Goal: Information Seeking & Learning: Learn about a topic

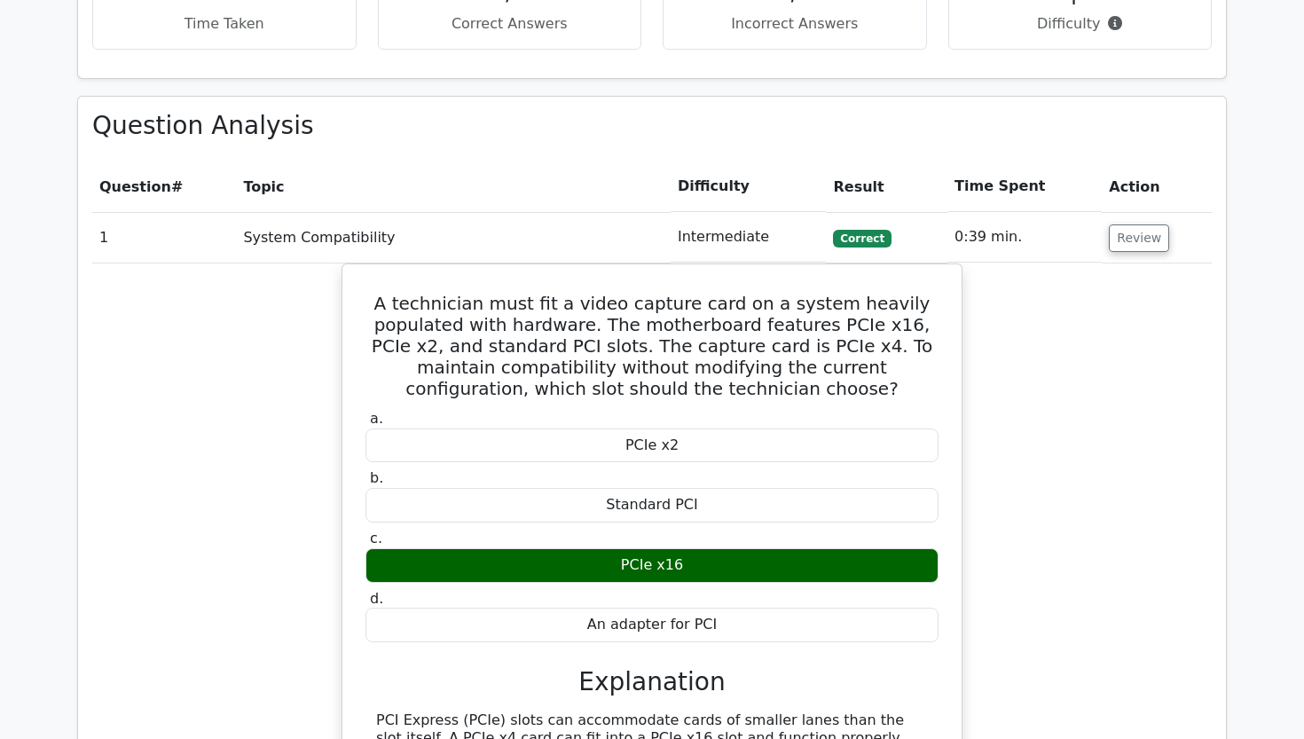
scroll to position [1938, 0]
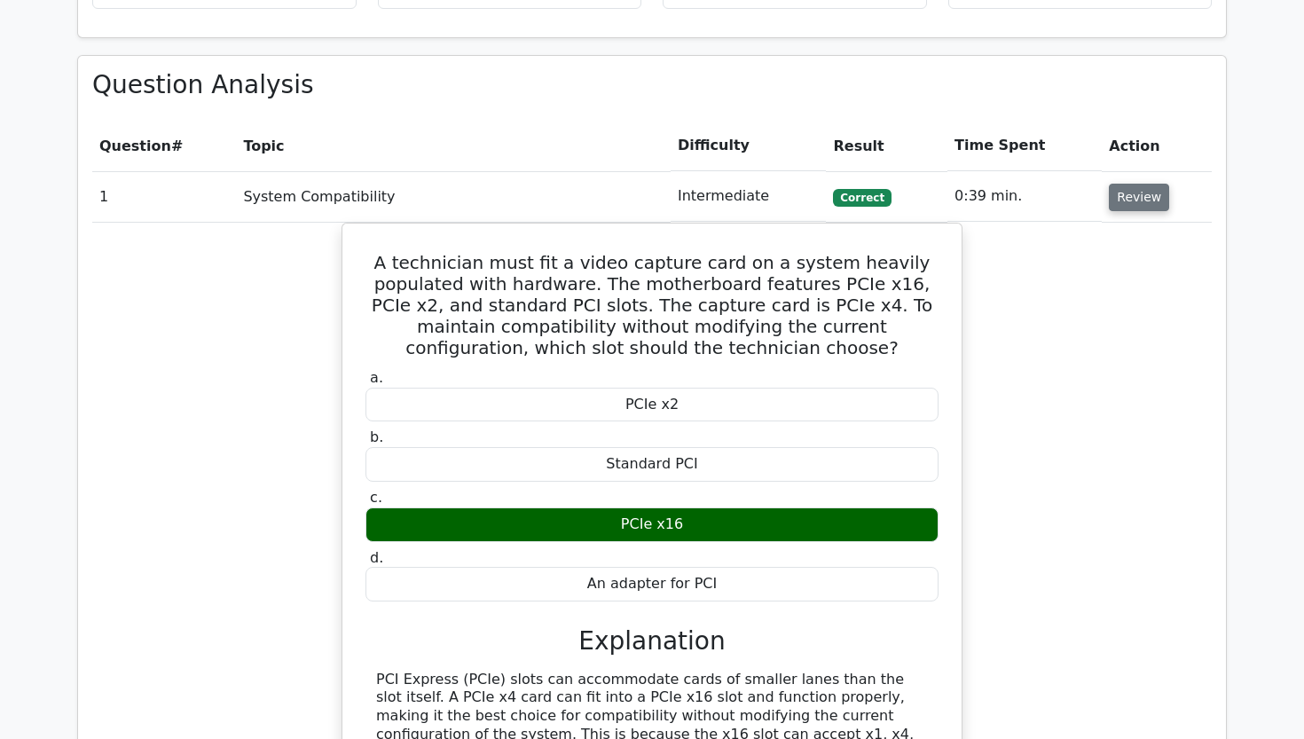
click at [1127, 184] on button "Review" at bounding box center [1139, 197] width 60 height 27
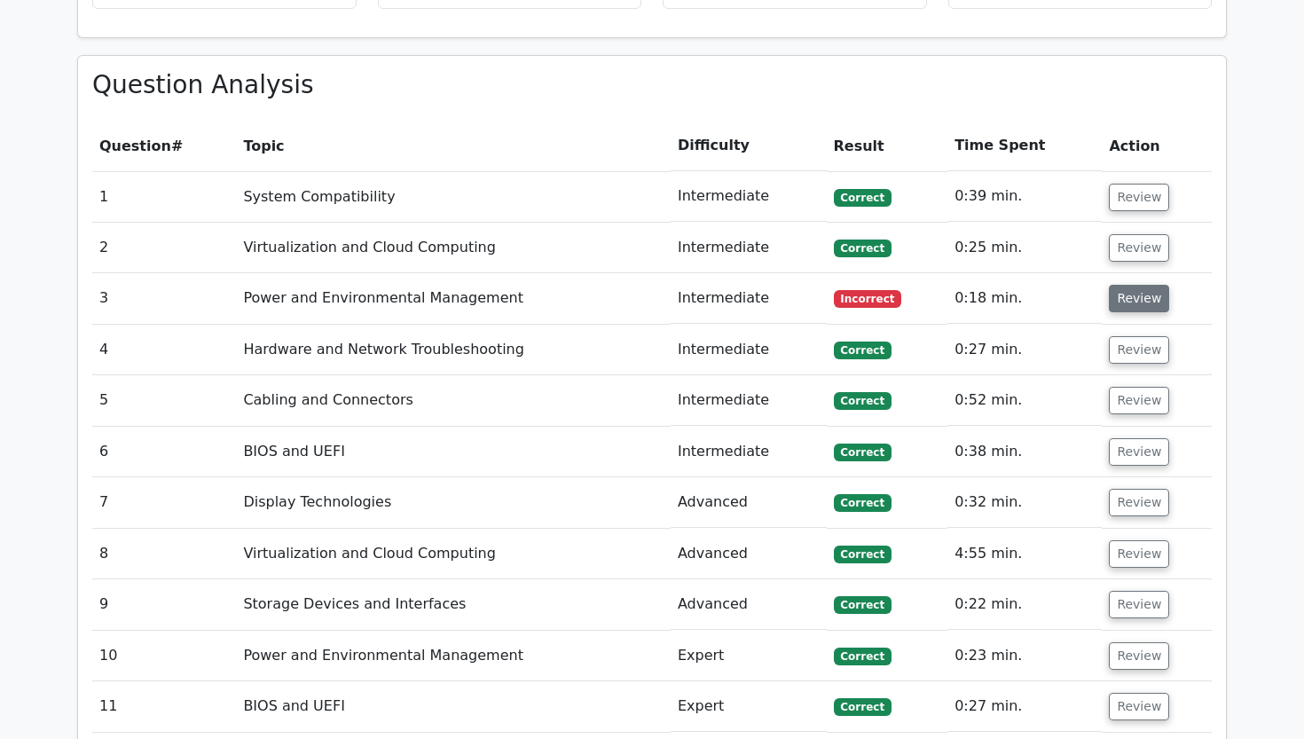
click at [1122, 285] on button "Review" at bounding box center [1139, 298] width 60 height 27
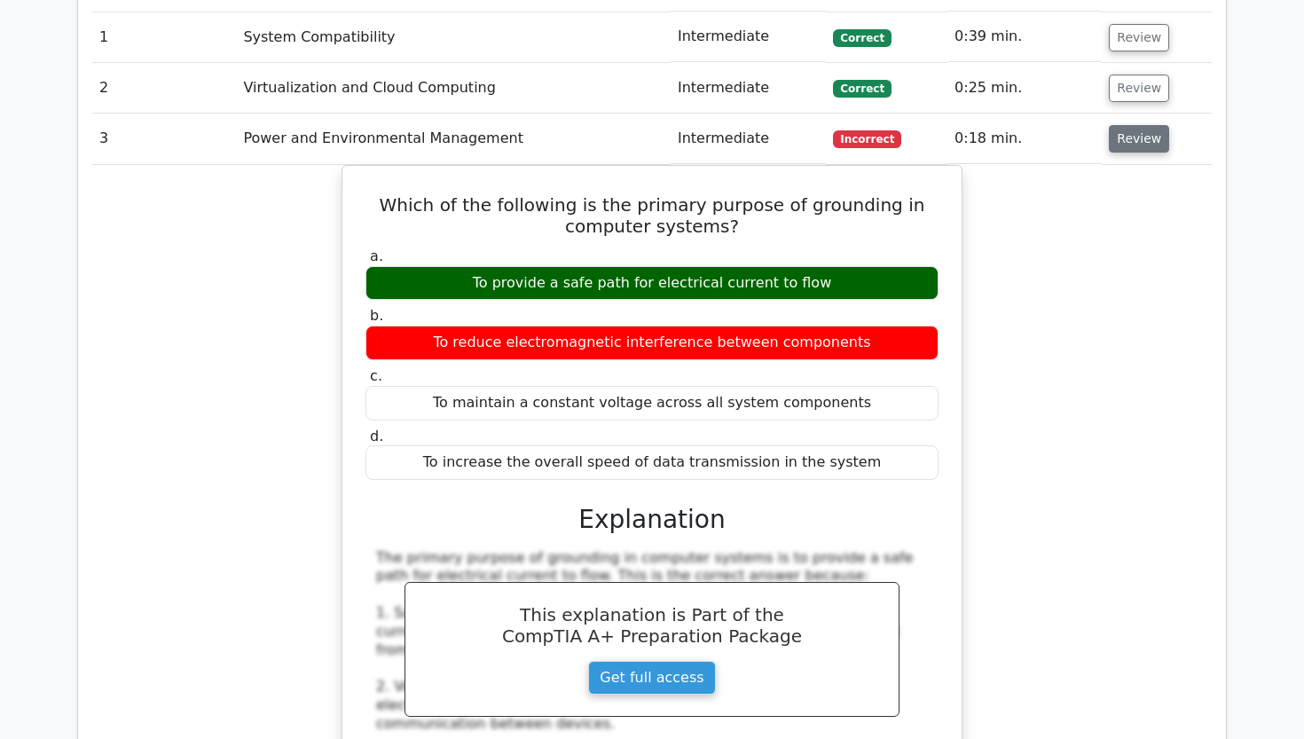
scroll to position [2099, 0]
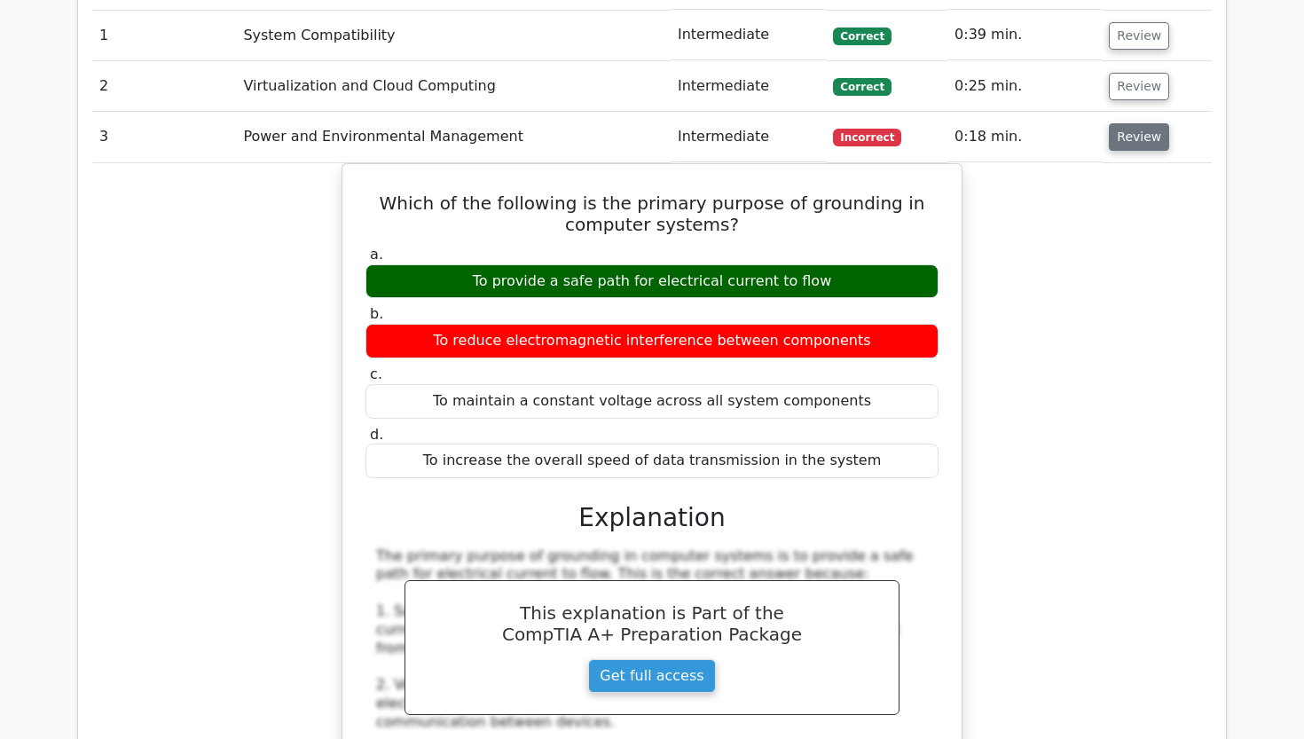
click at [1109, 123] on button "Review" at bounding box center [1139, 136] width 60 height 27
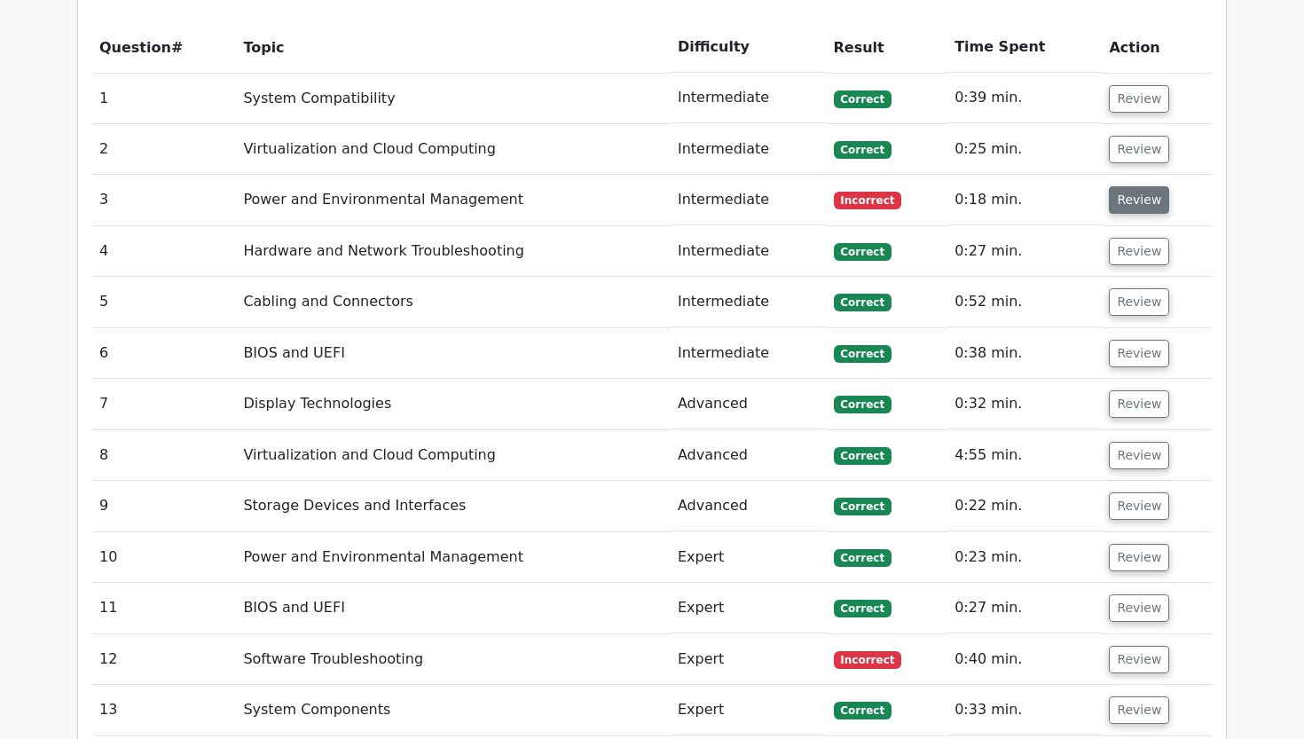
scroll to position [2001, 0]
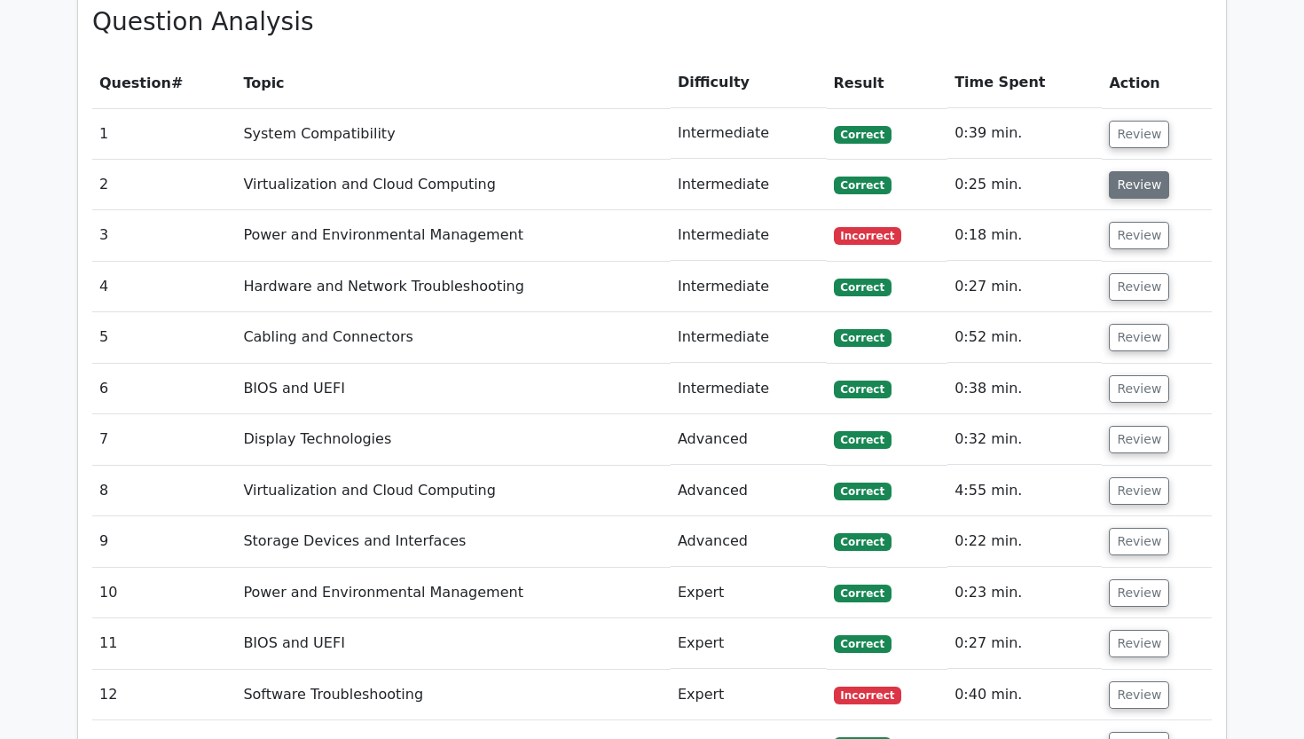
click at [1125, 171] on button "Review" at bounding box center [1139, 184] width 60 height 27
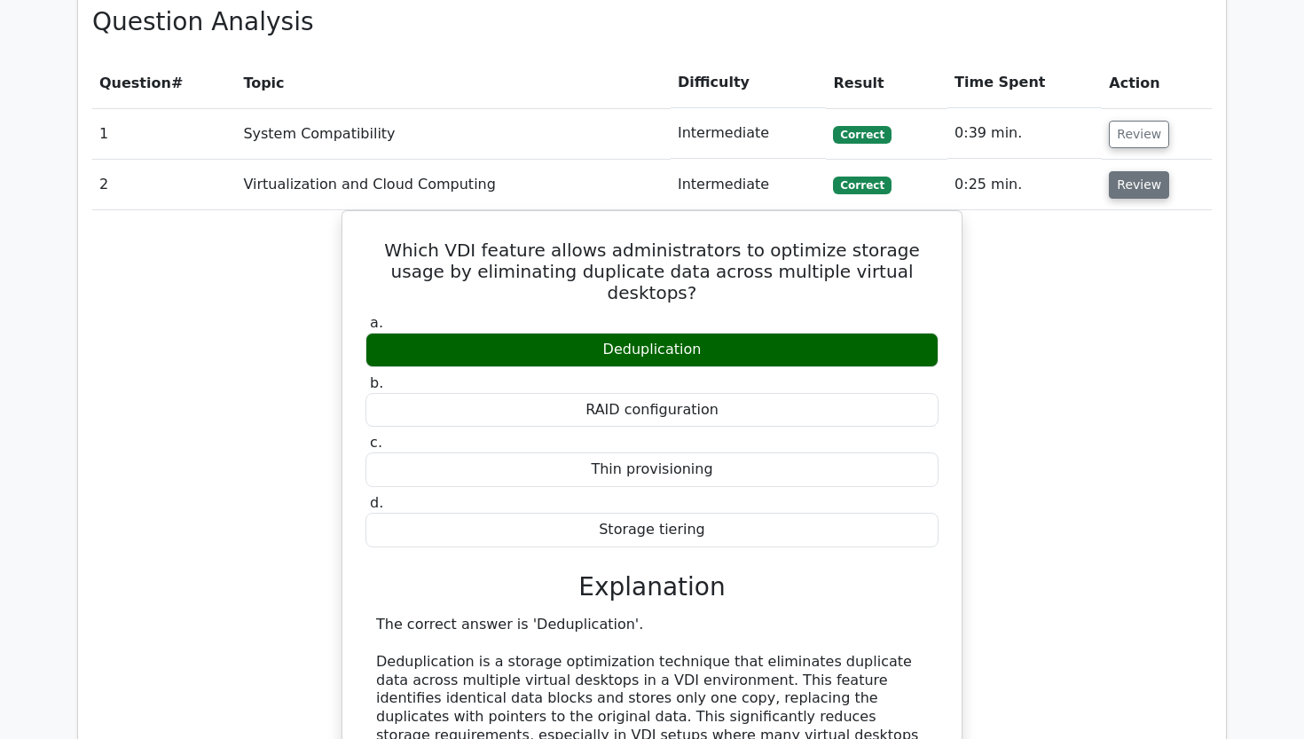
click at [1125, 171] on button "Review" at bounding box center [1139, 184] width 60 height 27
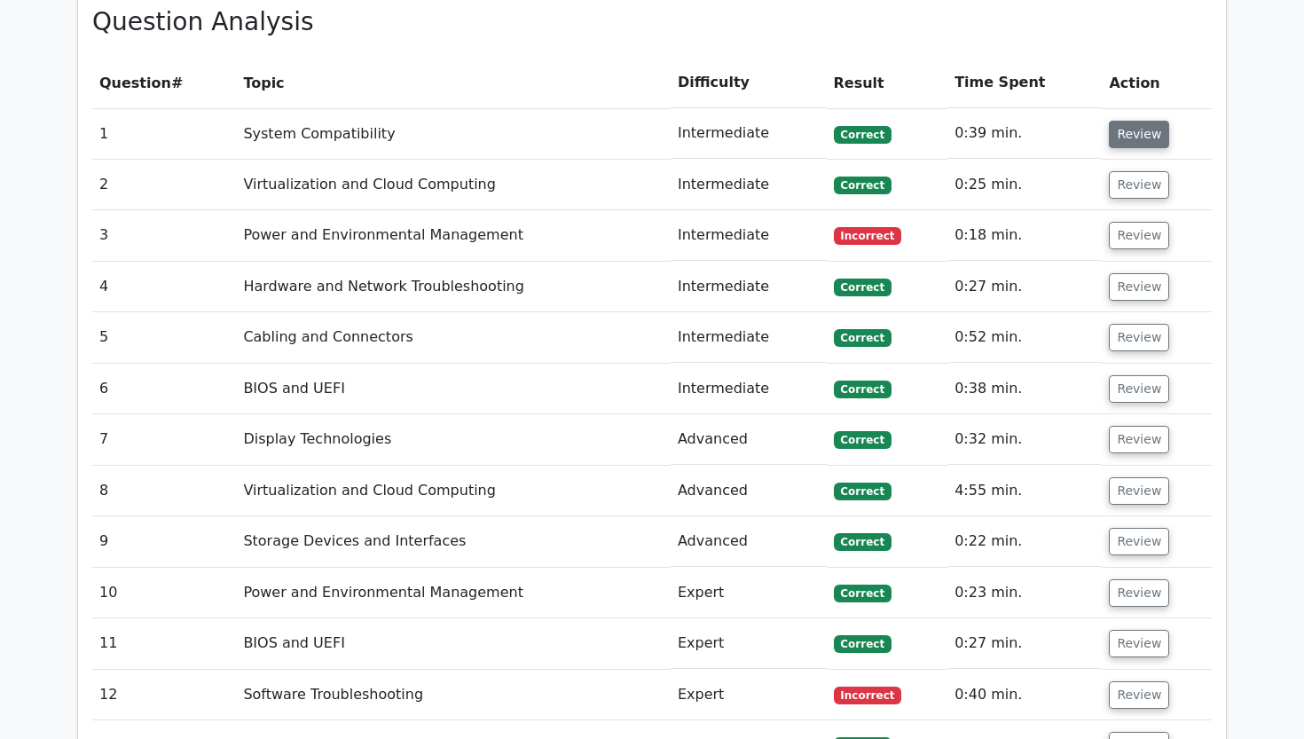
click at [1123, 121] on button "Review" at bounding box center [1139, 134] width 60 height 27
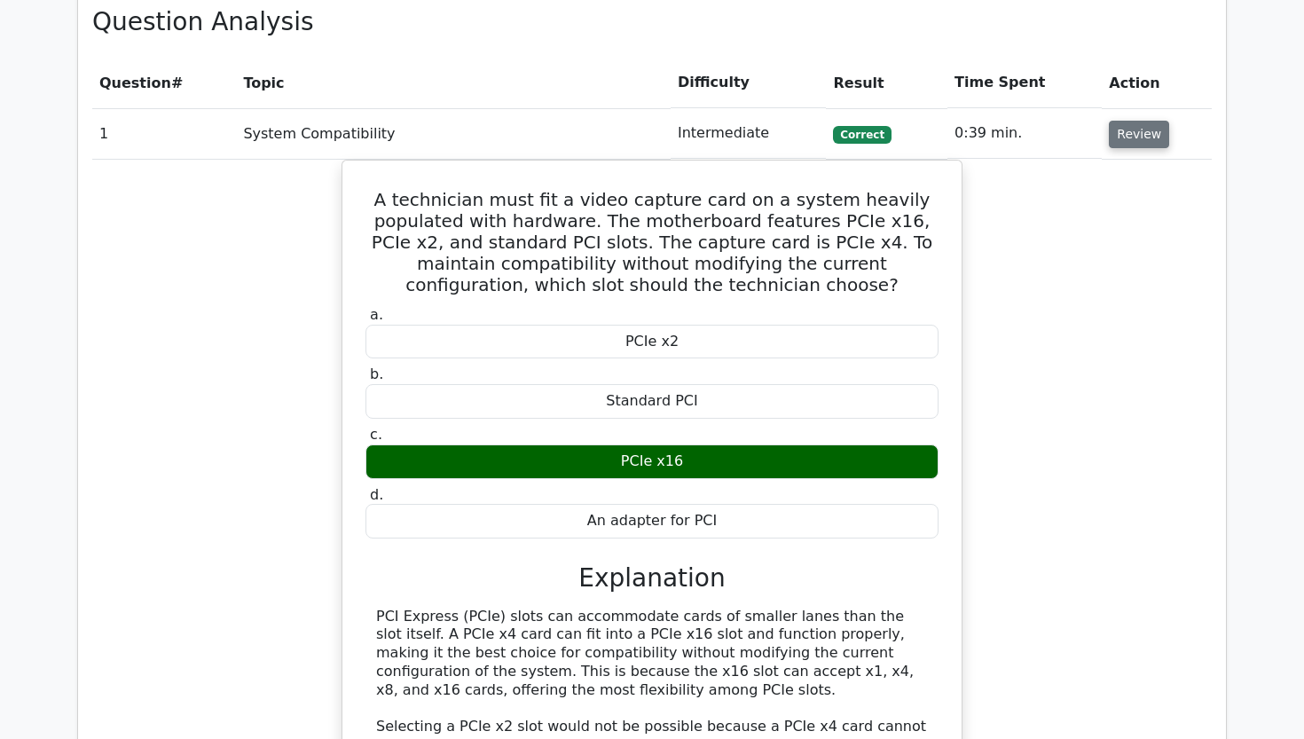
click at [1123, 121] on button "Review" at bounding box center [1139, 134] width 60 height 27
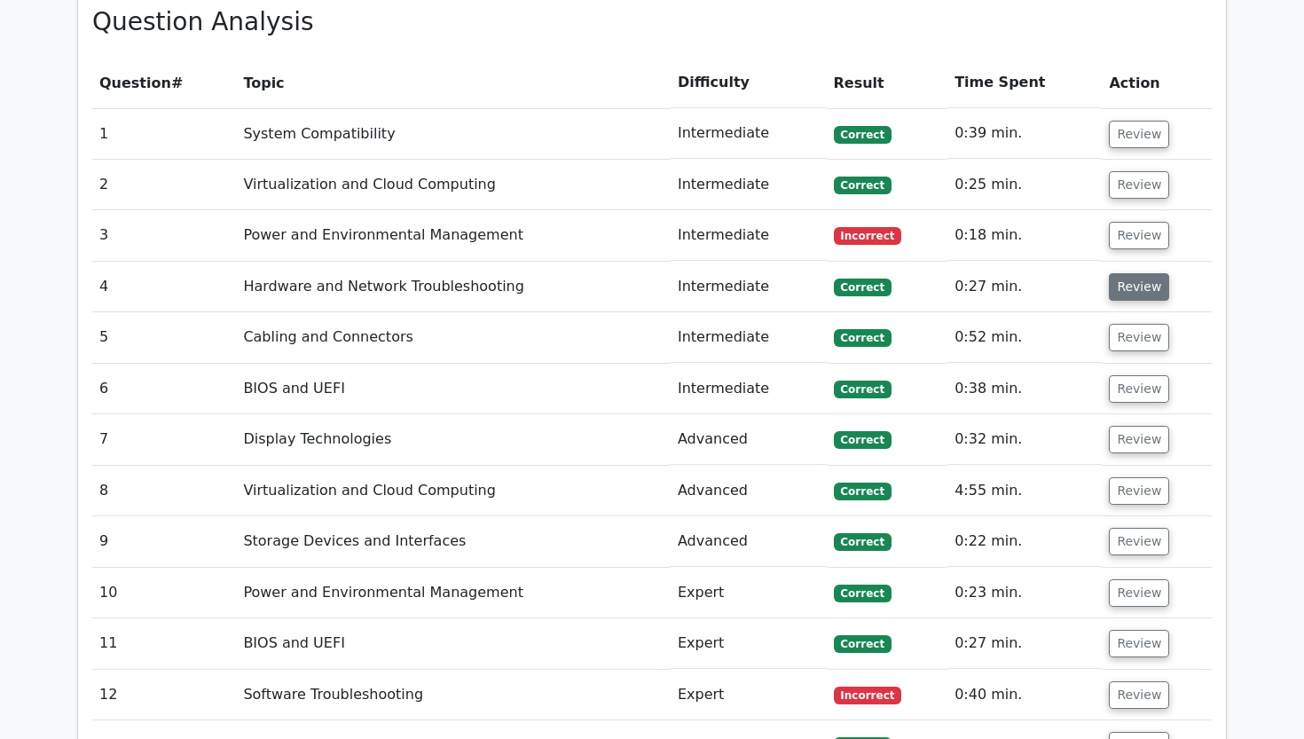
click at [1132, 273] on button "Review" at bounding box center [1139, 286] width 60 height 27
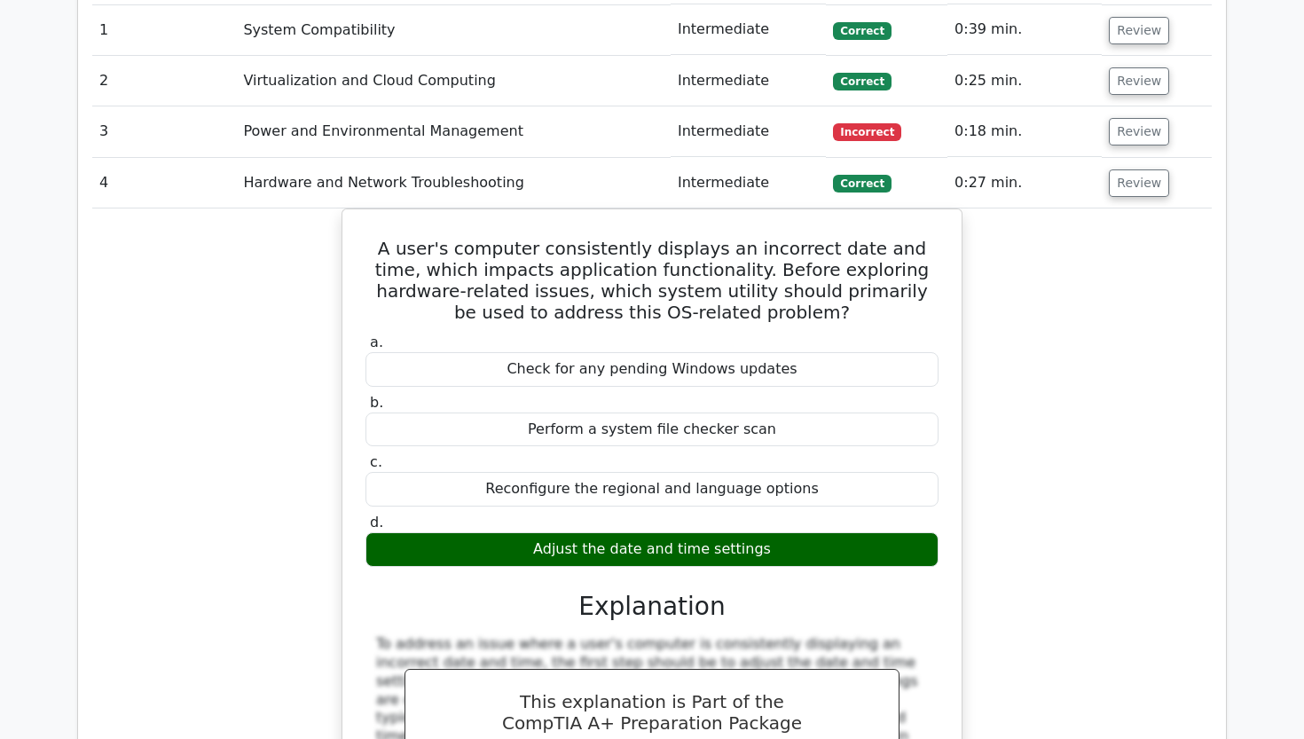
scroll to position [2133, 0]
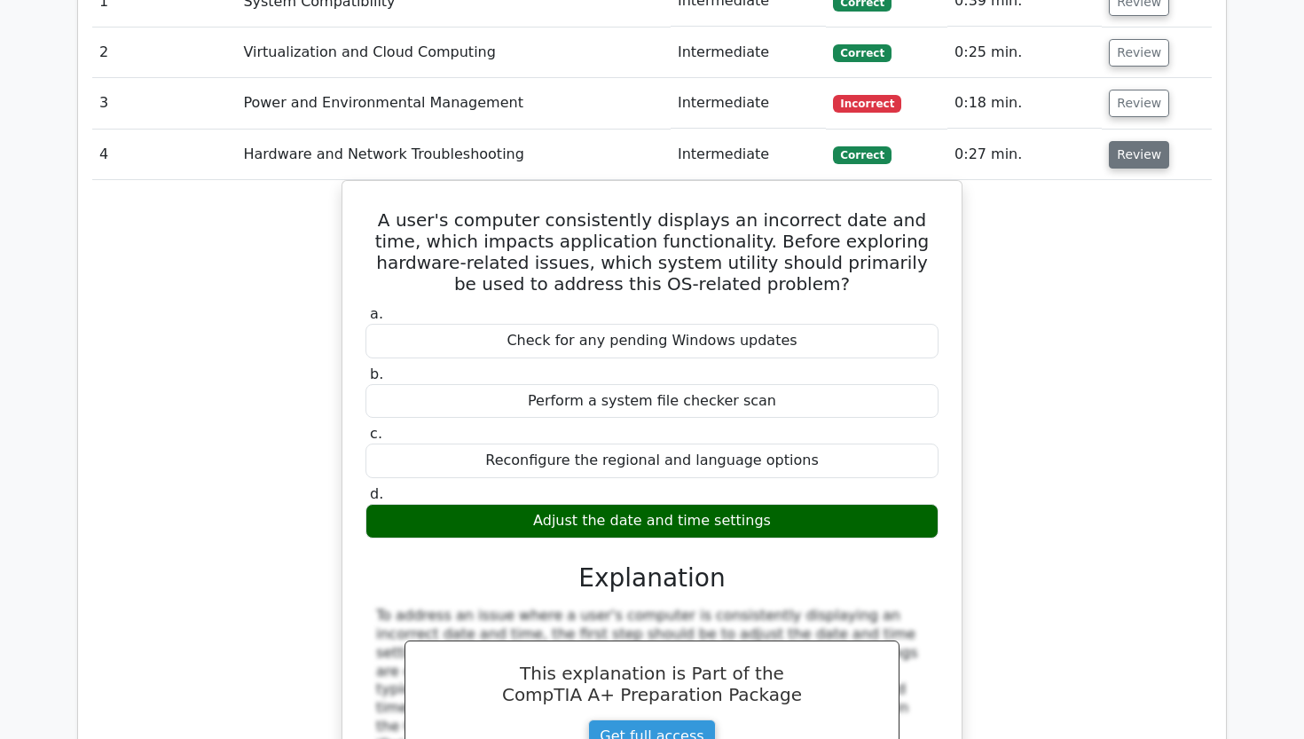
click at [1126, 141] on button "Review" at bounding box center [1139, 154] width 60 height 27
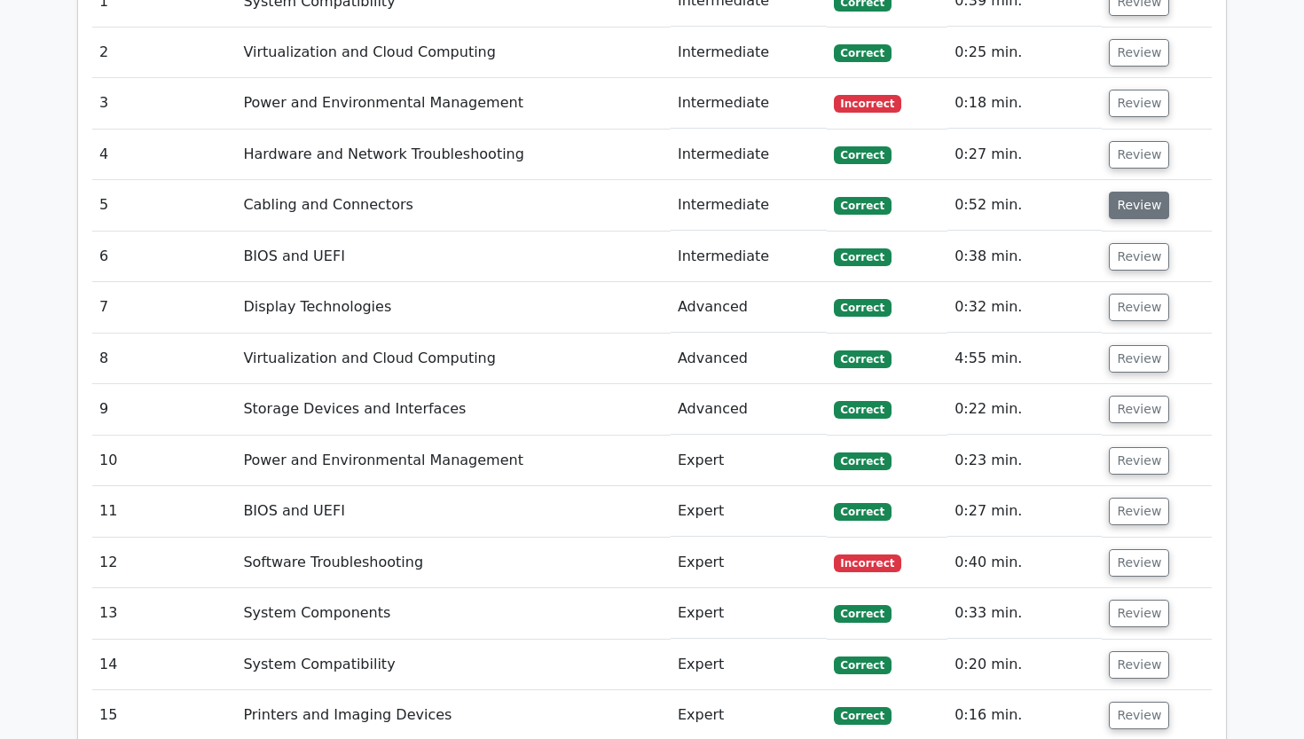
click at [1127, 192] on button "Review" at bounding box center [1139, 205] width 60 height 27
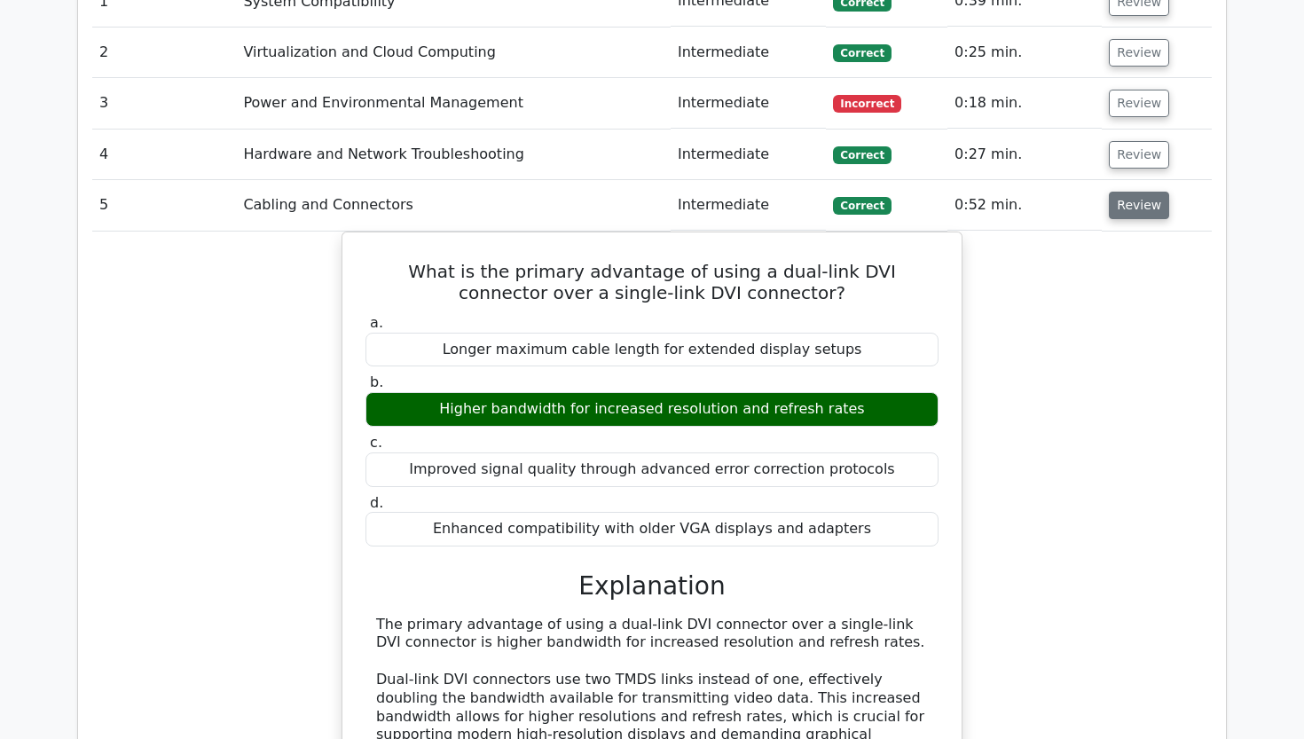
click at [1116, 192] on button "Review" at bounding box center [1139, 205] width 60 height 27
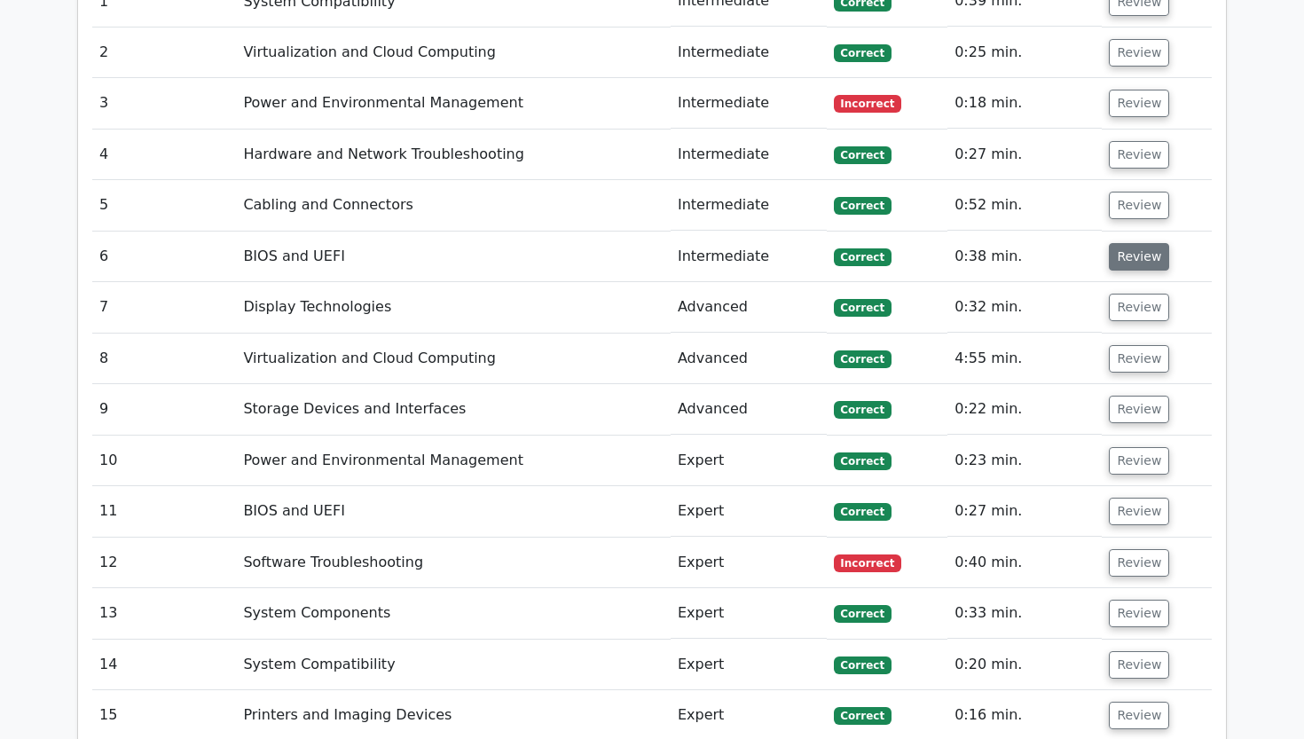
click at [1122, 243] on button "Review" at bounding box center [1139, 256] width 60 height 27
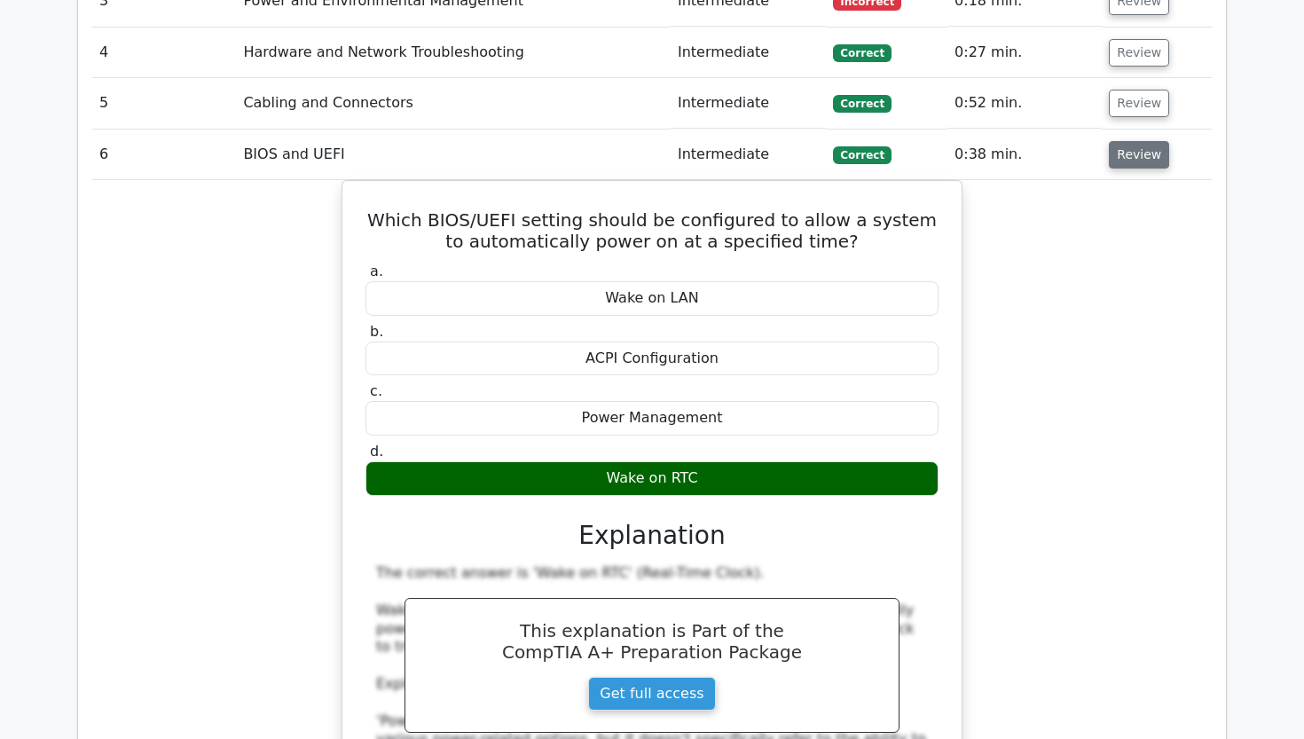
scroll to position [2270, 0]
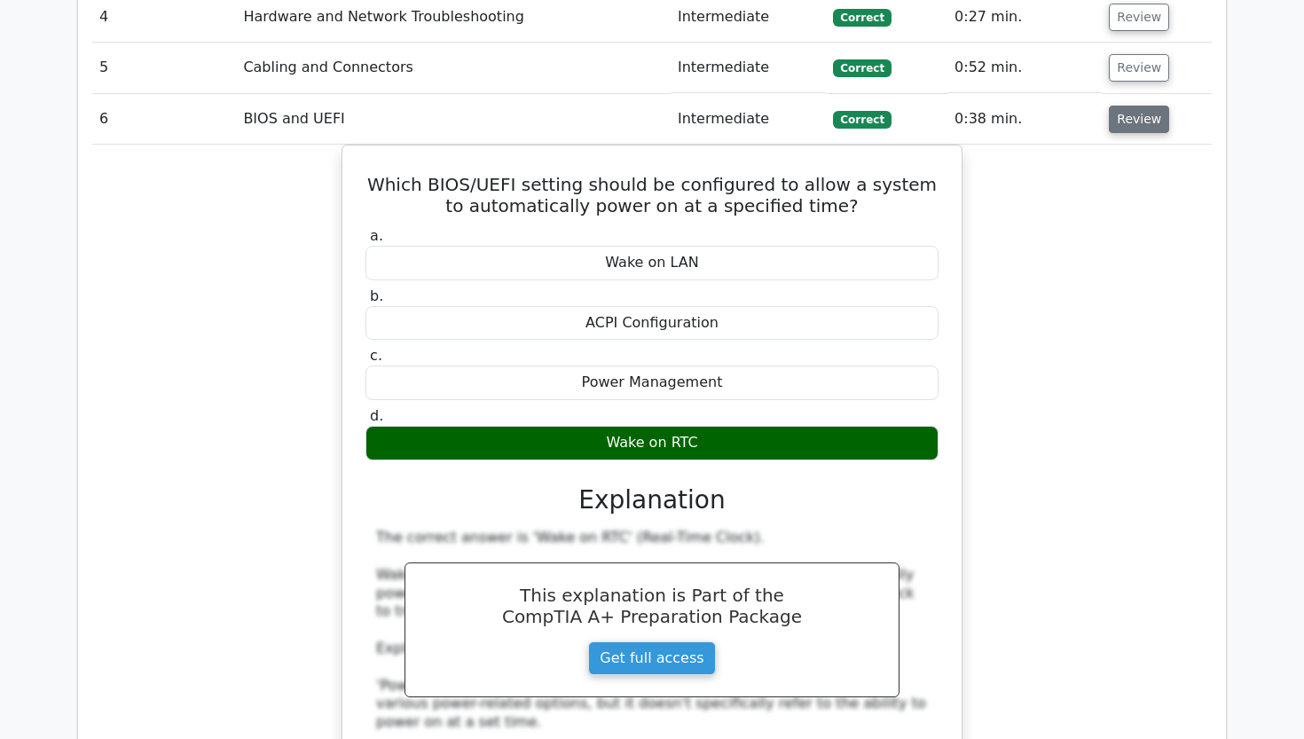
click at [1125, 106] on button "Review" at bounding box center [1139, 119] width 60 height 27
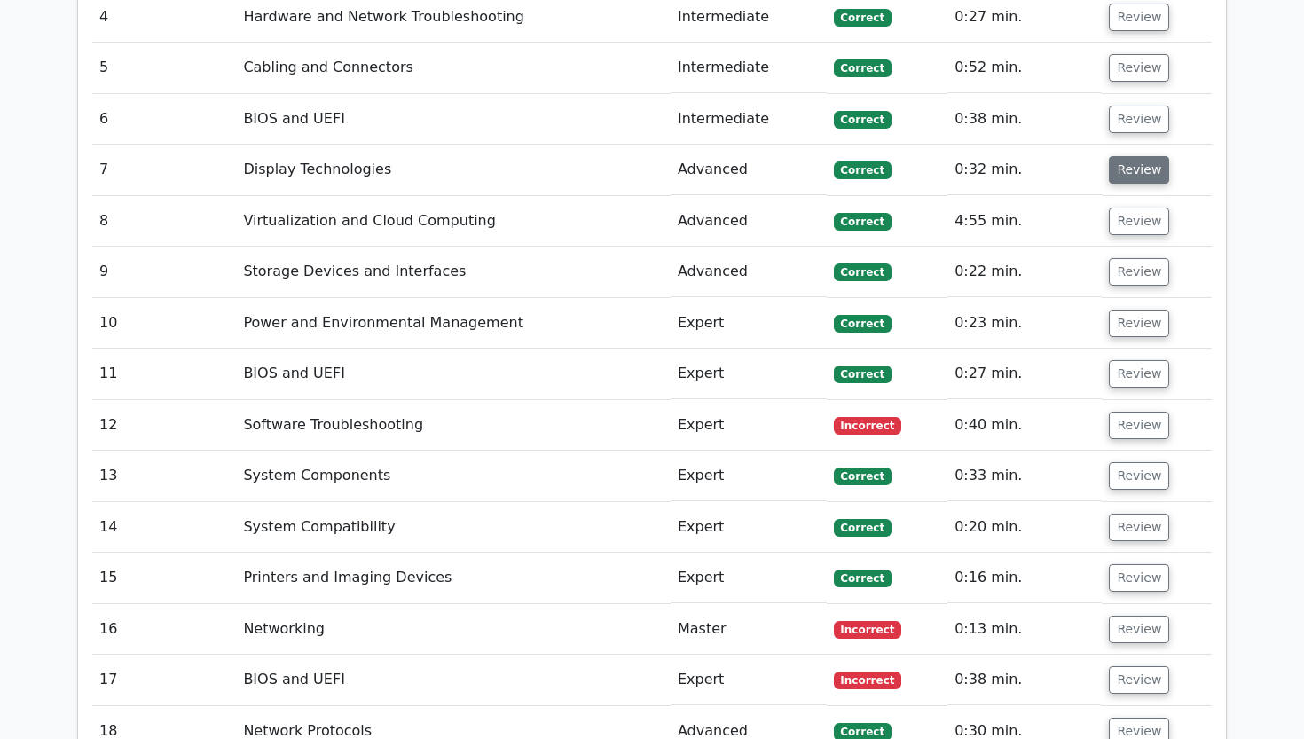
click at [1120, 156] on button "Review" at bounding box center [1139, 169] width 60 height 27
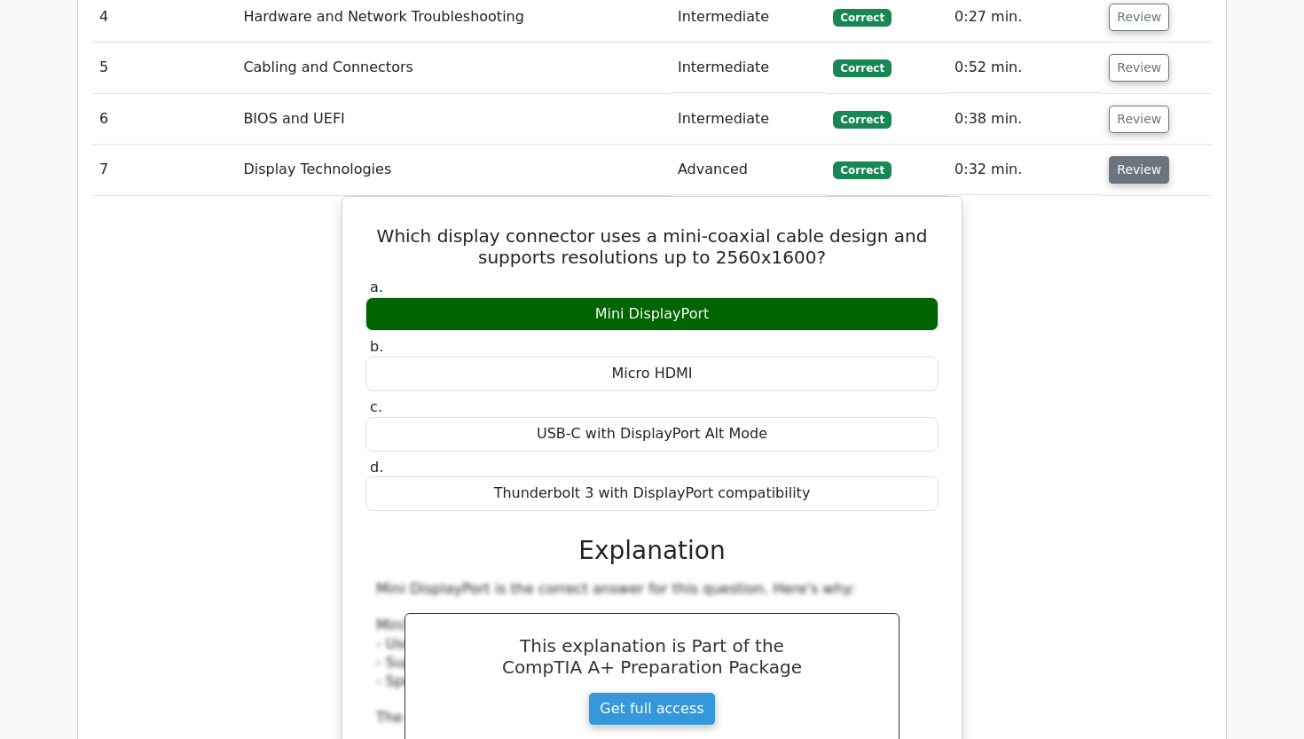
click at [1120, 156] on button "Review" at bounding box center [1139, 169] width 60 height 27
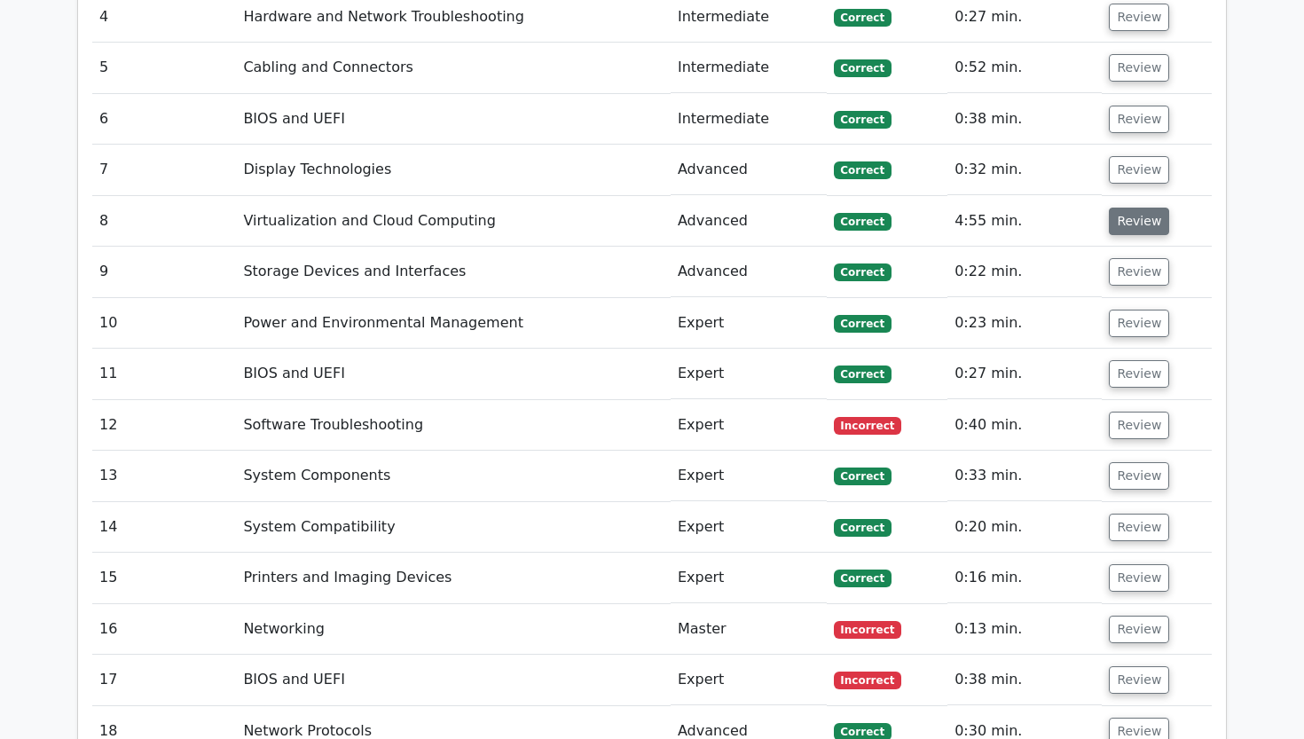
click at [1122, 208] on button "Review" at bounding box center [1139, 221] width 60 height 27
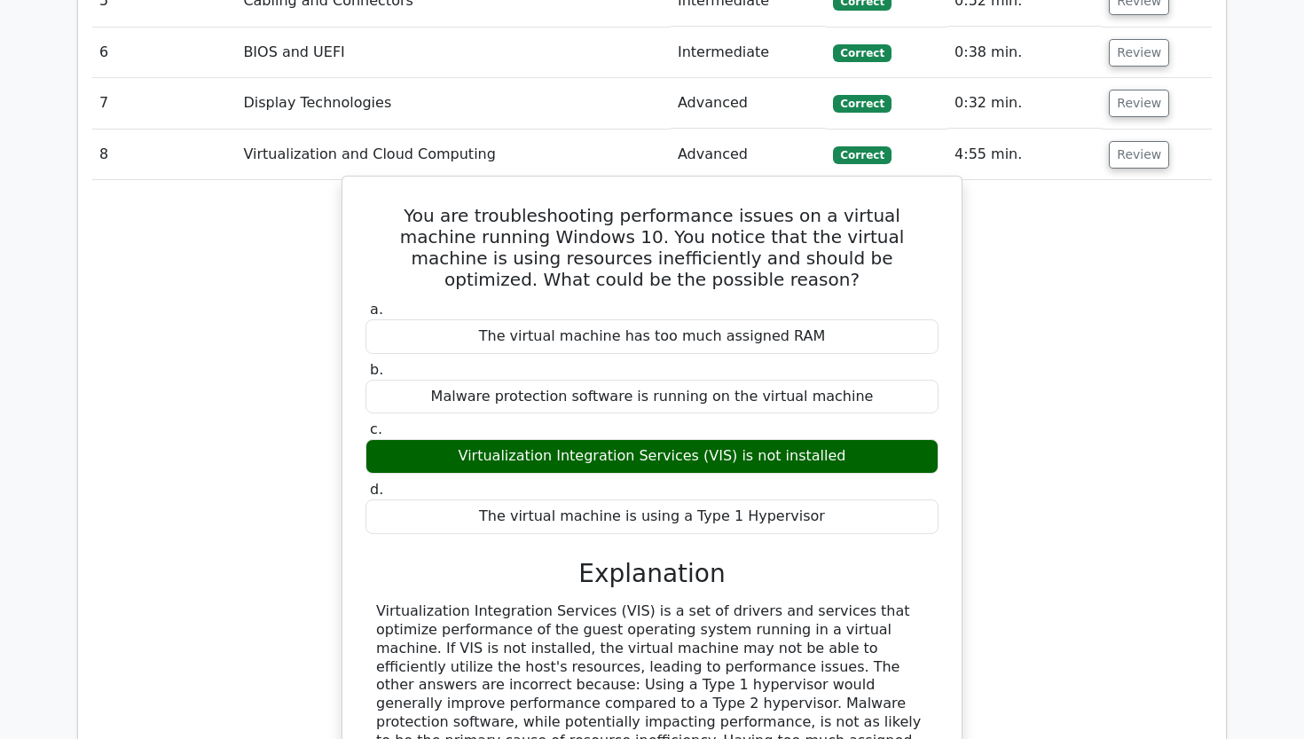
scroll to position [2340, 0]
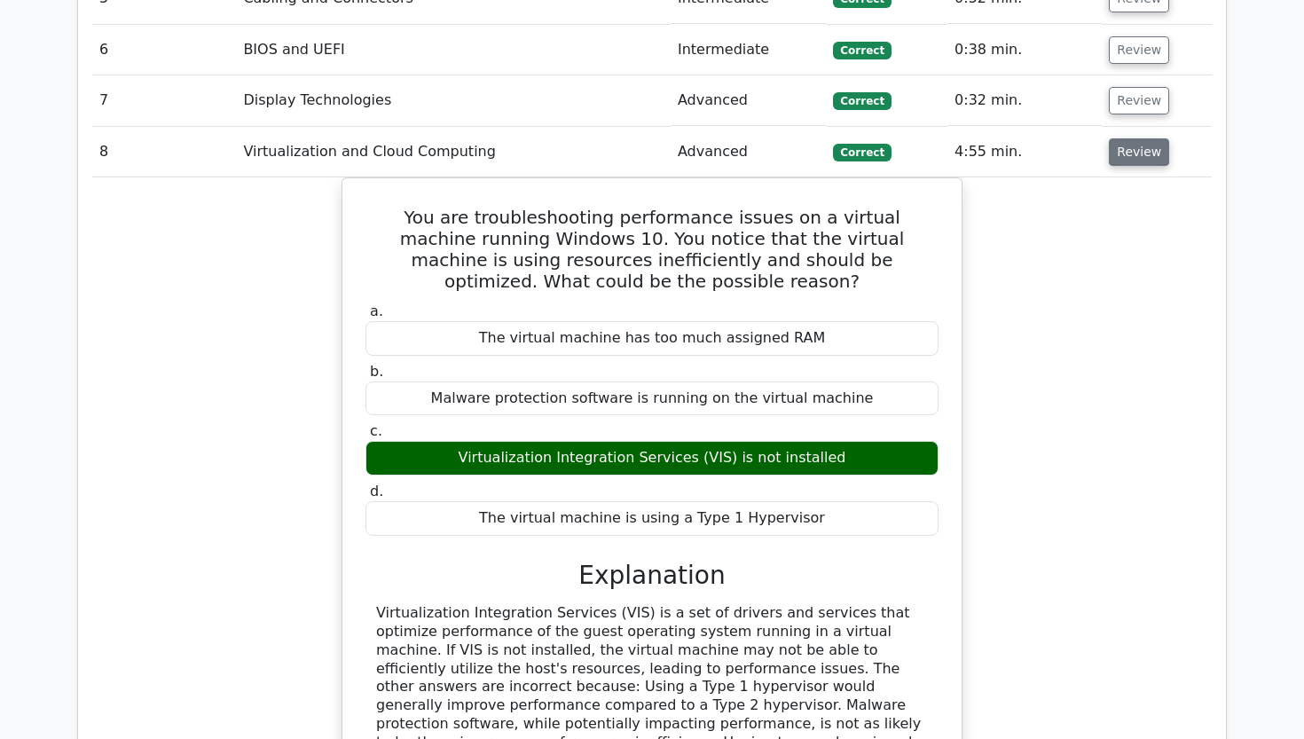
click at [1146, 138] on button "Review" at bounding box center [1139, 151] width 60 height 27
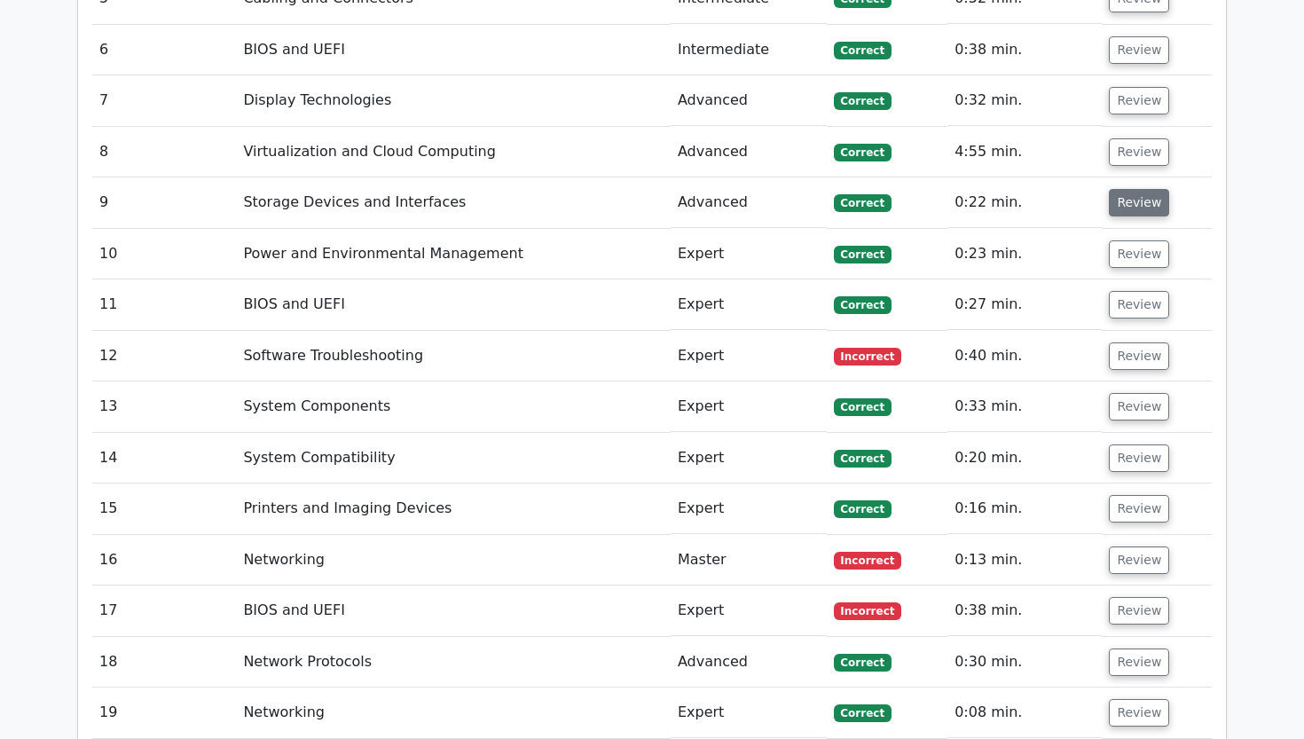
click at [1128, 189] on button "Review" at bounding box center [1139, 202] width 60 height 27
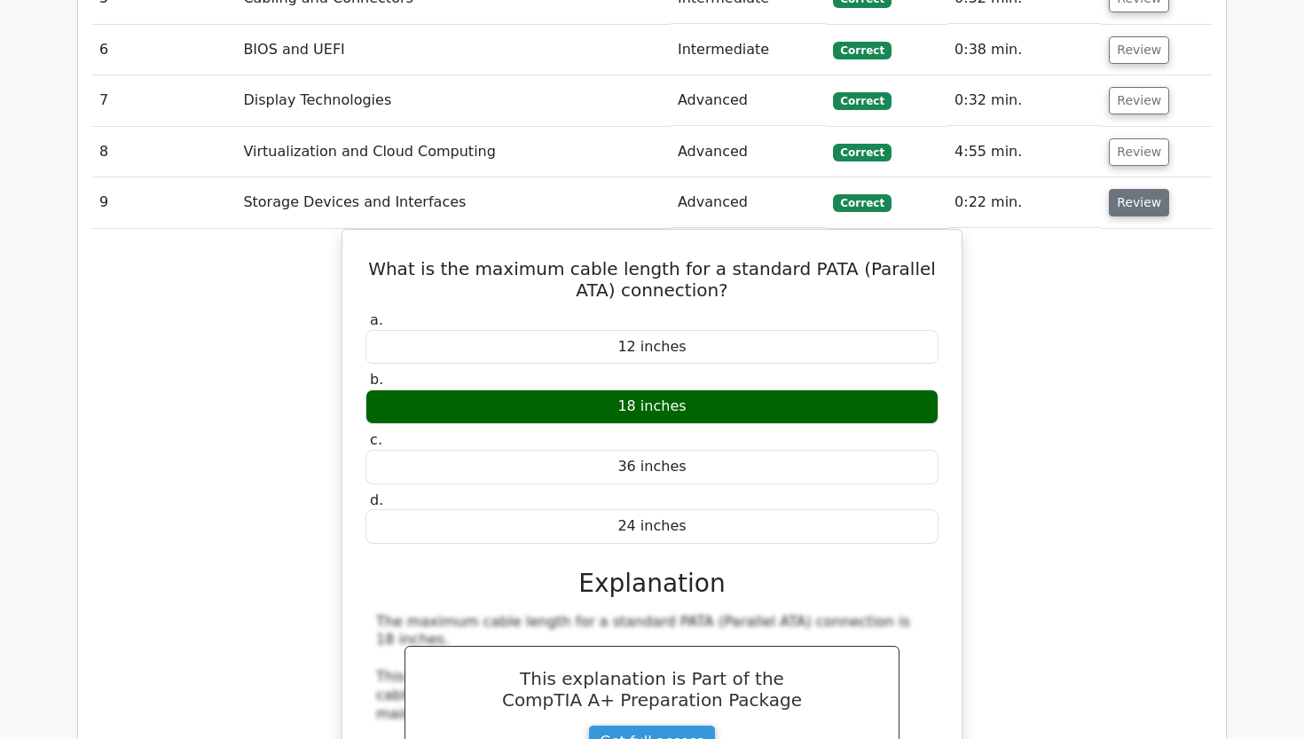
click at [1128, 189] on button "Review" at bounding box center [1139, 202] width 60 height 27
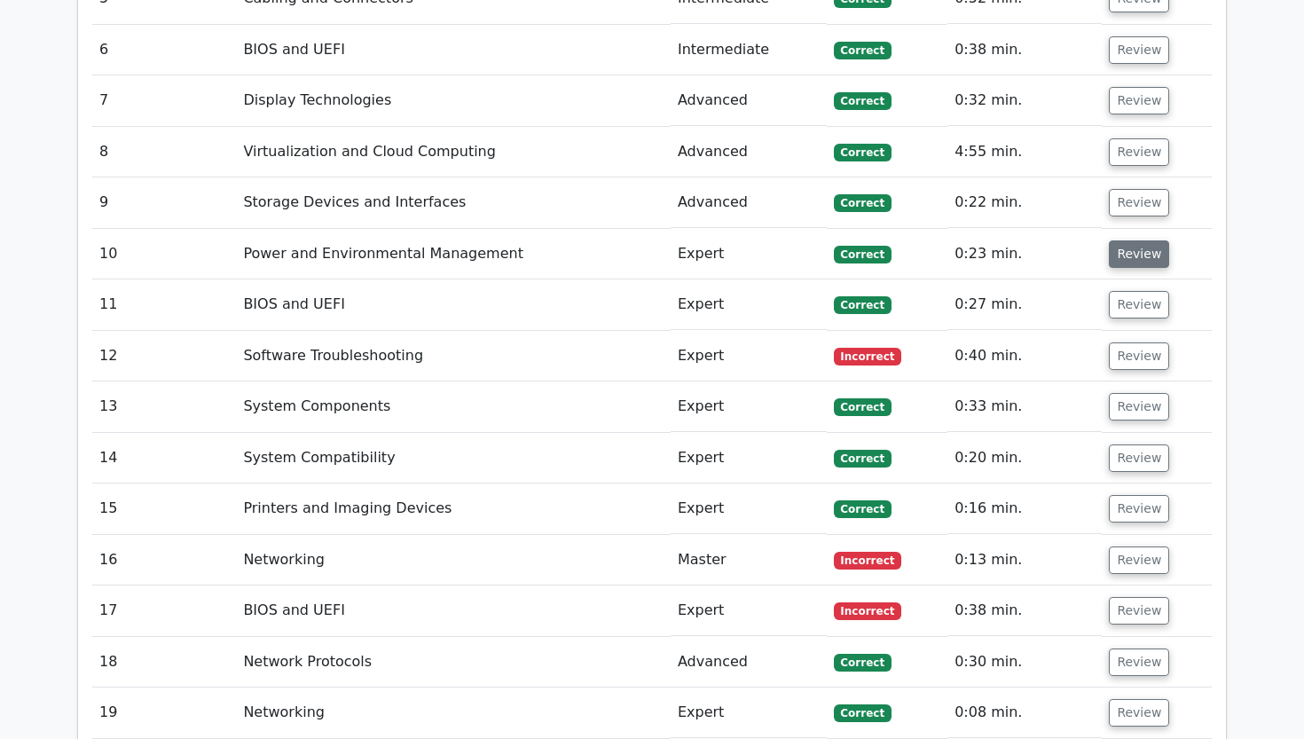
click at [1129, 240] on button "Review" at bounding box center [1139, 253] width 60 height 27
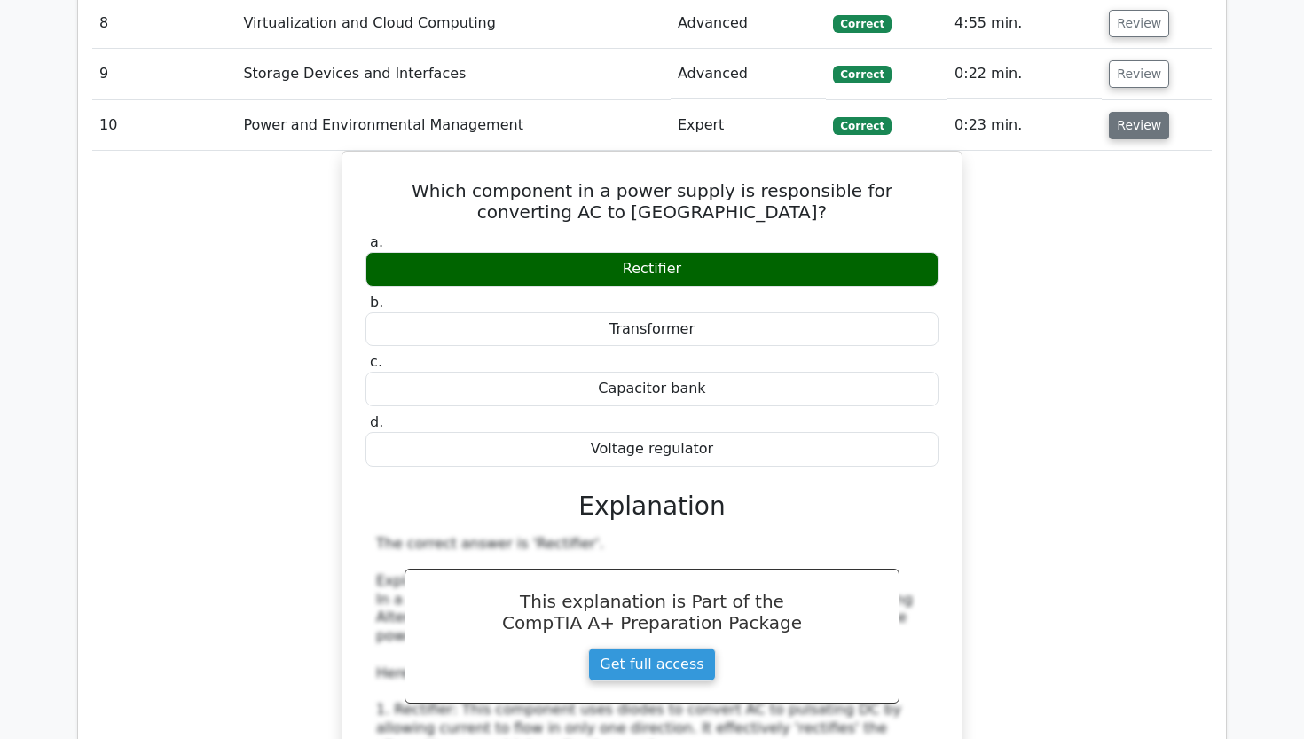
scroll to position [2478, 0]
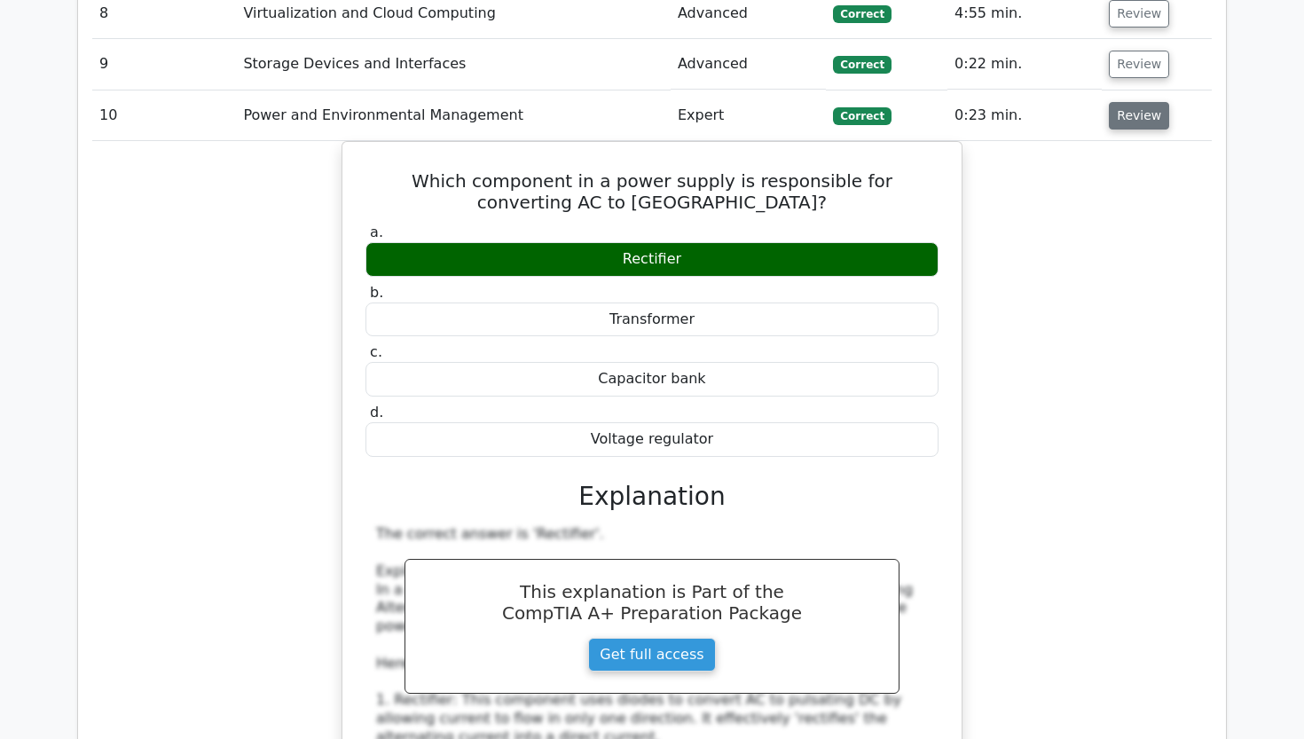
click at [1137, 102] on button "Review" at bounding box center [1139, 115] width 60 height 27
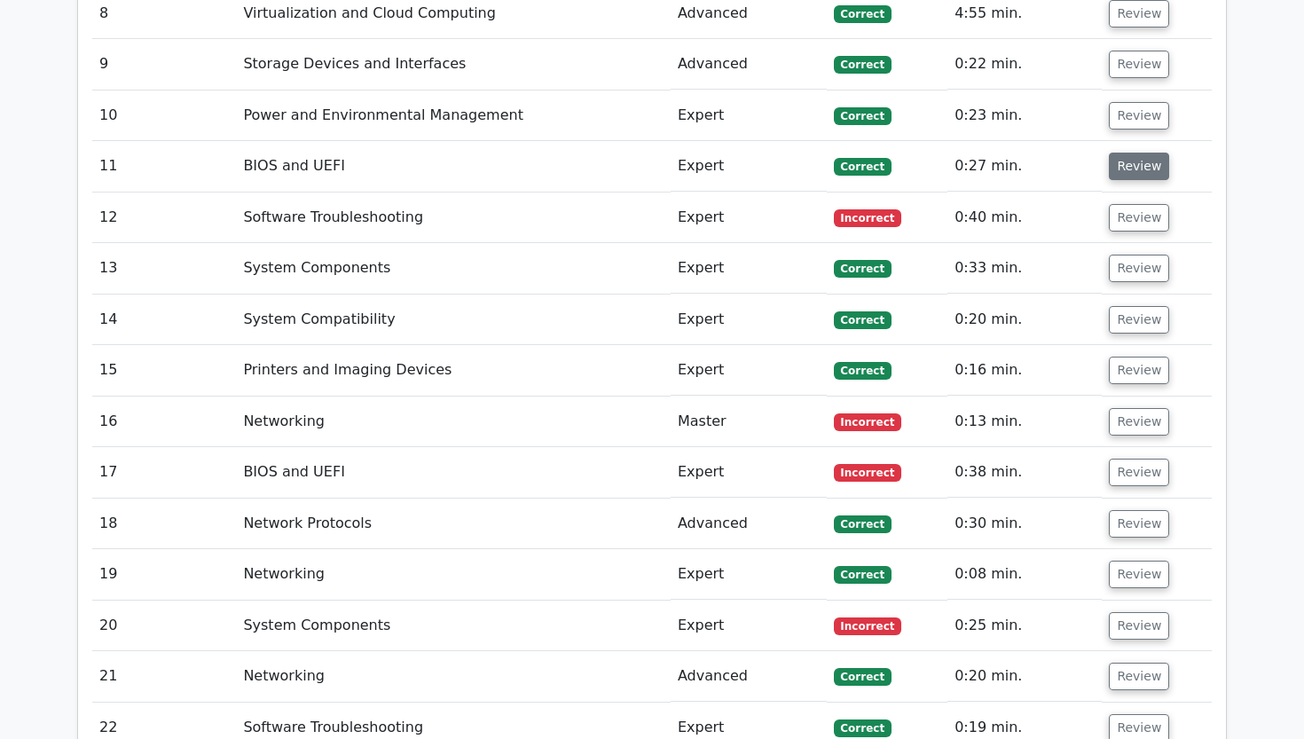
click at [1131, 153] on button "Review" at bounding box center [1139, 166] width 60 height 27
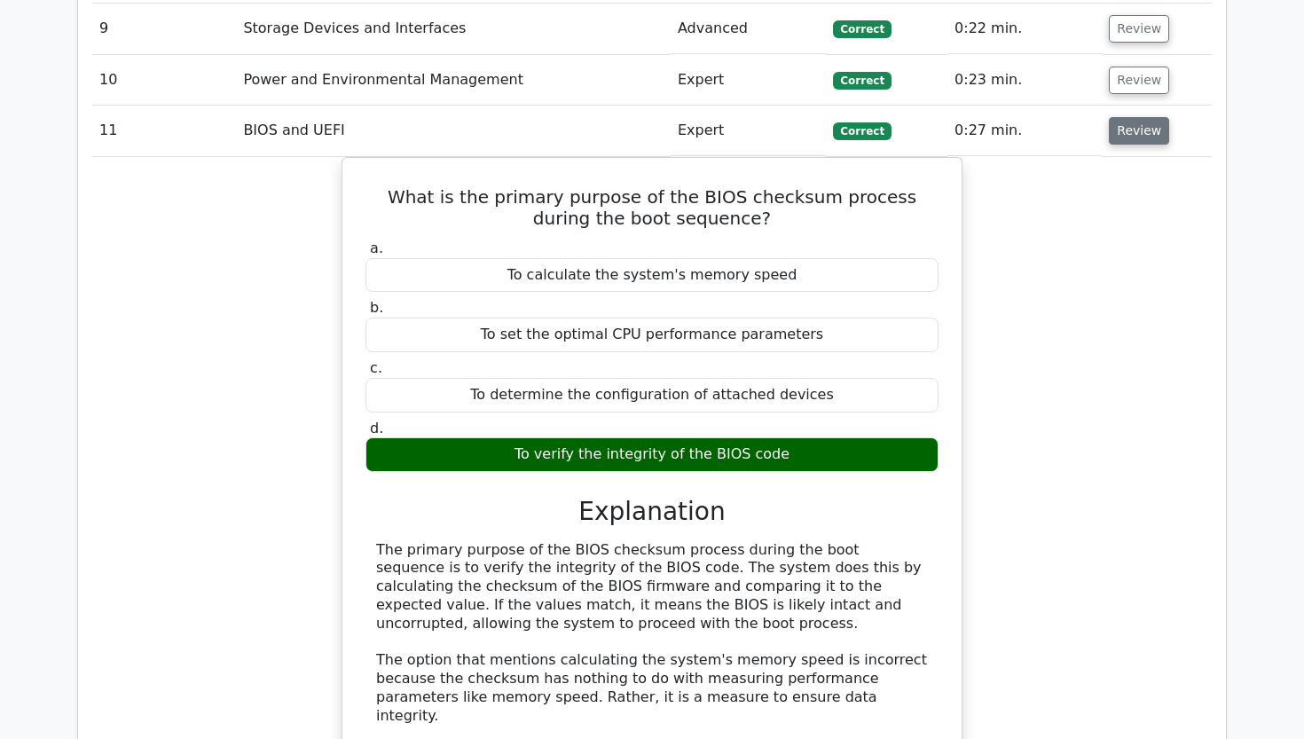
scroll to position [2516, 0]
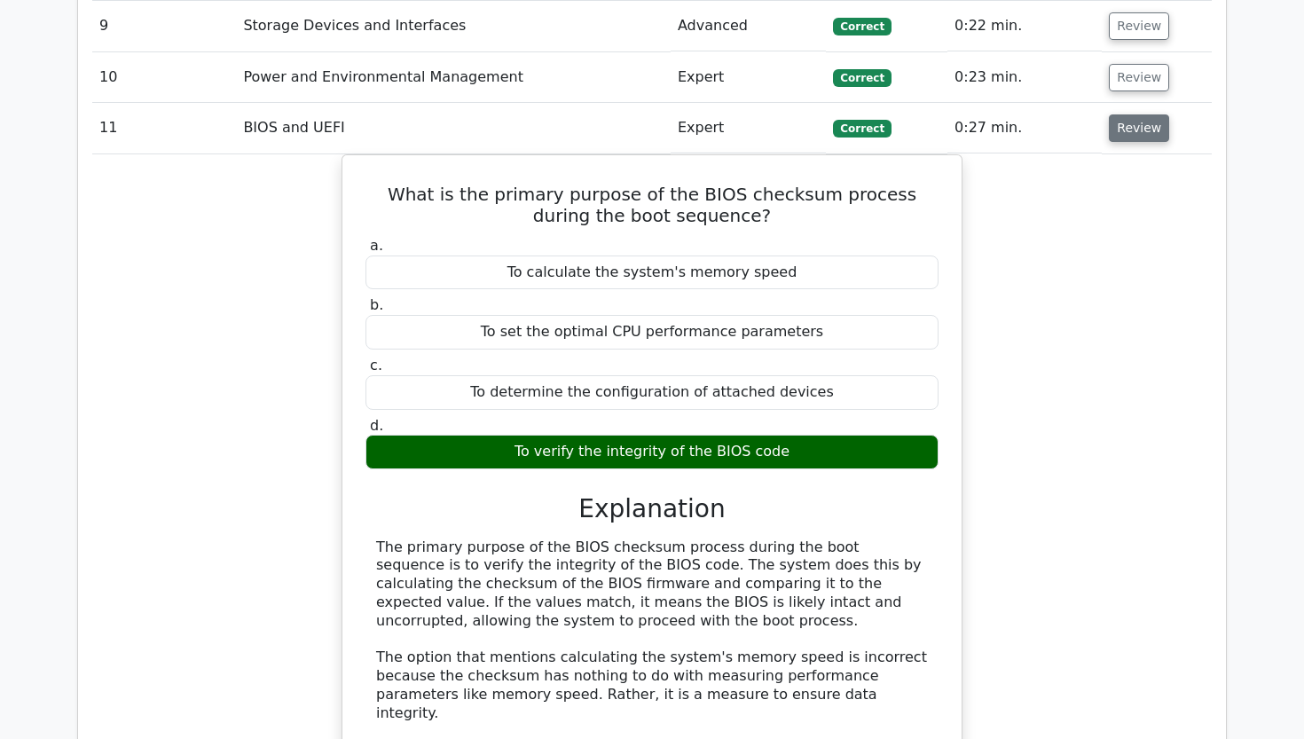
click at [1130, 114] on button "Review" at bounding box center [1139, 127] width 60 height 27
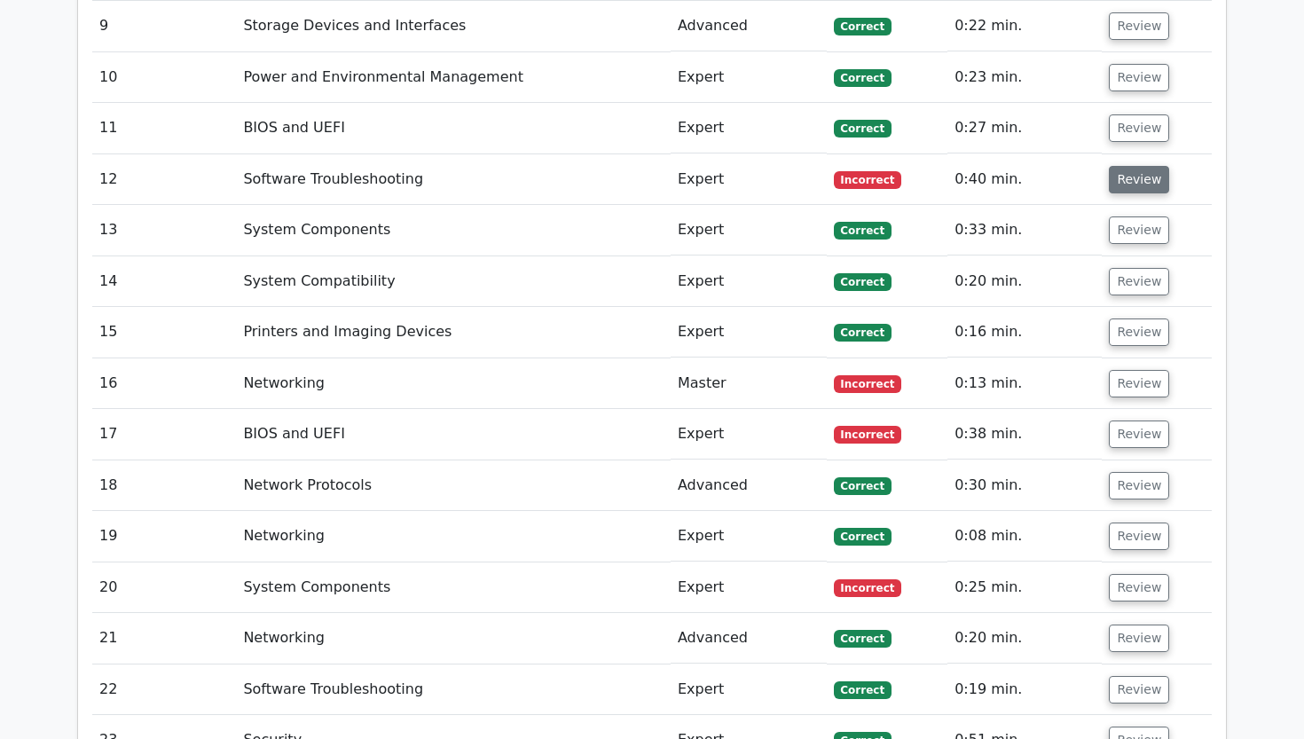
click at [1122, 166] on button "Review" at bounding box center [1139, 179] width 60 height 27
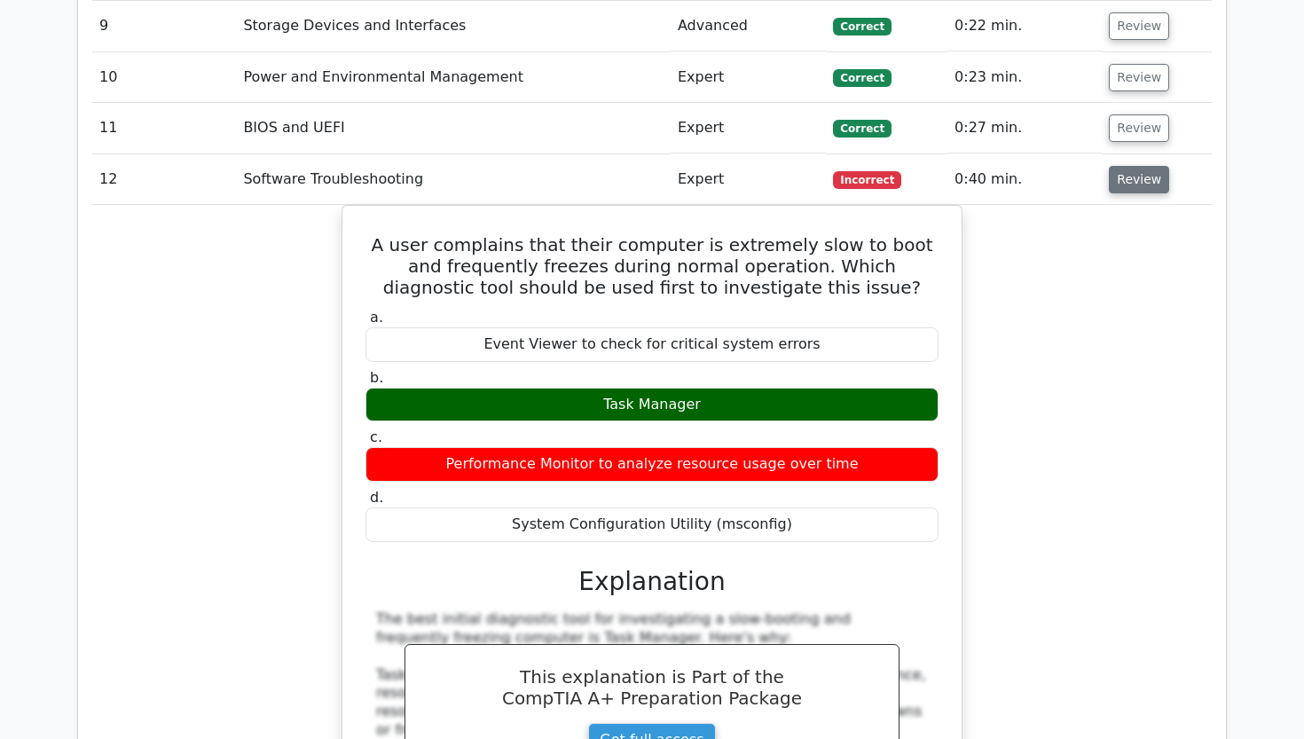
click at [1122, 166] on button "Review" at bounding box center [1139, 179] width 60 height 27
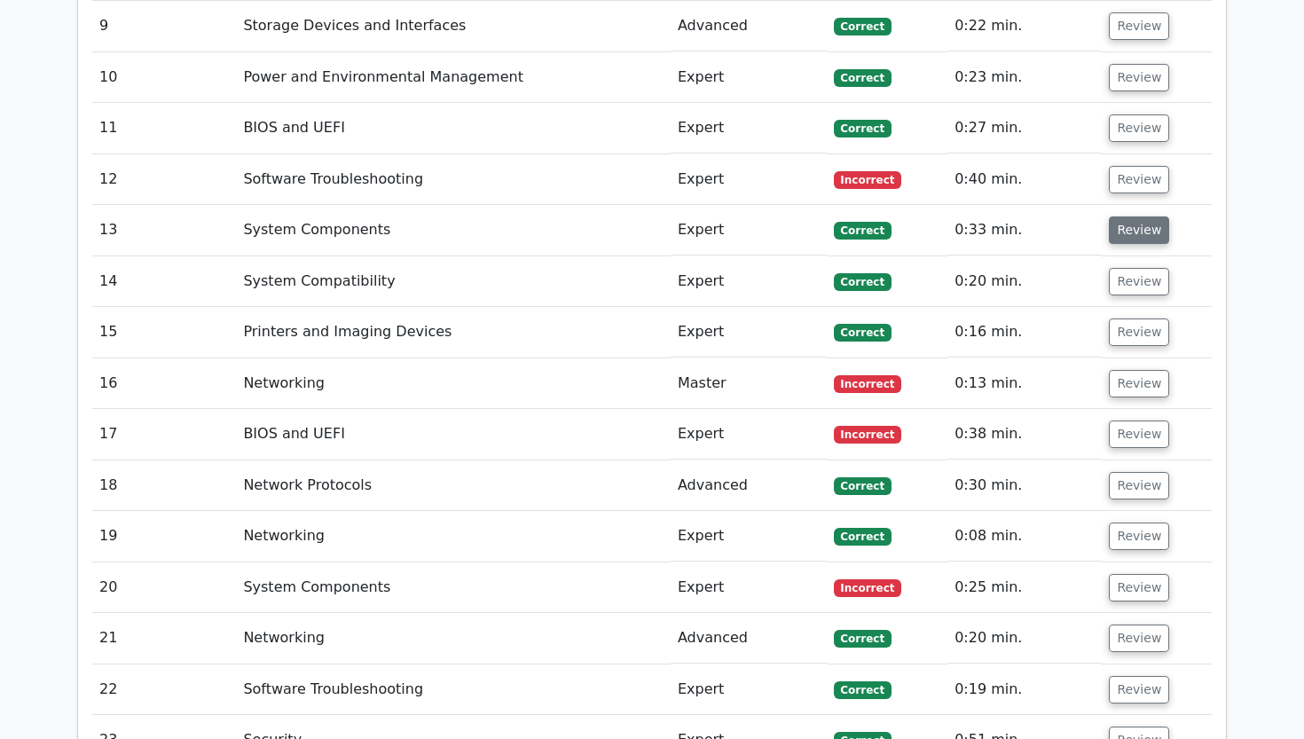
click at [1117, 216] on button "Review" at bounding box center [1139, 229] width 60 height 27
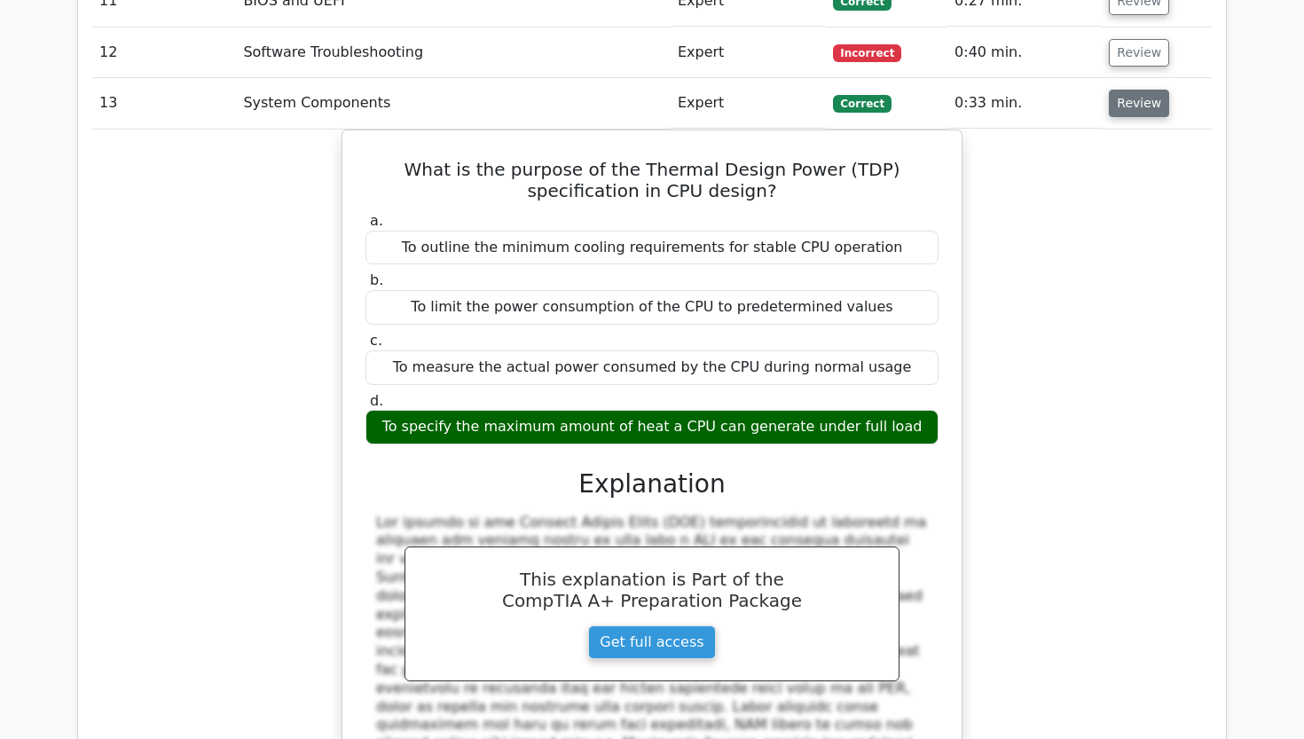
scroll to position [2645, 0]
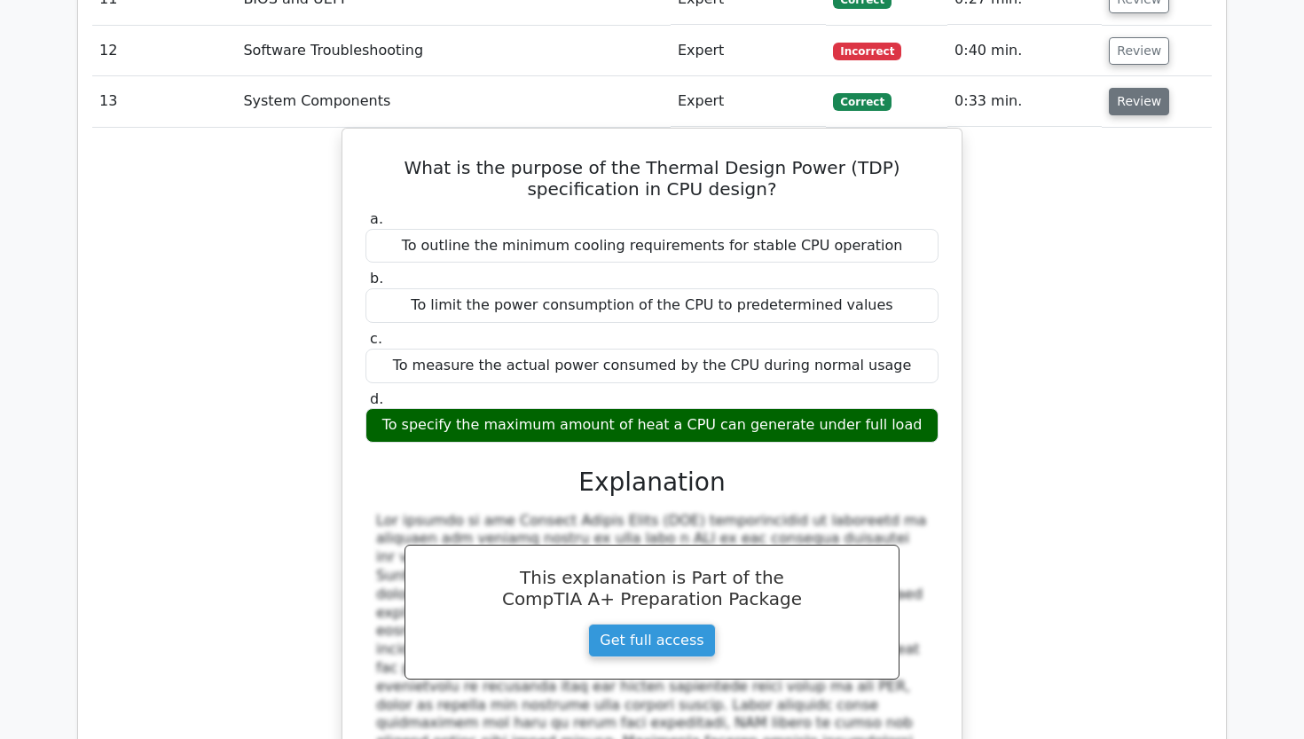
click at [1154, 88] on button "Review" at bounding box center [1139, 101] width 60 height 27
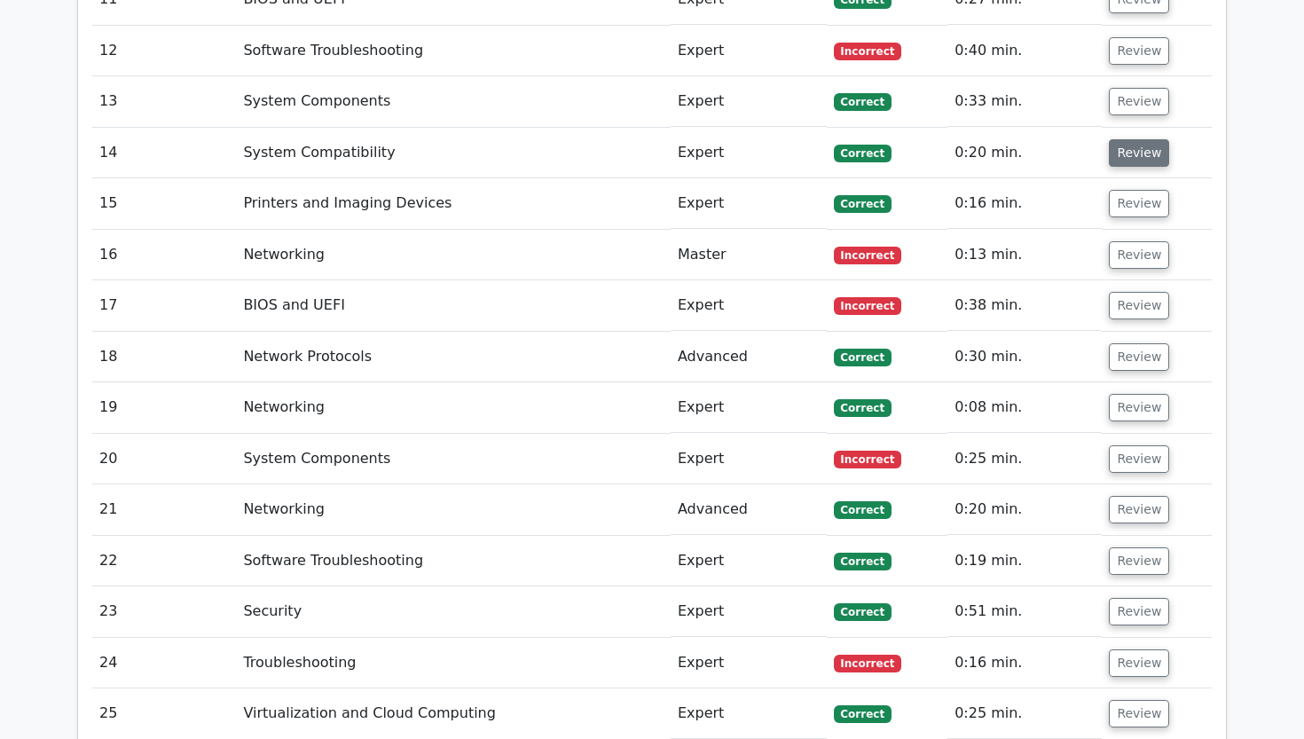
click at [1126, 139] on button "Review" at bounding box center [1139, 152] width 60 height 27
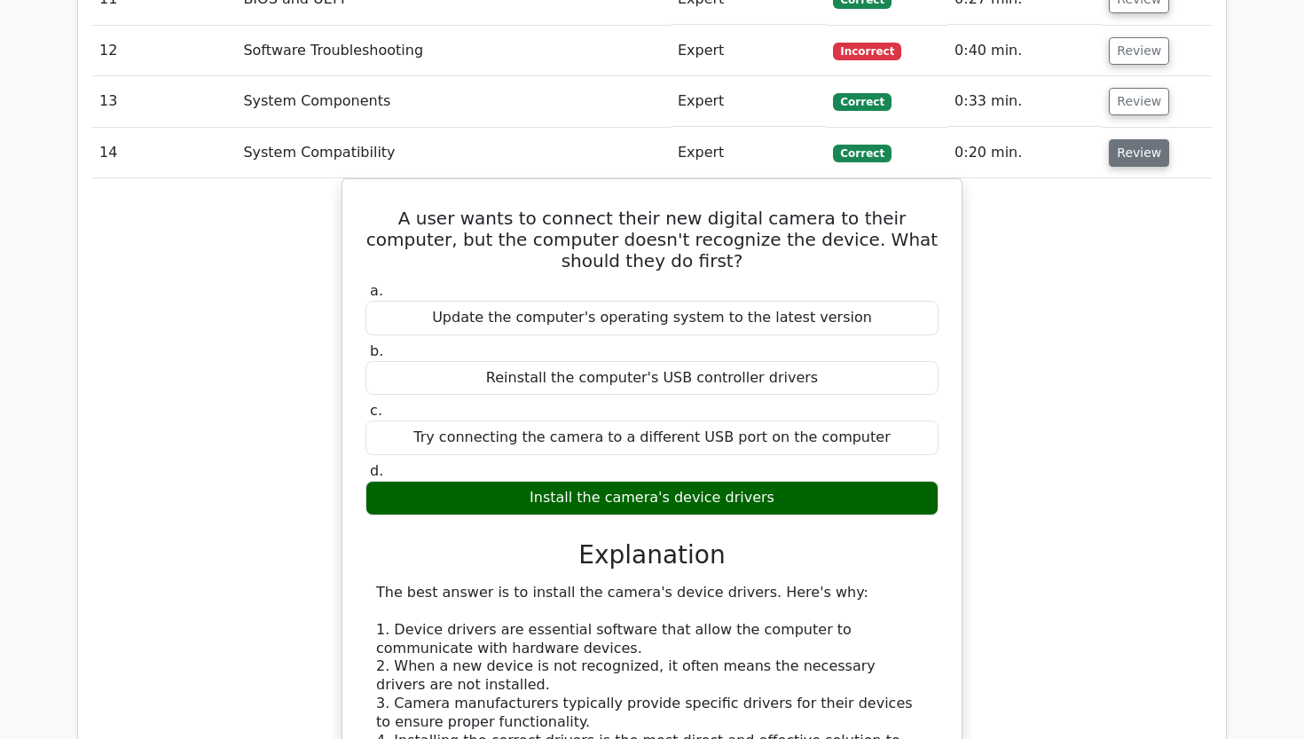
click at [1148, 139] on button "Review" at bounding box center [1139, 152] width 60 height 27
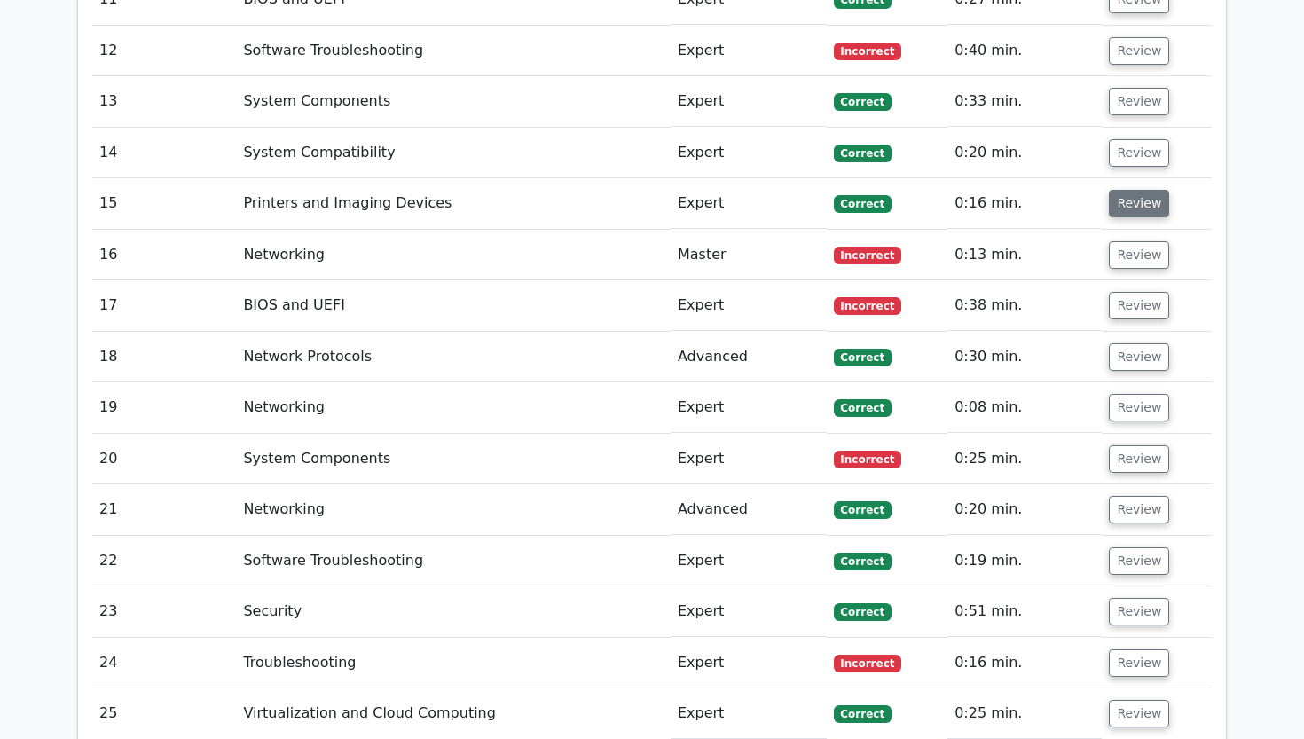
click at [1140, 190] on button "Review" at bounding box center [1139, 203] width 60 height 27
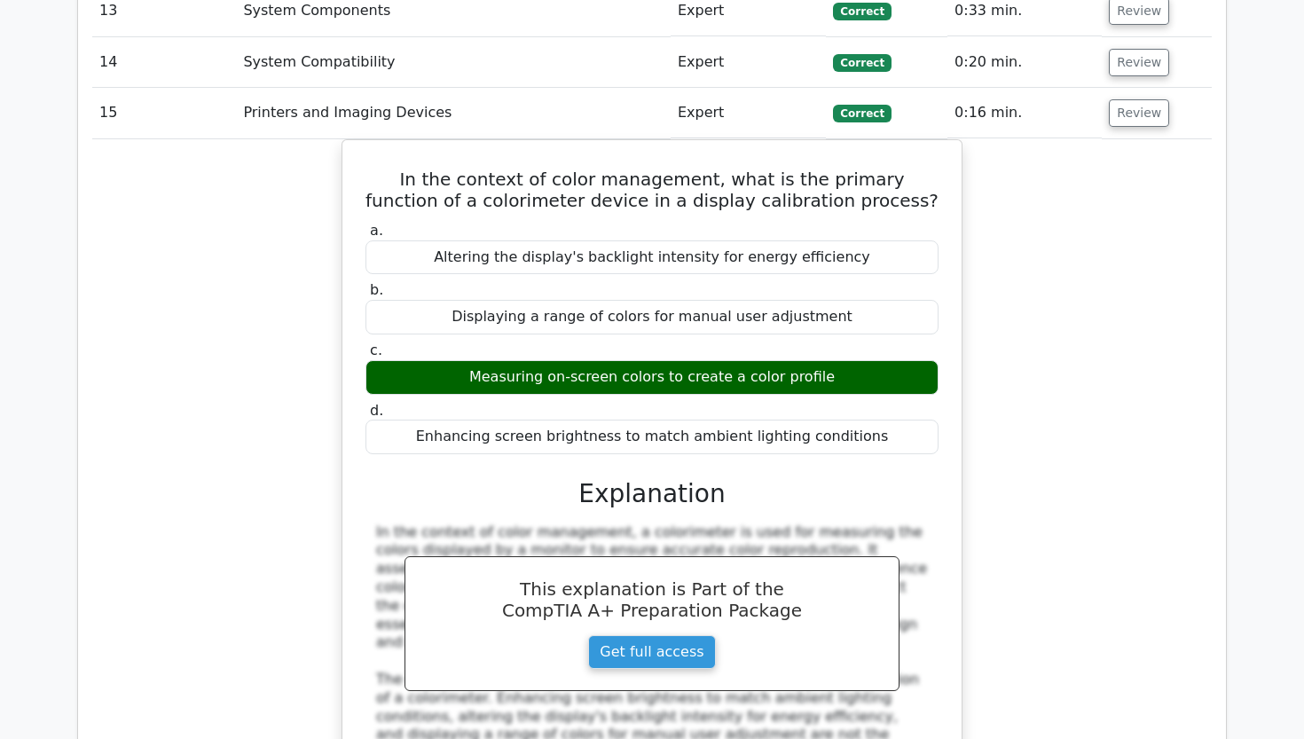
scroll to position [2739, 0]
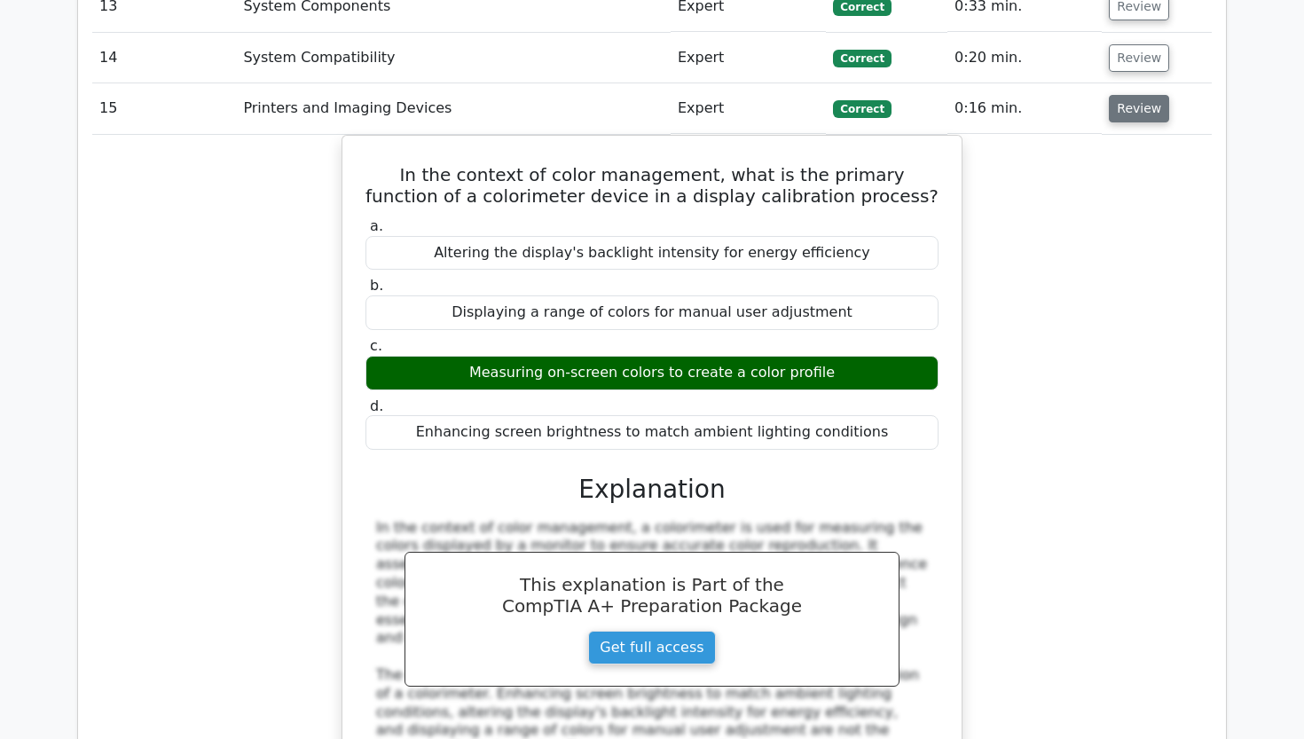
click at [1133, 95] on button "Review" at bounding box center [1139, 108] width 60 height 27
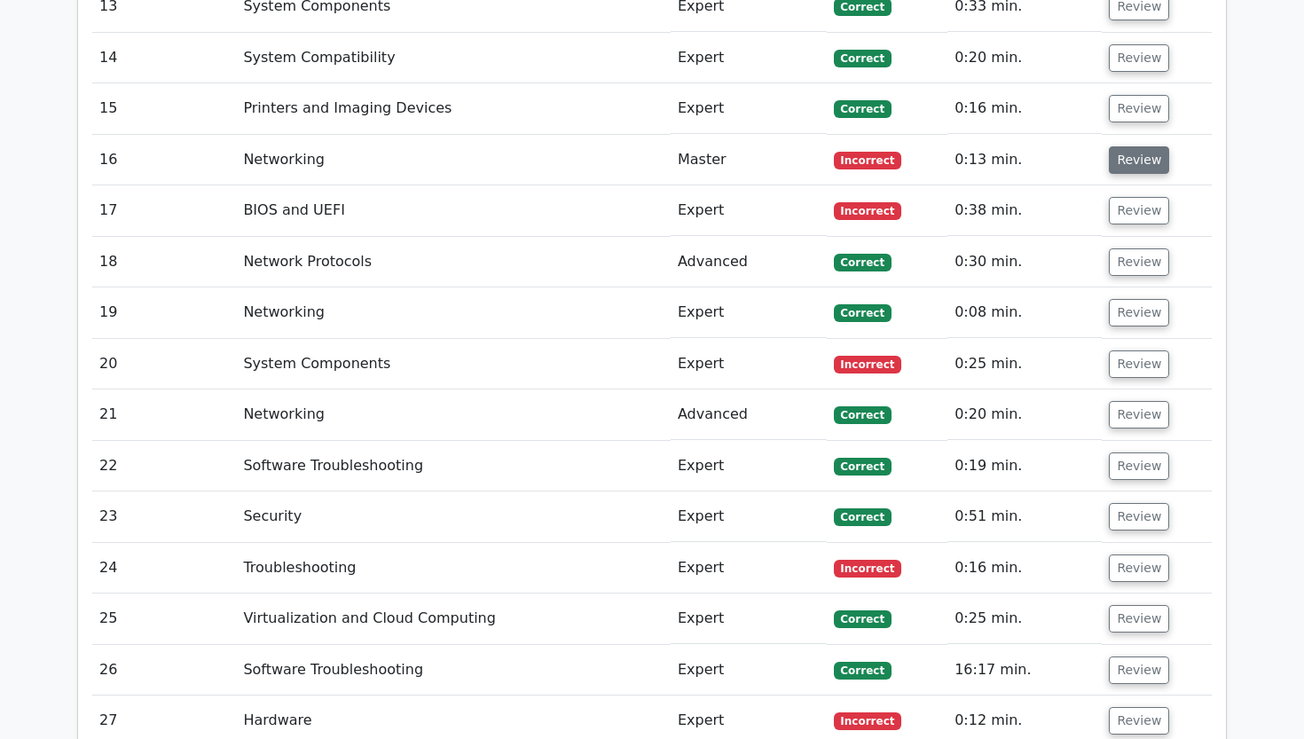
click at [1124, 146] on button "Review" at bounding box center [1139, 159] width 60 height 27
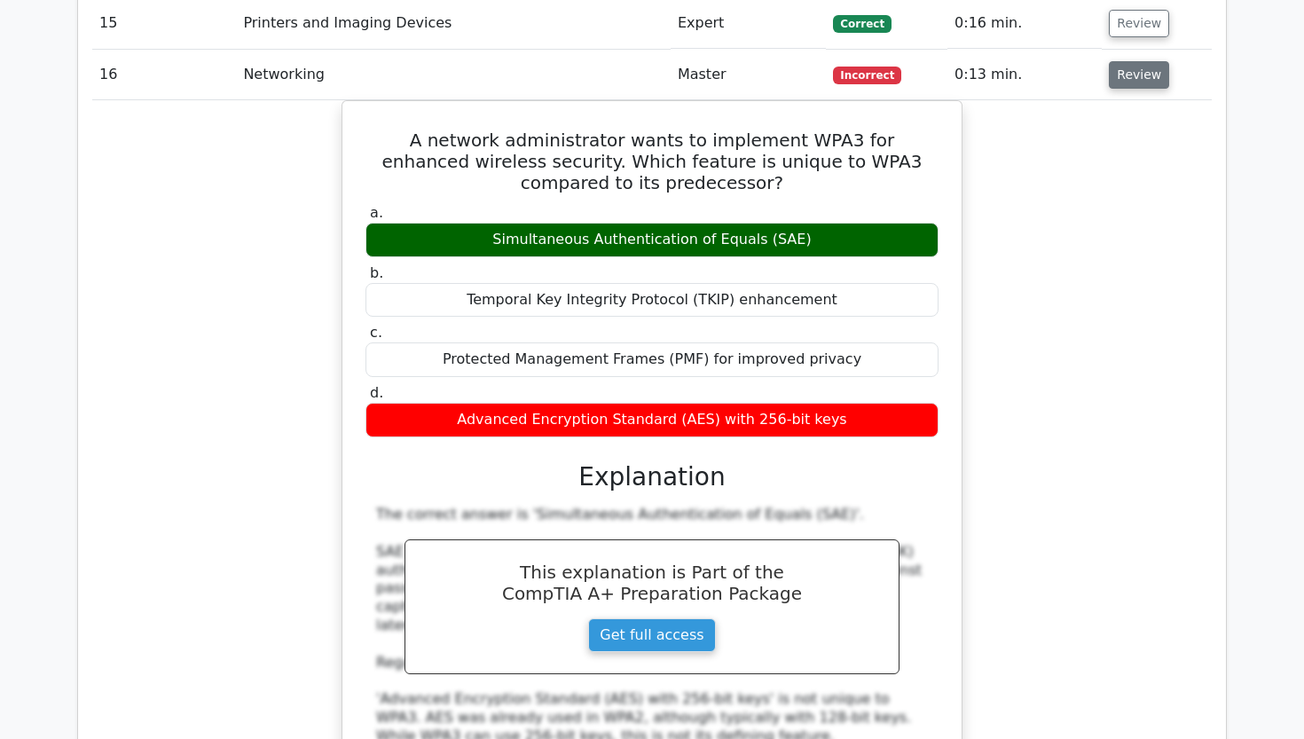
scroll to position [2830, 0]
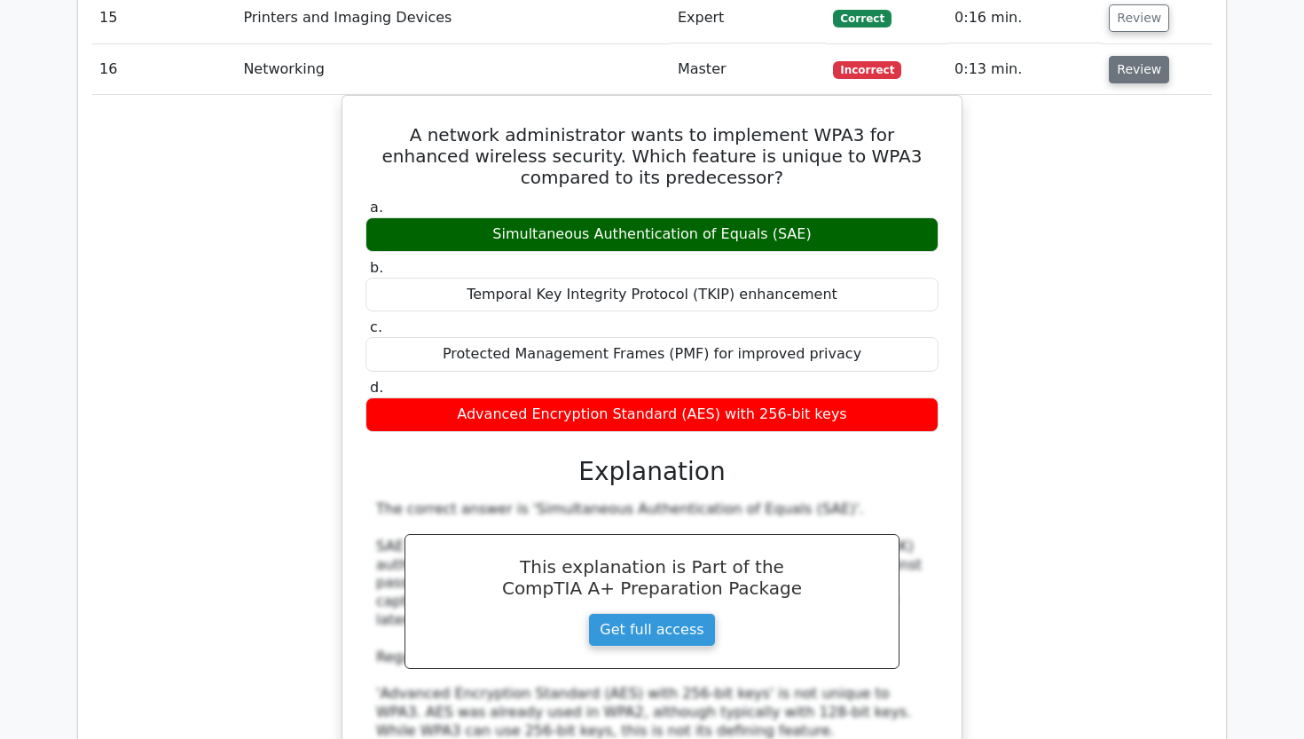
click at [1112, 56] on button "Review" at bounding box center [1139, 69] width 60 height 27
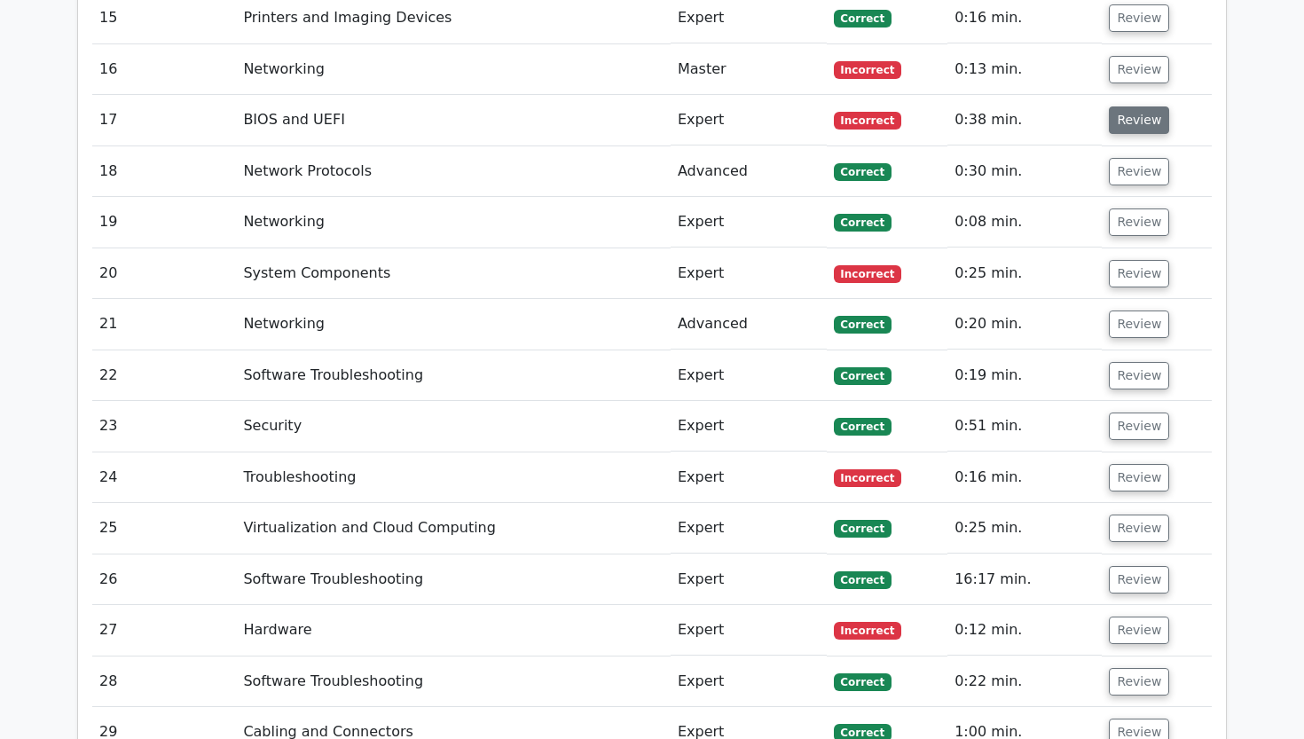
click at [1122, 106] on button "Review" at bounding box center [1139, 119] width 60 height 27
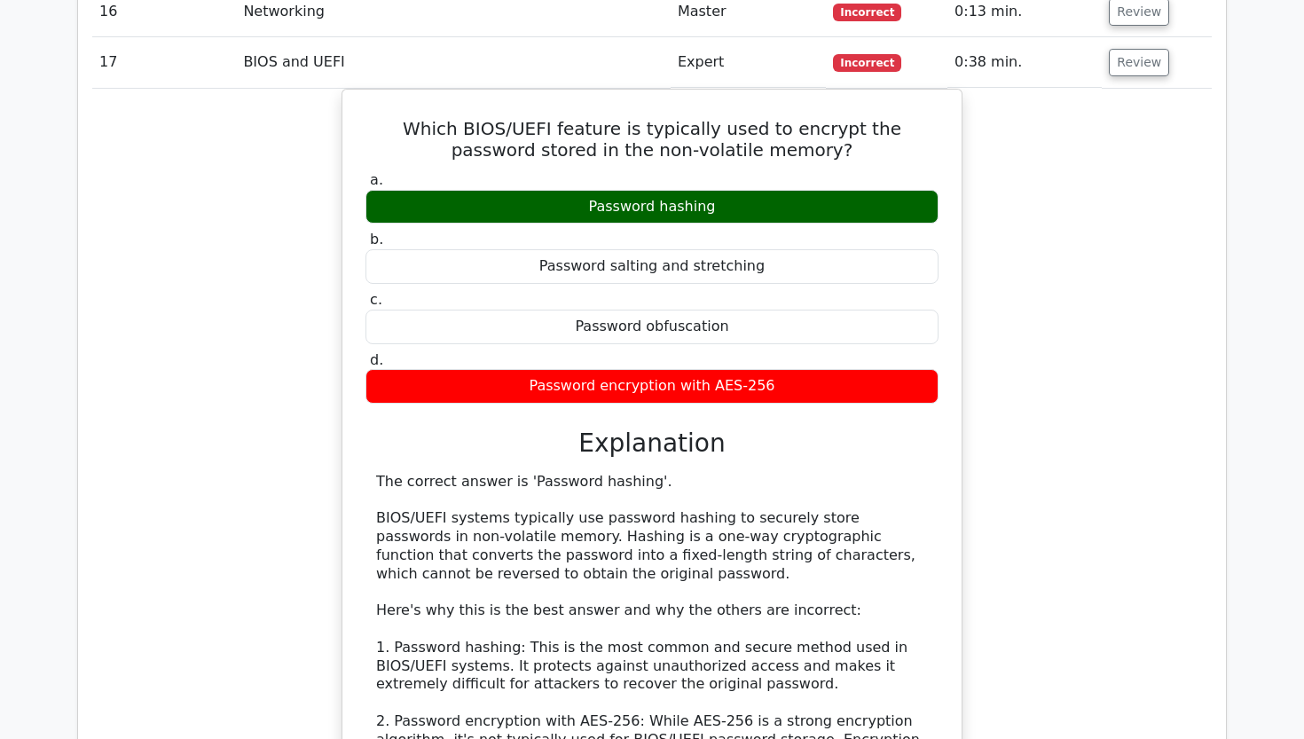
scroll to position [2887, 0]
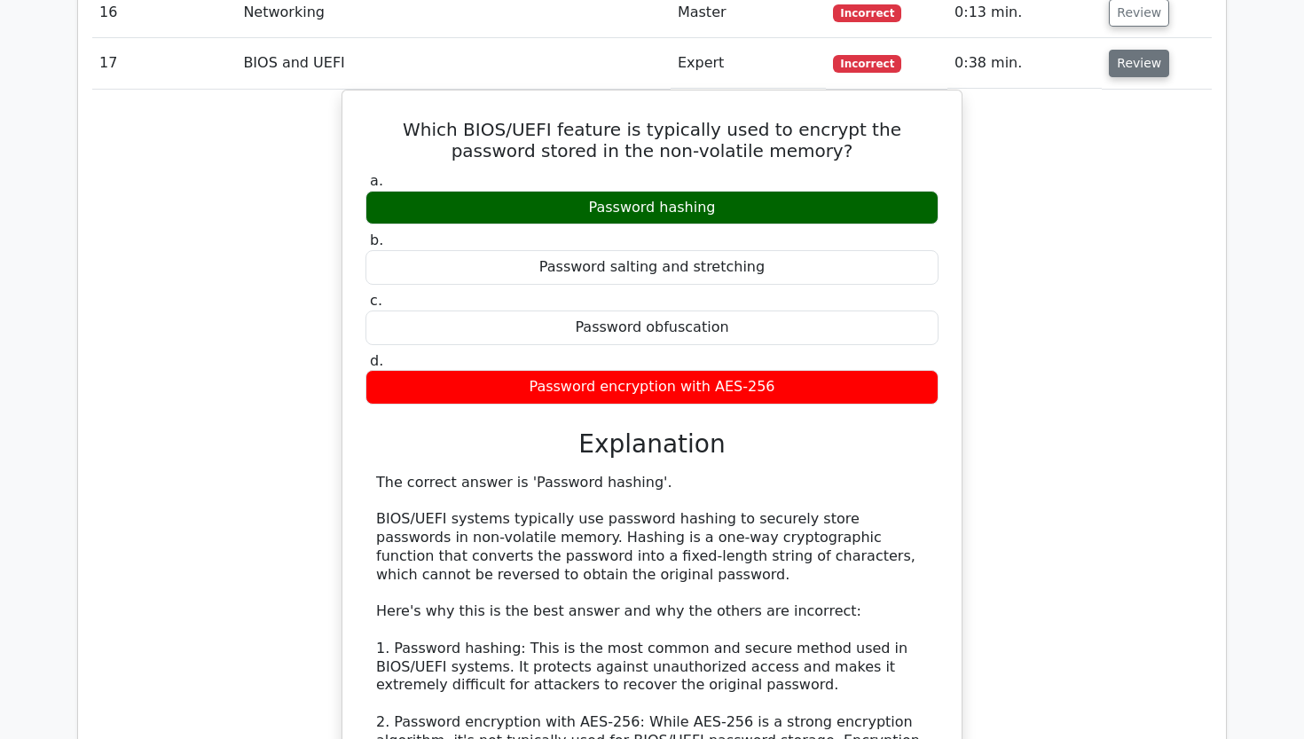
click at [1123, 50] on button "Review" at bounding box center [1139, 63] width 60 height 27
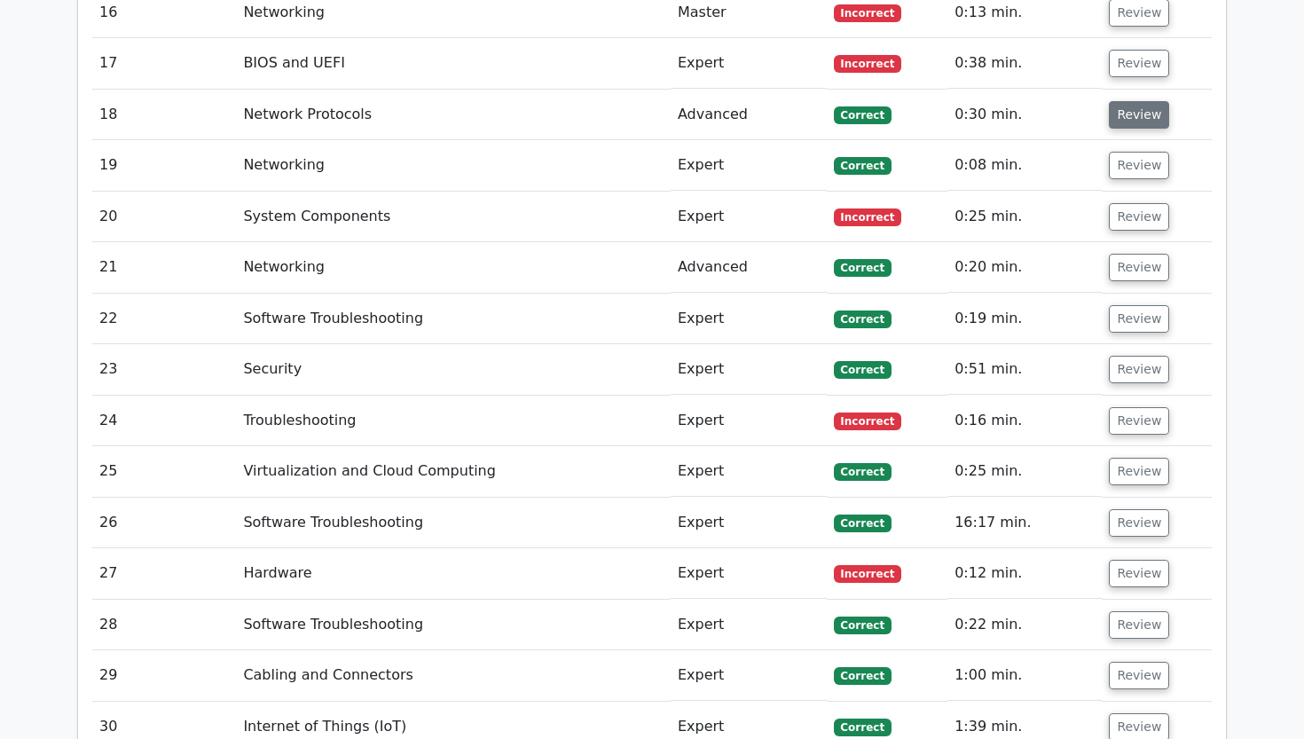
click at [1124, 101] on button "Review" at bounding box center [1139, 114] width 60 height 27
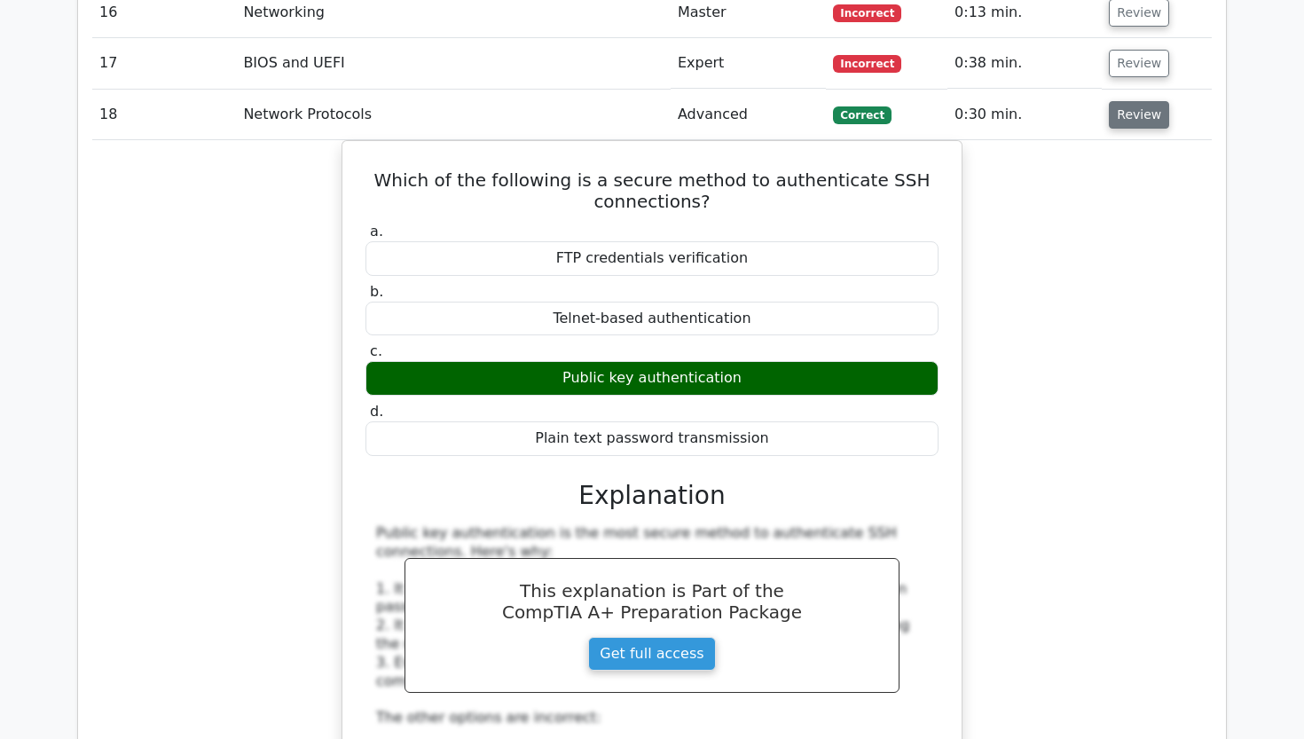
click at [1124, 101] on button "Review" at bounding box center [1139, 114] width 60 height 27
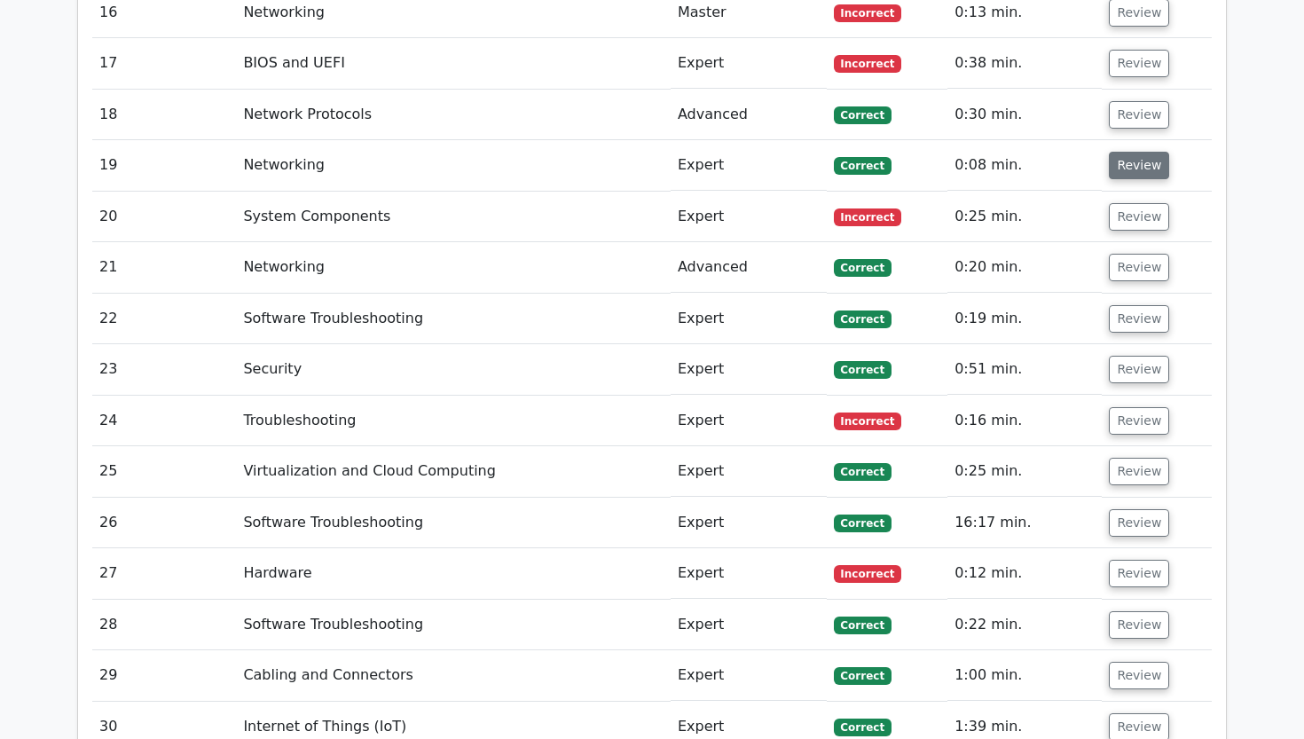
click at [1133, 152] on button "Review" at bounding box center [1139, 165] width 60 height 27
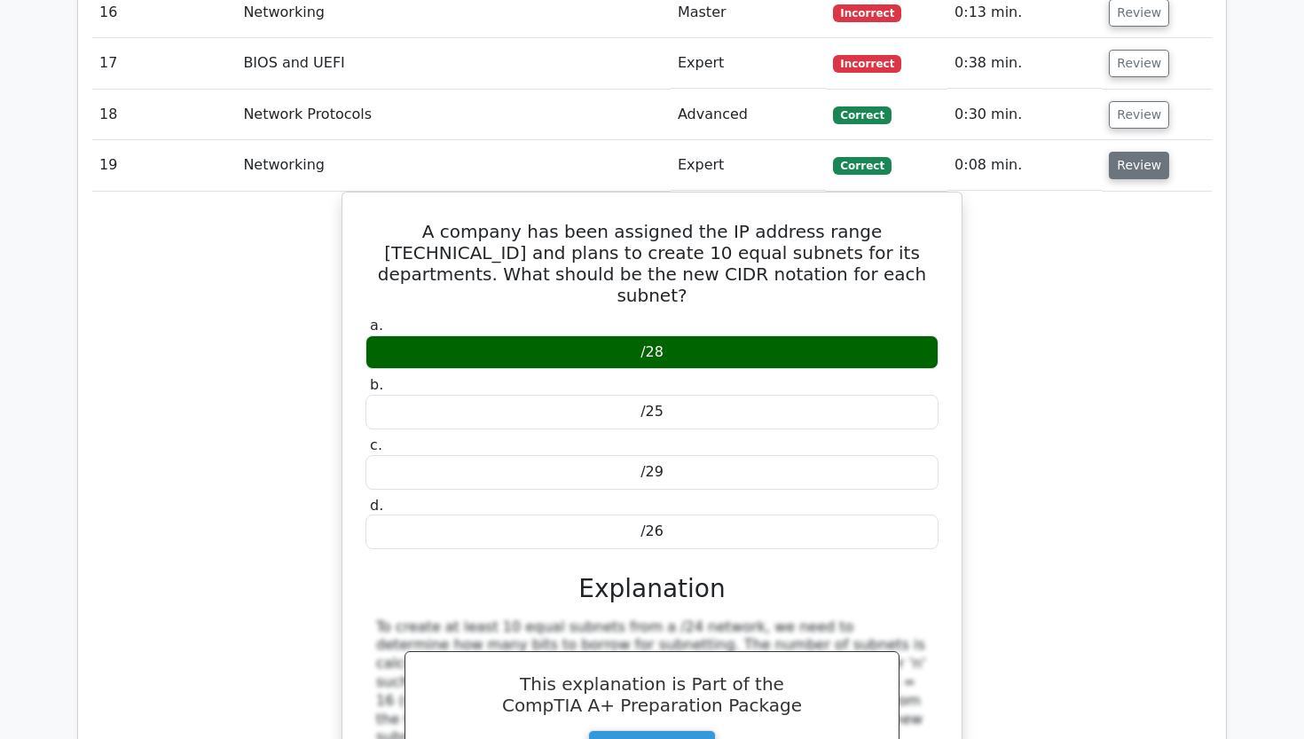
click at [1133, 152] on button "Review" at bounding box center [1139, 165] width 60 height 27
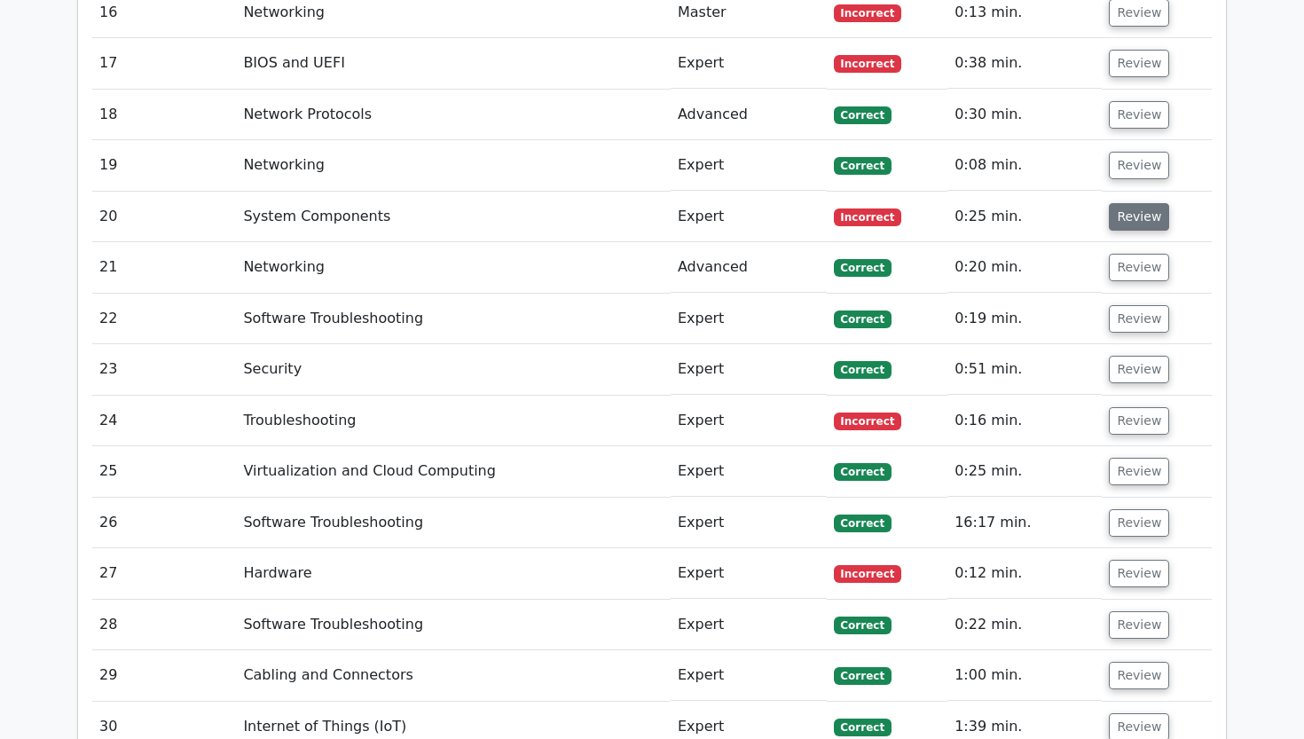
click at [1123, 203] on button "Review" at bounding box center [1139, 216] width 60 height 27
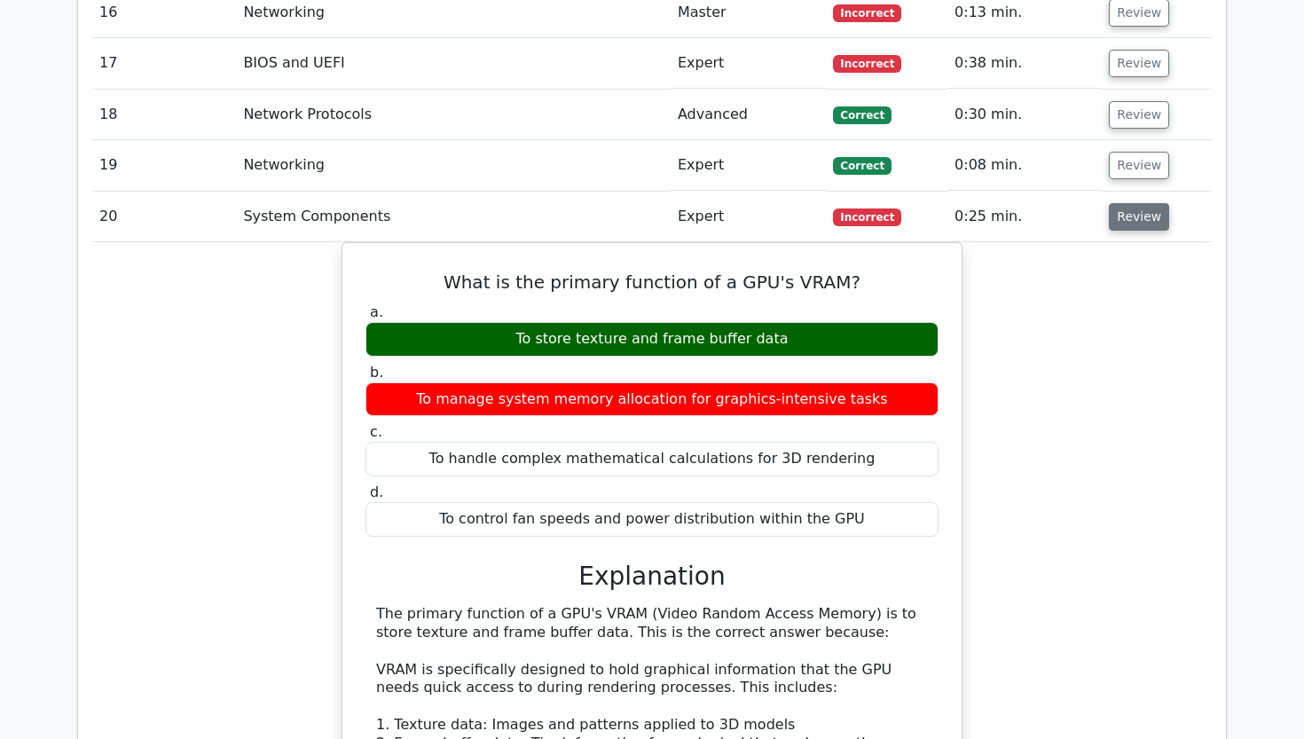
click at [1123, 203] on button "Review" at bounding box center [1139, 216] width 60 height 27
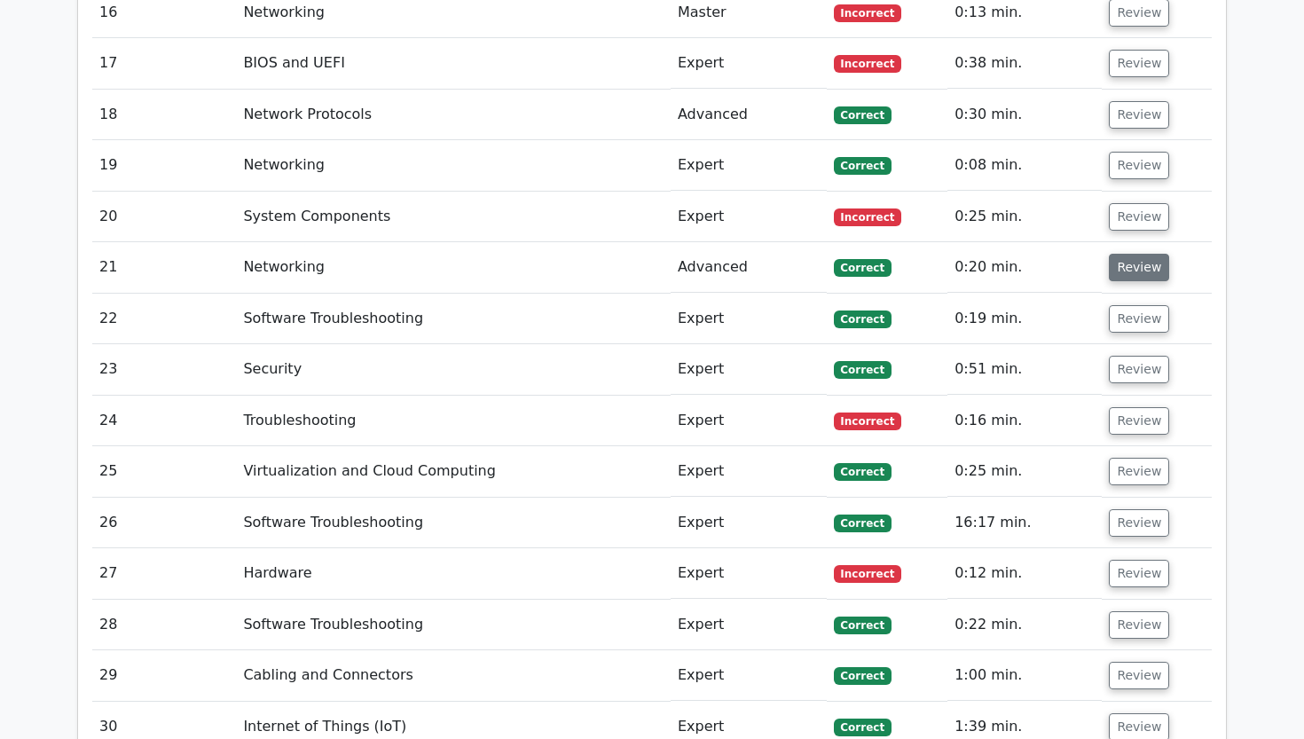
click at [1126, 254] on button "Review" at bounding box center [1139, 267] width 60 height 27
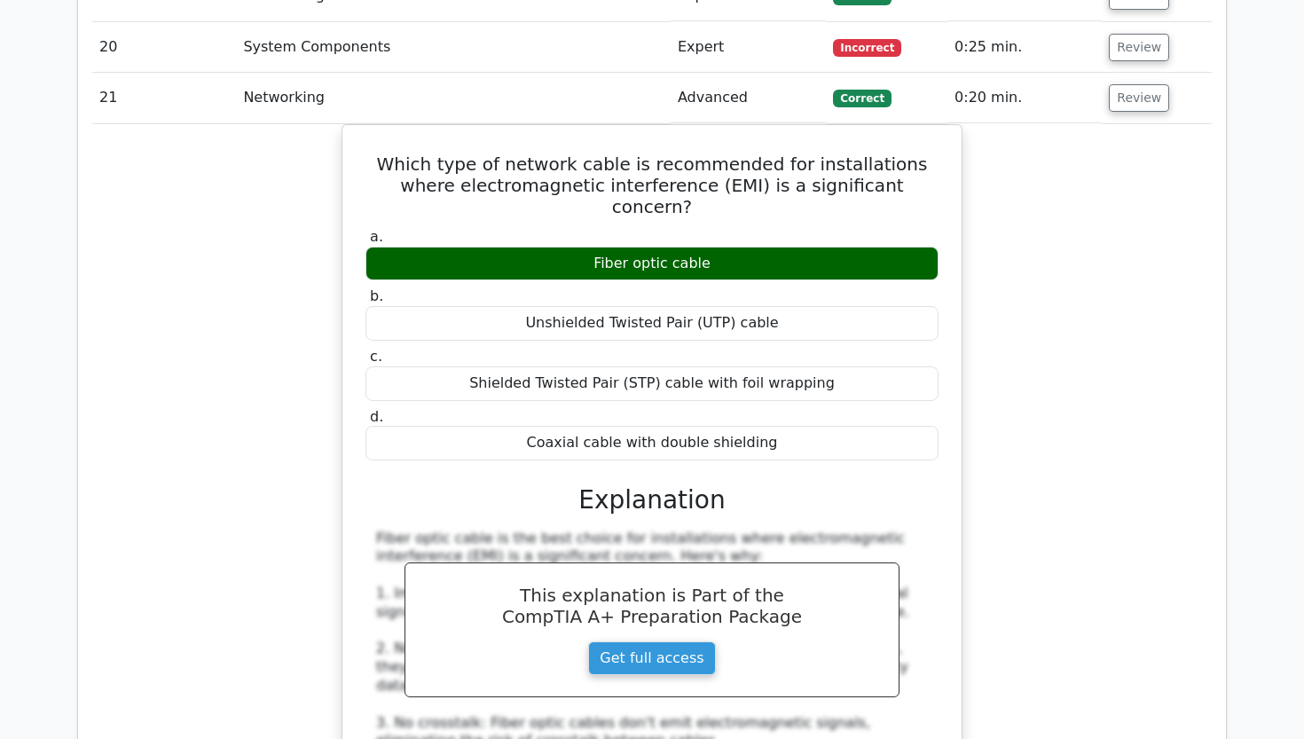
scroll to position [3068, 0]
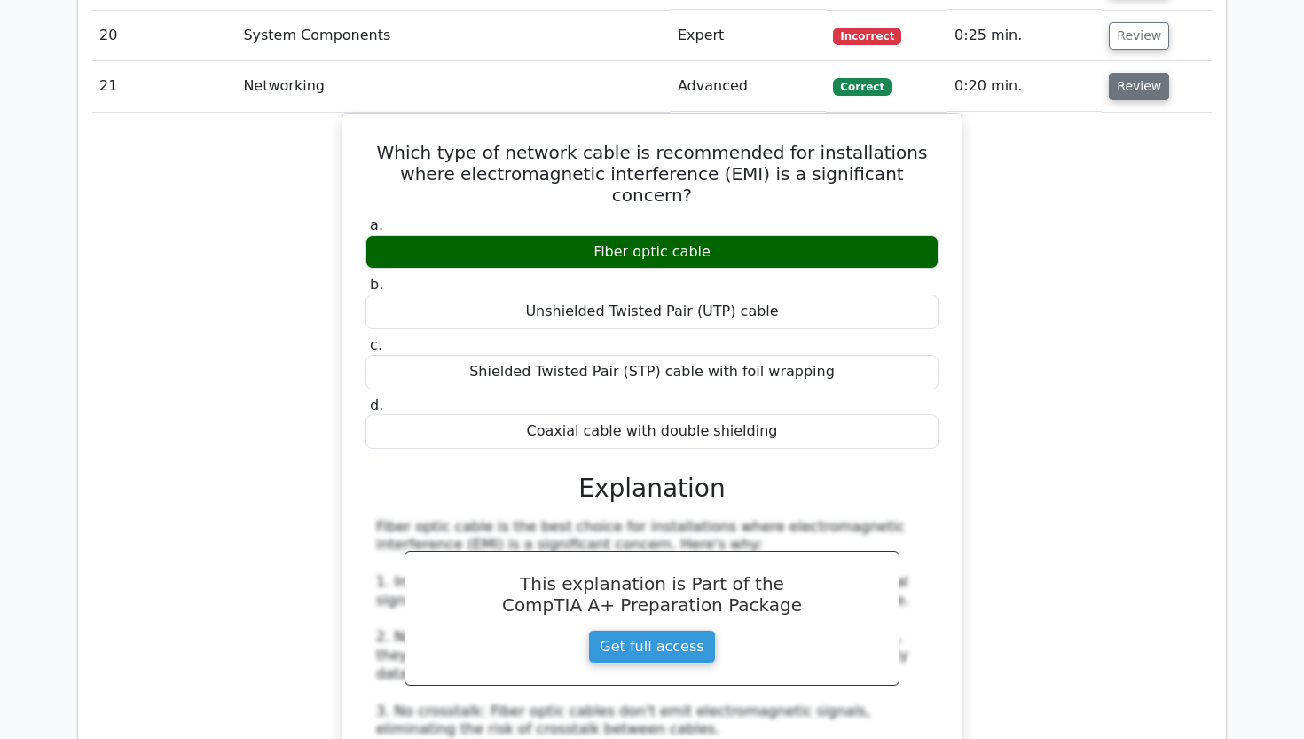
click at [1125, 73] on button "Review" at bounding box center [1139, 86] width 60 height 27
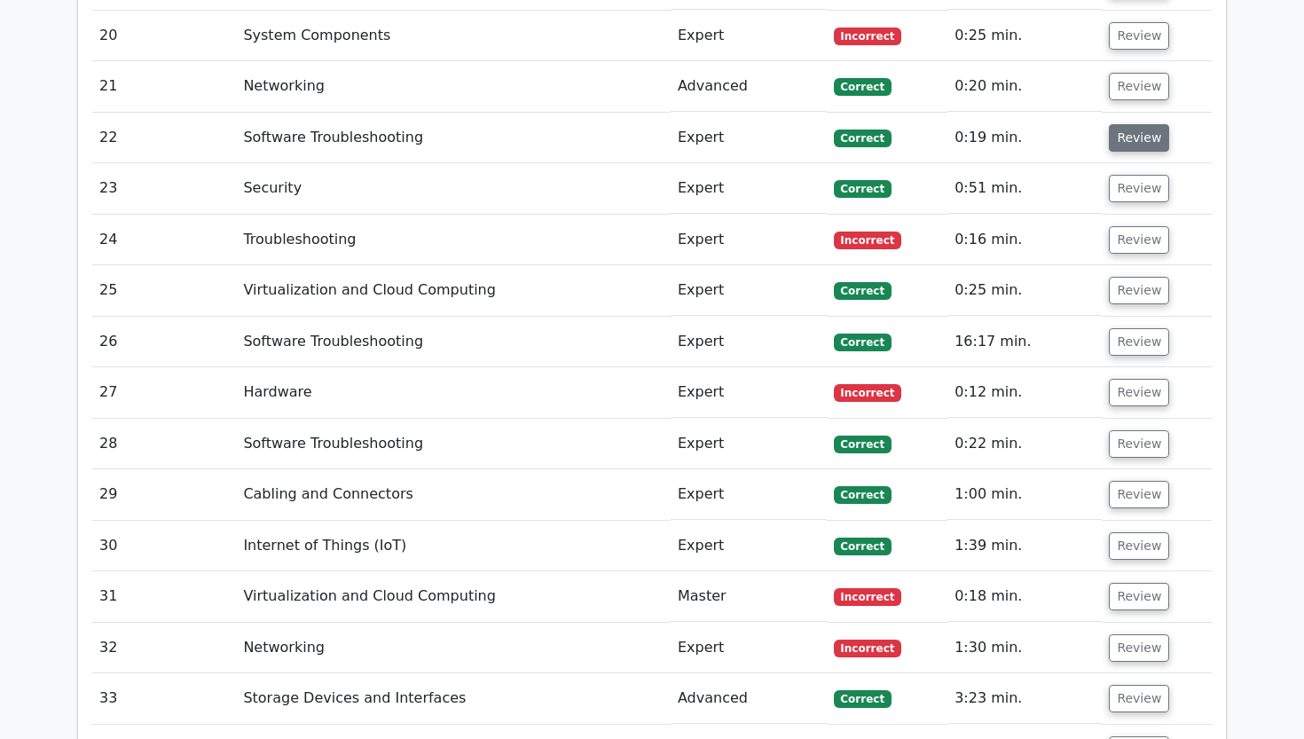
click at [1128, 124] on button "Review" at bounding box center [1139, 137] width 60 height 27
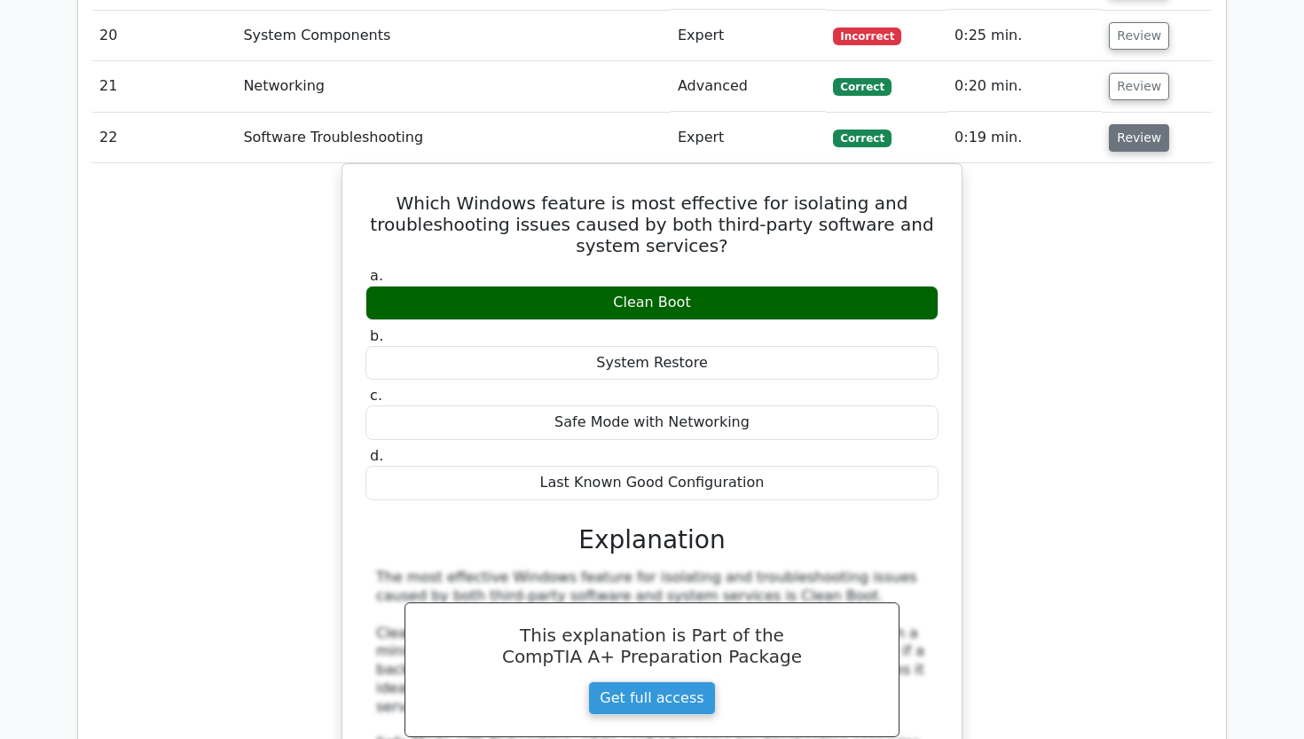
click at [1128, 124] on button "Review" at bounding box center [1139, 137] width 60 height 27
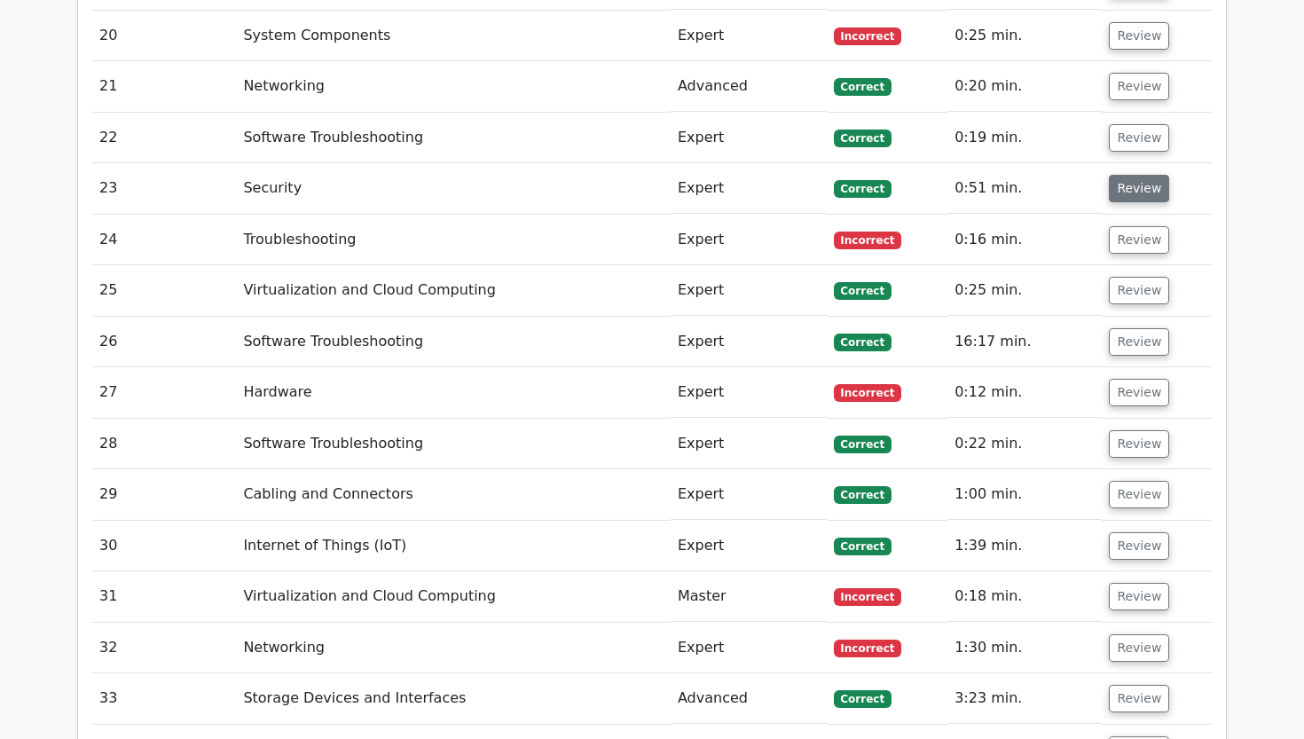
click at [1124, 175] on button "Review" at bounding box center [1139, 188] width 60 height 27
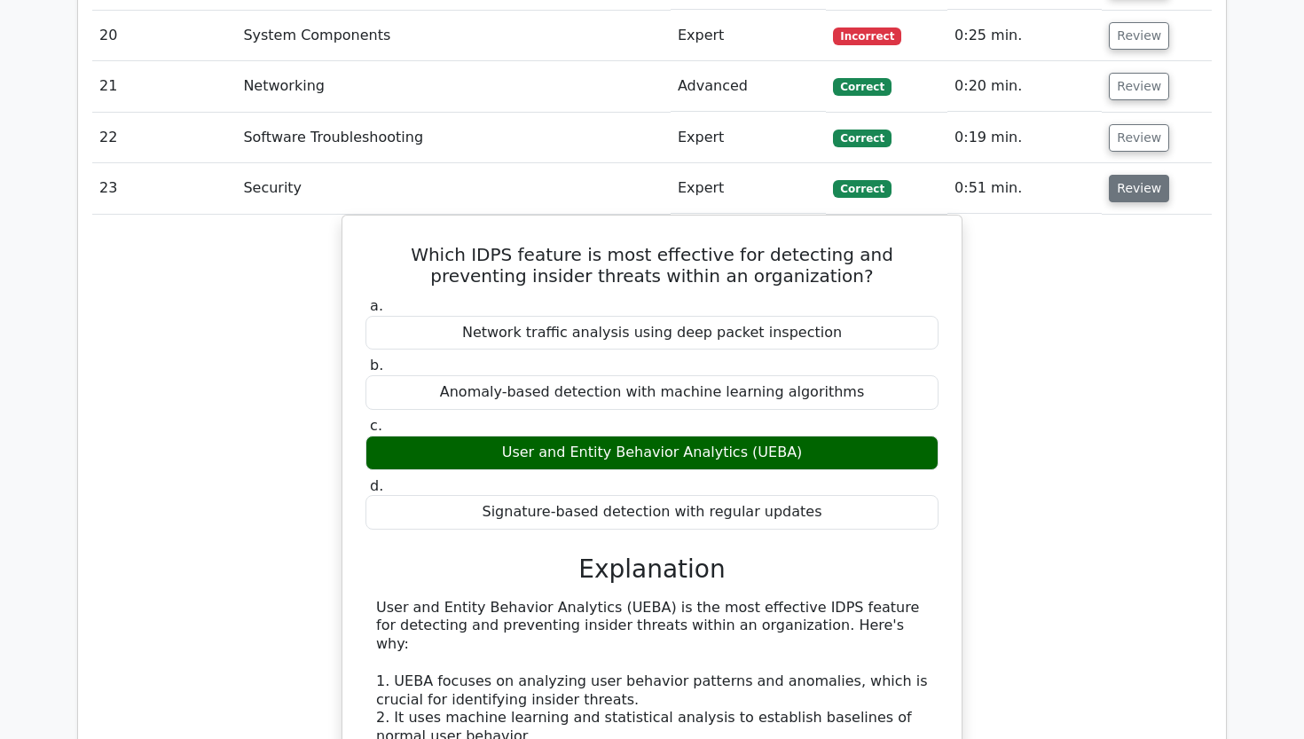
click at [1124, 175] on button "Review" at bounding box center [1139, 188] width 60 height 27
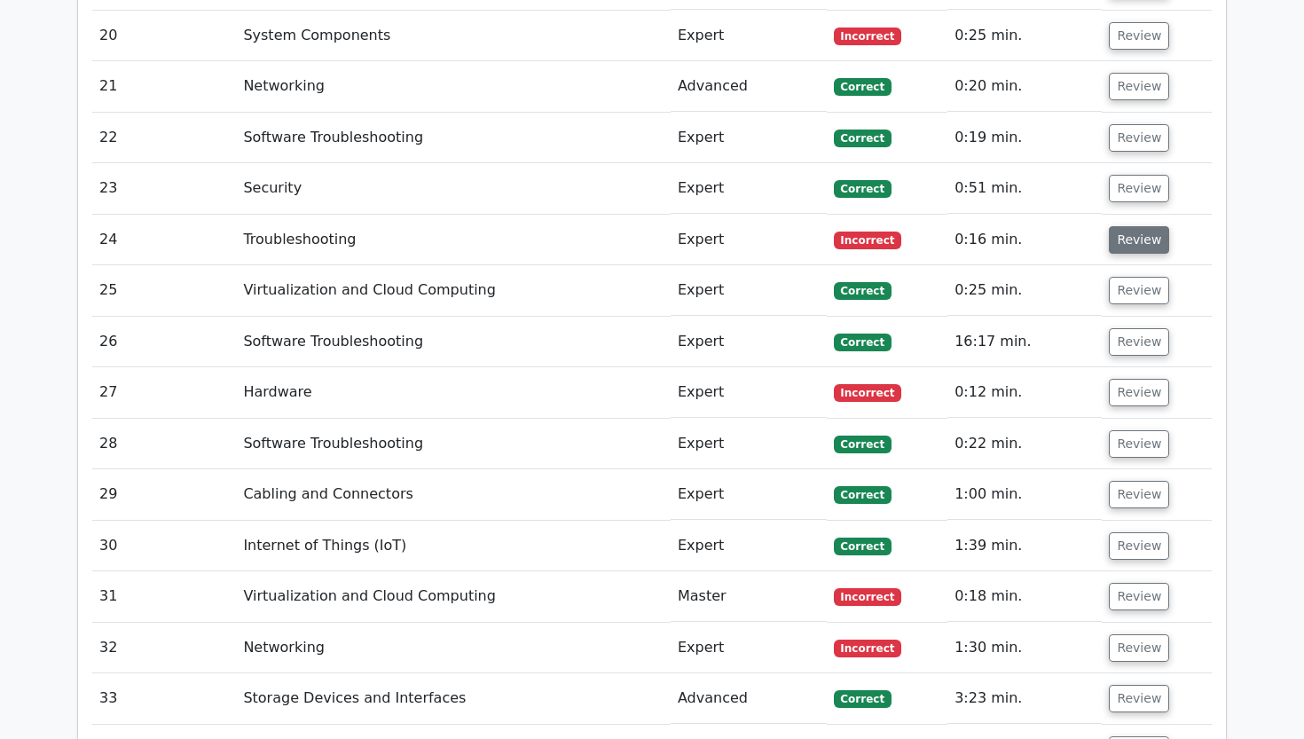
click at [1122, 226] on button "Review" at bounding box center [1139, 239] width 60 height 27
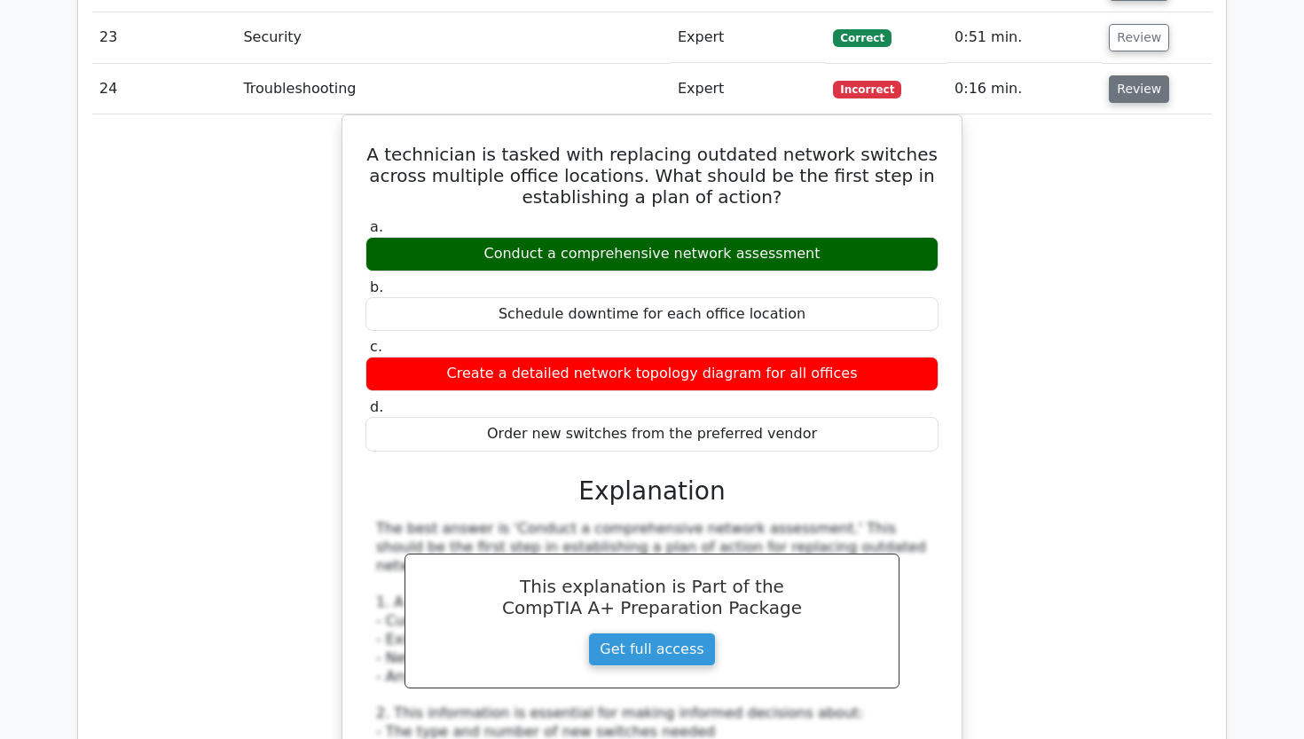
scroll to position [3221, 0]
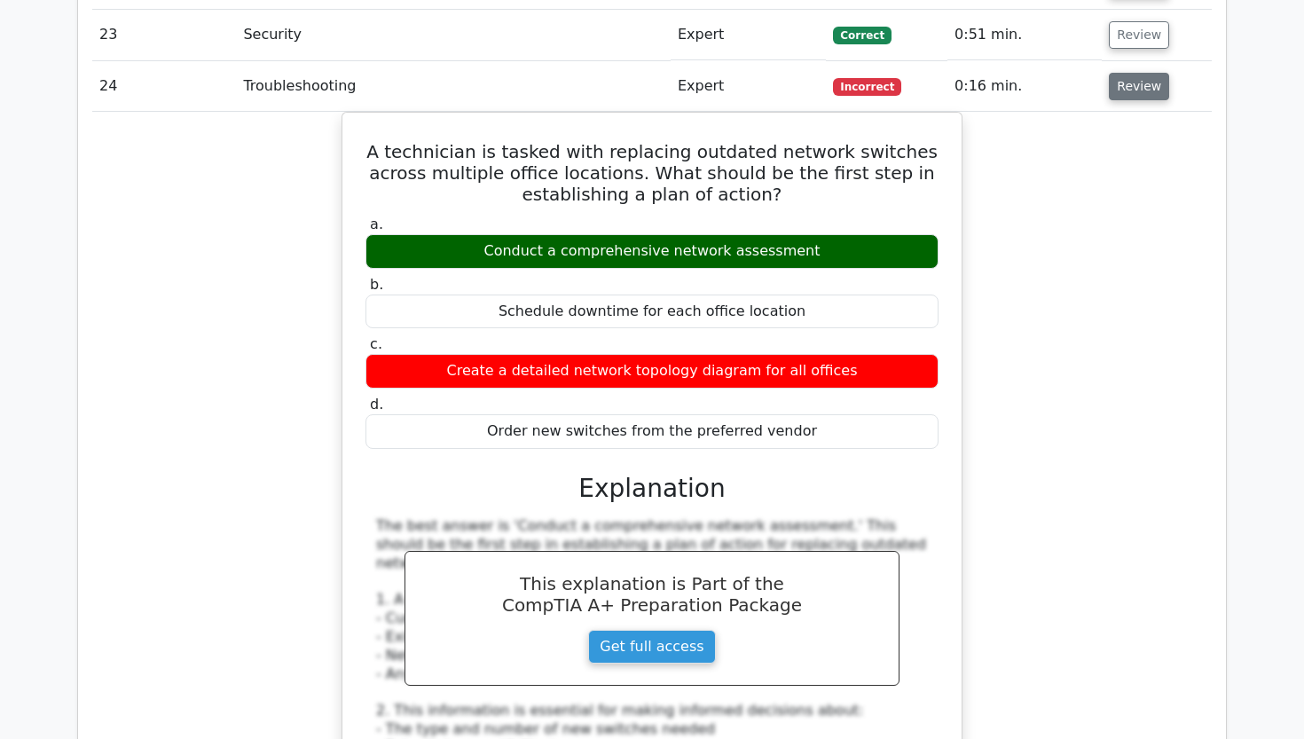
click at [1125, 73] on button "Review" at bounding box center [1139, 86] width 60 height 27
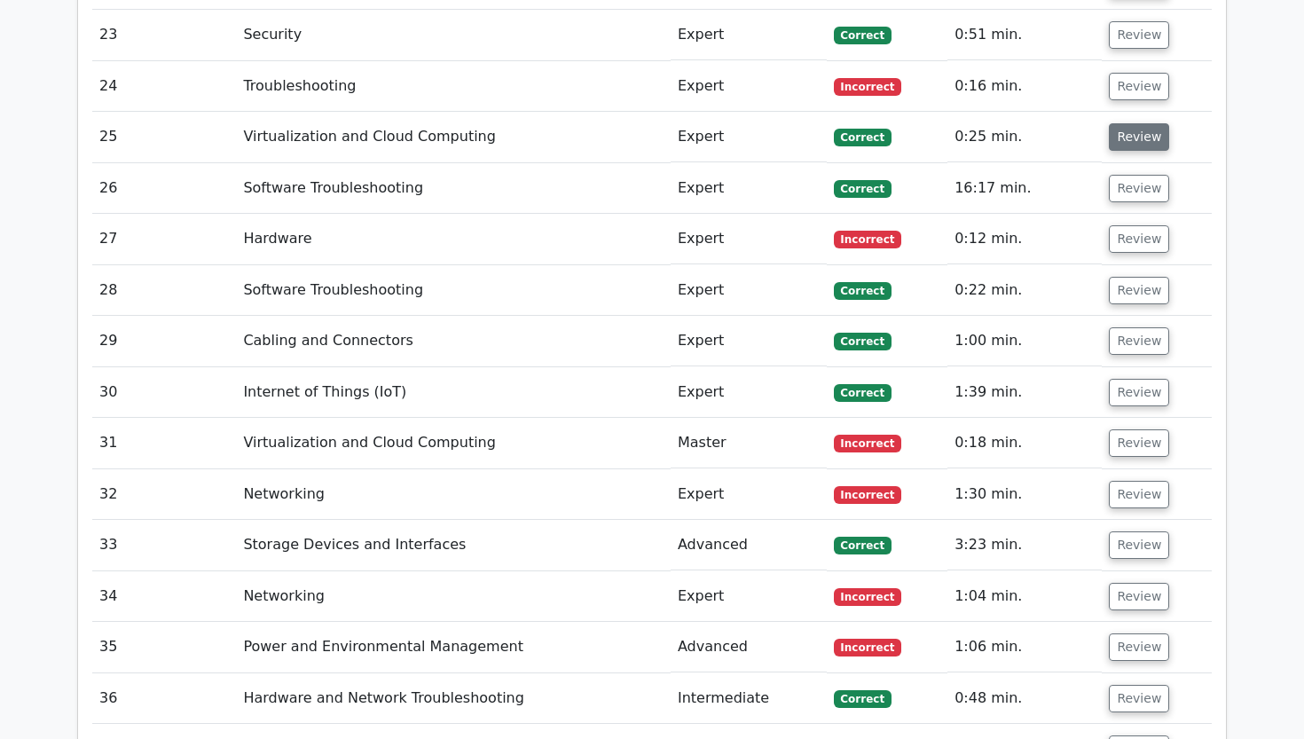
click at [1139, 123] on button "Review" at bounding box center [1139, 136] width 60 height 27
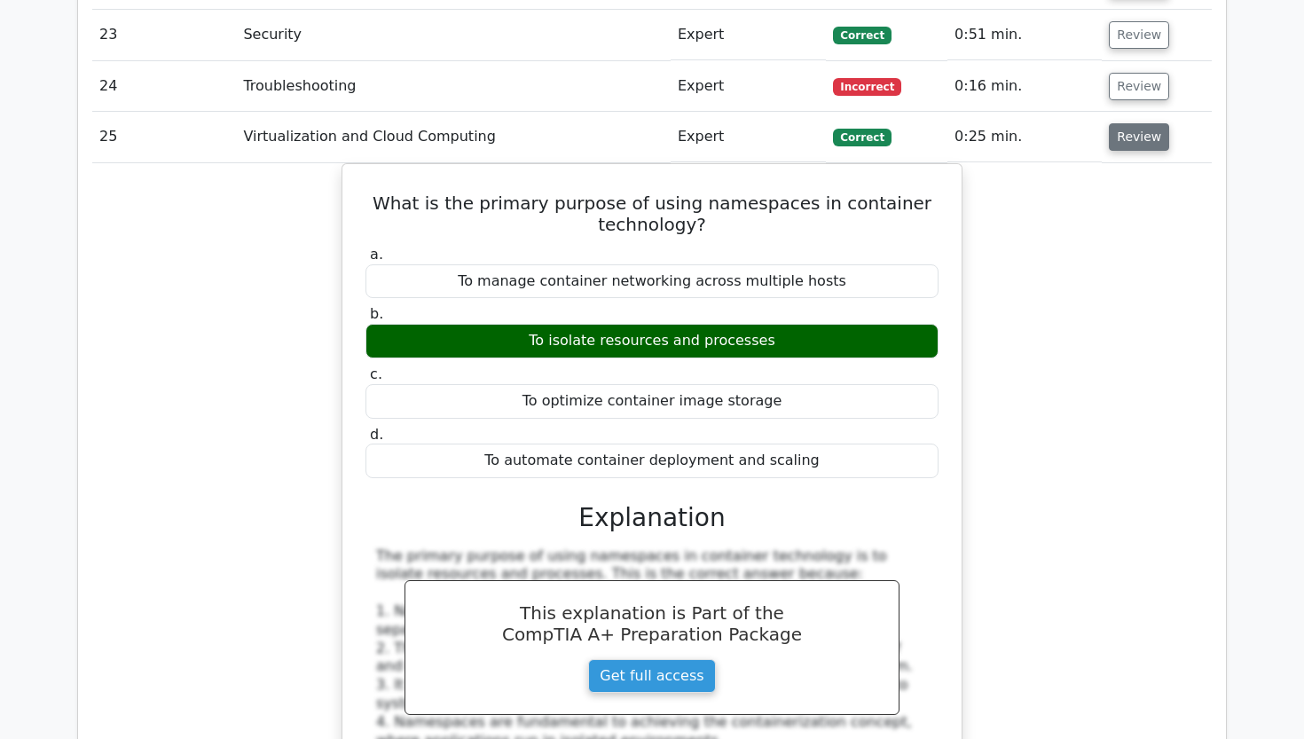
click at [1140, 123] on button "Review" at bounding box center [1139, 136] width 60 height 27
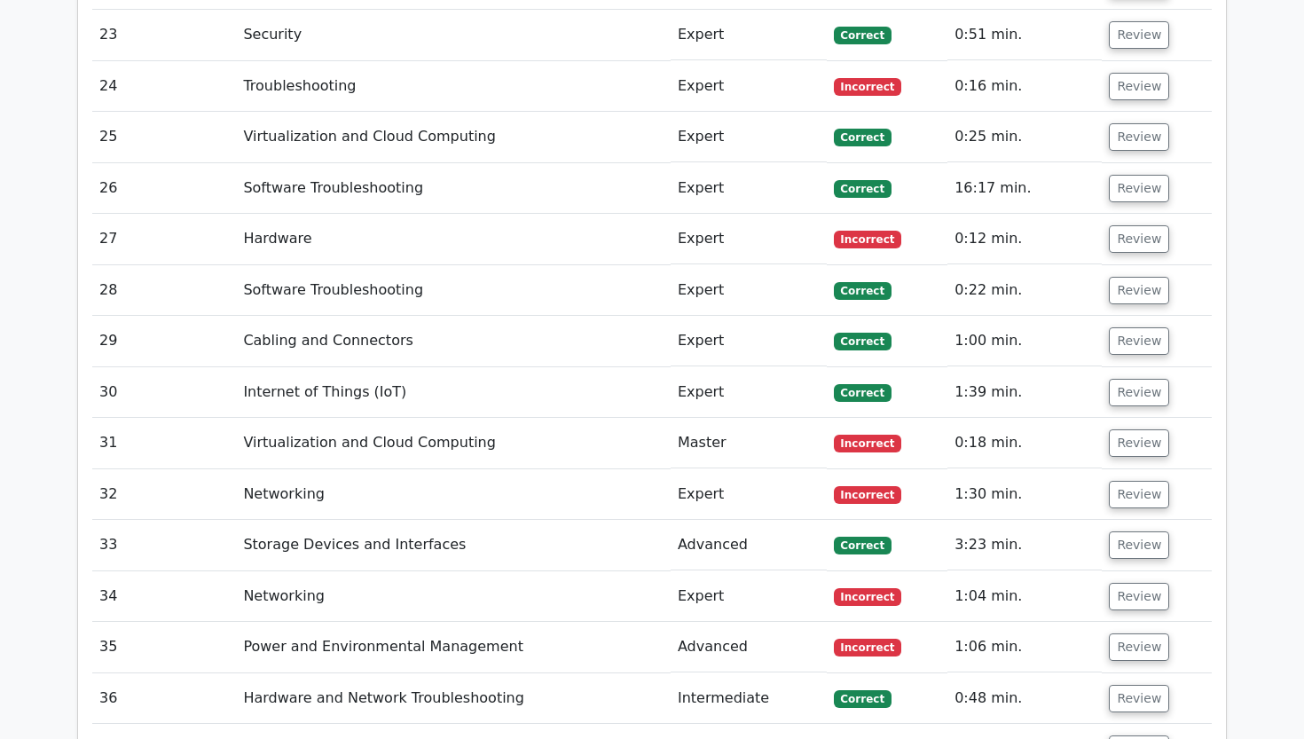
click at [881, 78] on span "Incorrect" at bounding box center [868, 87] width 68 height 18
click at [1160, 73] on button "Review" at bounding box center [1139, 86] width 60 height 27
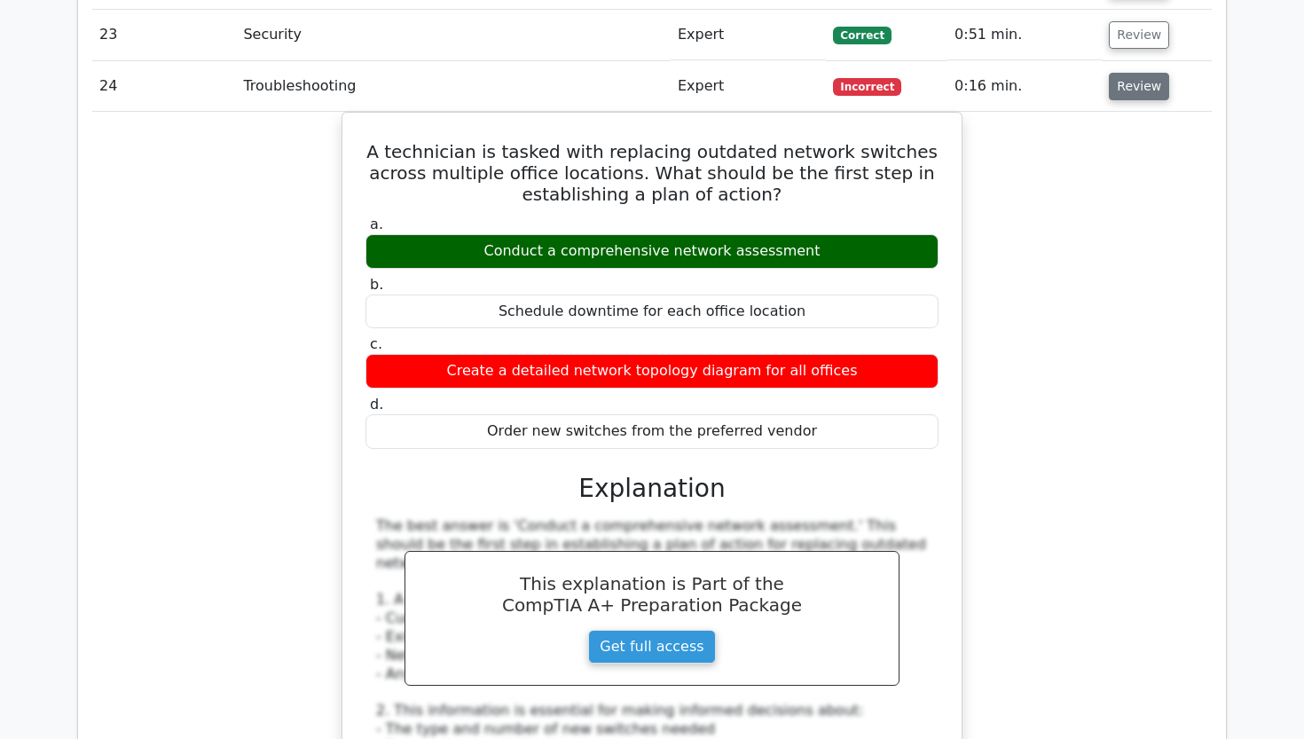
click at [1134, 73] on button "Review" at bounding box center [1139, 86] width 60 height 27
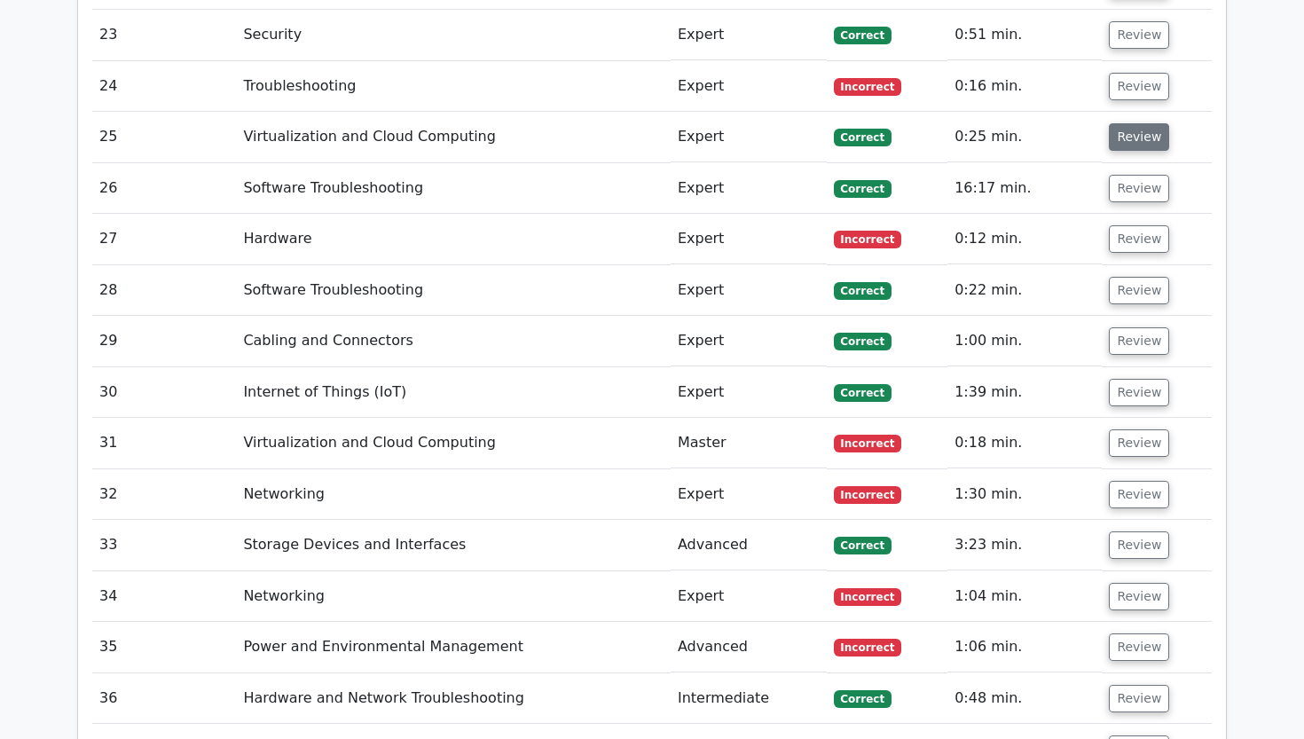
click at [1144, 123] on button "Review" at bounding box center [1139, 136] width 60 height 27
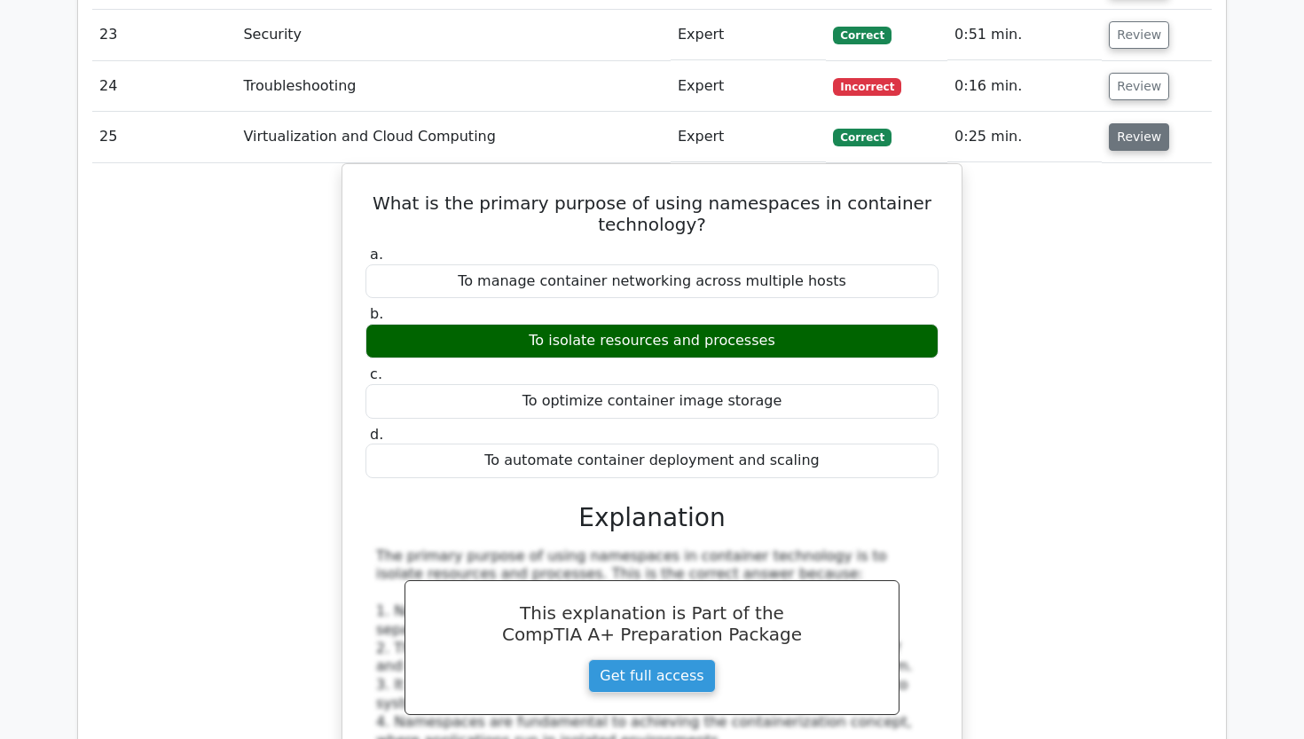
click at [1138, 123] on button "Review" at bounding box center [1139, 136] width 60 height 27
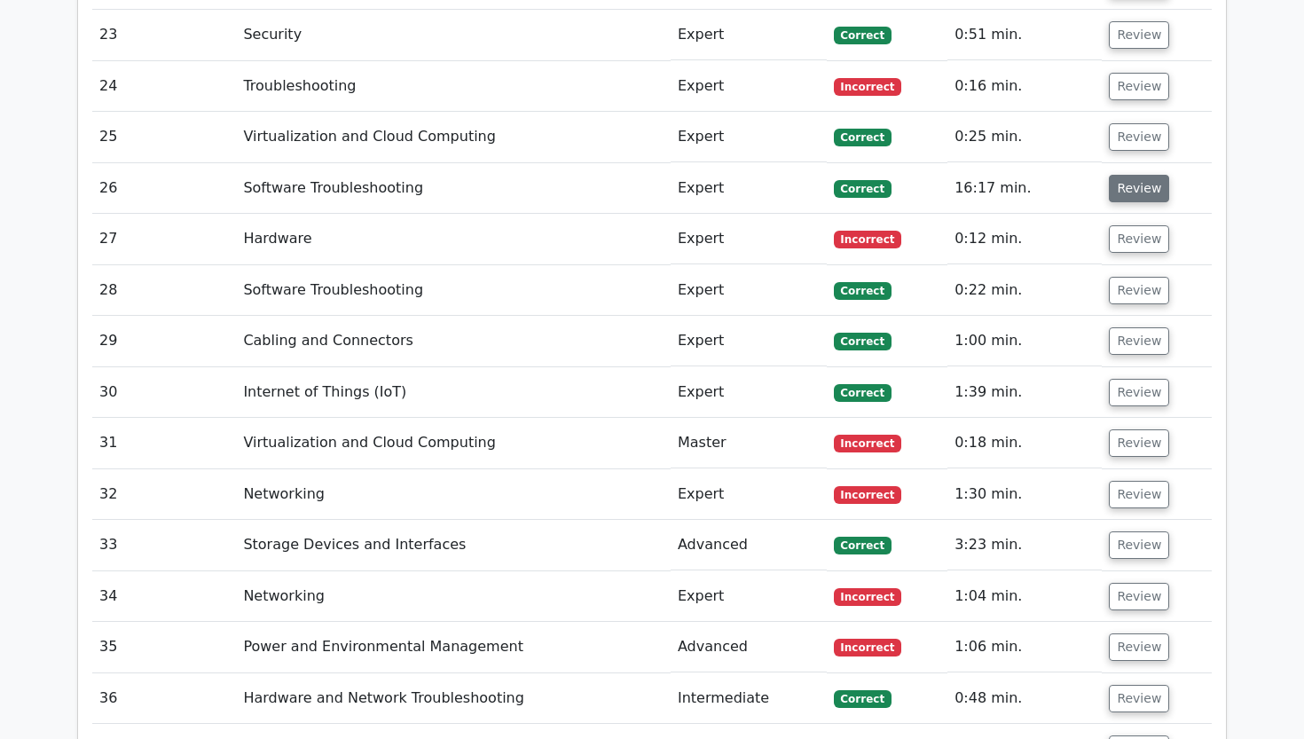
click at [1128, 175] on button "Review" at bounding box center [1139, 188] width 60 height 27
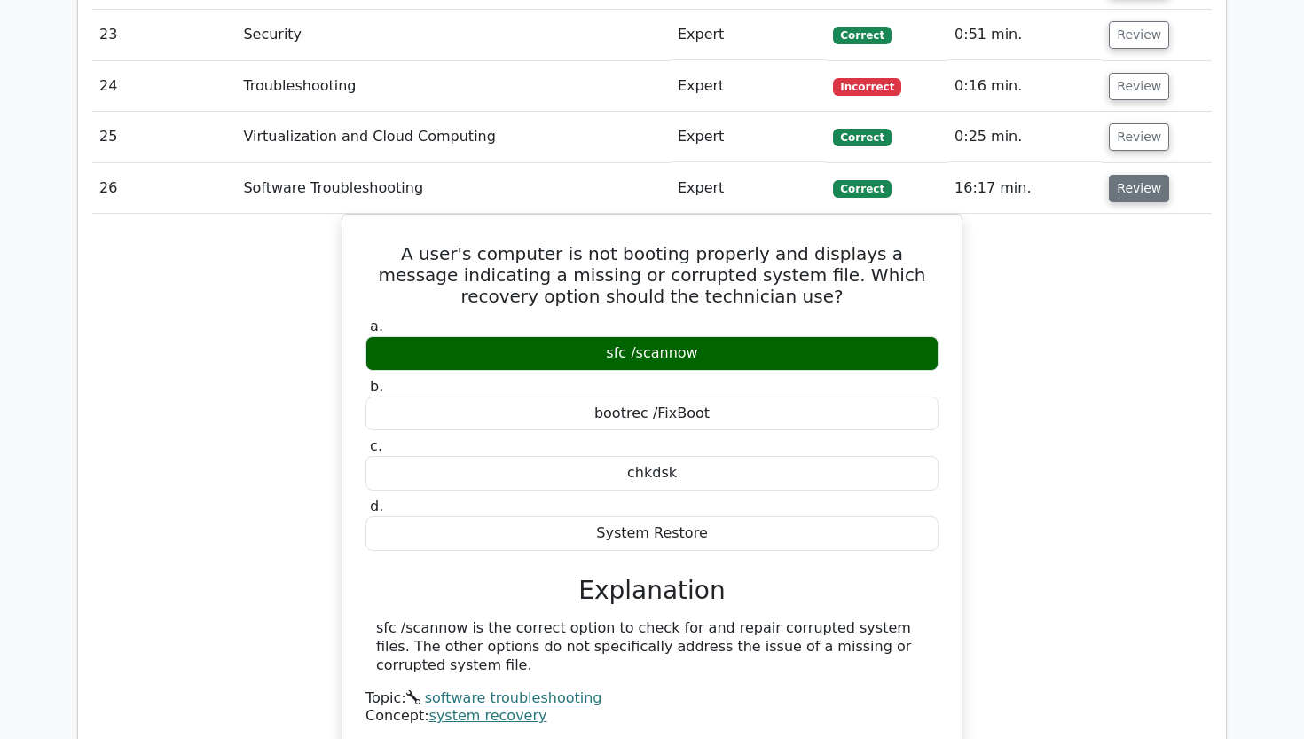
click at [1136, 175] on button "Review" at bounding box center [1139, 188] width 60 height 27
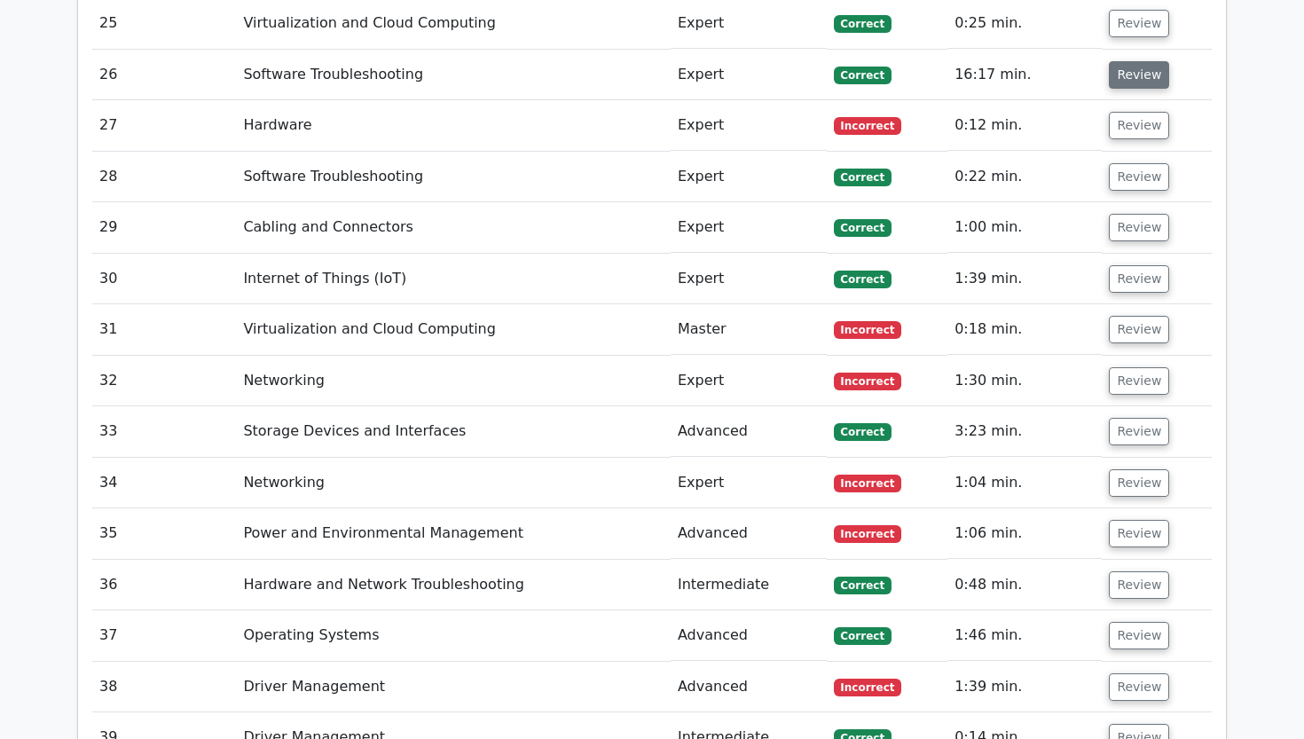
scroll to position [3359, 0]
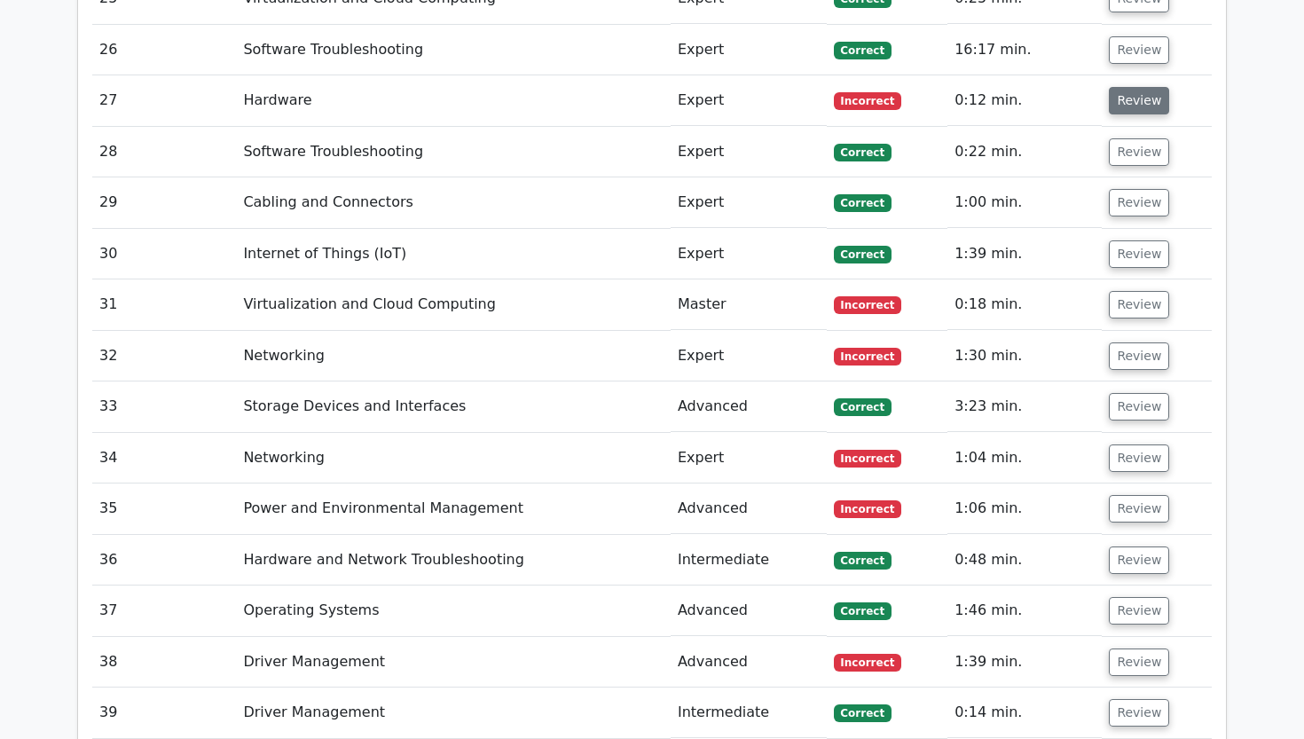
click at [1153, 87] on button "Review" at bounding box center [1139, 100] width 60 height 27
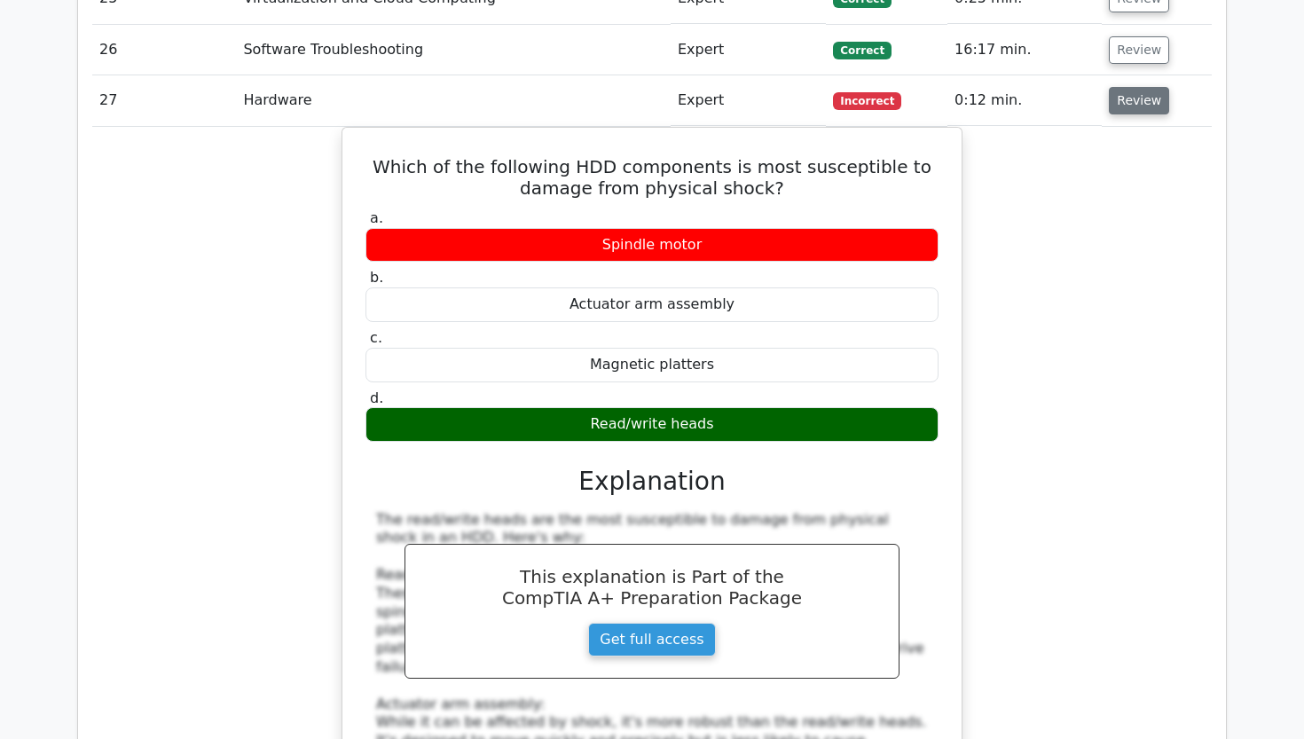
click at [1153, 87] on button "Review" at bounding box center [1139, 100] width 60 height 27
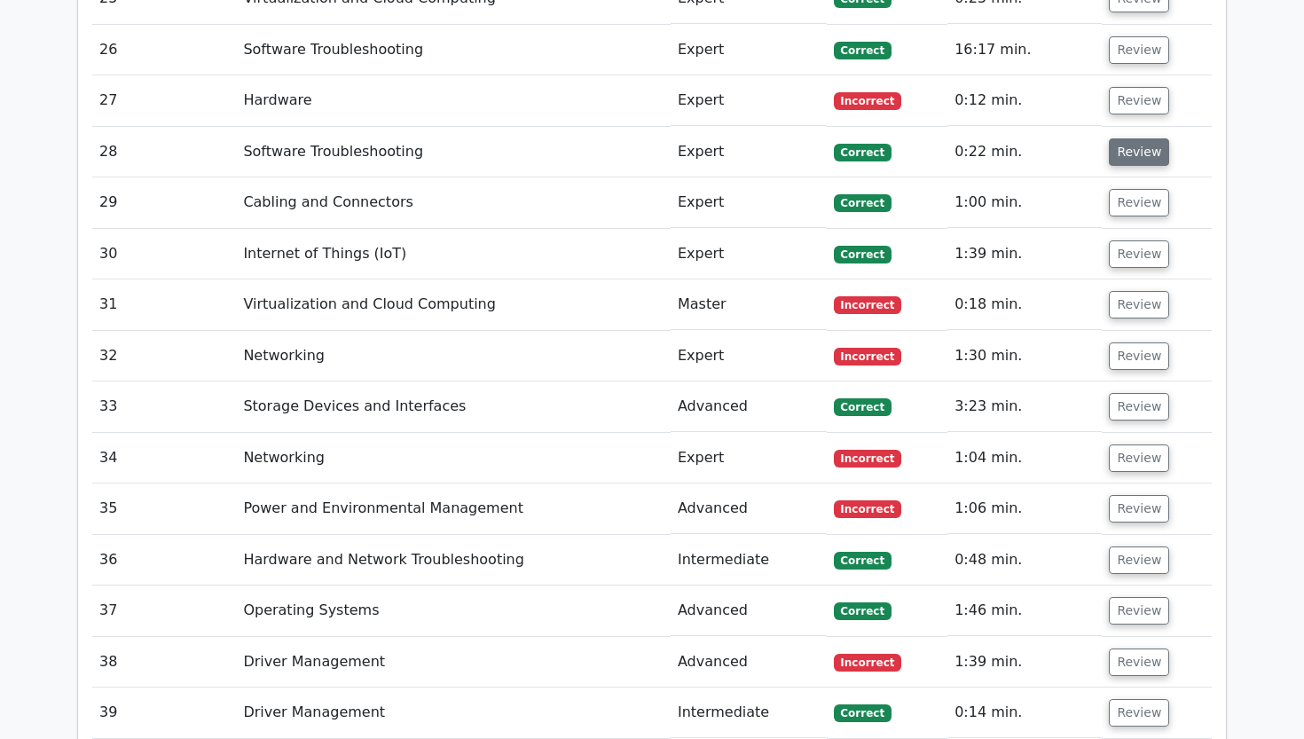
click at [1147, 138] on button "Review" at bounding box center [1139, 151] width 60 height 27
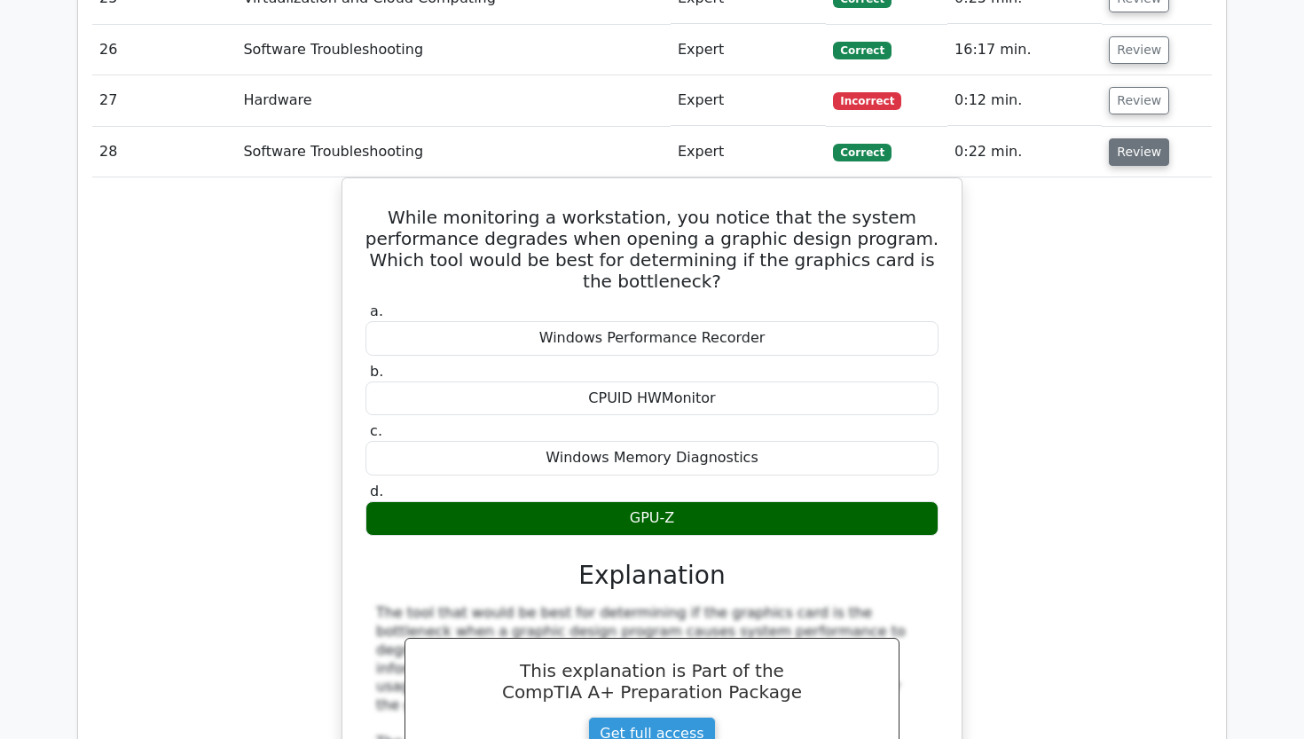
click at [1147, 138] on button "Review" at bounding box center [1139, 151] width 60 height 27
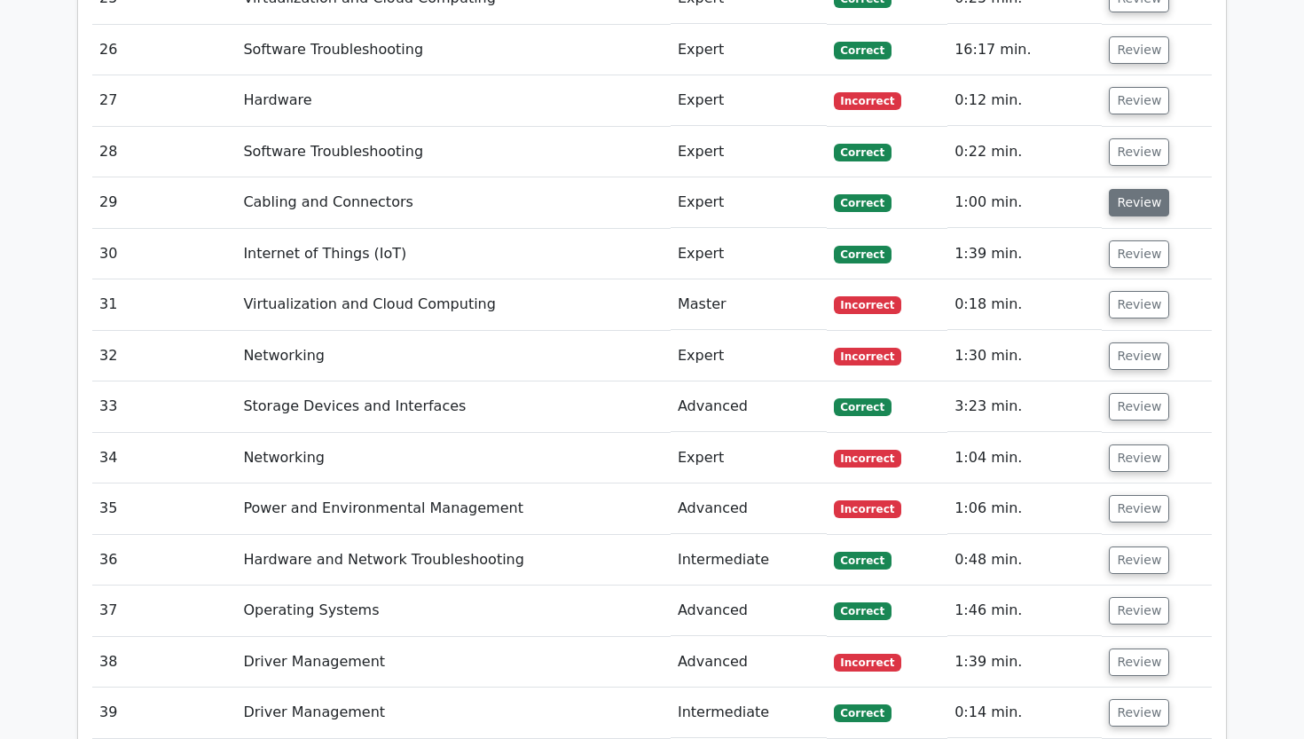
click at [1144, 189] on button "Review" at bounding box center [1139, 202] width 60 height 27
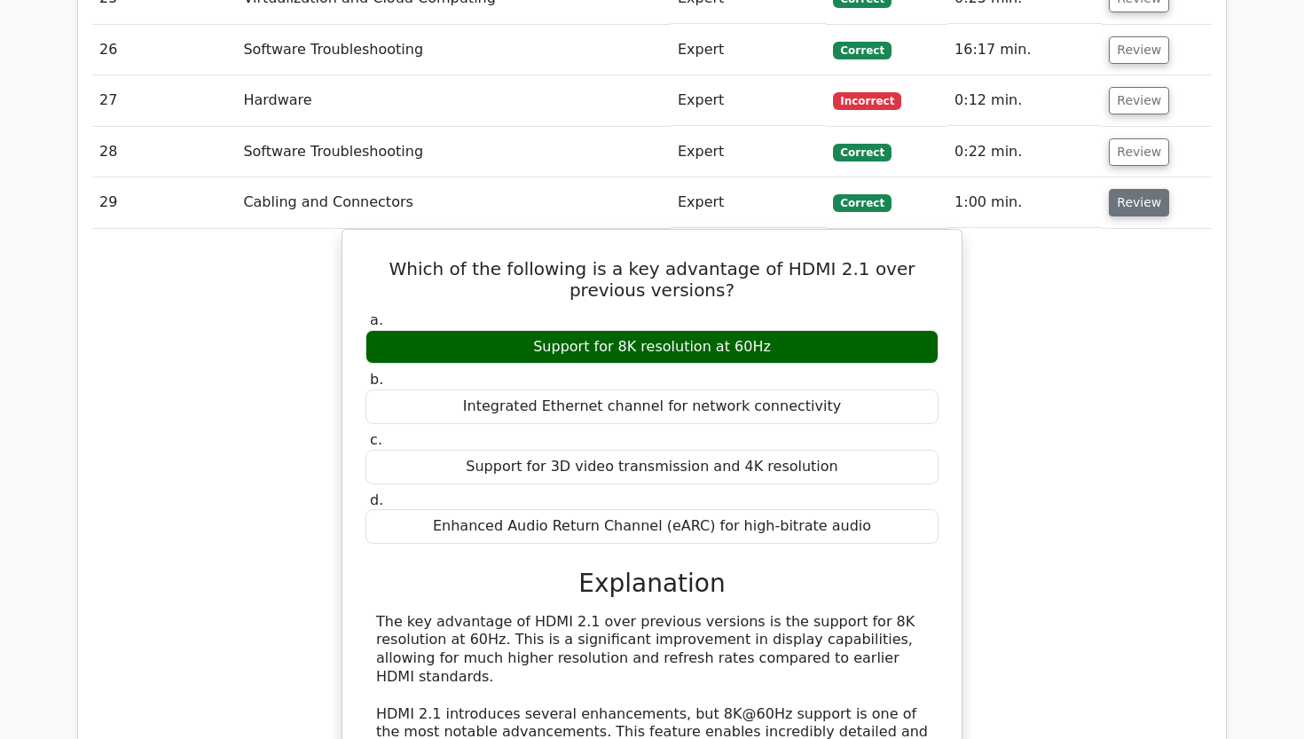
click at [1144, 189] on button "Review" at bounding box center [1139, 202] width 60 height 27
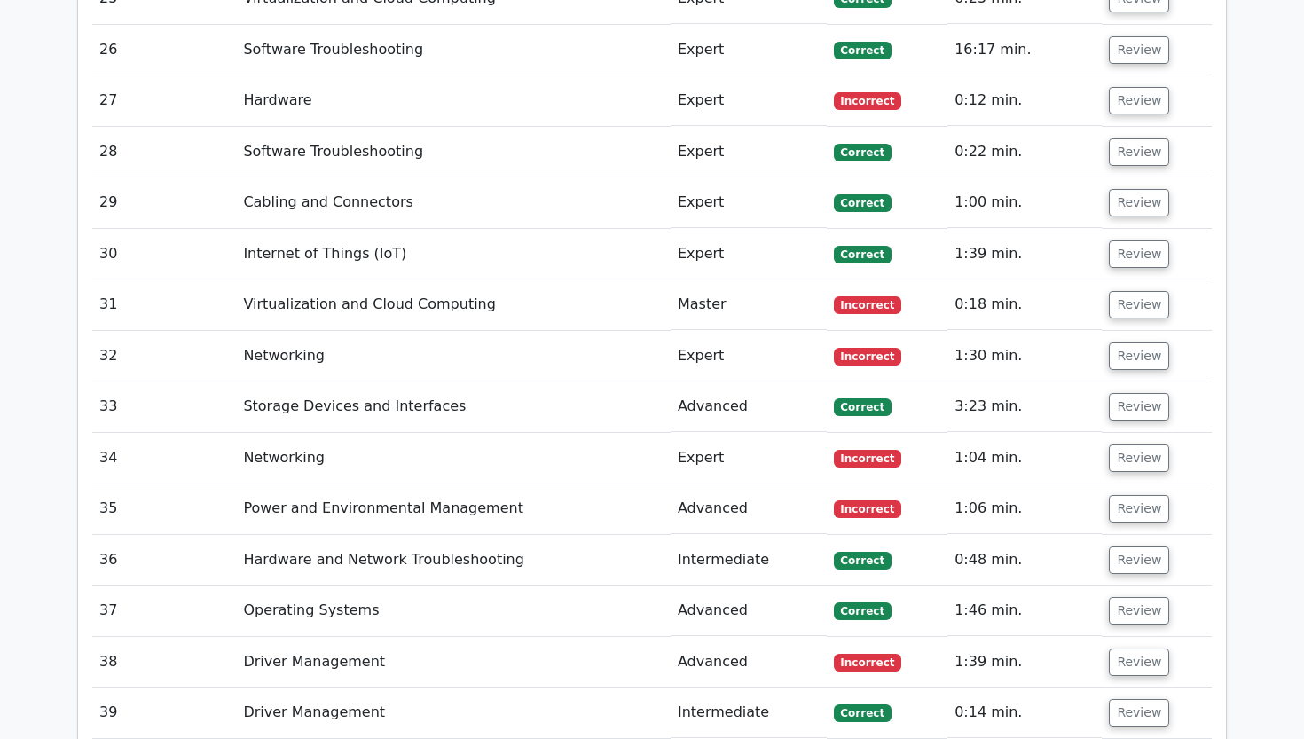
click at [1138, 229] on td "Review" at bounding box center [1156, 254] width 110 height 51
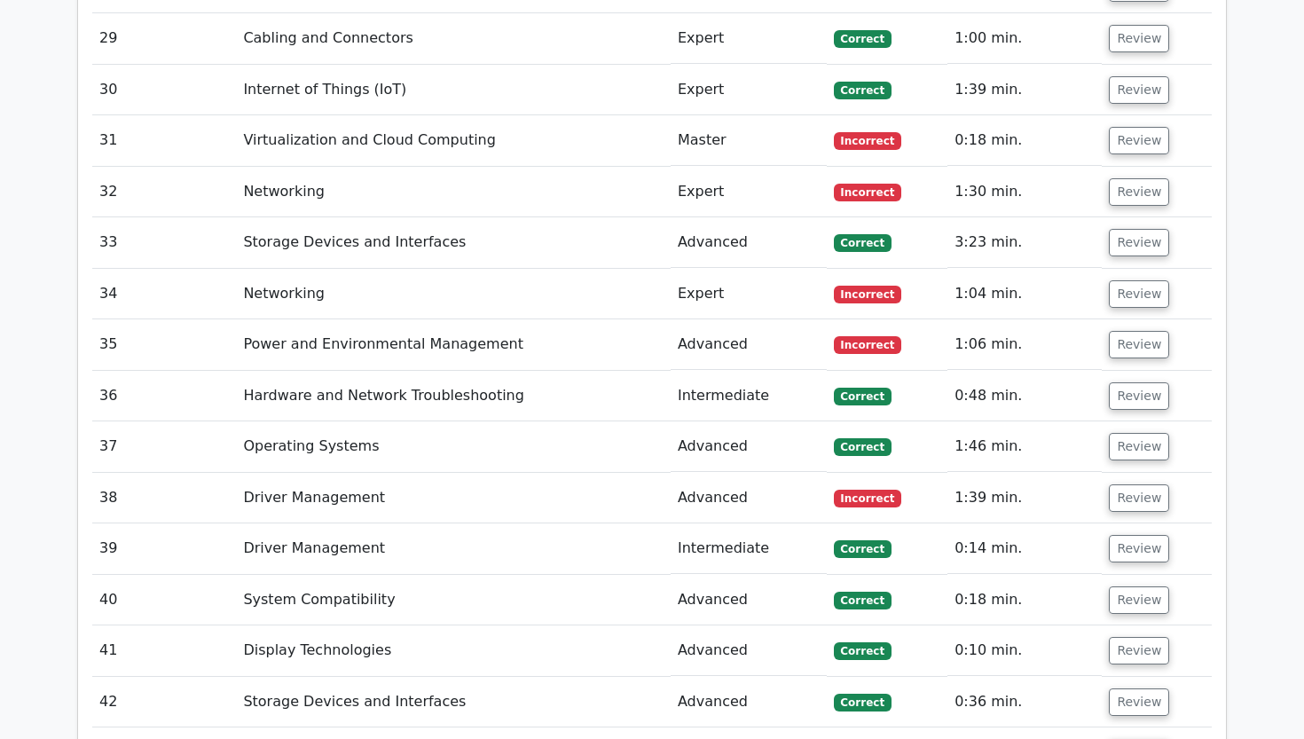
scroll to position [3544, 0]
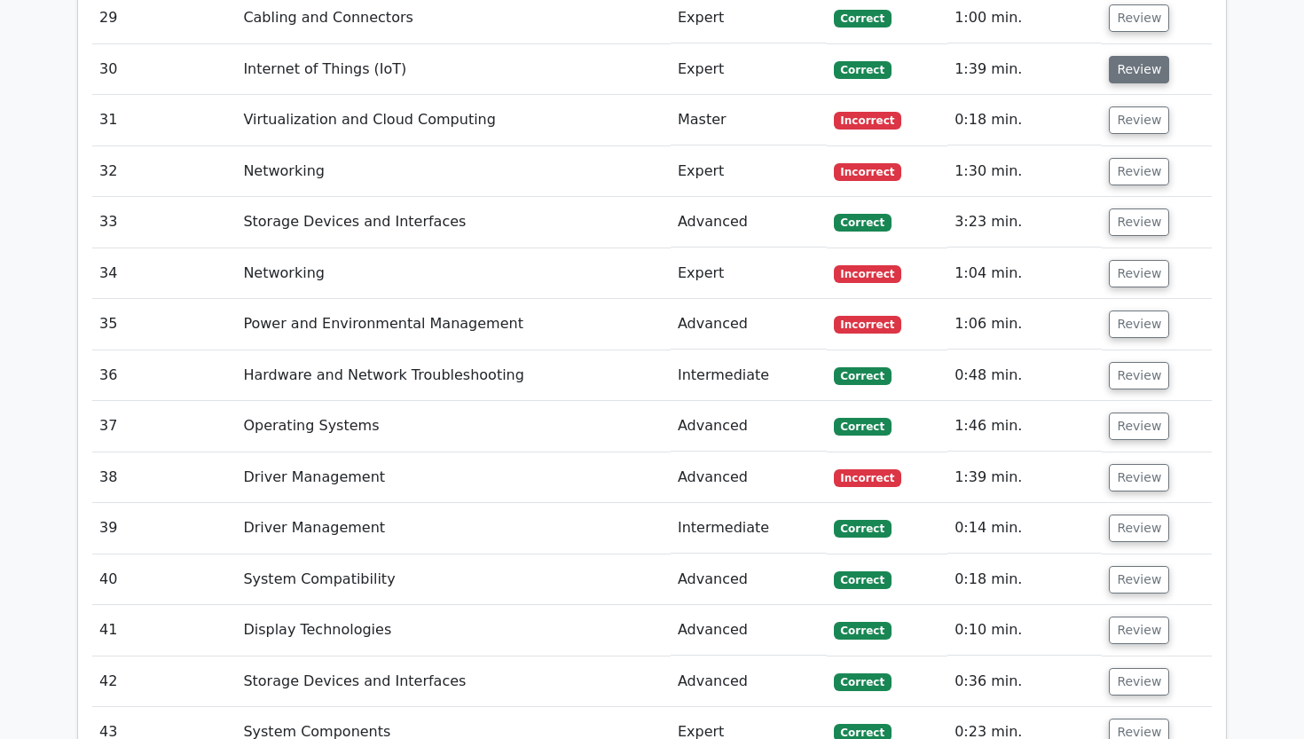
click at [1138, 56] on button "Review" at bounding box center [1139, 69] width 60 height 27
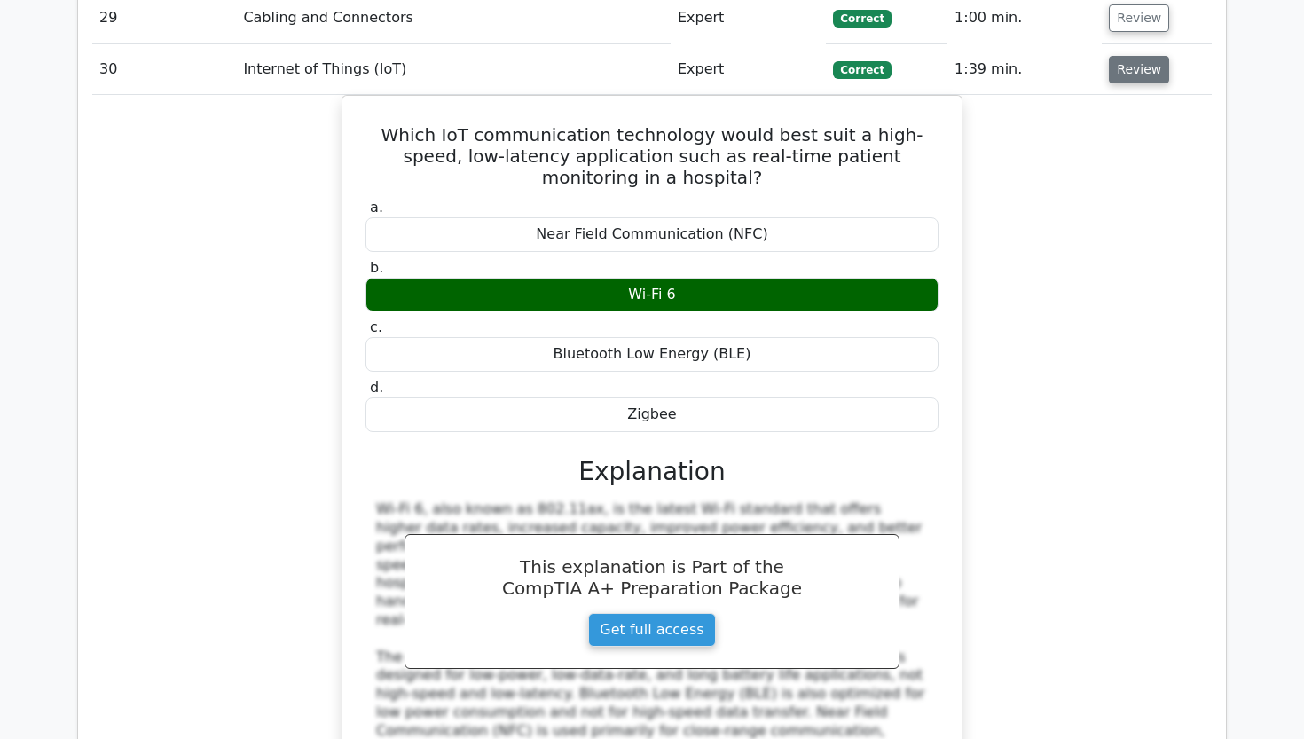
click at [1136, 56] on button "Review" at bounding box center [1139, 69] width 60 height 27
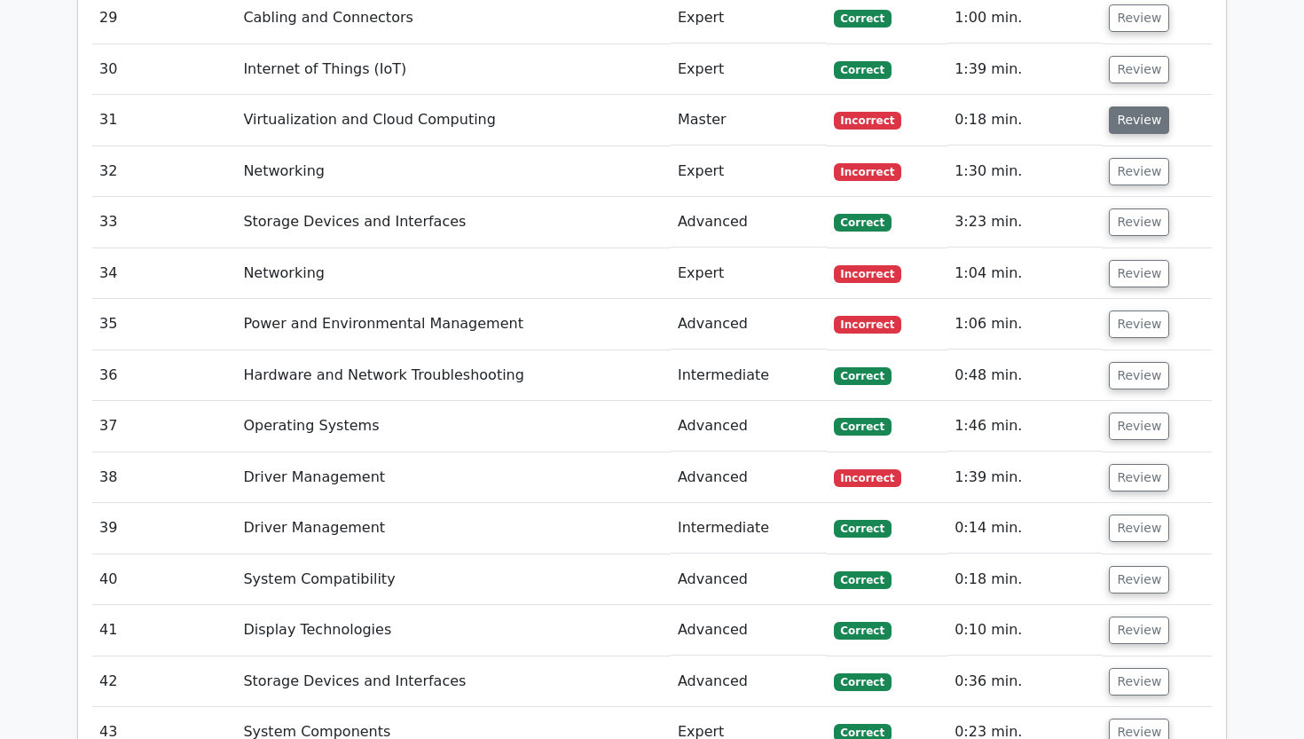
click at [1142, 106] on button "Review" at bounding box center [1139, 119] width 60 height 27
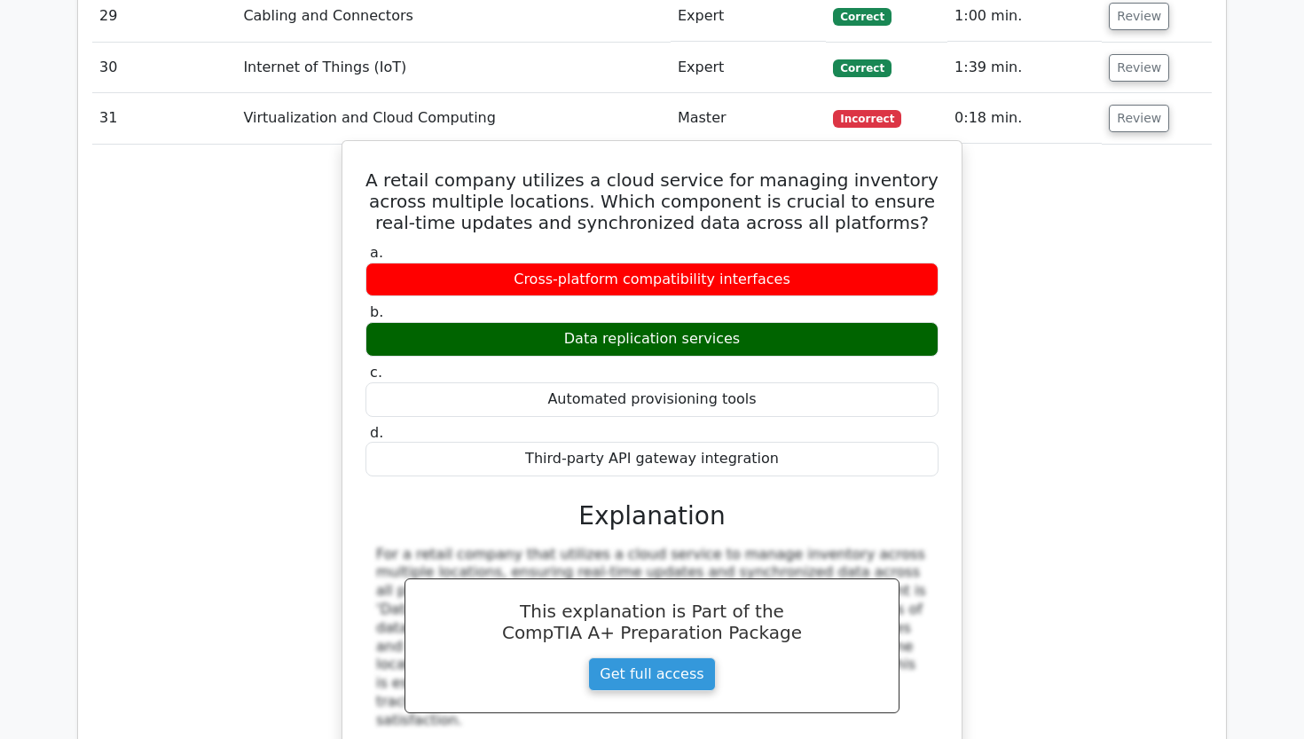
scroll to position [3540, 0]
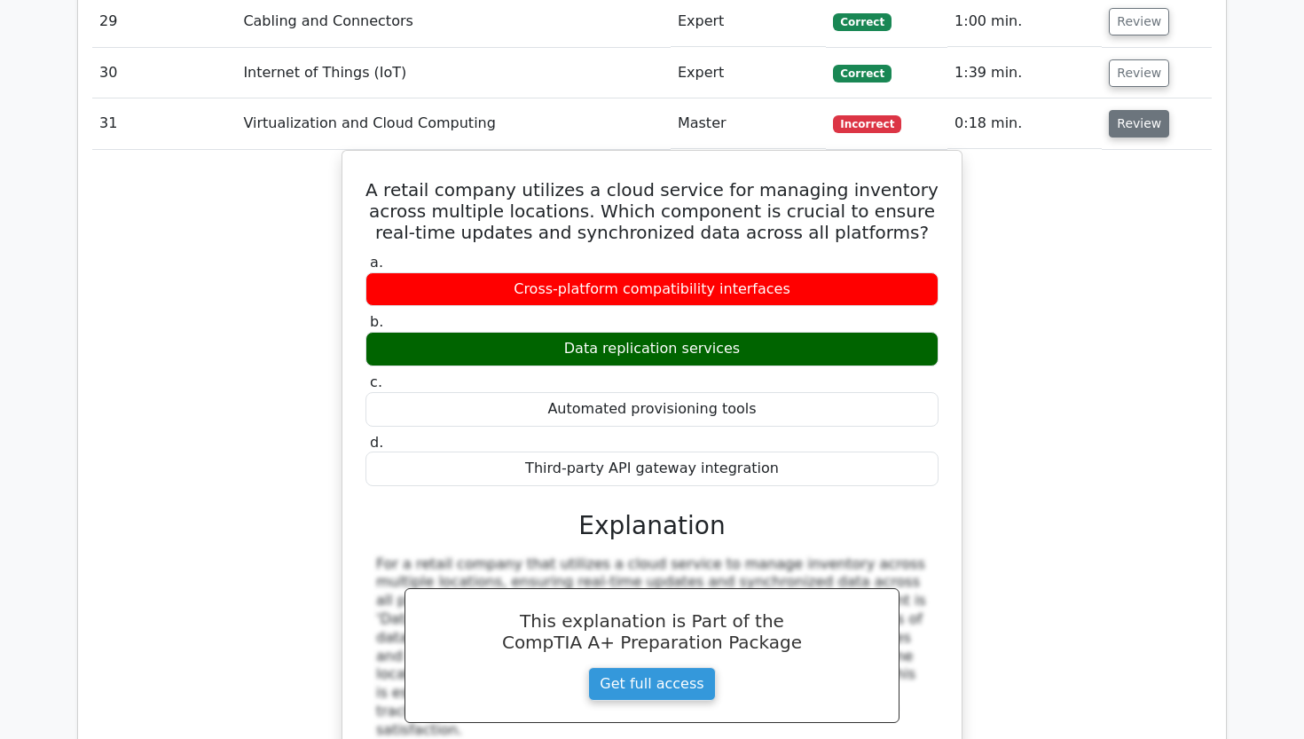
click at [1129, 110] on button "Review" at bounding box center [1139, 123] width 60 height 27
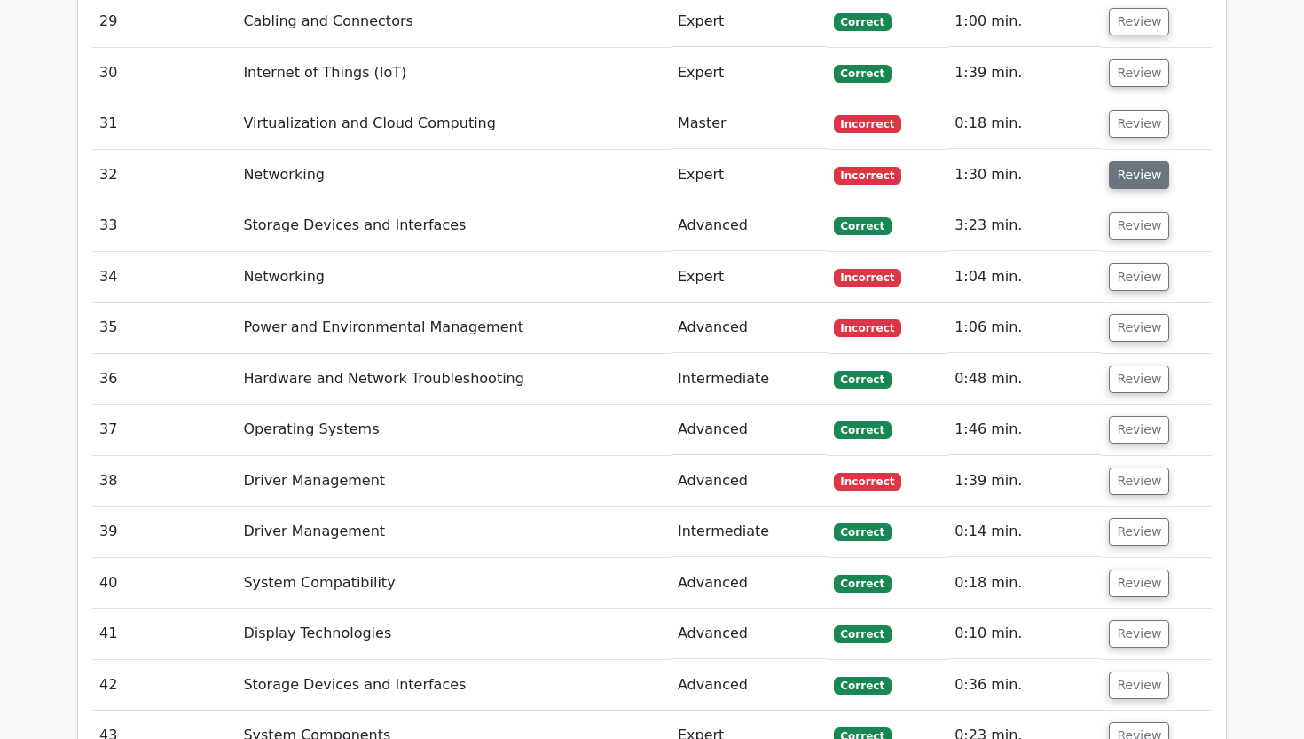
click at [1125, 161] on button "Review" at bounding box center [1139, 174] width 60 height 27
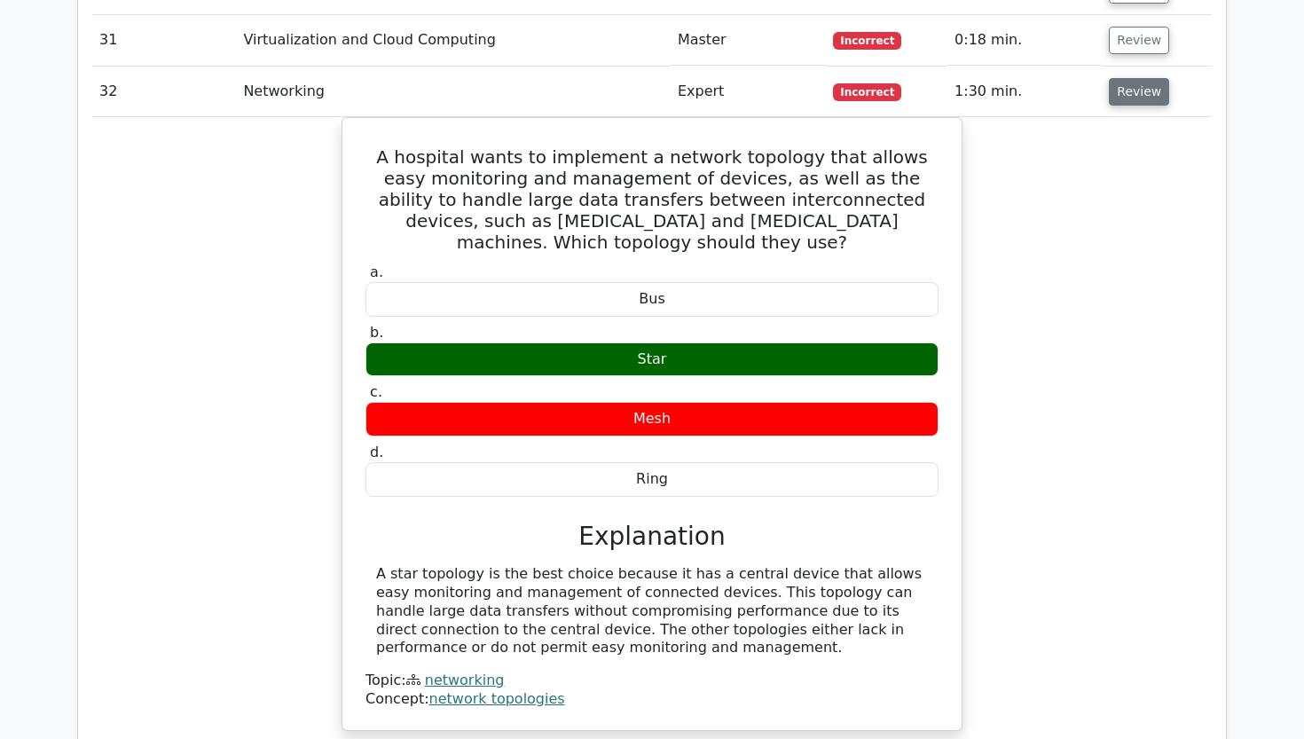
scroll to position [3626, 0]
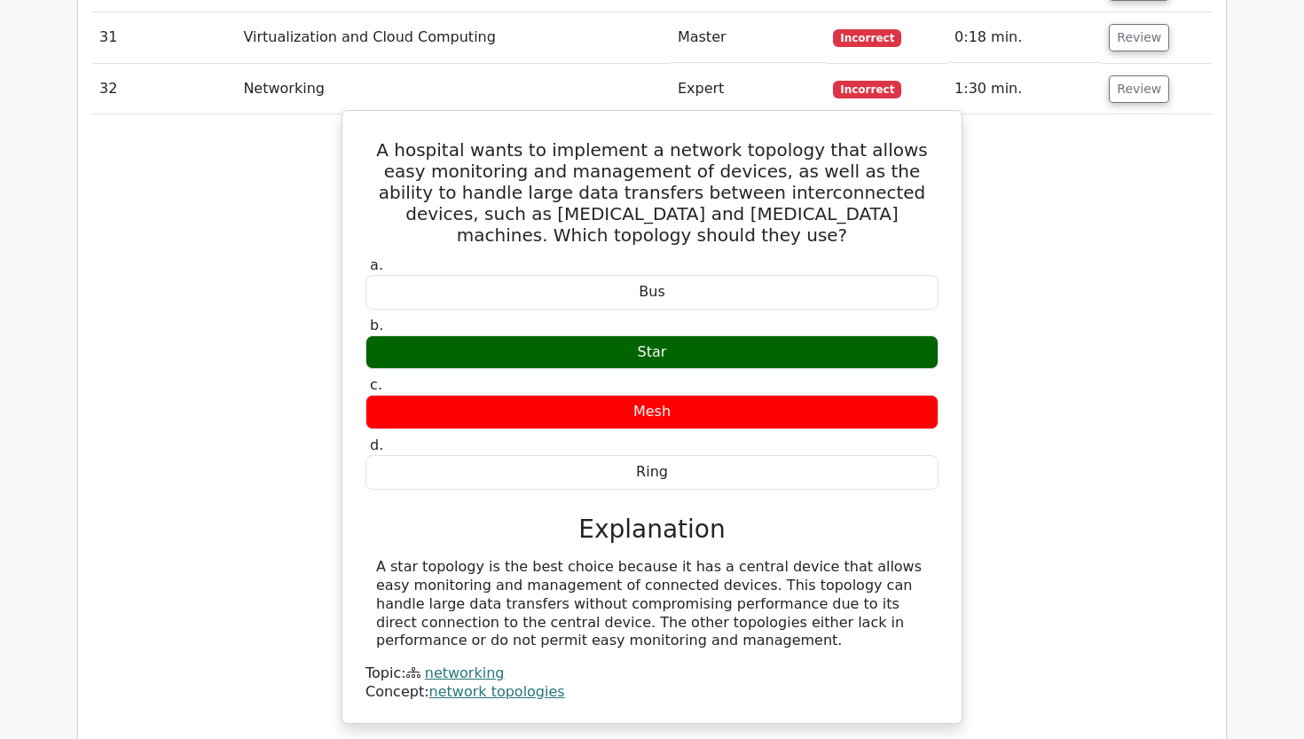
drag, startPoint x: 577, startPoint y: 539, endPoint x: 661, endPoint y: 574, distance: 90.3
click at [661, 575] on div "A star topology is the best choice because it has a central device that allows …" at bounding box center [651, 630] width 573 height 144
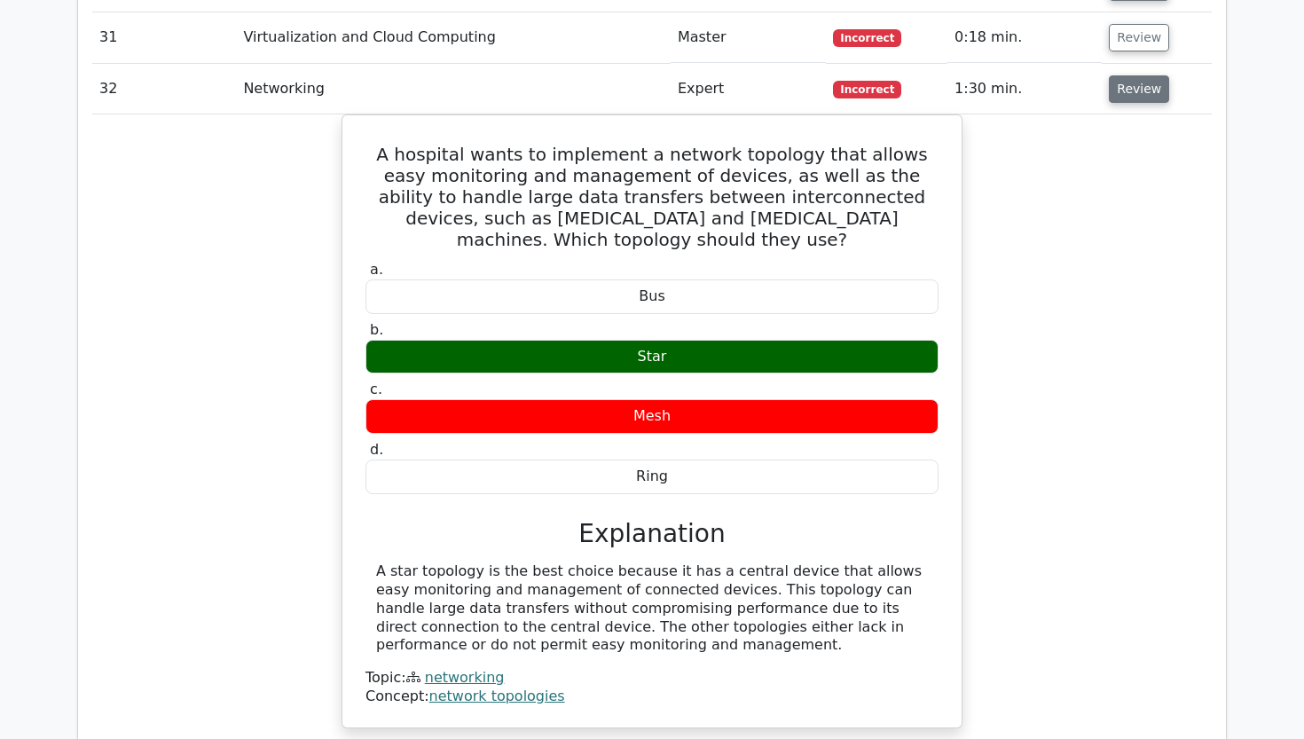
click at [1131, 75] on button "Review" at bounding box center [1139, 88] width 60 height 27
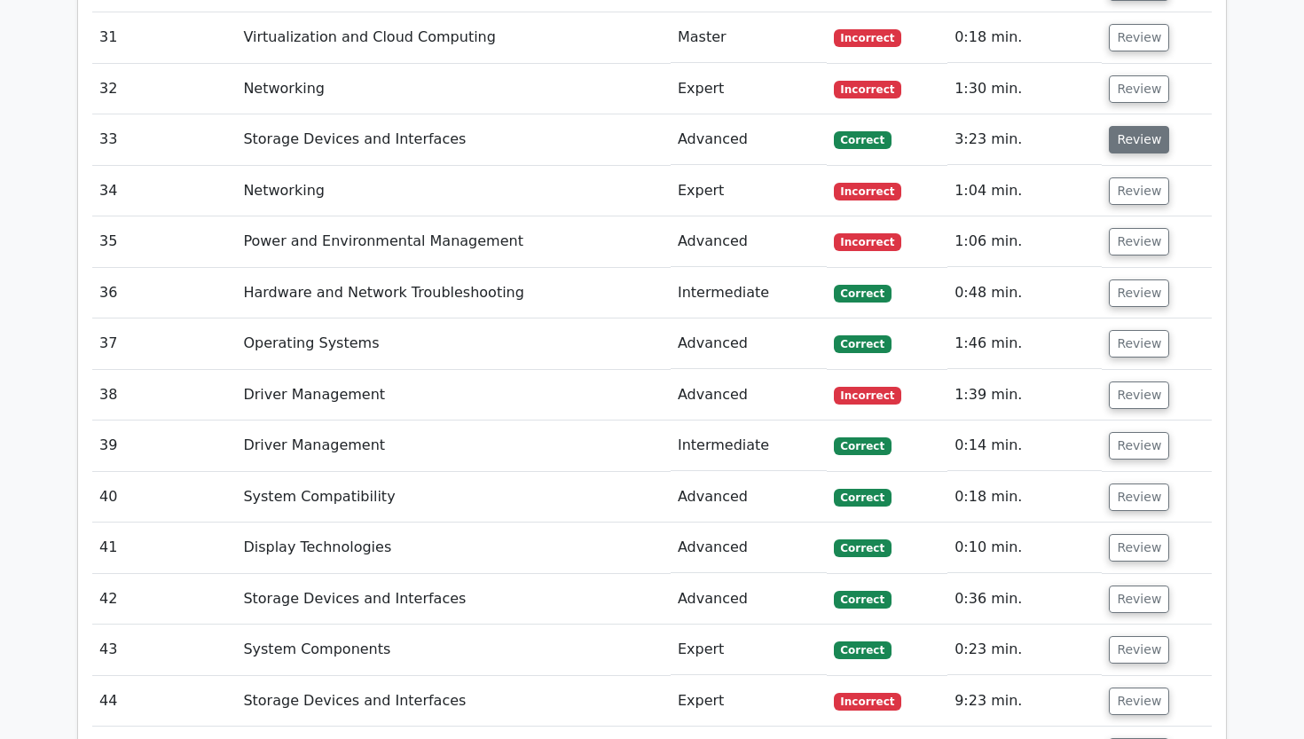
click at [1119, 126] on button "Review" at bounding box center [1139, 139] width 60 height 27
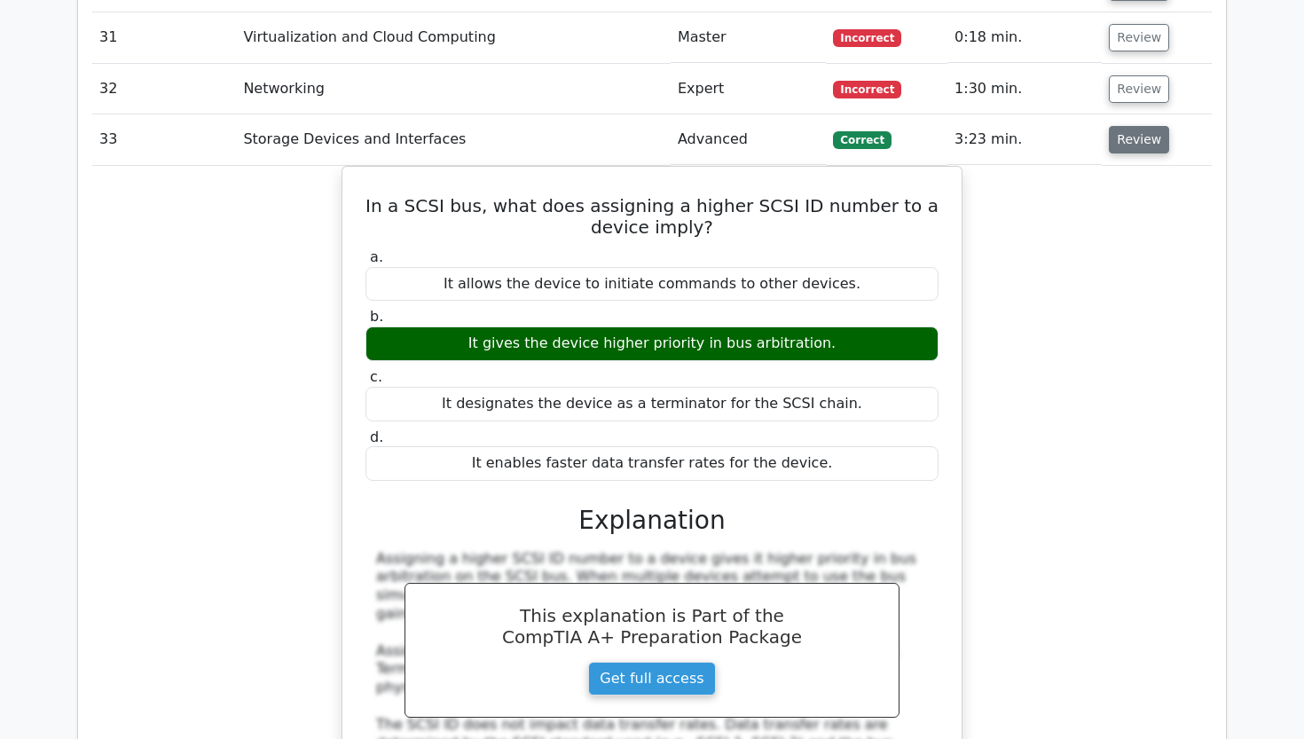
click at [1119, 126] on button "Review" at bounding box center [1139, 139] width 60 height 27
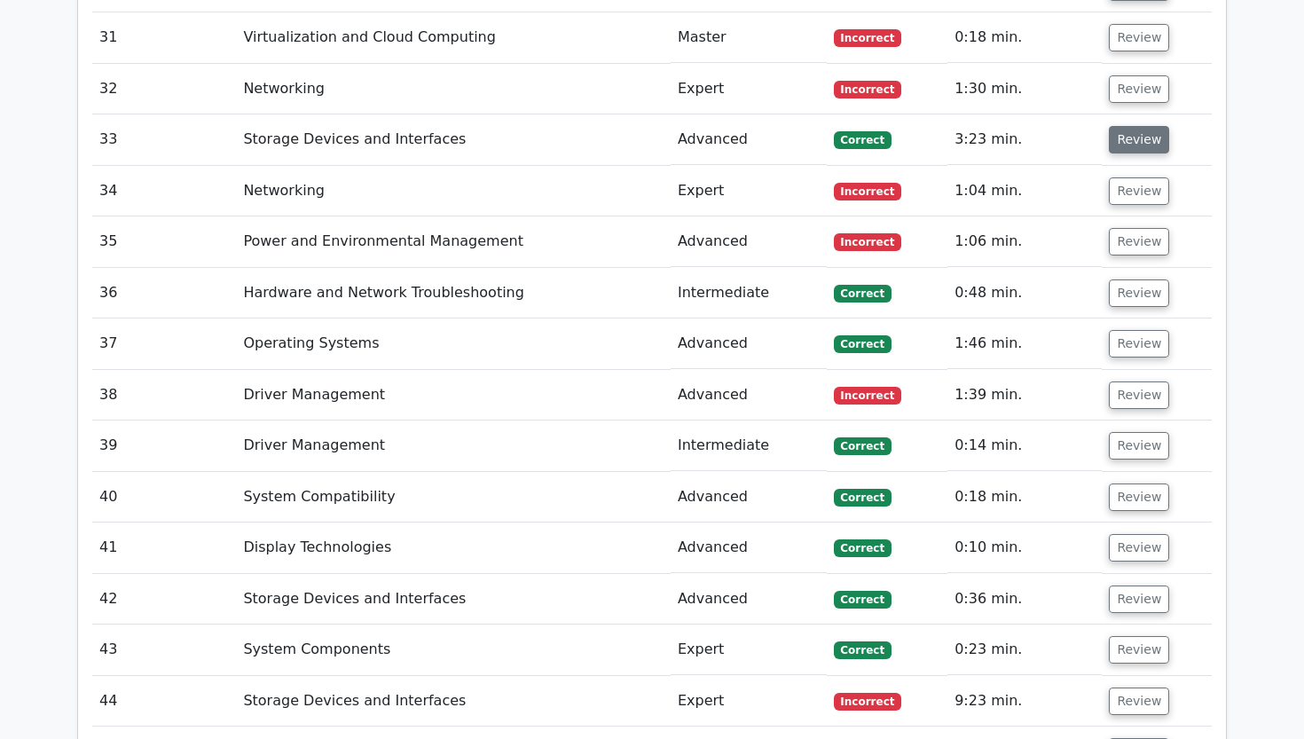
click at [1128, 126] on button "Review" at bounding box center [1139, 139] width 60 height 27
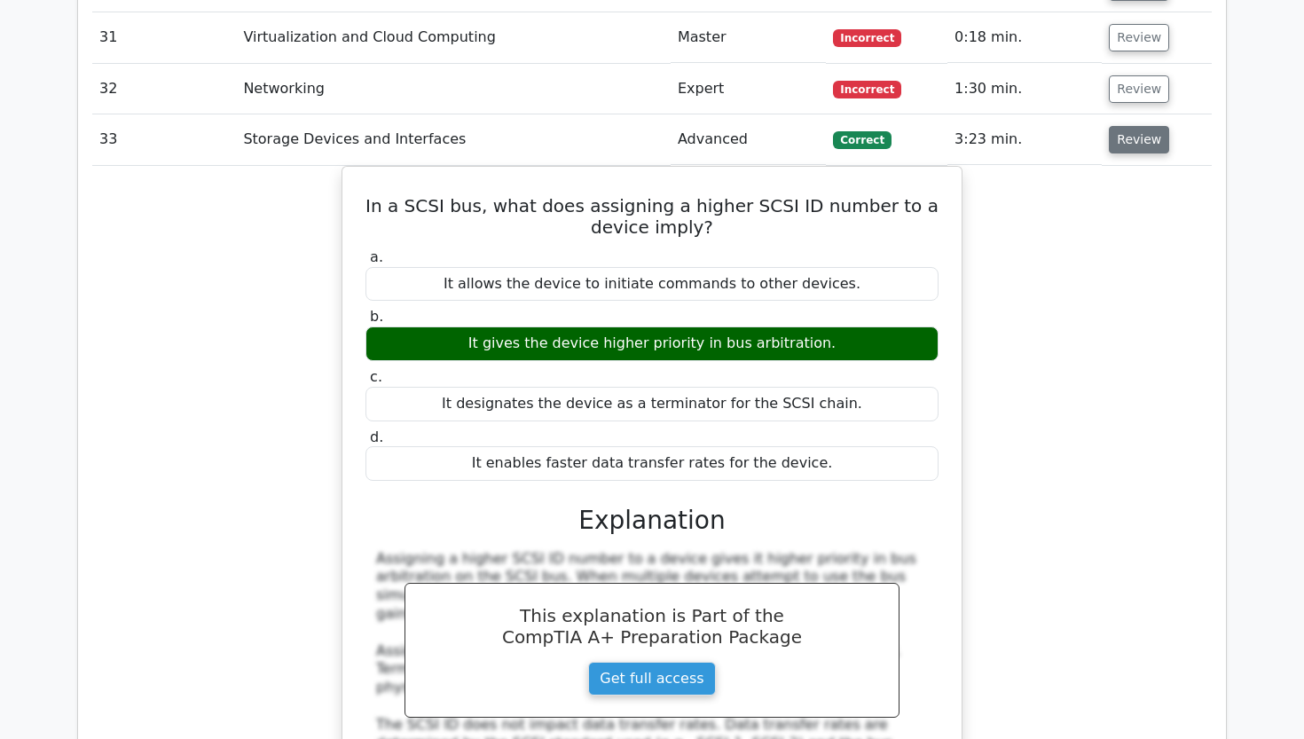
click at [1128, 126] on button "Review" at bounding box center [1139, 139] width 60 height 27
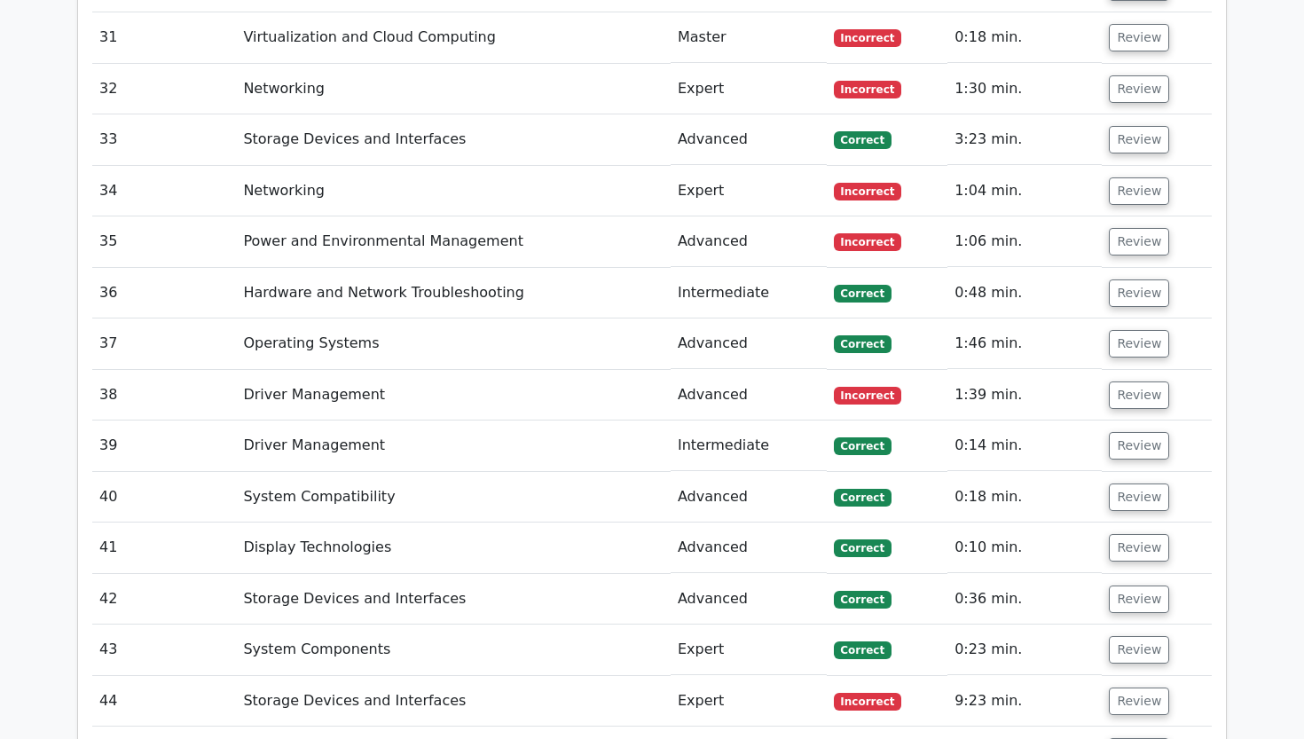
click at [1125, 166] on td "Review" at bounding box center [1156, 191] width 110 height 51
click at [1125, 177] on button "Review" at bounding box center [1139, 190] width 60 height 27
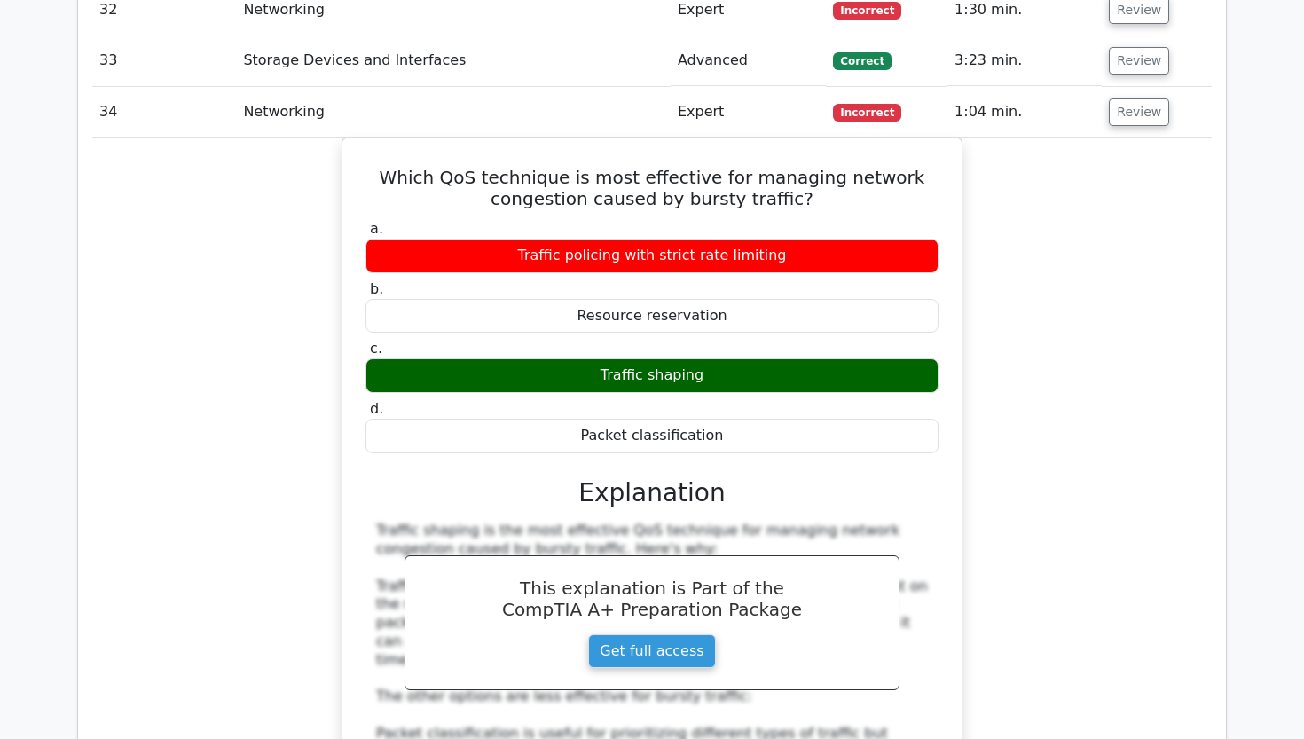
scroll to position [3709, 0]
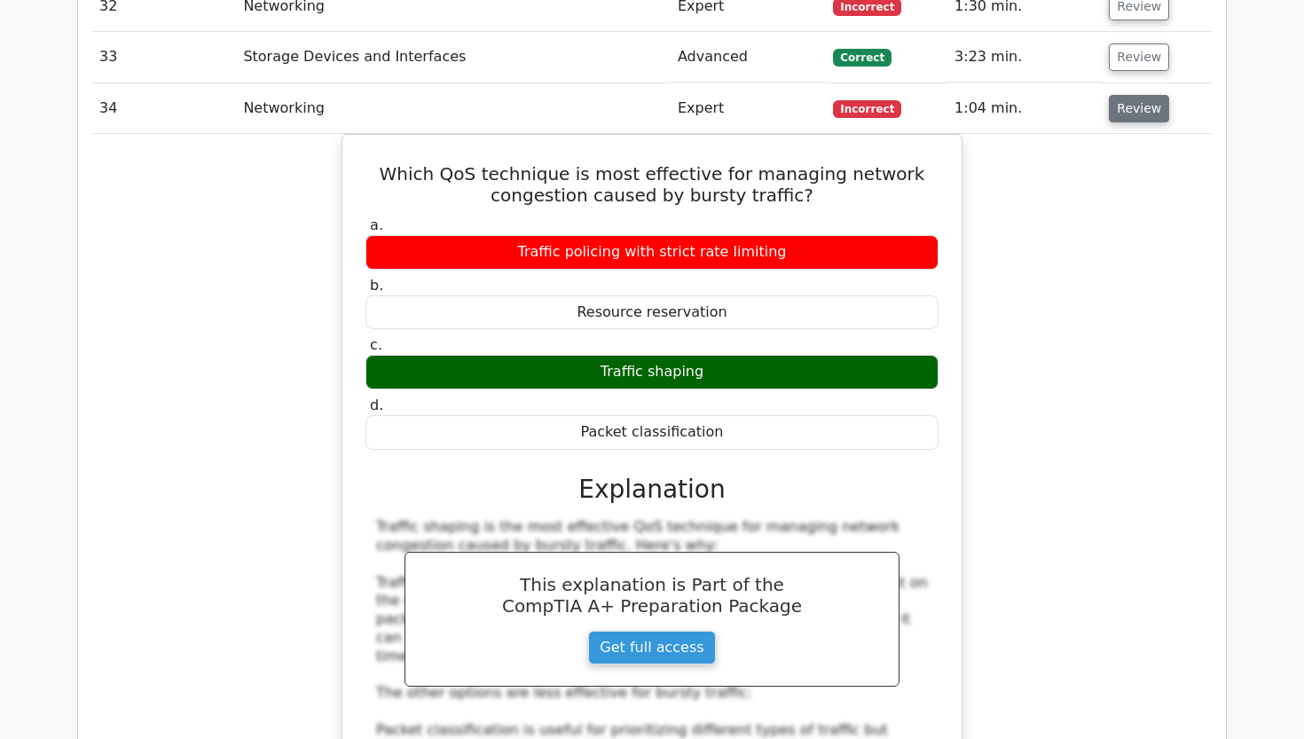
click at [1125, 95] on button "Review" at bounding box center [1139, 108] width 60 height 27
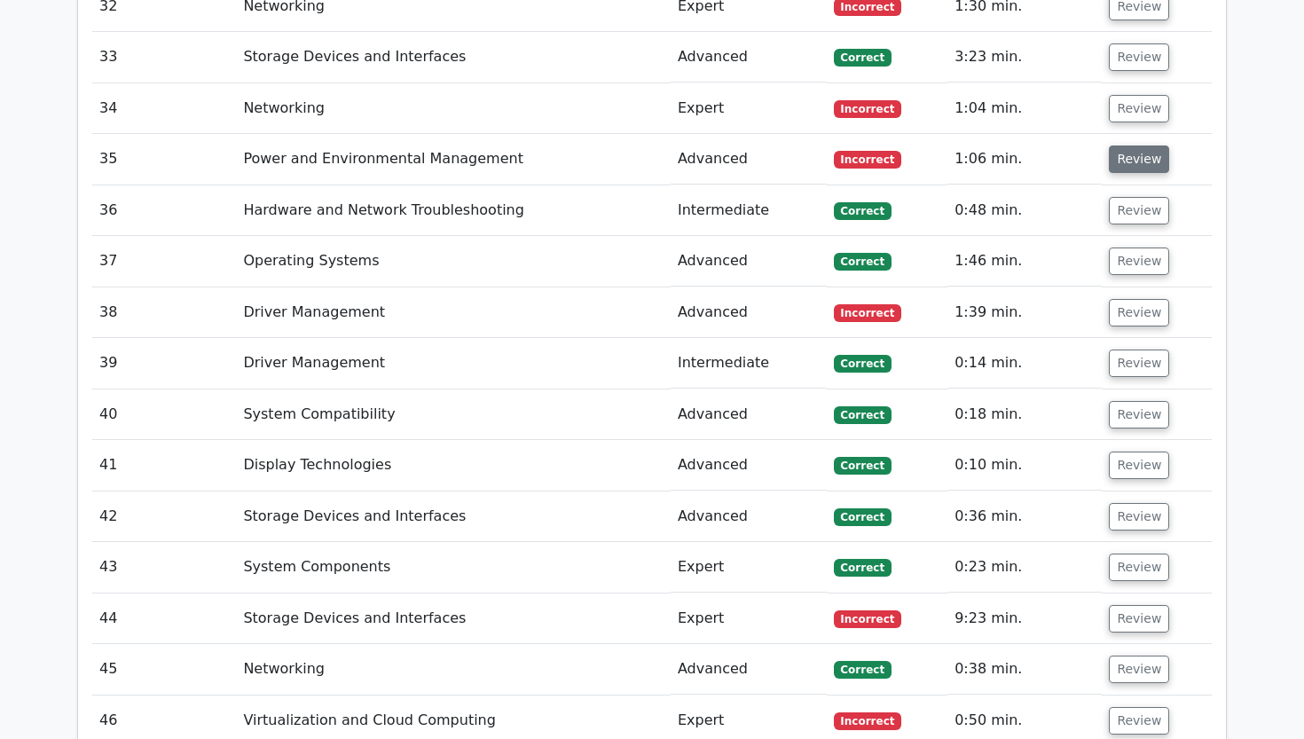
click at [1131, 145] on button "Review" at bounding box center [1139, 158] width 60 height 27
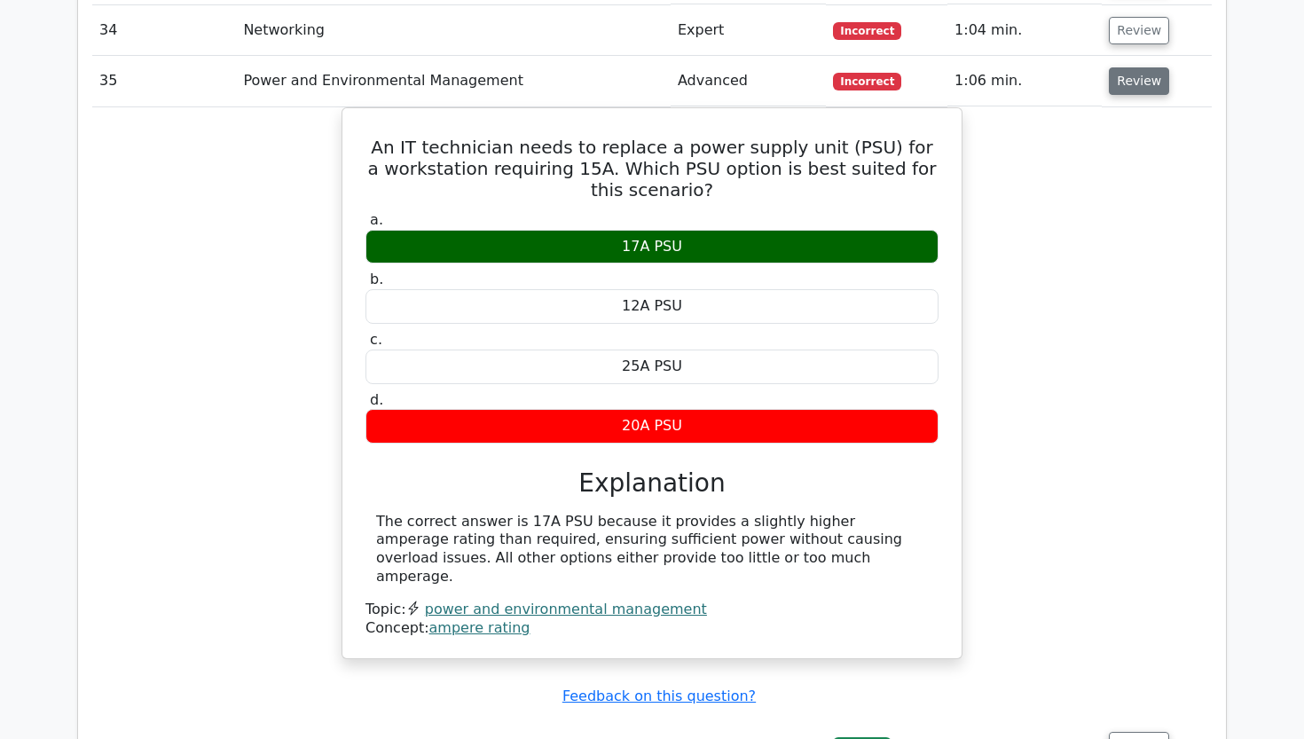
scroll to position [3786, 0]
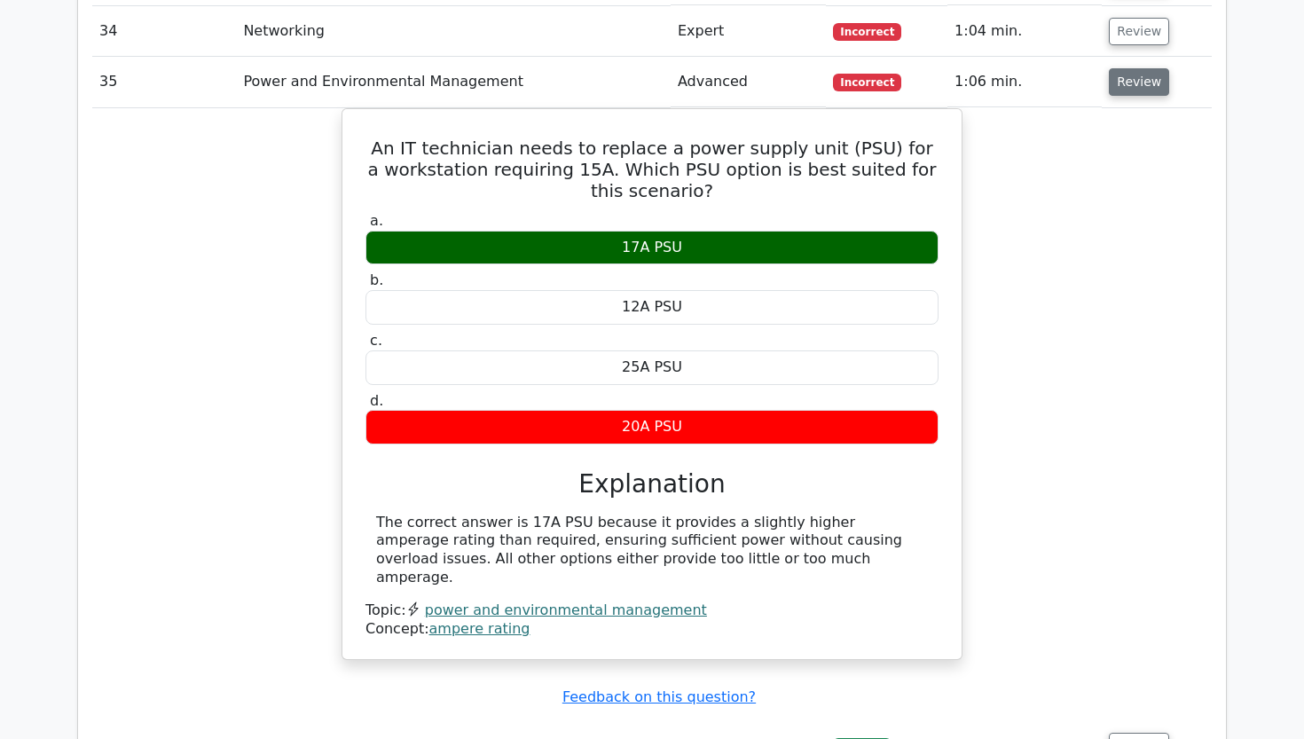
click at [1142, 68] on button "Review" at bounding box center [1139, 81] width 60 height 27
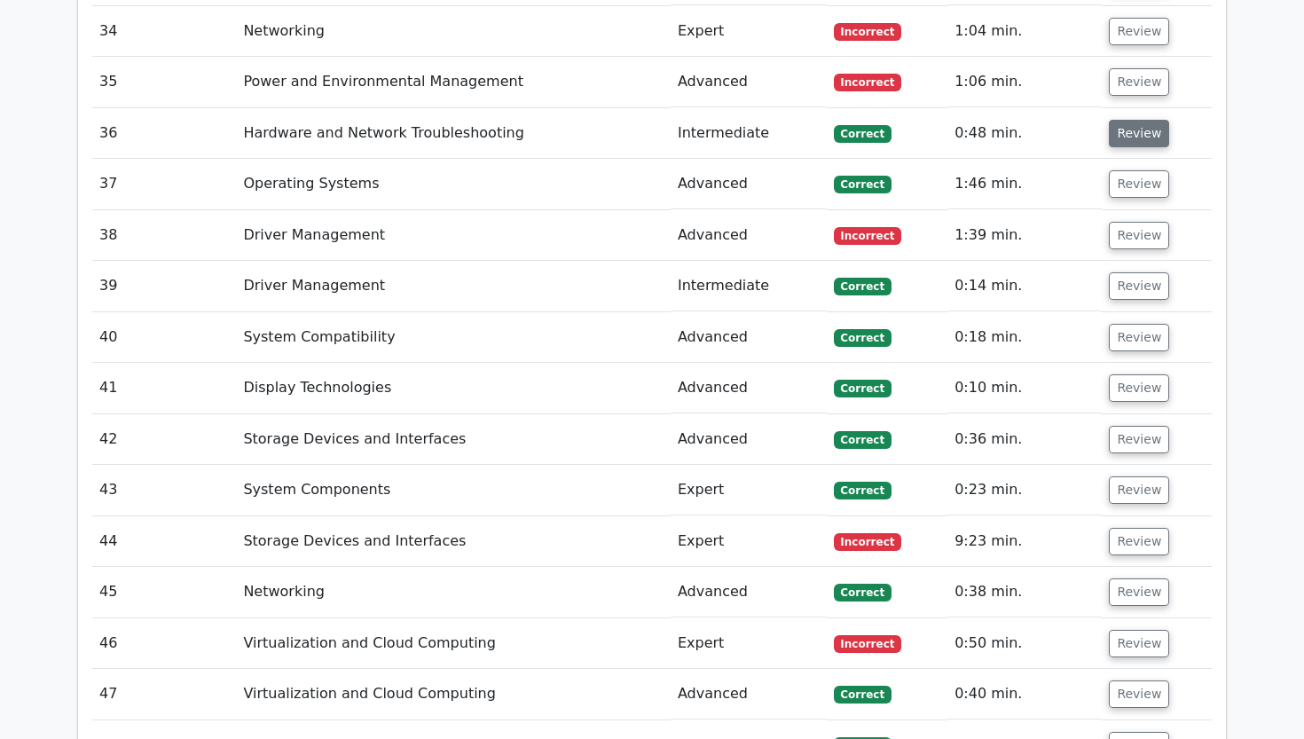
click at [1131, 120] on button "Review" at bounding box center [1139, 133] width 60 height 27
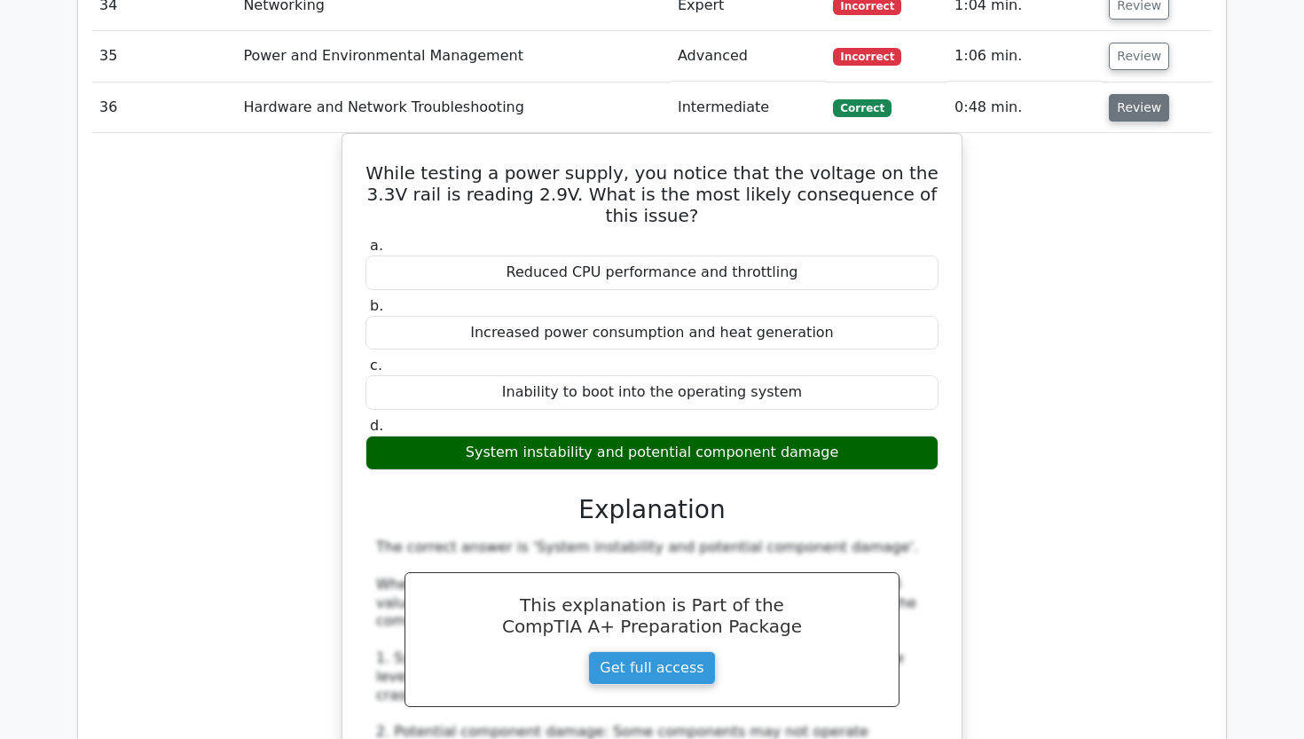
scroll to position [3809, 0]
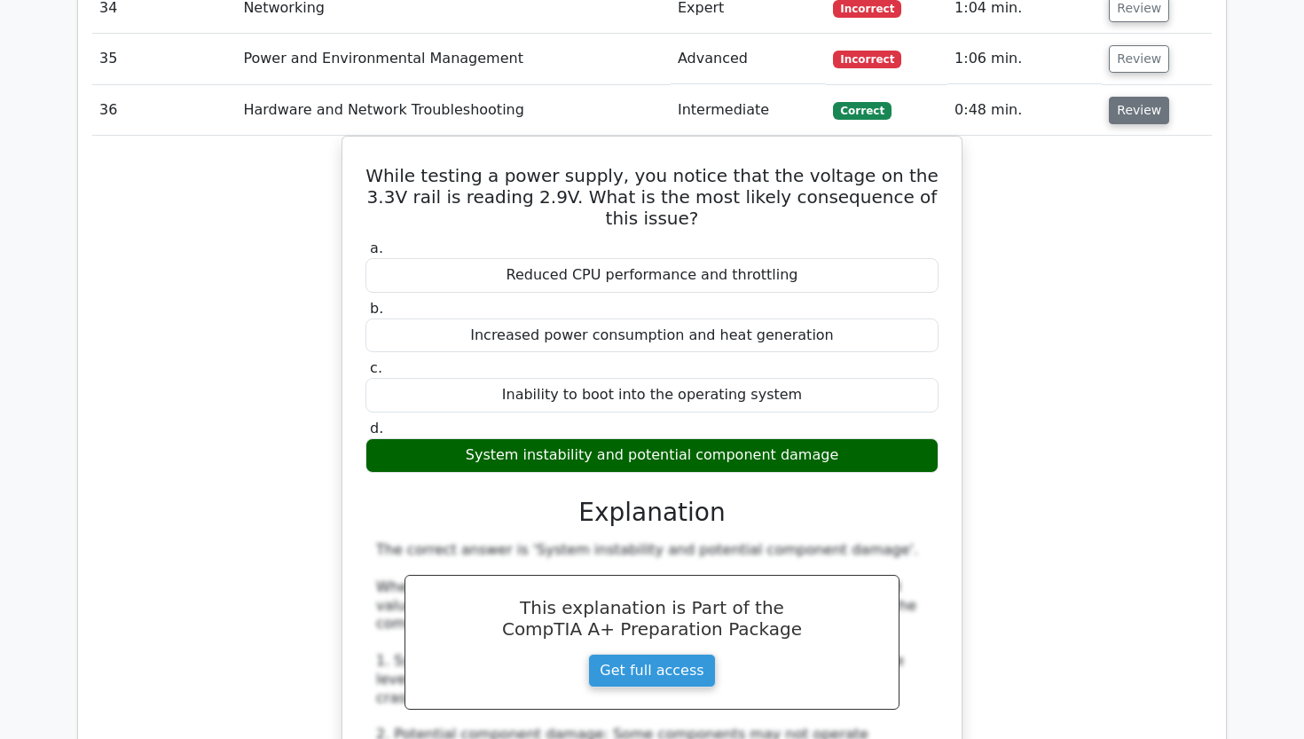
click at [1117, 97] on button "Review" at bounding box center [1139, 110] width 60 height 27
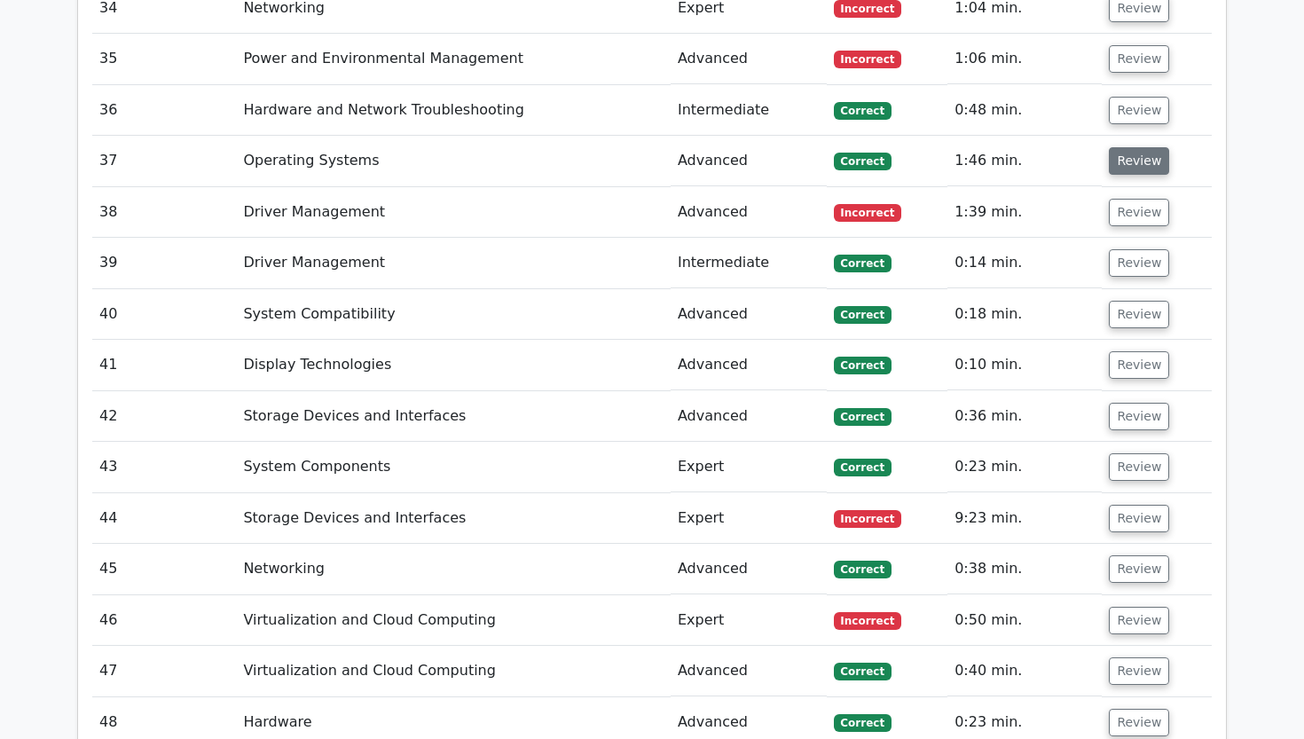
click at [1129, 147] on button "Review" at bounding box center [1139, 160] width 60 height 27
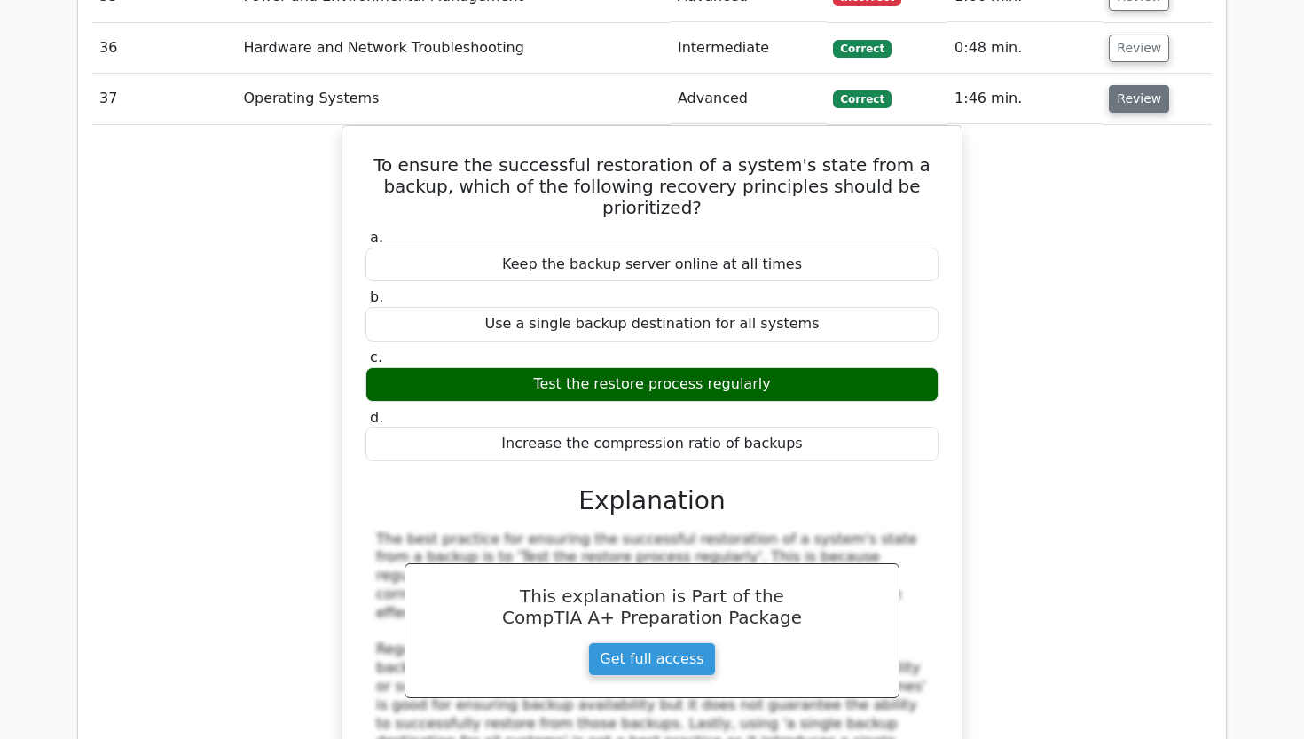
scroll to position [3872, 0]
click at [1135, 84] on button "Review" at bounding box center [1139, 97] width 60 height 27
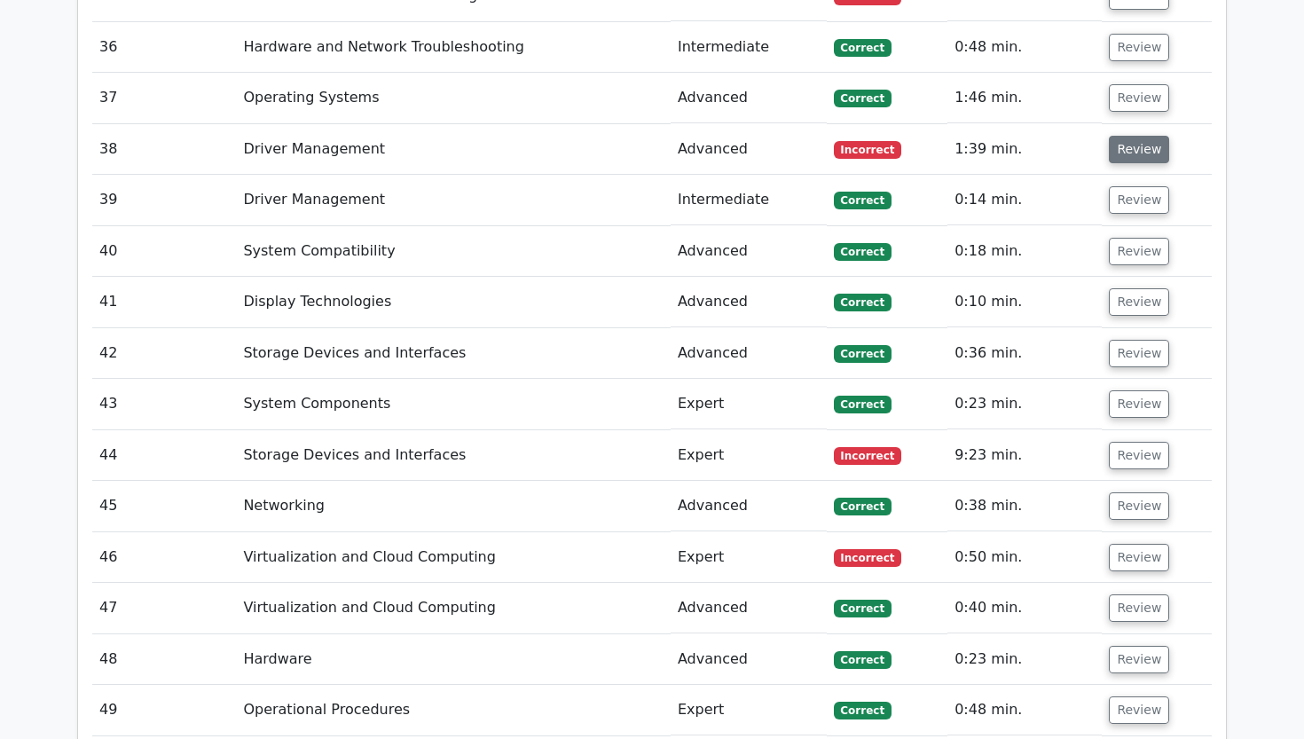
click at [1134, 136] on button "Review" at bounding box center [1139, 149] width 60 height 27
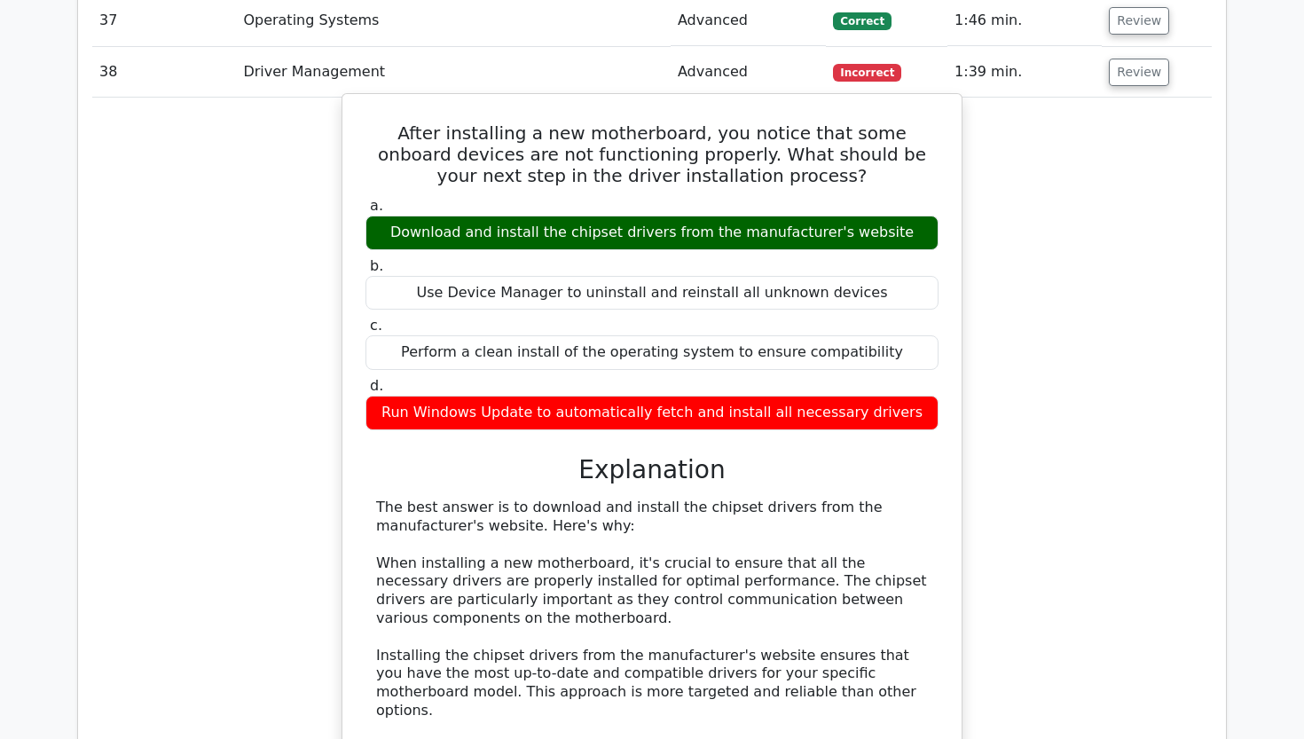
scroll to position [3950, 0]
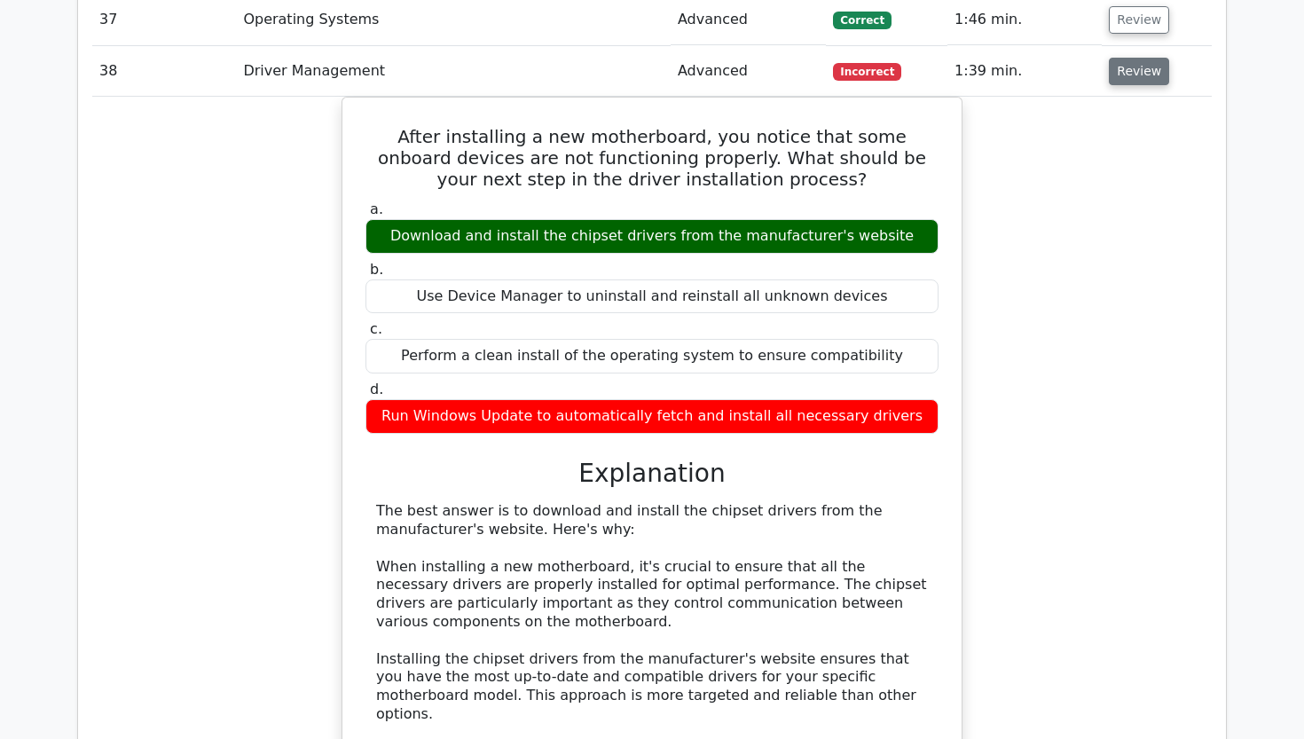
click at [1146, 58] on button "Review" at bounding box center [1139, 71] width 60 height 27
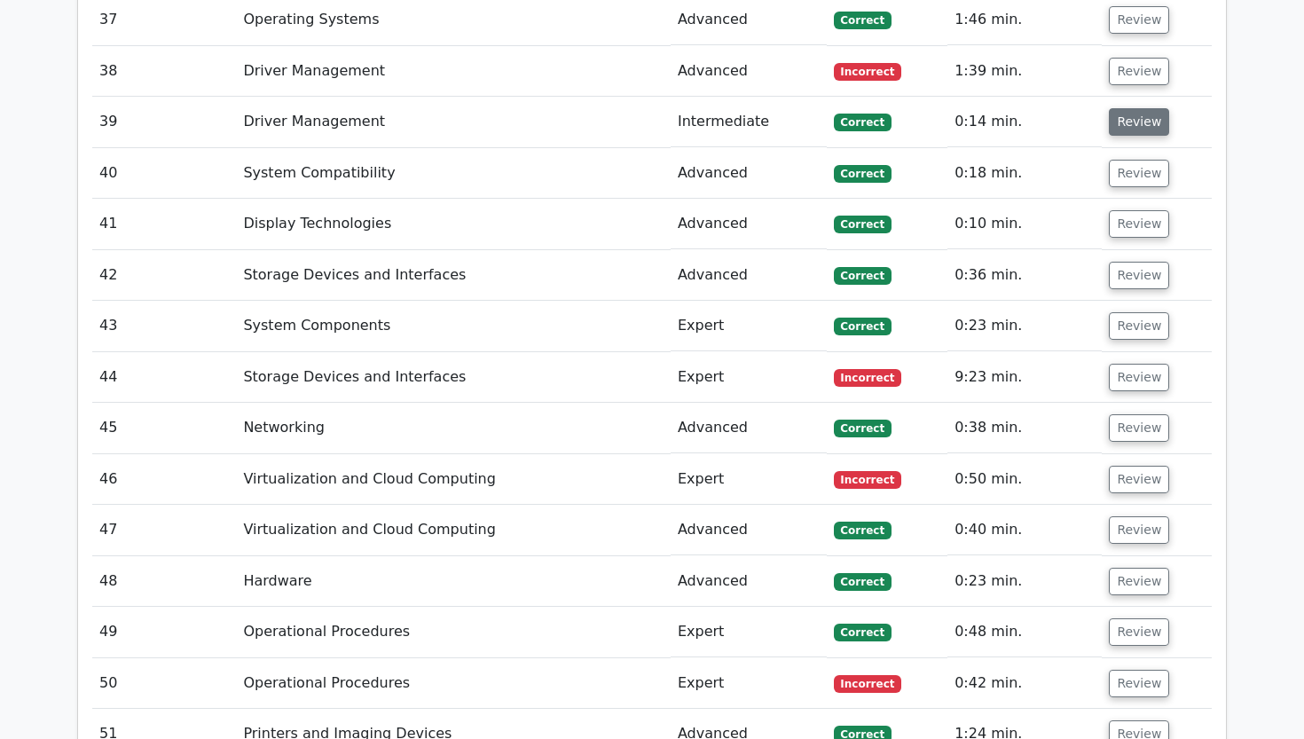
click at [1143, 108] on button "Review" at bounding box center [1139, 121] width 60 height 27
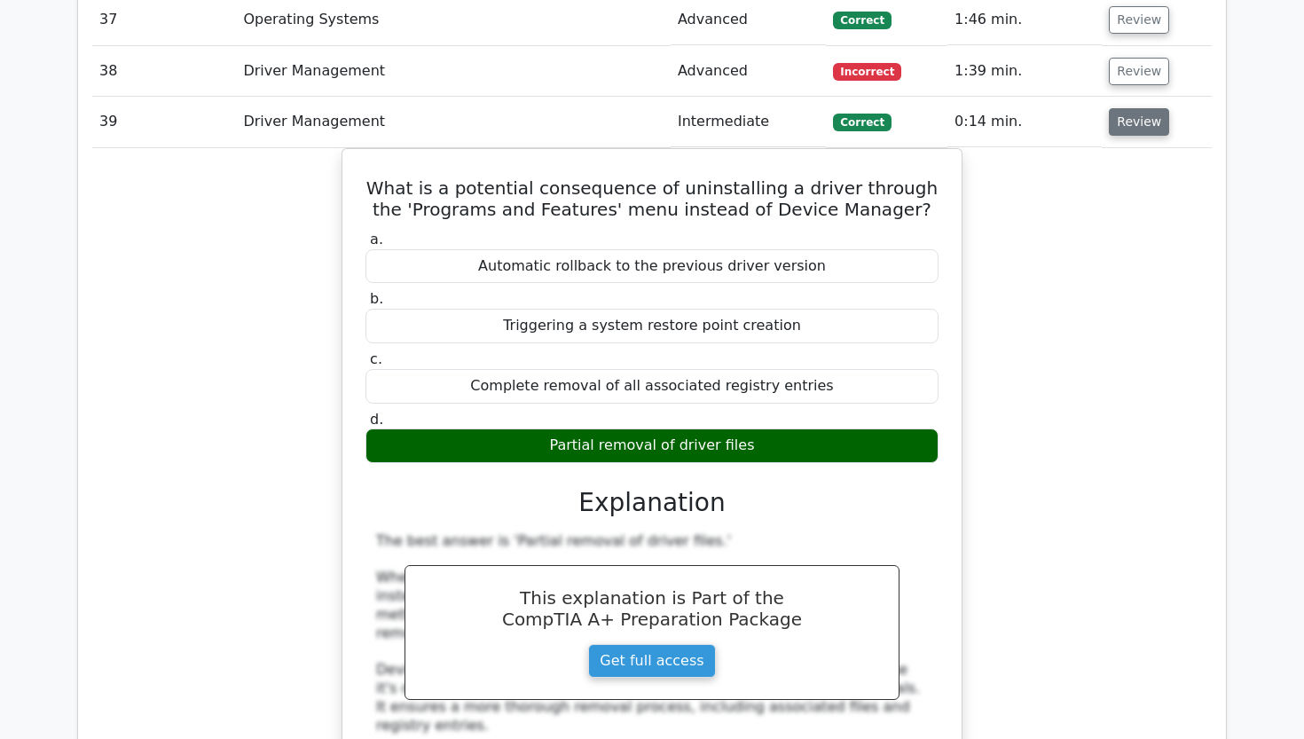
click at [1122, 108] on button "Review" at bounding box center [1139, 121] width 60 height 27
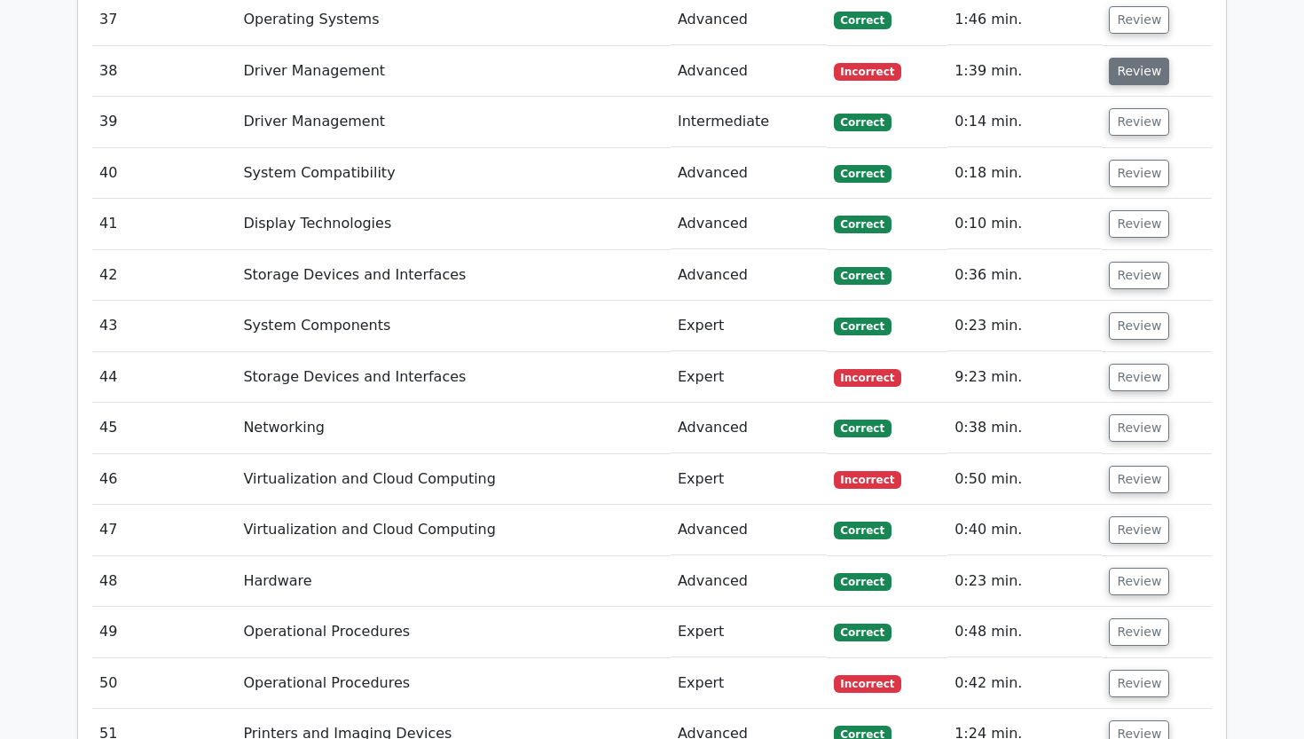
click at [1128, 58] on button "Review" at bounding box center [1139, 71] width 60 height 27
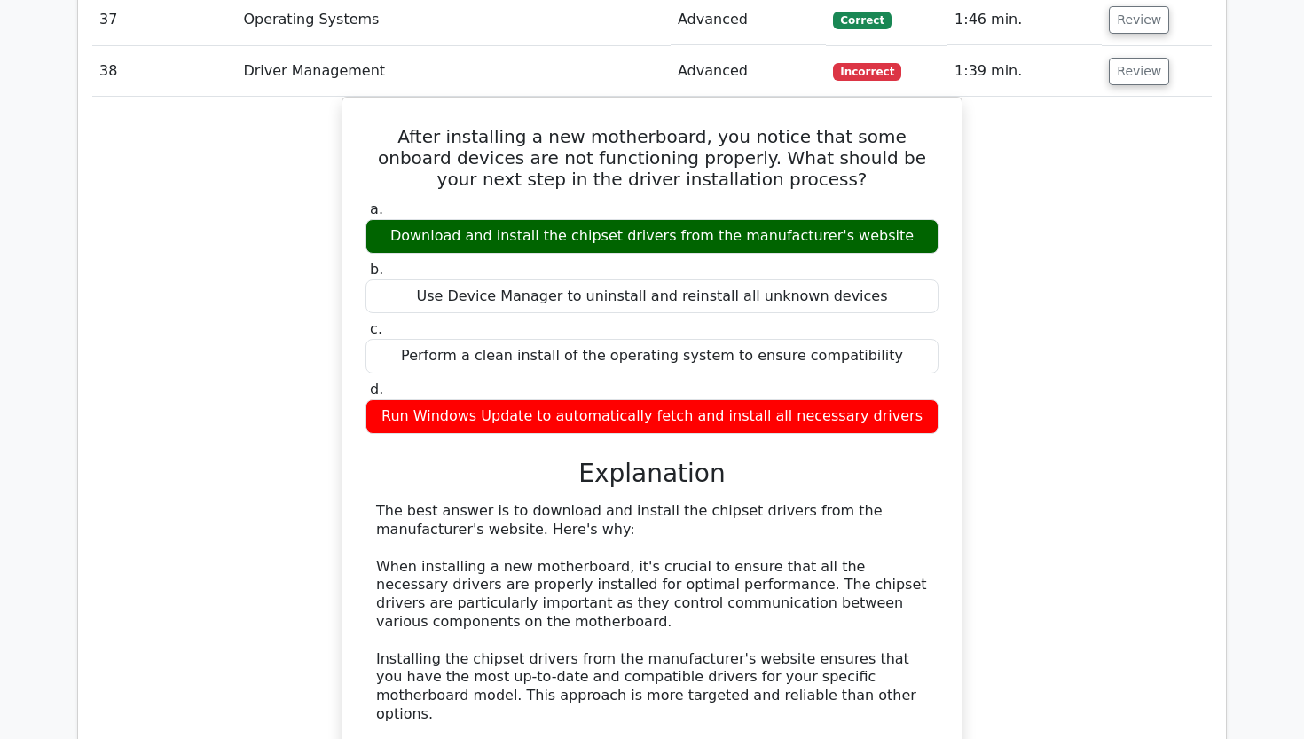
drag, startPoint x: 1185, startPoint y: 5, endPoint x: 1092, endPoint y: 195, distance: 211.4
click at [1093, 195] on div "After installing a new motherboard, you notice that some onboard devices are no…" at bounding box center [651, 614] width 1119 height 1035
click at [1130, 58] on button "Review" at bounding box center [1139, 71] width 60 height 27
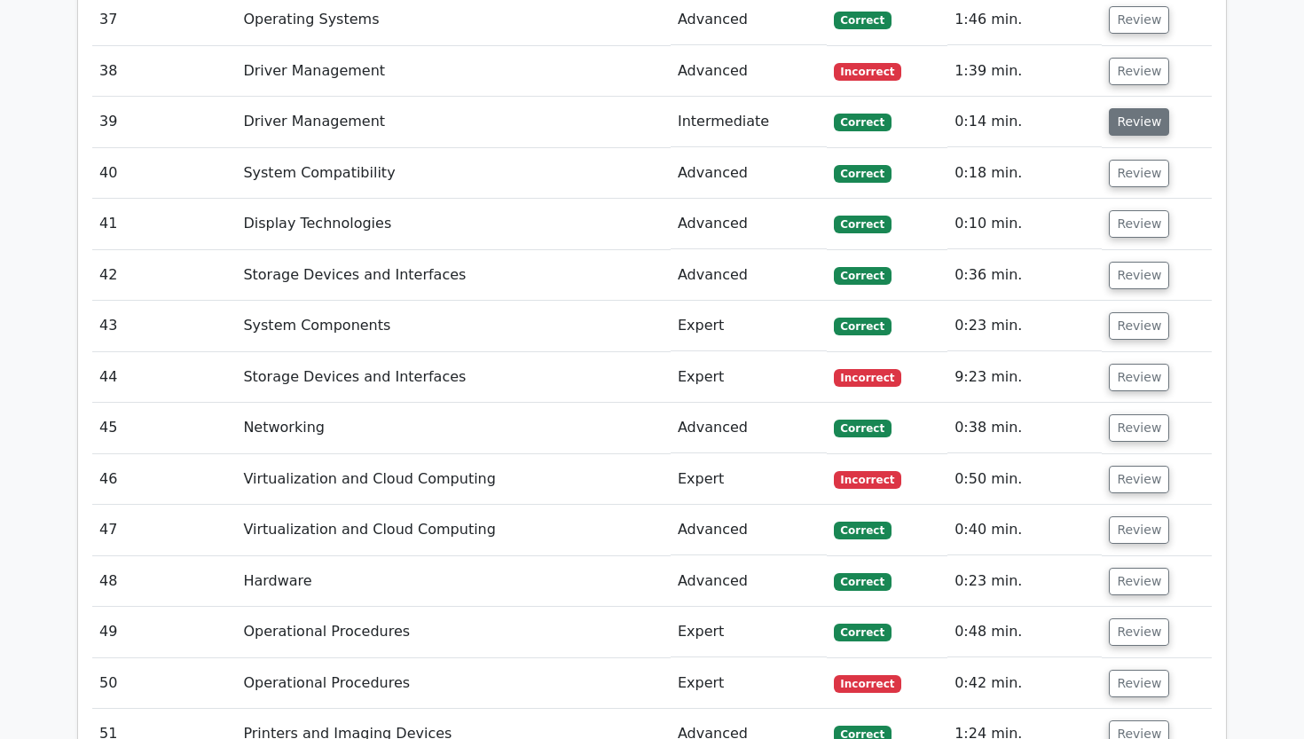
click at [1129, 108] on button "Review" at bounding box center [1139, 121] width 60 height 27
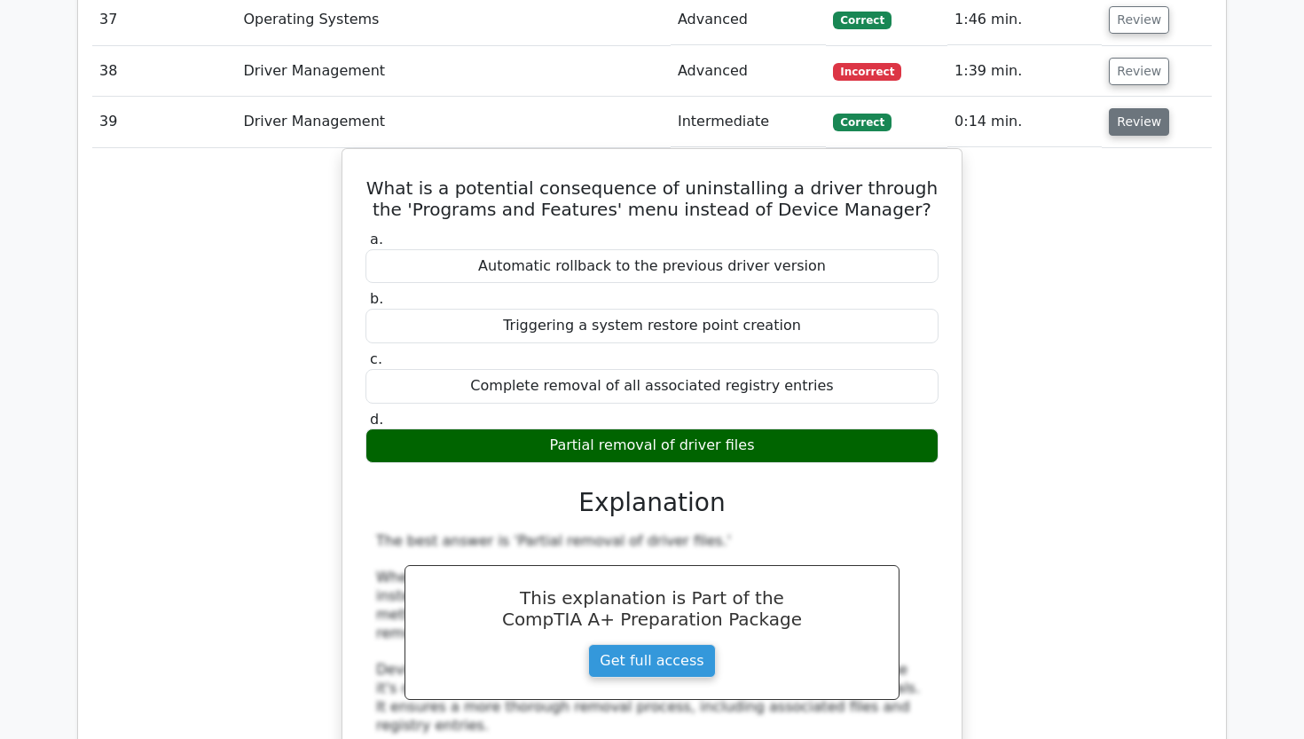
click at [1129, 108] on button "Review" at bounding box center [1139, 121] width 60 height 27
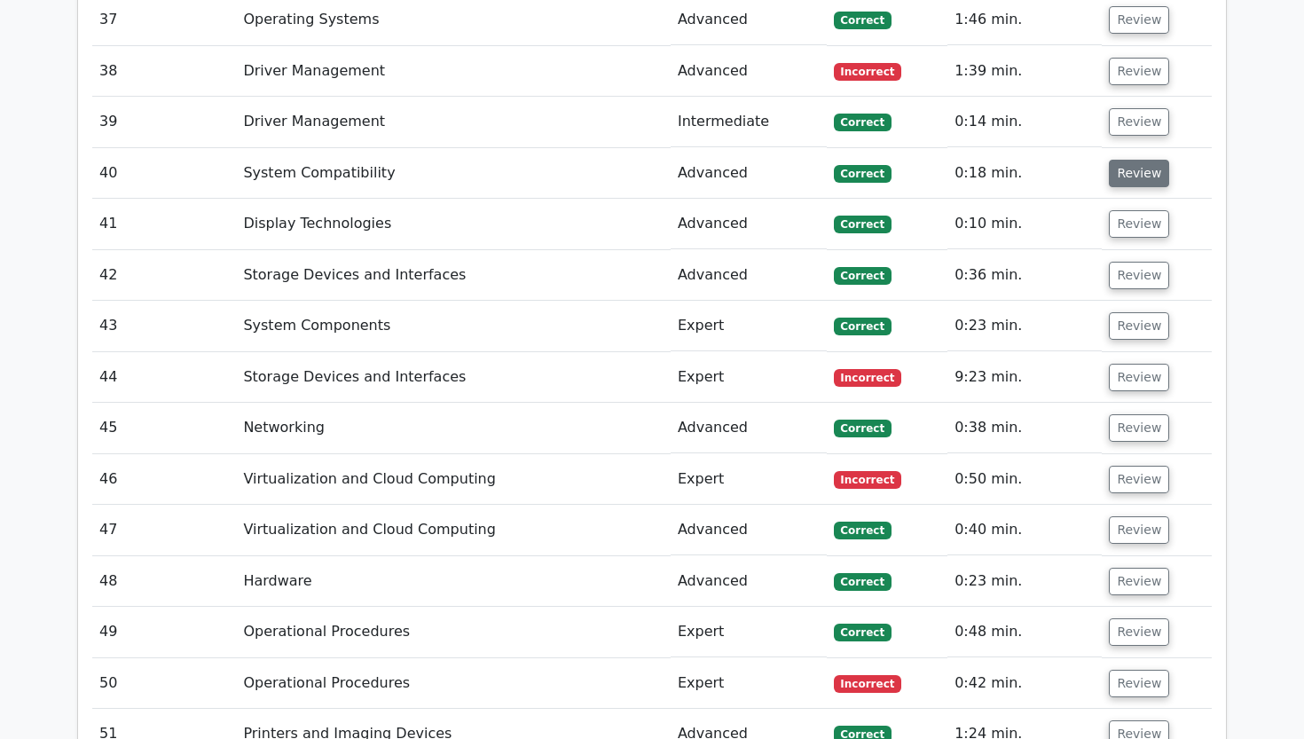
click at [1126, 160] on button "Review" at bounding box center [1139, 173] width 60 height 27
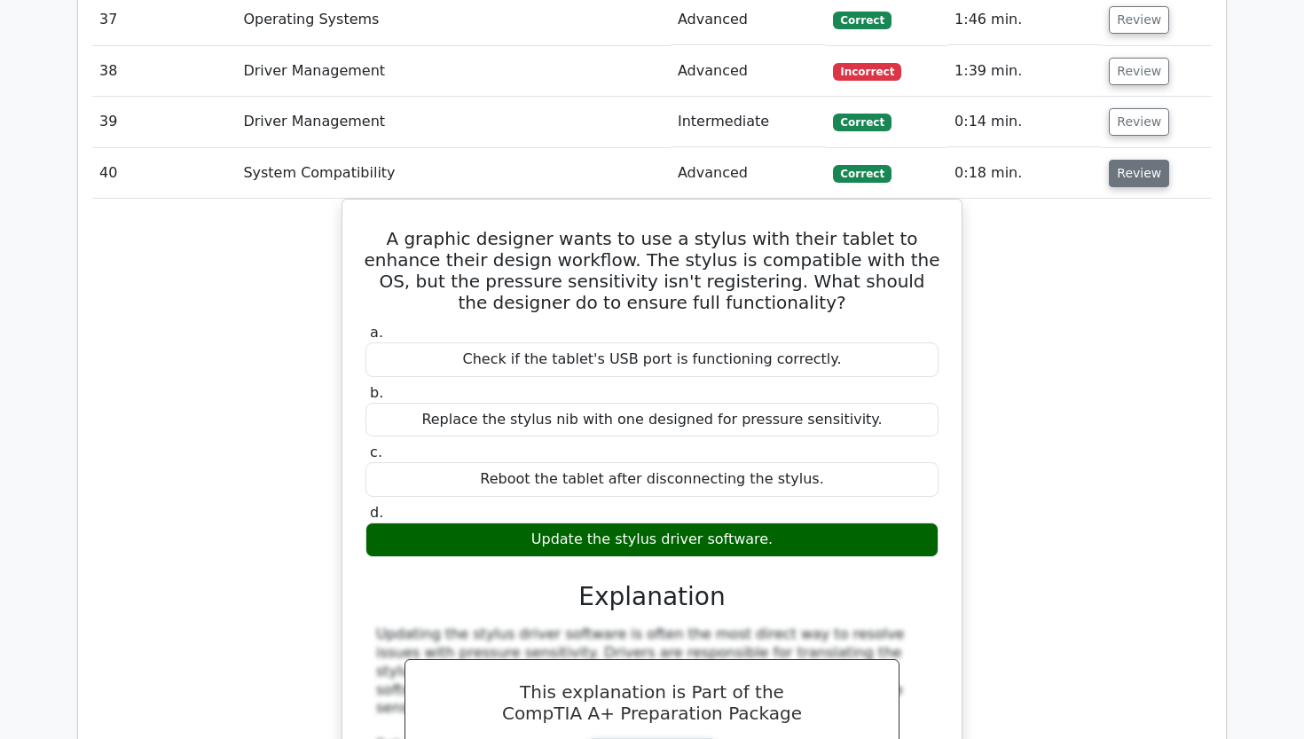
click at [1125, 160] on button "Review" at bounding box center [1139, 173] width 60 height 27
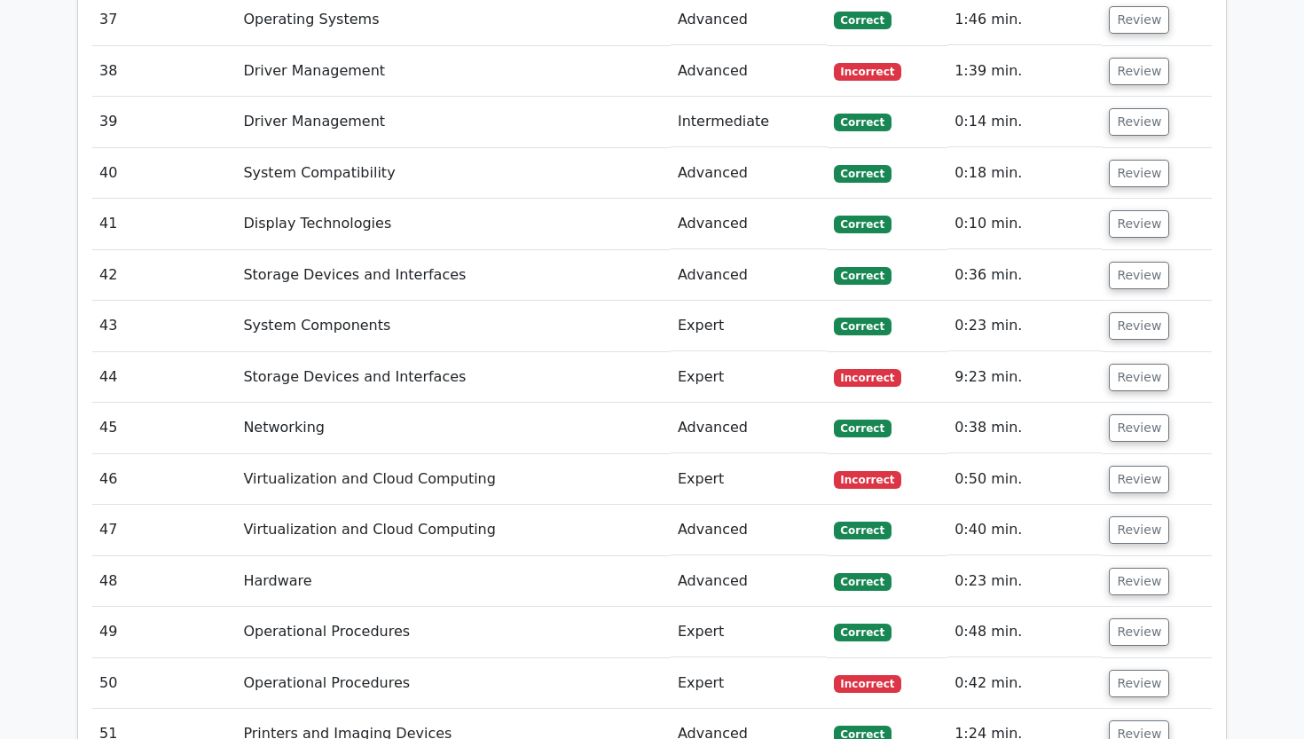
click at [1123, 199] on td "Review" at bounding box center [1156, 224] width 110 height 51
click at [1120, 210] on button "Review" at bounding box center [1139, 223] width 60 height 27
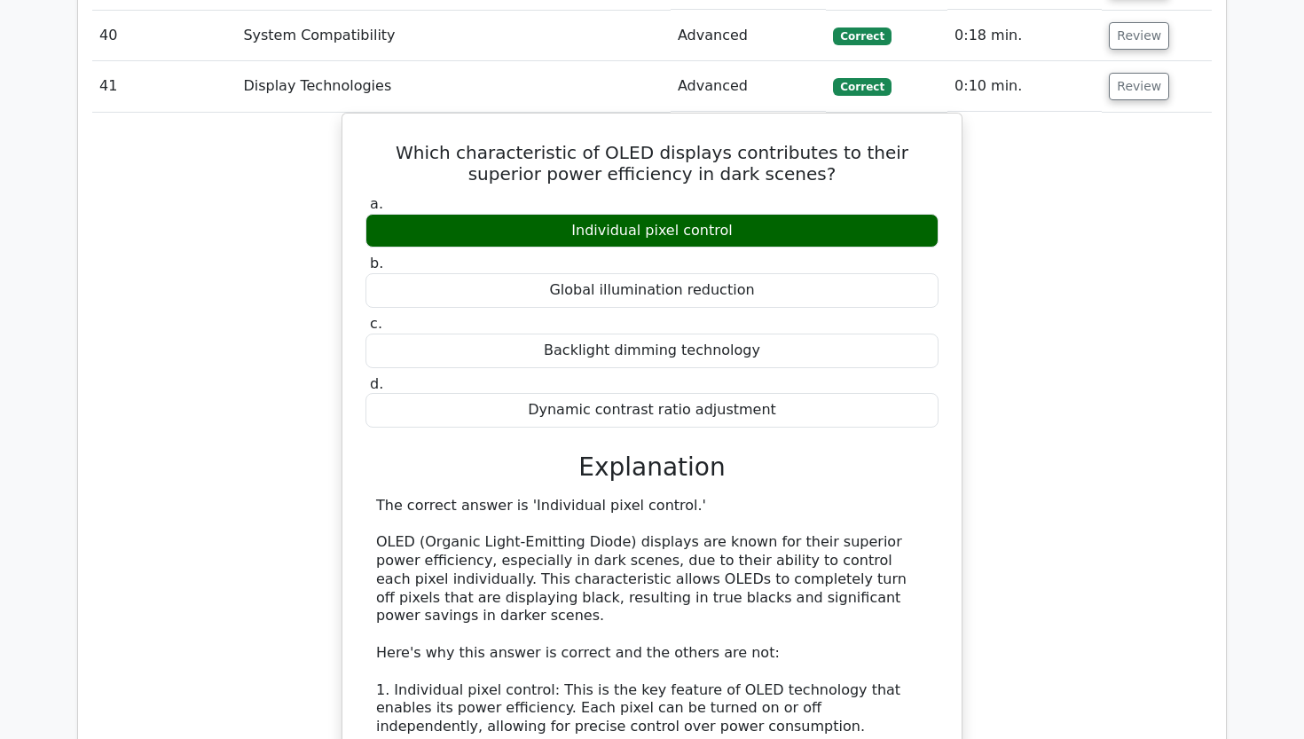
scroll to position [4086, 0]
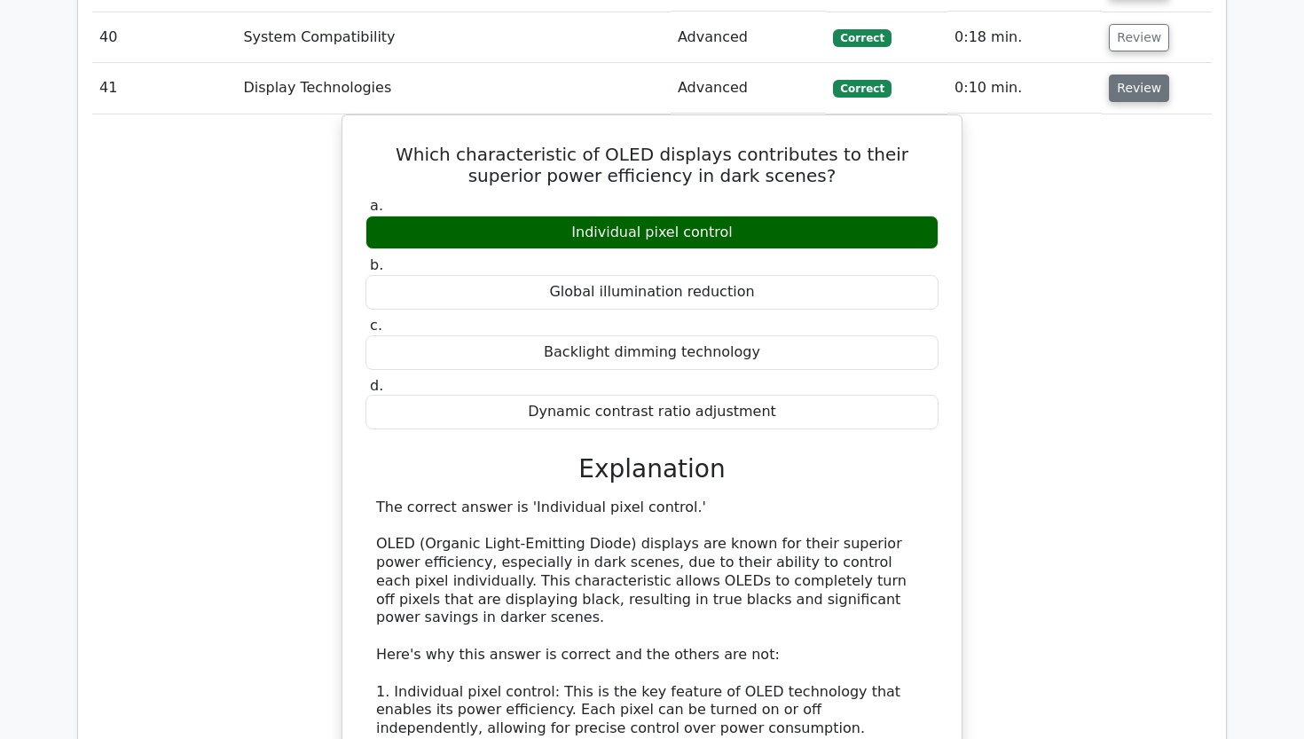
click at [1133, 74] on button "Review" at bounding box center [1139, 87] width 60 height 27
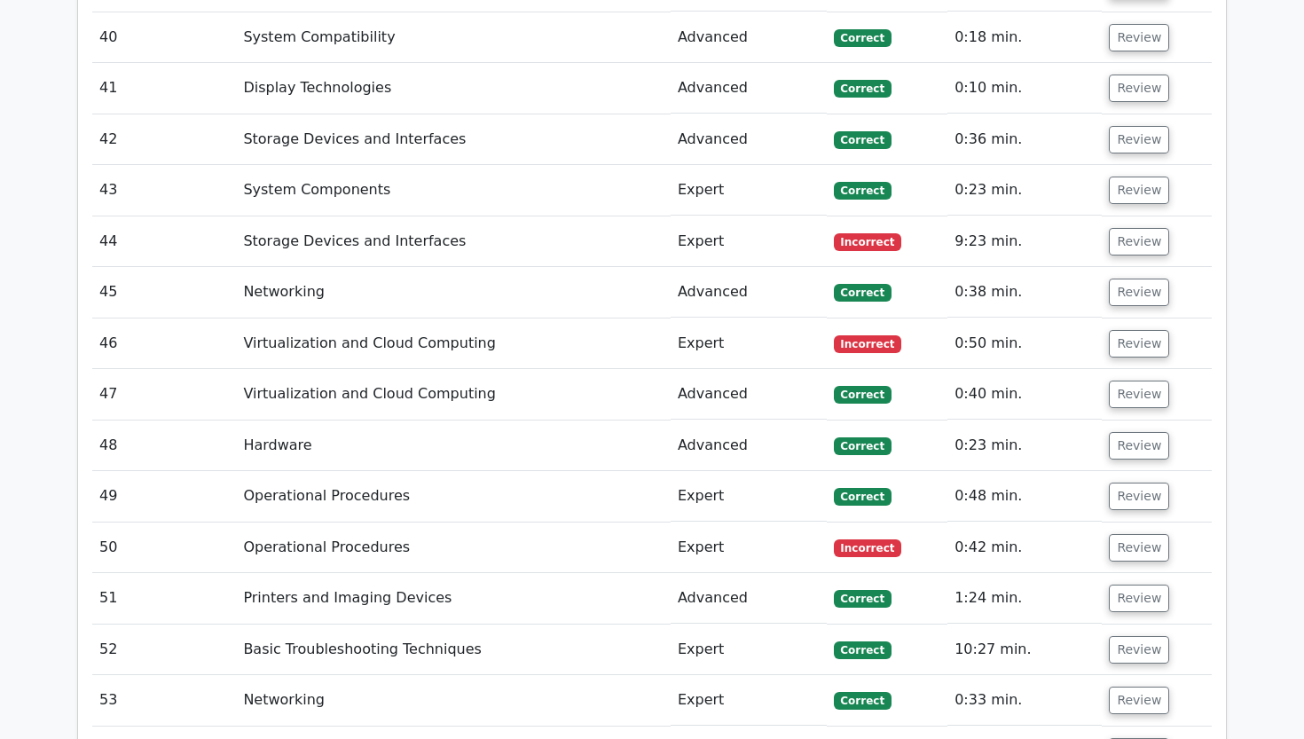
click at [1133, 114] on td "Review" at bounding box center [1156, 139] width 110 height 51
click at [1130, 126] on button "Review" at bounding box center [1139, 139] width 60 height 27
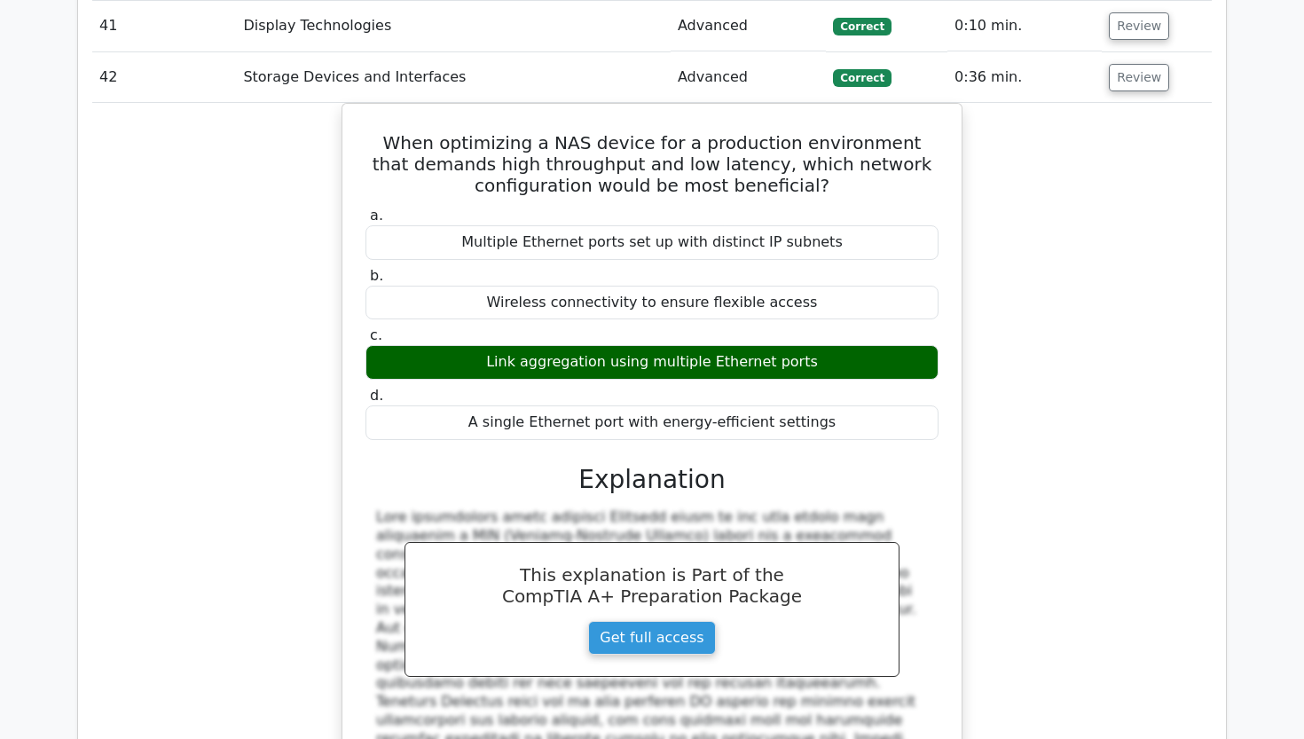
scroll to position [4149, 0]
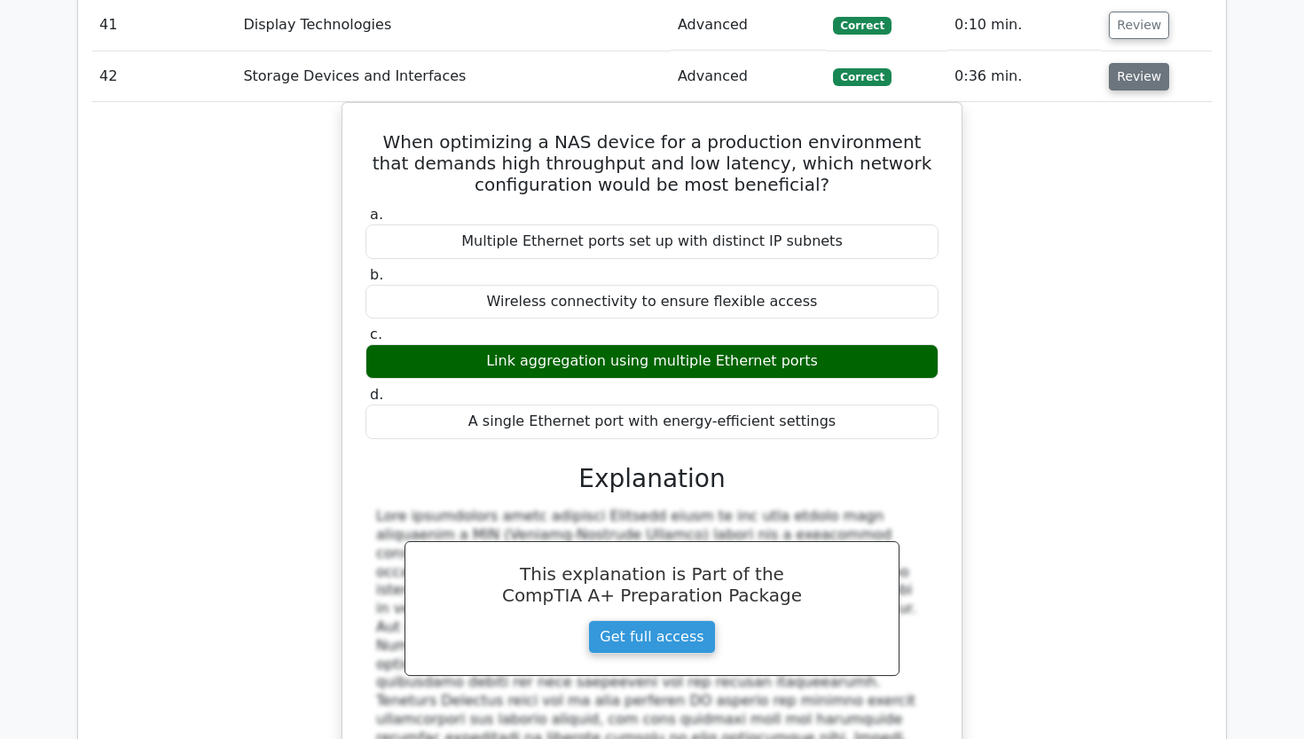
click at [1131, 63] on button "Review" at bounding box center [1139, 76] width 60 height 27
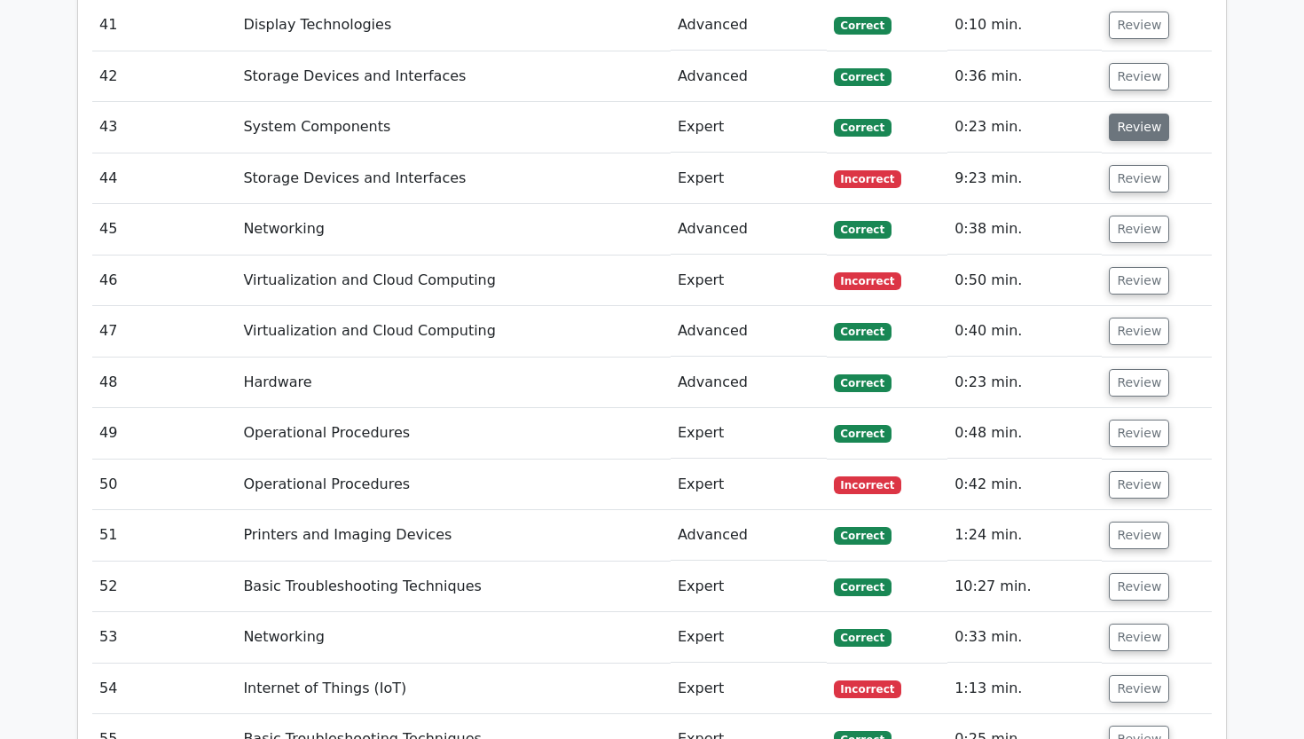
click at [1122, 114] on button "Review" at bounding box center [1139, 127] width 60 height 27
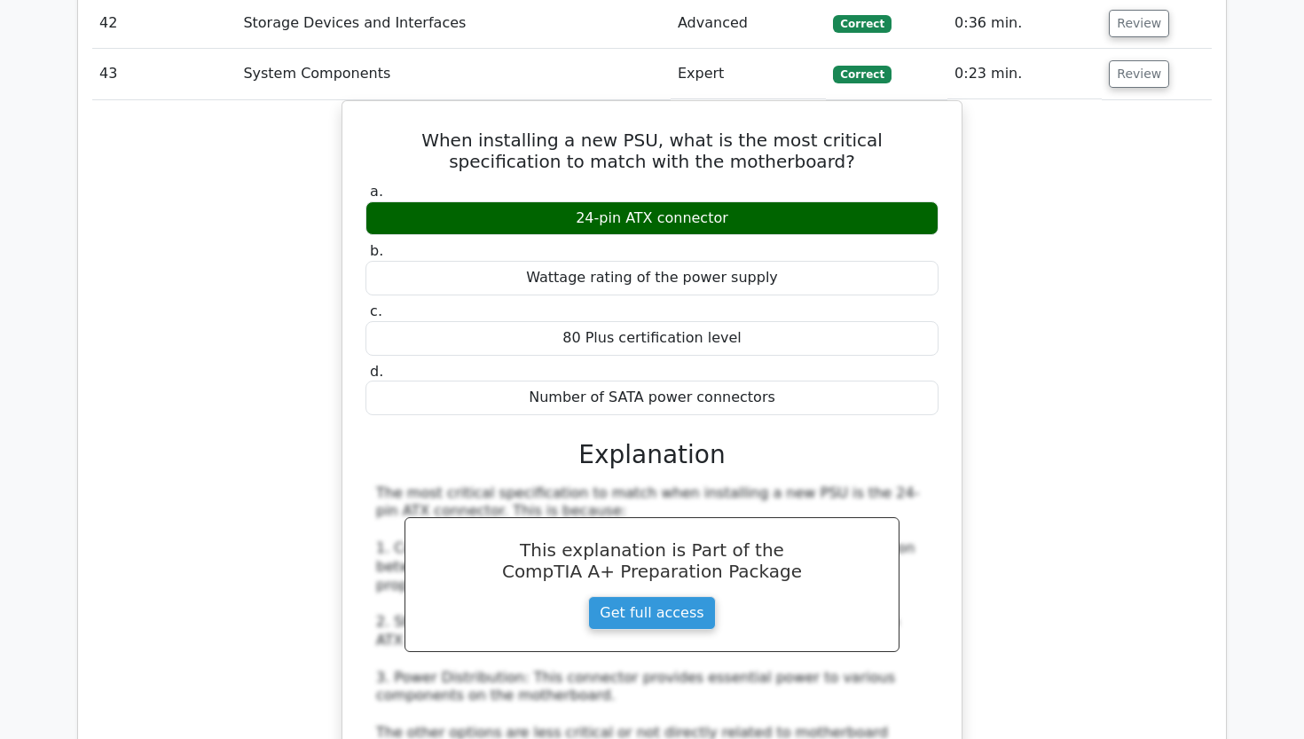
scroll to position [4204, 0]
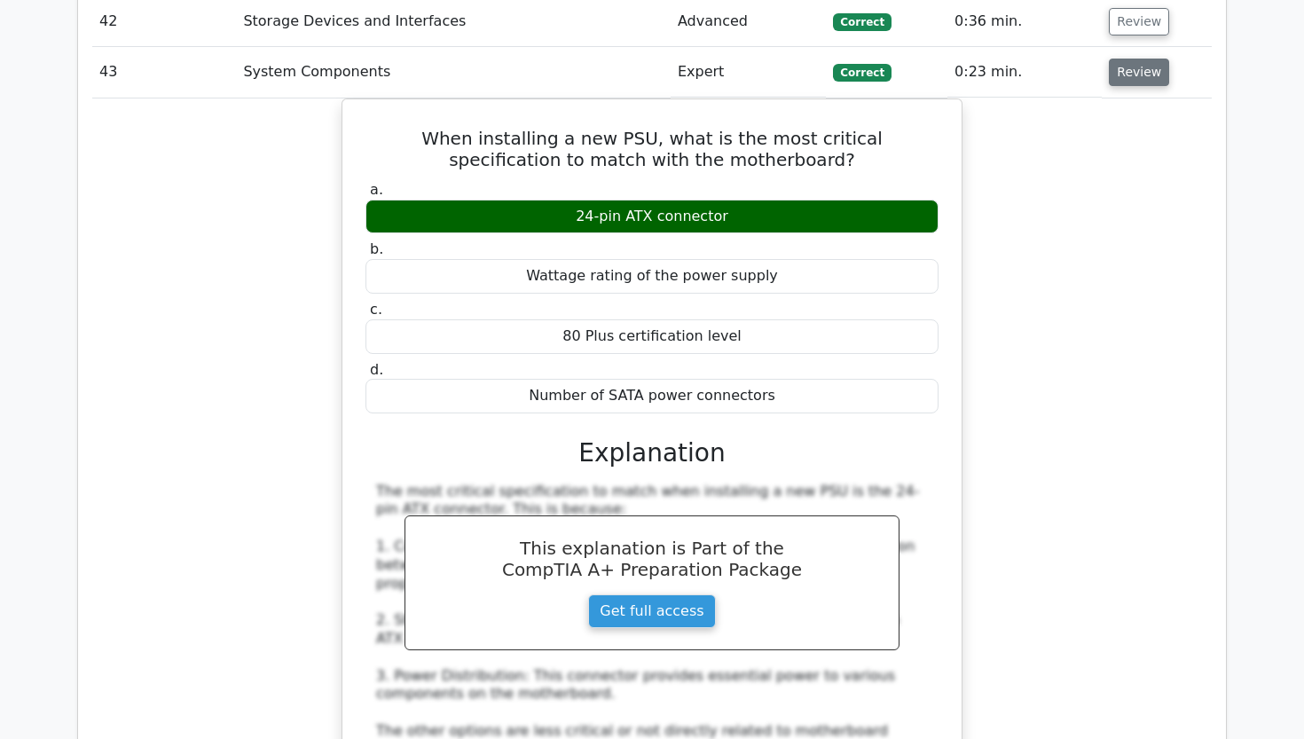
click at [1125, 59] on button "Review" at bounding box center [1139, 72] width 60 height 27
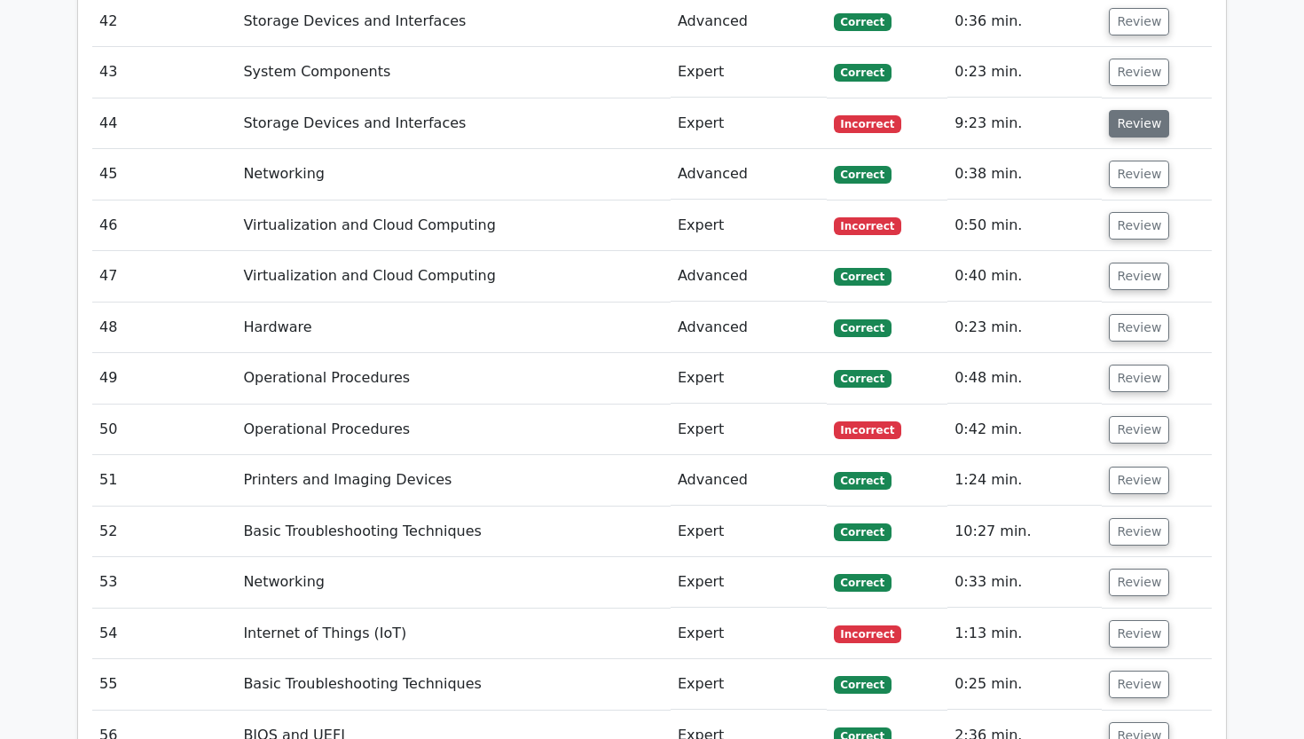
click at [1127, 110] on button "Review" at bounding box center [1139, 123] width 60 height 27
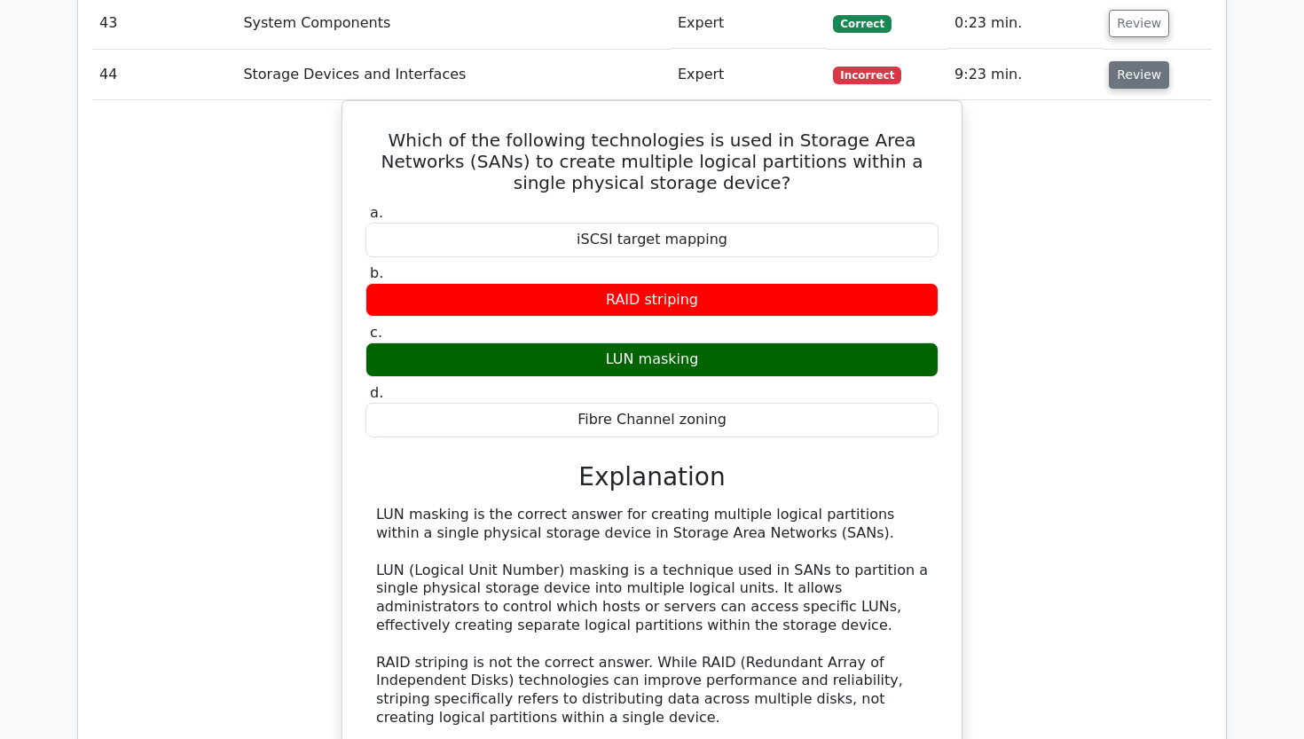
scroll to position [4254, 0]
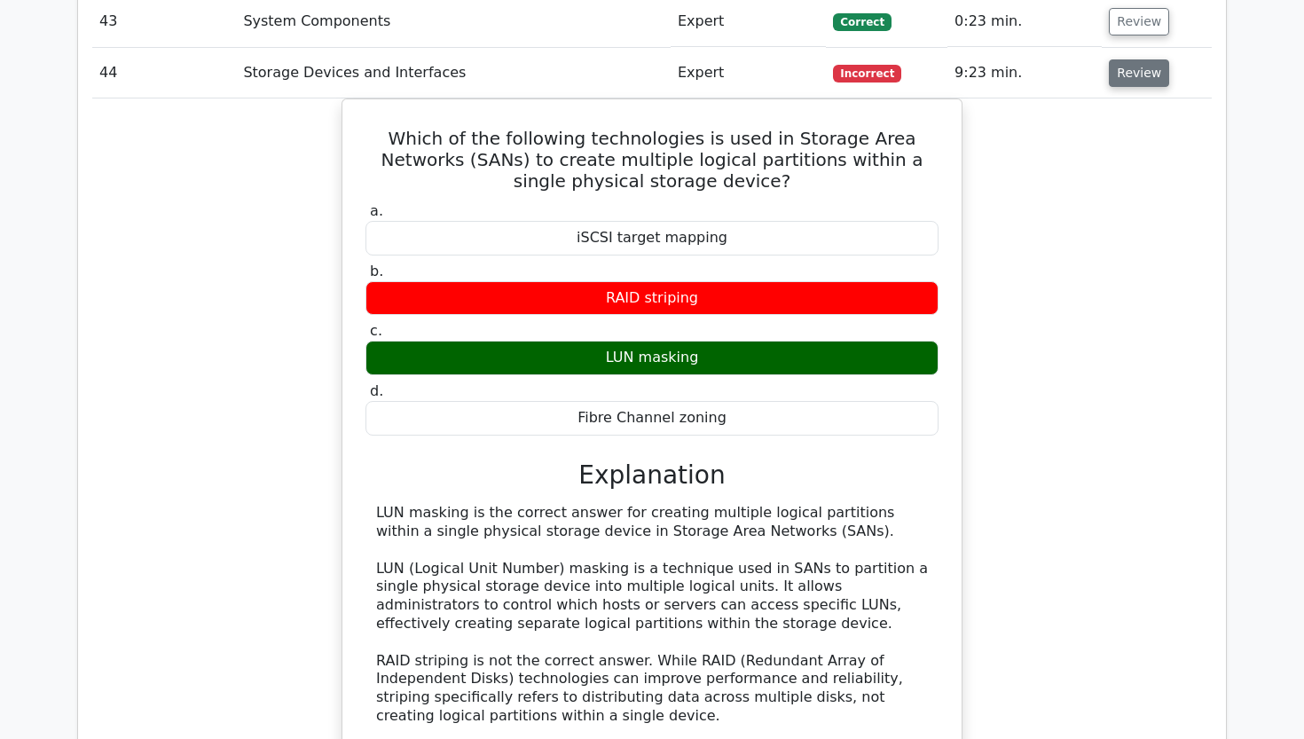
click at [1124, 59] on button "Review" at bounding box center [1139, 72] width 60 height 27
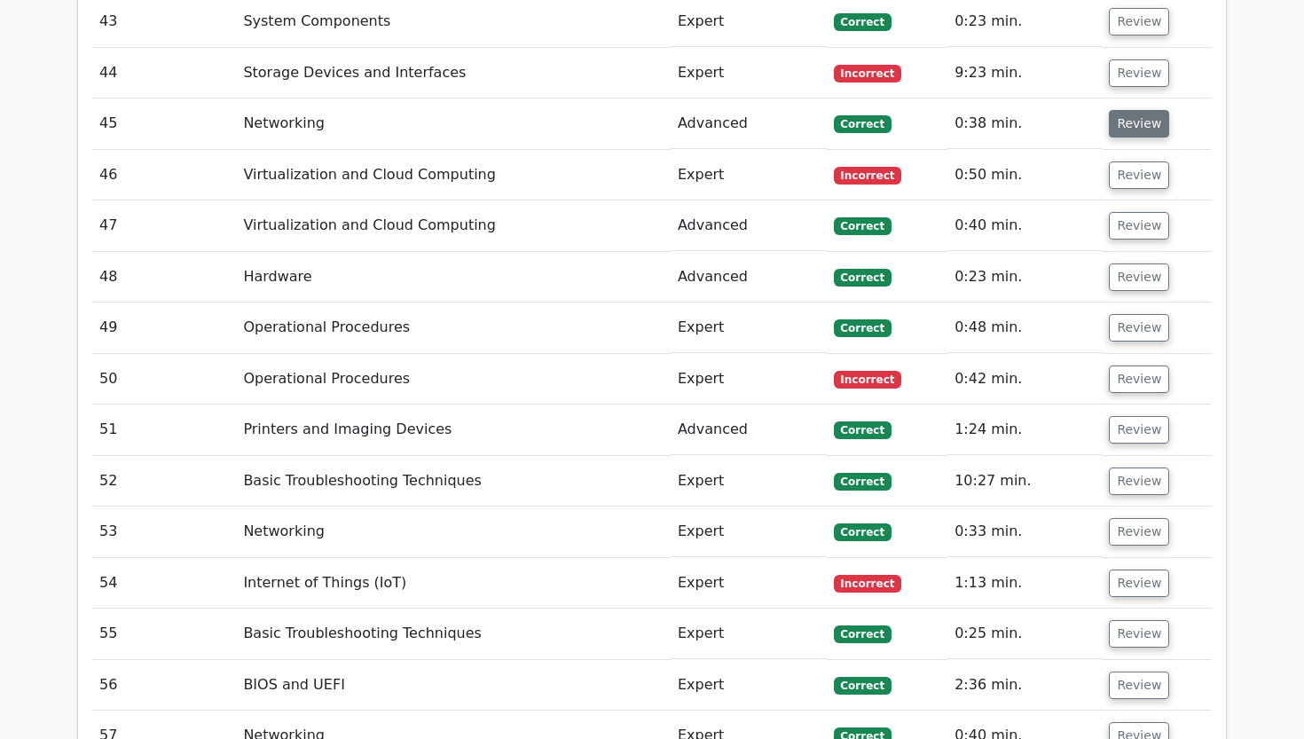
click at [1125, 110] on button "Review" at bounding box center [1139, 123] width 60 height 27
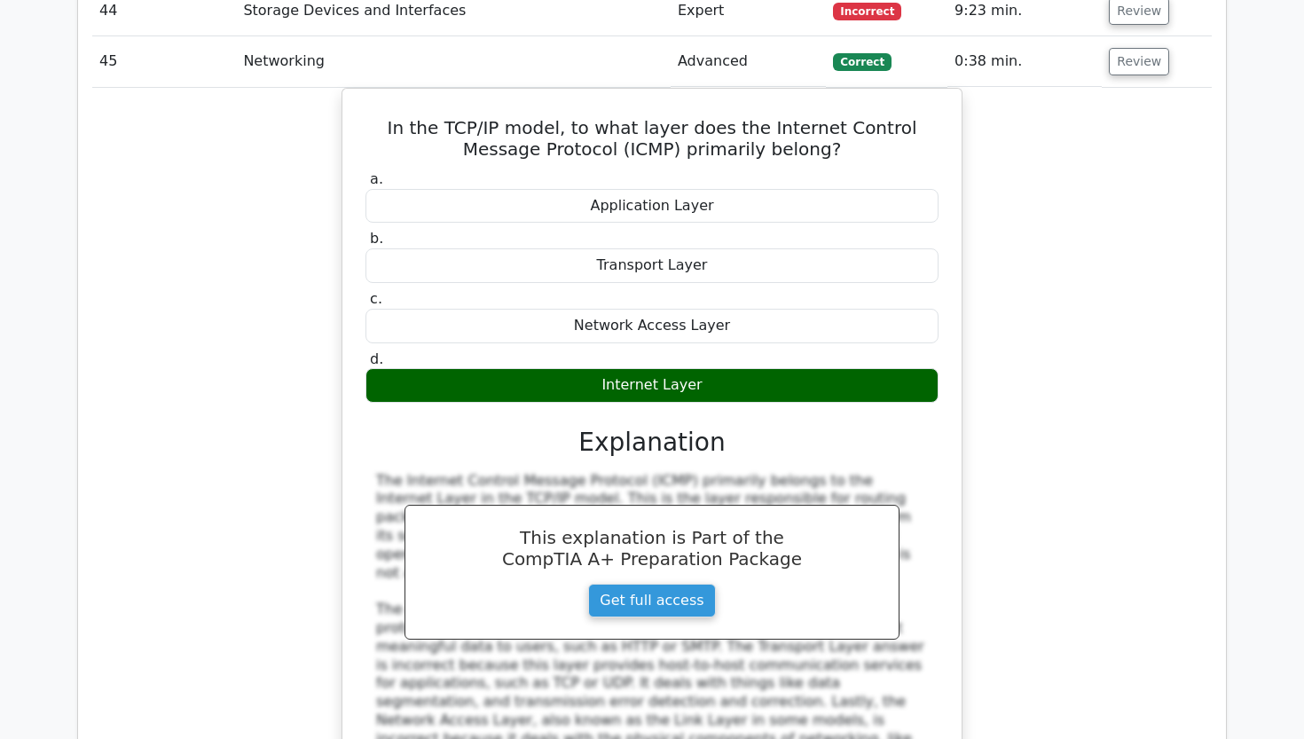
scroll to position [4317, 0]
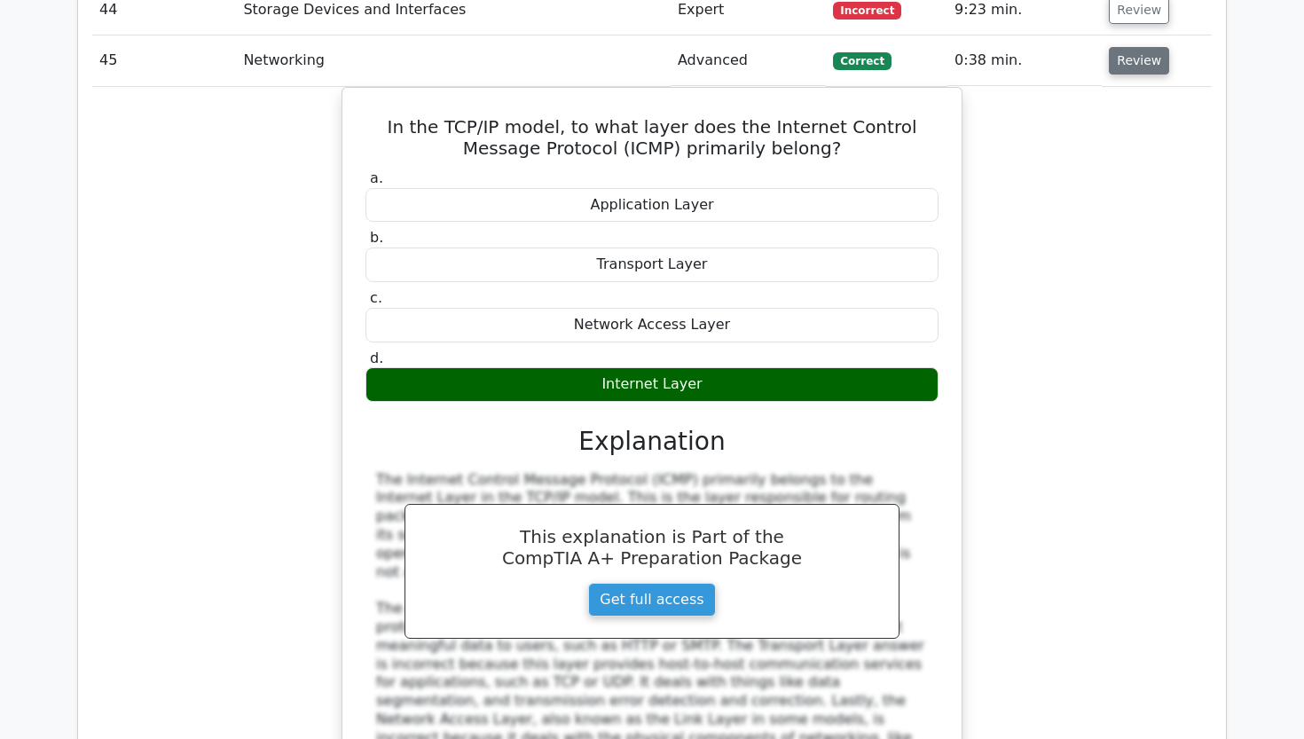
click at [1131, 47] on button "Review" at bounding box center [1139, 60] width 60 height 27
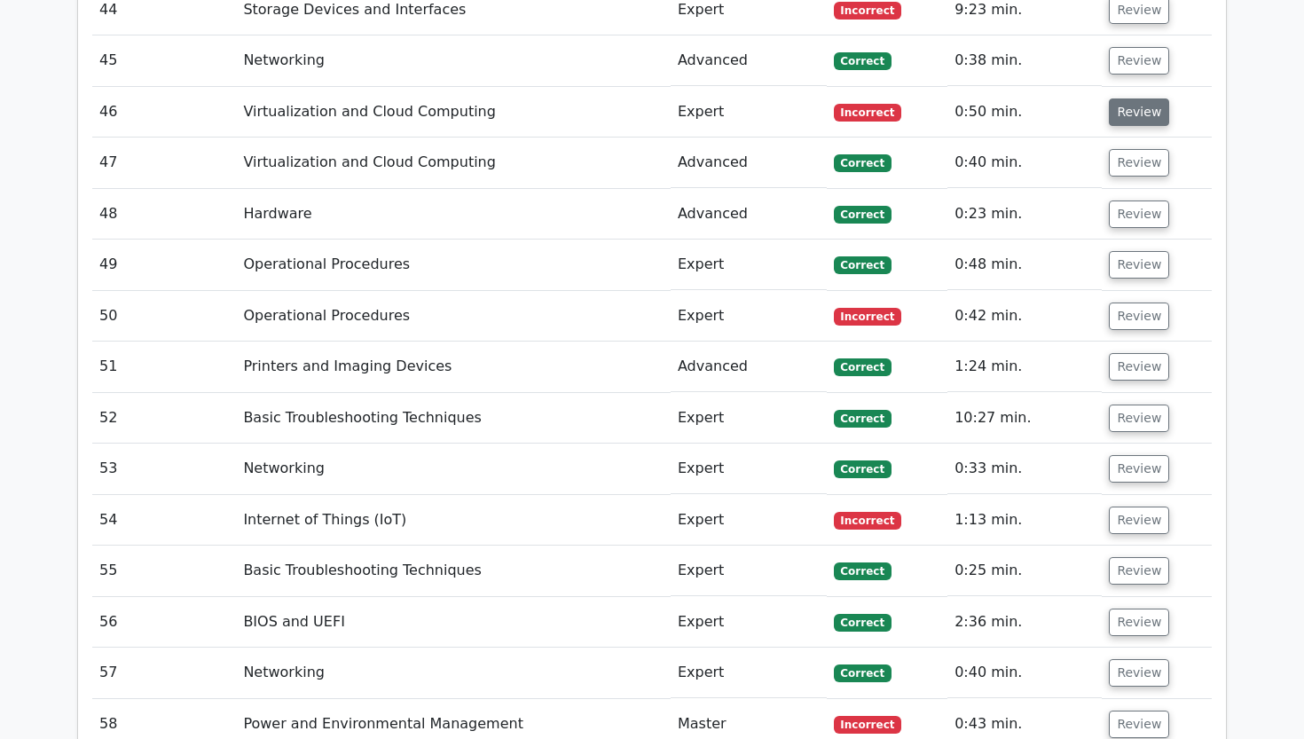
click at [1139, 98] on button "Review" at bounding box center [1139, 111] width 60 height 27
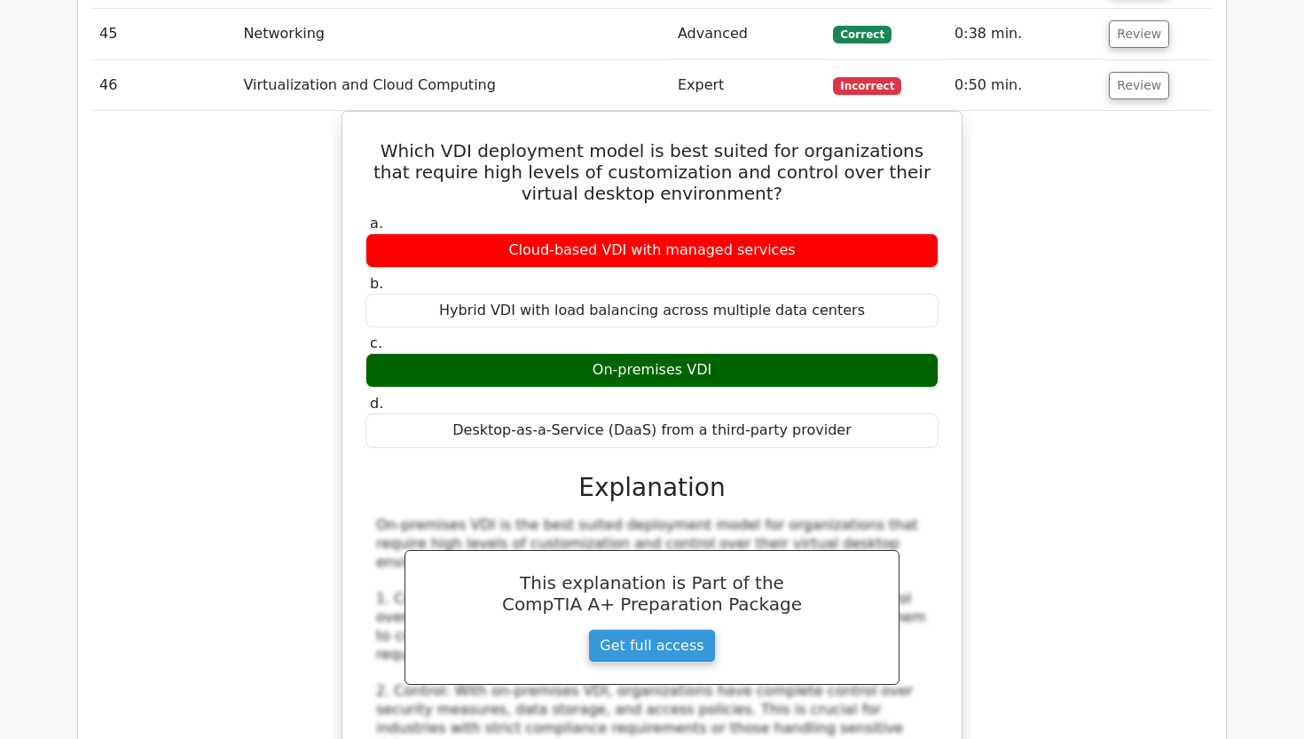
scroll to position [4349, 0]
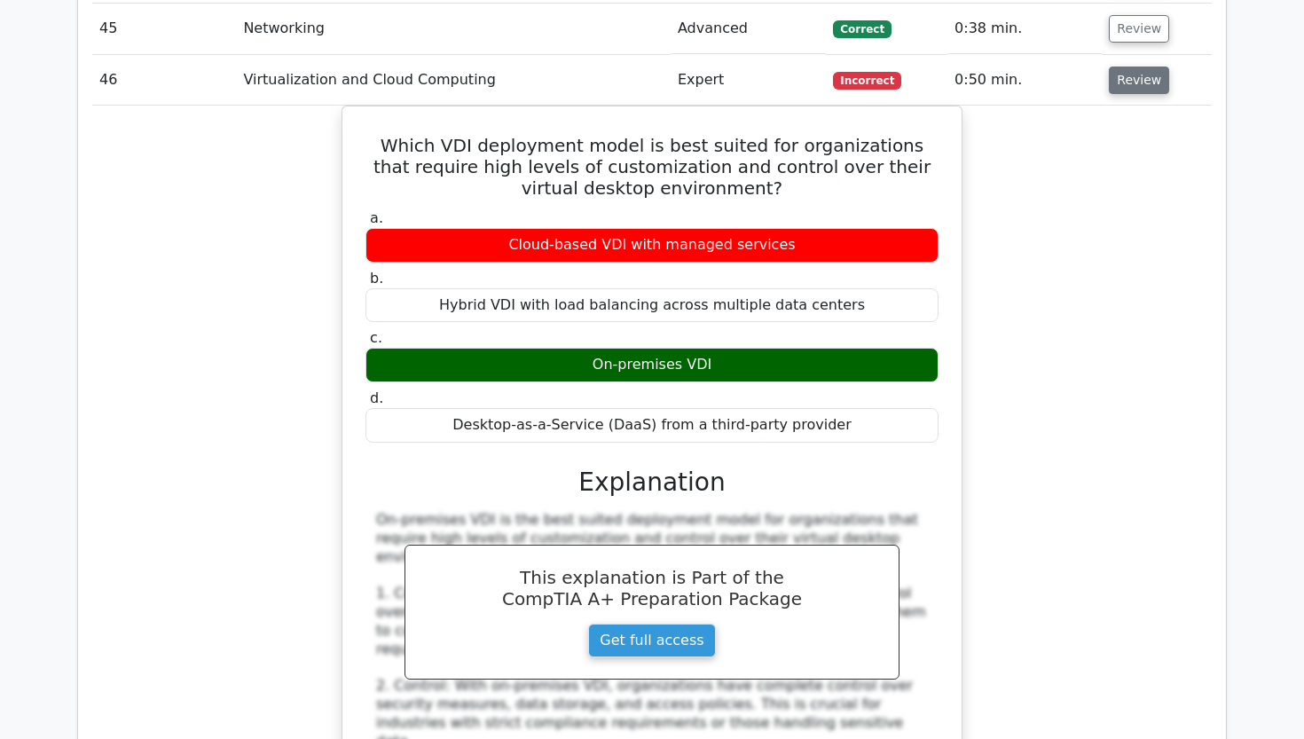
click at [1141, 67] on button "Review" at bounding box center [1139, 80] width 60 height 27
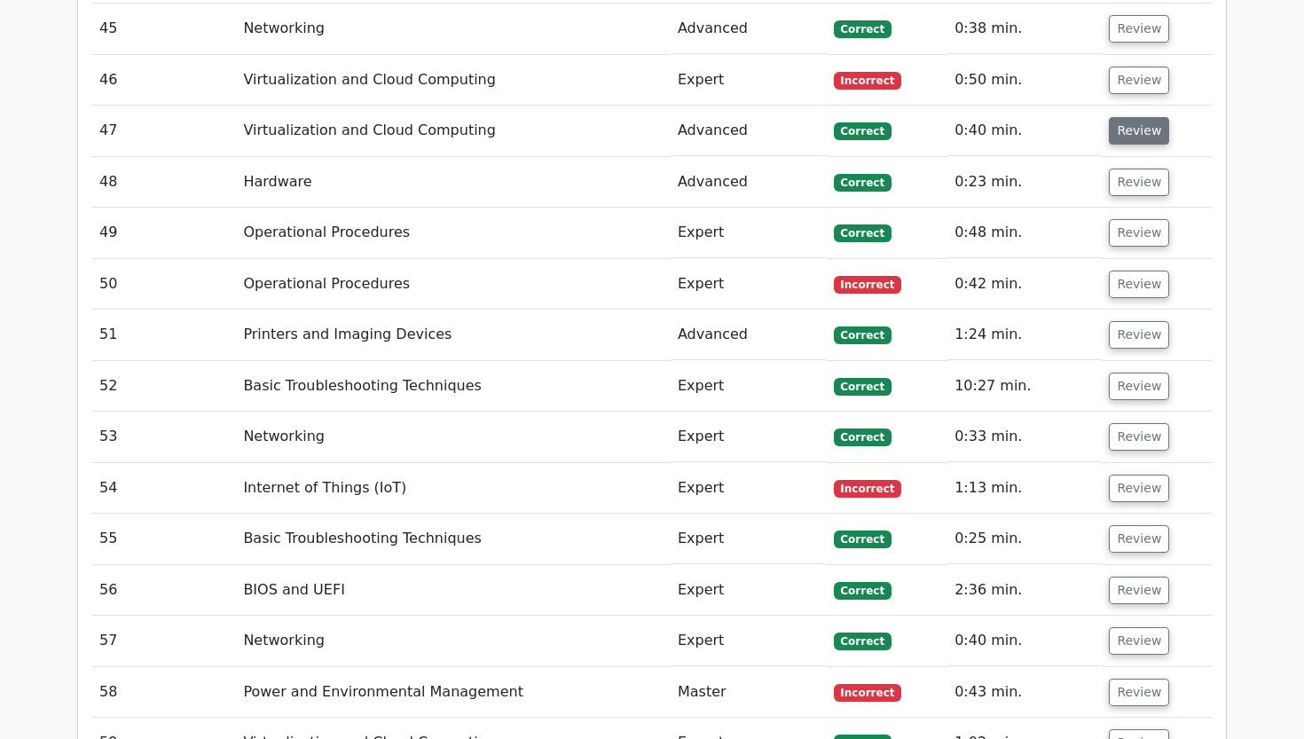
click at [1131, 117] on button "Review" at bounding box center [1139, 130] width 60 height 27
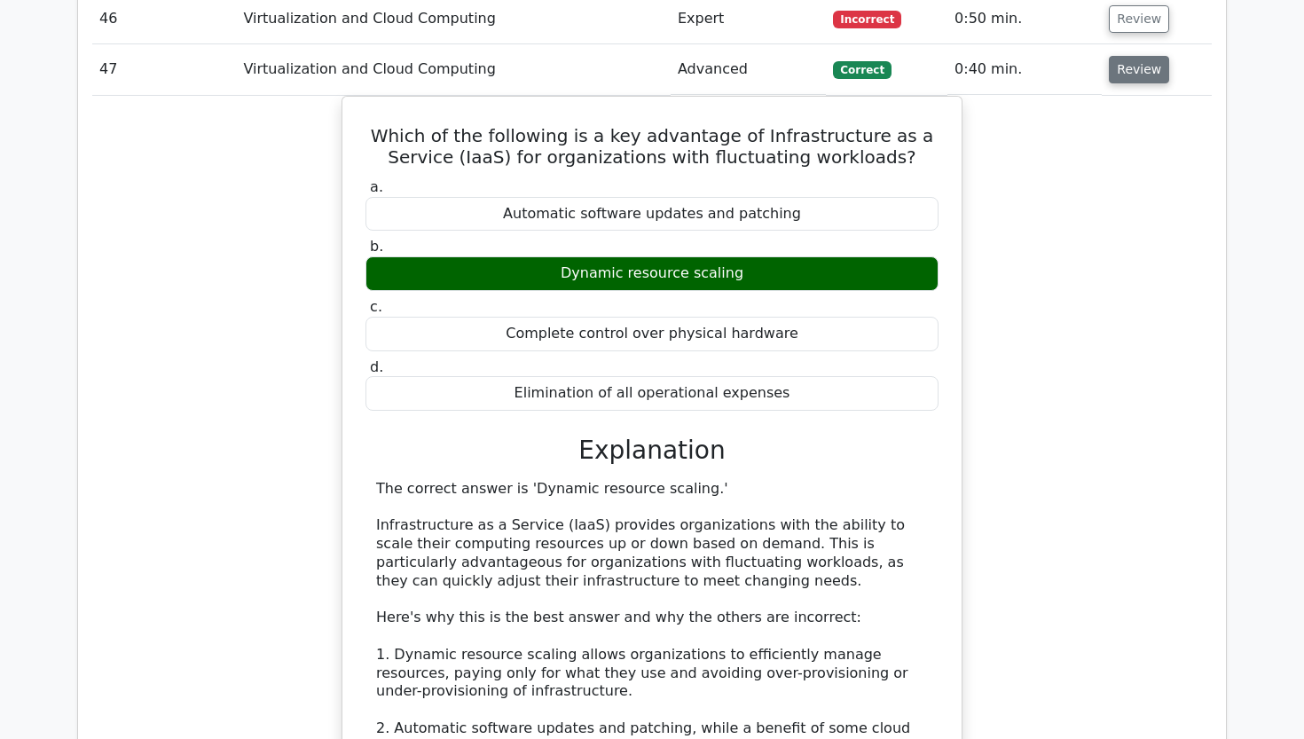
scroll to position [4419, 0]
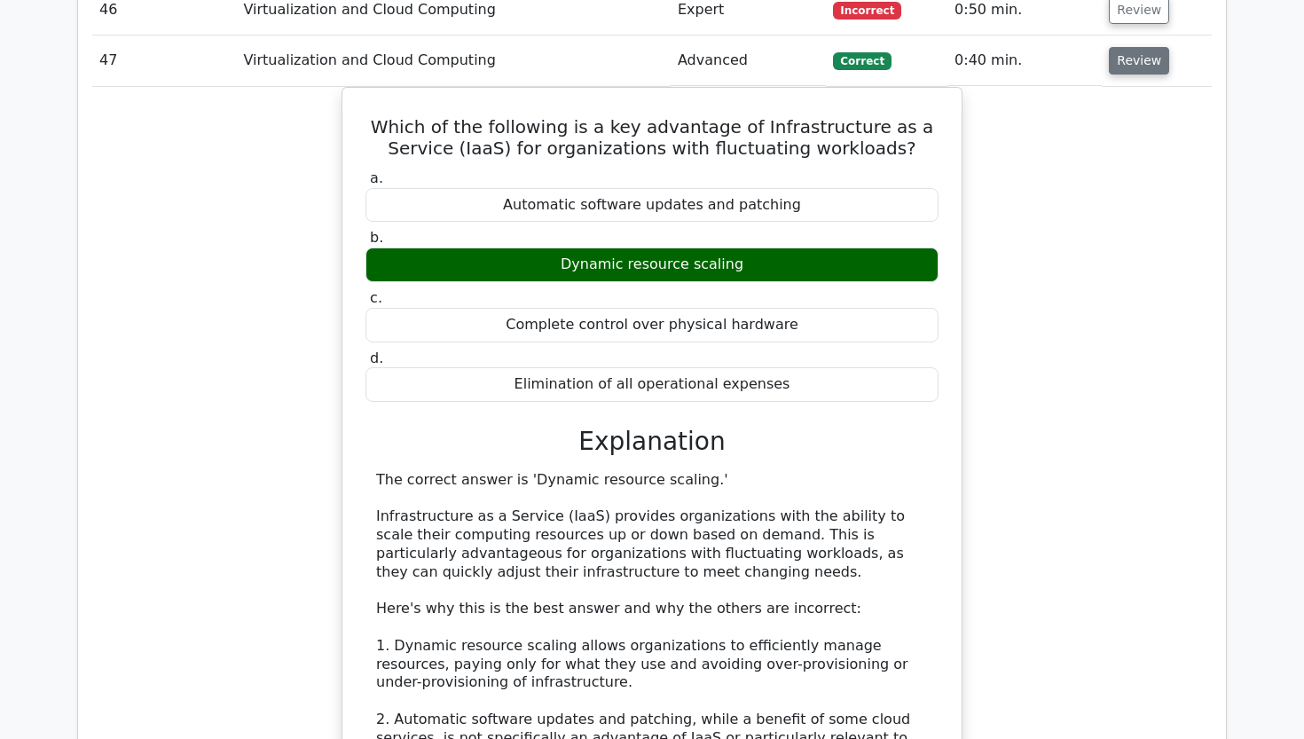
click at [1117, 47] on button "Review" at bounding box center [1139, 60] width 60 height 27
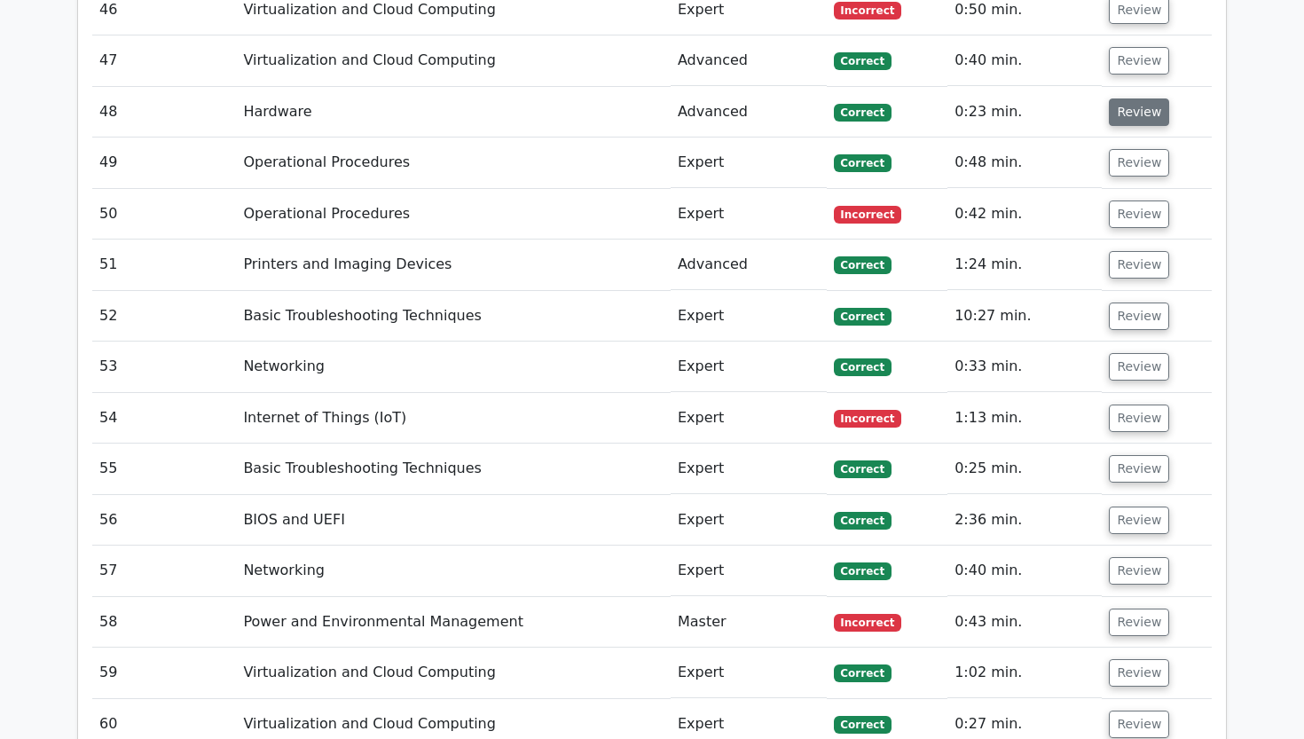
click at [1118, 98] on button "Review" at bounding box center [1139, 111] width 60 height 27
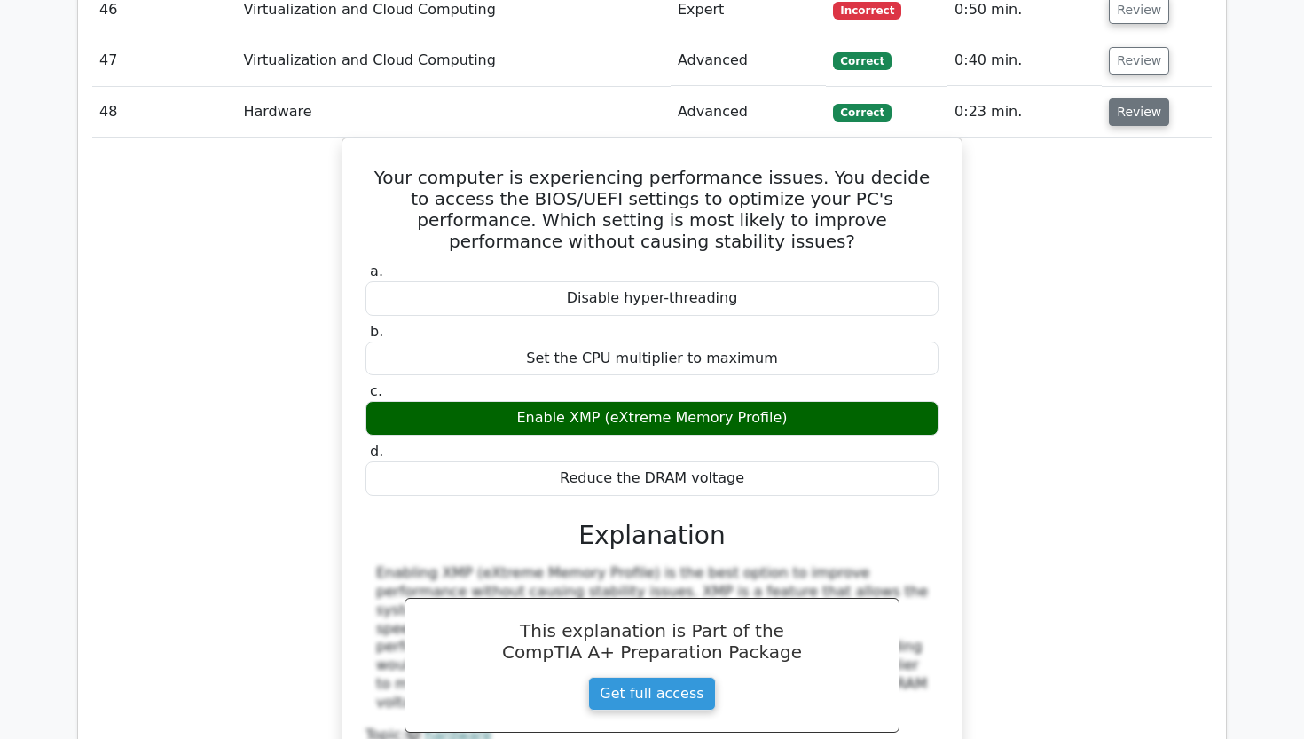
click at [1122, 98] on button "Review" at bounding box center [1139, 111] width 60 height 27
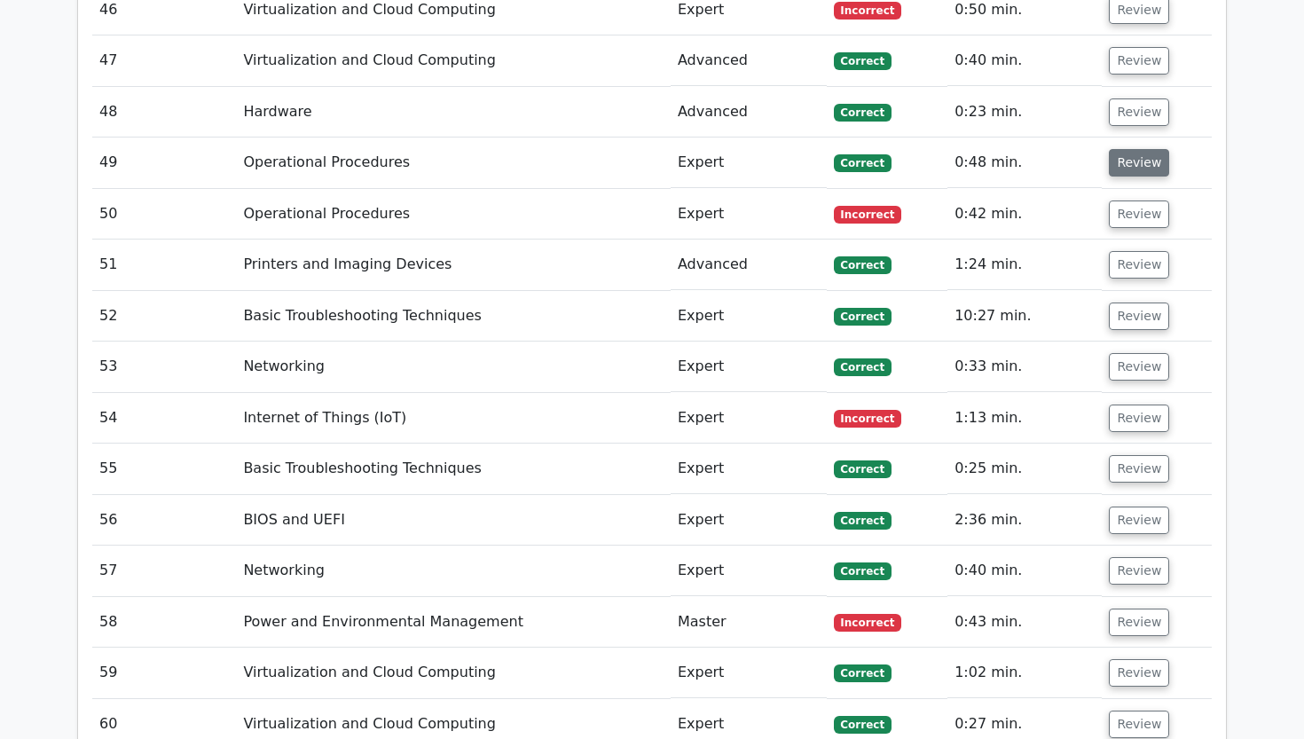
click at [1126, 149] on button "Review" at bounding box center [1139, 162] width 60 height 27
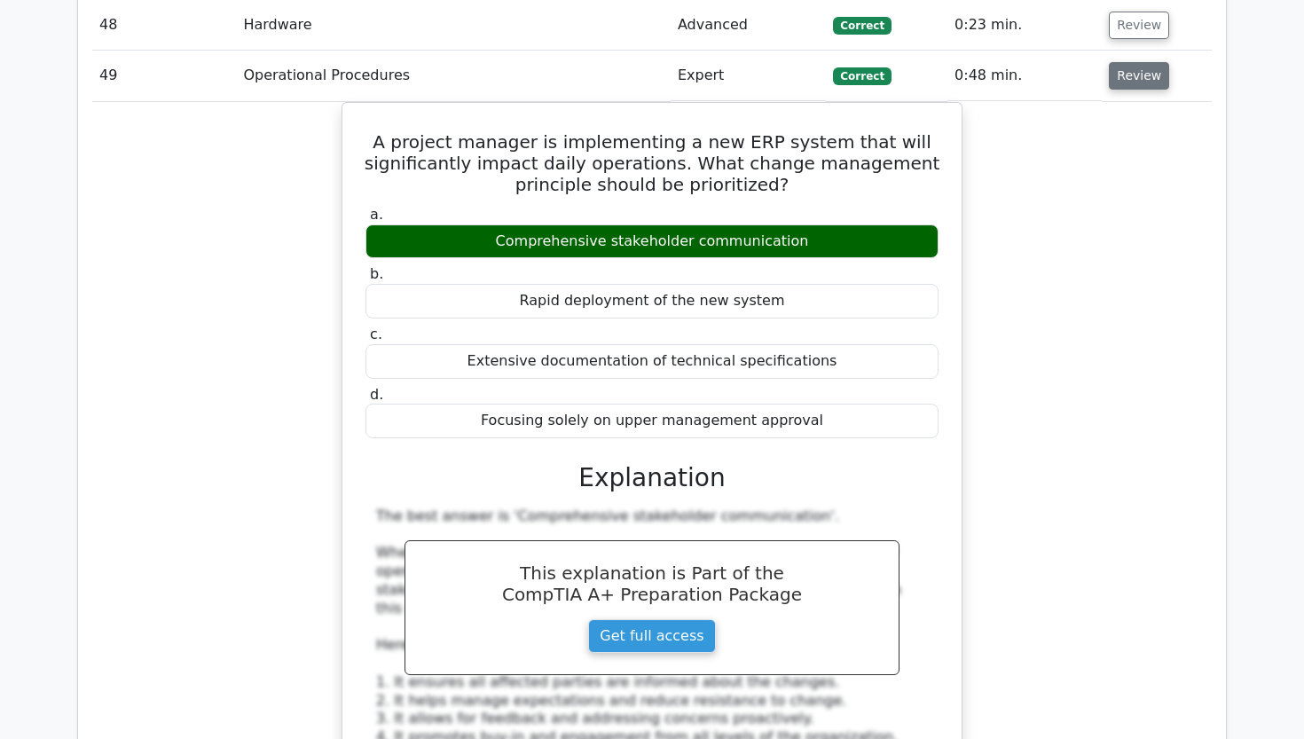
scroll to position [4507, 0]
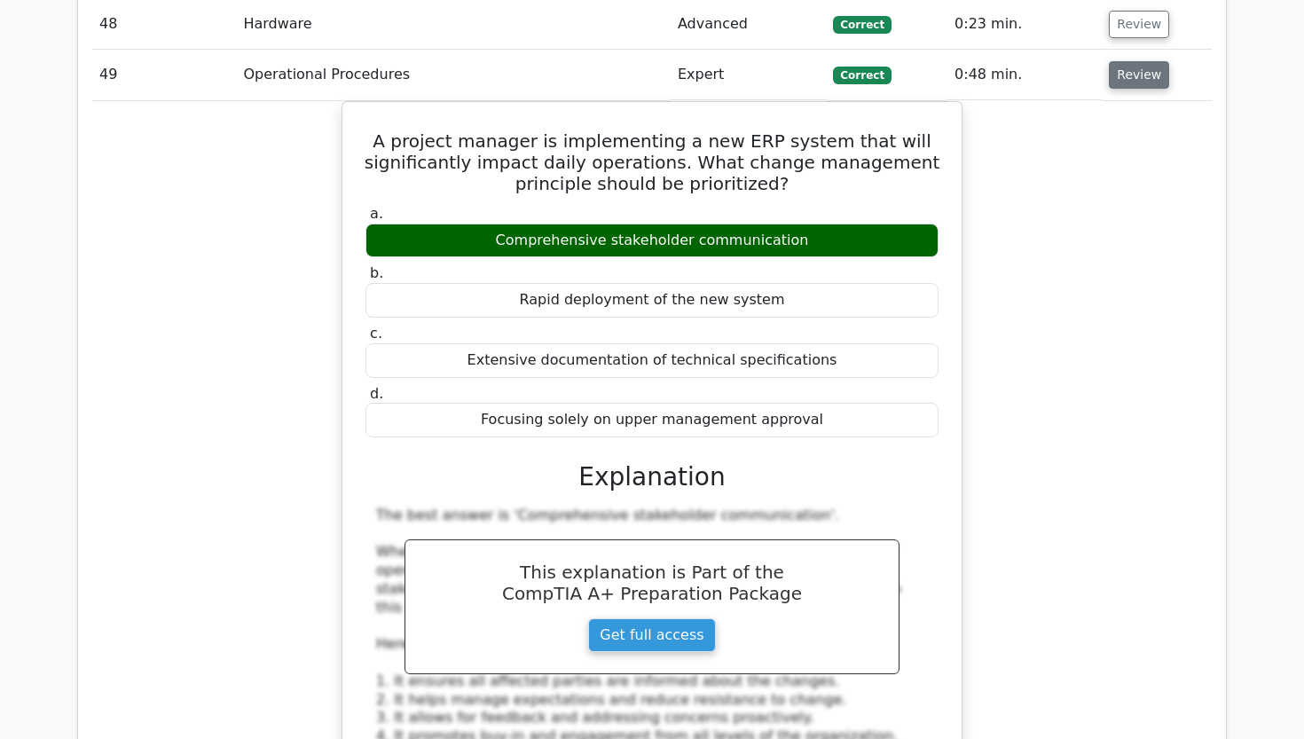
click at [1126, 61] on button "Review" at bounding box center [1139, 74] width 60 height 27
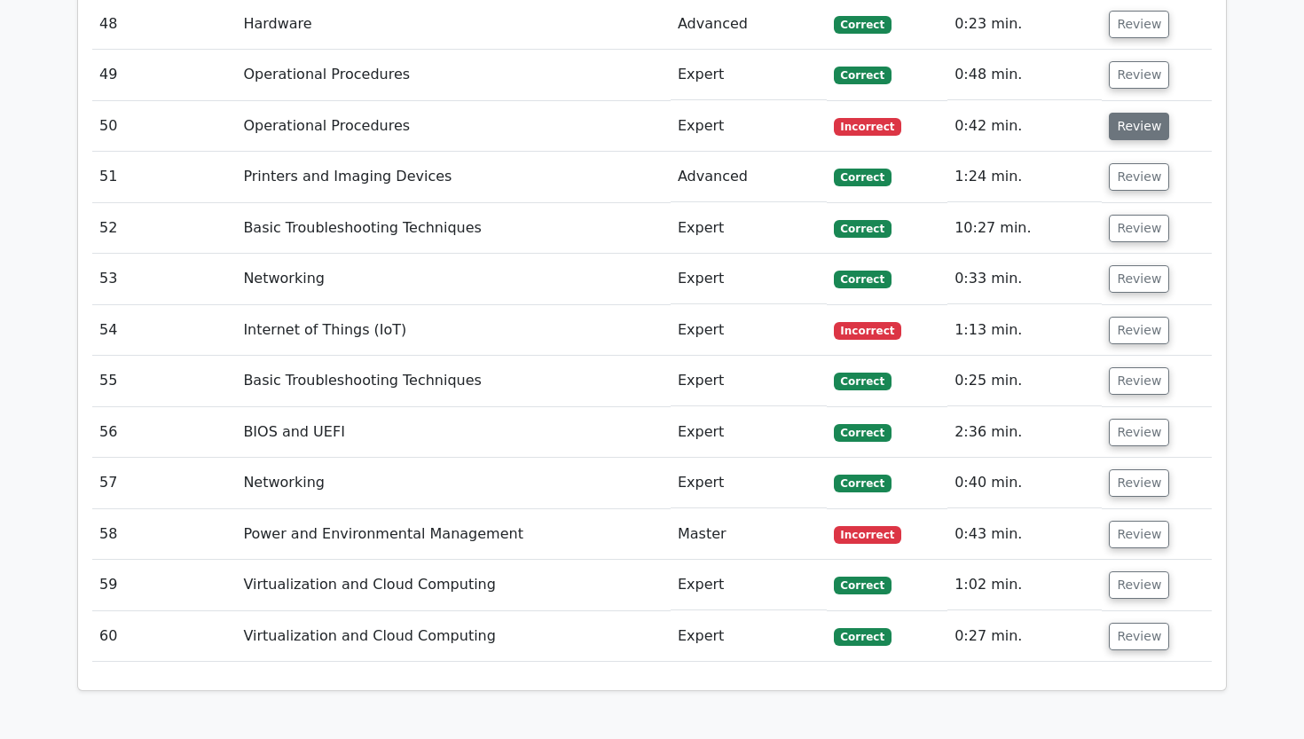
click at [1126, 113] on button "Review" at bounding box center [1139, 126] width 60 height 27
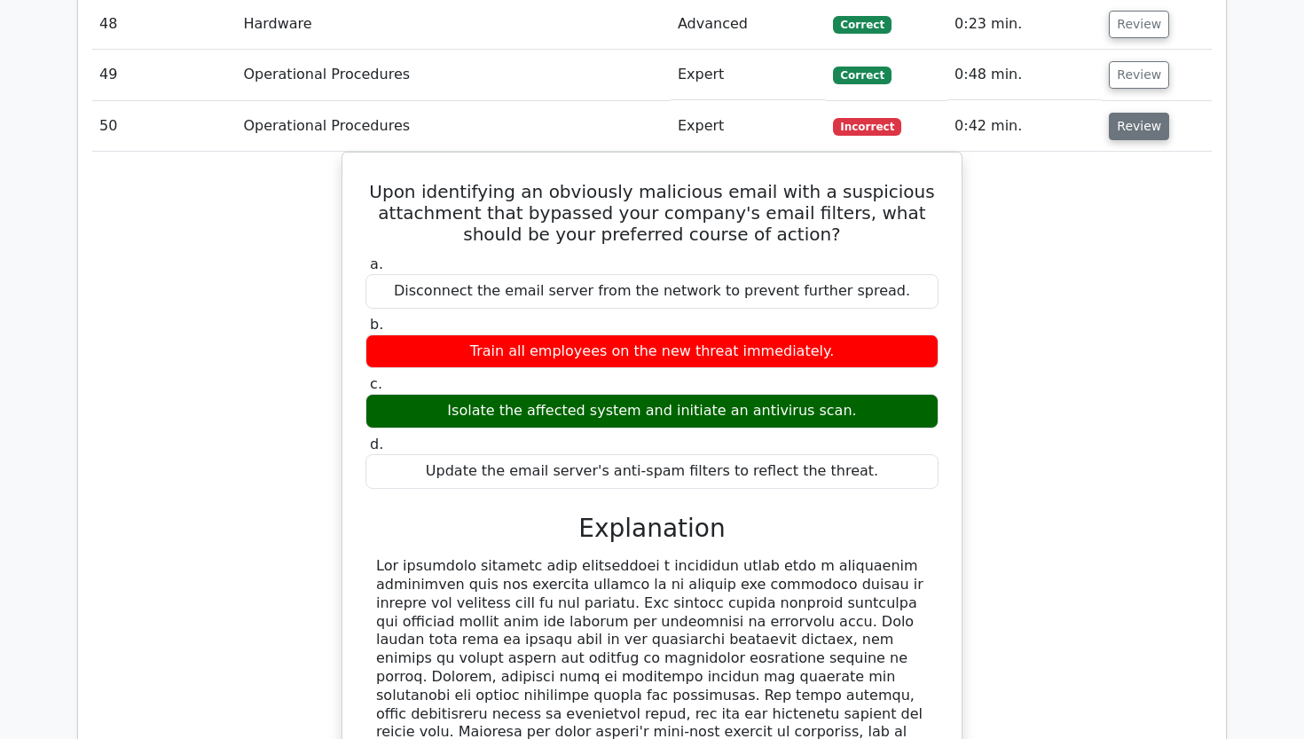
click at [1126, 113] on button "Review" at bounding box center [1139, 126] width 60 height 27
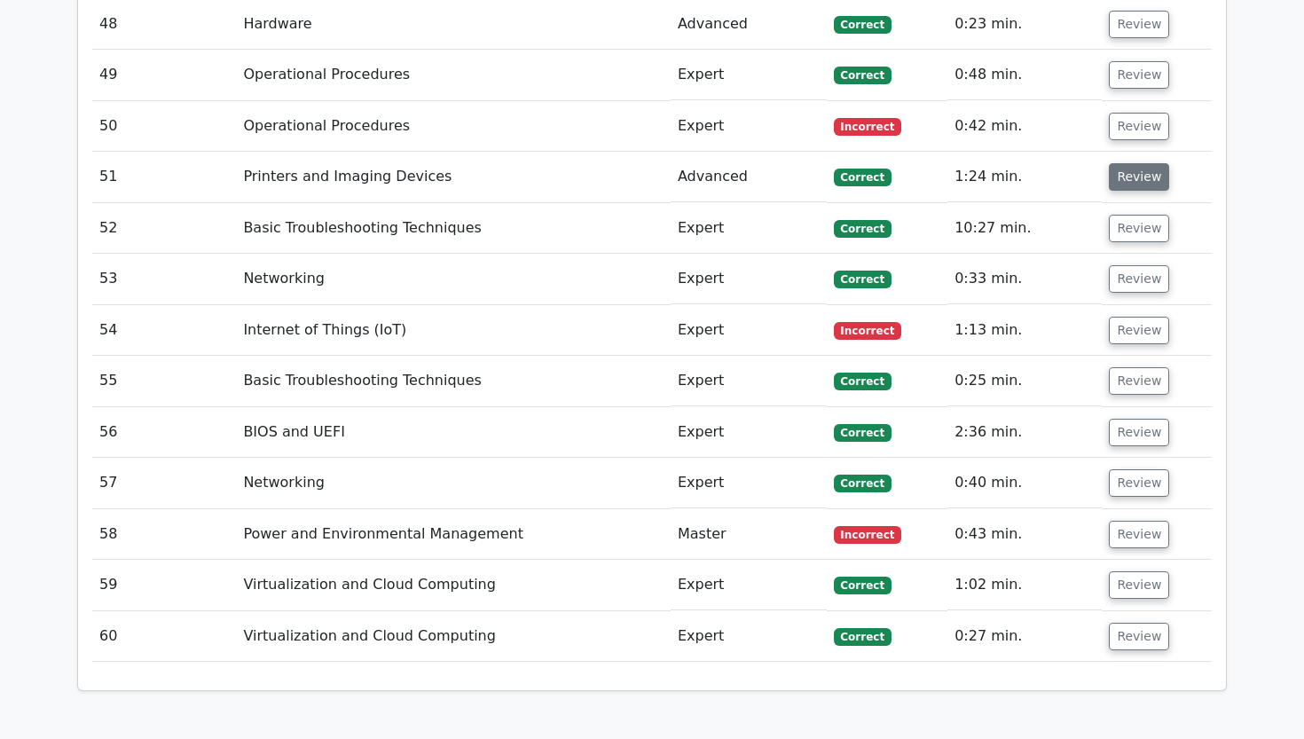
click at [1128, 163] on button "Review" at bounding box center [1139, 176] width 60 height 27
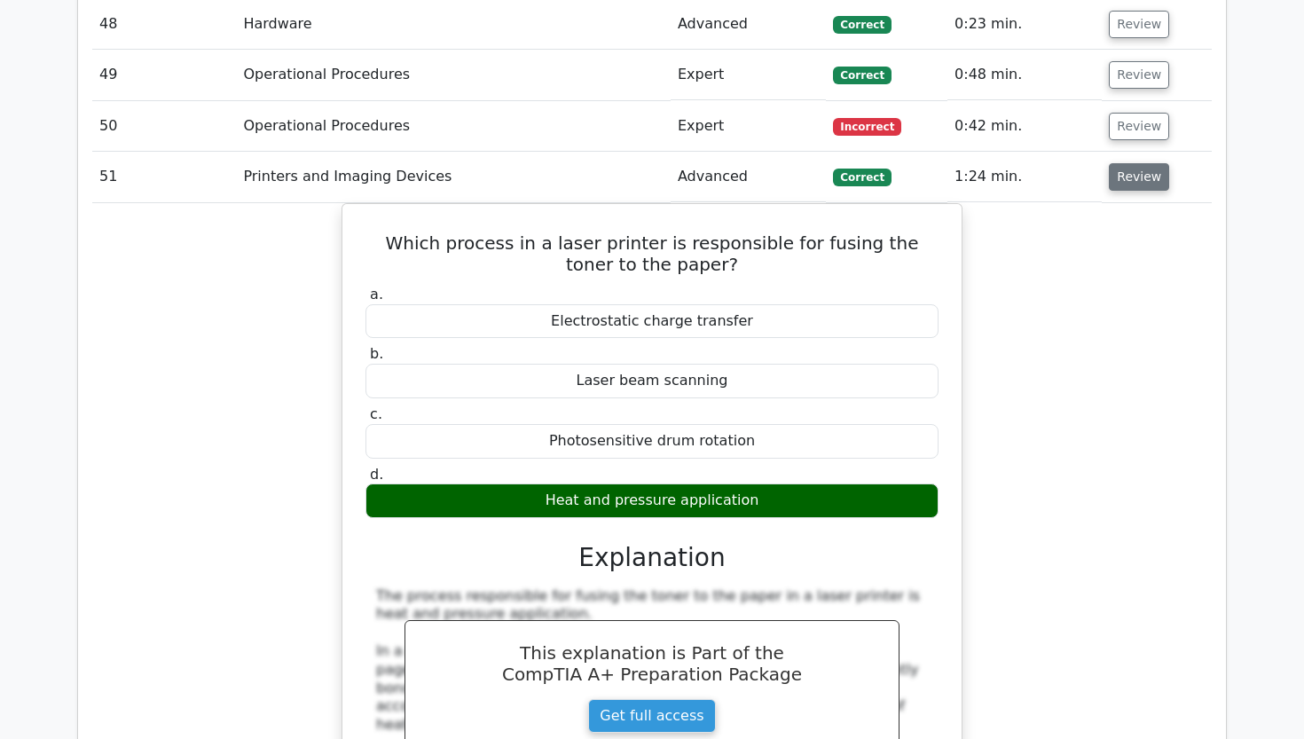
click at [1128, 163] on button "Review" at bounding box center [1139, 176] width 60 height 27
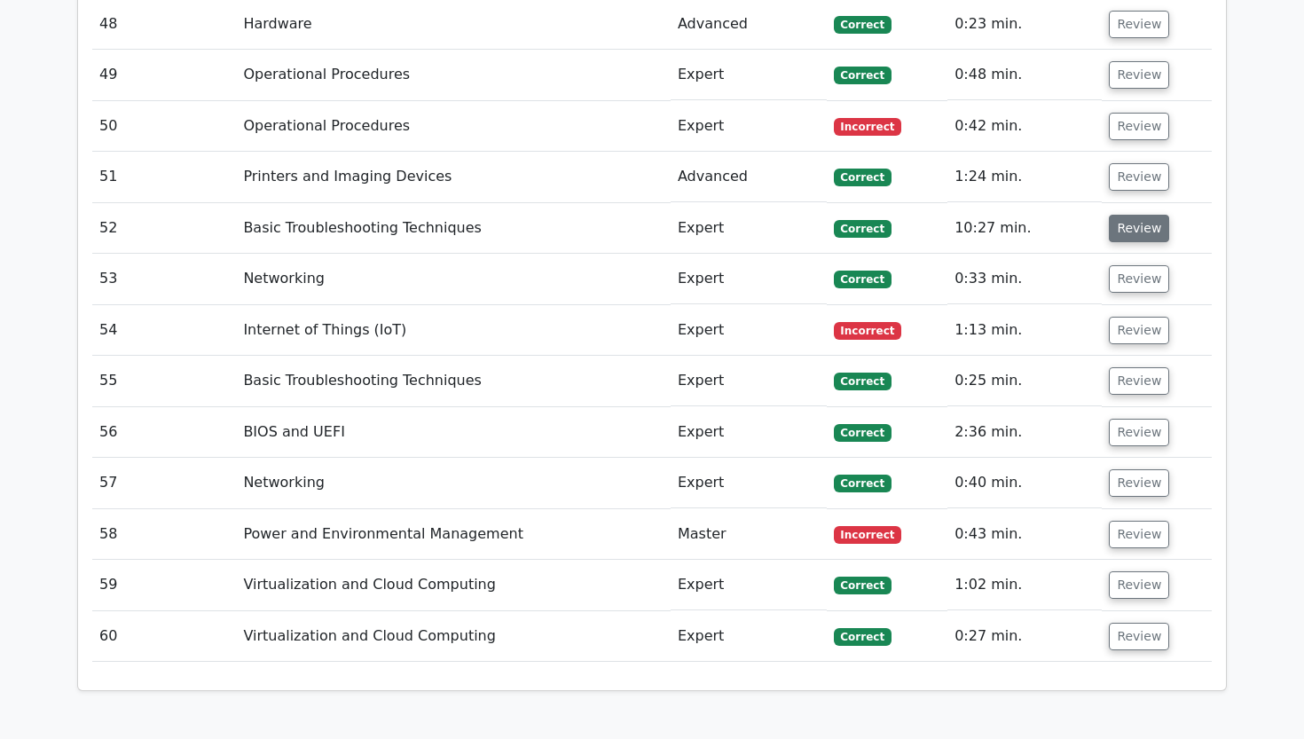
click at [1128, 215] on button "Review" at bounding box center [1139, 228] width 60 height 27
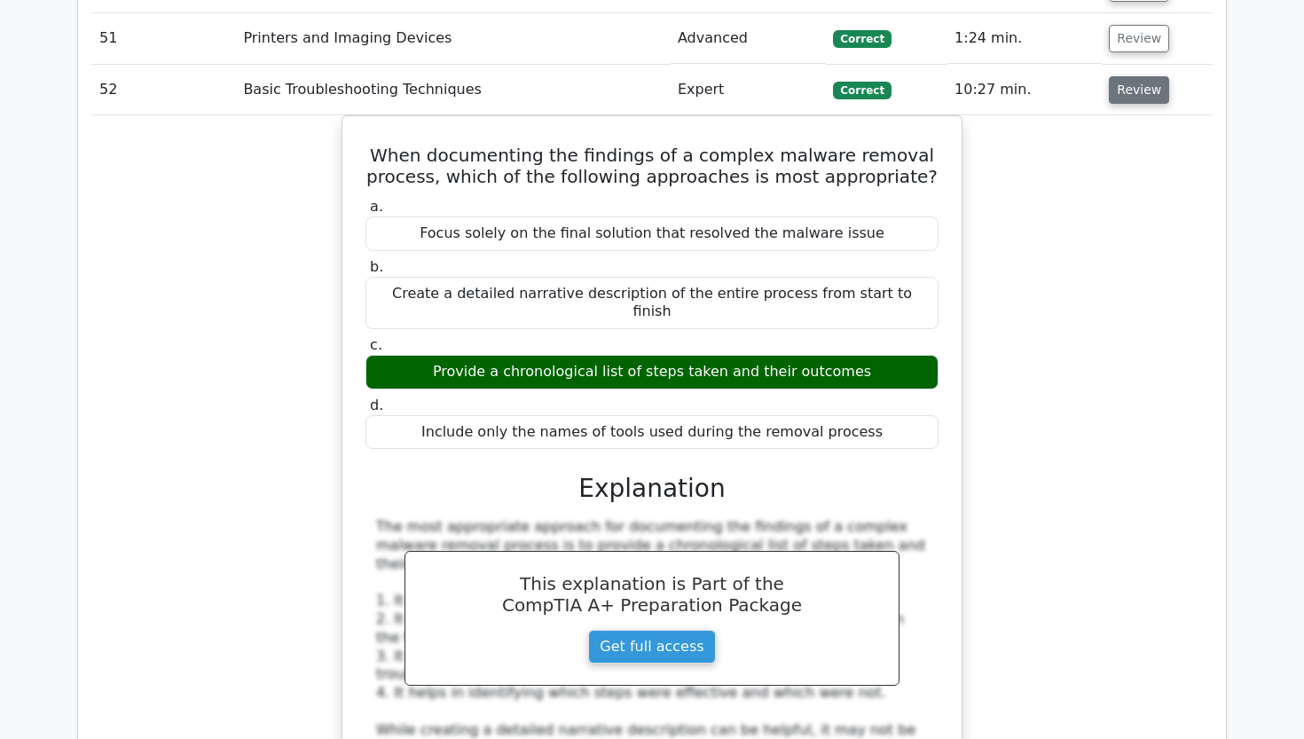
scroll to position [4658, 0]
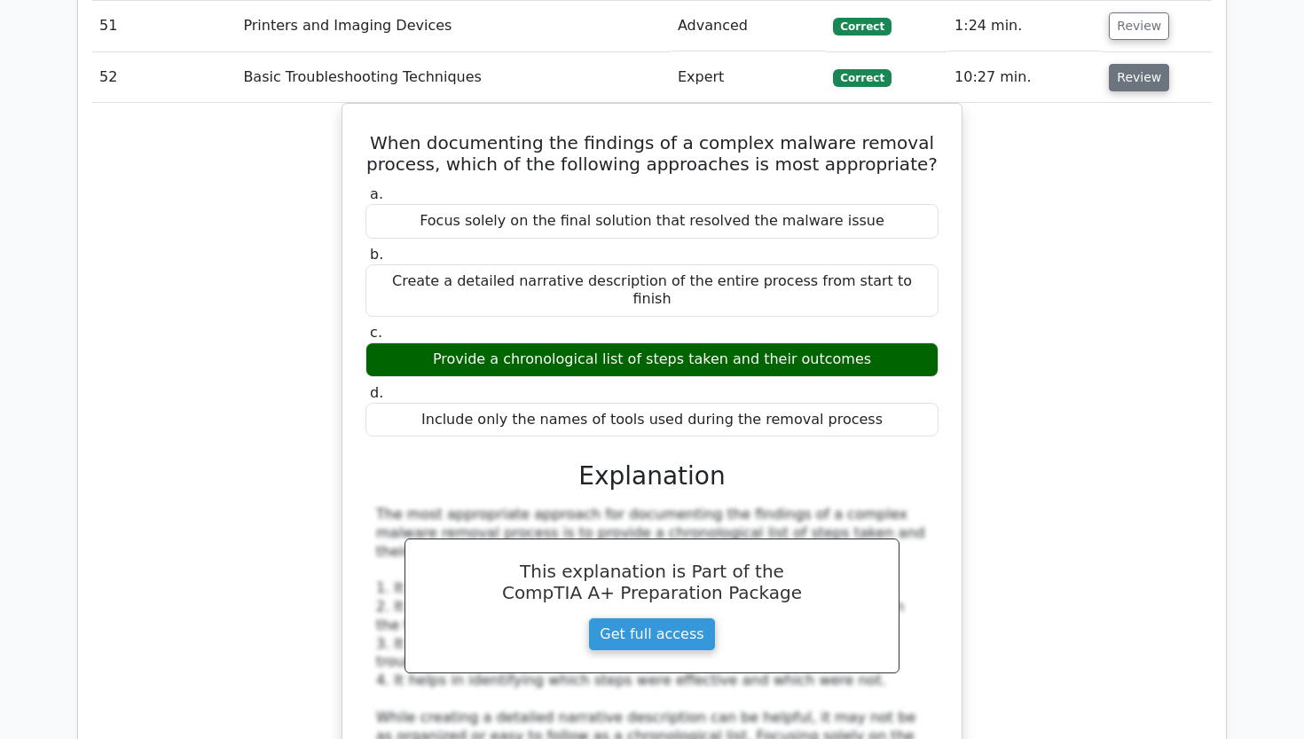
click at [1112, 64] on button "Review" at bounding box center [1139, 77] width 60 height 27
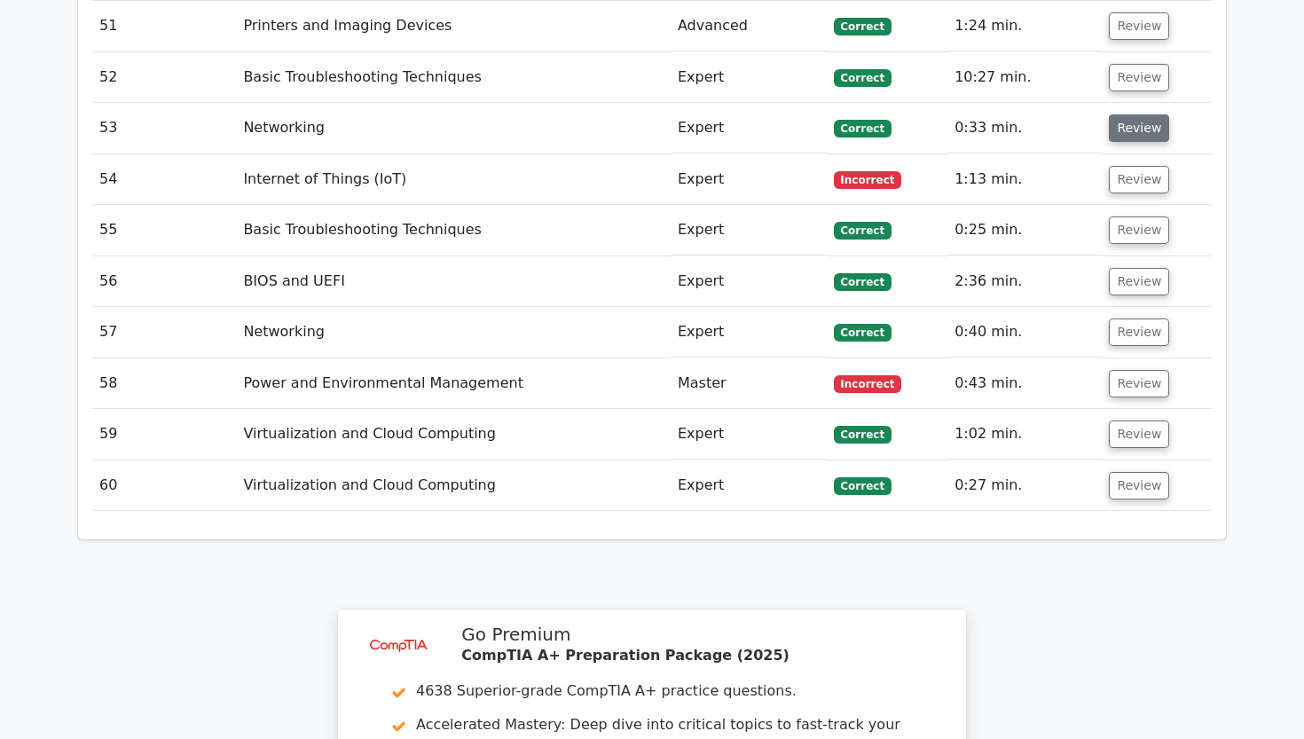
click at [1124, 114] on button "Review" at bounding box center [1139, 127] width 60 height 27
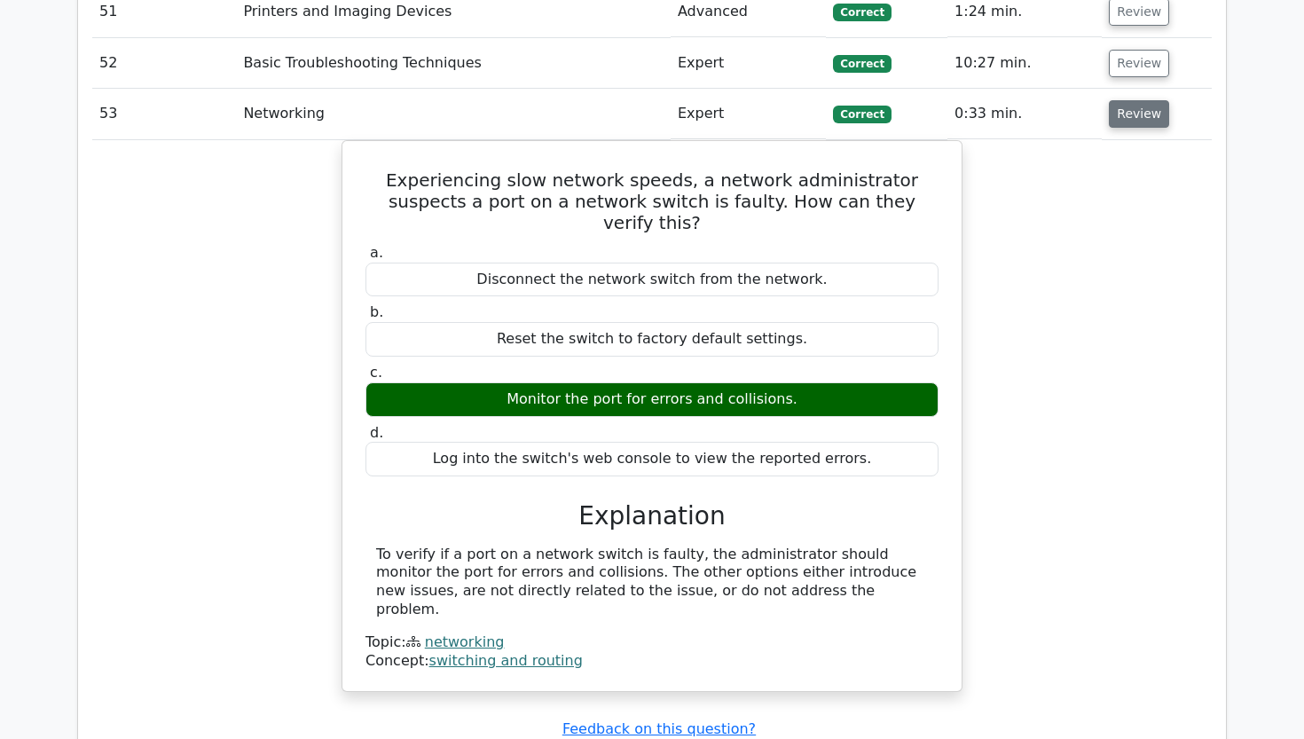
scroll to position [4679, 0]
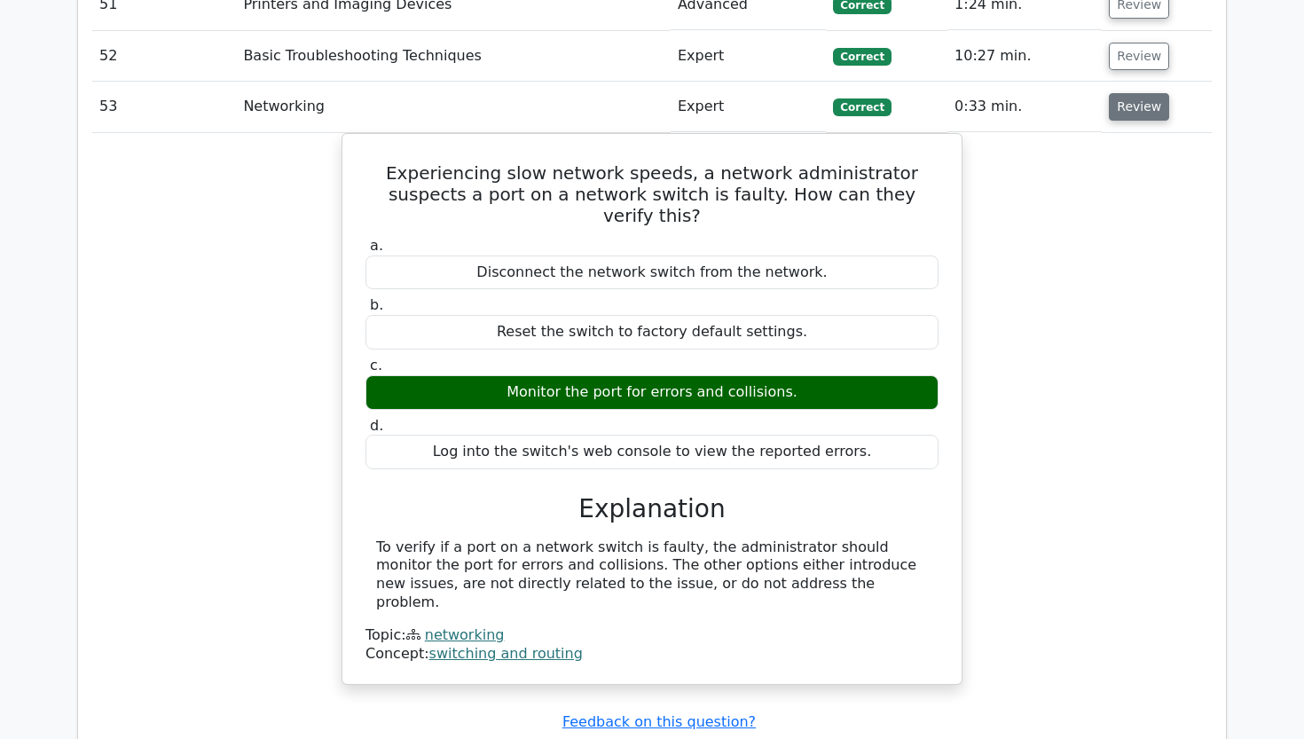
click at [1133, 93] on button "Review" at bounding box center [1139, 106] width 60 height 27
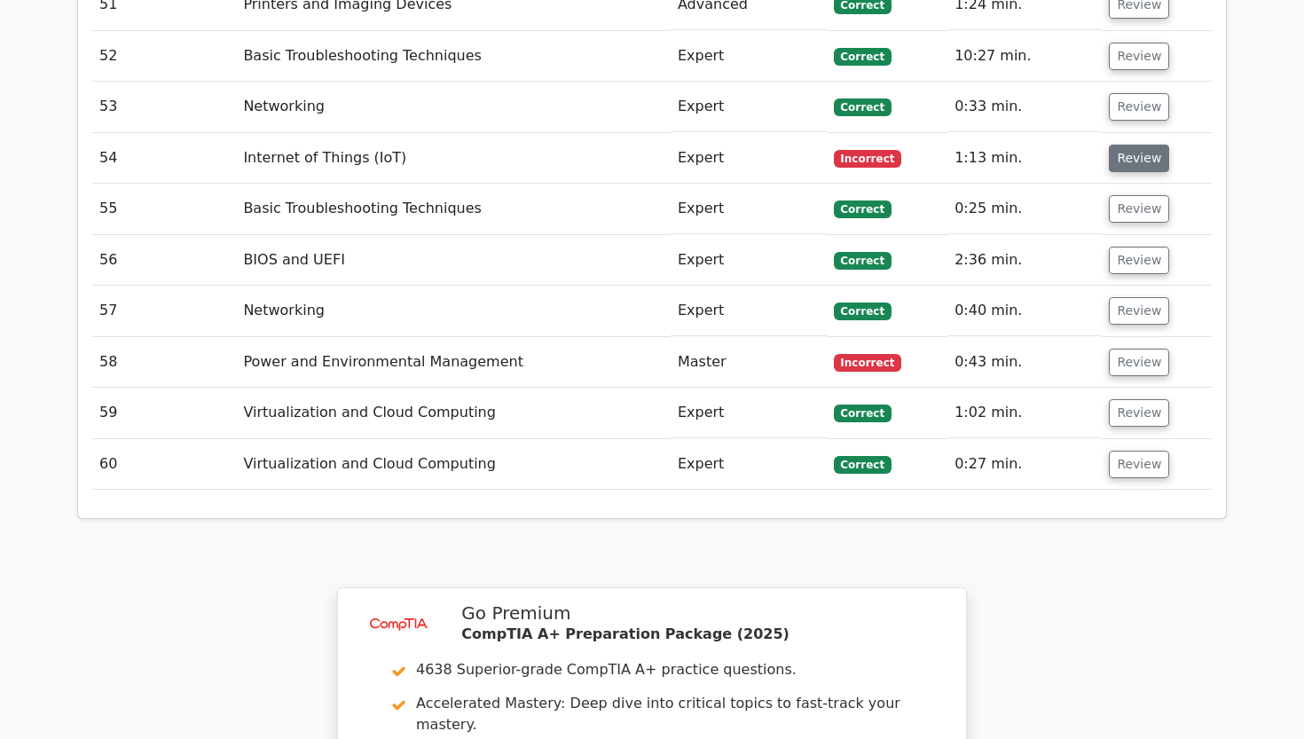
click at [1139, 145] on button "Review" at bounding box center [1139, 158] width 60 height 27
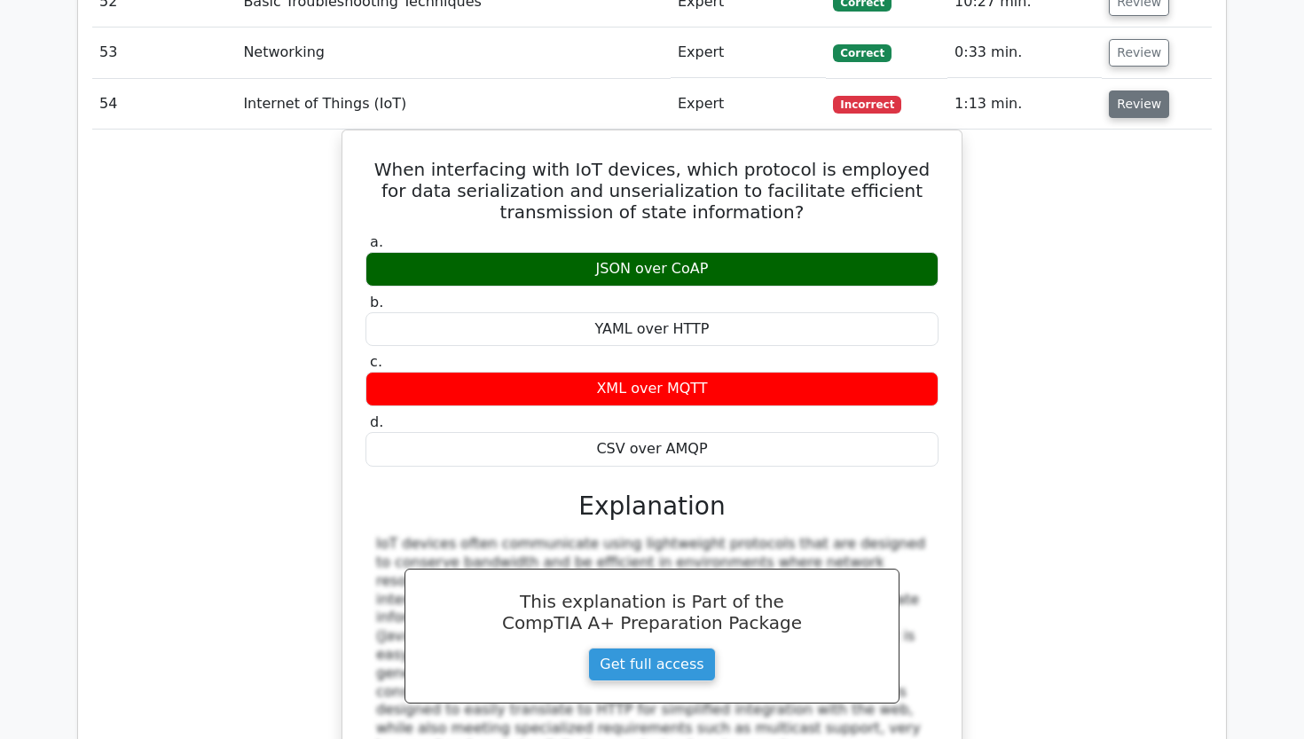
scroll to position [4742, 0]
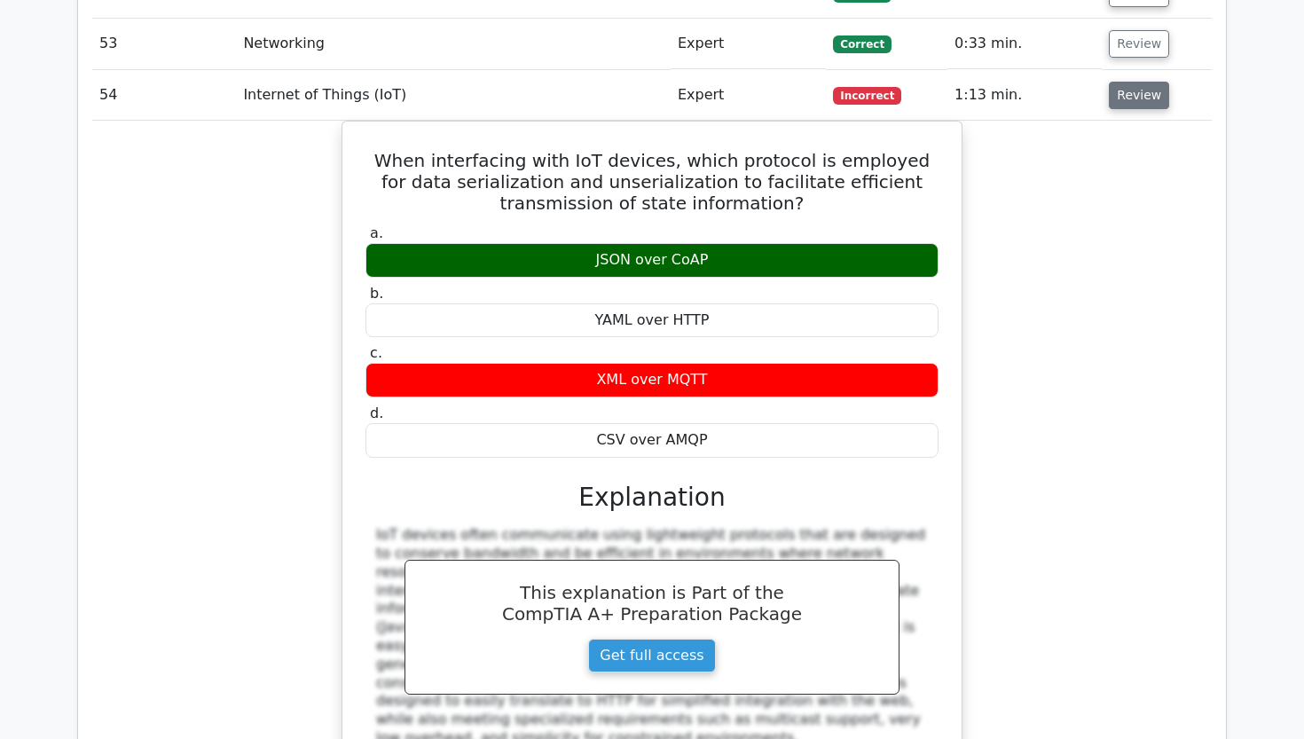
click at [1143, 82] on button "Review" at bounding box center [1139, 95] width 60 height 27
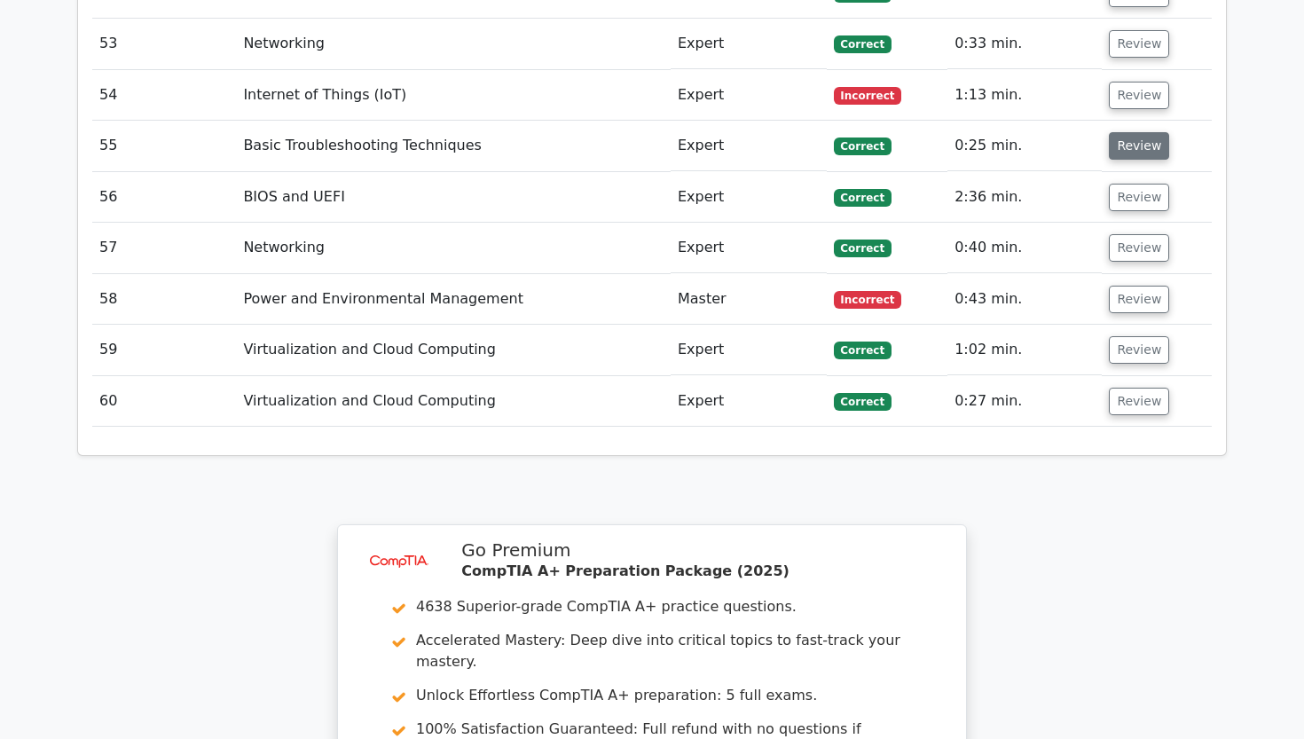
click at [1143, 132] on button "Review" at bounding box center [1139, 145] width 60 height 27
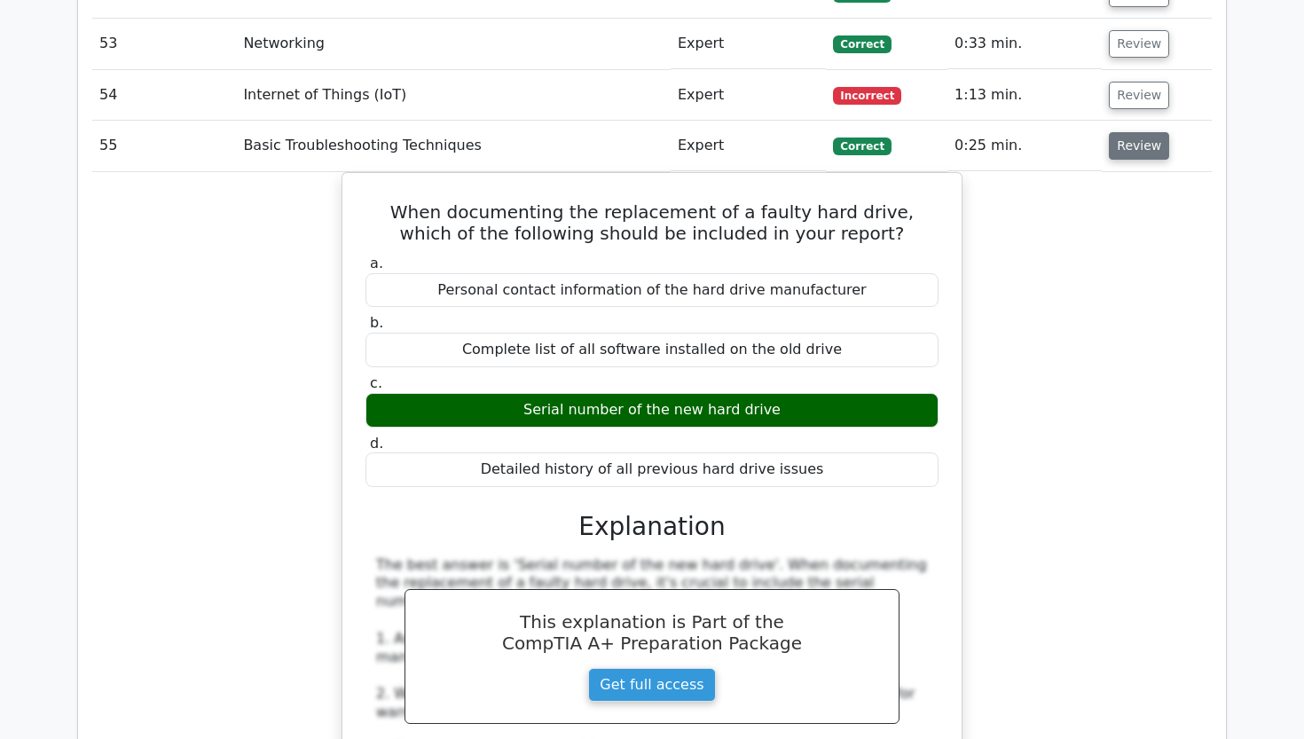
click at [1141, 132] on button "Review" at bounding box center [1139, 145] width 60 height 27
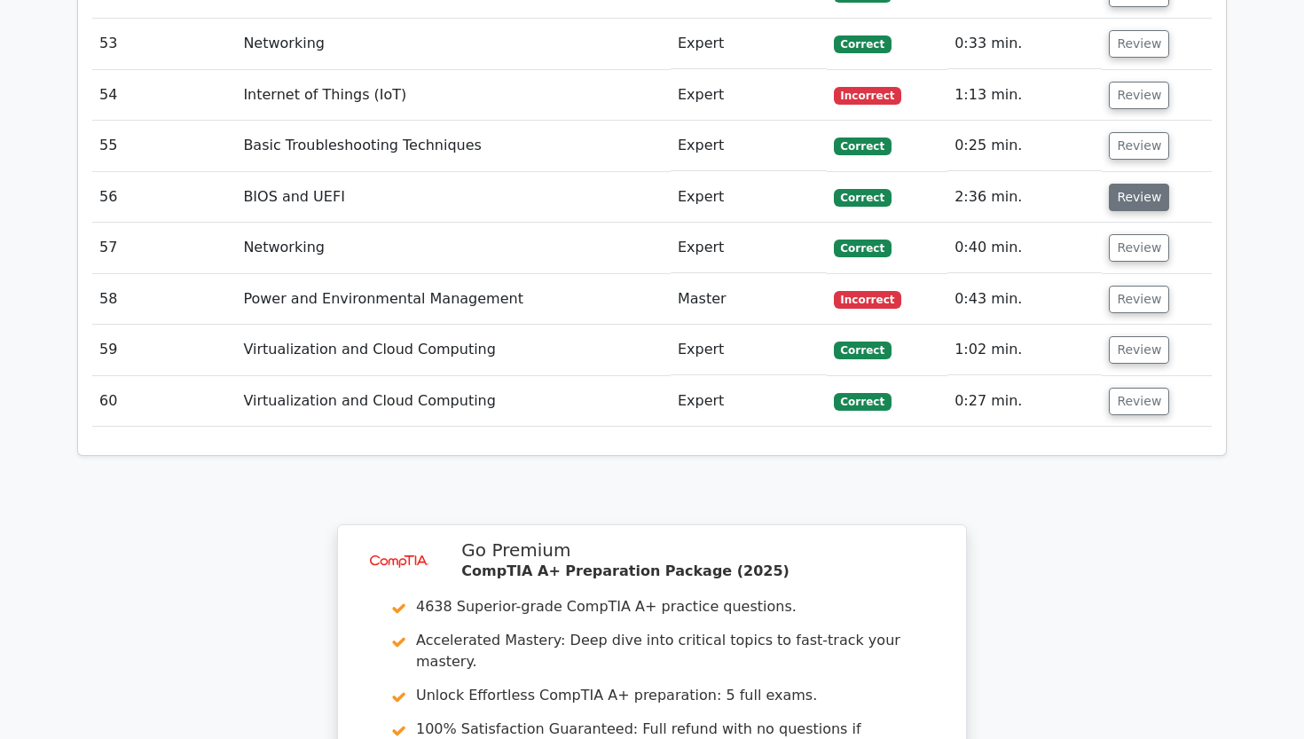
click at [1131, 184] on button "Review" at bounding box center [1139, 197] width 60 height 27
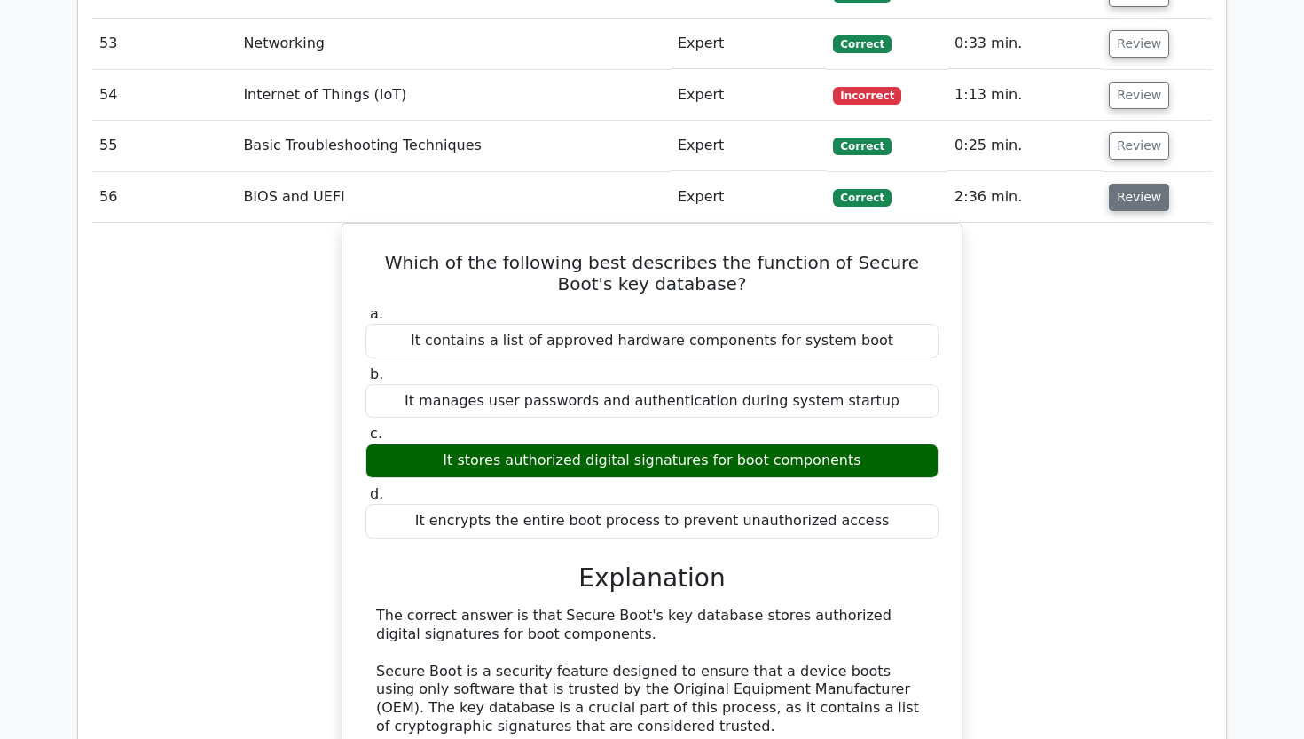
click at [1131, 184] on button "Review" at bounding box center [1139, 197] width 60 height 27
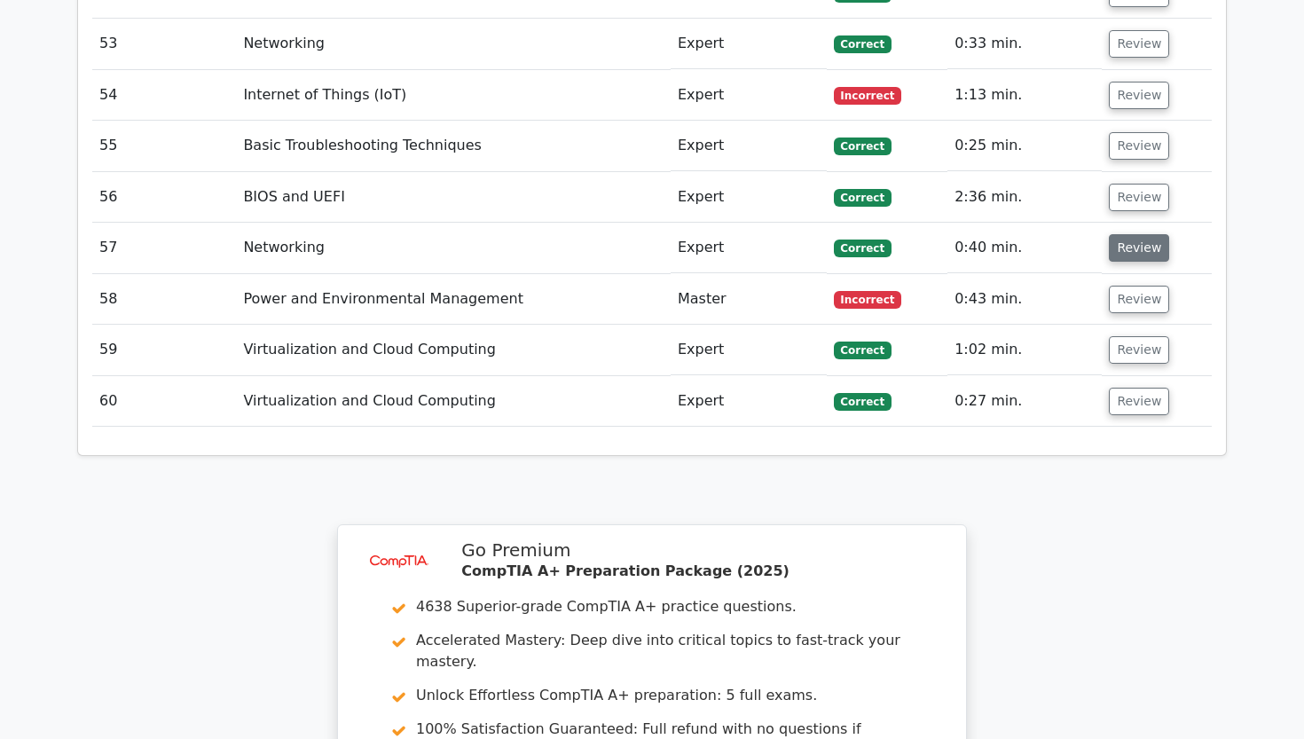
click at [1131, 234] on button "Review" at bounding box center [1139, 247] width 60 height 27
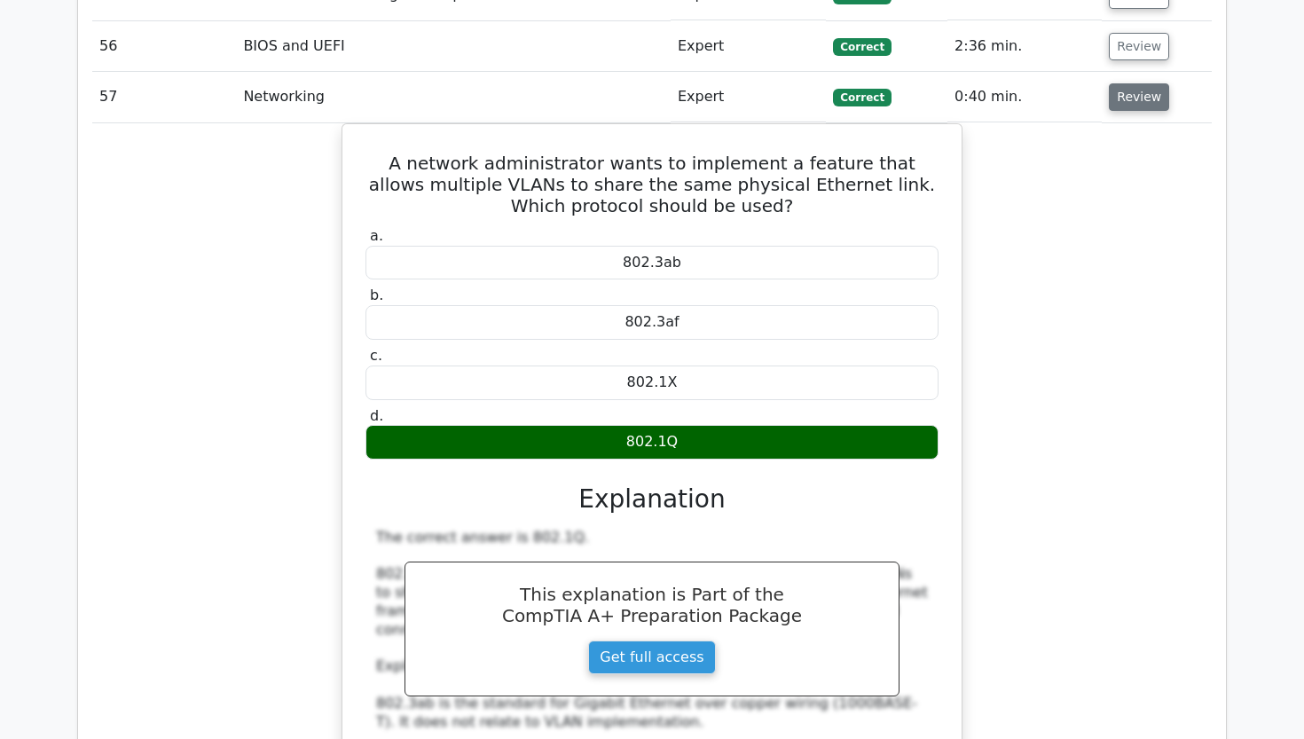
scroll to position [4895, 0]
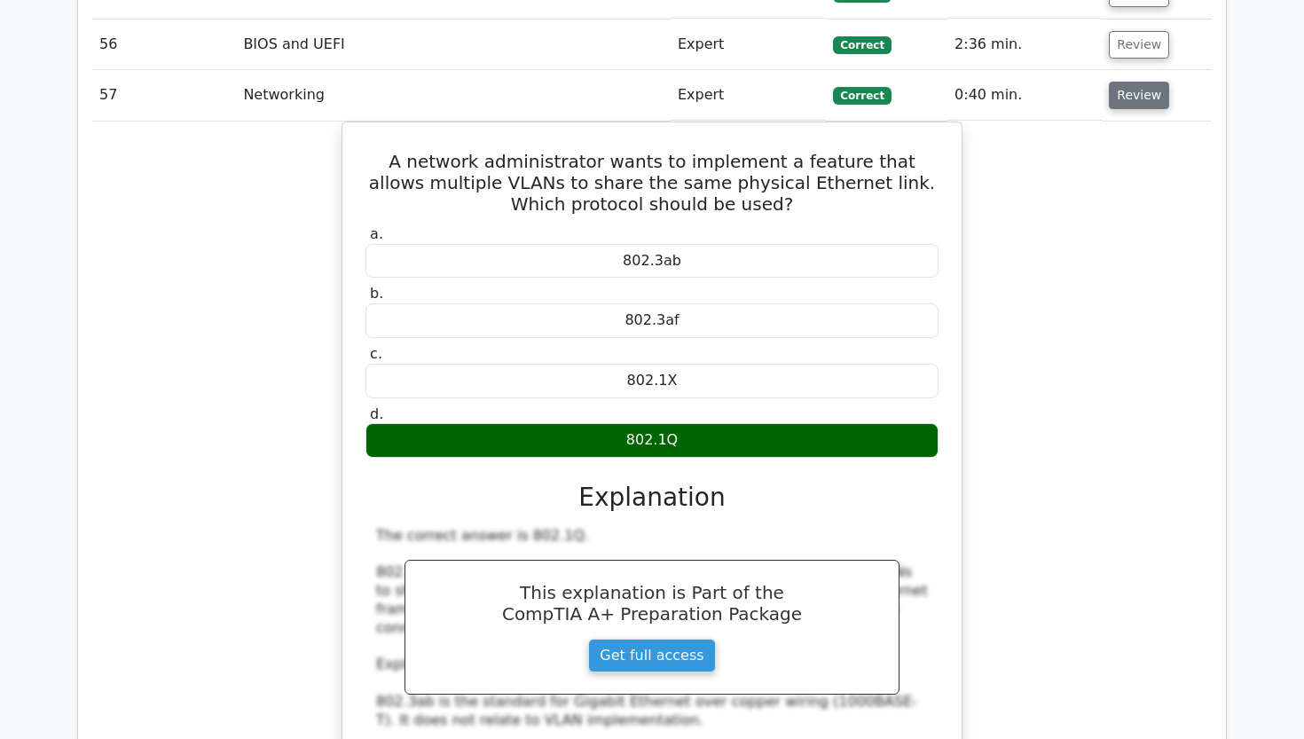
click at [1132, 82] on button "Review" at bounding box center [1139, 95] width 60 height 27
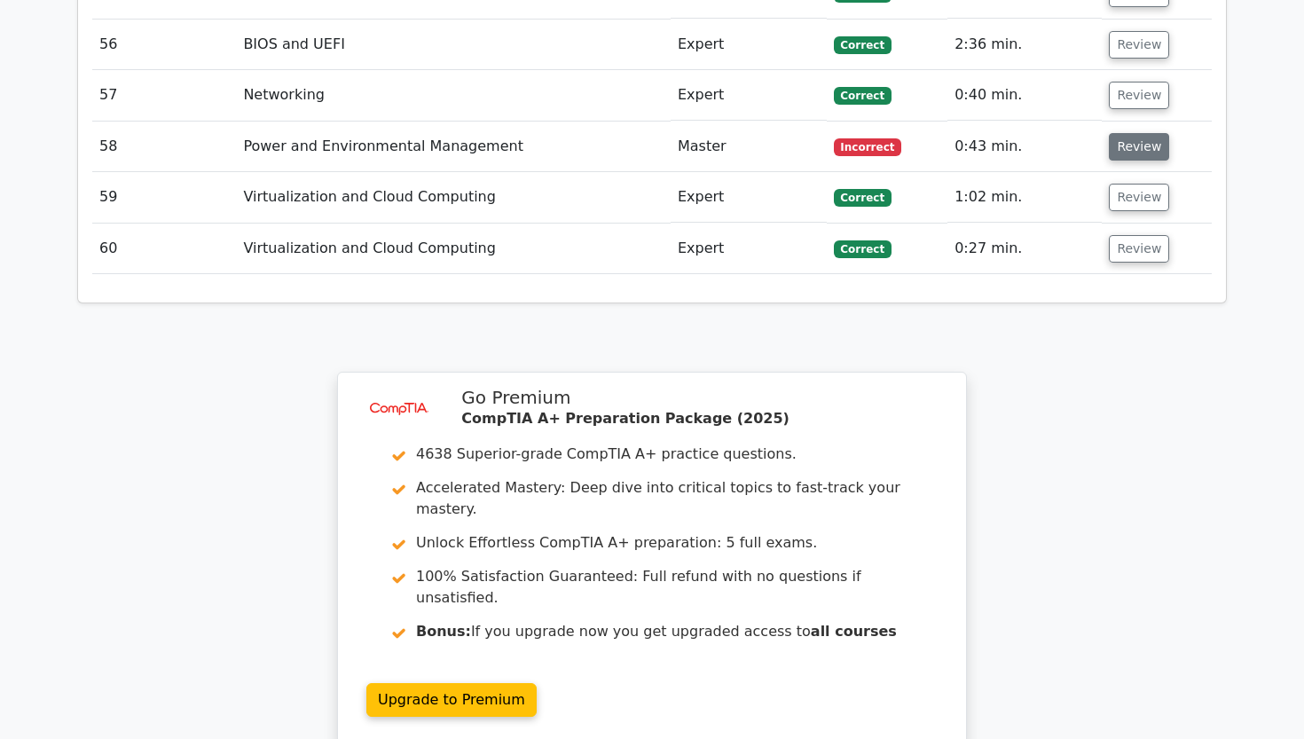
click at [1132, 133] on button "Review" at bounding box center [1139, 146] width 60 height 27
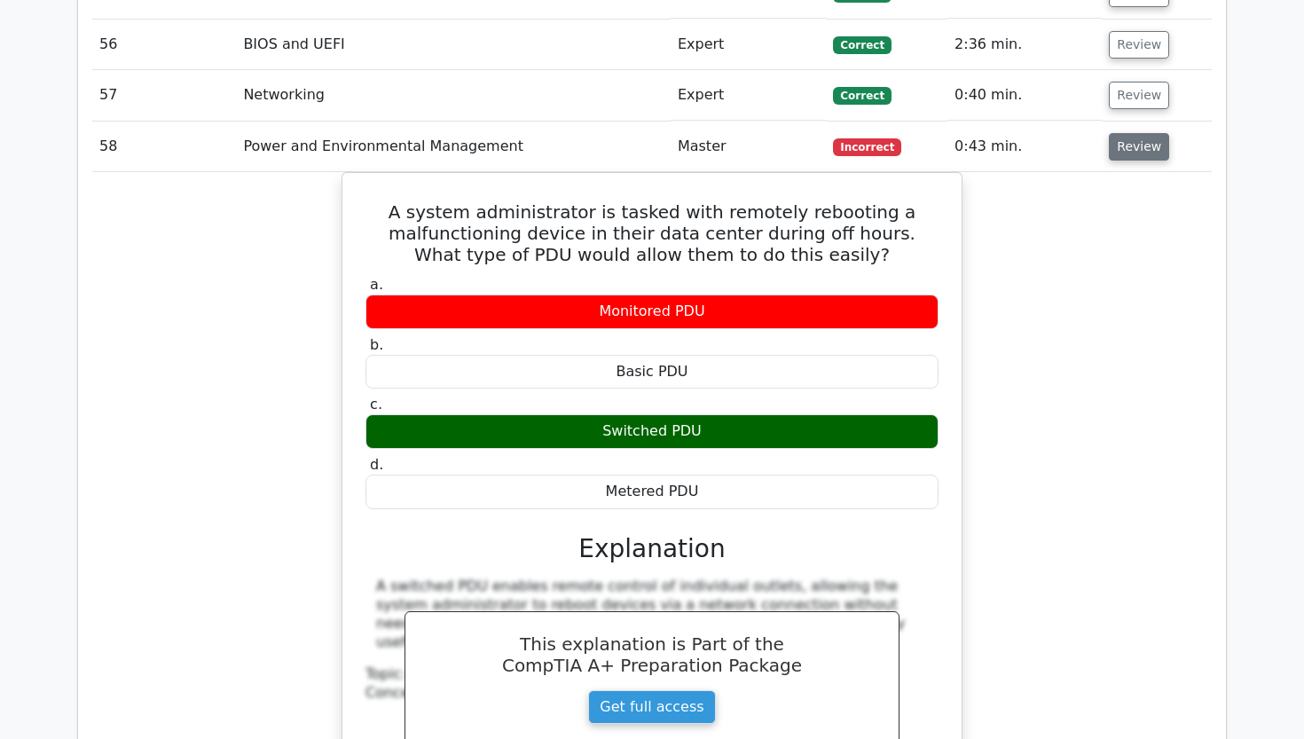
click at [1132, 133] on button "Review" at bounding box center [1139, 146] width 60 height 27
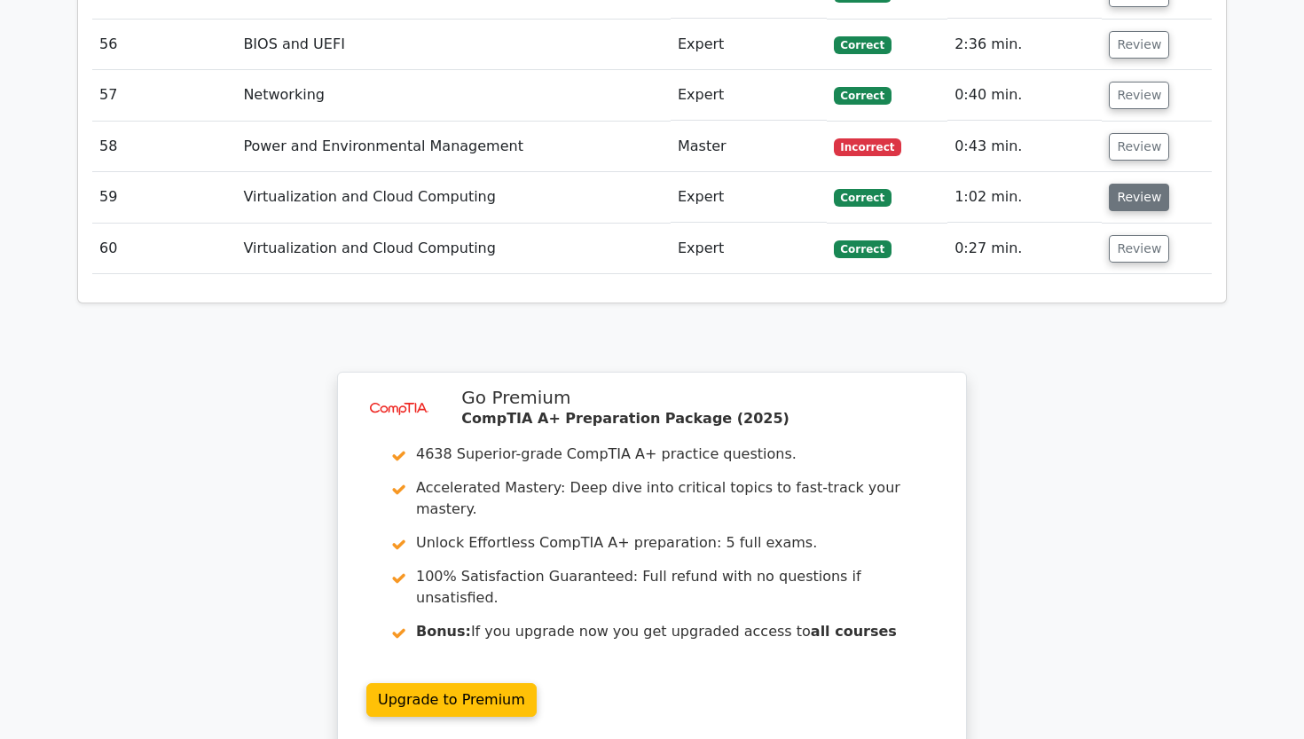
click at [1124, 184] on button "Review" at bounding box center [1139, 197] width 60 height 27
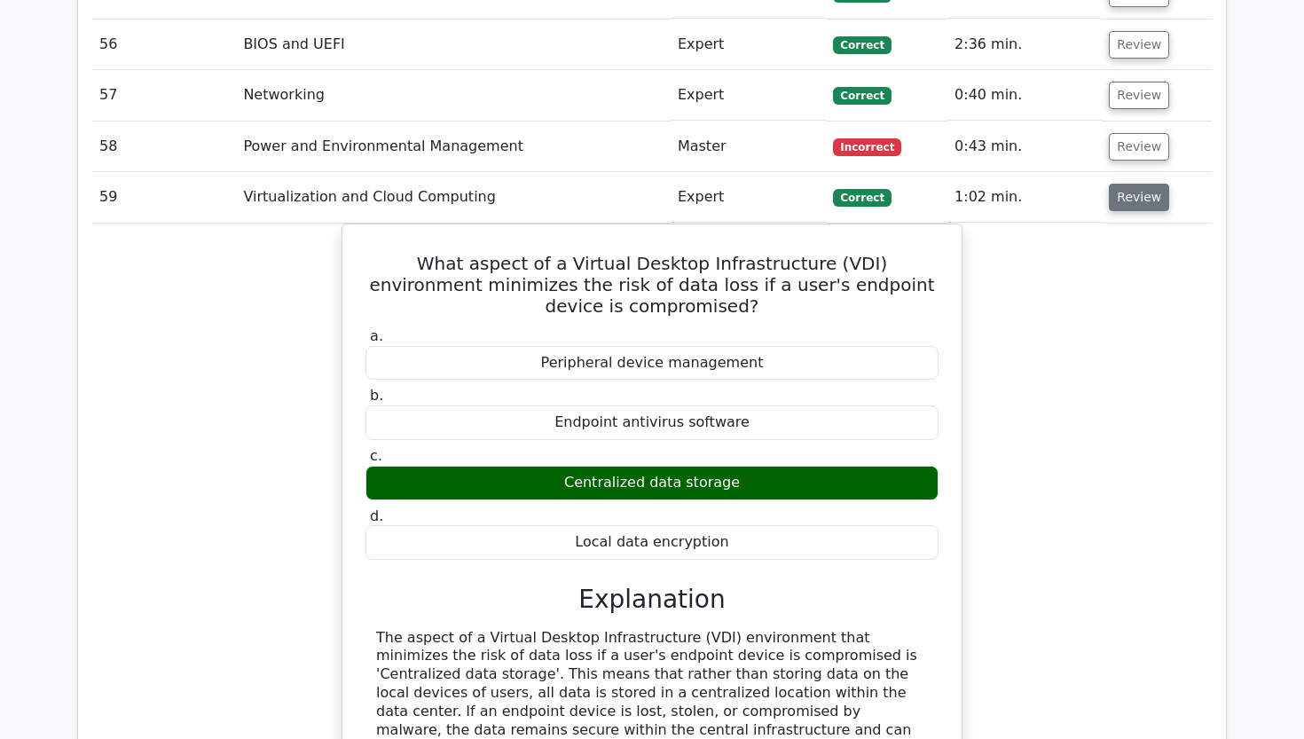
click at [1124, 184] on button "Review" at bounding box center [1139, 197] width 60 height 27
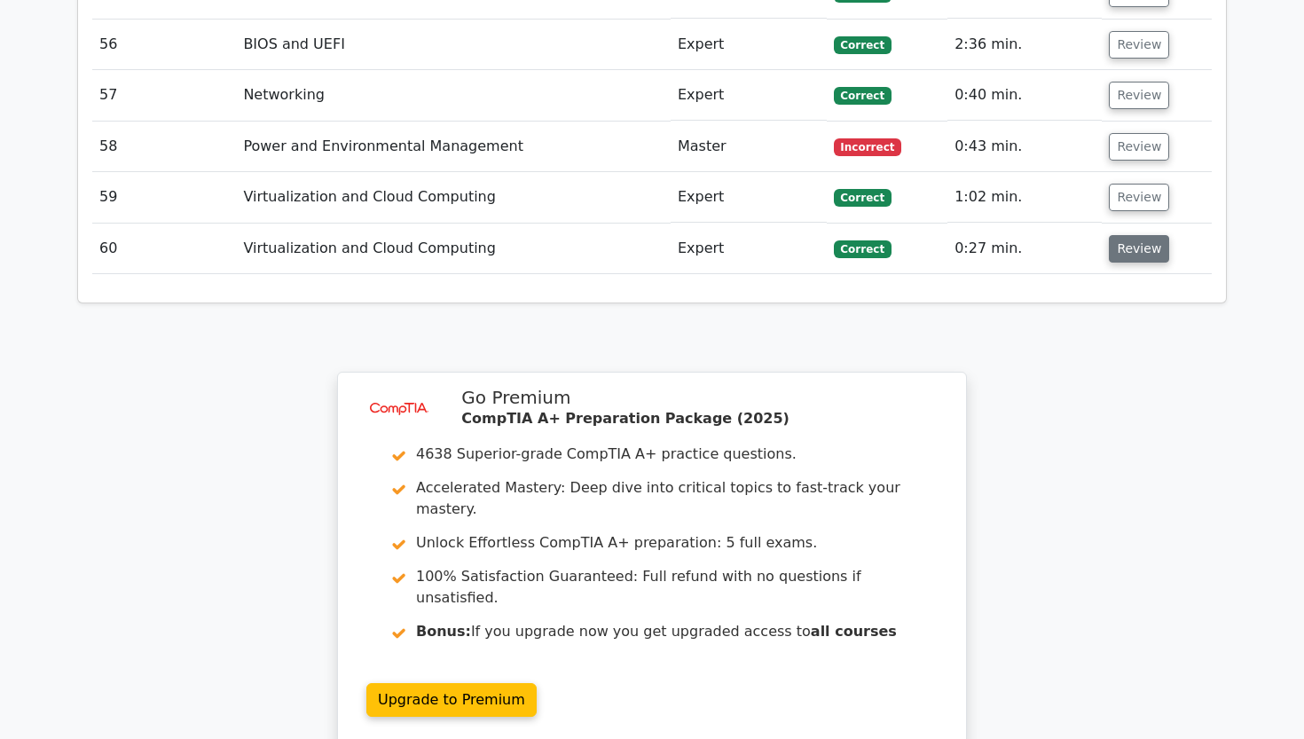
click at [1125, 235] on button "Review" at bounding box center [1139, 248] width 60 height 27
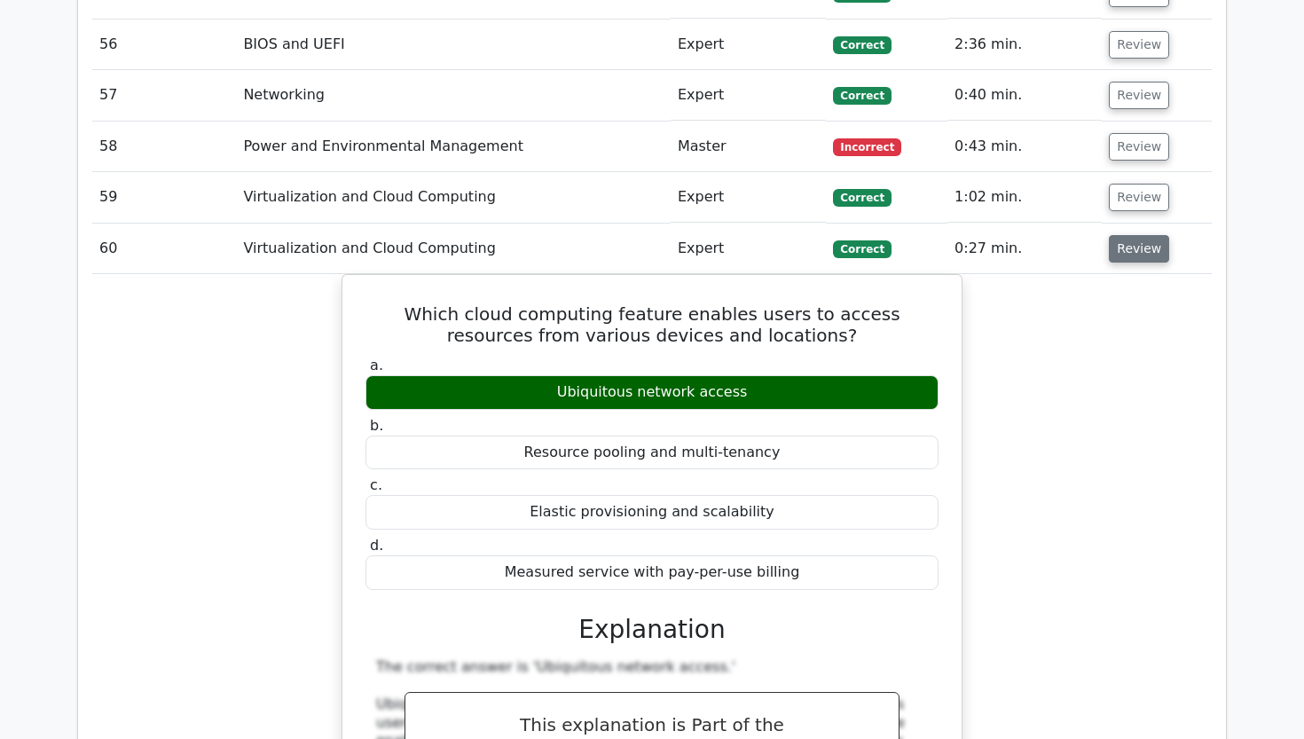
click at [1125, 235] on button "Review" at bounding box center [1139, 248] width 60 height 27
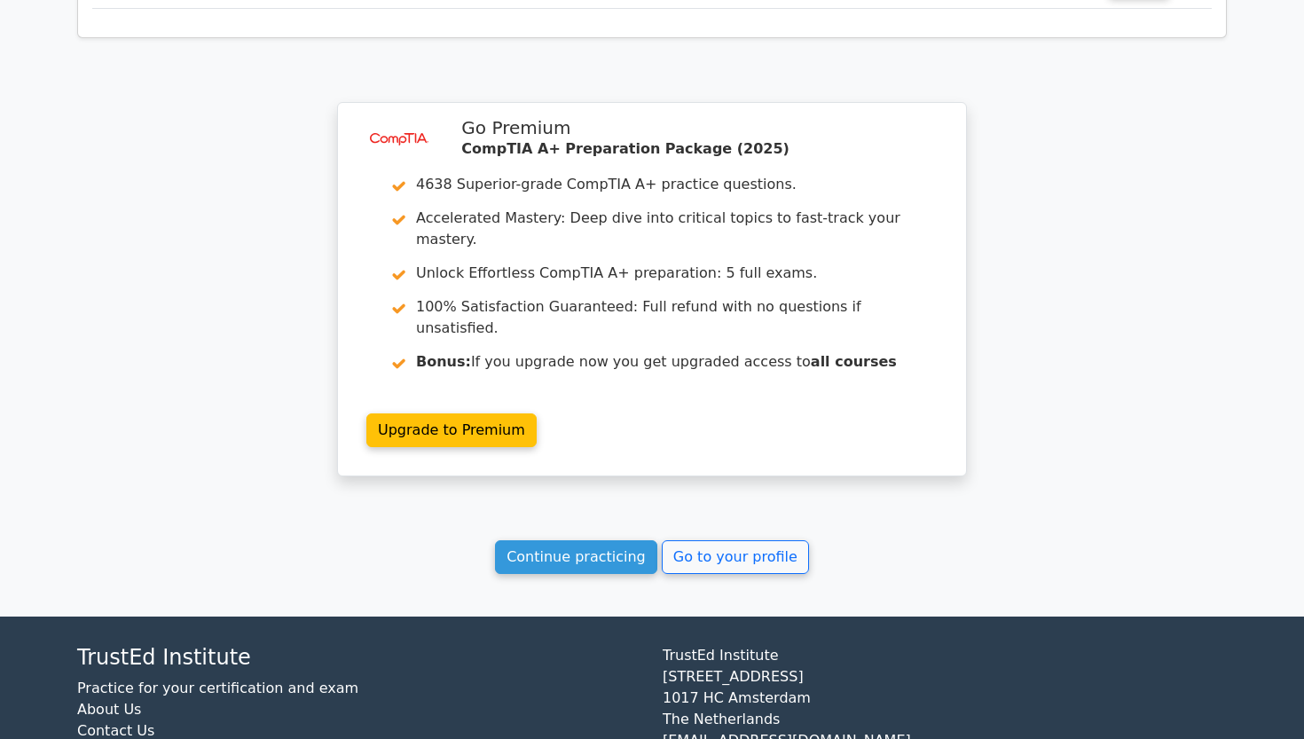
scroll to position [5163, 0]
click at [578, 541] on link "Continue practicing" at bounding box center [576, 558] width 162 height 34
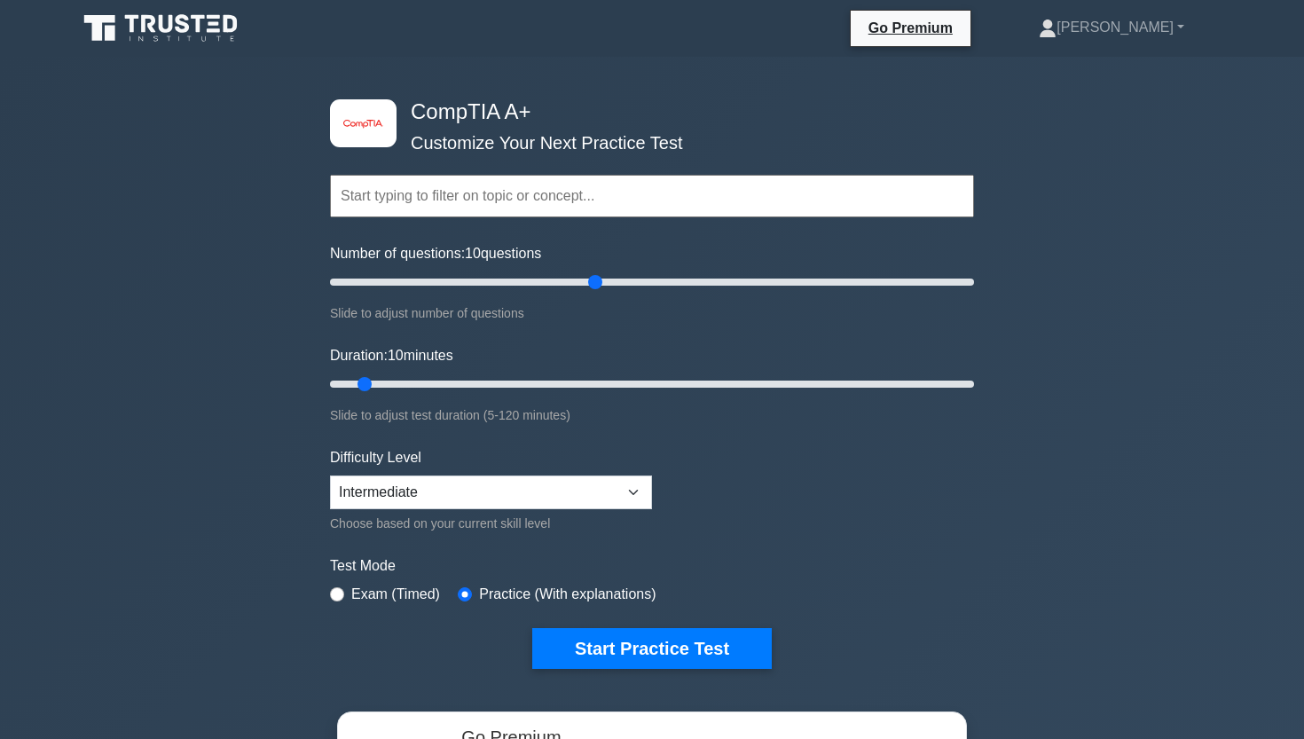
click at [600, 291] on input "Number of questions: 10 questions" at bounding box center [652, 281] width 644 height 21
click at [570, 285] on input "Number of questions: 75 questions" at bounding box center [652, 281] width 644 height 21
drag, startPoint x: 570, startPoint y: 285, endPoint x: 554, endPoint y: 283, distance: 16.1
type input "70"
click at [554, 283] on input "Number of questions: 70 questions" at bounding box center [652, 281] width 644 height 21
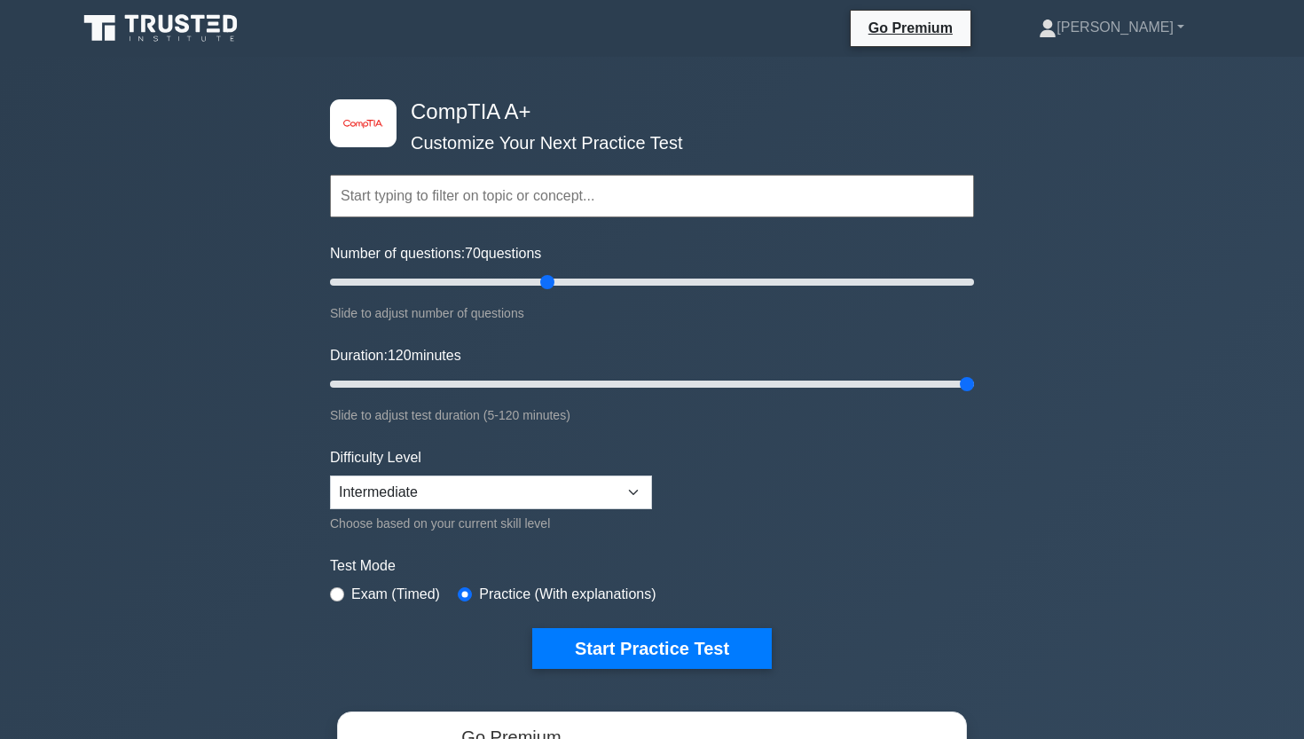
drag, startPoint x: 972, startPoint y: 391, endPoint x: 1050, endPoint y: 383, distance: 78.4
type input "120"
click at [1050, 383] on div "image/svg+xml CompTIA A+ Customize Your Next Practice Test Topics Hardware Oper…" at bounding box center [652, 562] width 1304 height 1011
click at [703, 633] on button "Start Practice Test" at bounding box center [651, 648] width 239 height 41
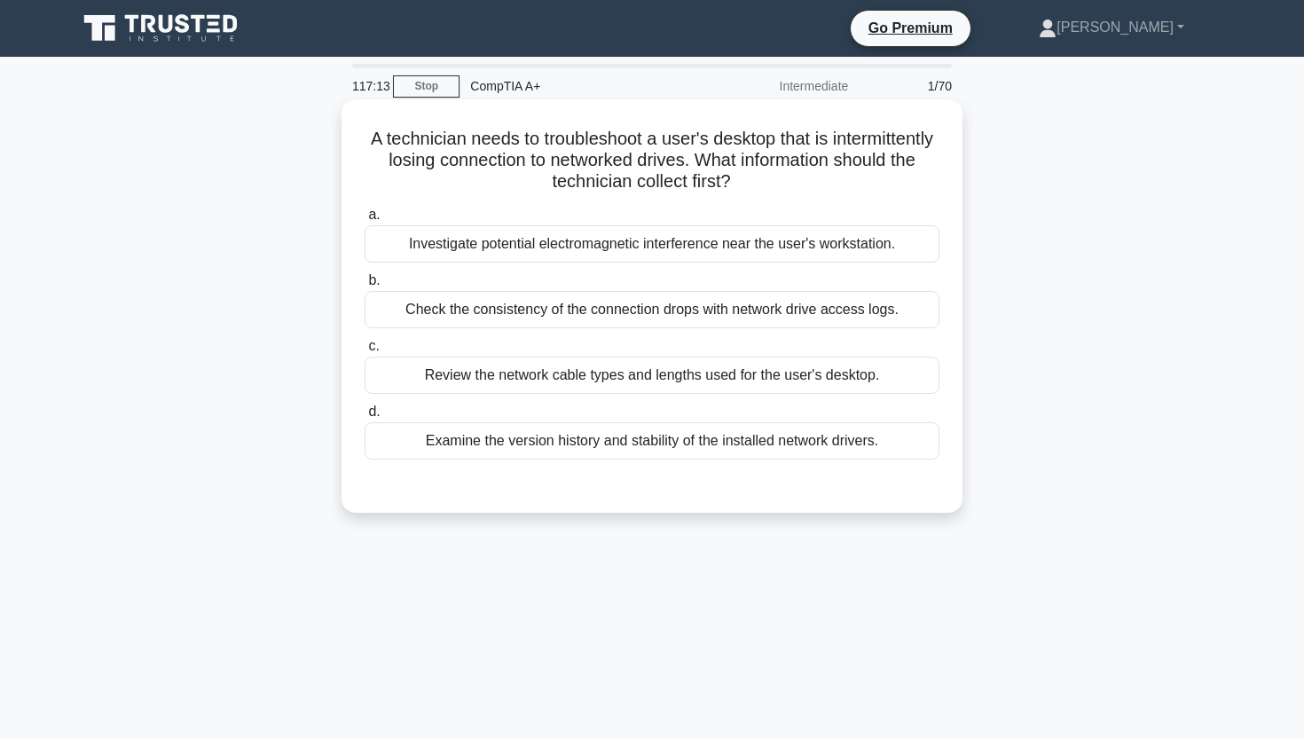
click at [761, 309] on div "Check the consistency of the connection drops with network drive access logs." at bounding box center [651, 309] width 575 height 37
click at [364, 286] on input "b. Check the consistency of the connection drops with network drive access logs." at bounding box center [364, 281] width 0 height 12
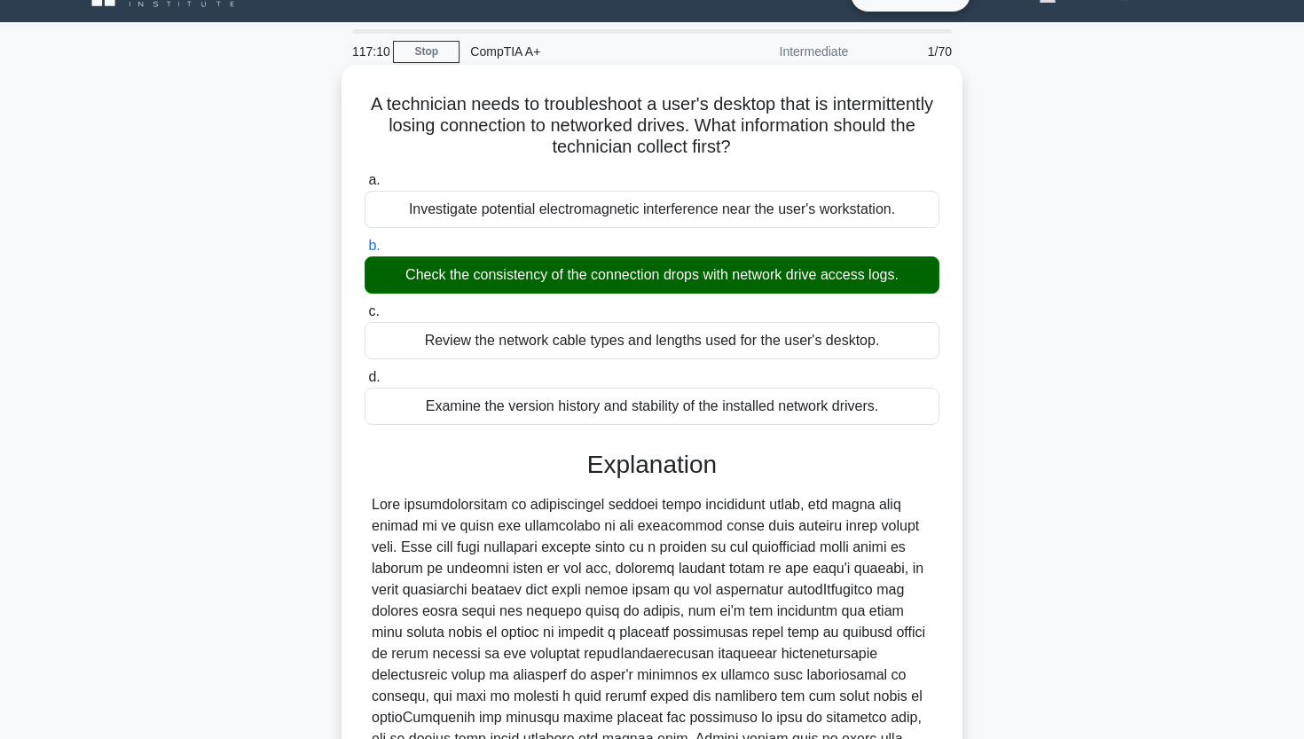
scroll to position [37, 0]
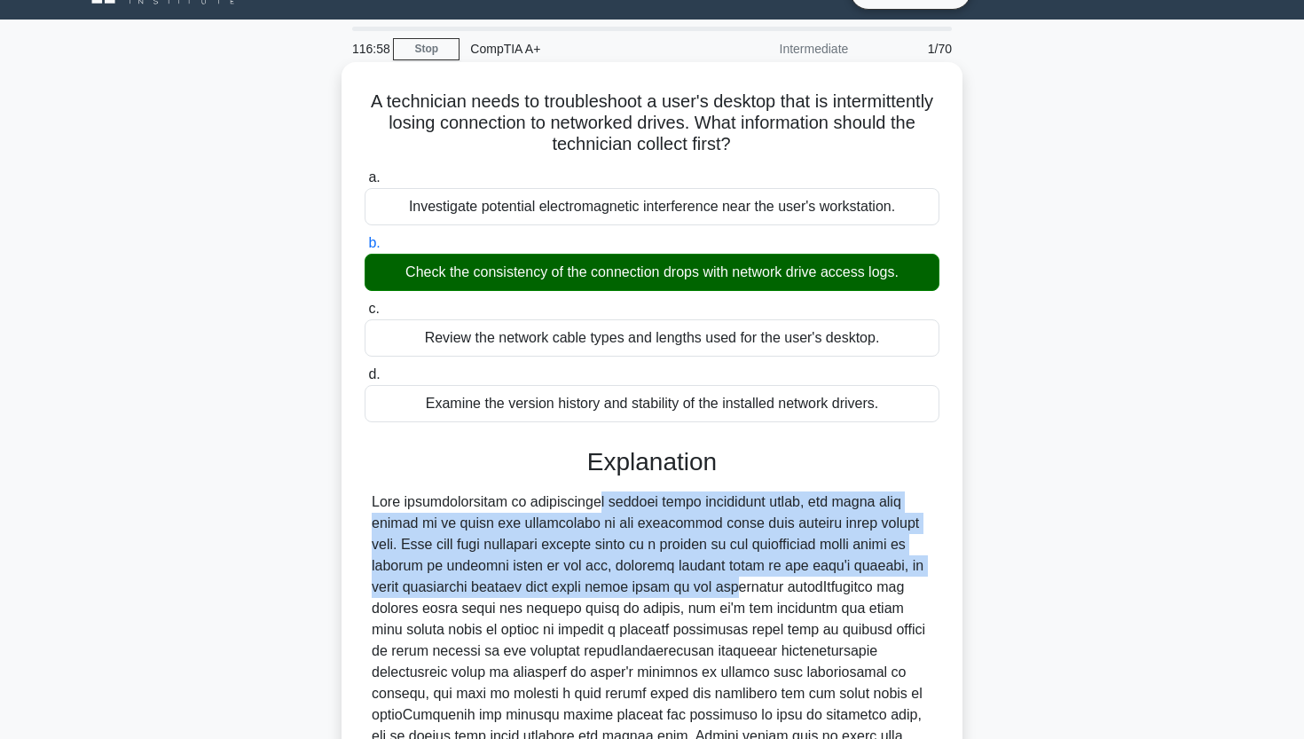
drag, startPoint x: 493, startPoint y: 498, endPoint x: 620, endPoint y: 593, distance: 158.9
click at [620, 593] on div at bounding box center [652, 661] width 560 height 341
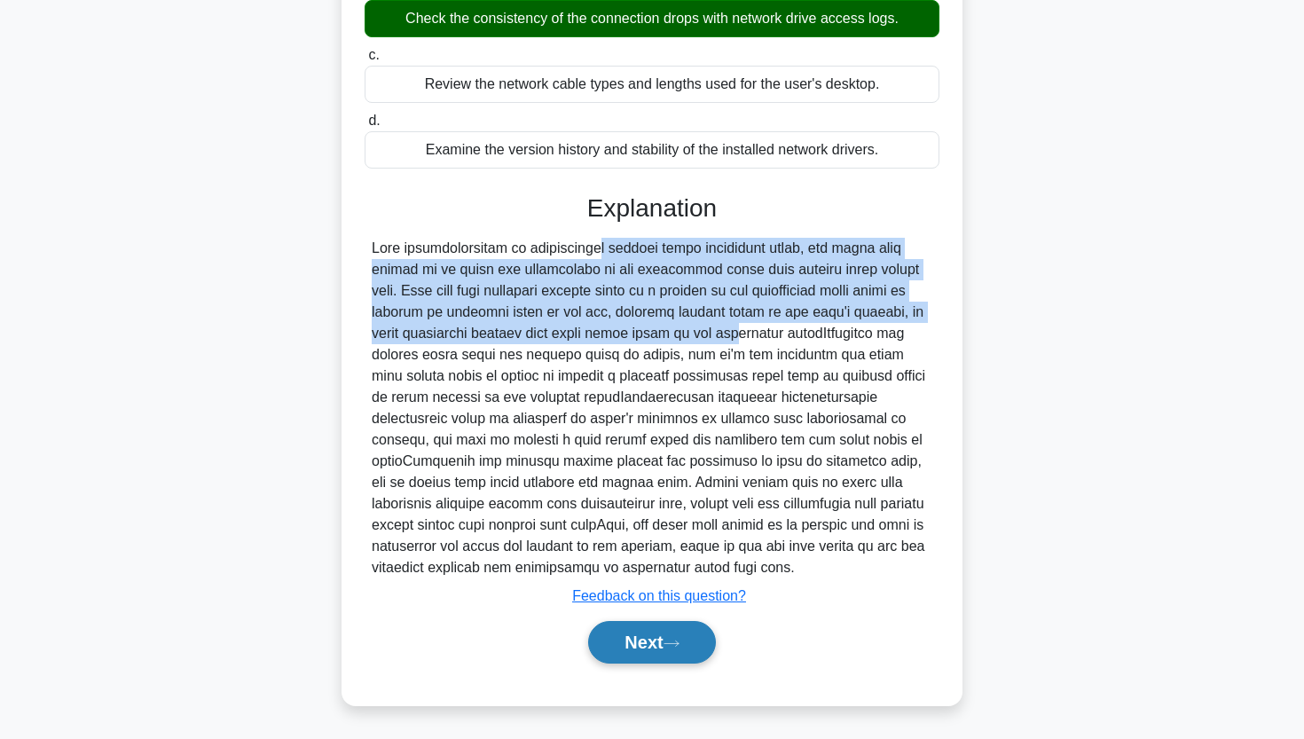
click at [621, 630] on button "Next" at bounding box center [651, 642] width 127 height 43
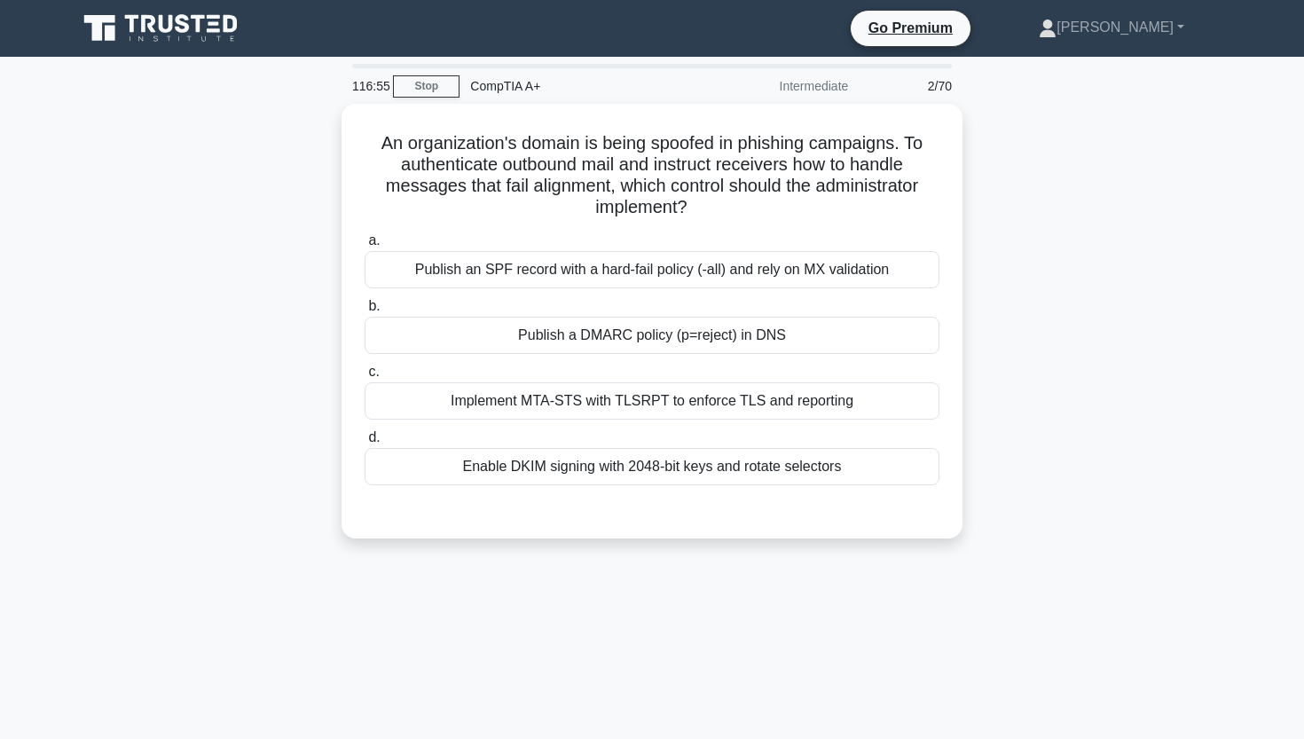
scroll to position [0, 0]
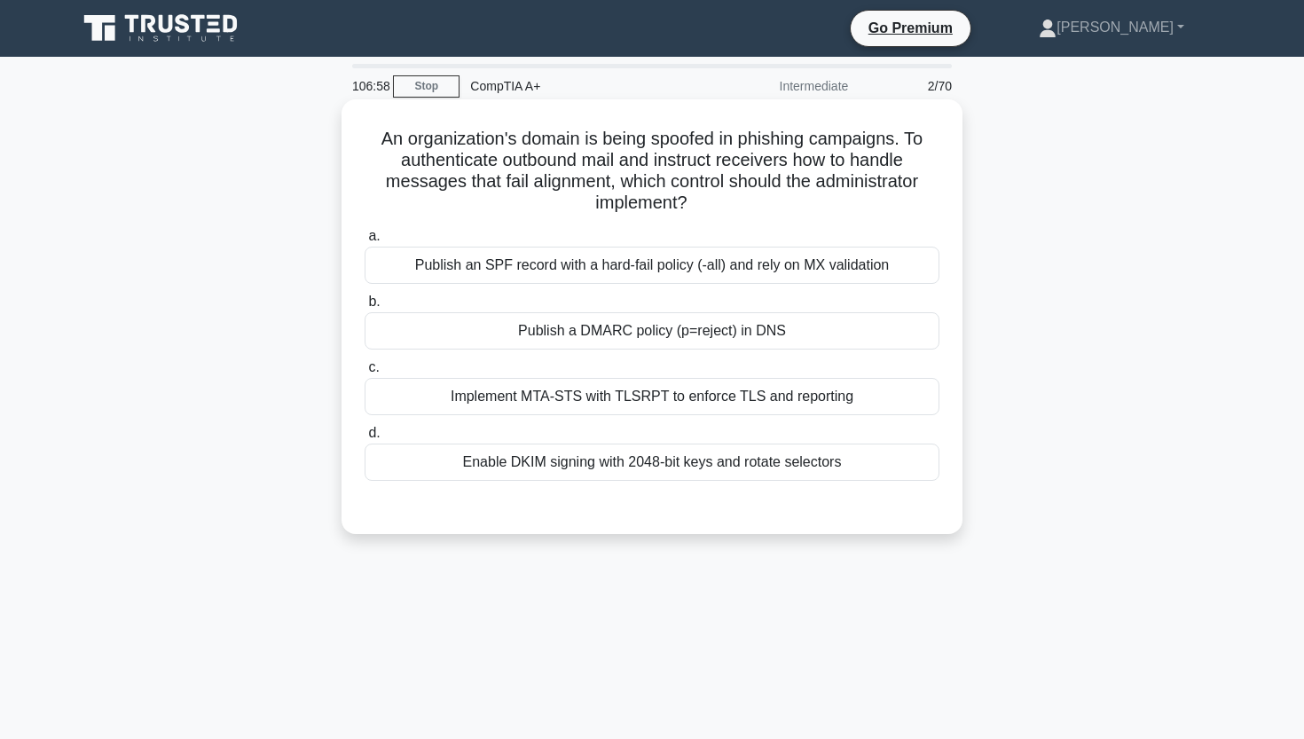
click at [656, 282] on div "Publish an SPF record with a hard-fail policy (-all) and rely on MX validation" at bounding box center [651, 265] width 575 height 37
click at [364, 242] on input "a. Publish an SPF record with a hard-fail policy (-all) and rely on MX validati…" at bounding box center [364, 237] width 0 height 12
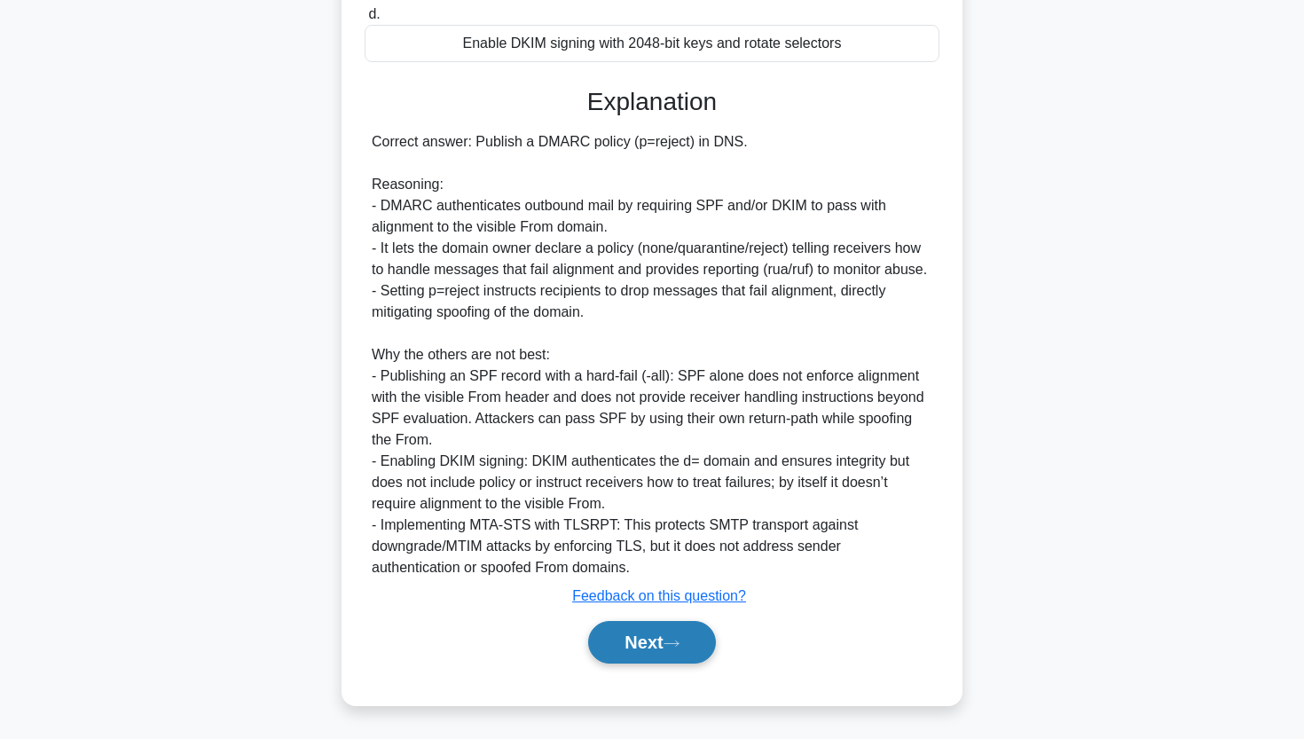
click at [606, 644] on button "Next" at bounding box center [651, 642] width 127 height 43
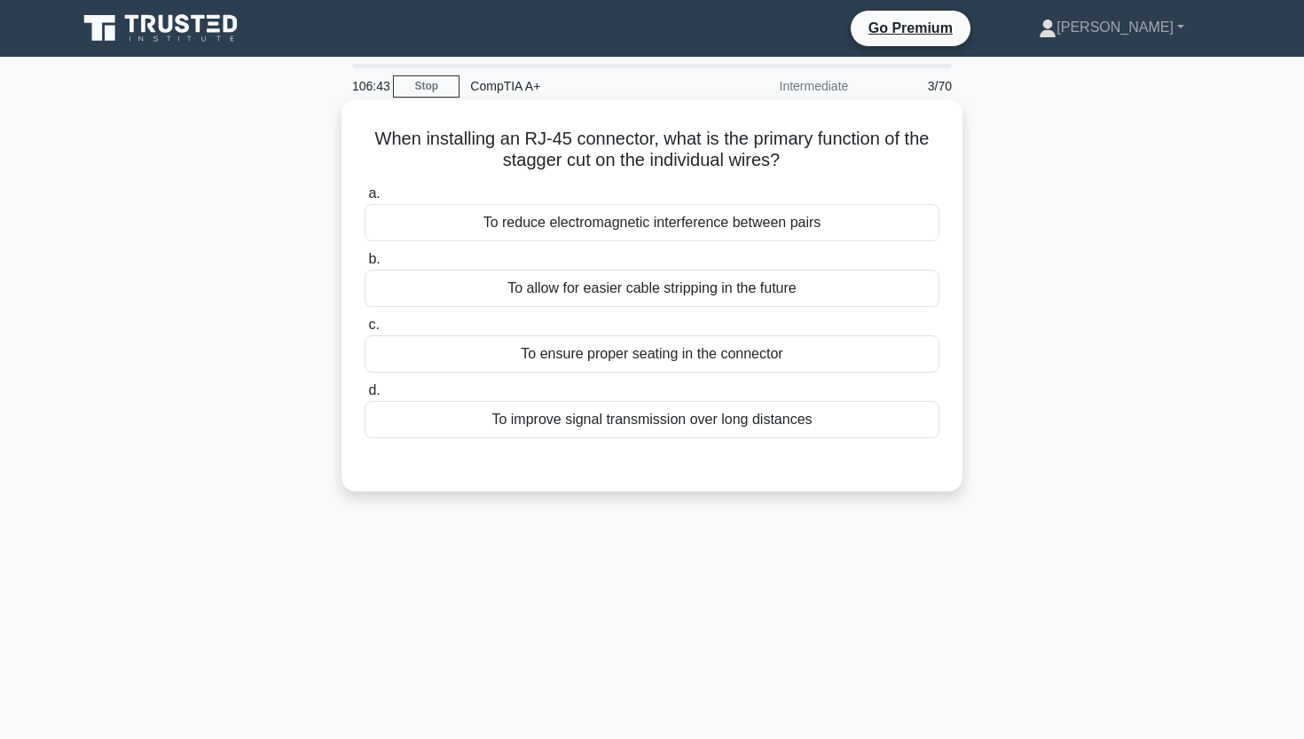
drag, startPoint x: 376, startPoint y: 138, endPoint x: 854, endPoint y: 171, distance: 479.1
click at [854, 172] on h5 "When installing an RJ-45 connector, what is the primary function of the stagger…" at bounding box center [652, 150] width 578 height 44
copy h5 "When installing an RJ-45 connector, what is the primary function of the stagger…"
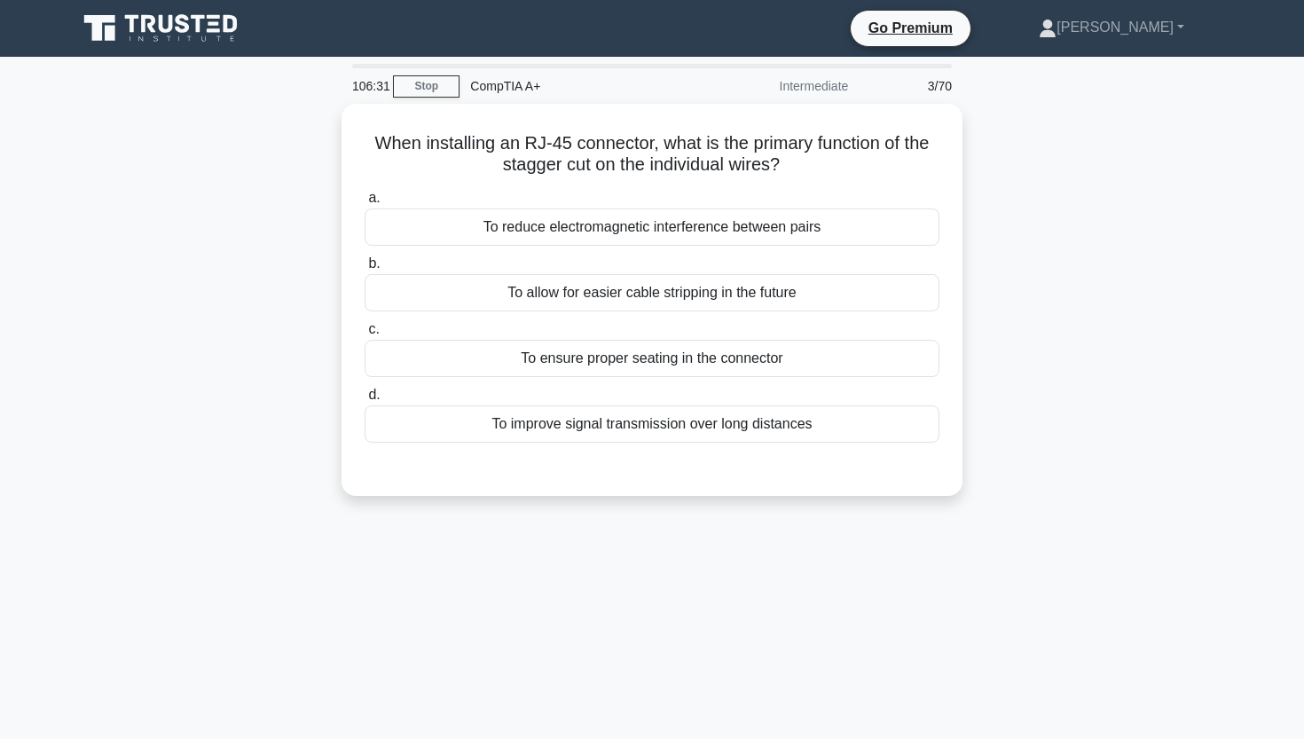
click at [169, 411] on div "When installing an RJ-45 connector, what is the primary function of the stagger…" at bounding box center [652, 310] width 1171 height 413
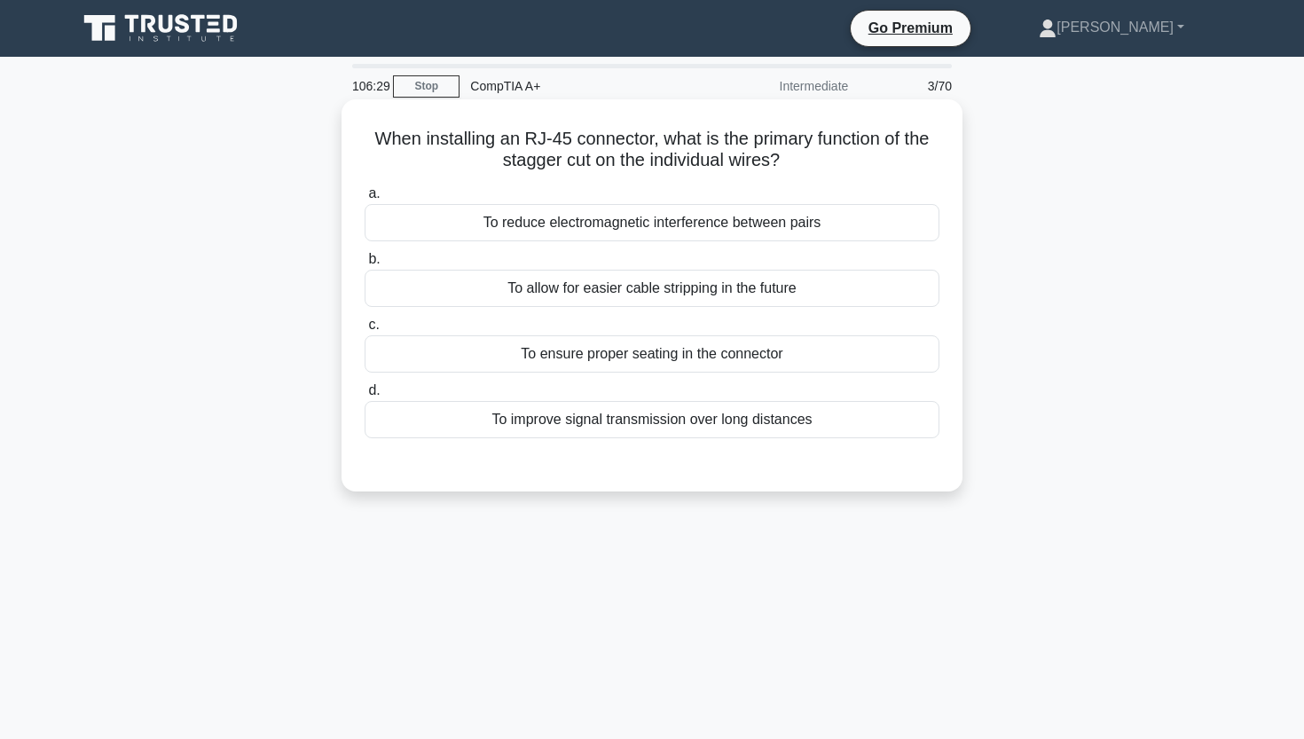
click at [411, 357] on div "To ensure proper seating in the connector" at bounding box center [651, 353] width 575 height 37
click at [364, 331] on input "c. To ensure proper seating in the connector" at bounding box center [364, 325] width 0 height 12
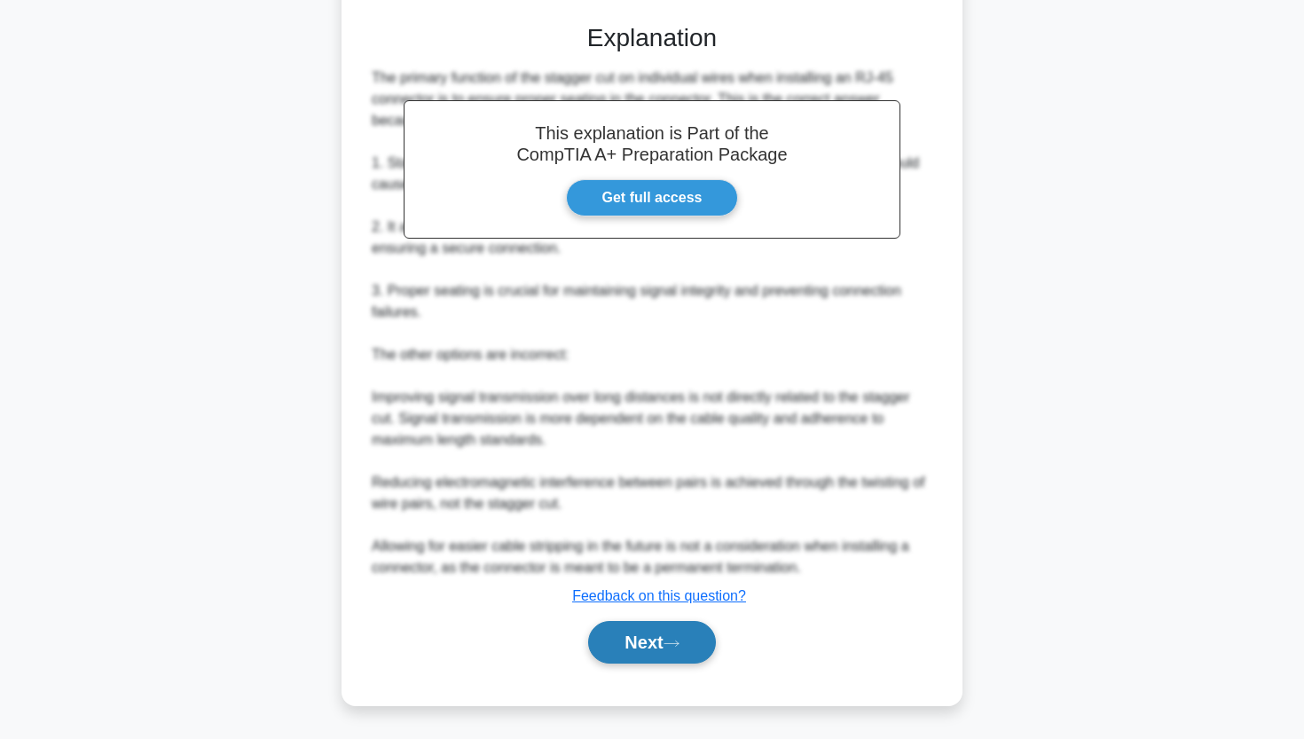
click at [634, 642] on button "Next" at bounding box center [651, 642] width 127 height 43
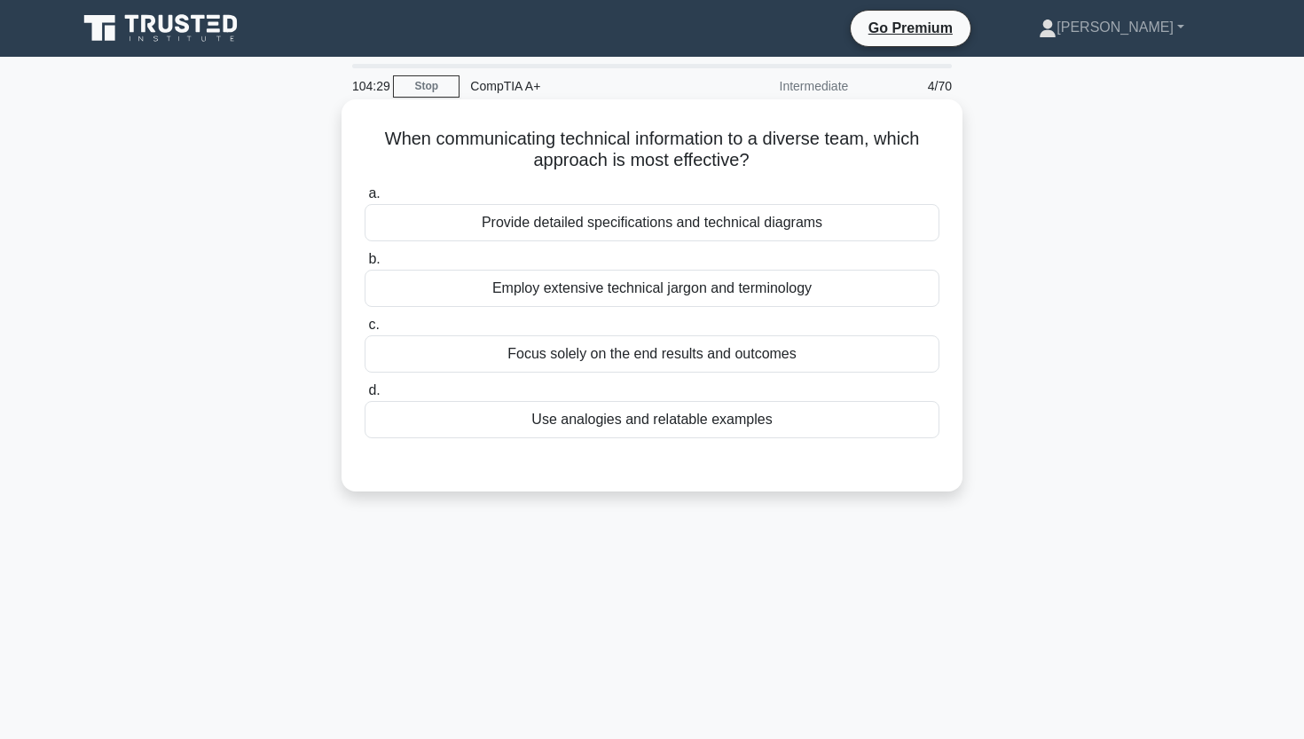
click at [657, 415] on div "Use analogies and relatable examples" at bounding box center [651, 419] width 575 height 37
click at [364, 396] on input "d. Use analogies and relatable examples" at bounding box center [364, 391] width 0 height 12
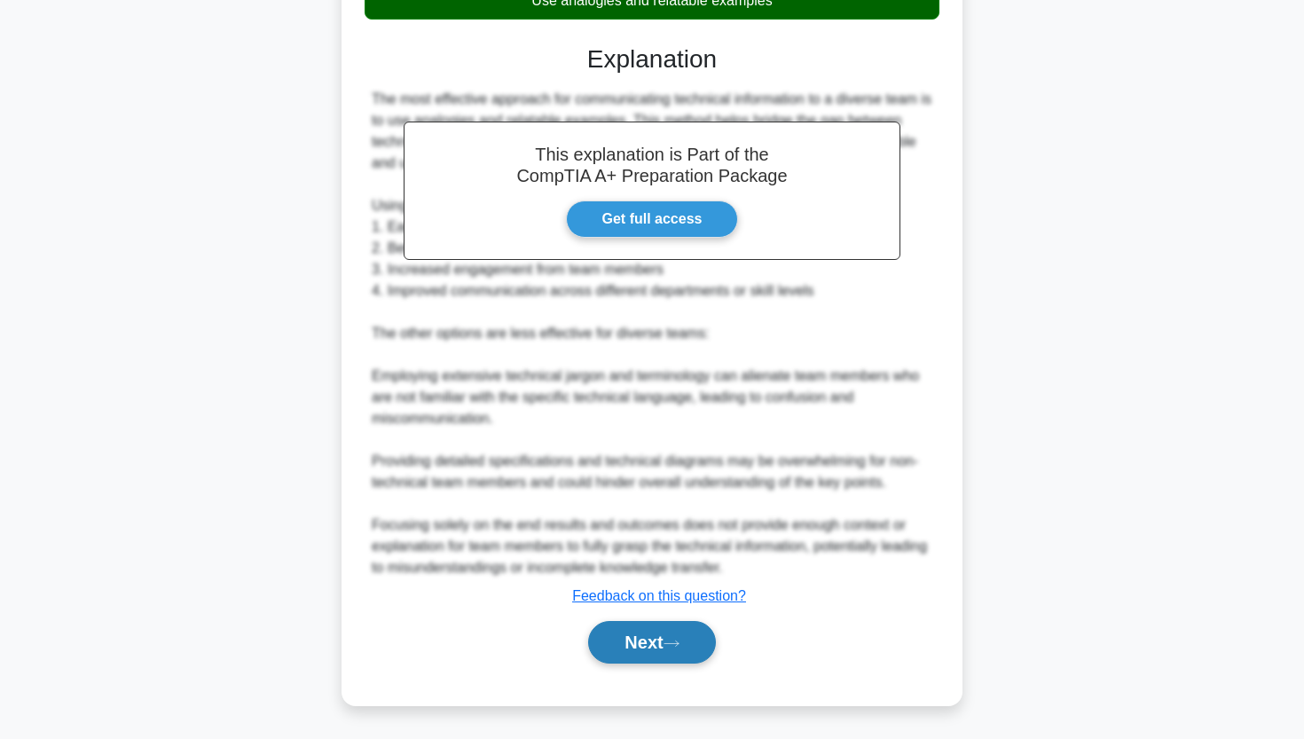
click at [617, 629] on button "Next" at bounding box center [651, 642] width 127 height 43
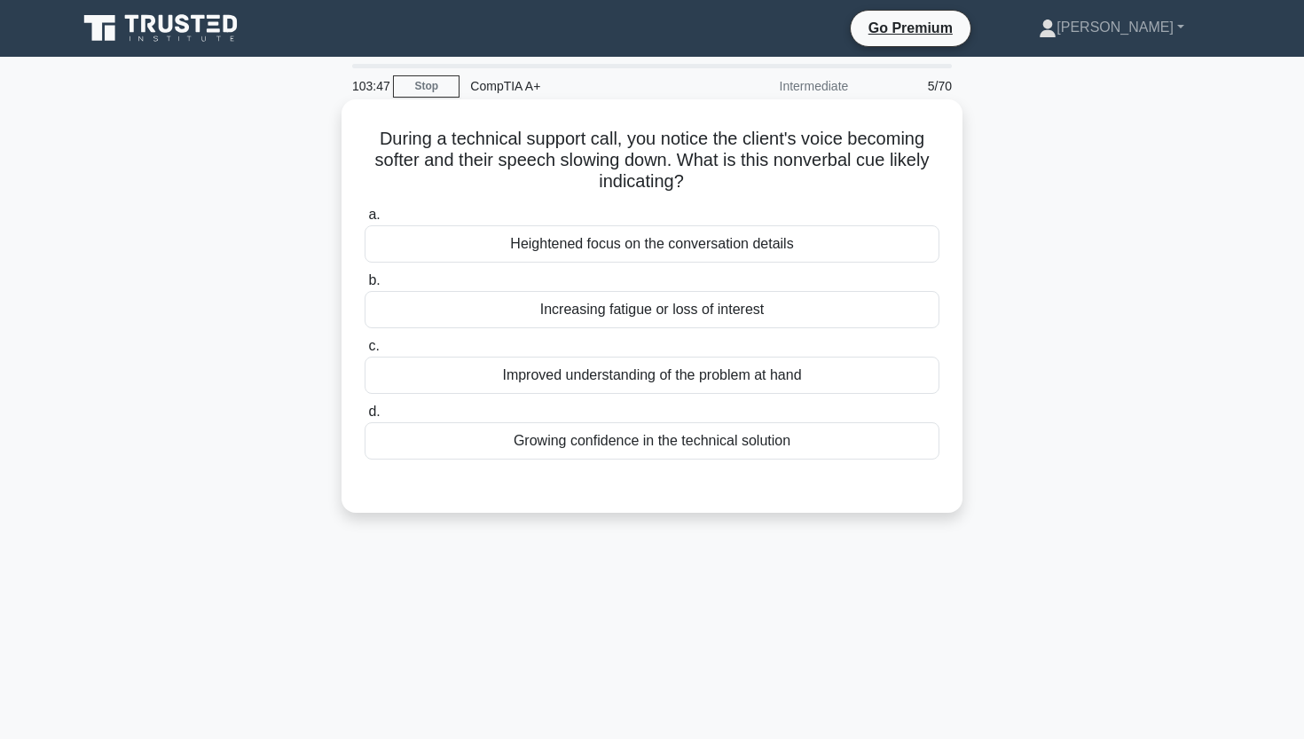
click at [616, 252] on div "Heightened focus on the conversation details" at bounding box center [651, 243] width 575 height 37
click at [364, 221] on input "a. Heightened focus on the conversation details" at bounding box center [364, 215] width 0 height 12
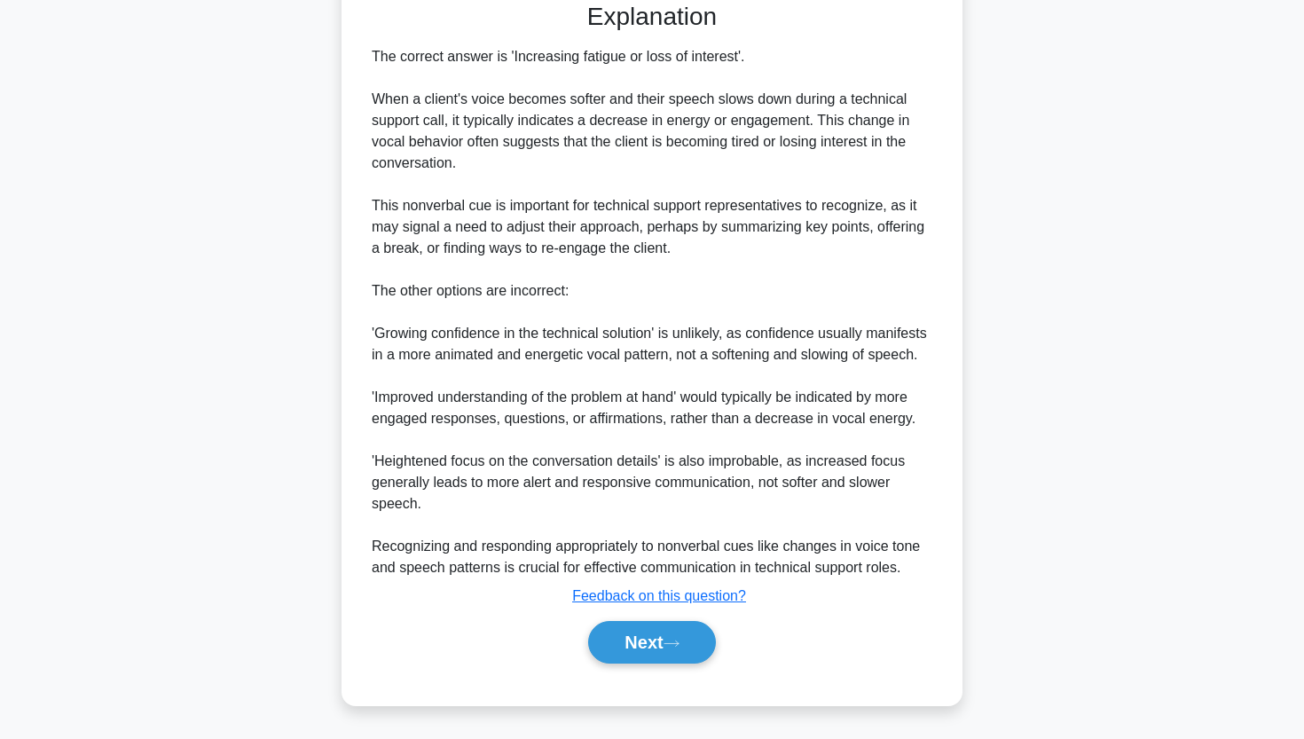
scroll to position [484, 0]
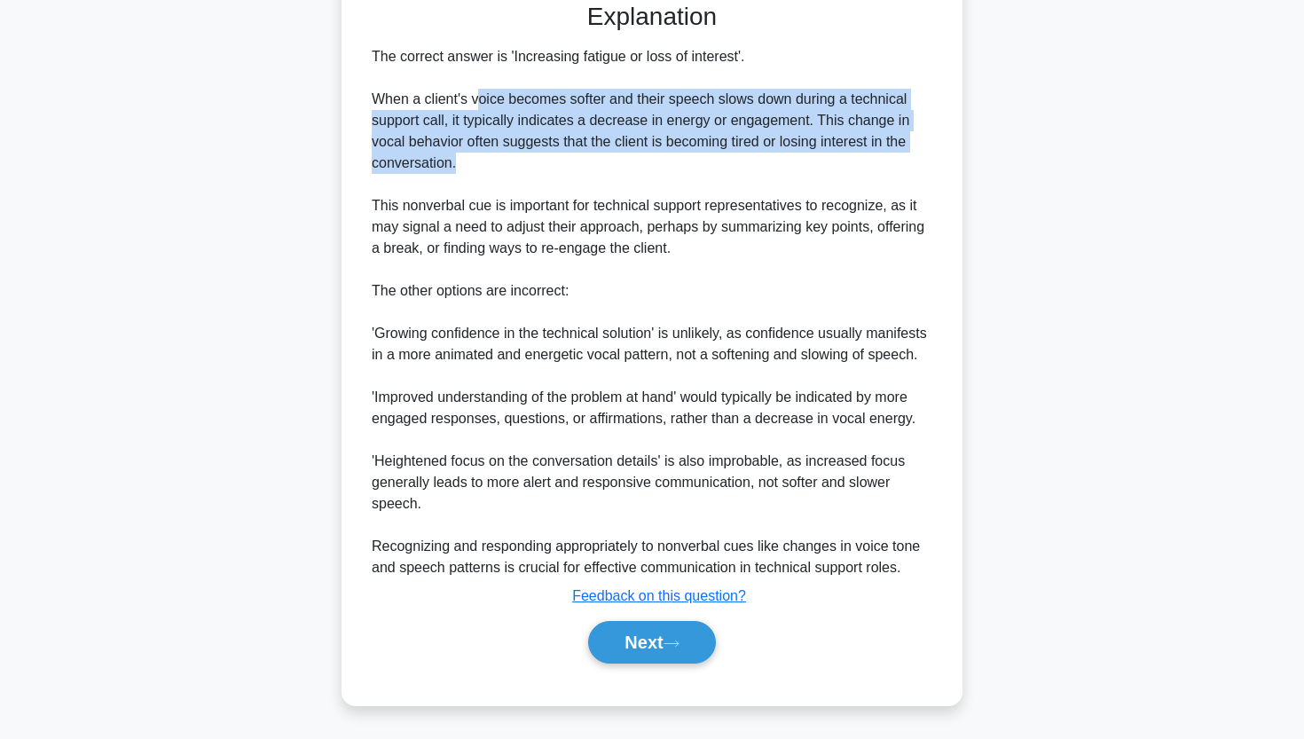
drag, startPoint x: 480, startPoint y: 101, endPoint x: 549, endPoint y: 150, distance: 84.6
click at [549, 150] on div "The correct answer is 'Increasing fatigue or loss of interest'. When a client's…" at bounding box center [652, 312] width 560 height 532
click at [647, 640] on button "Next" at bounding box center [651, 642] width 127 height 43
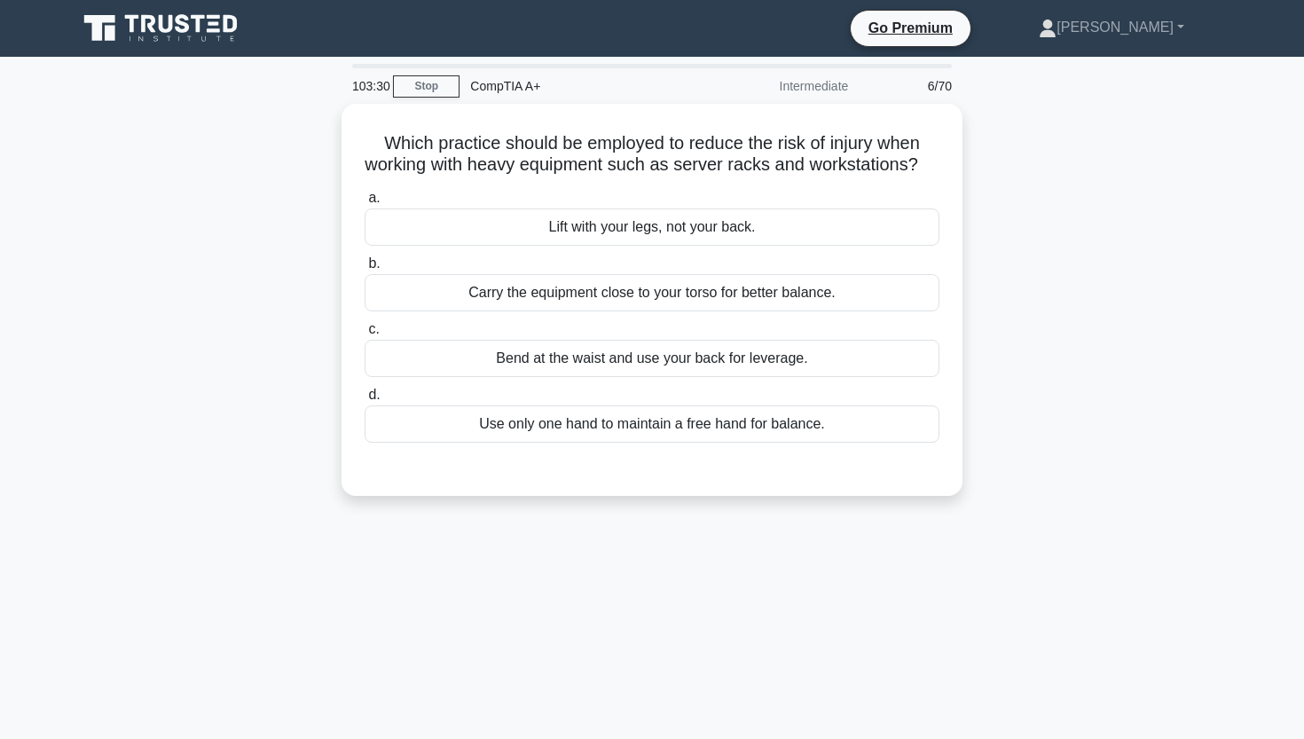
scroll to position [0, 0]
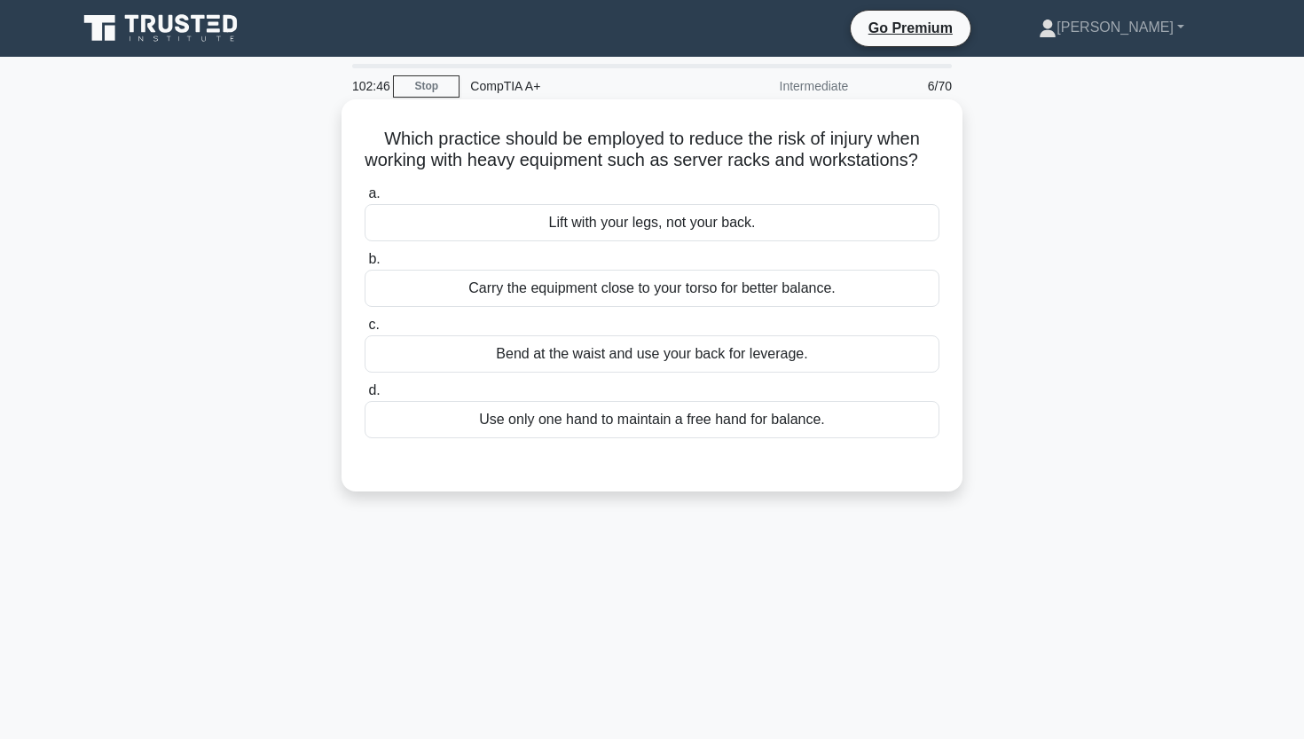
click at [608, 231] on div "Lift with your legs, not your back." at bounding box center [651, 222] width 575 height 37
click at [364, 200] on input "a. Lift with your legs, not your back." at bounding box center [364, 194] width 0 height 12
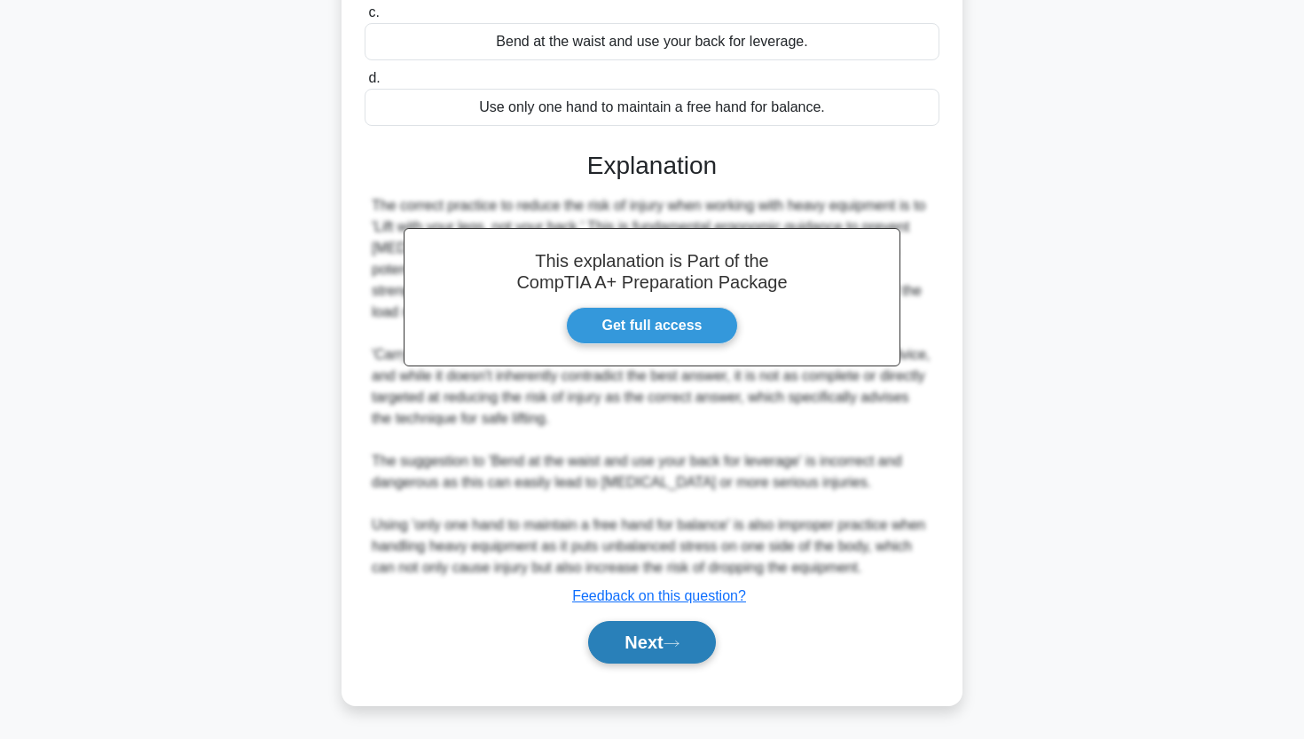
click at [642, 639] on button "Next" at bounding box center [651, 642] width 127 height 43
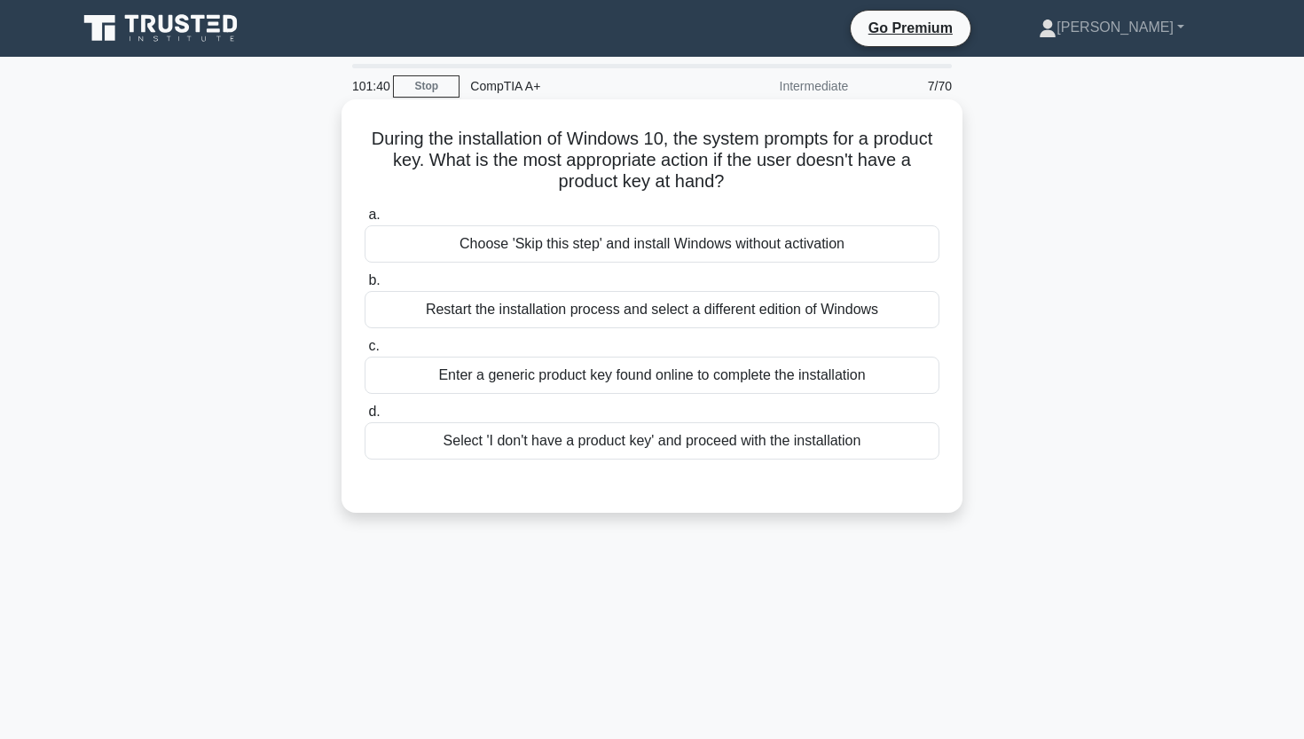
click at [636, 446] on div "Select 'I don't have a product key' and proceed with the installation" at bounding box center [651, 440] width 575 height 37
click at [364, 418] on input "d. Select 'I don't have a product key' and proceed with the installation" at bounding box center [364, 412] width 0 height 12
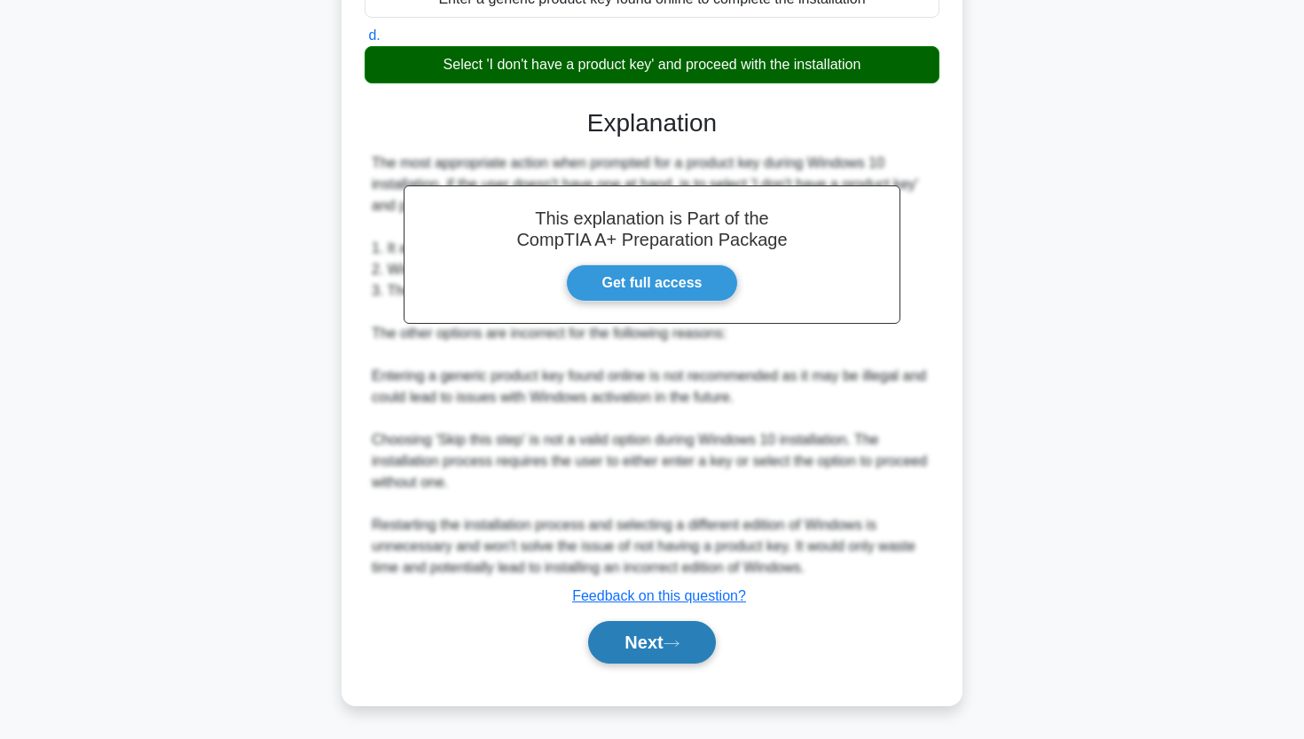
click at [603, 637] on button "Next" at bounding box center [651, 642] width 127 height 43
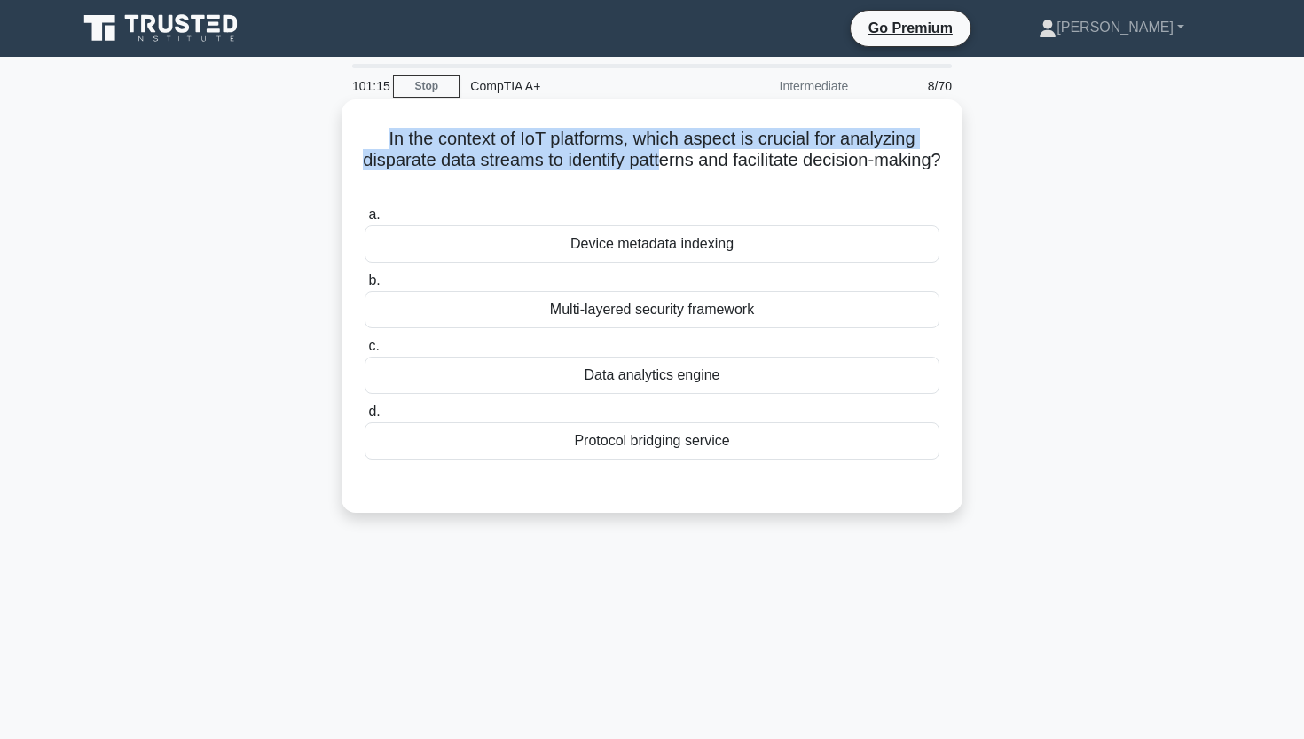
drag, startPoint x: 388, startPoint y: 137, endPoint x: 694, endPoint y: 169, distance: 306.7
click at [694, 169] on h5 "In the context of IoT platforms, which aspect is crucial for analyzing disparat…" at bounding box center [652, 161] width 578 height 66
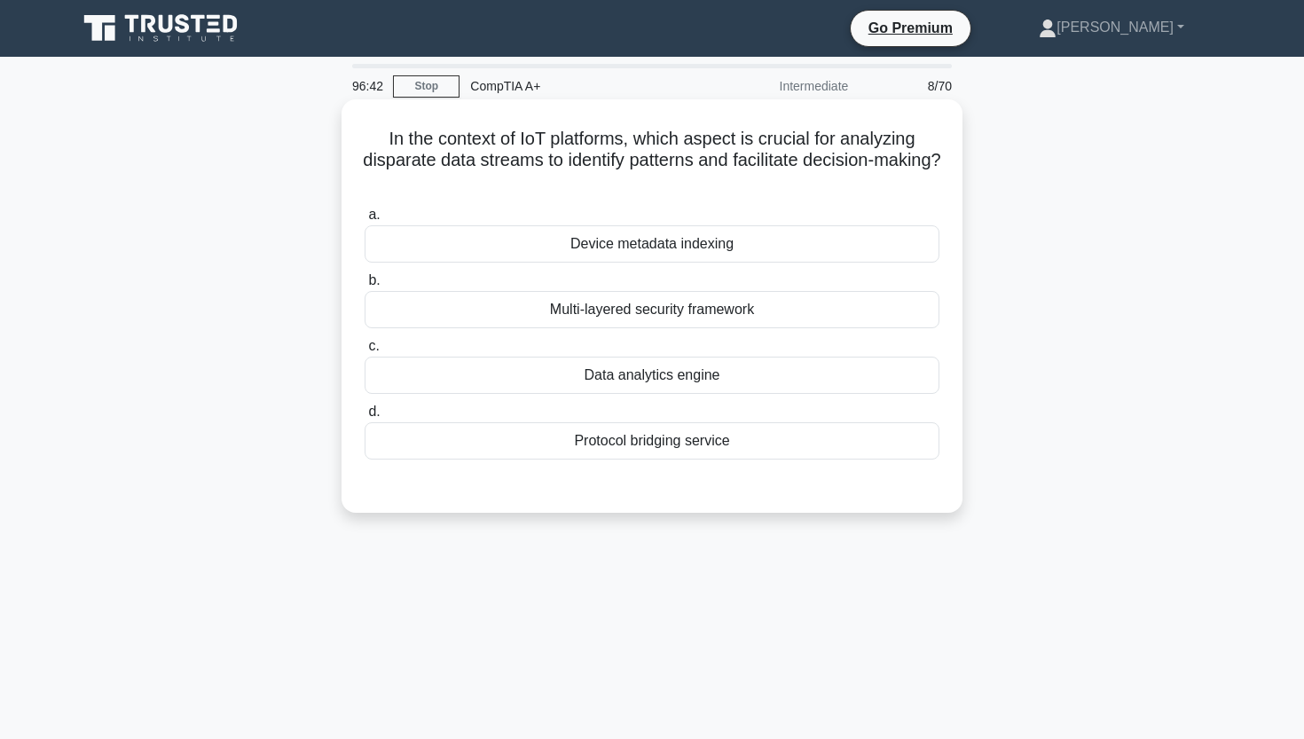
click at [701, 387] on div "Data analytics engine" at bounding box center [651, 375] width 575 height 37
click at [364, 352] on input "c. Data analytics engine" at bounding box center [364, 347] width 0 height 12
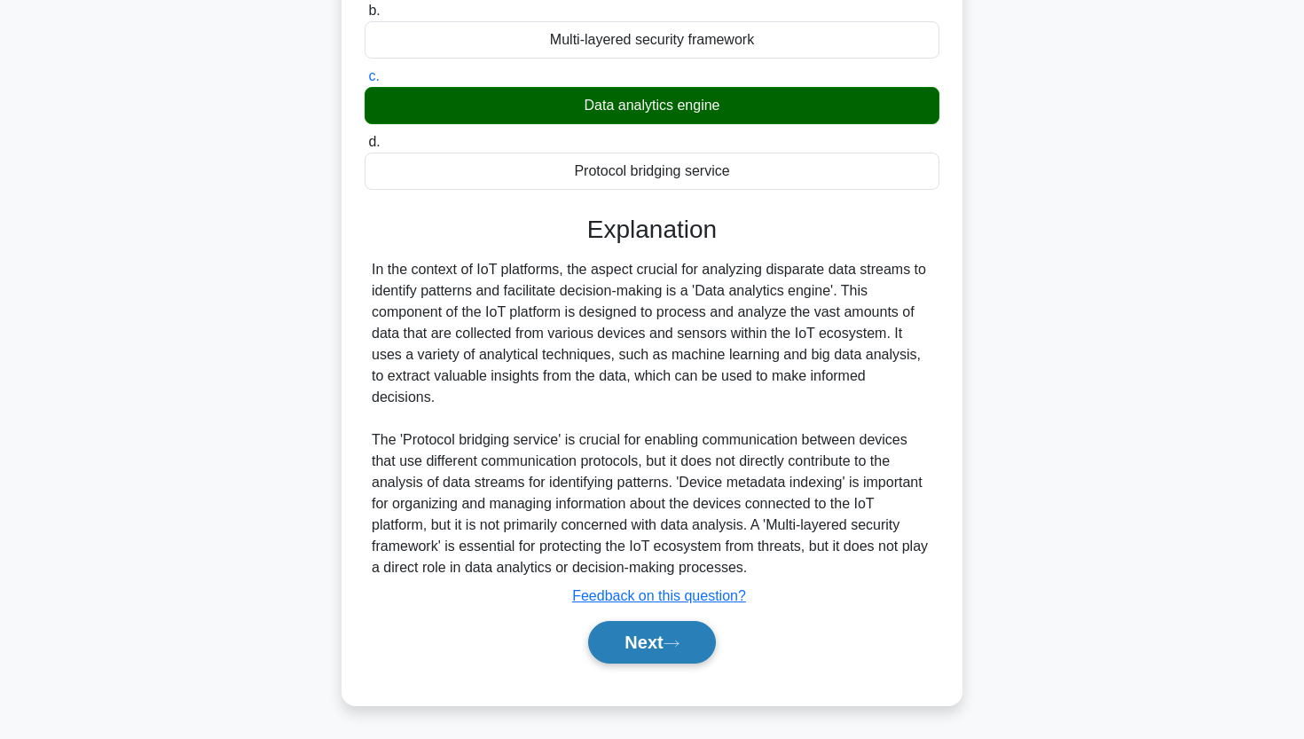
click at [621, 634] on button "Next" at bounding box center [651, 642] width 127 height 43
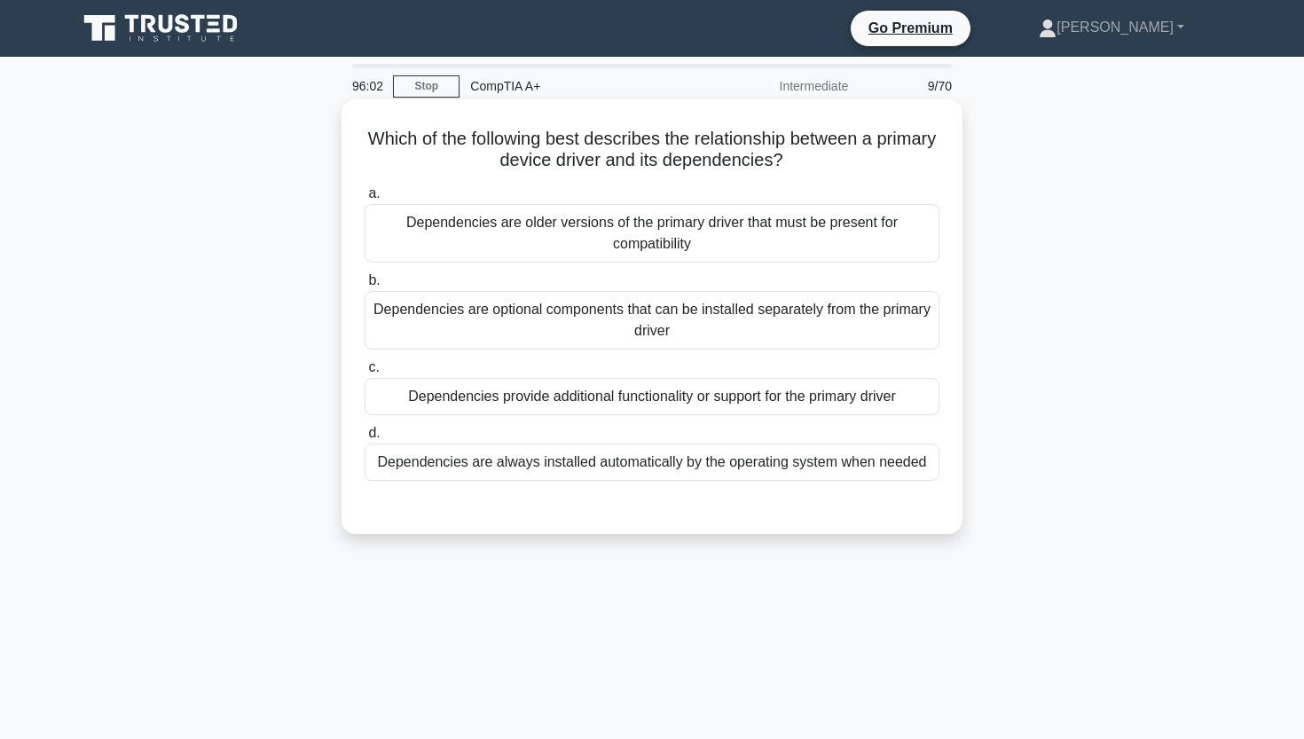
drag, startPoint x: 364, startPoint y: 133, endPoint x: 812, endPoint y: 154, distance: 448.4
click at [812, 154] on h5 "Which of the following best describes the relationship between a primary device…" at bounding box center [652, 150] width 578 height 44
copy h5 "Which of the following best describes the relationship between a primary device…"
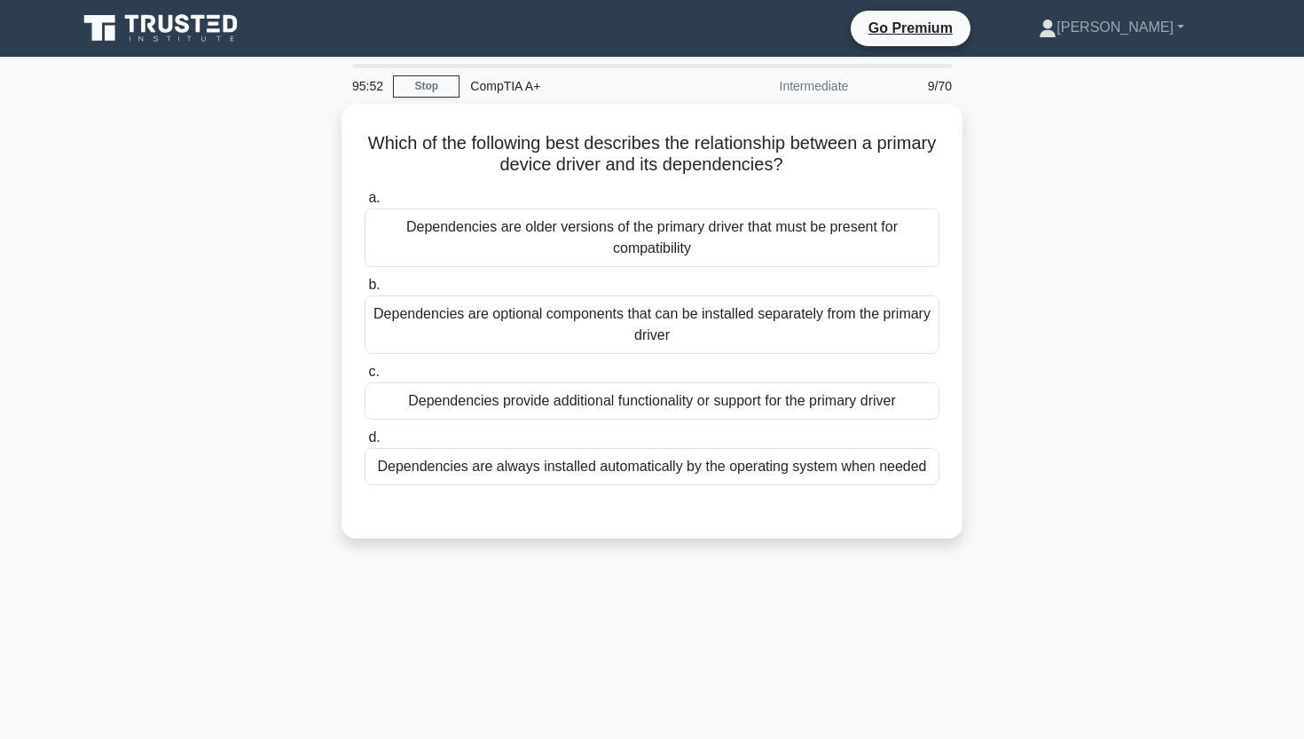
click at [225, 329] on div "Which of the following best describes the relationship between a primary device…" at bounding box center [652, 332] width 1171 height 456
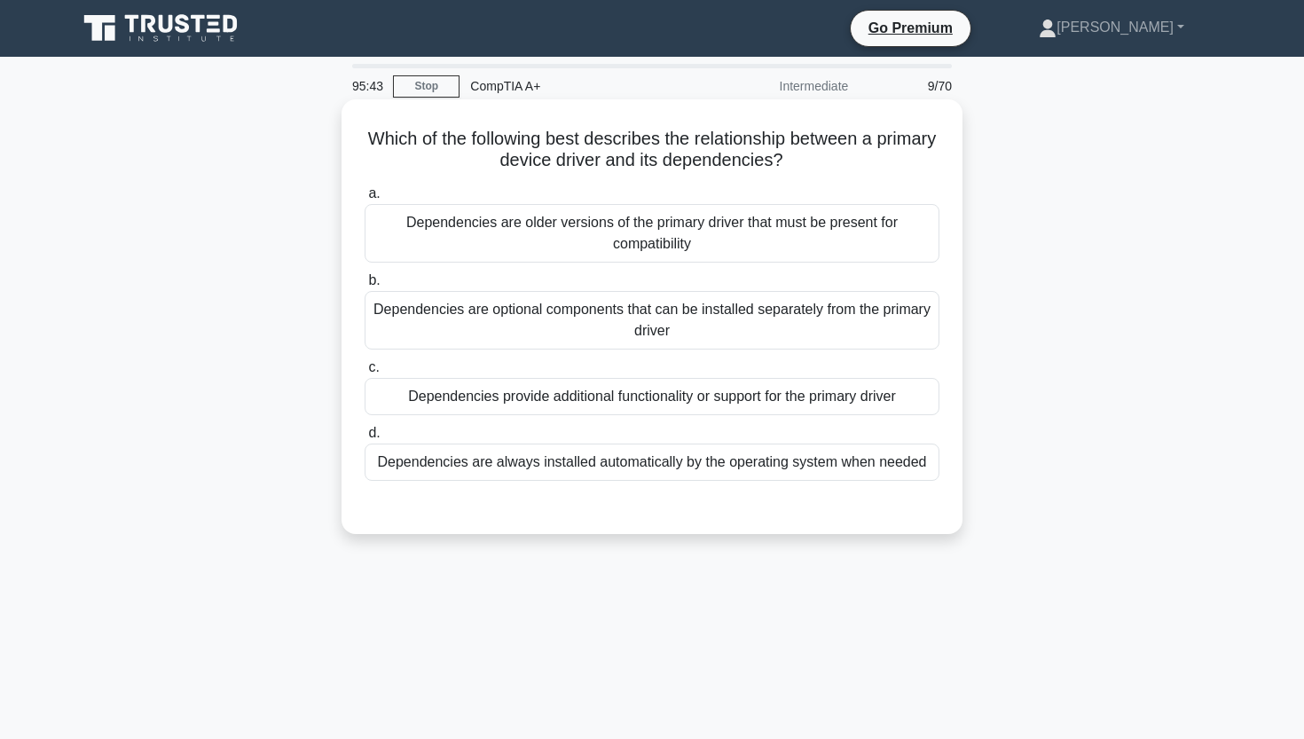
click at [577, 323] on div "Dependencies are optional components that can be installed separately from the …" at bounding box center [651, 320] width 575 height 59
click at [364, 286] on input "b. Dependencies are optional components that can be installed separately from t…" at bounding box center [364, 281] width 0 height 12
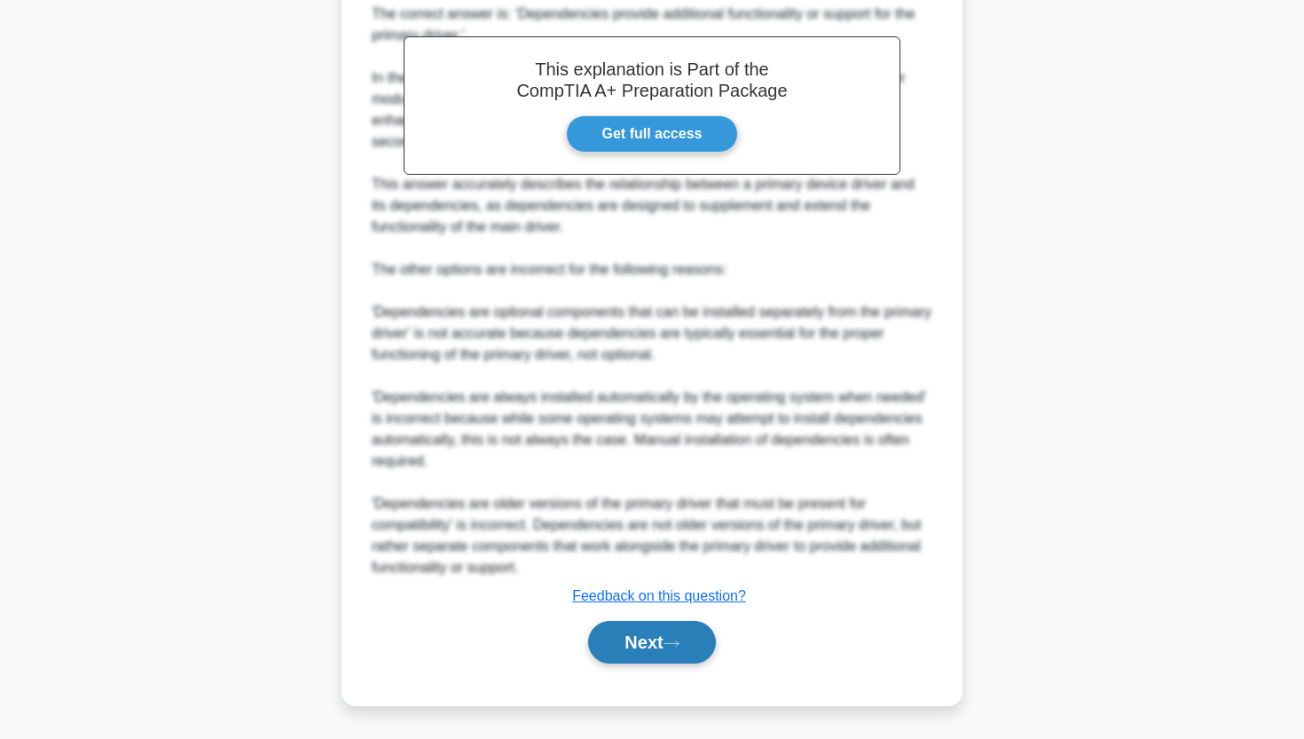
click at [622, 631] on button "Next" at bounding box center [651, 642] width 127 height 43
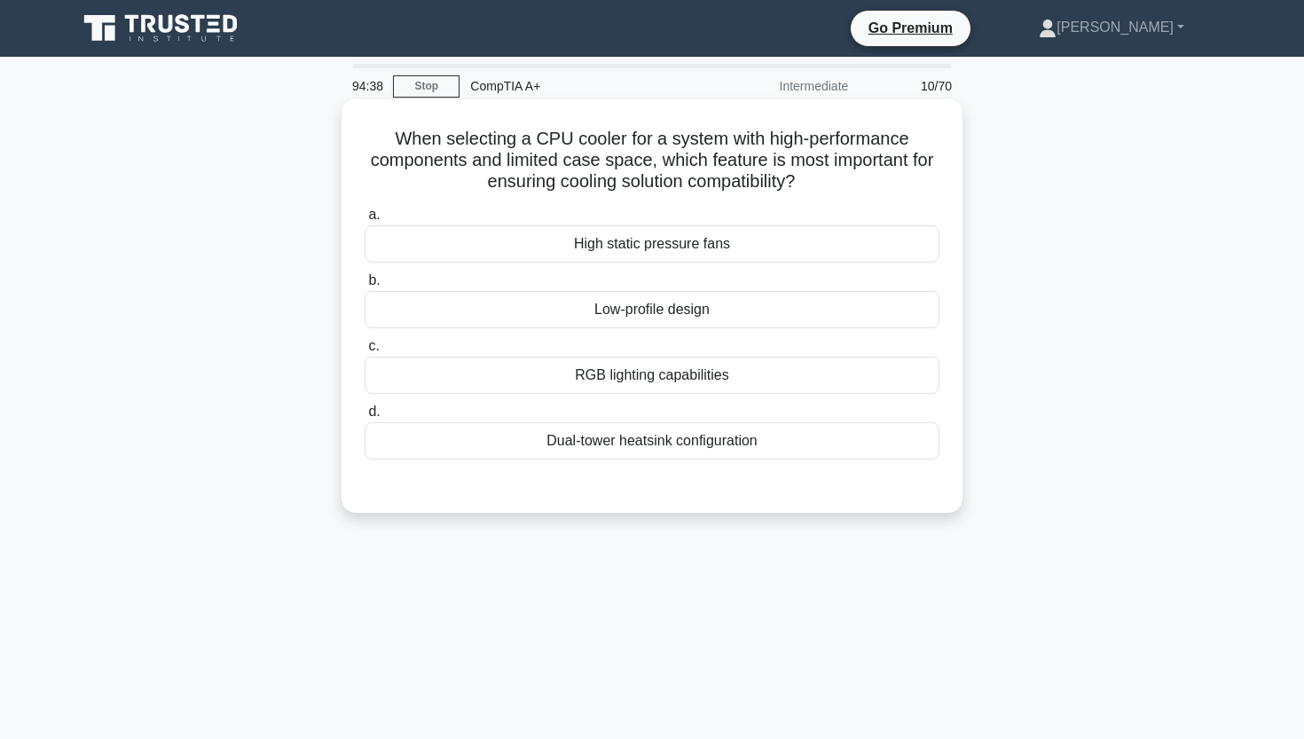
click at [569, 312] on div "Low-profile design" at bounding box center [651, 309] width 575 height 37
click at [364, 286] on input "b. Low-profile design" at bounding box center [364, 281] width 0 height 12
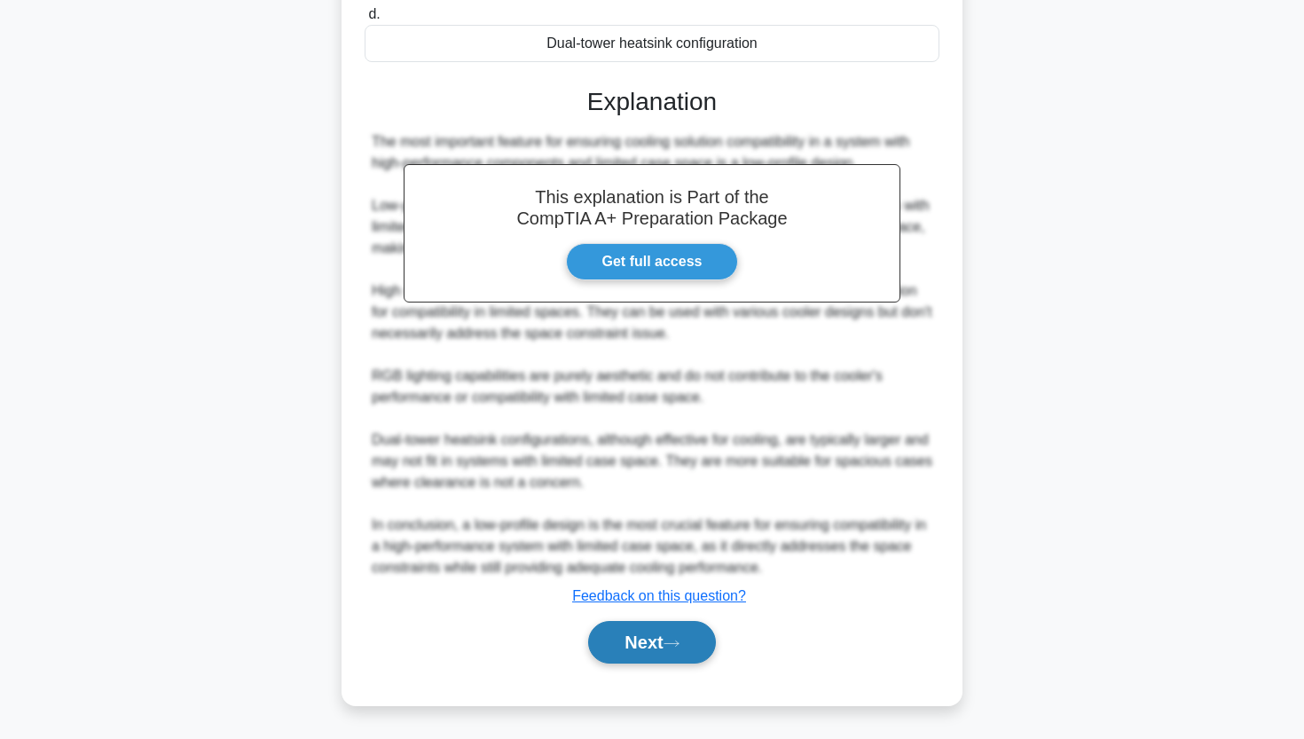
click at [631, 642] on button "Next" at bounding box center [651, 642] width 127 height 43
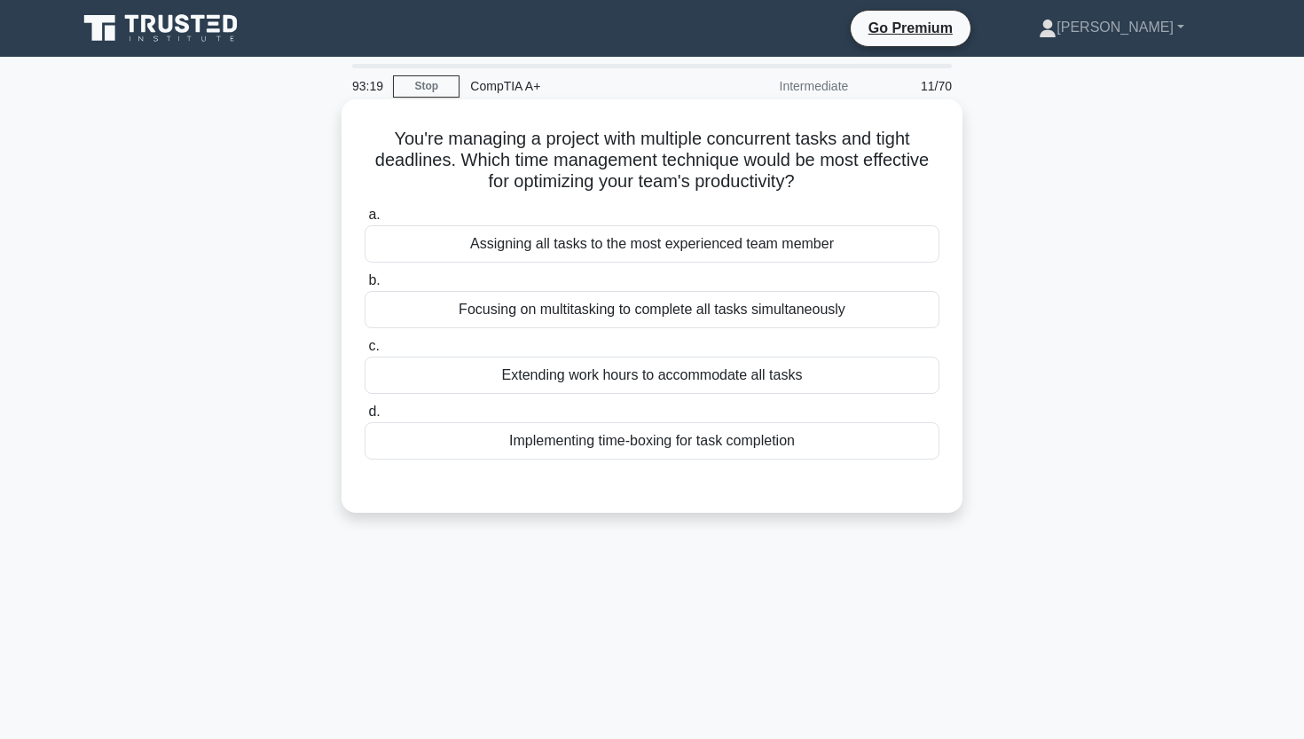
click at [560, 435] on div "Implementing time-boxing for task completion" at bounding box center [651, 440] width 575 height 37
click at [364, 418] on input "d. Implementing time-boxing for task completion" at bounding box center [364, 412] width 0 height 12
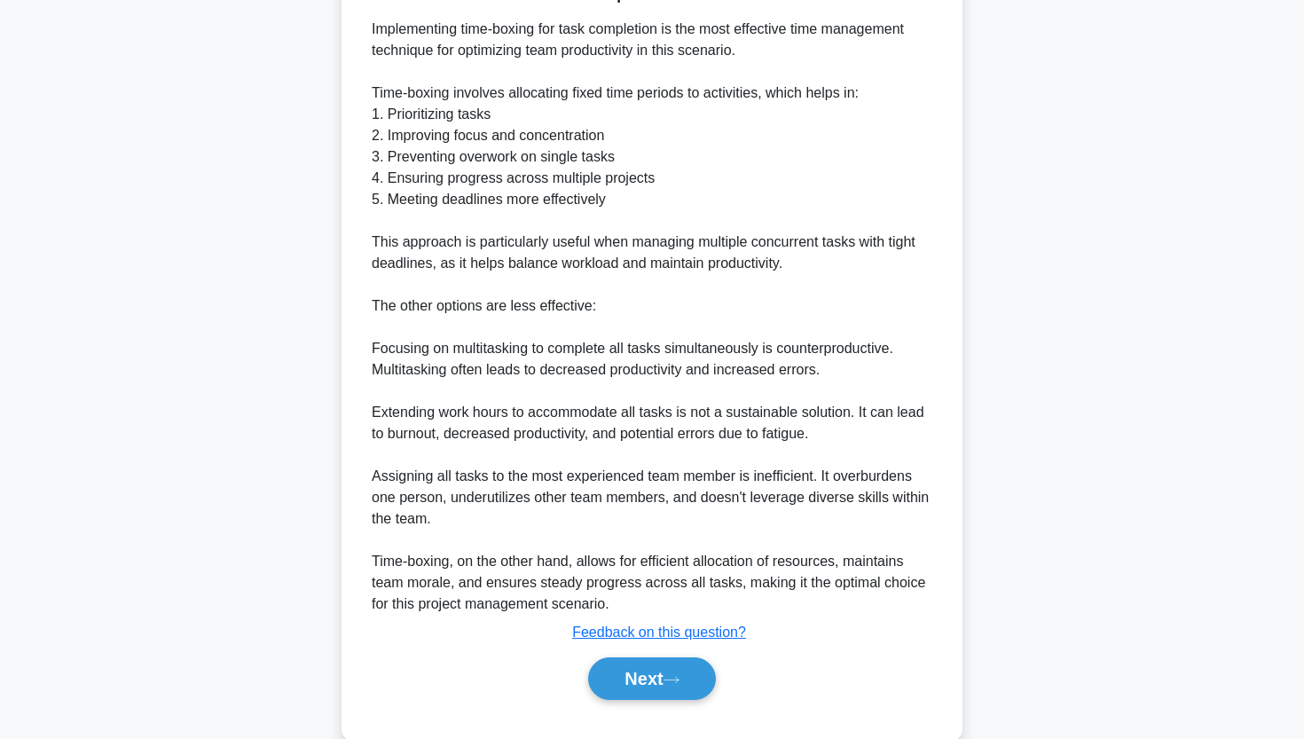
scroll to position [512, 0]
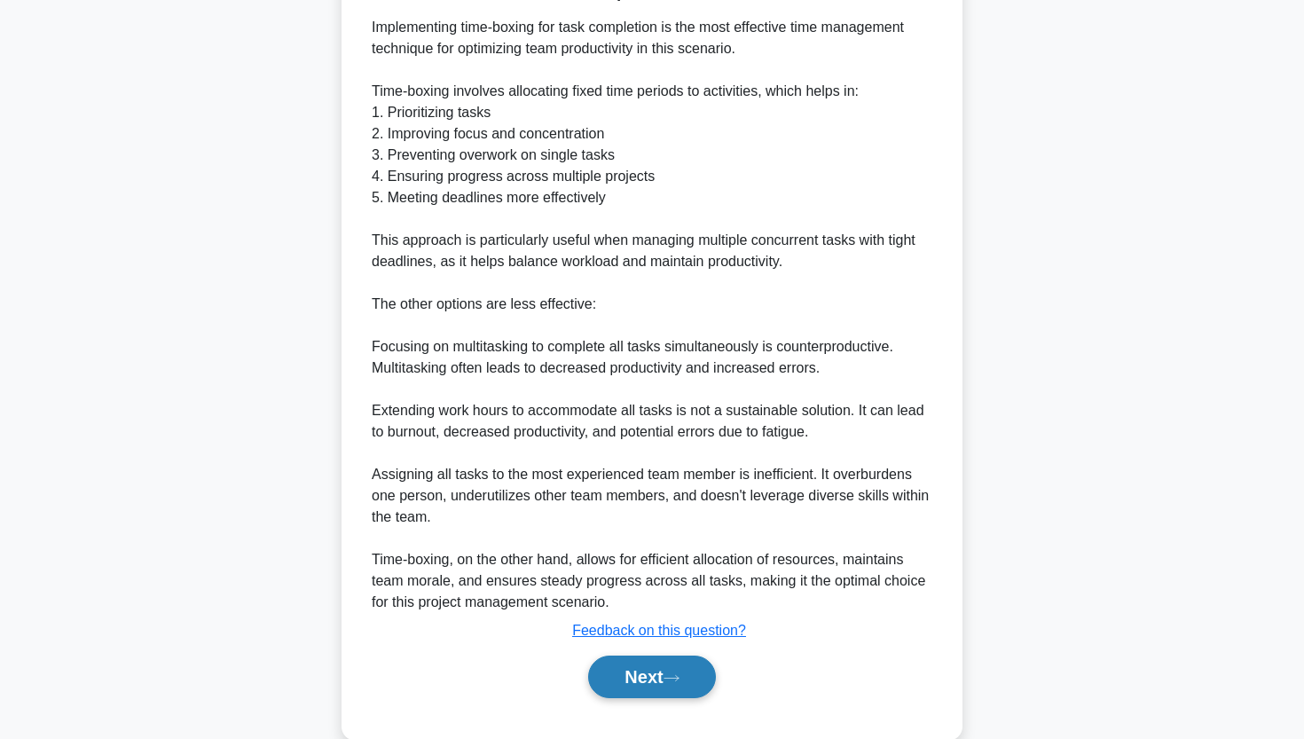
click at [642, 667] on button "Next" at bounding box center [651, 676] width 127 height 43
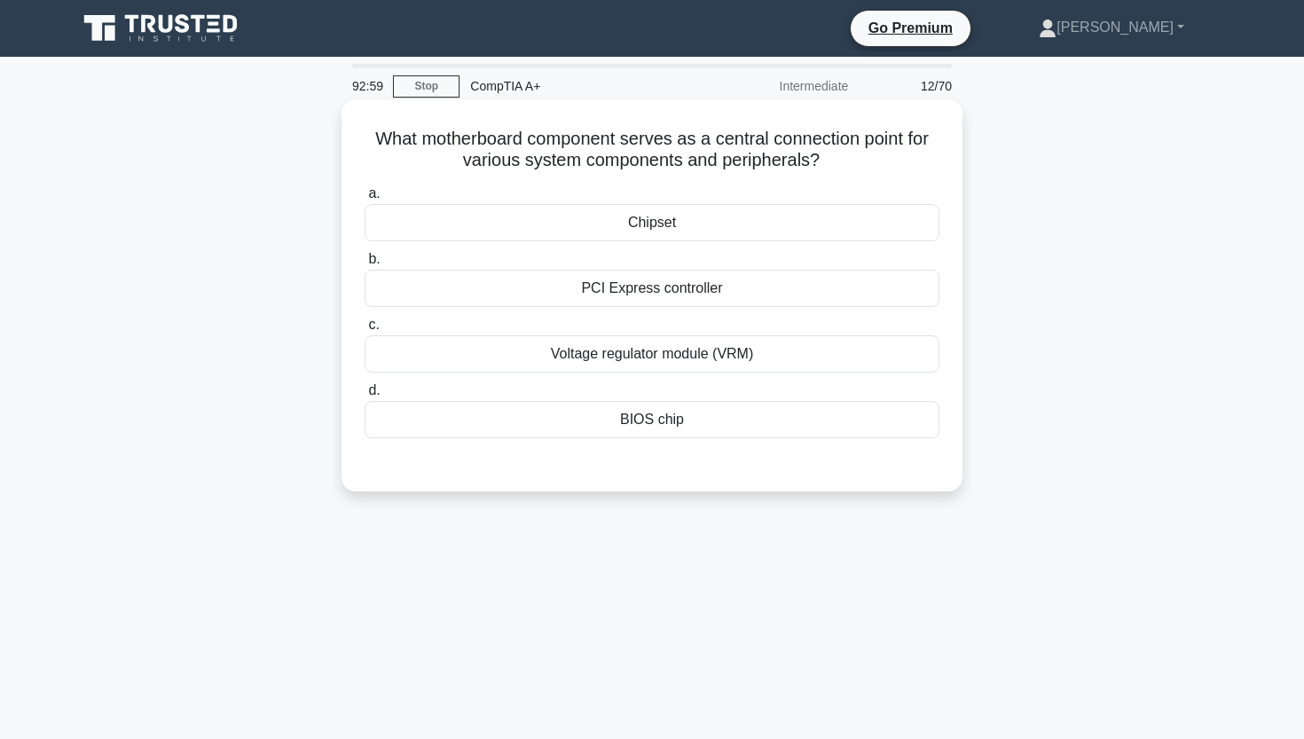
scroll to position [0, 0]
drag, startPoint x: 378, startPoint y: 133, endPoint x: 895, endPoint y: 160, distance: 517.7
click at [895, 160] on h5 "What motherboard component serves as a central connection point for various sys…" at bounding box center [652, 150] width 578 height 44
copy h5 "What motherboard component serves as a central connection point for various sys…"
click at [570, 213] on div "Chipset" at bounding box center [651, 222] width 575 height 37
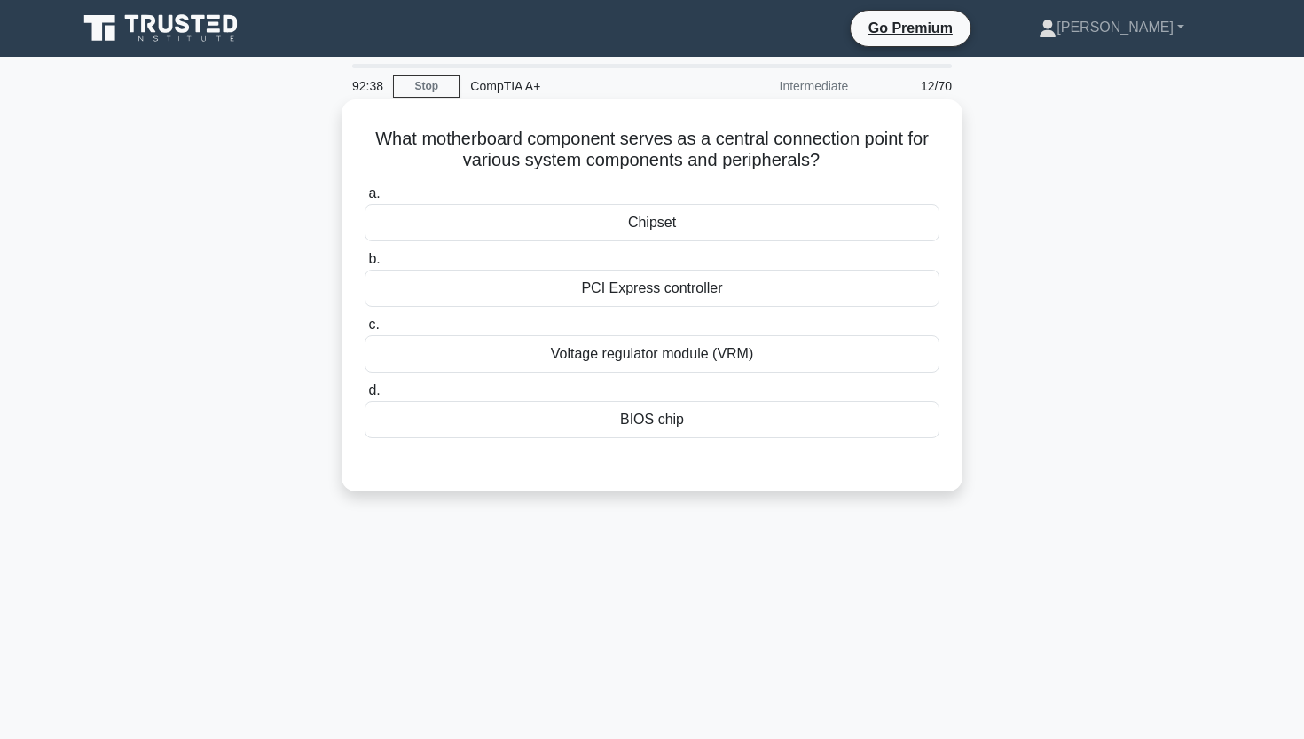
click at [364, 200] on input "a. Chipset" at bounding box center [364, 194] width 0 height 12
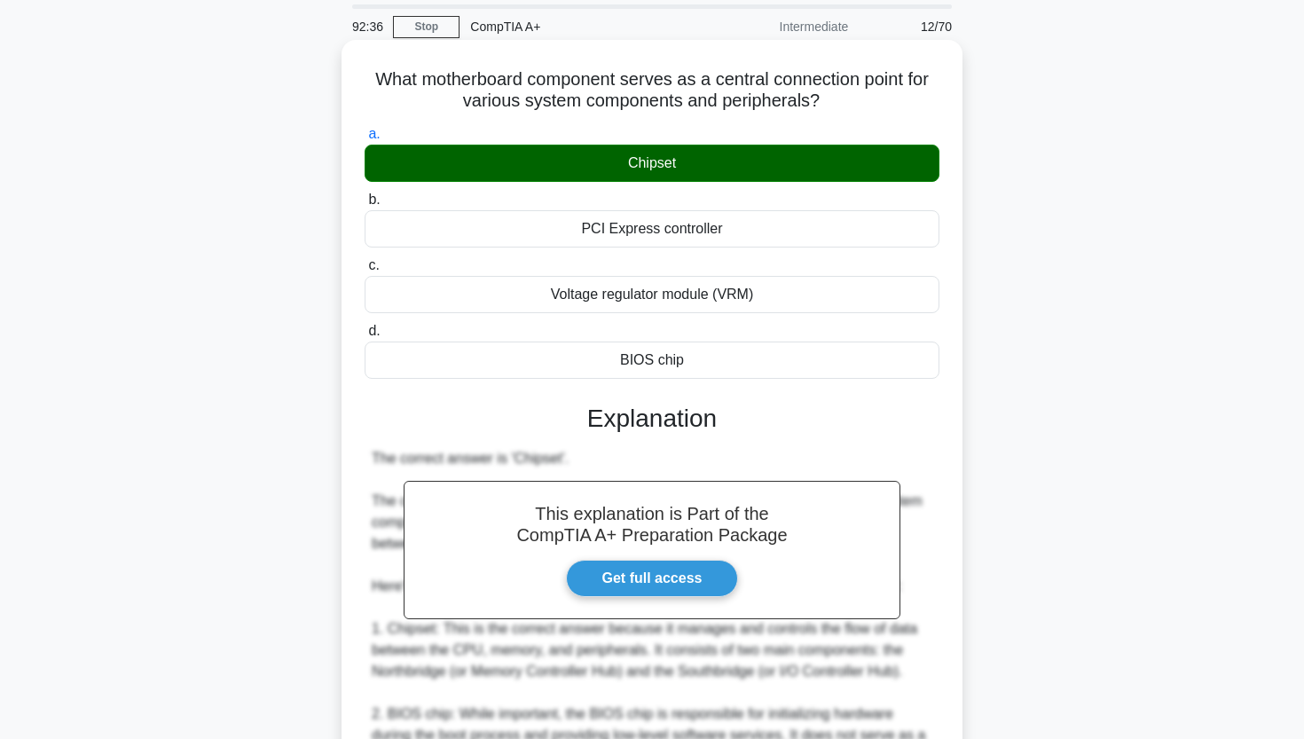
scroll to position [465, 0]
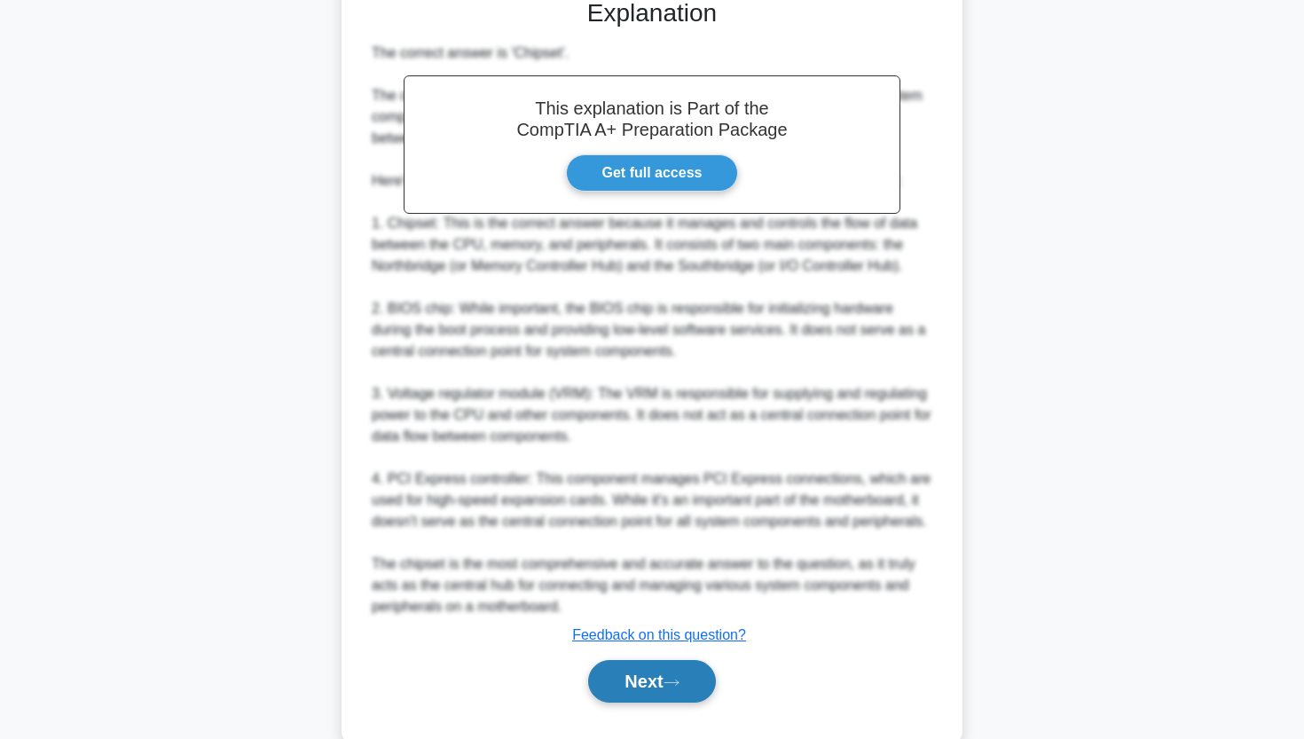
click at [618, 684] on button "Next" at bounding box center [651, 681] width 127 height 43
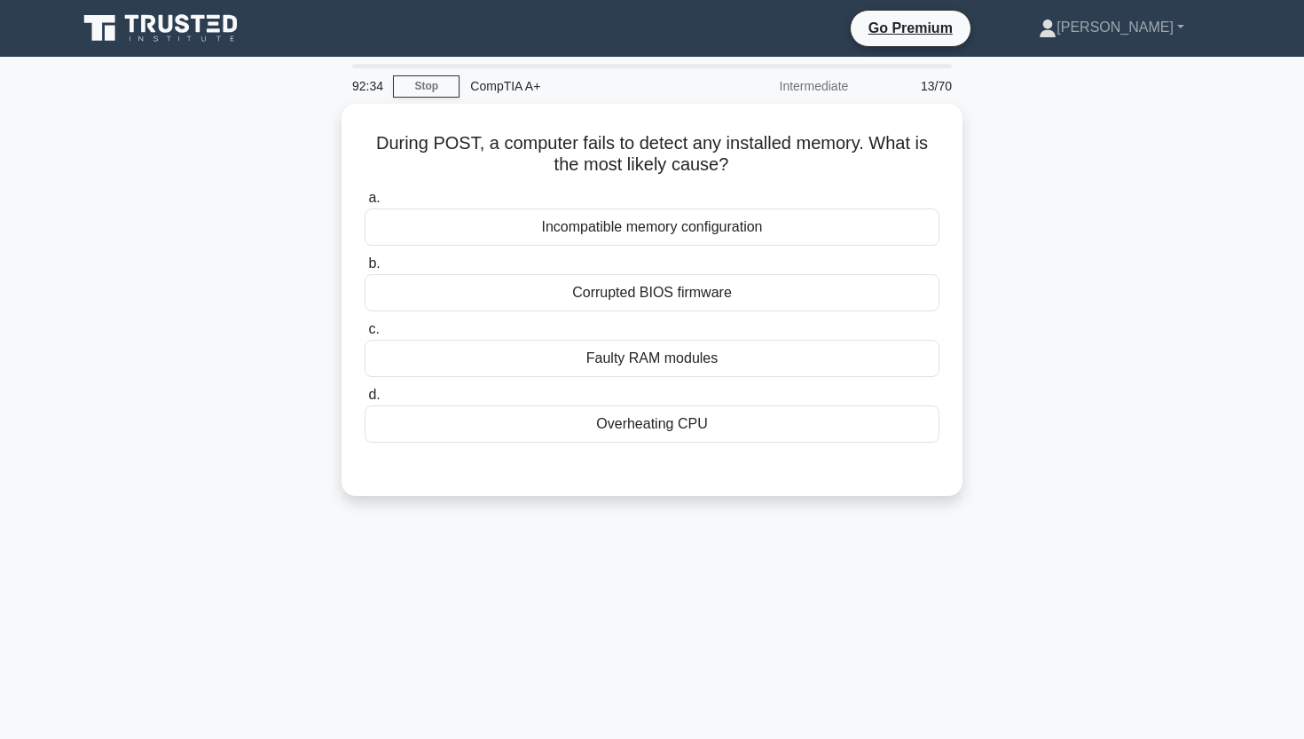
scroll to position [0, 0]
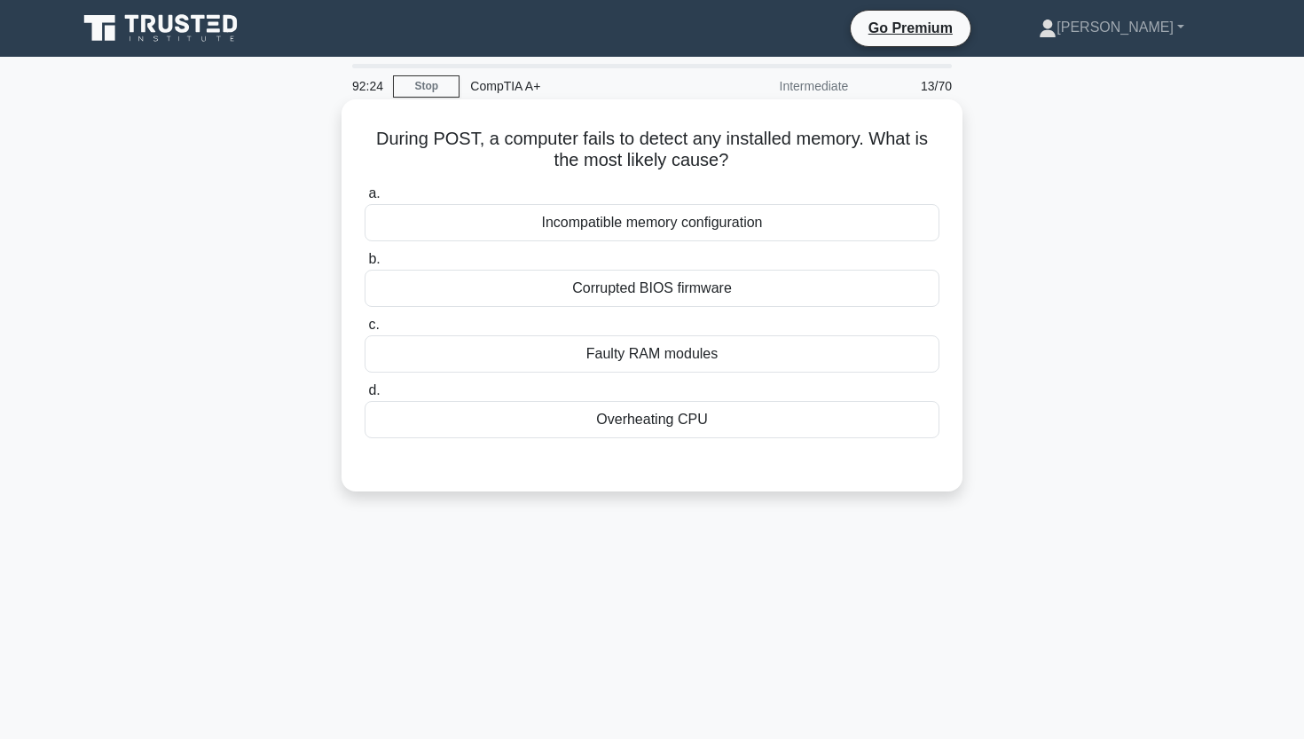
click at [667, 223] on div "Incompatible memory configuration" at bounding box center [651, 222] width 575 height 37
click at [364, 200] on input "a. Incompatible memory configuration" at bounding box center [364, 194] width 0 height 12
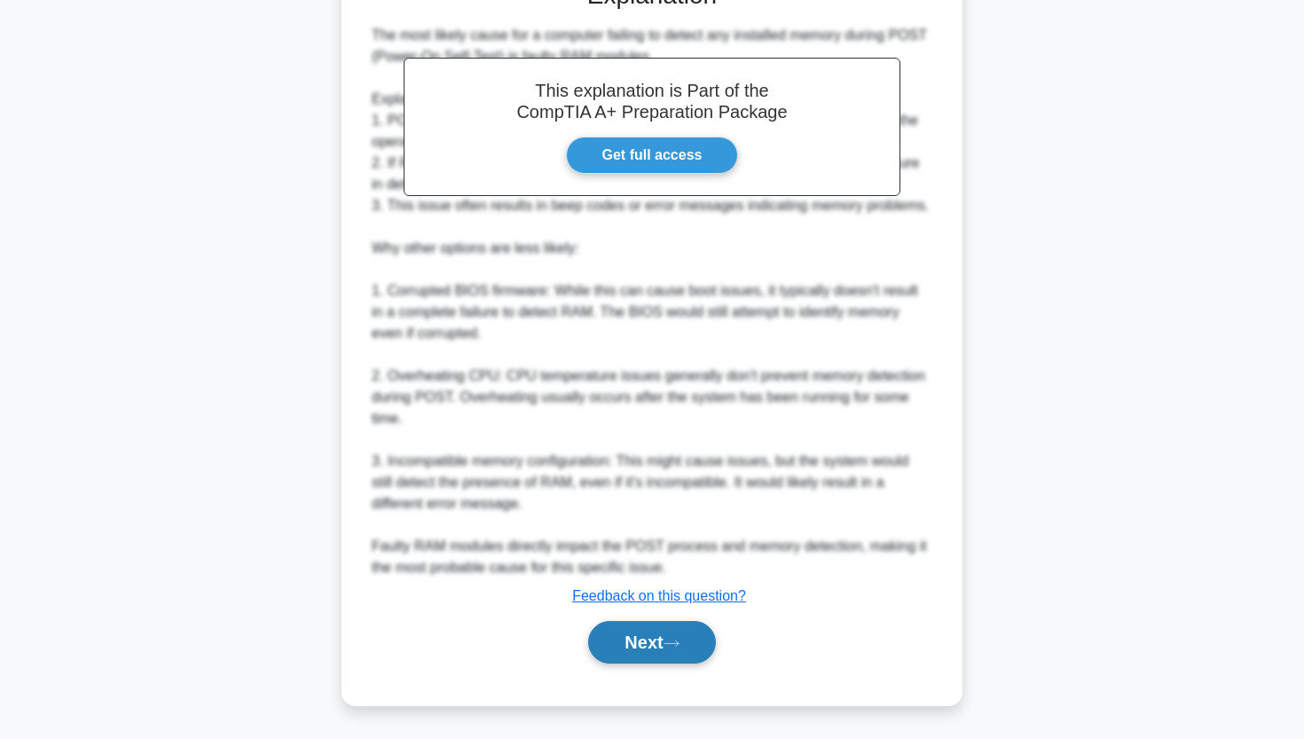
click at [609, 639] on button "Next" at bounding box center [651, 642] width 127 height 43
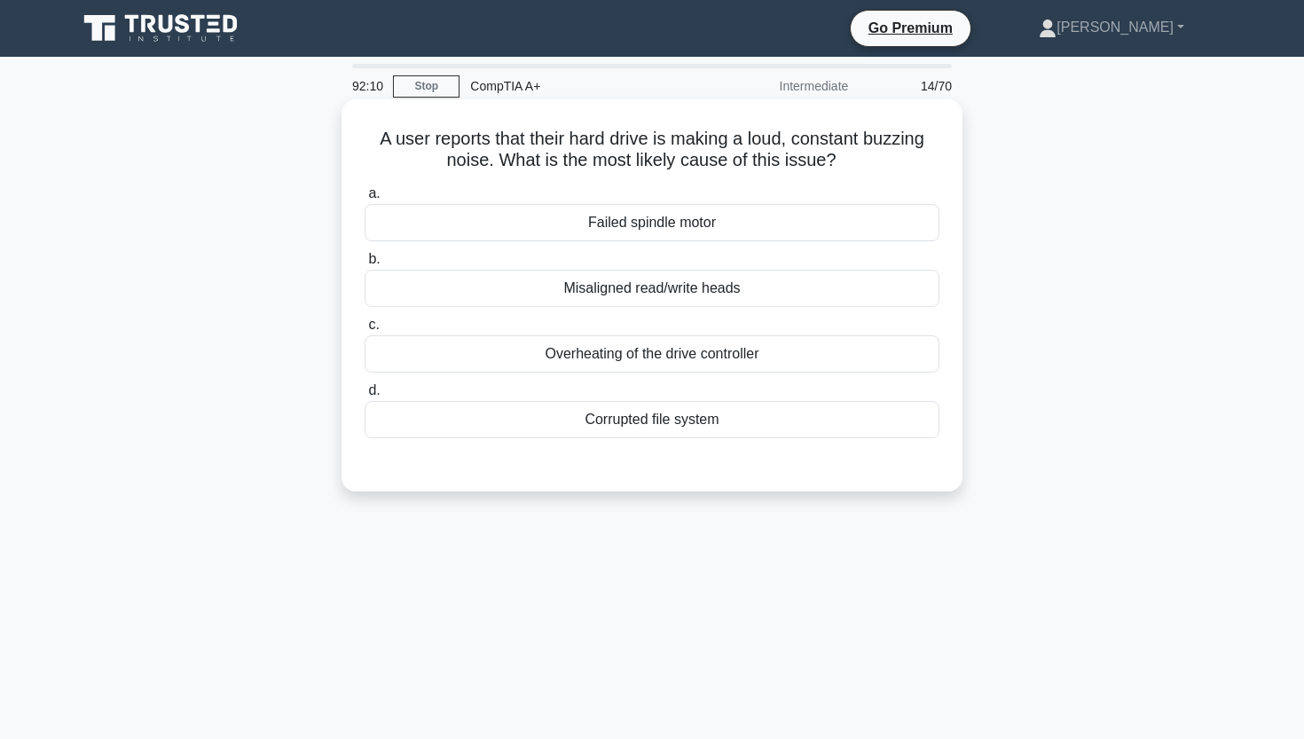
click at [660, 291] on div "Misaligned read/write heads" at bounding box center [651, 288] width 575 height 37
click at [364, 265] on input "b. Misaligned read/write heads" at bounding box center [364, 260] width 0 height 12
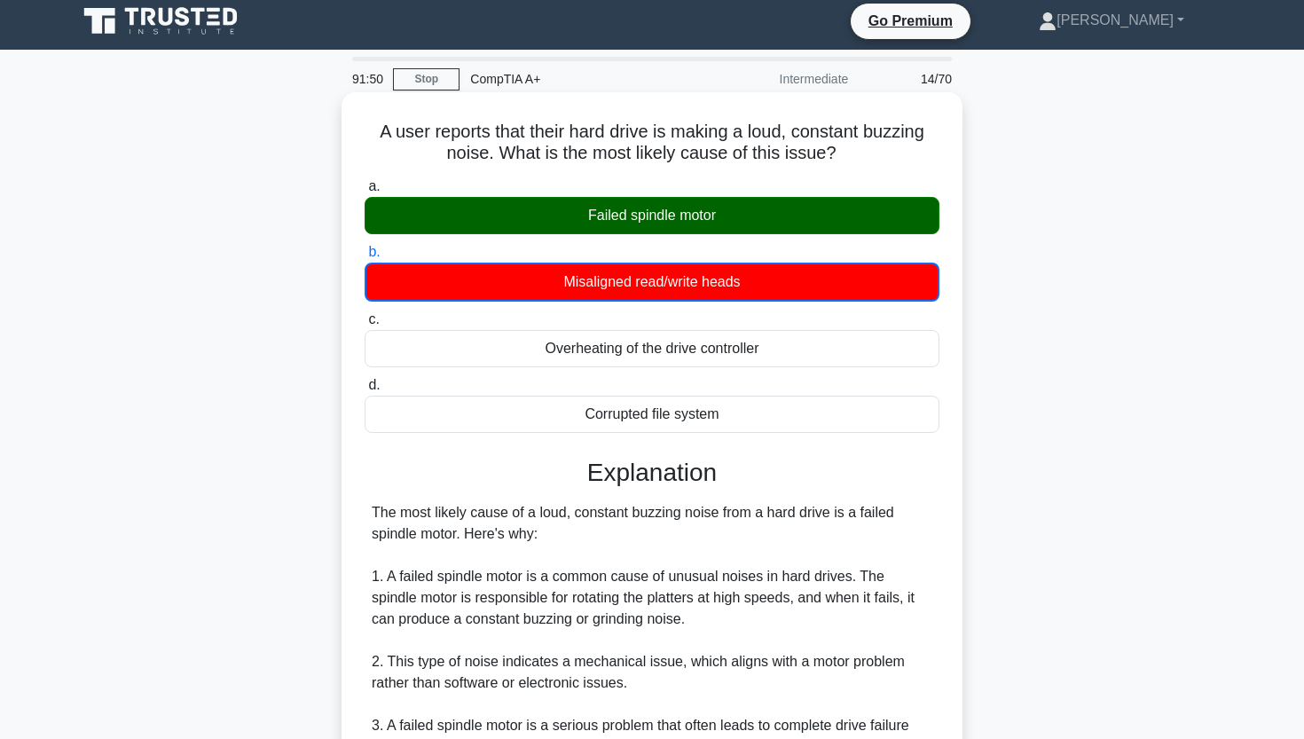
scroll to position [8, 0]
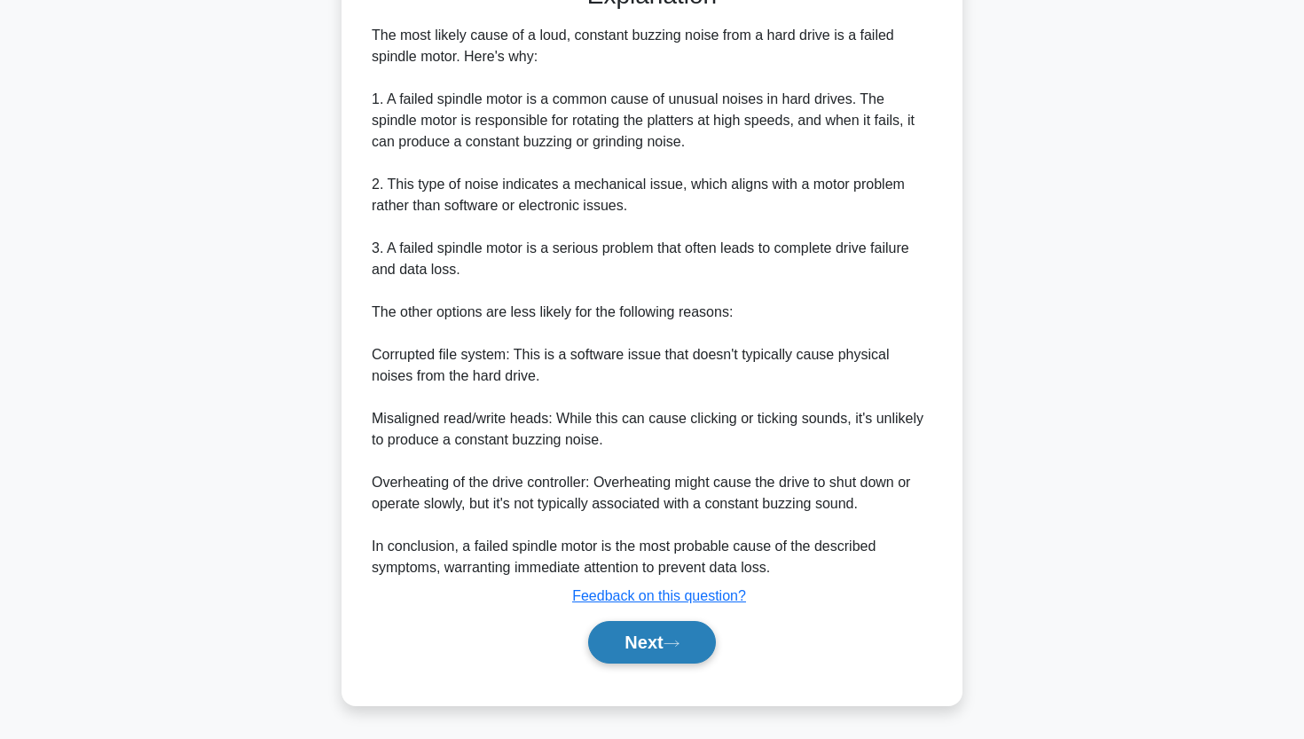
click at [633, 654] on button "Next" at bounding box center [651, 642] width 127 height 43
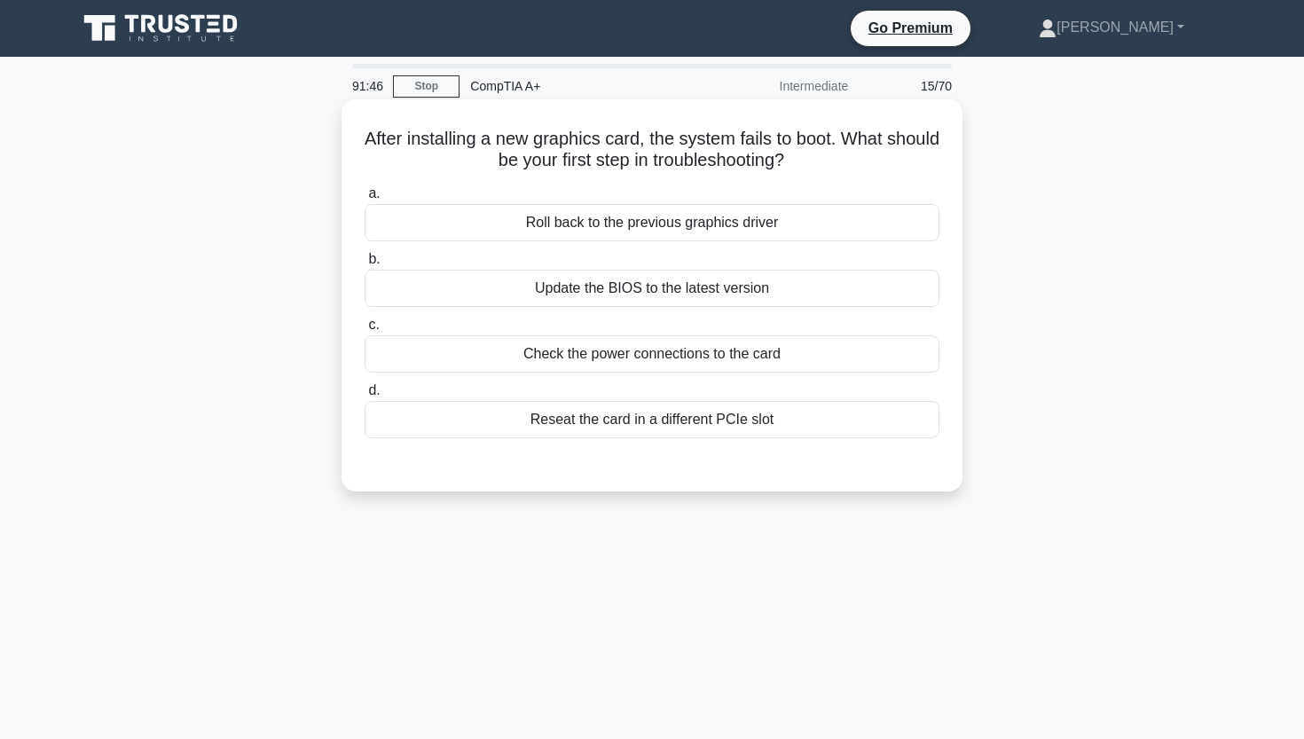
scroll to position [0, 0]
click at [701, 354] on div "Check the power connections to the card" at bounding box center [651, 353] width 575 height 37
click at [364, 331] on input "c. Check the power connections to the card" at bounding box center [364, 325] width 0 height 12
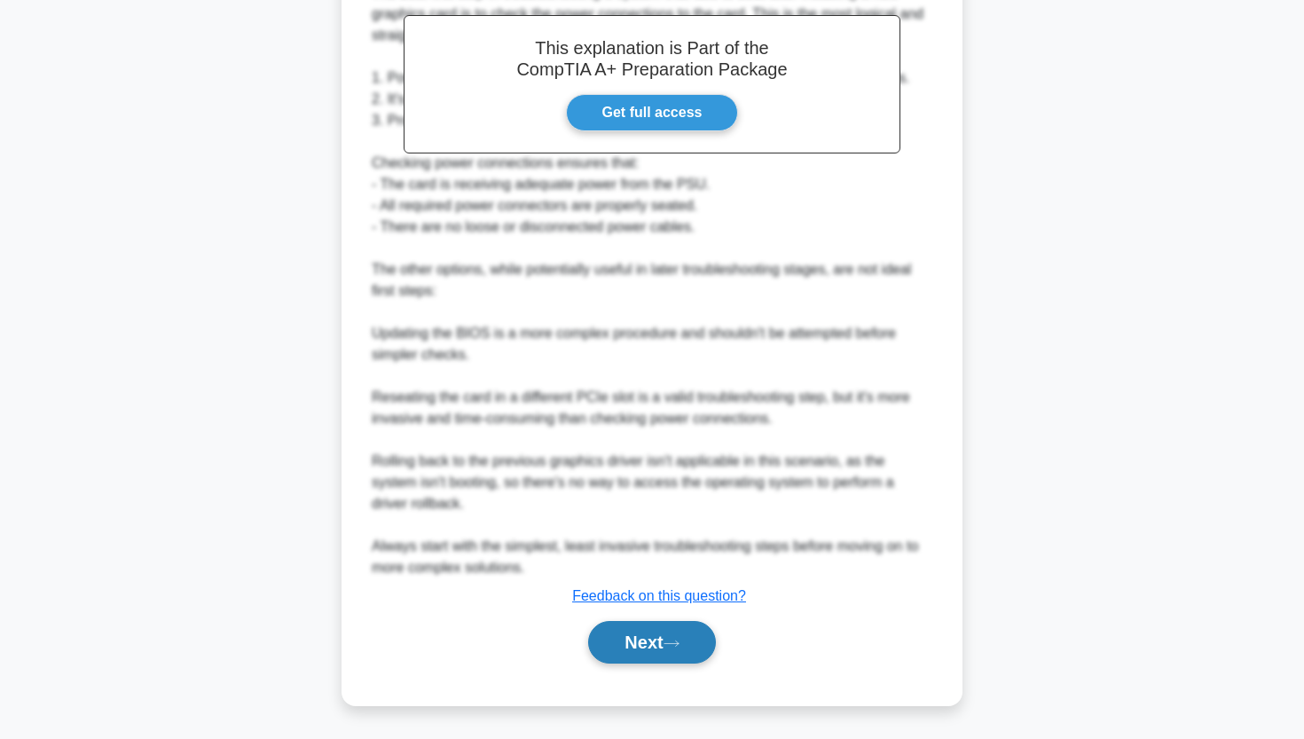
click at [612, 638] on button "Next" at bounding box center [651, 642] width 127 height 43
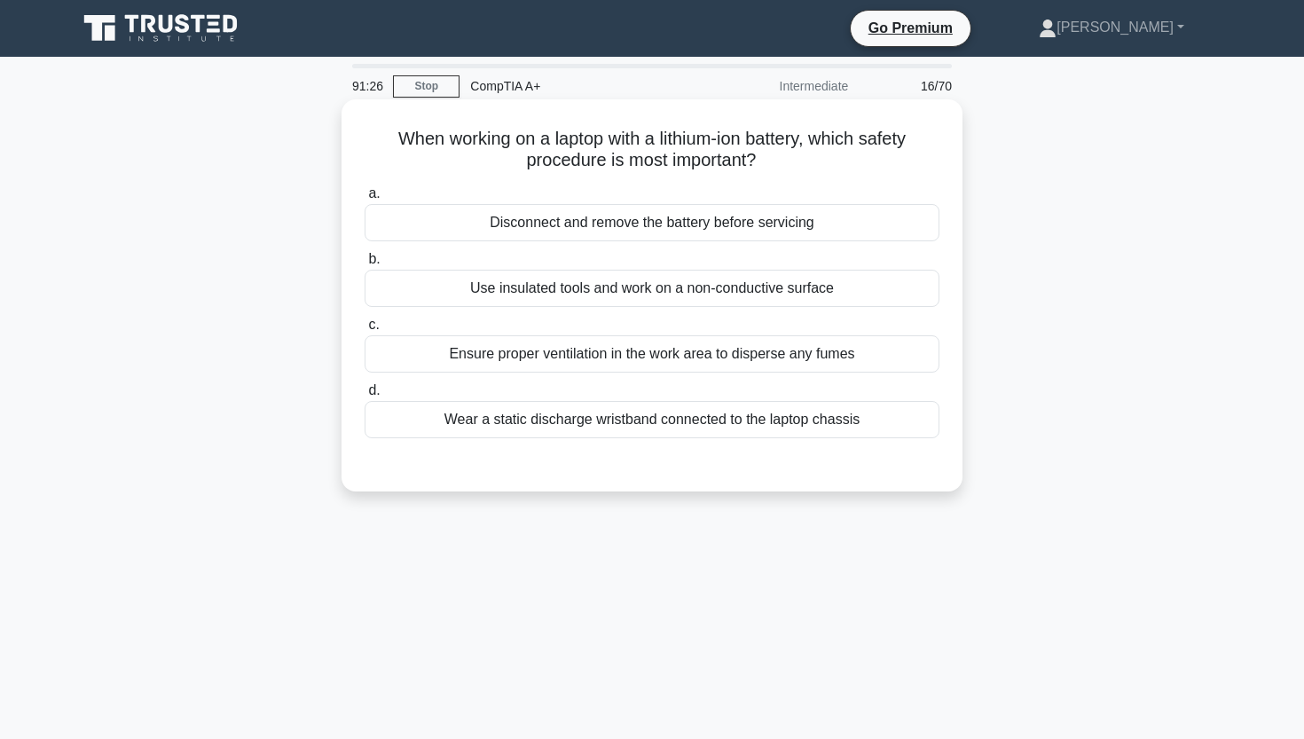
click at [841, 230] on div "Disconnect and remove the battery before servicing" at bounding box center [651, 222] width 575 height 37
click at [364, 200] on input "a. Disconnect and remove the battery before servicing" at bounding box center [364, 194] width 0 height 12
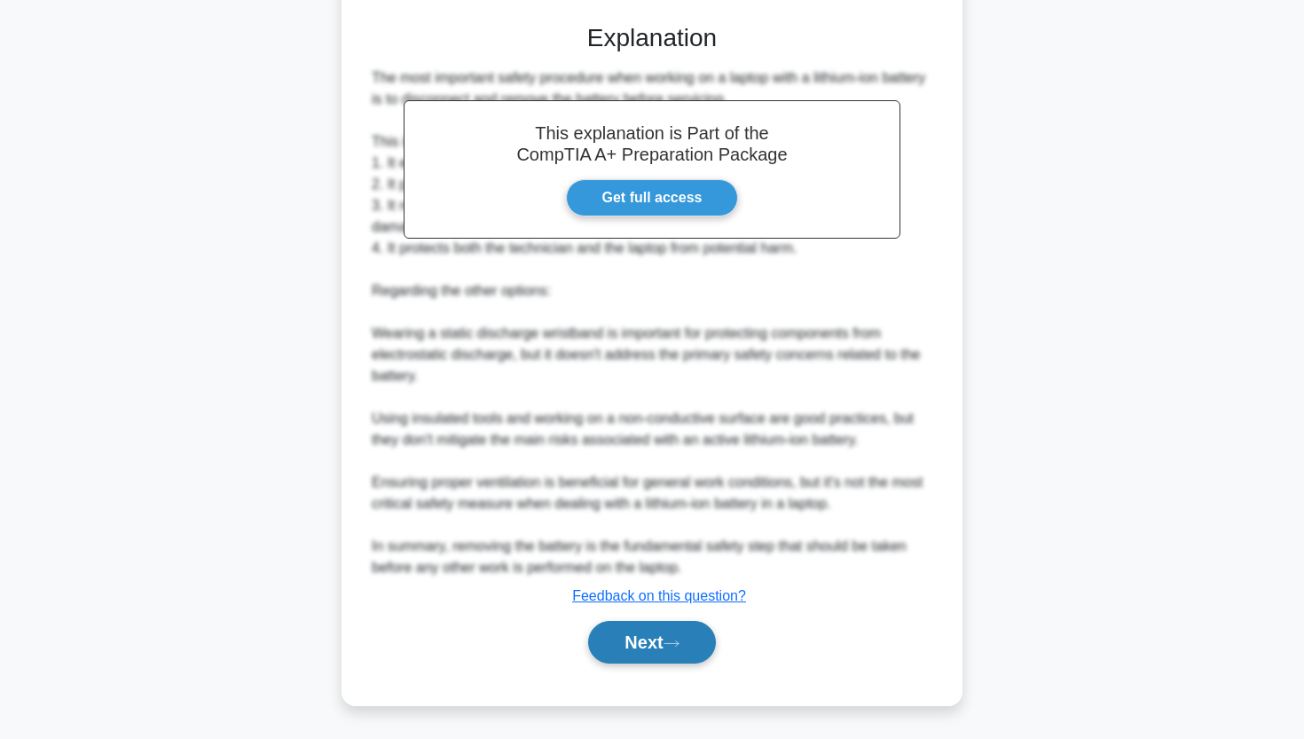
click at [634, 644] on button "Next" at bounding box center [651, 642] width 127 height 43
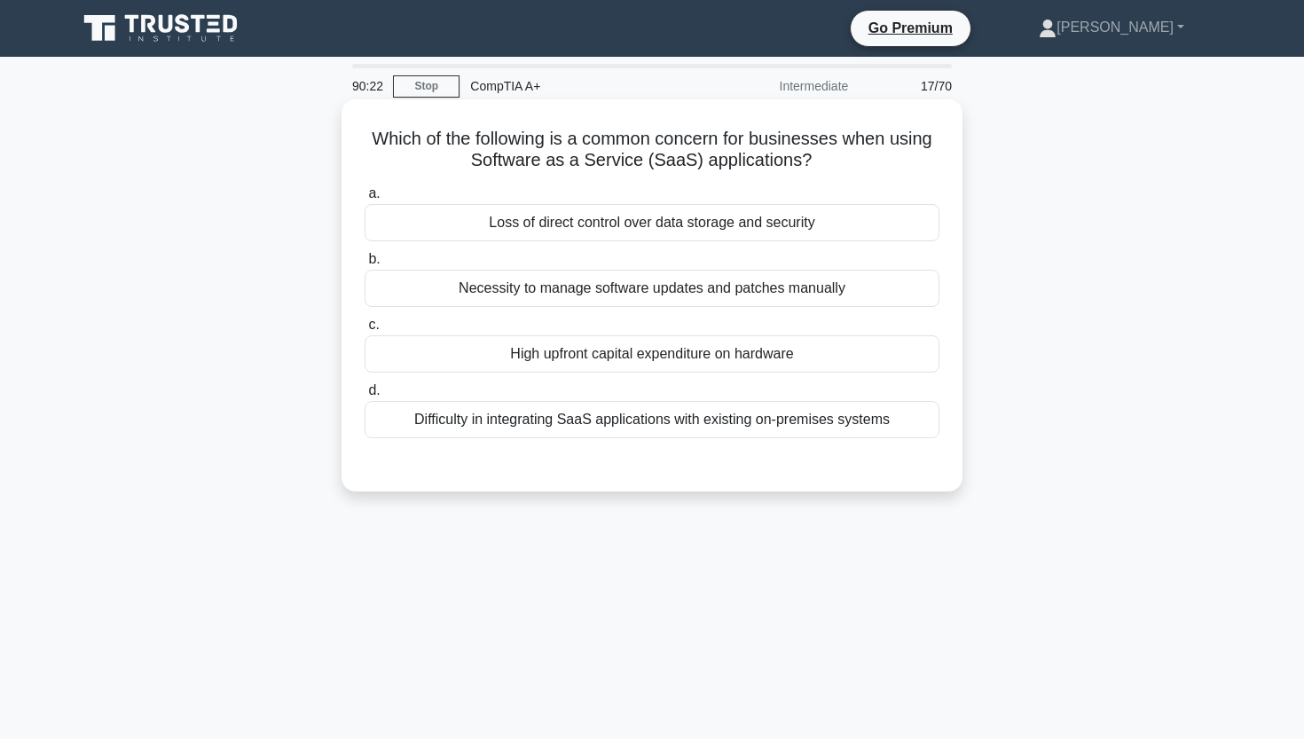
drag, startPoint x: 375, startPoint y: 136, endPoint x: 850, endPoint y: 155, distance: 474.9
click at [850, 155] on h5 "Which of the following is a common concern for businesses when using Software a…" at bounding box center [652, 150] width 578 height 44
copy h5 "Which of the following is a common concern for businesses when using Software a…"
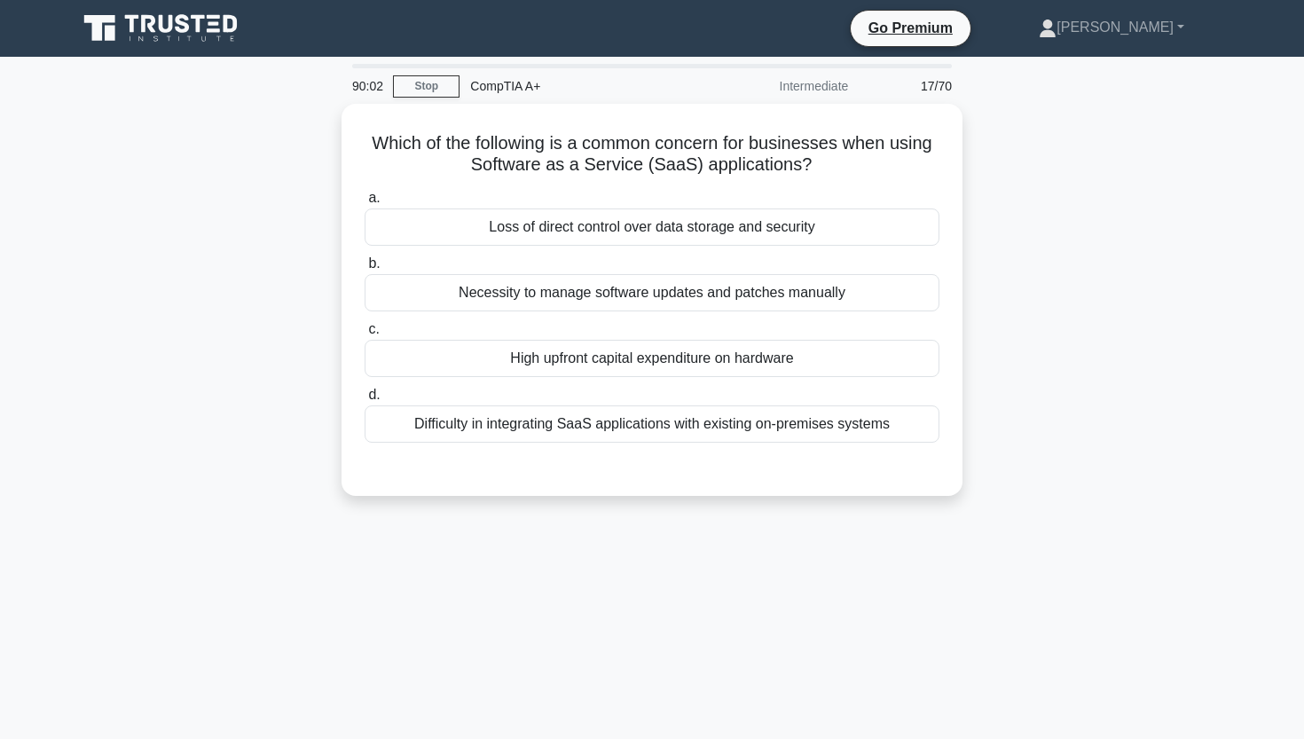
click at [104, 330] on div "Which of the following is a common concern for businesses when using Software a…" at bounding box center [652, 310] width 1171 height 413
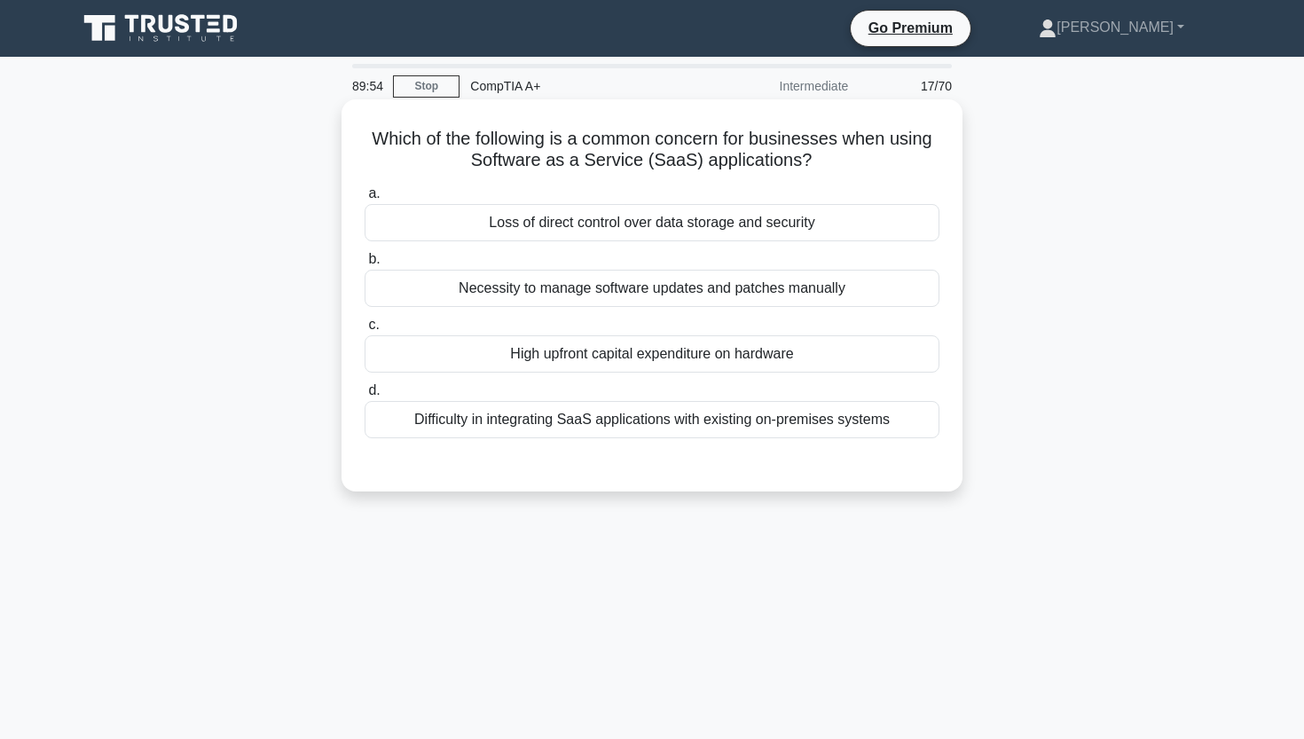
drag, startPoint x: 373, startPoint y: 139, endPoint x: 831, endPoint y: 164, distance: 458.3
click at [831, 164] on h5 "Which of the following is a common concern for businesses when using Software a…" at bounding box center [652, 150] width 578 height 44
copy h5 "Which of the following is a common concern for businesses when using Software a…"
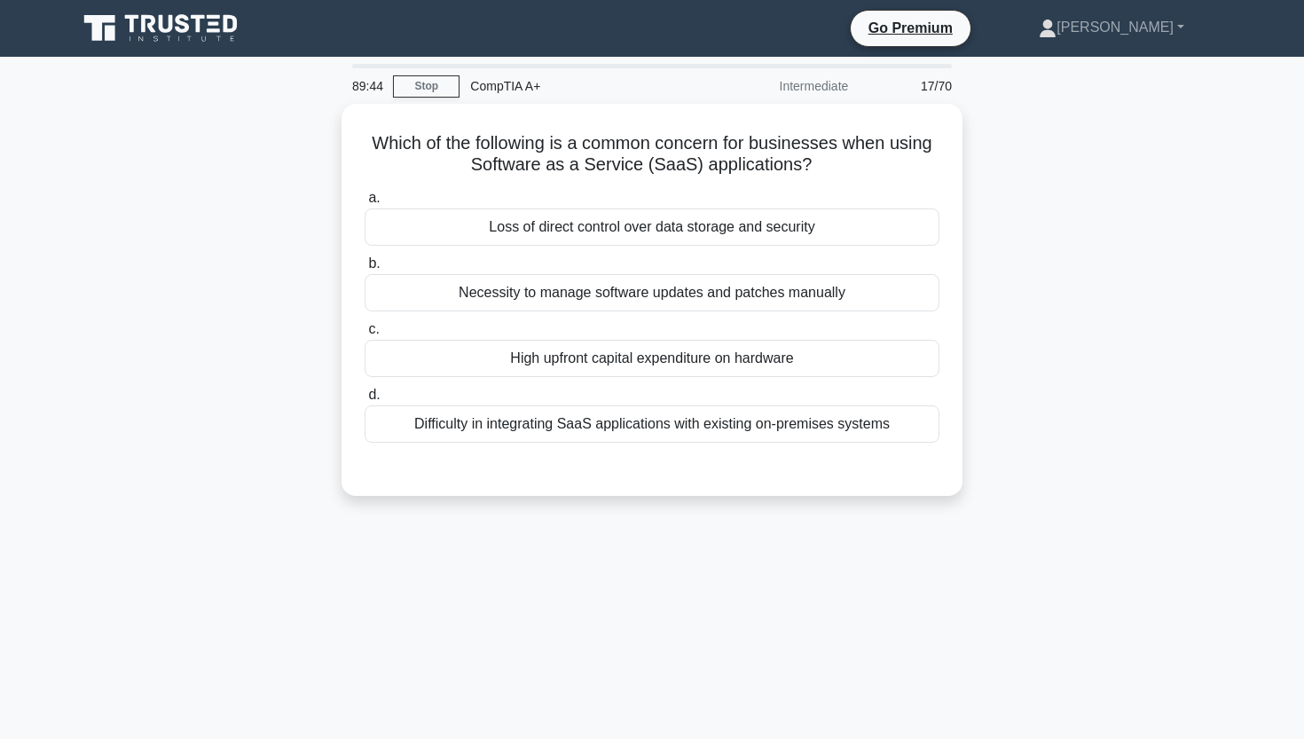
click at [69, 251] on div "Which of the following is a common concern for businesses when using Software a…" at bounding box center [652, 310] width 1171 height 413
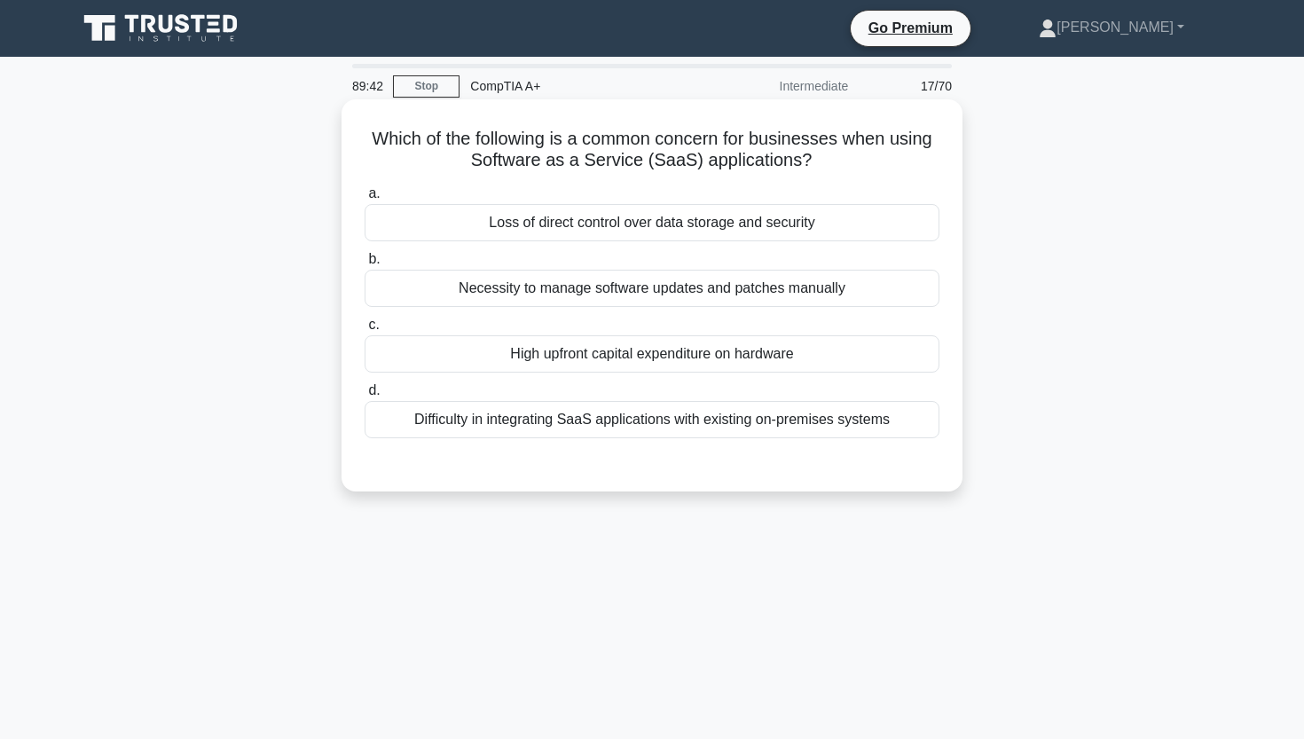
click at [499, 227] on div "Loss of direct control over data storage and security" at bounding box center [651, 222] width 575 height 37
click at [364, 200] on input "a. Loss of direct control over data storage and security" at bounding box center [364, 194] width 0 height 12
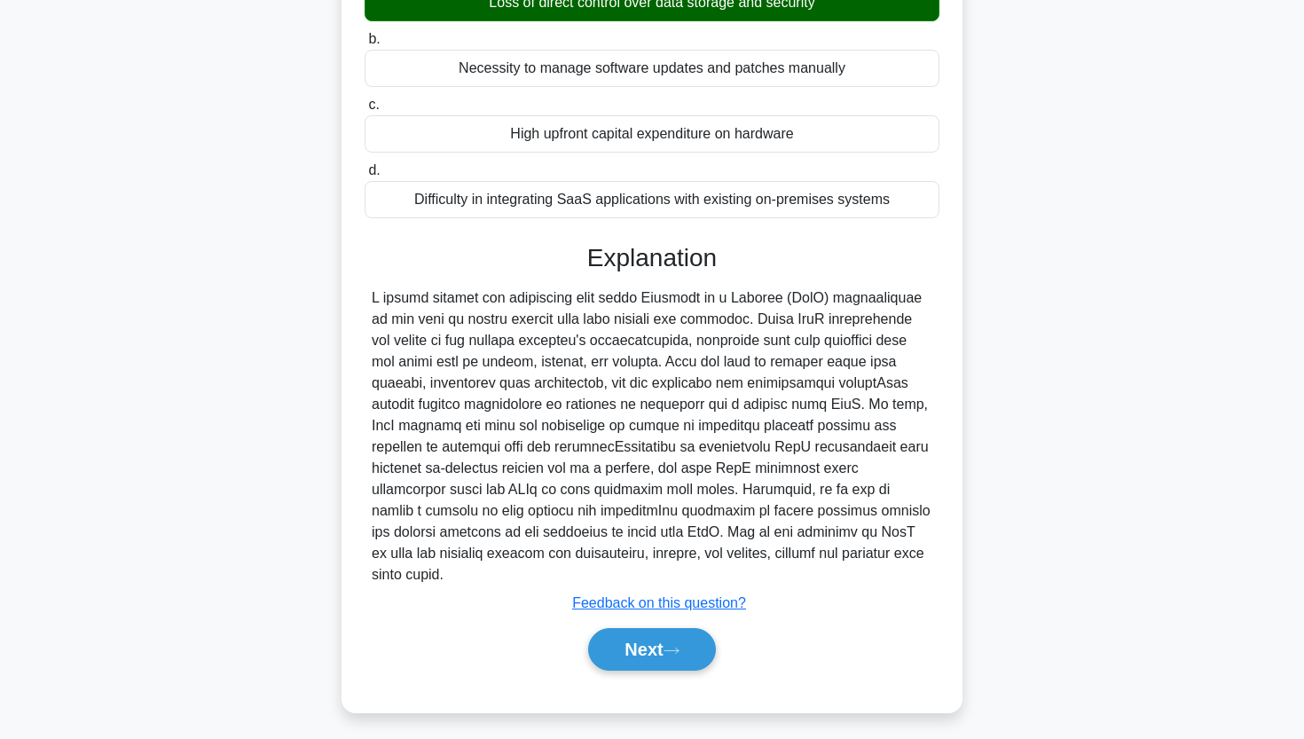
scroll to position [219, 0]
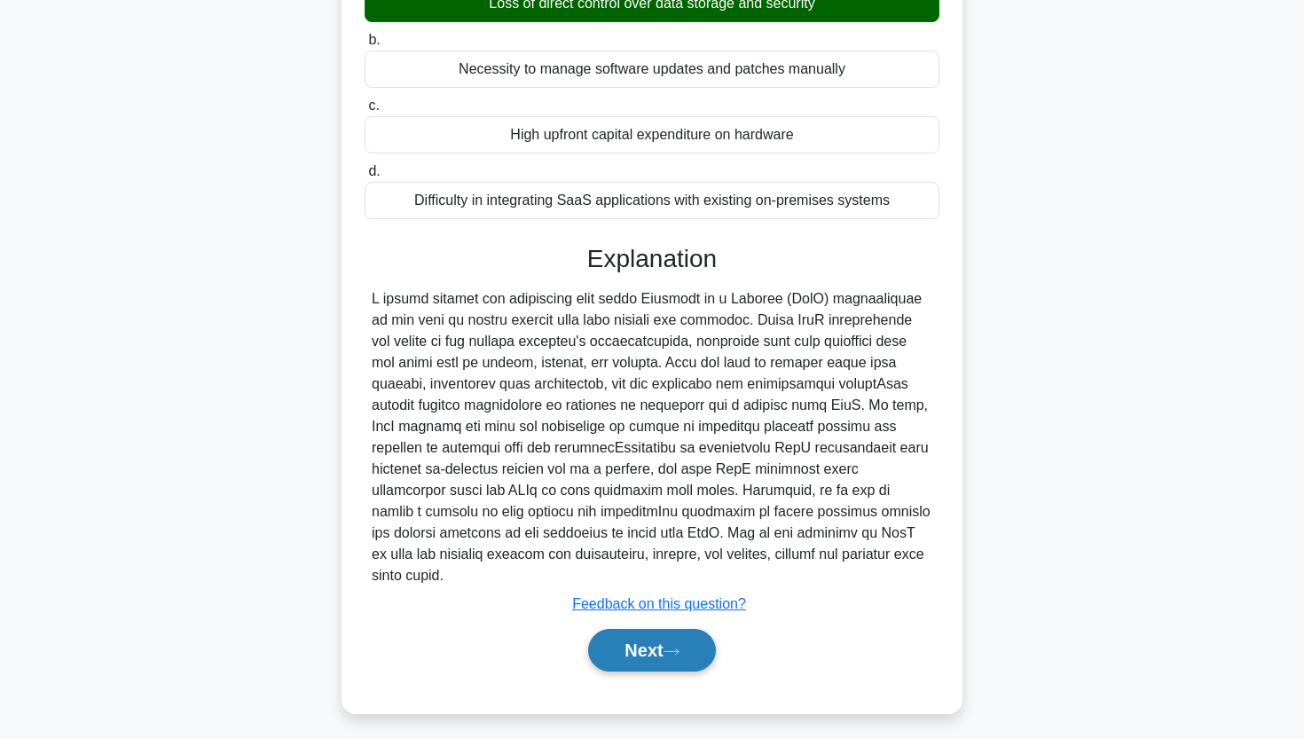
click at [652, 637] on button "Next" at bounding box center [651, 650] width 127 height 43
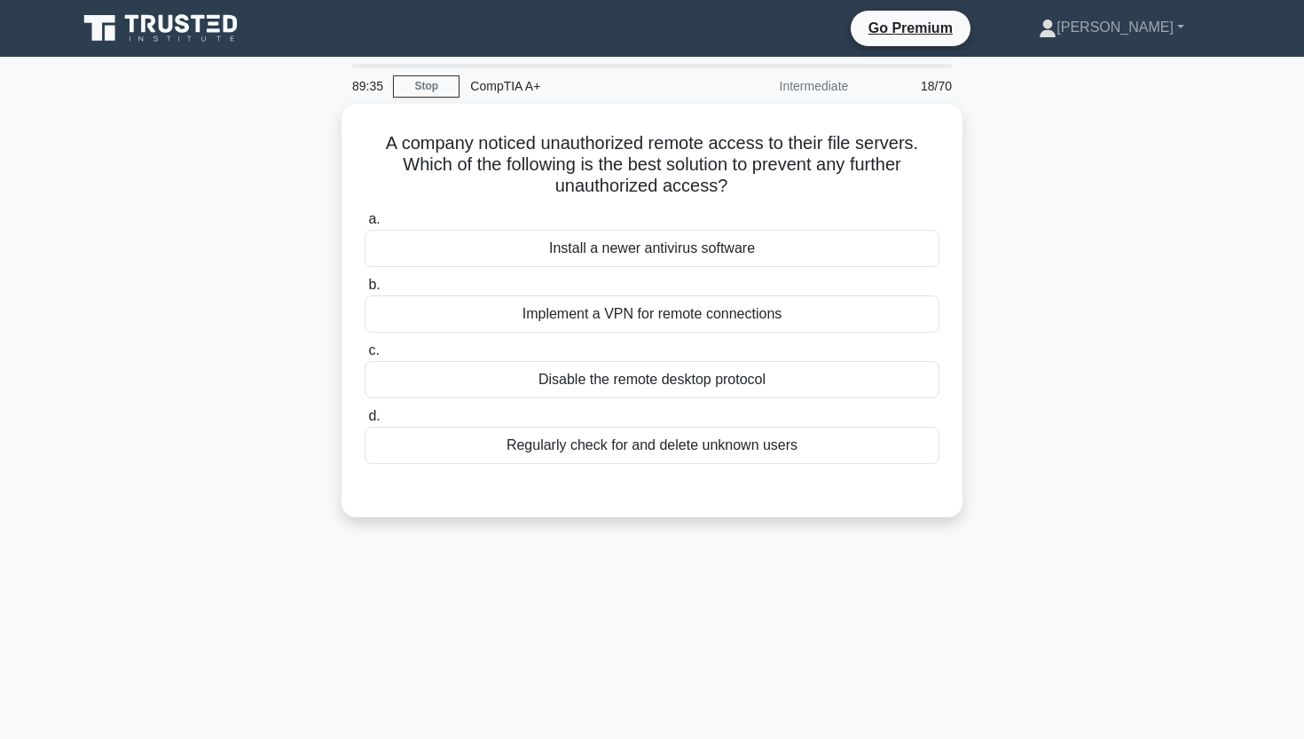
scroll to position [0, 0]
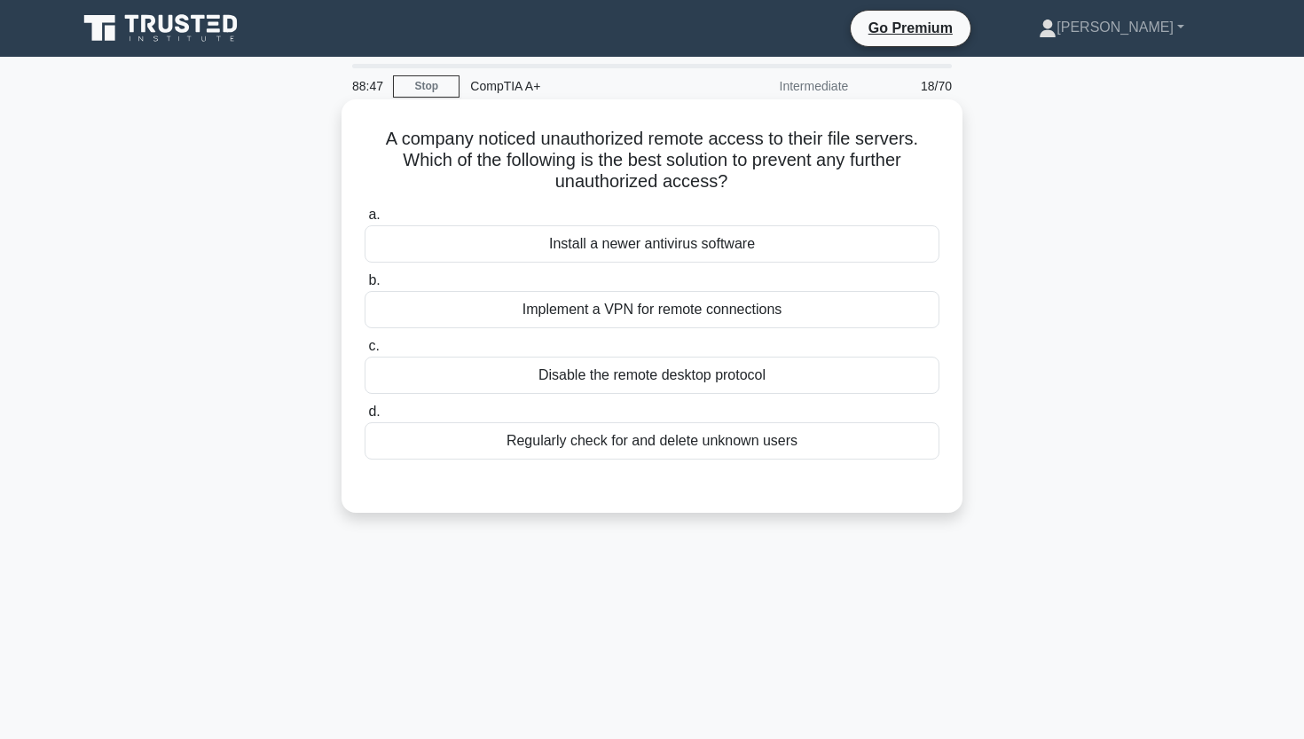
click at [742, 316] on div "Implement a VPN for remote connections" at bounding box center [651, 309] width 575 height 37
click at [364, 286] on input "b. Implement a VPN for remote connections" at bounding box center [364, 281] width 0 height 12
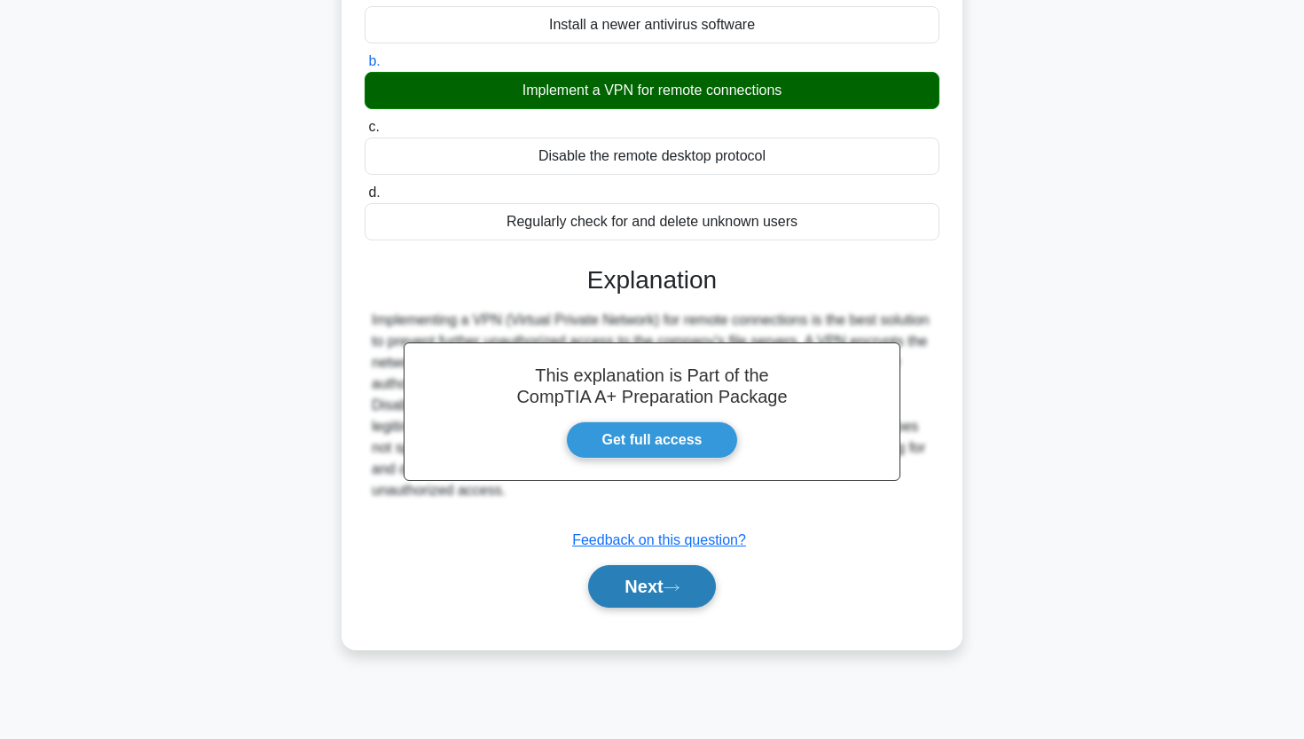
click at [647, 585] on button "Next" at bounding box center [651, 586] width 127 height 43
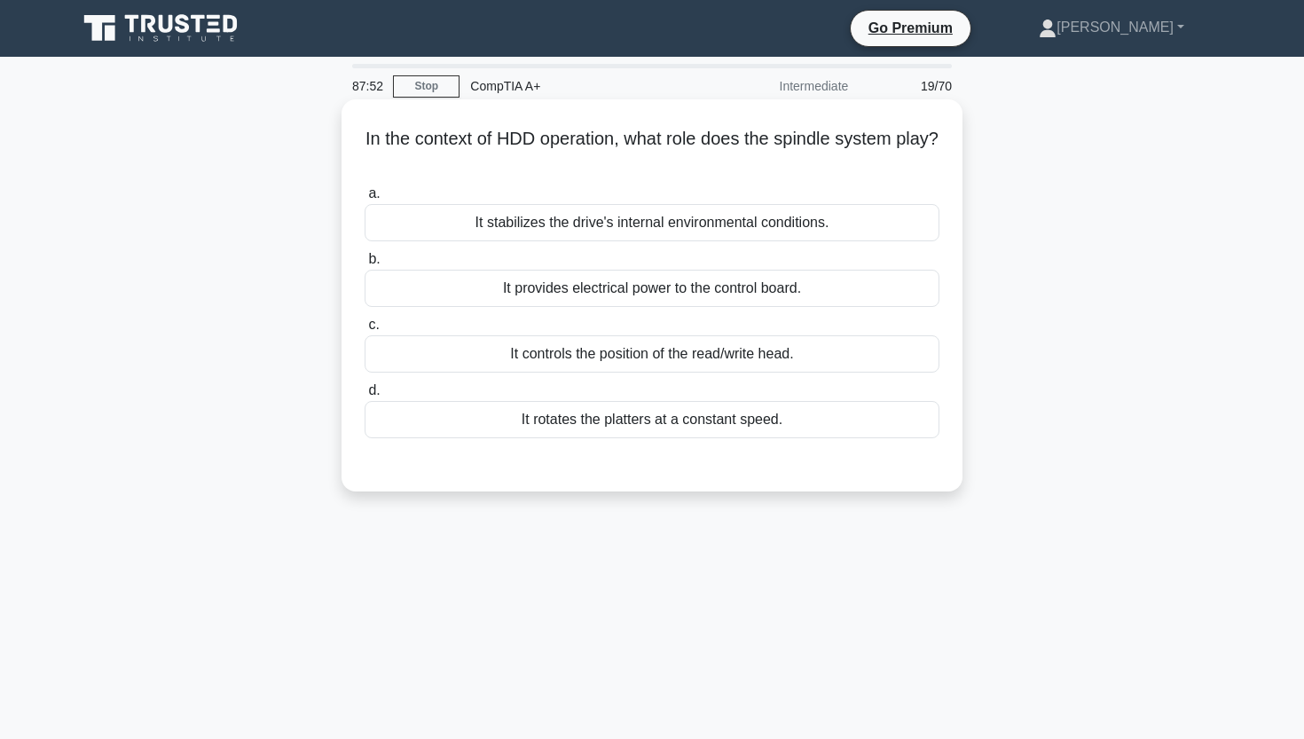
click at [743, 427] on div "It rotates the platters at a constant speed." at bounding box center [651, 419] width 575 height 37
click at [364, 396] on input "d. It rotates the platters at a constant speed." at bounding box center [364, 391] width 0 height 12
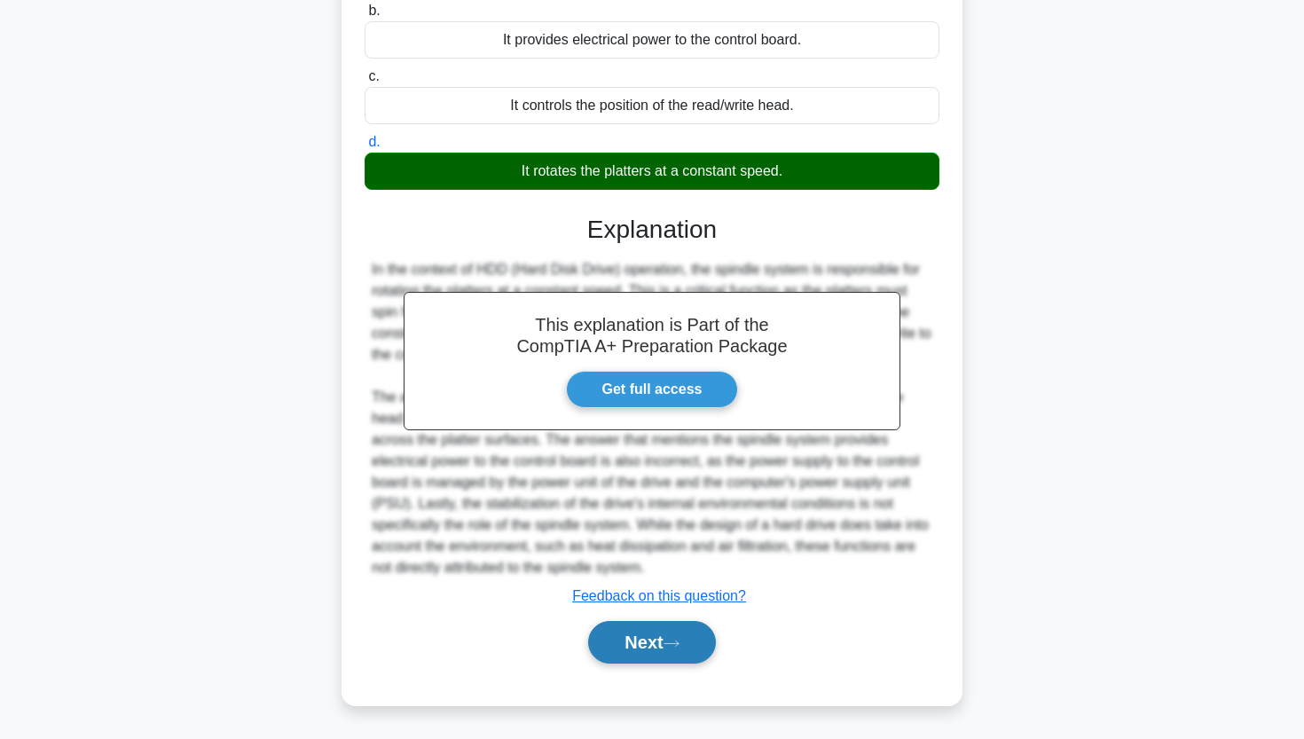
click at [649, 638] on button "Next" at bounding box center [651, 642] width 127 height 43
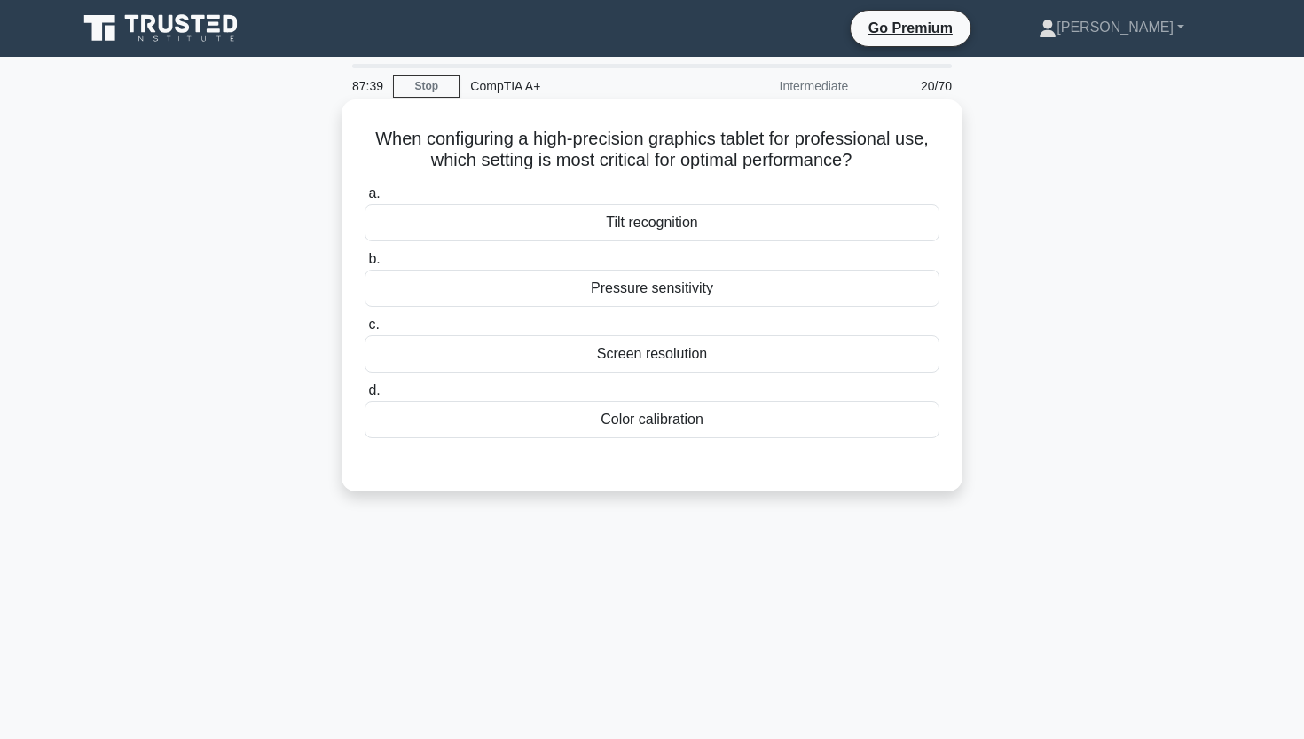
click at [681, 300] on div "Pressure sensitivity" at bounding box center [651, 288] width 575 height 37
click at [364, 265] on input "b. Pressure sensitivity" at bounding box center [364, 260] width 0 height 12
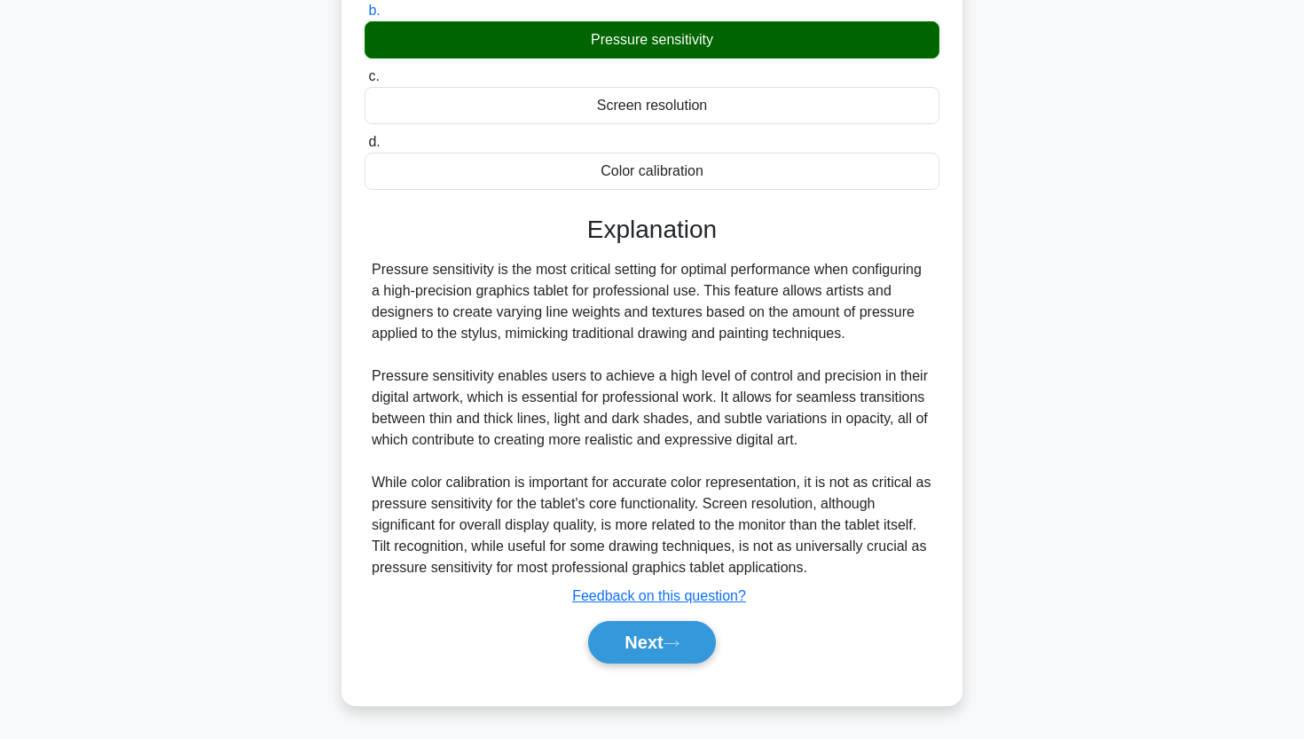
scroll to position [248, 0]
click at [654, 639] on button "Next" at bounding box center [651, 642] width 127 height 43
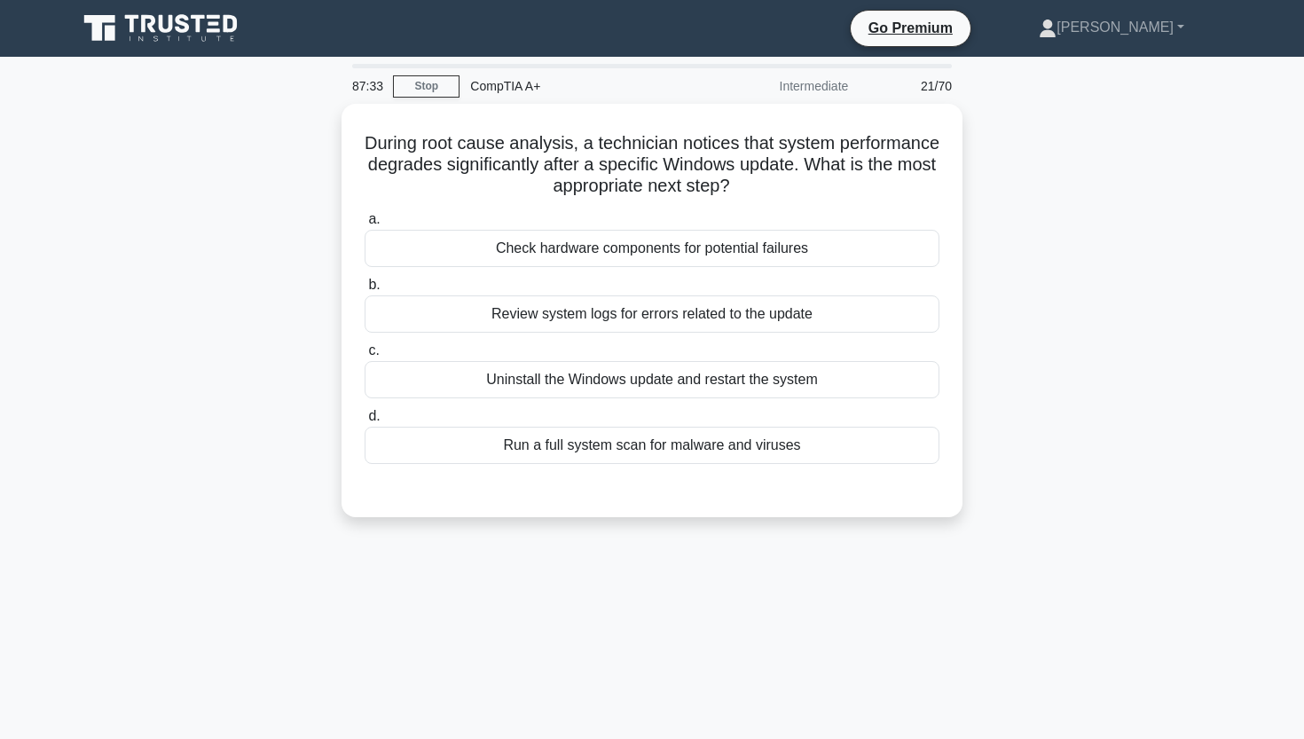
scroll to position [0, 0]
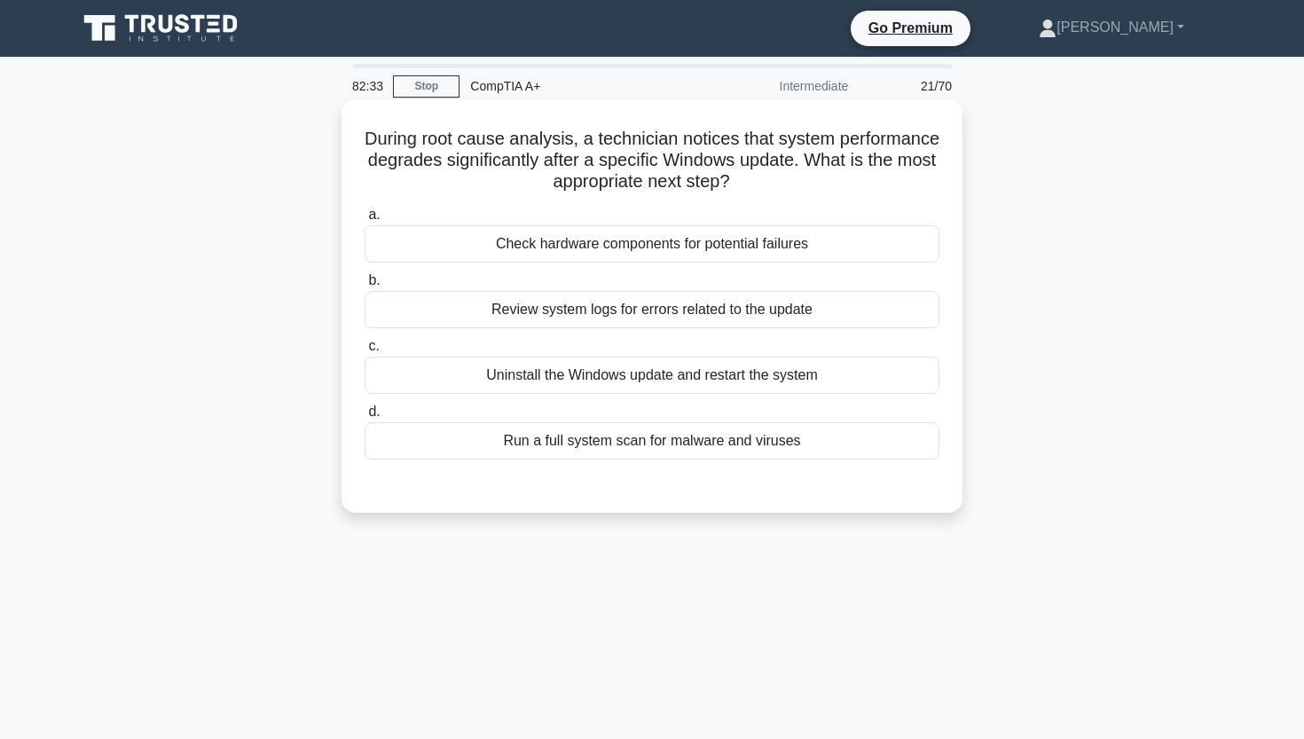
click at [648, 313] on div "Review system logs for errors related to the update" at bounding box center [651, 309] width 575 height 37
click at [364, 286] on input "b. Review system logs for errors related to the update" at bounding box center [364, 281] width 0 height 12
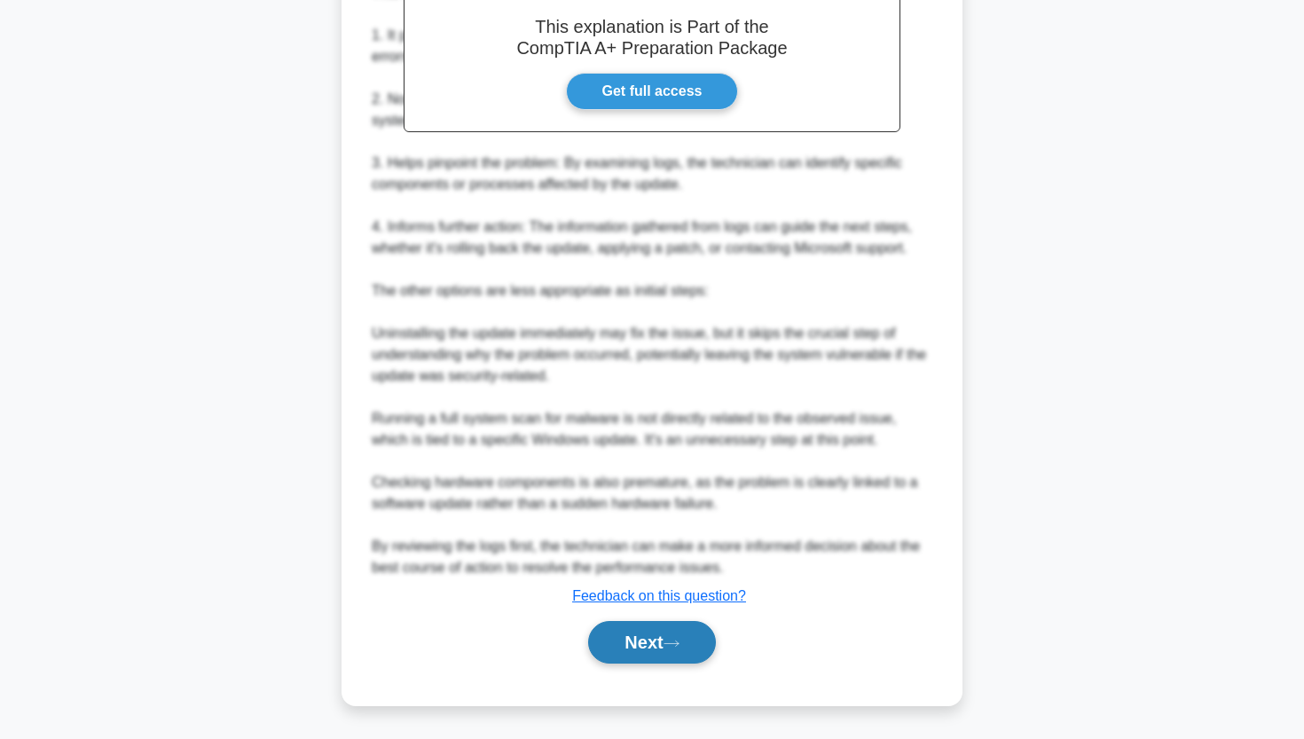
click at [629, 639] on button "Next" at bounding box center [651, 642] width 127 height 43
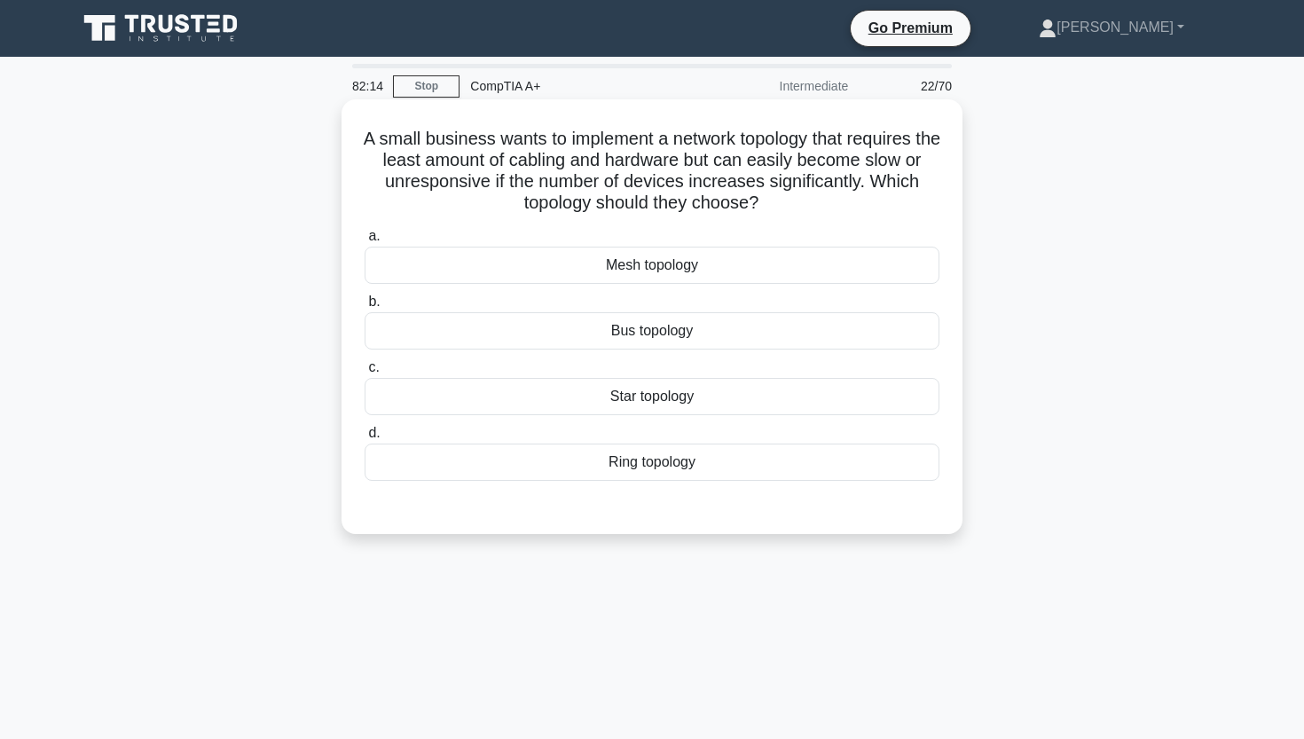
drag, startPoint x: 376, startPoint y: 135, endPoint x: 804, endPoint y: 195, distance: 432.6
click at [804, 195] on h5 "A small business wants to implement a network topology that requires the least …" at bounding box center [652, 171] width 578 height 87
click at [690, 392] on div "Star topology" at bounding box center [651, 396] width 575 height 37
click at [364, 373] on input "c. Star topology" at bounding box center [364, 368] width 0 height 12
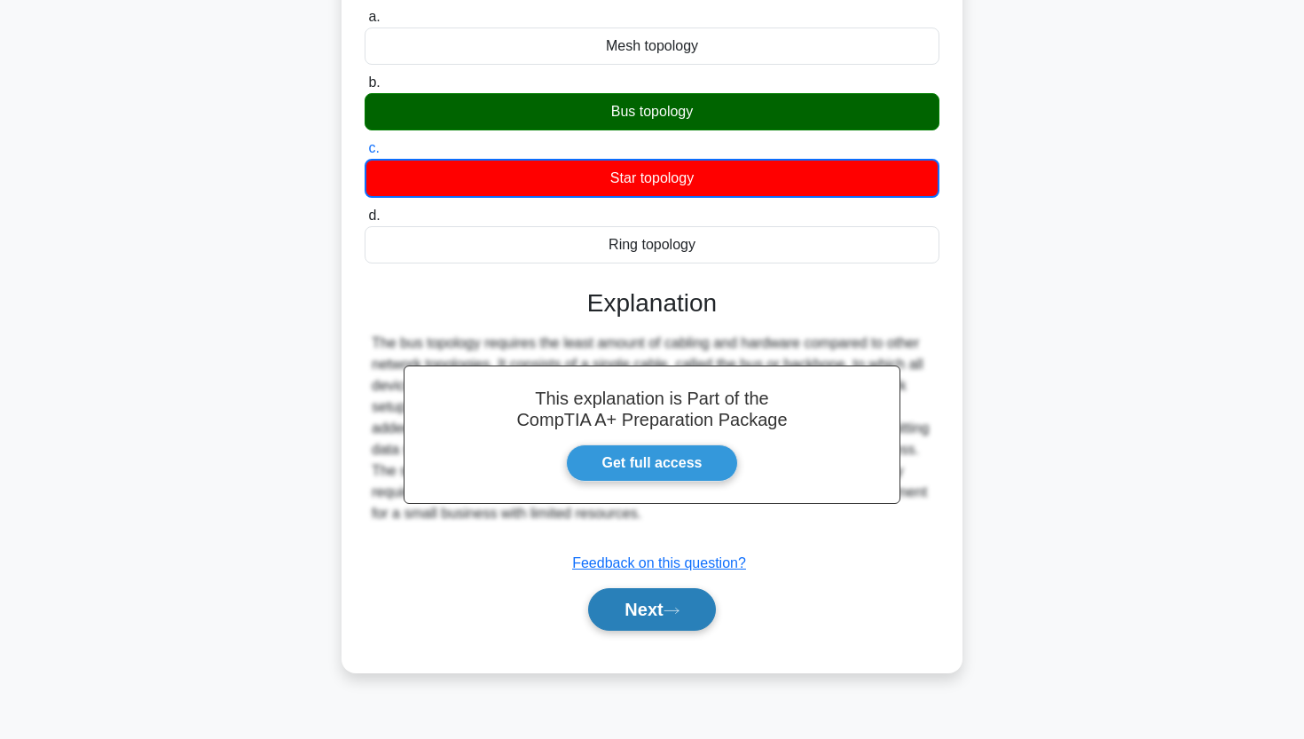
click at [652, 626] on button "Next" at bounding box center [651, 609] width 127 height 43
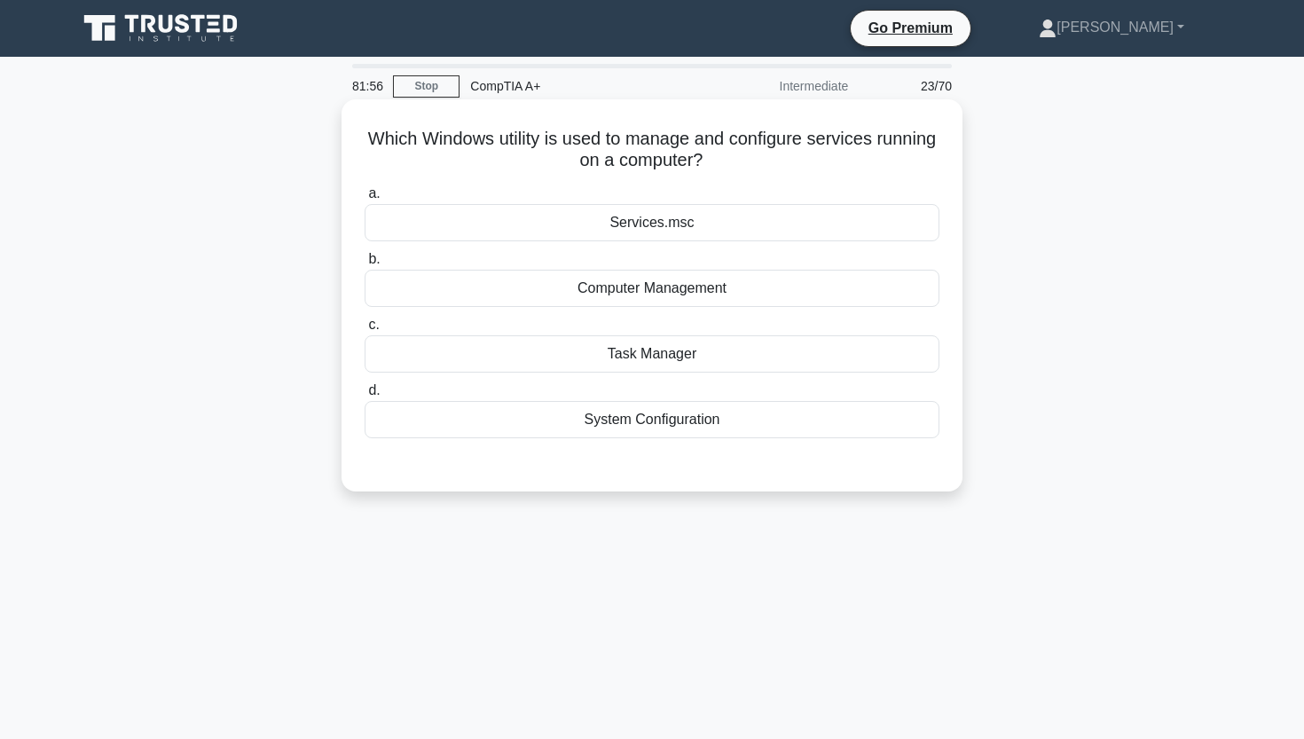
click at [650, 361] on div "Task Manager" at bounding box center [651, 353] width 575 height 37
click at [364, 331] on input "c. Task Manager" at bounding box center [364, 325] width 0 height 12
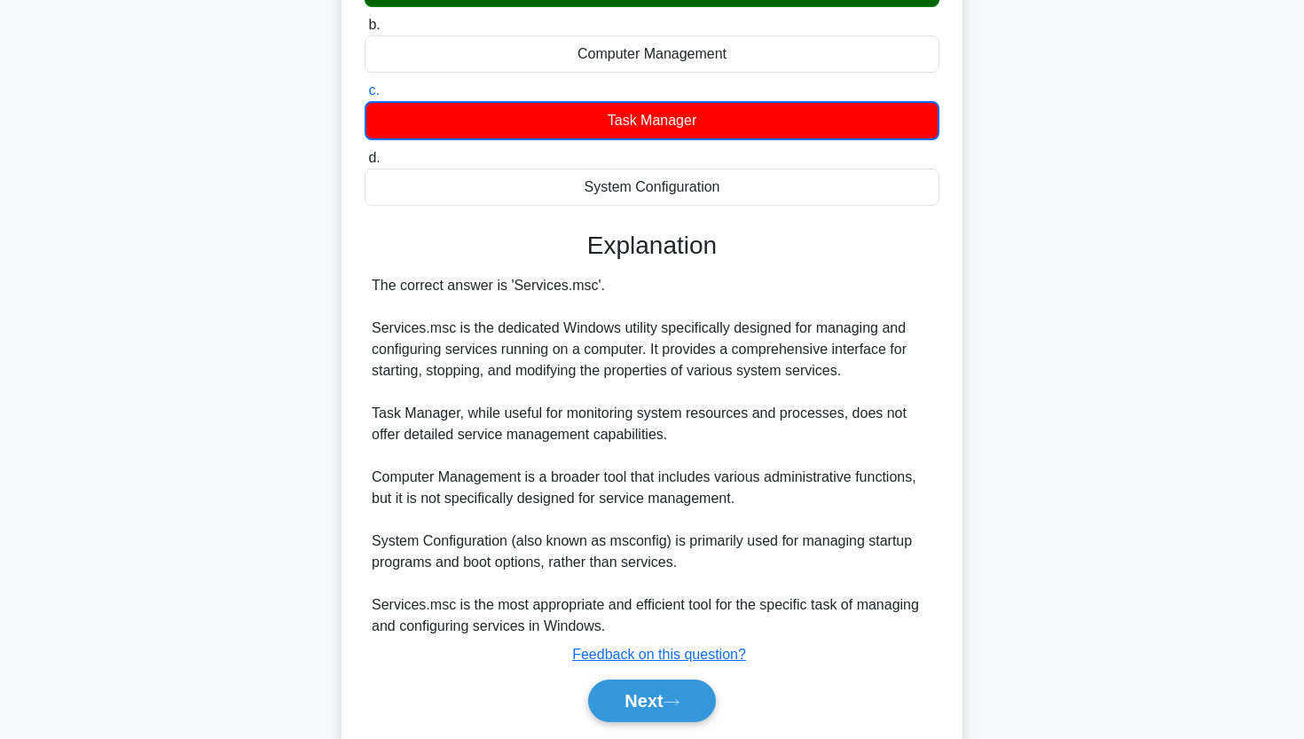
scroll to position [290, 0]
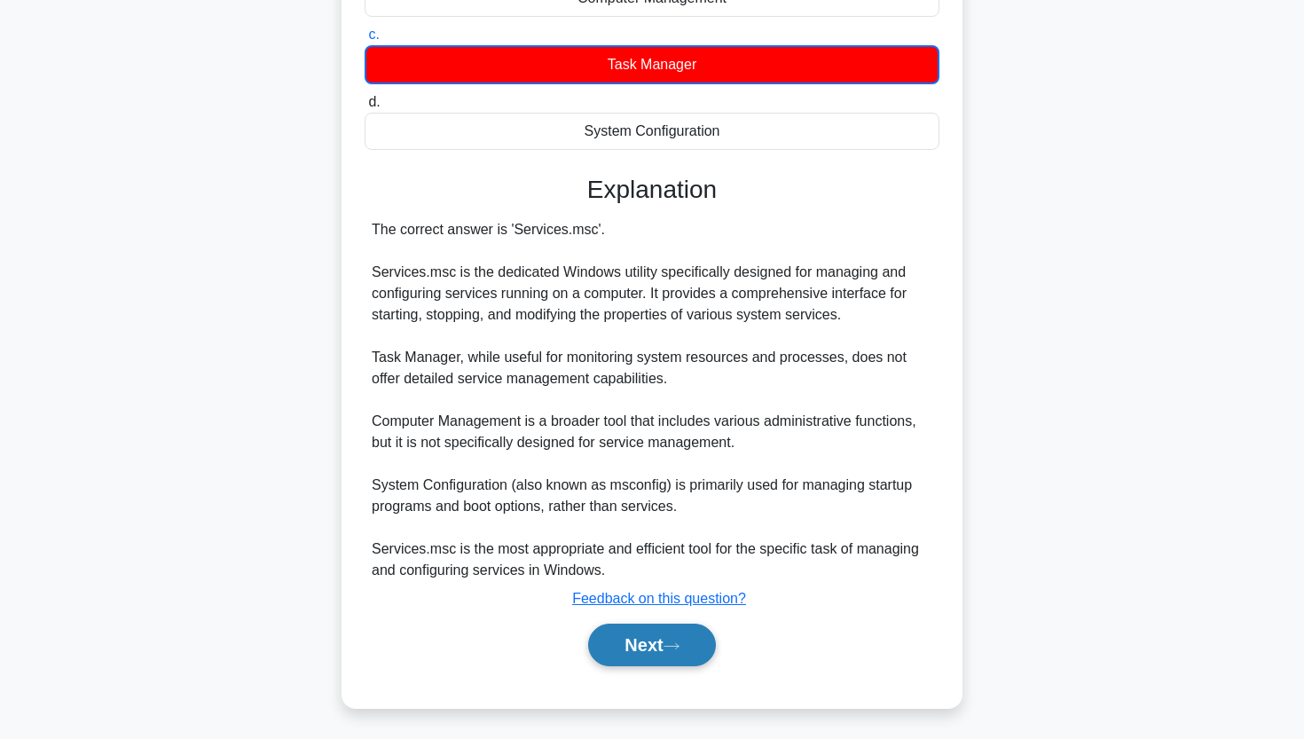
click at [671, 645] on icon at bounding box center [671, 646] width 16 height 10
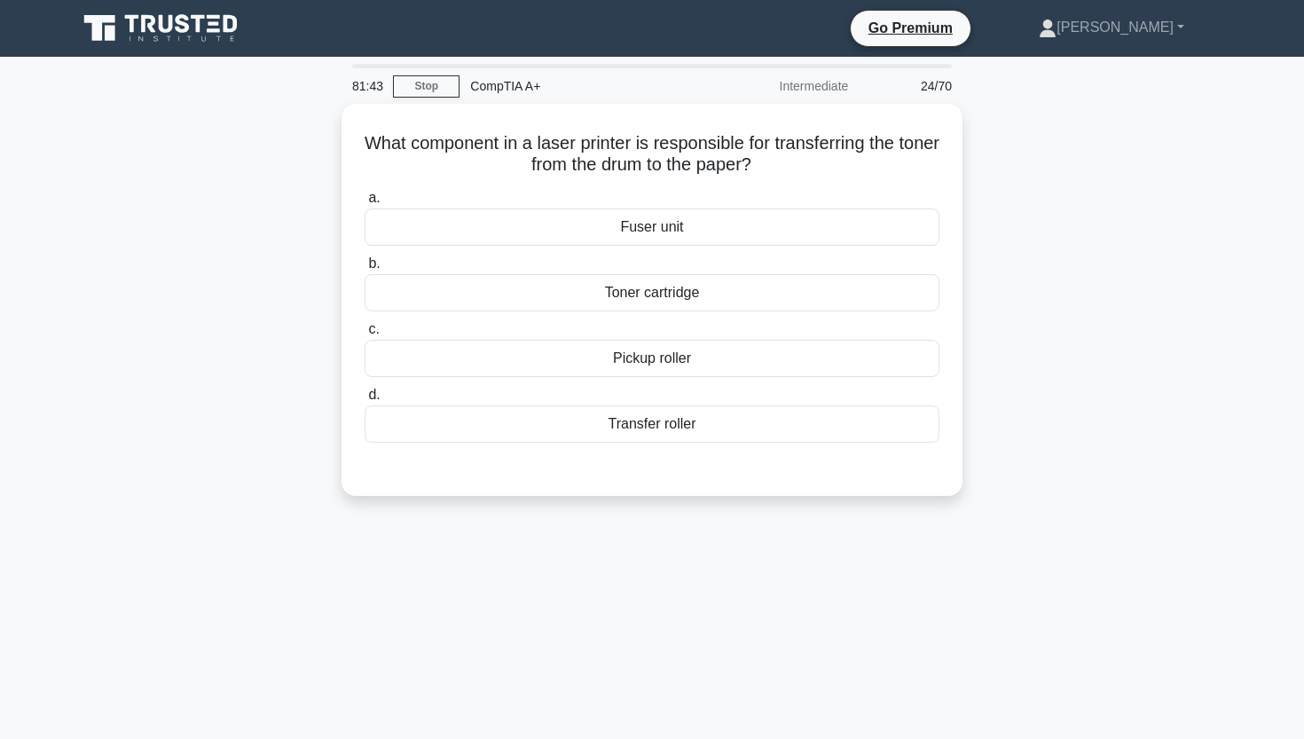
scroll to position [0, 0]
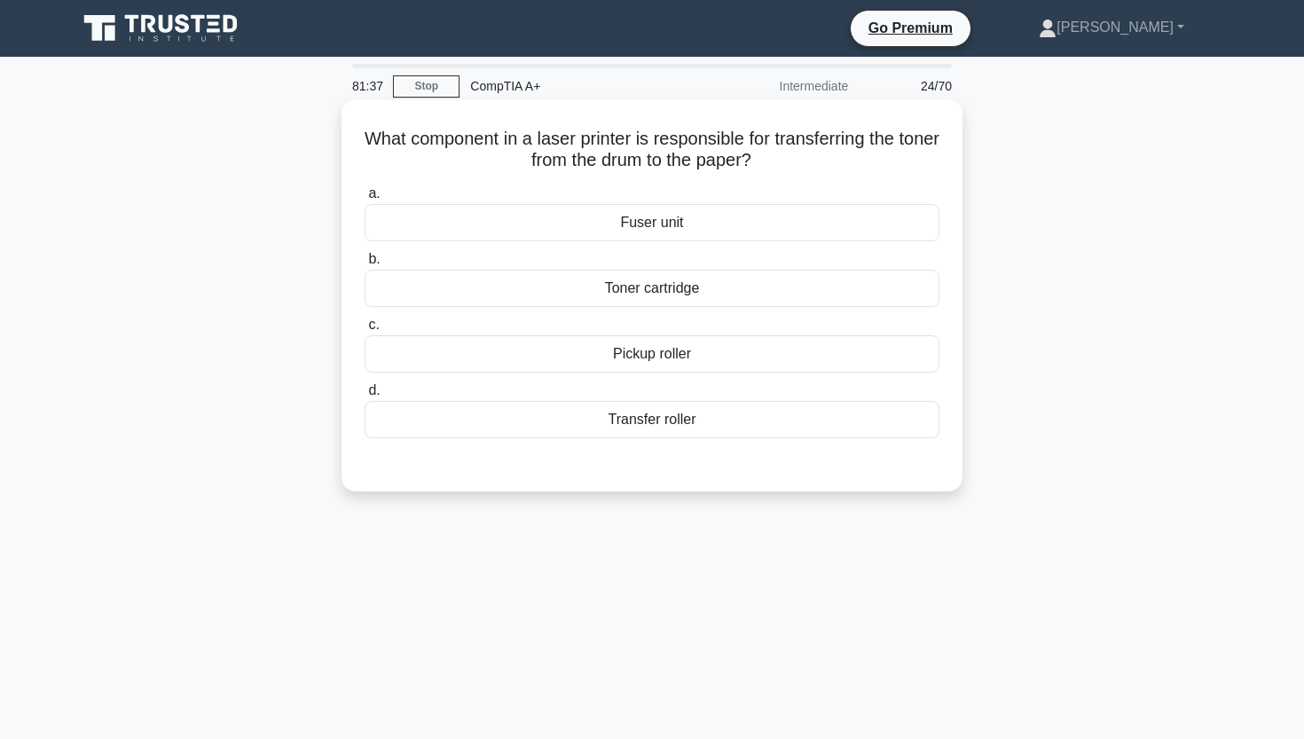
click at [657, 231] on div "Fuser unit" at bounding box center [651, 222] width 575 height 37
click at [364, 200] on input "a. Fuser unit" at bounding box center [364, 194] width 0 height 12
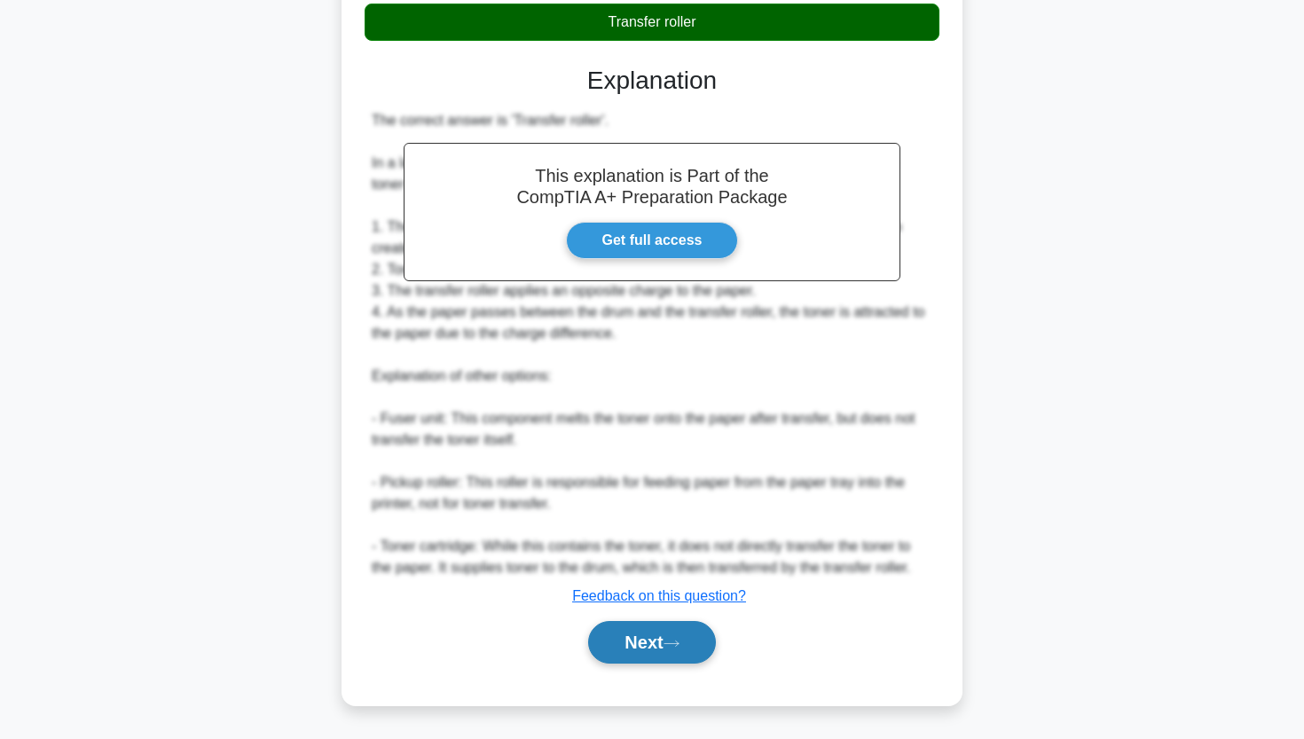
click at [640, 639] on button "Next" at bounding box center [651, 642] width 127 height 43
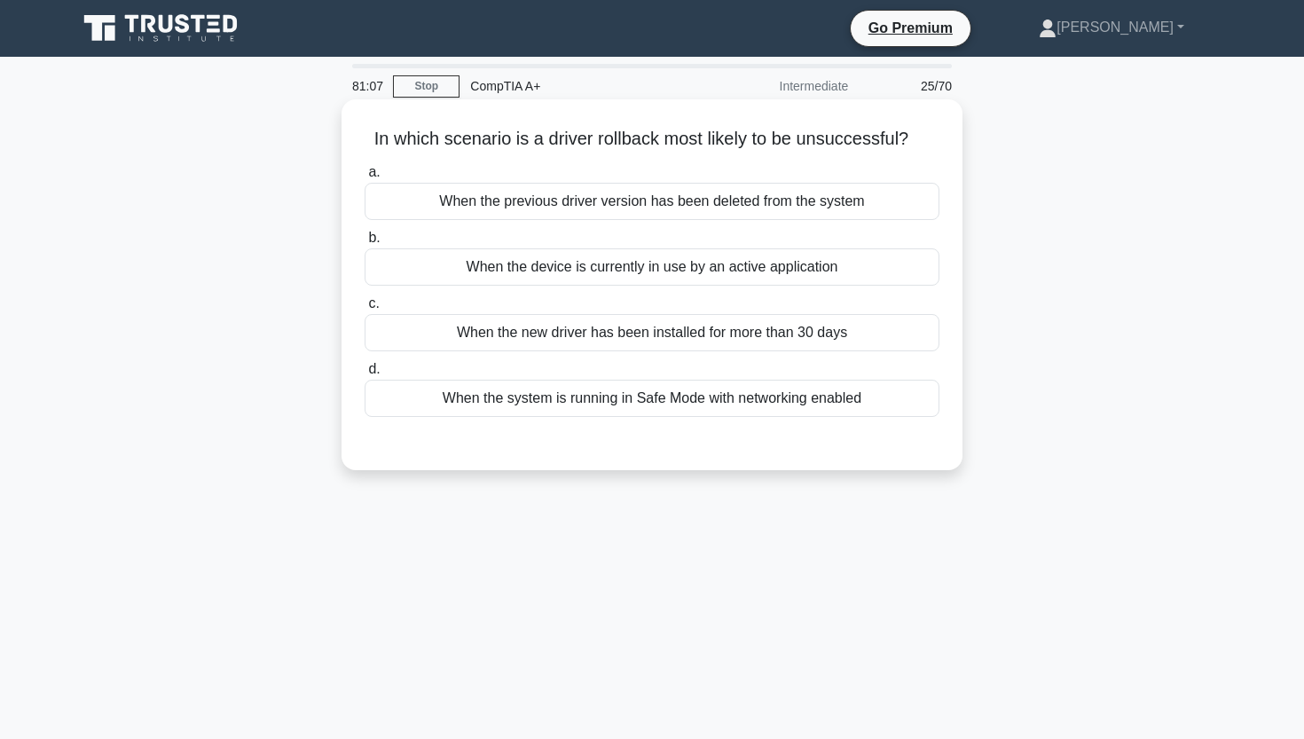
click at [709, 277] on div "When the device is currently in use by an active application" at bounding box center [651, 266] width 575 height 37
click at [364, 244] on input "b. When the device is currently in use by an active application" at bounding box center [364, 238] width 0 height 12
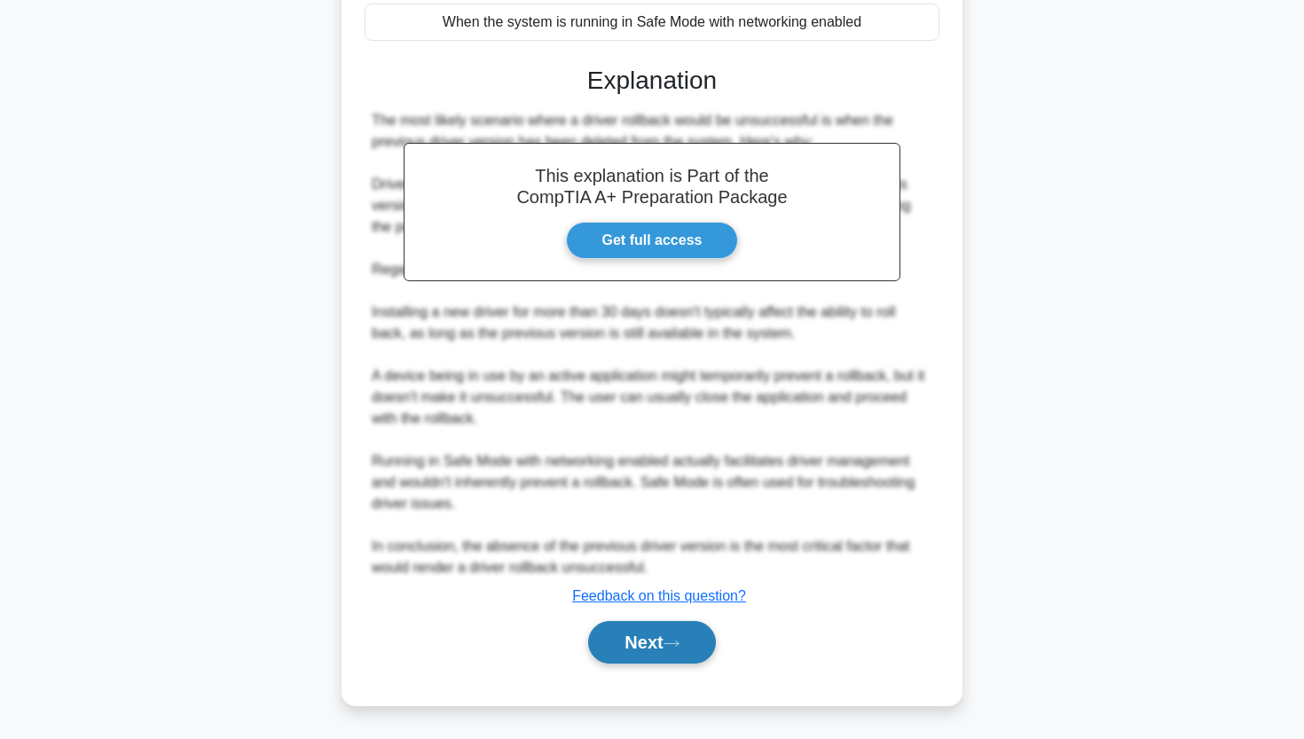
click at [621, 653] on button "Next" at bounding box center [651, 642] width 127 height 43
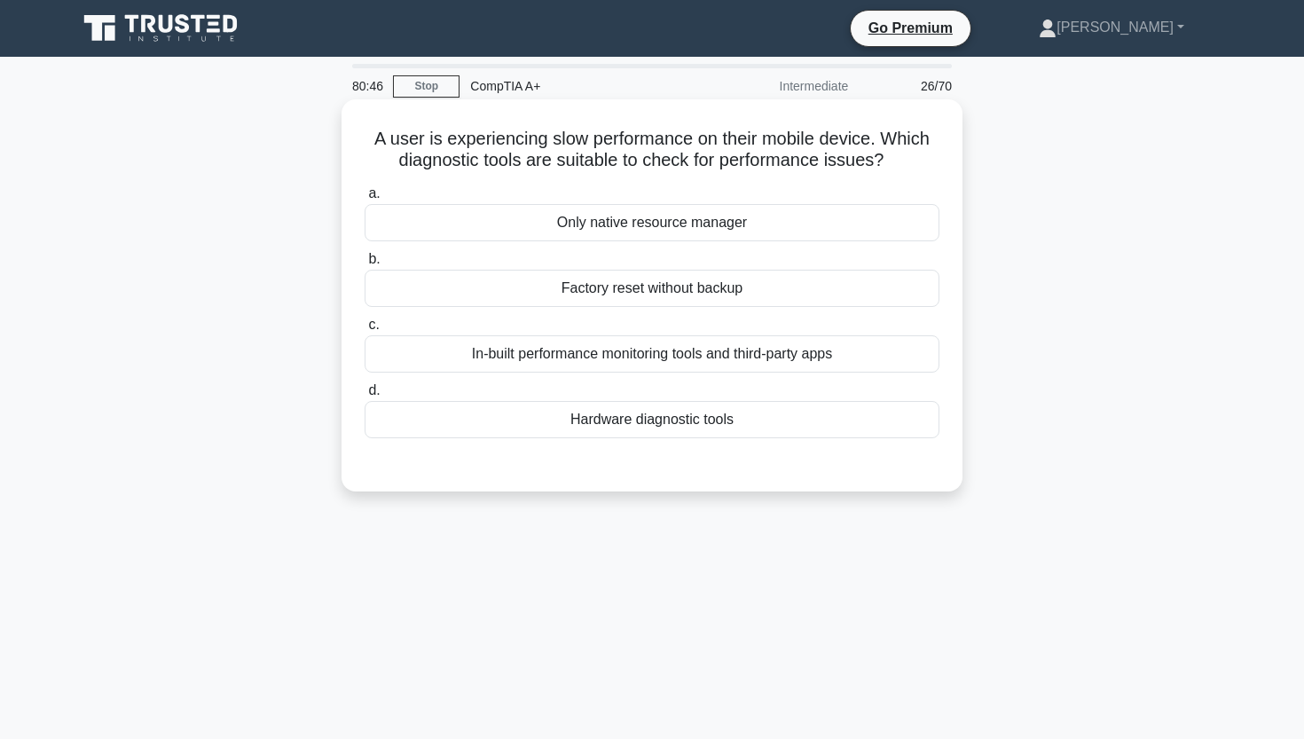
click at [685, 348] on div "In-built performance monitoring tools and third-party apps" at bounding box center [651, 353] width 575 height 37
click at [364, 331] on input "c. In-built performance monitoring tools and third-party apps" at bounding box center [364, 325] width 0 height 12
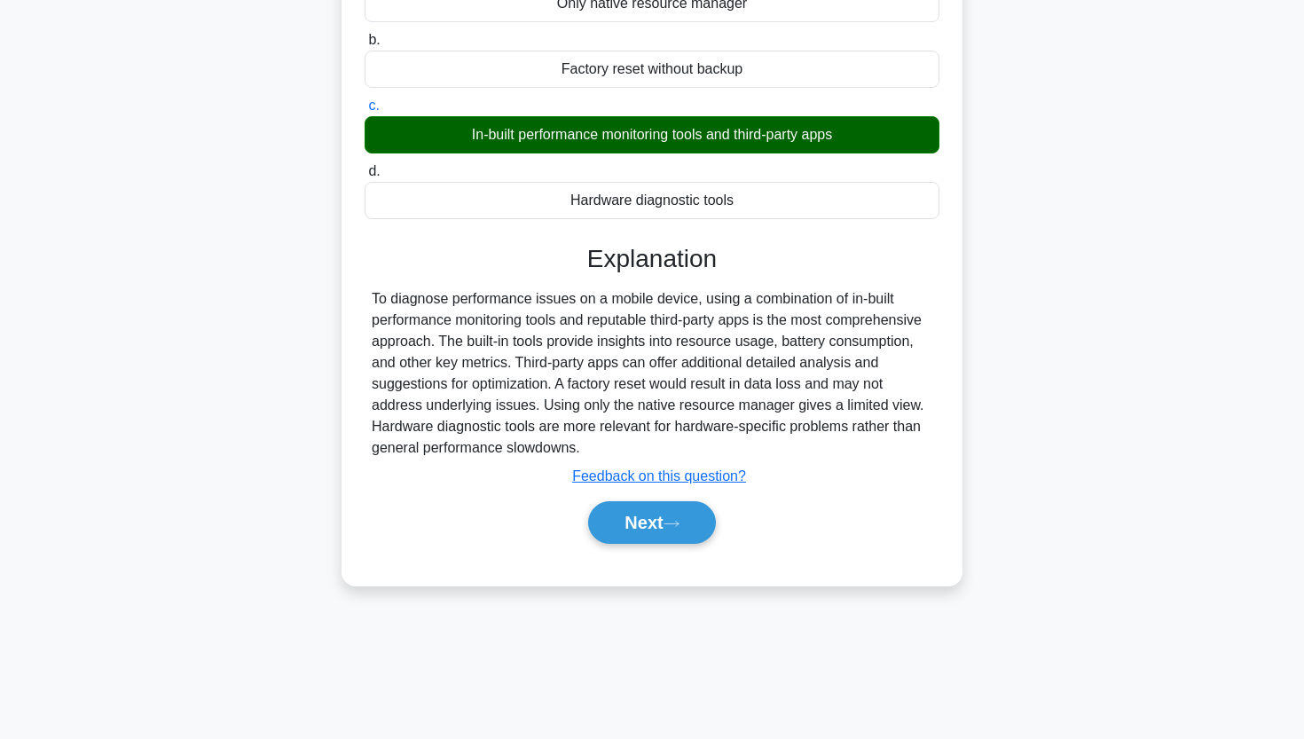
scroll to position [219, 0]
click at [644, 527] on button "Next" at bounding box center [651, 522] width 127 height 43
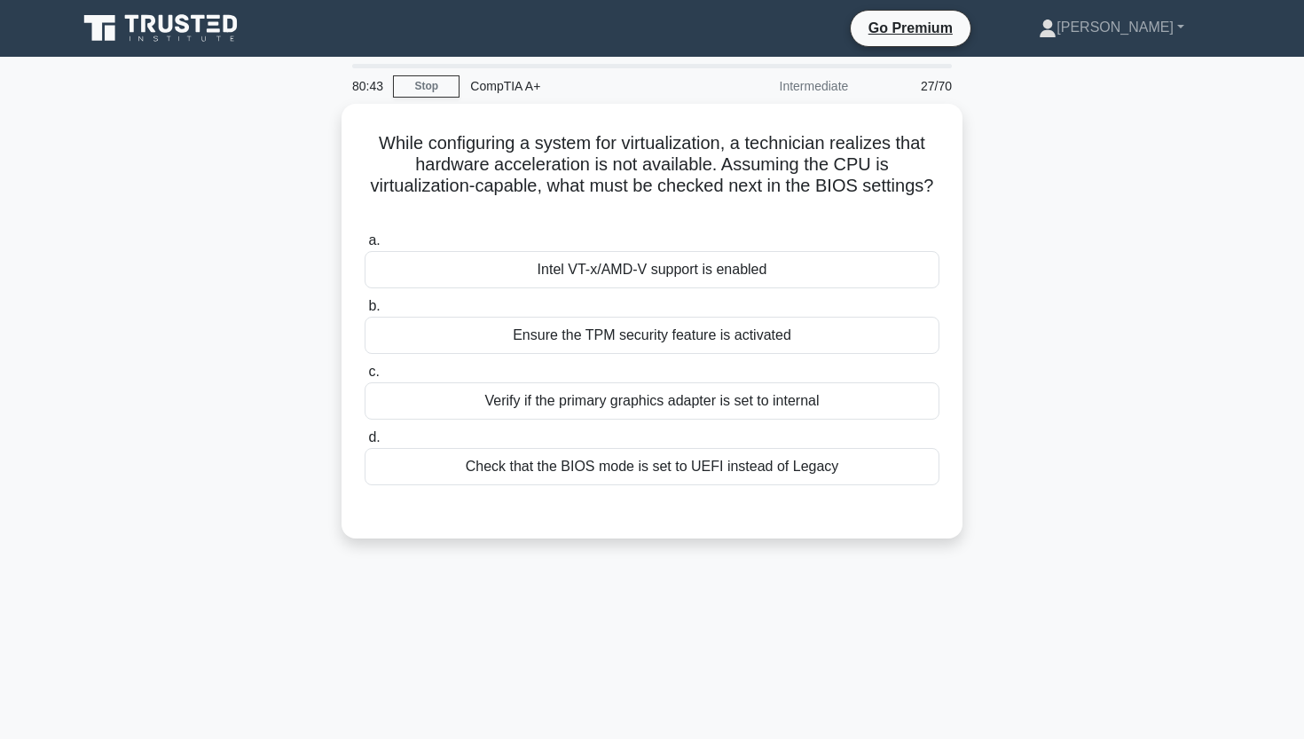
scroll to position [0, 0]
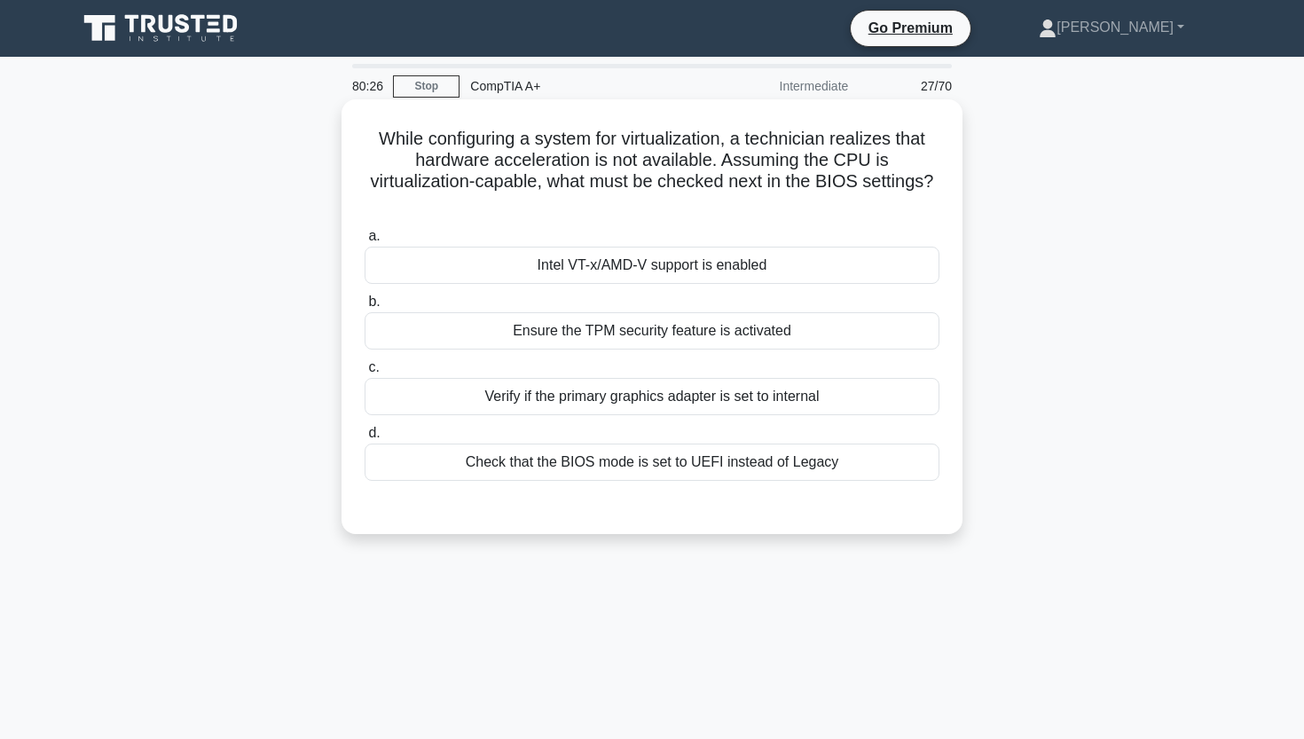
click at [629, 247] on div "Intel VT-x/AMD-V support is enabled" at bounding box center [651, 265] width 575 height 37
click at [364, 242] on input "a. Intel VT-x/AMD-V support is enabled" at bounding box center [364, 237] width 0 height 12
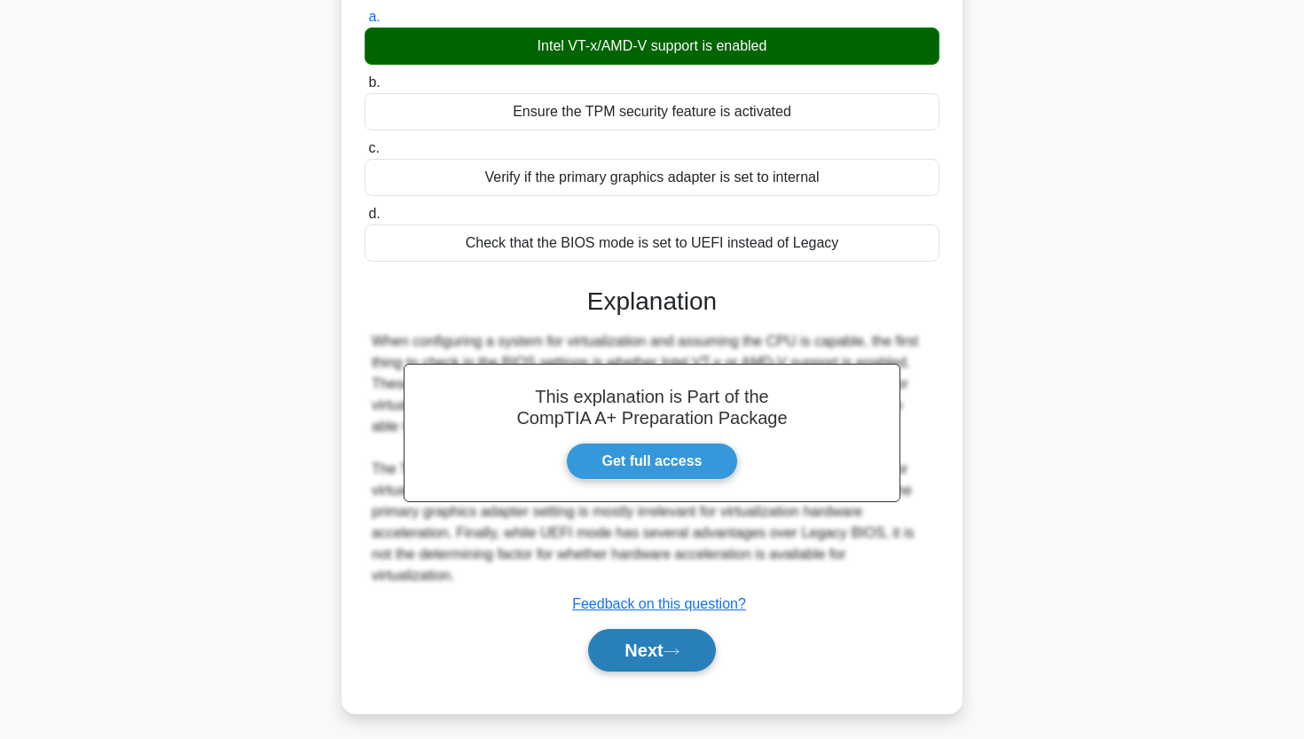
click at [627, 629] on button "Next" at bounding box center [651, 650] width 127 height 43
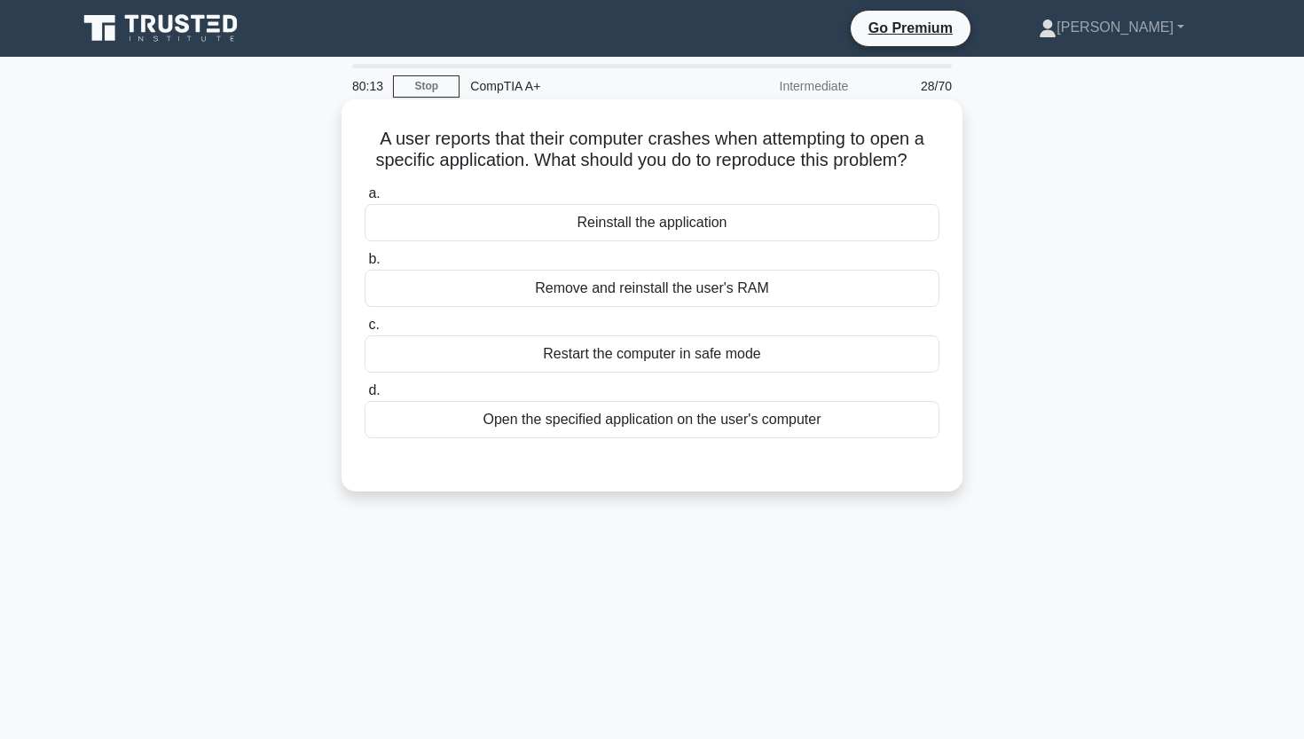
click at [655, 425] on div "Open the specified application on the user's computer" at bounding box center [651, 419] width 575 height 37
click at [364, 396] on input "d. Open the specified application on the user's computer" at bounding box center [364, 391] width 0 height 12
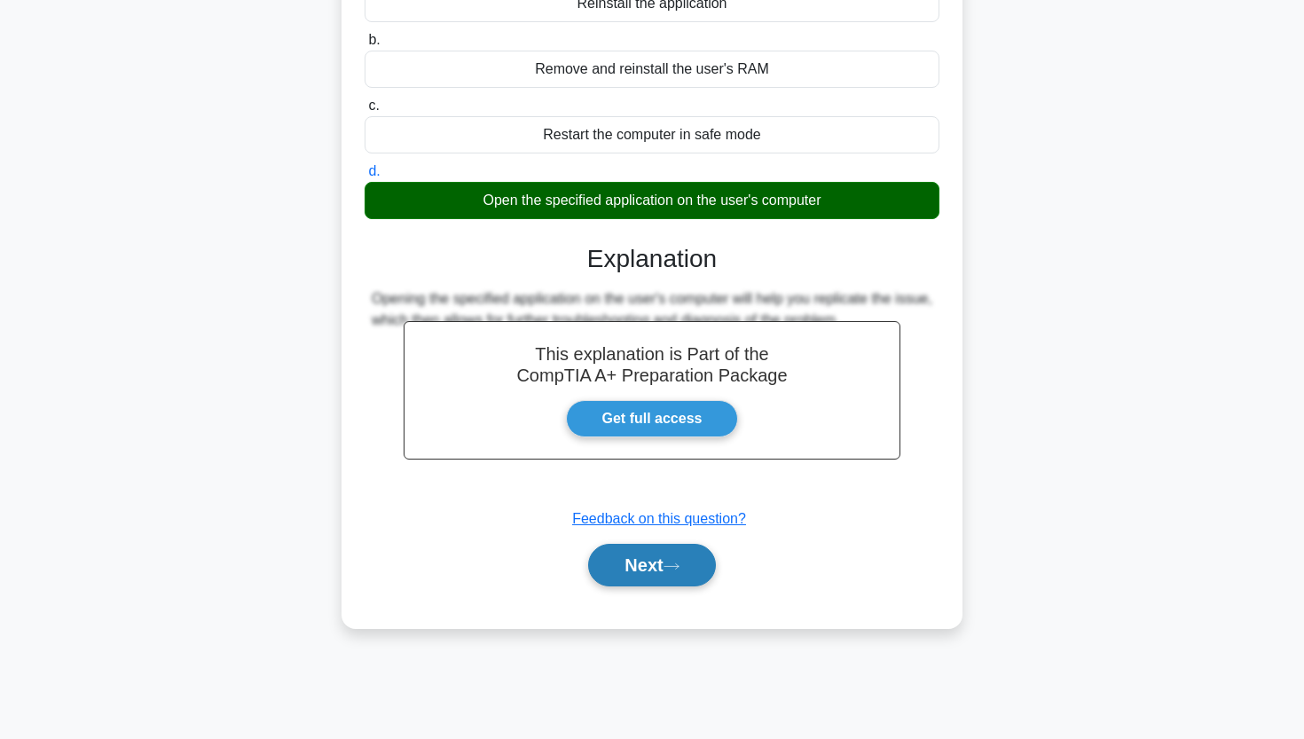
click at [633, 571] on button "Next" at bounding box center [651, 565] width 127 height 43
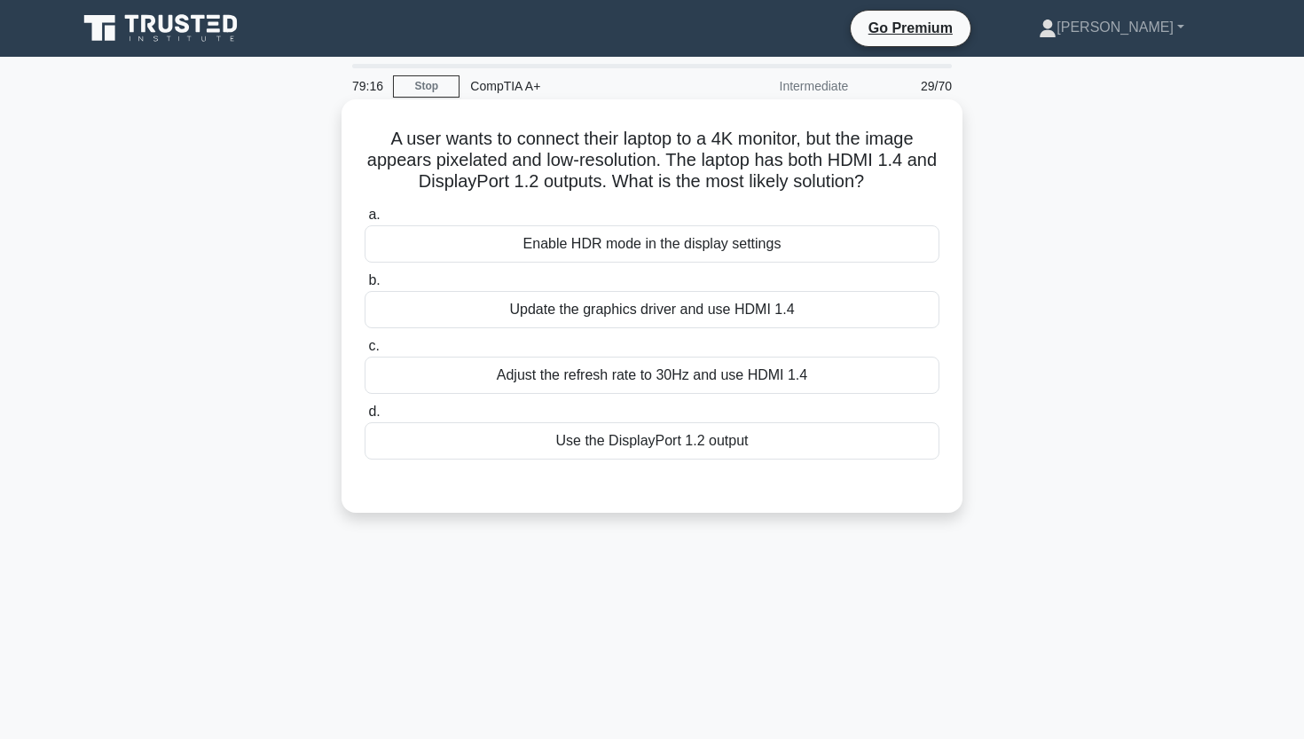
click at [755, 440] on div "Use the DisplayPort 1.2 output" at bounding box center [651, 440] width 575 height 37
click at [364, 418] on input "d. Use the DisplayPort 1.2 output" at bounding box center [364, 412] width 0 height 12
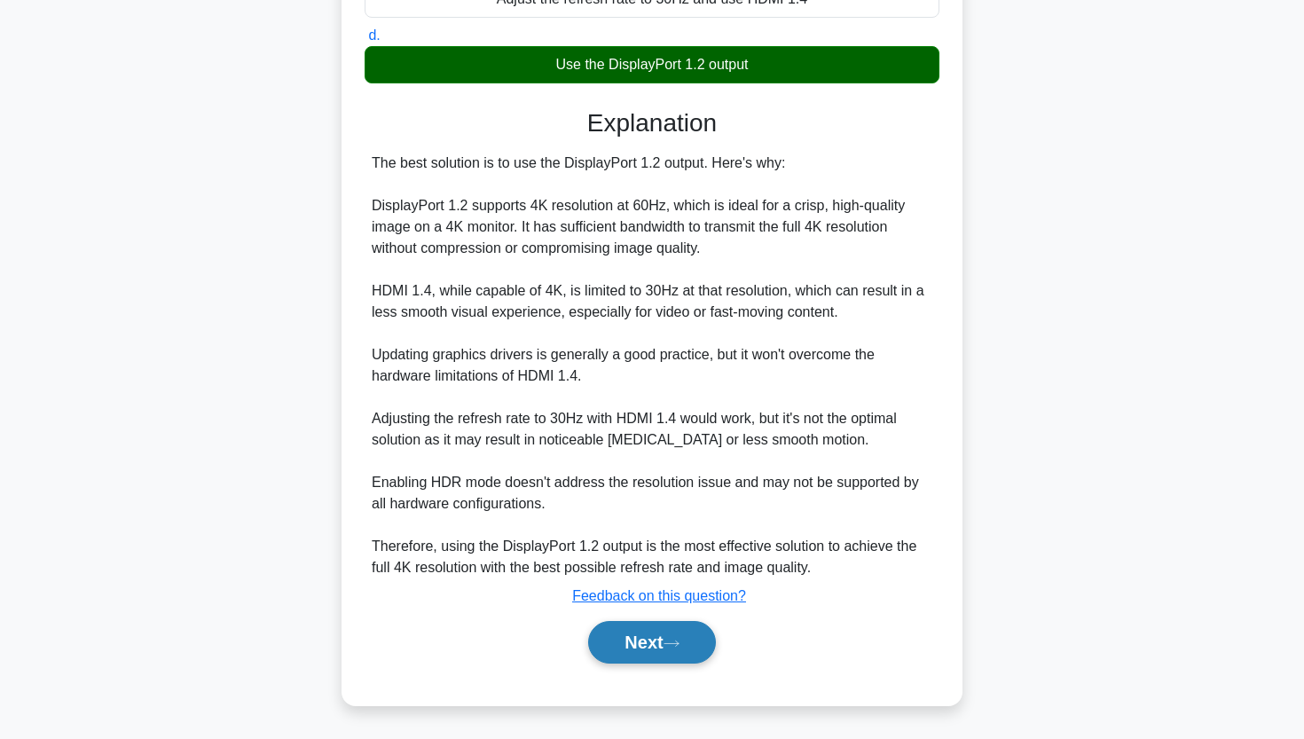
scroll to position [376, 0]
click at [663, 635] on button "Next" at bounding box center [651, 642] width 127 height 43
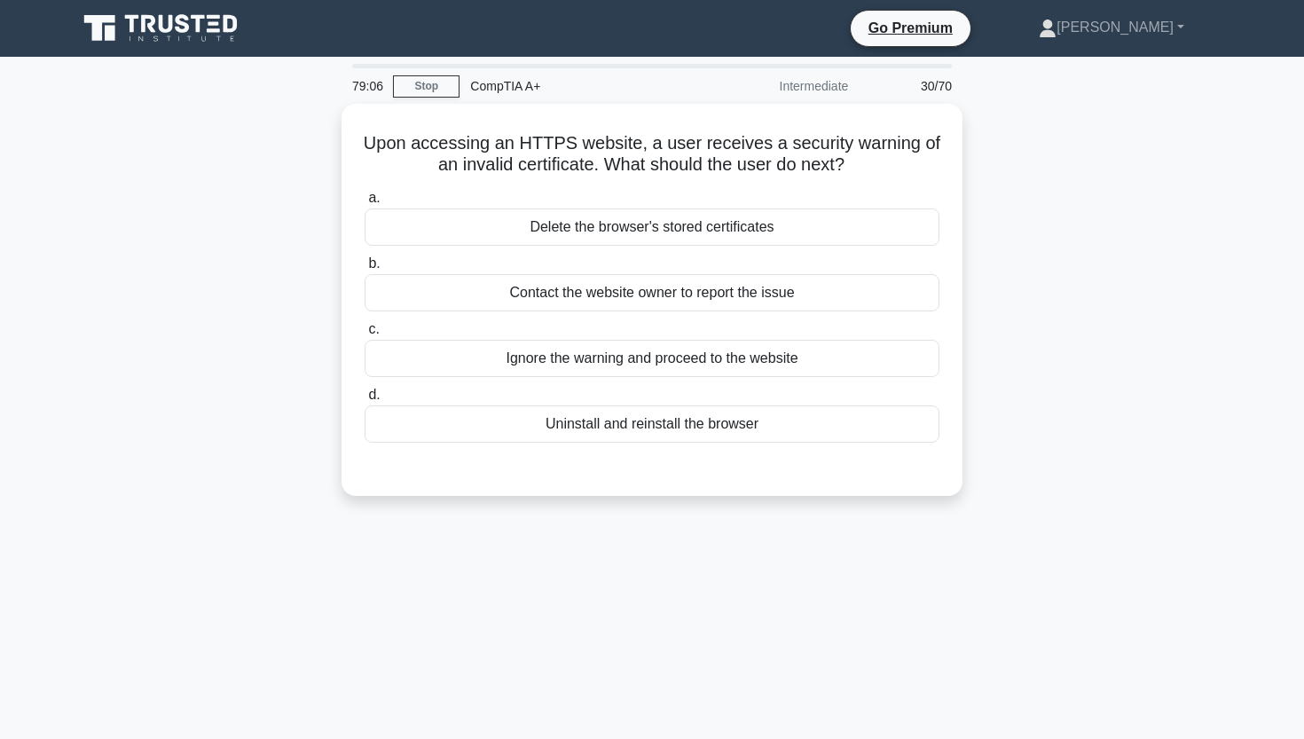
scroll to position [0, 0]
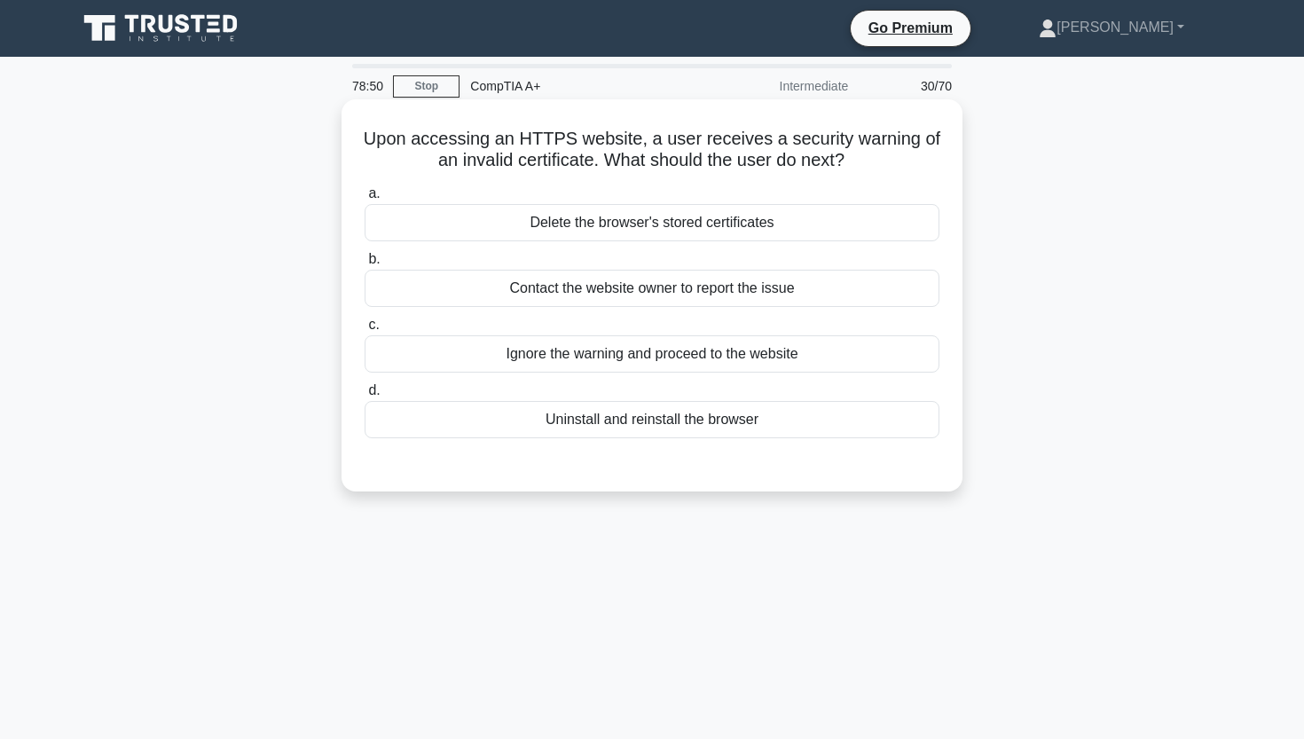
click at [685, 303] on div "Contact the website owner to report the issue" at bounding box center [651, 288] width 575 height 37
click at [364, 265] on input "b. Contact the website owner to report the issue" at bounding box center [364, 260] width 0 height 12
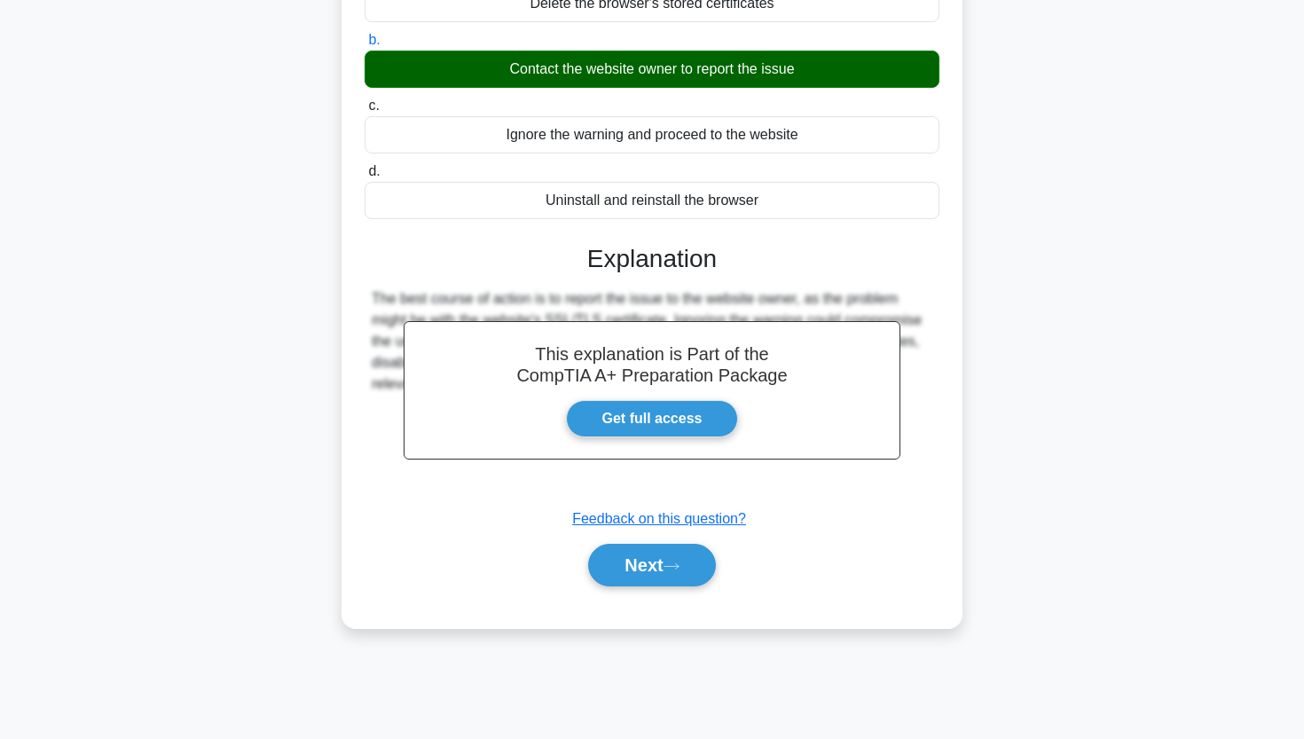
scroll to position [219, 0]
click at [643, 585] on button "Next" at bounding box center [651, 565] width 127 height 43
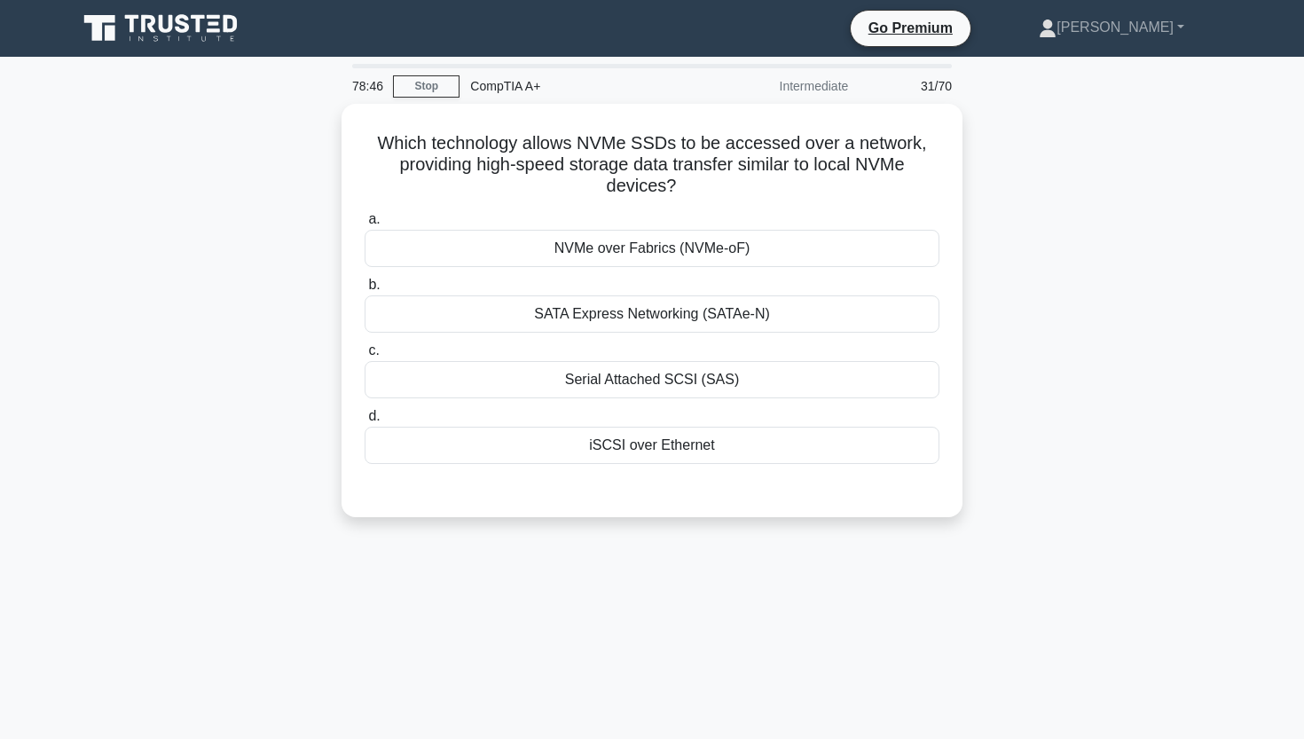
scroll to position [0, 0]
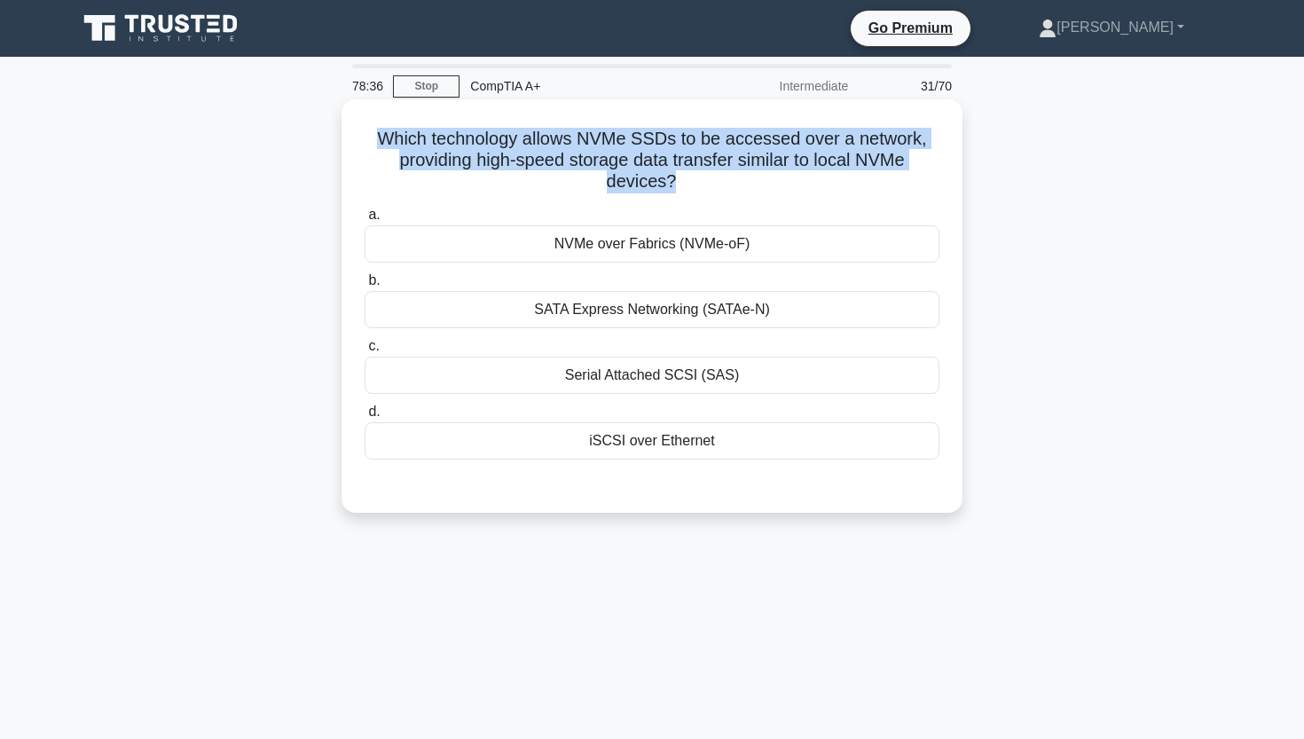
drag, startPoint x: 387, startPoint y: 137, endPoint x: 939, endPoint y: 166, distance: 553.3
click at [944, 167] on div "Which technology allows NVMe SSDs to be accessed over a network, providing high…" at bounding box center [652, 305] width 607 height 399
copy h5 "Which technology allows NVMe SSDs to be accessed over a network, providing high…"
click at [414, 151] on h5 "Which technology allows NVMe SSDs to be accessed over a network, providing high…" at bounding box center [652, 161] width 578 height 66
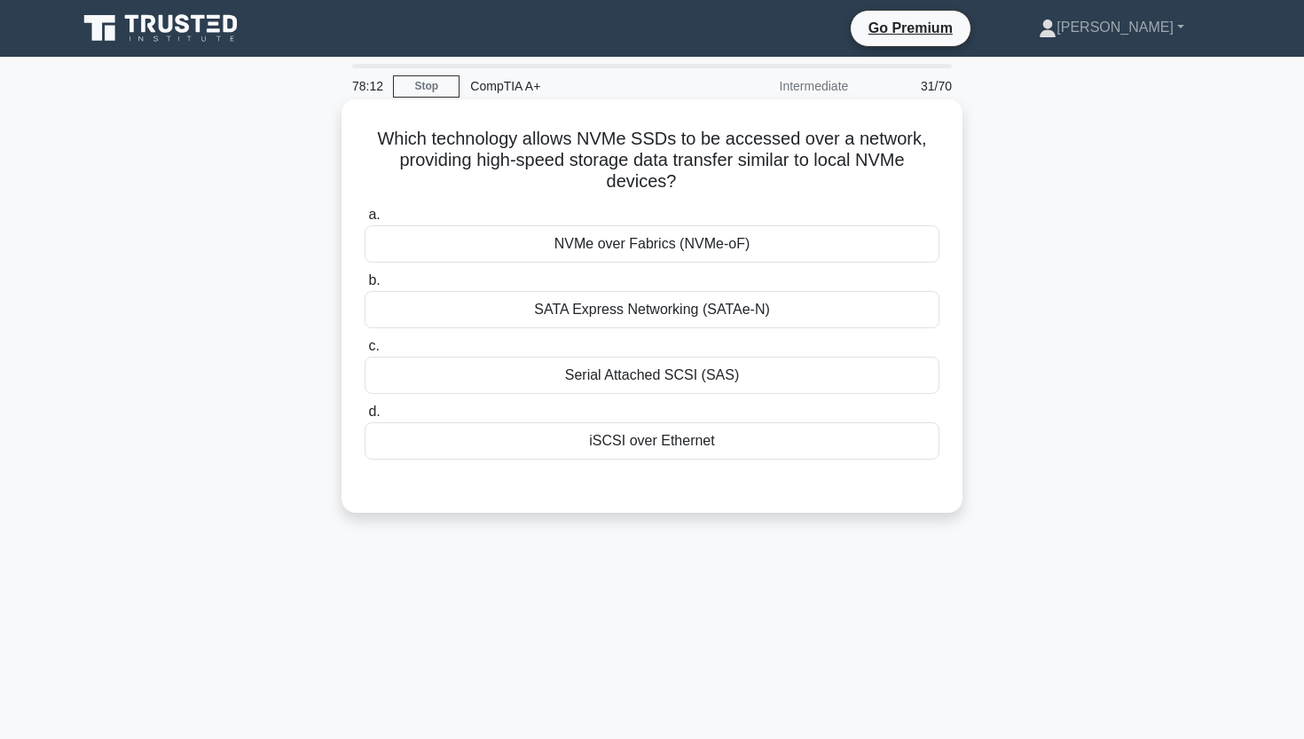
click at [806, 231] on div "NVMe over Fabrics (NVMe-oF)" at bounding box center [651, 243] width 575 height 37
click at [364, 221] on input "a. NVMe over Fabrics (NVMe-oF)" at bounding box center [364, 215] width 0 height 12
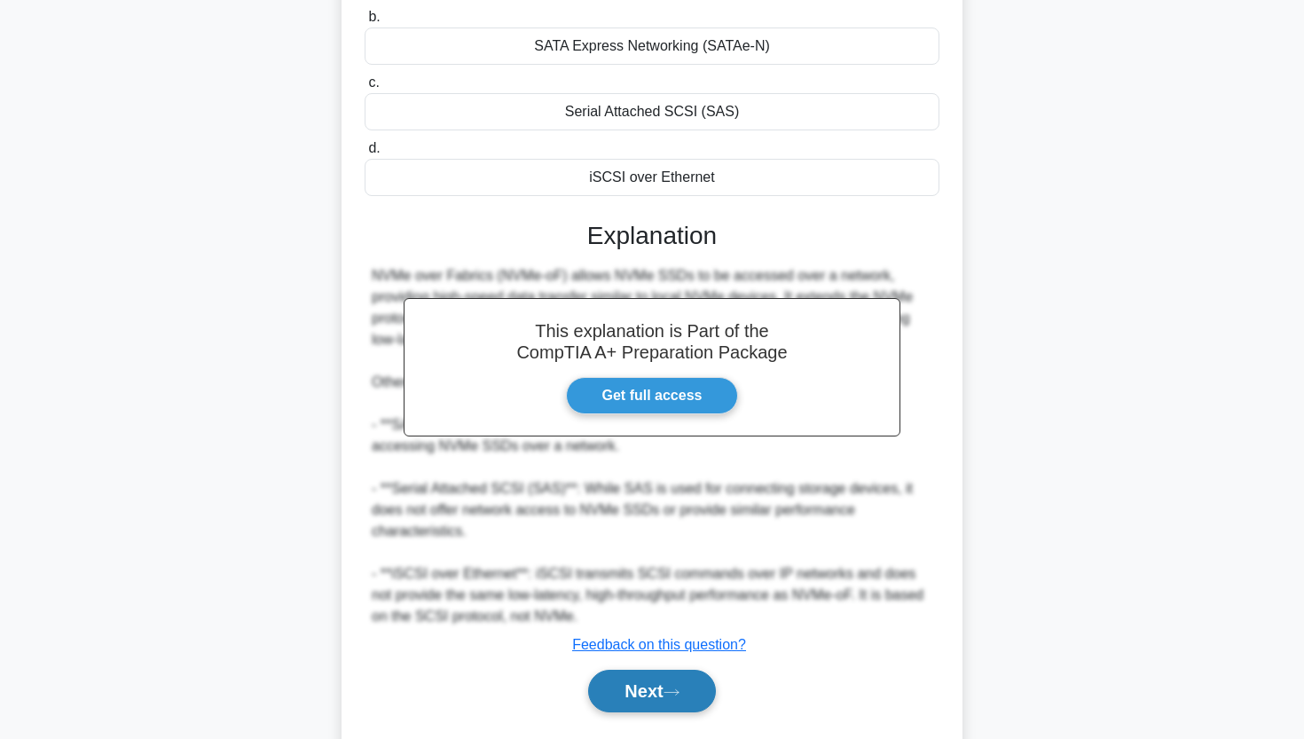
click at [627, 688] on button "Next" at bounding box center [651, 691] width 127 height 43
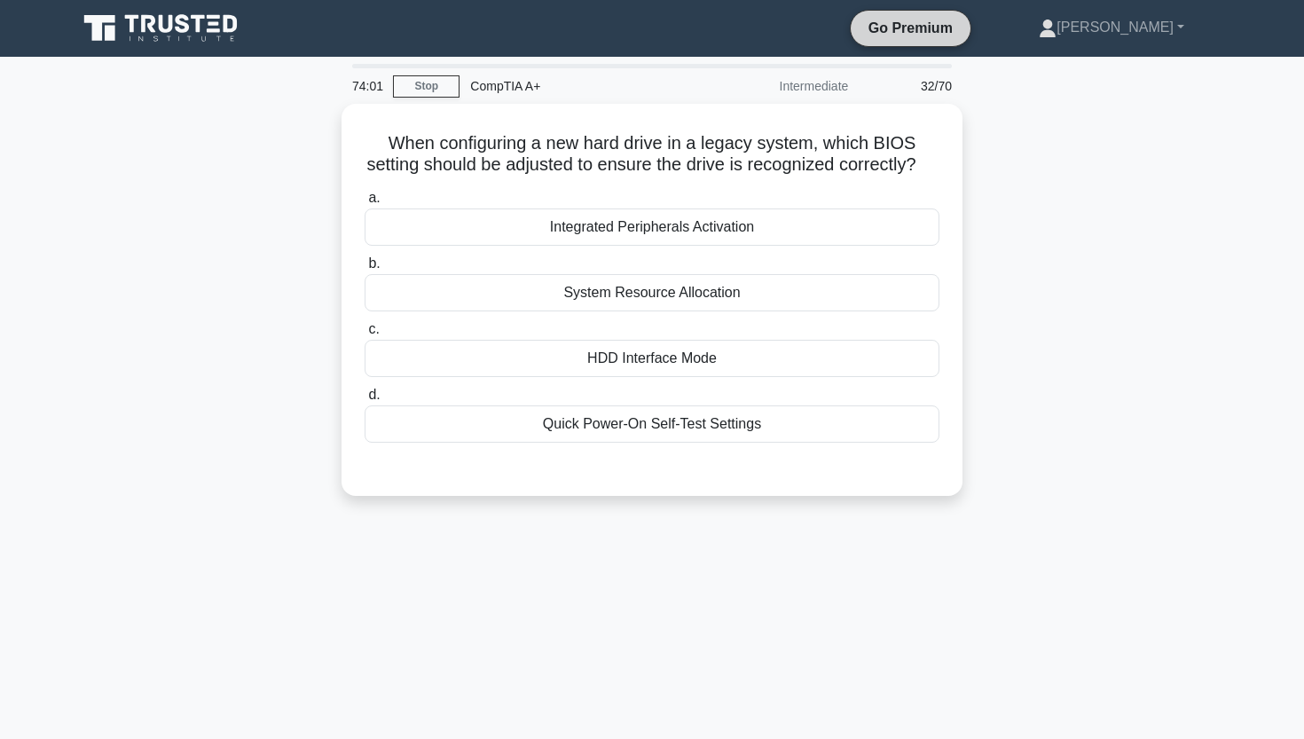
click at [1054, 175] on div "When configuring a new hard drive in a legacy system, which BIOS setting should…" at bounding box center [652, 310] width 1171 height 413
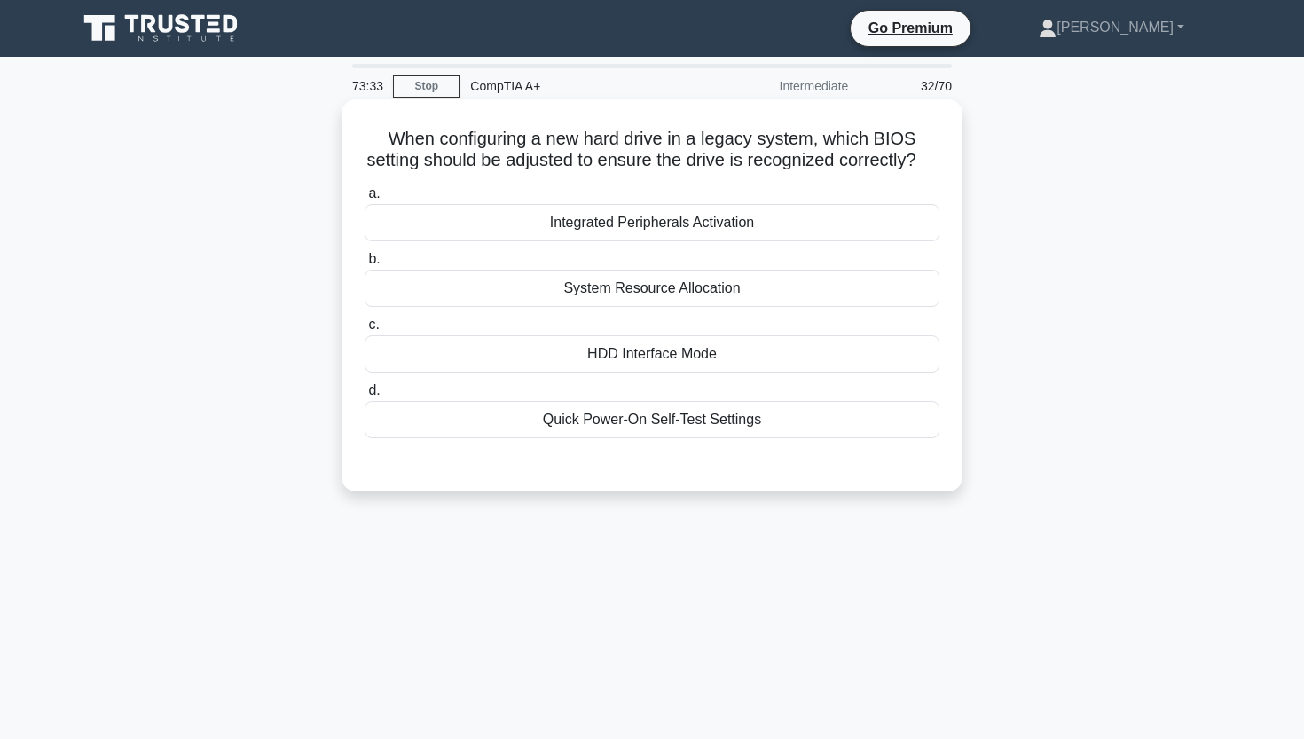
click at [638, 349] on div "HDD Interface Mode" at bounding box center [651, 353] width 575 height 37
click at [364, 331] on input "c. HDD Interface Mode" at bounding box center [364, 325] width 0 height 12
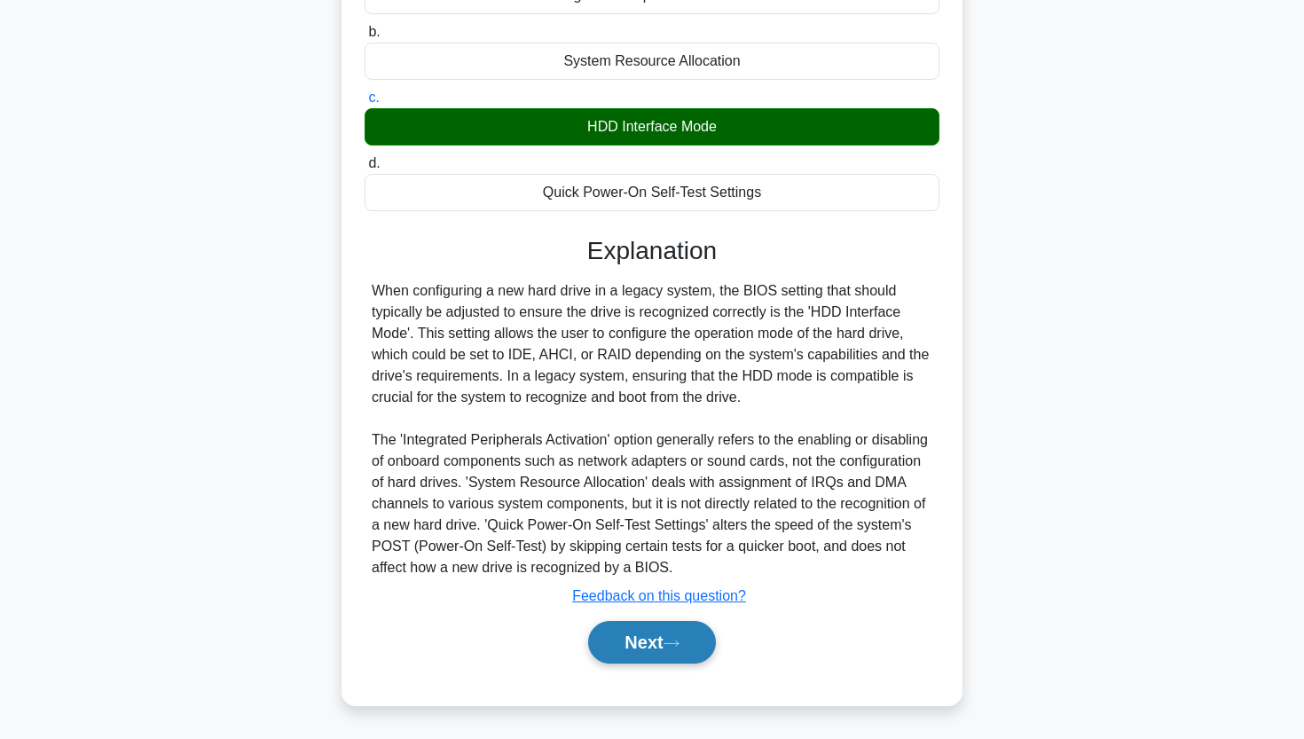
click at [614, 657] on button "Next" at bounding box center [651, 642] width 127 height 43
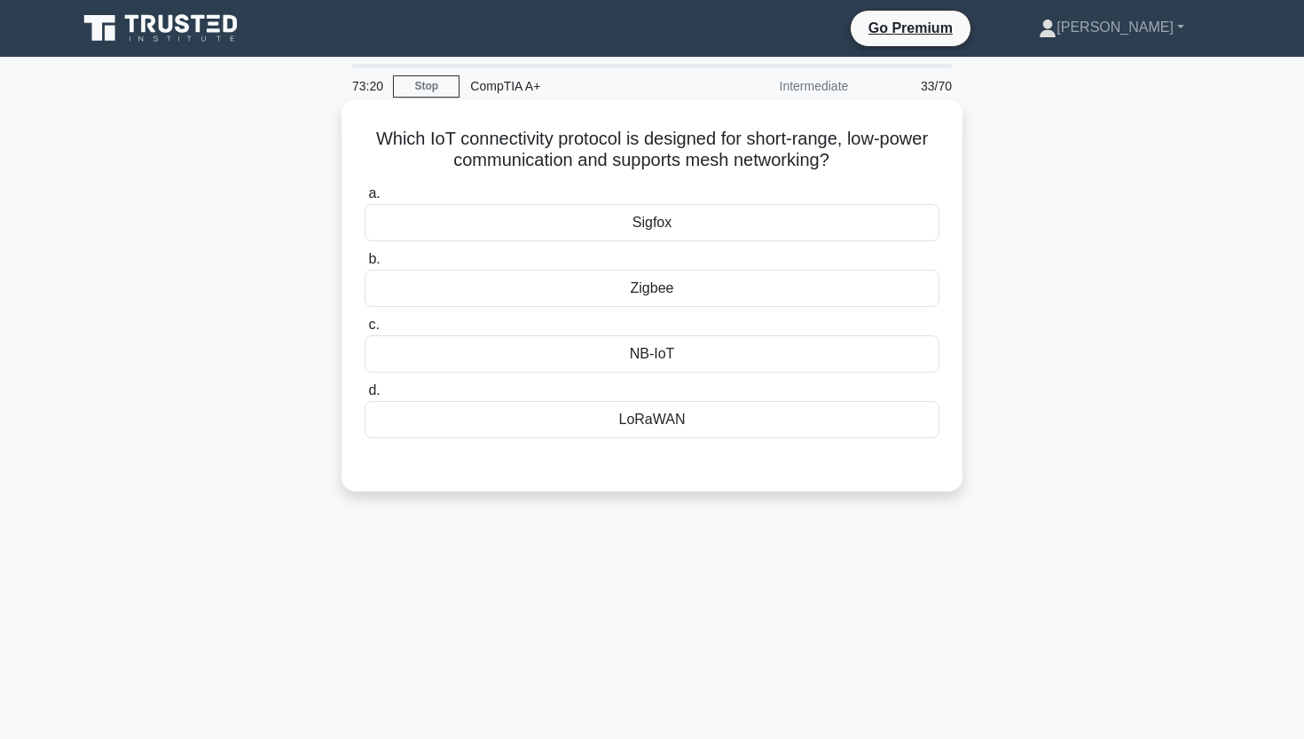
drag, startPoint x: 379, startPoint y: 138, endPoint x: 844, endPoint y: 163, distance: 466.3
click at [845, 163] on h5 "Which IoT connectivity protocol is designed for short-range, low-power communic…" at bounding box center [652, 150] width 578 height 44
copy h5 "Which IoT connectivity protocol is designed for short-range, low-power communic…"
click at [678, 284] on div "Zigbee" at bounding box center [651, 288] width 575 height 37
click at [364, 265] on input "b. Zigbee" at bounding box center [364, 260] width 0 height 12
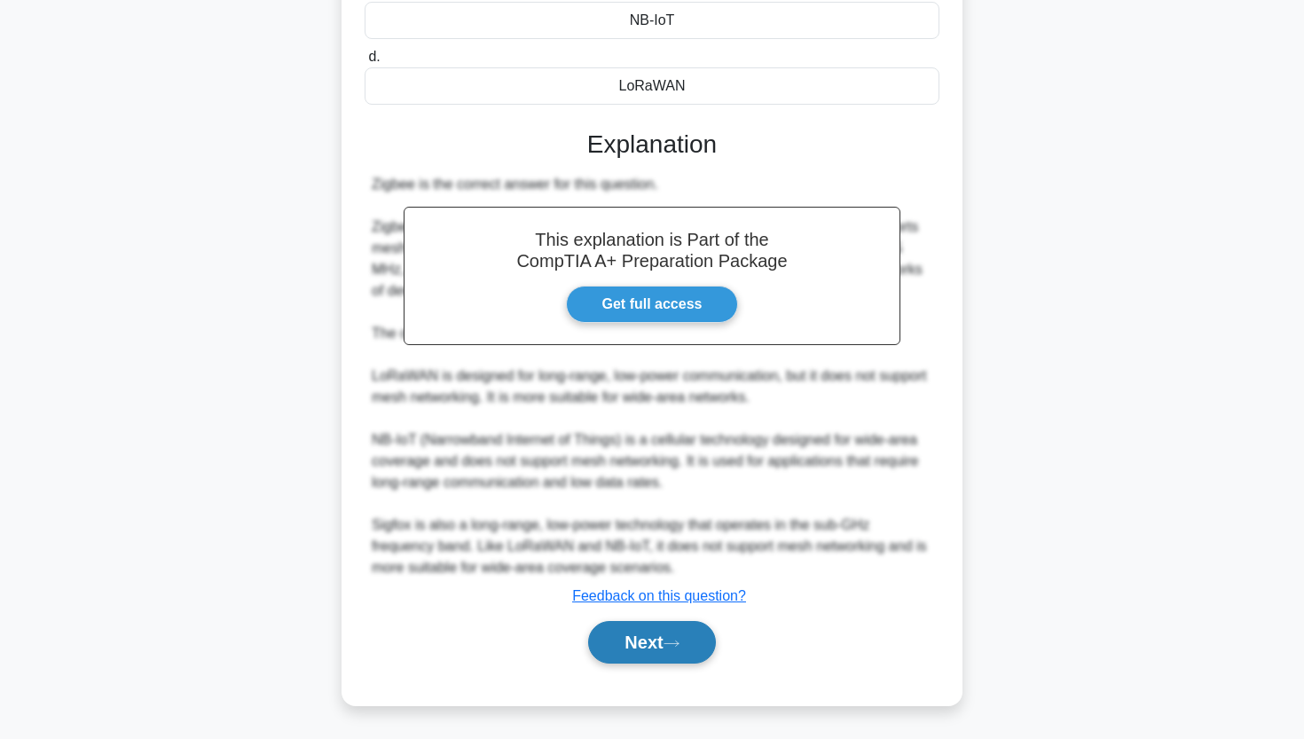
click at [648, 639] on button "Next" at bounding box center [651, 642] width 127 height 43
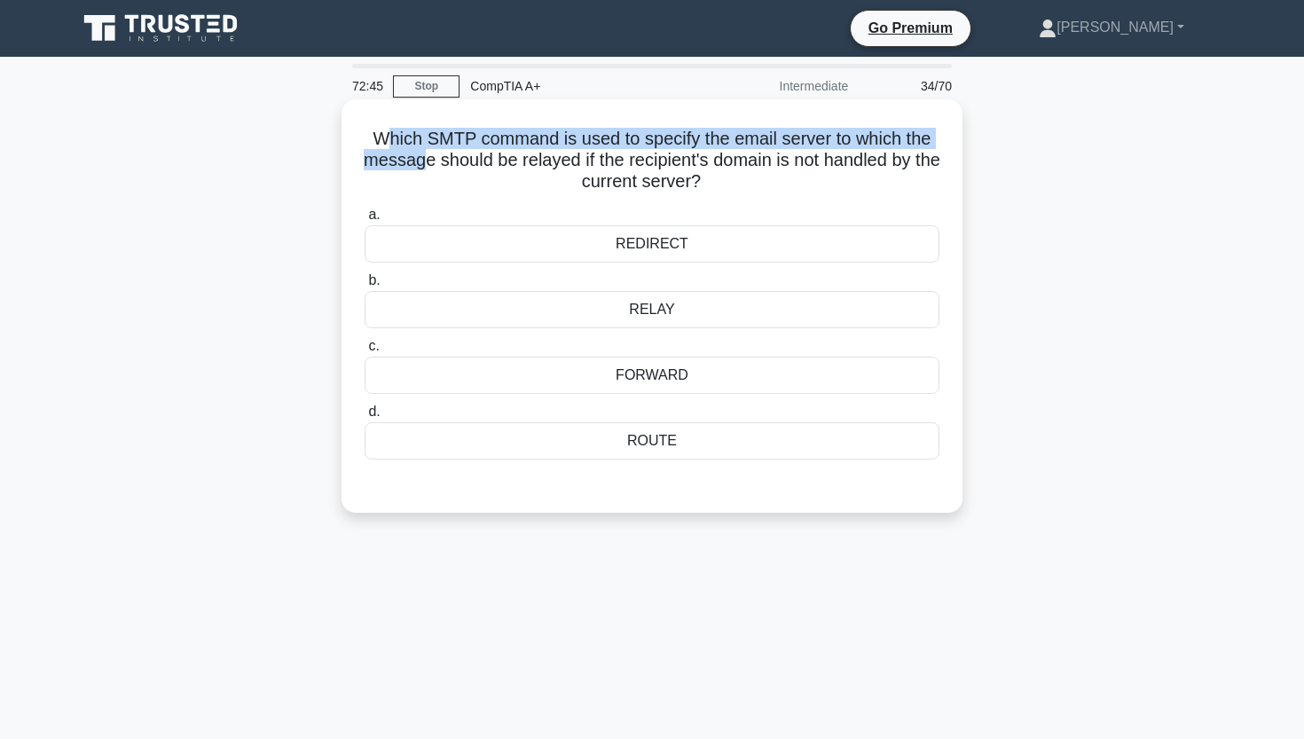
drag, startPoint x: 386, startPoint y: 136, endPoint x: 419, endPoint y: 152, distance: 36.5
click at [419, 152] on h5 "Which SMTP command is used to specify the email server to which the message sho…" at bounding box center [652, 161] width 578 height 66
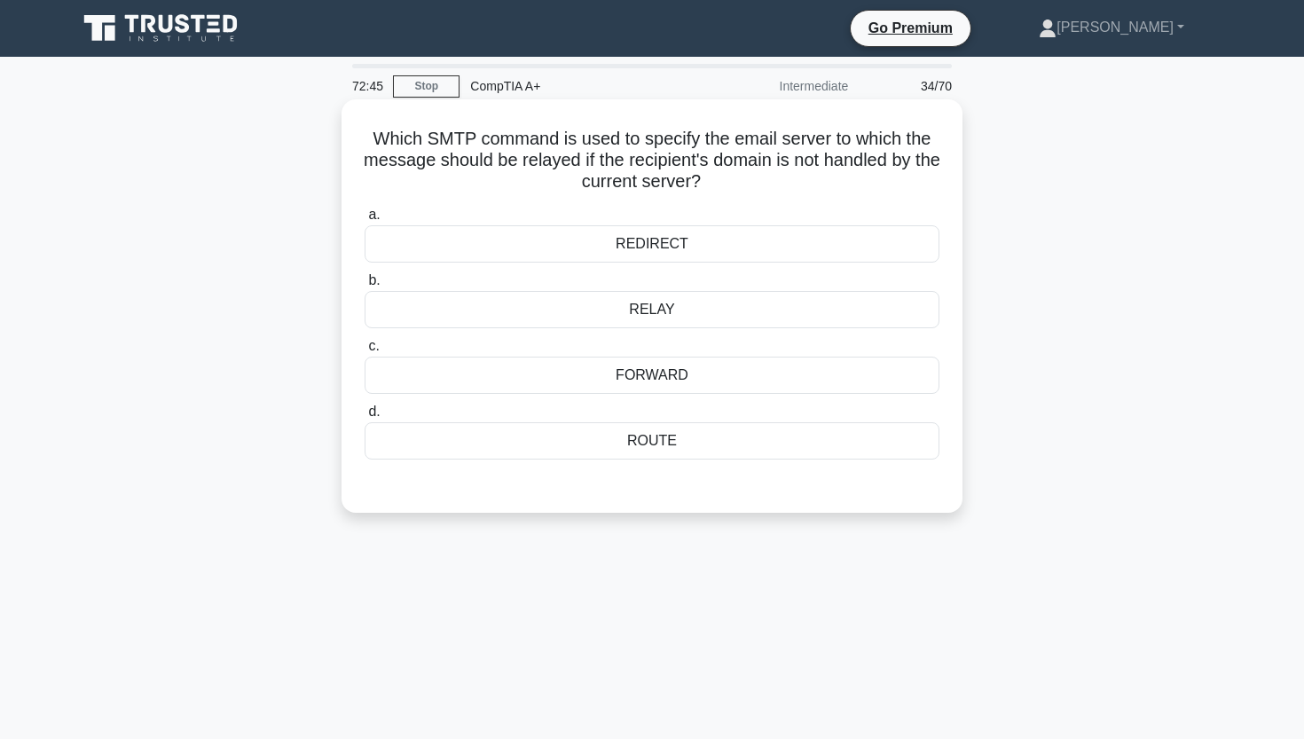
click at [419, 153] on h5 "Which SMTP command is used to specify the email server to which the message sho…" at bounding box center [652, 161] width 578 height 66
click at [580, 294] on div "RELAY" at bounding box center [651, 309] width 575 height 37
click at [364, 286] on input "b. RELAY" at bounding box center [364, 281] width 0 height 12
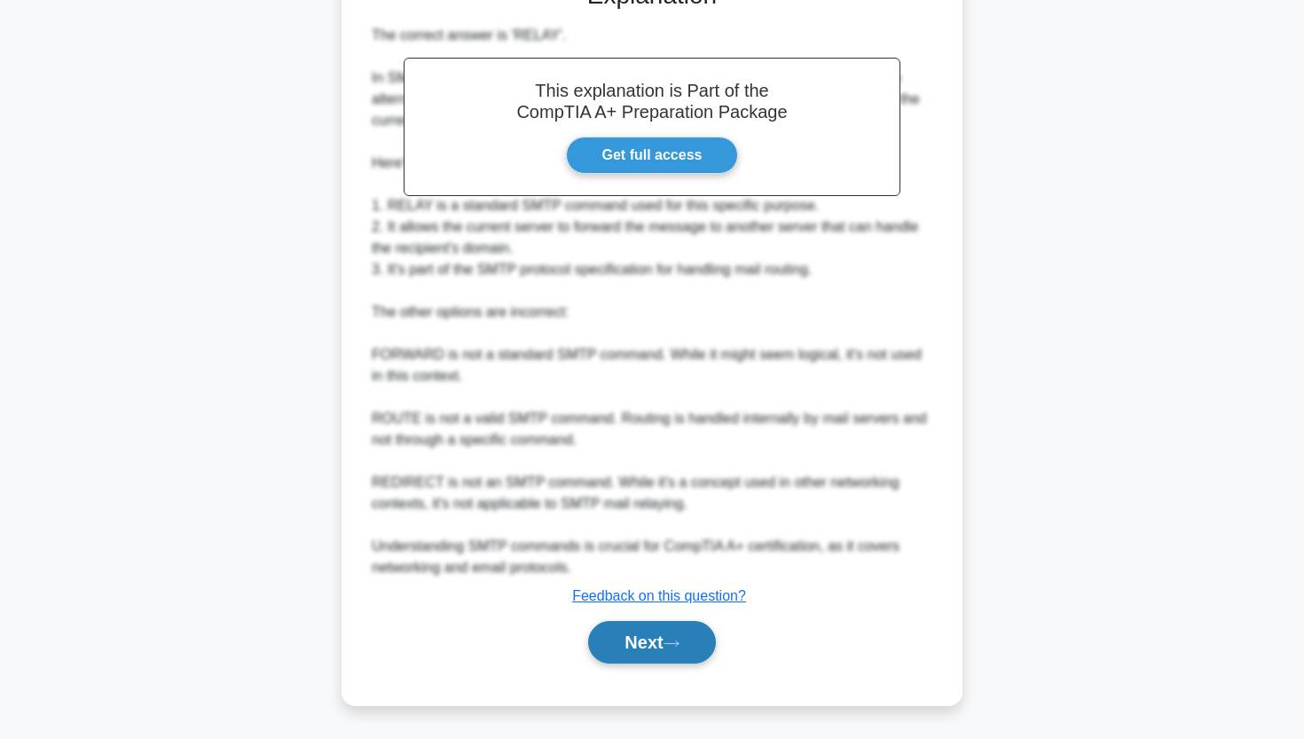
click at [600, 648] on button "Next" at bounding box center [651, 642] width 127 height 43
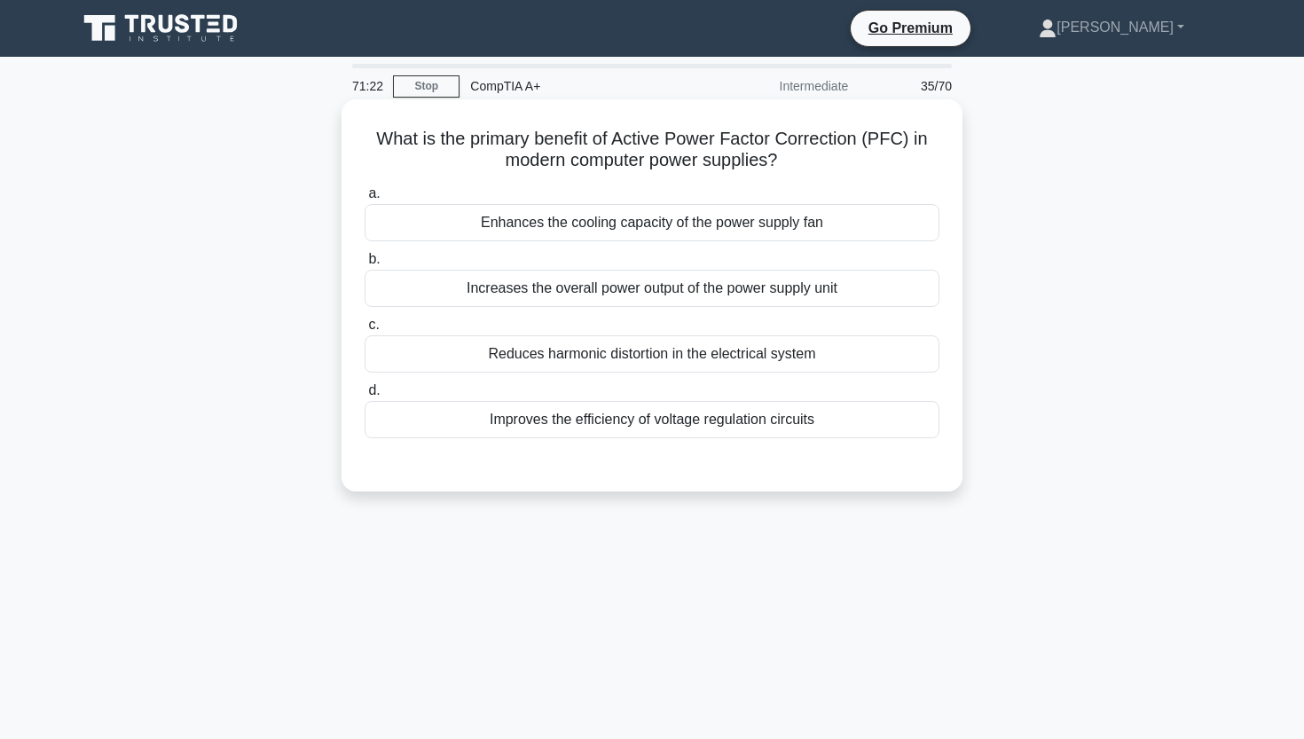
drag, startPoint x: 372, startPoint y: 133, endPoint x: 779, endPoint y: 158, distance: 407.8
click at [779, 158] on h5 "What is the primary benefit of Active Power Factor Correction (PFC) in modern c…" at bounding box center [652, 150] width 578 height 44
copy h5 "What is the primary benefit of Active Power Factor Correction (PFC) in modern c…"
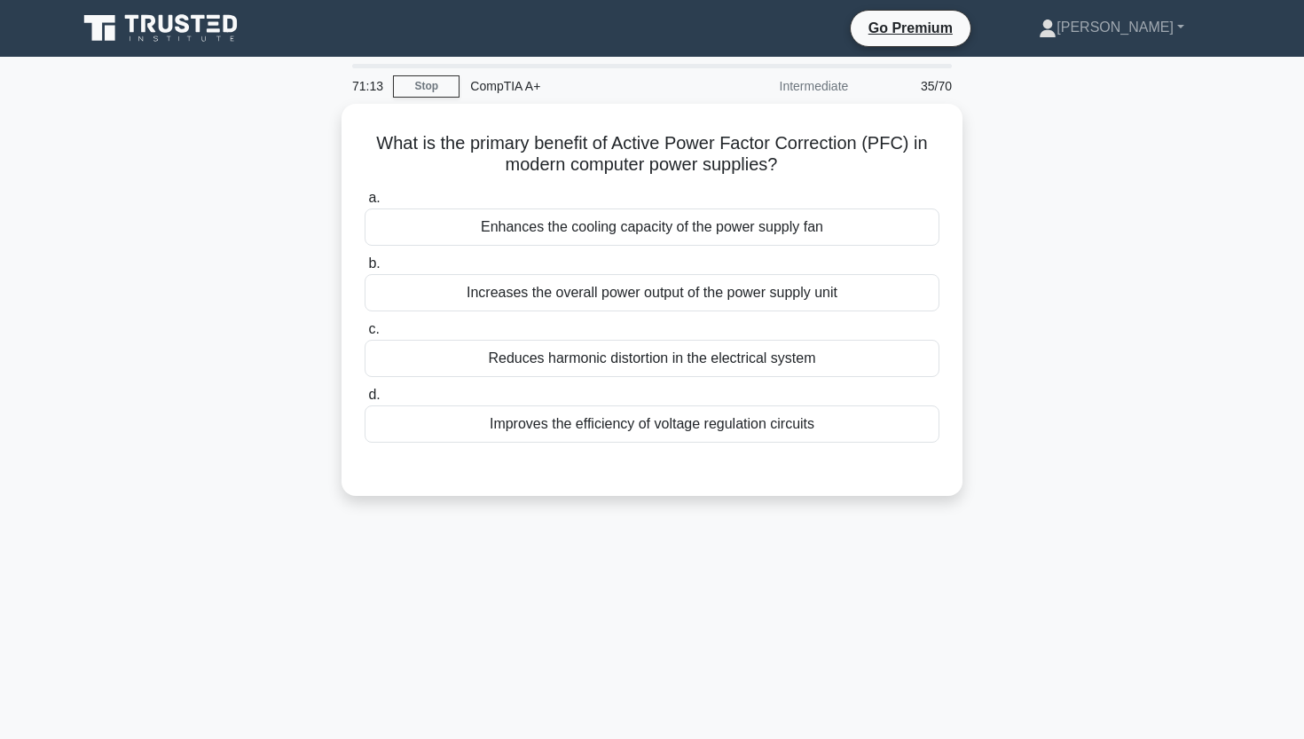
click at [198, 302] on div "What is the primary benefit of Active Power Factor Correction (PFC) in modern c…" at bounding box center [652, 310] width 1171 height 413
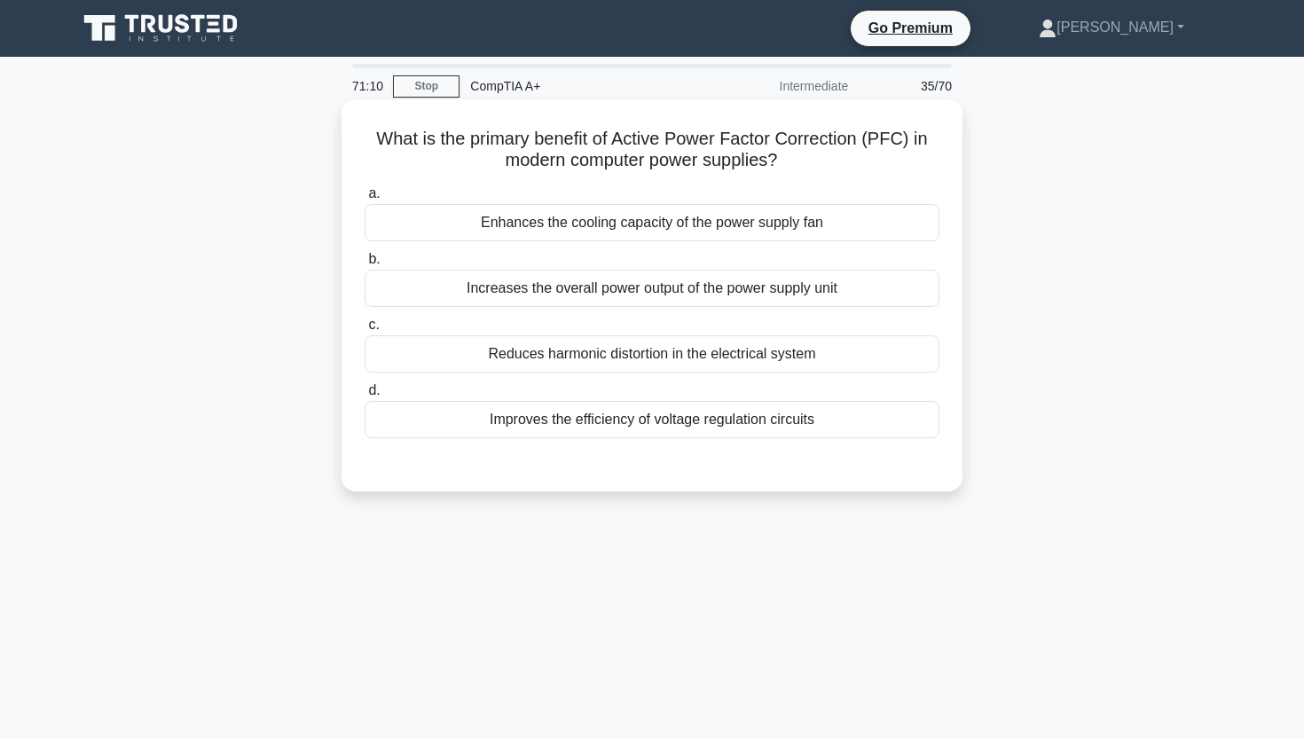
click at [633, 427] on div "Improves the efficiency of voltage regulation circuits" at bounding box center [651, 419] width 575 height 37
click at [364, 396] on input "d. Improves the efficiency of voltage regulation circuits" at bounding box center [364, 391] width 0 height 12
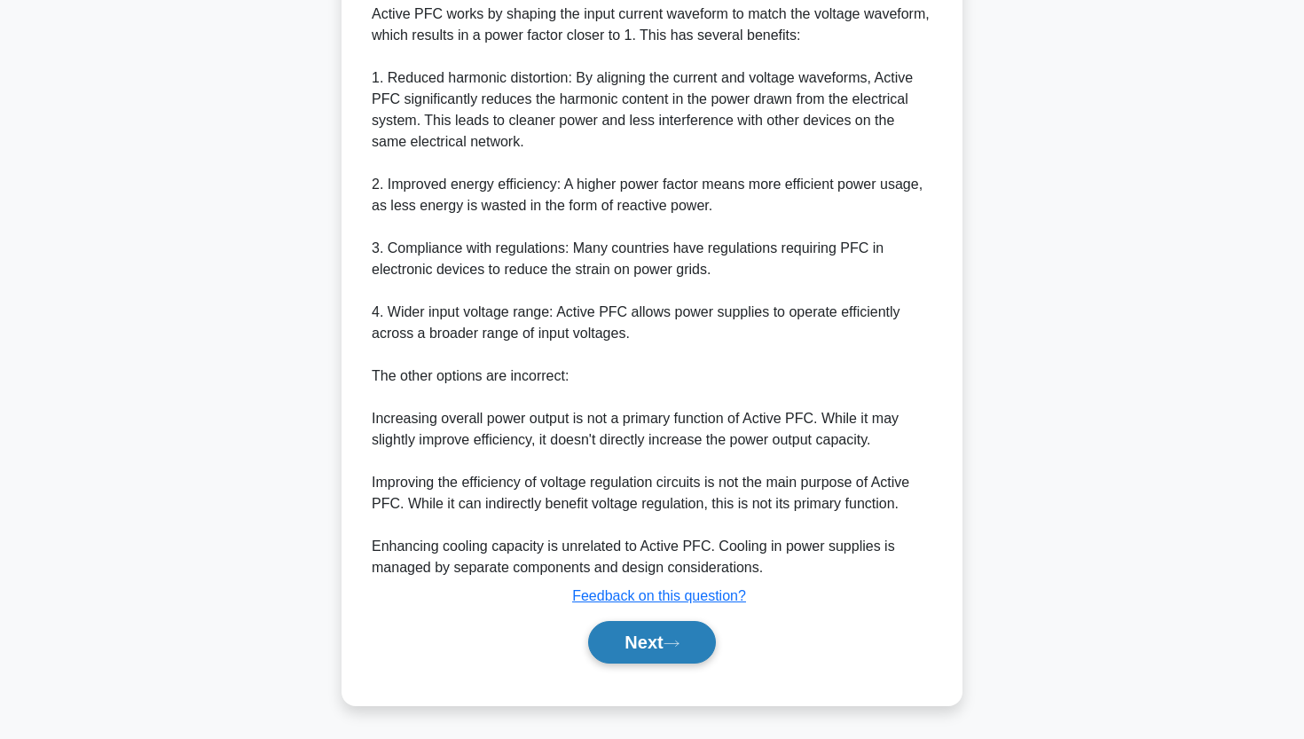
click at [625, 645] on button "Next" at bounding box center [651, 642] width 127 height 43
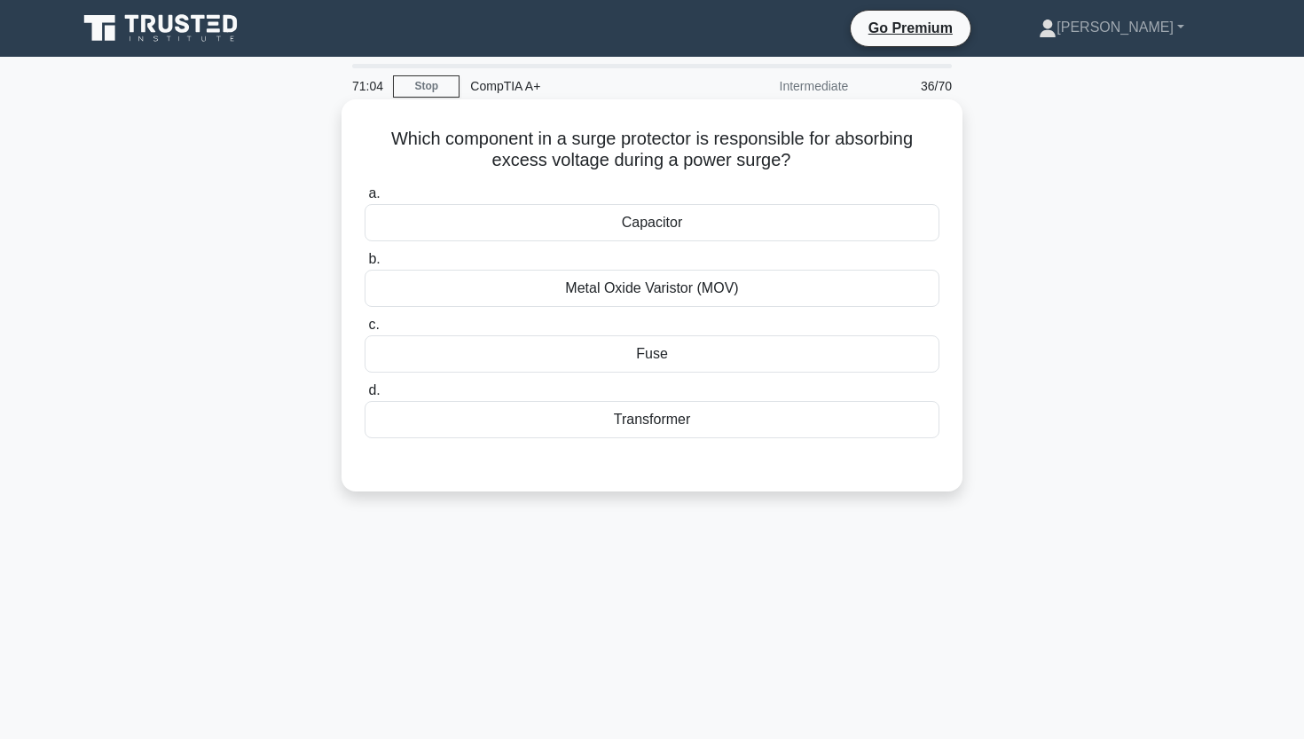
click at [616, 298] on div "Metal Oxide Varistor (MOV)" at bounding box center [651, 288] width 575 height 37
click at [364, 265] on input "b. Metal Oxide Varistor (MOV)" at bounding box center [364, 260] width 0 height 12
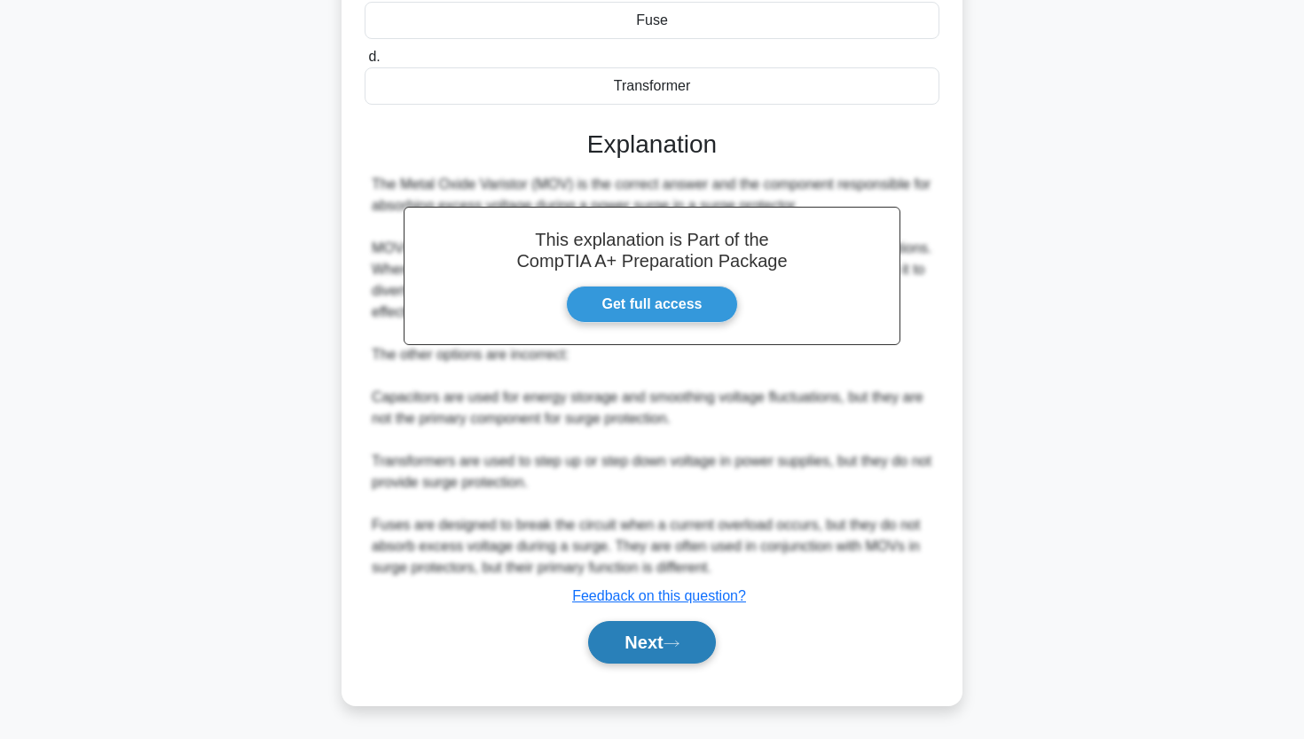
click at [625, 633] on button "Next" at bounding box center [651, 642] width 127 height 43
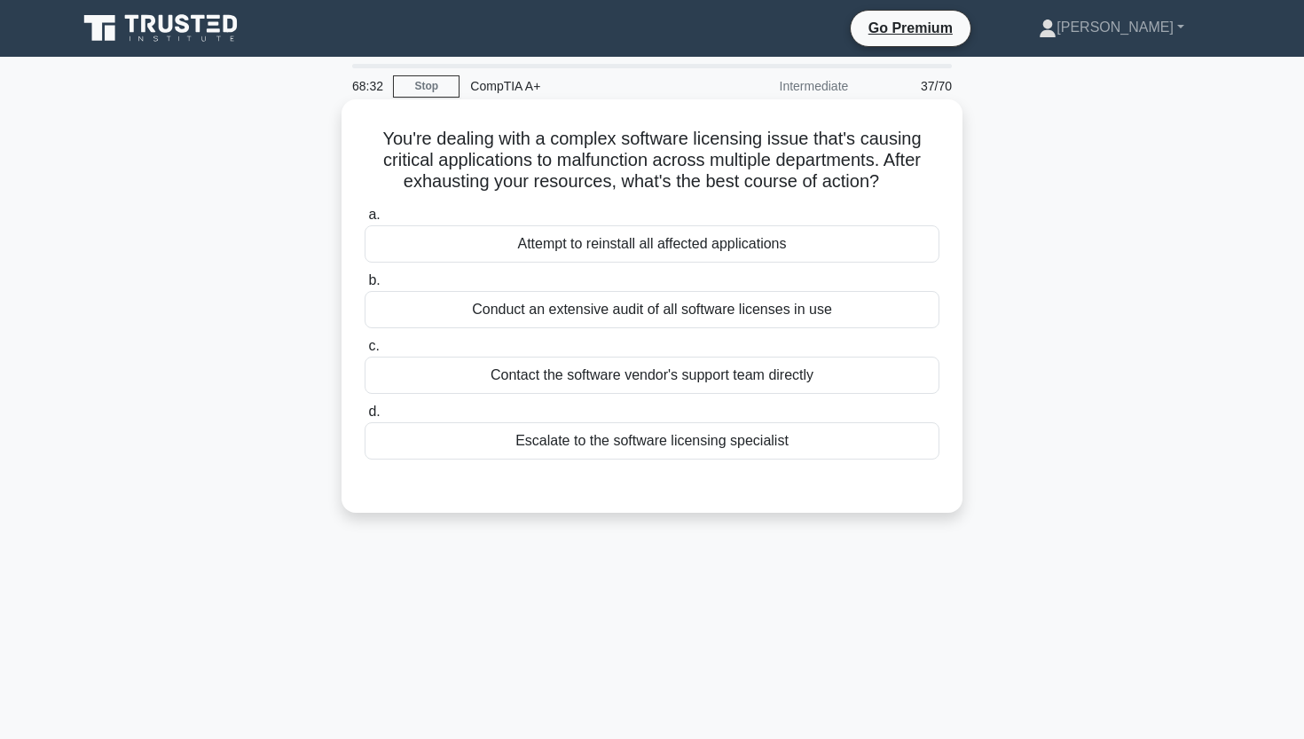
click at [689, 436] on div "Escalate to the software licensing specialist" at bounding box center [651, 440] width 575 height 37
click at [364, 418] on input "d. Escalate to the software licensing specialist" at bounding box center [364, 412] width 0 height 12
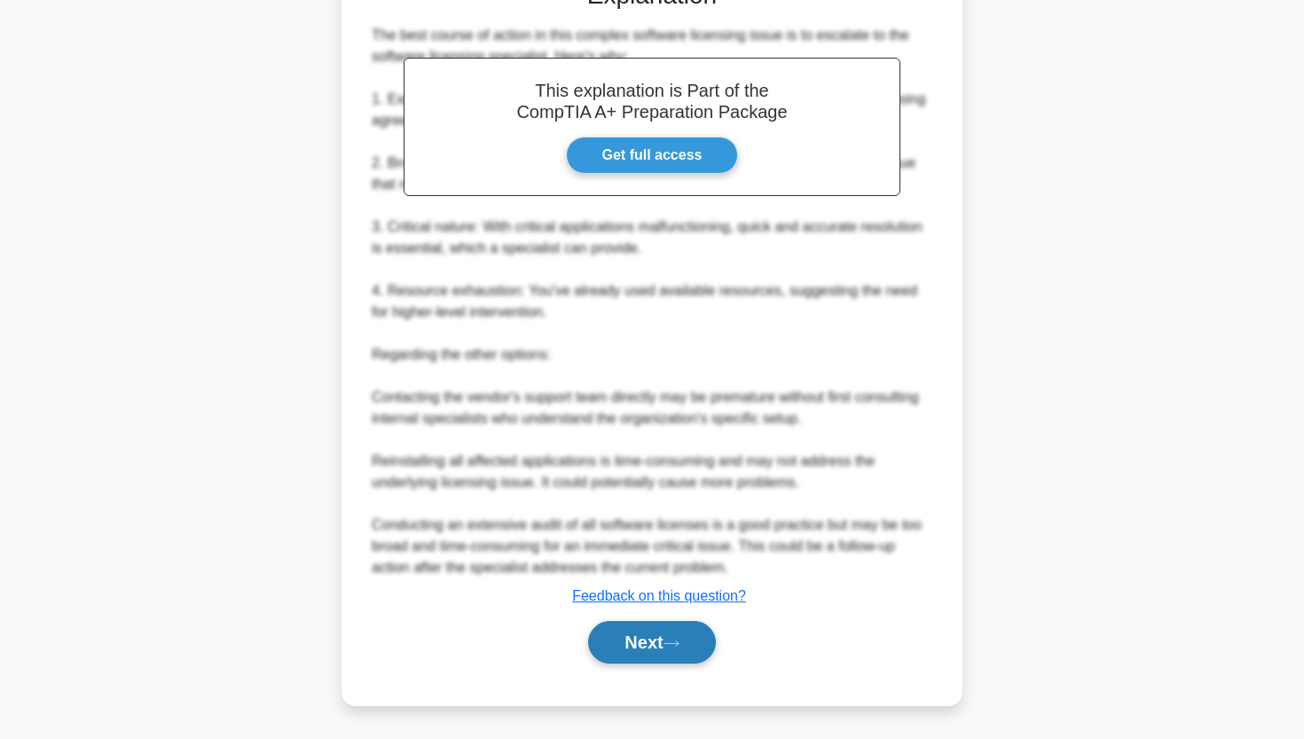
click at [640, 638] on button "Next" at bounding box center [651, 642] width 127 height 43
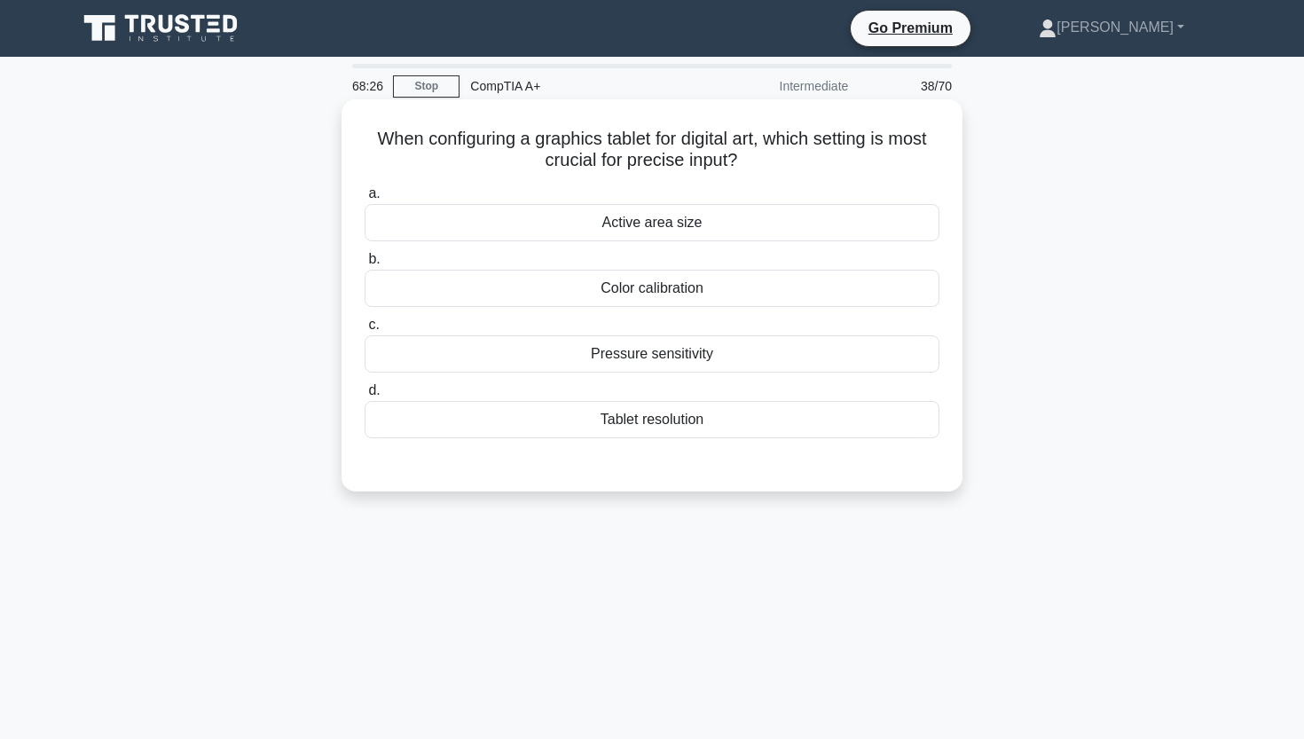
click at [616, 356] on div "Pressure sensitivity" at bounding box center [651, 353] width 575 height 37
click at [364, 331] on input "c. Pressure sensitivity" at bounding box center [364, 325] width 0 height 12
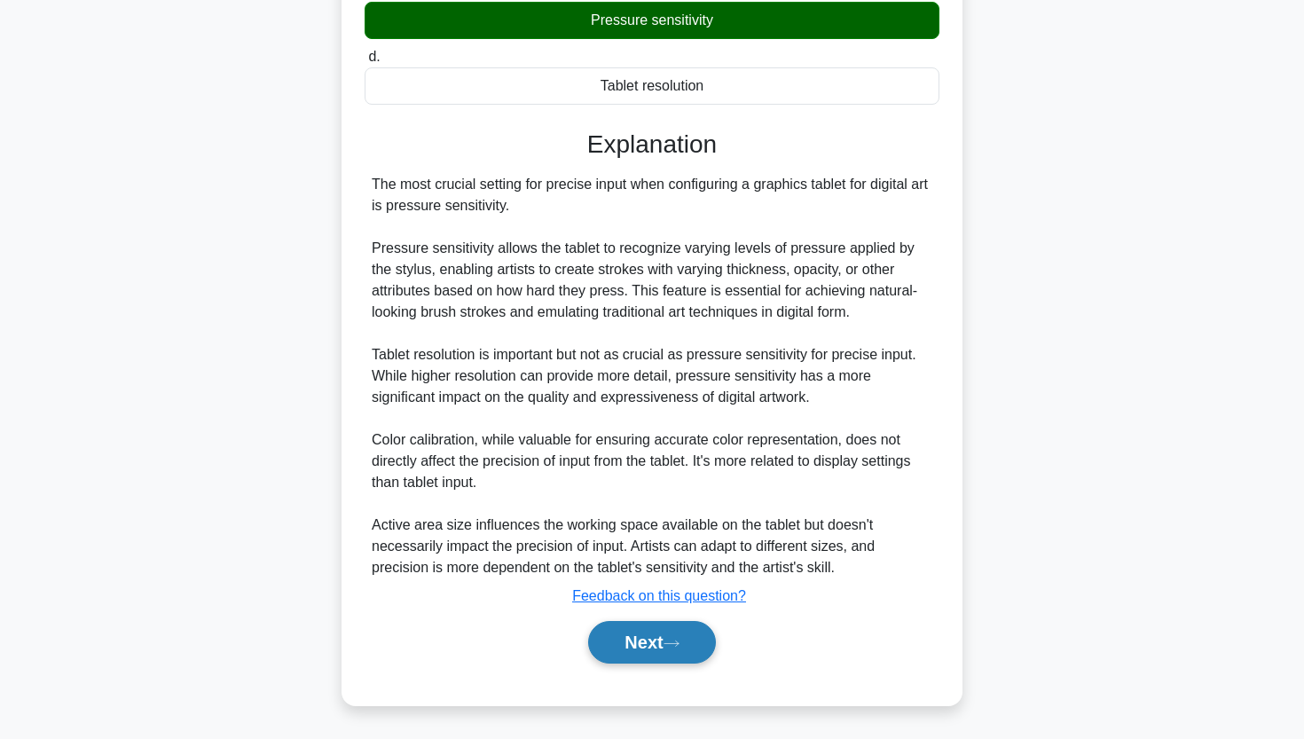
click at [614, 630] on button "Next" at bounding box center [651, 642] width 127 height 43
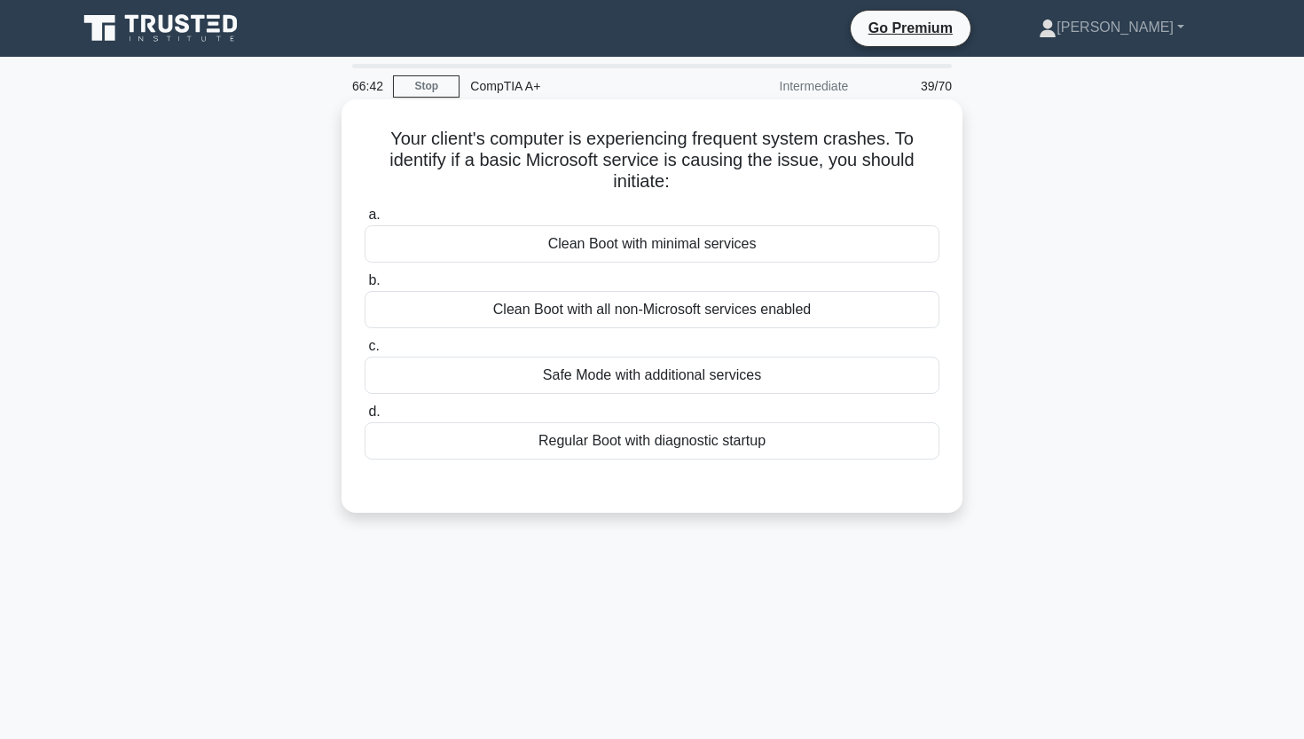
click at [566, 313] on div "Clean Boot with all non-Microsoft services enabled" at bounding box center [651, 309] width 575 height 37
click at [364, 286] on input "b. Clean Boot with all non-Microsoft services enabled" at bounding box center [364, 281] width 0 height 12
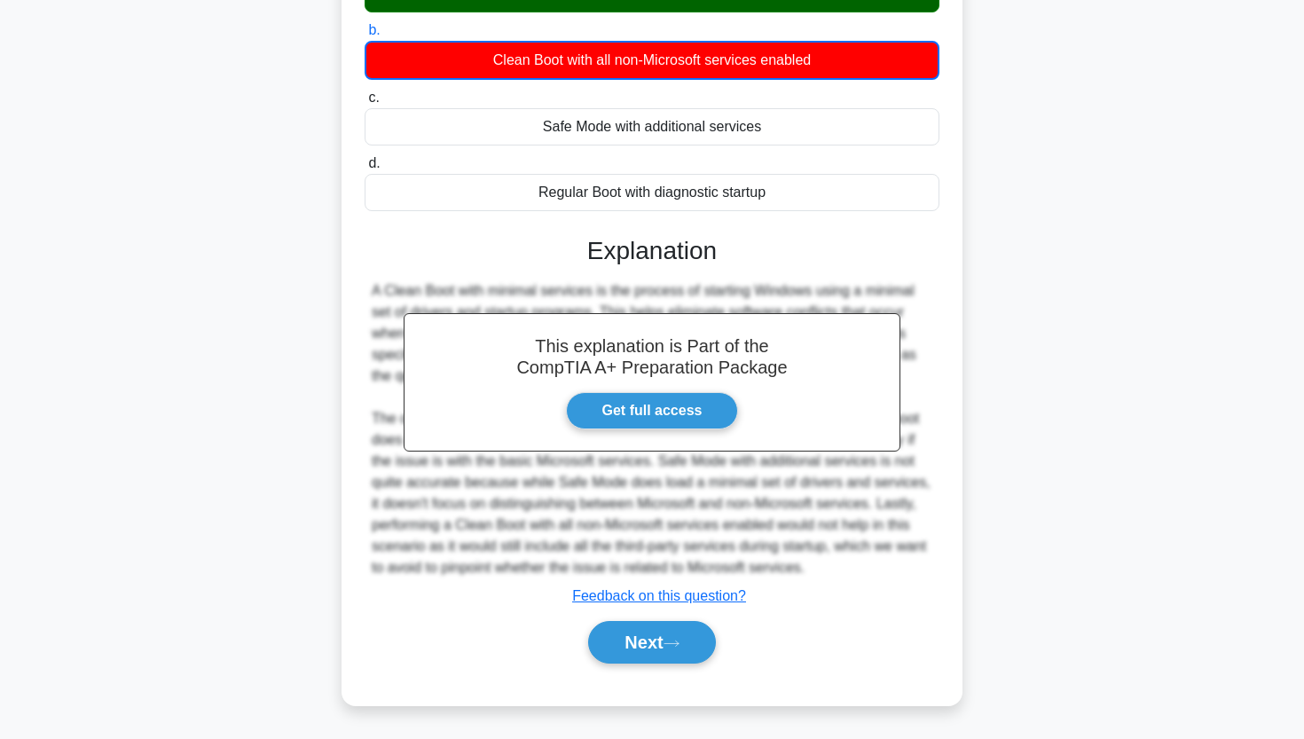
scroll to position [250, 0]
click at [673, 647] on icon at bounding box center [671, 644] width 16 height 10
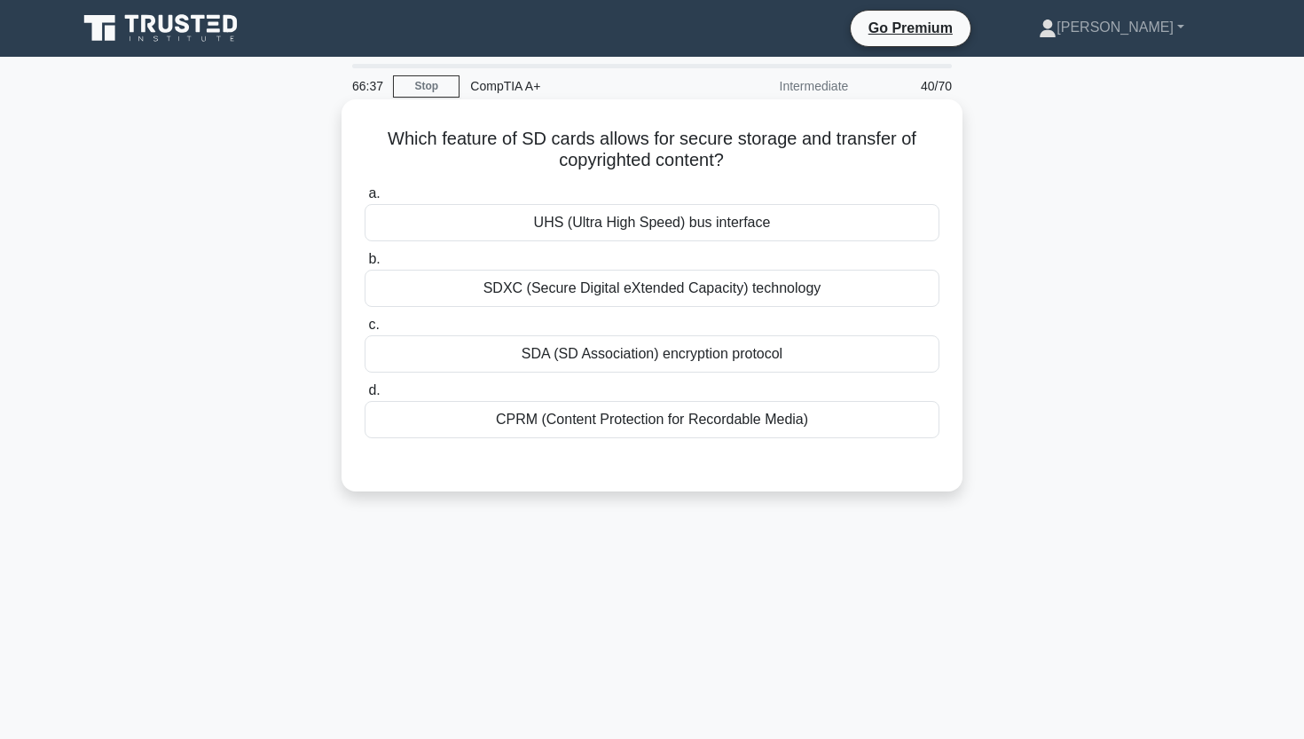
scroll to position [0, 0]
drag, startPoint x: 393, startPoint y: 139, endPoint x: 738, endPoint y: 160, distance: 345.6
click at [738, 160] on h5 "Which feature of SD cards allows for secure storage and transfer of copyrighted…" at bounding box center [652, 150] width 578 height 44
copy h5 "Which feature of SD cards allows for secure storage and transfer of copyrighted…"
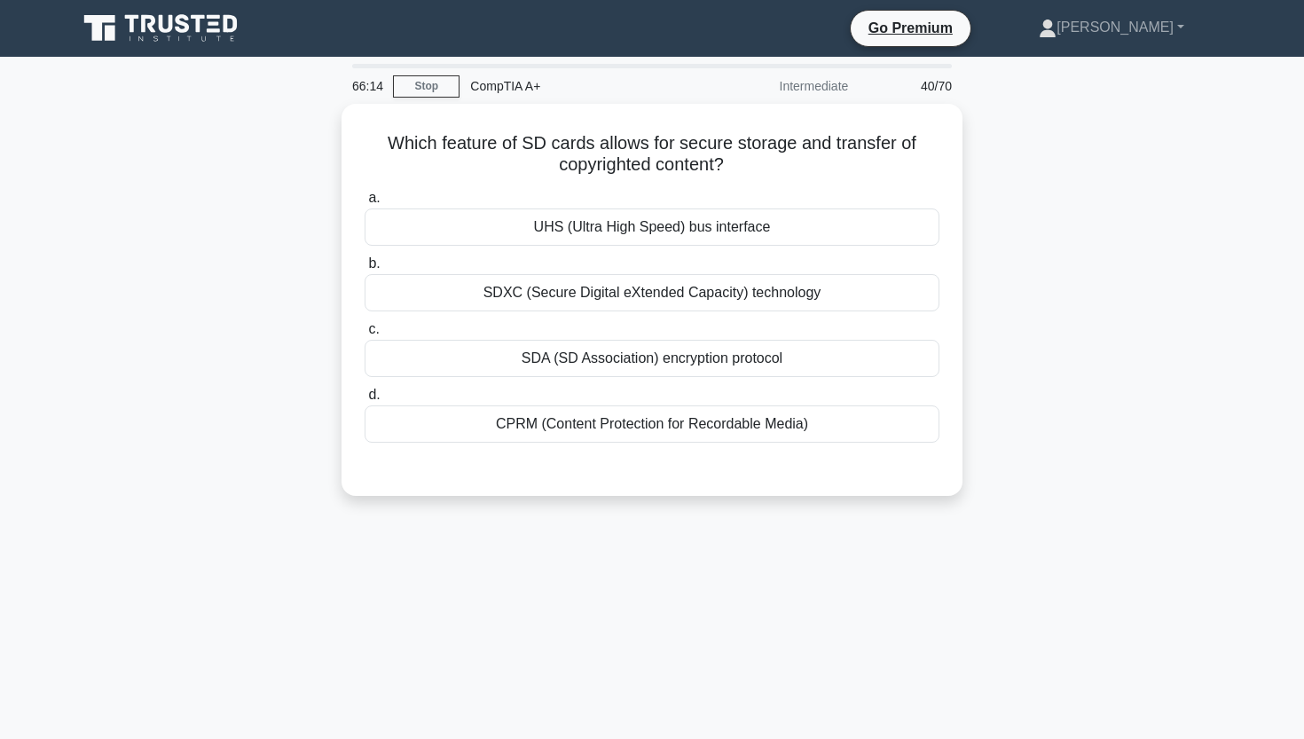
click at [107, 398] on div "Which feature of SD cards allows for secure storage and transfer of copyrighted…" at bounding box center [652, 310] width 1171 height 413
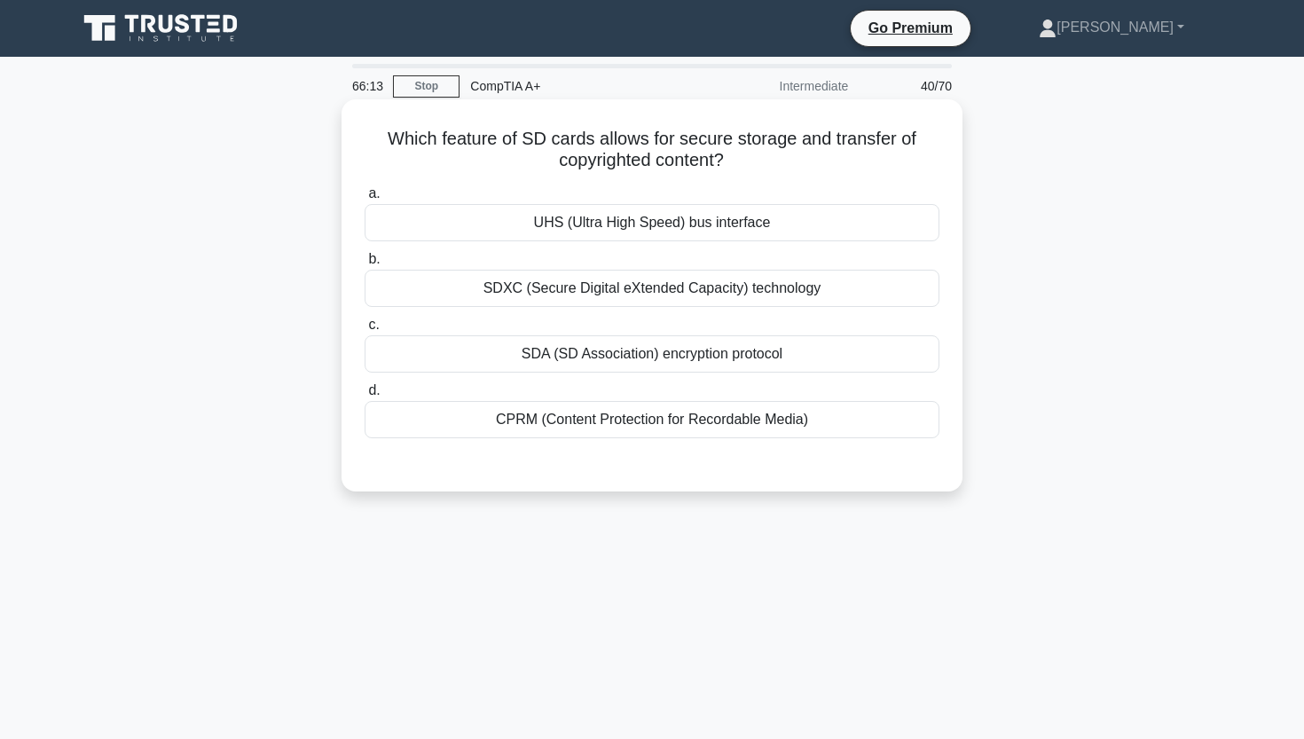
click at [565, 425] on div "CPRM (Content Protection for Recordable Media)" at bounding box center [651, 419] width 575 height 37
click at [364, 396] on input "d. CPRM (Content Protection for Recordable Media)" at bounding box center [364, 391] width 0 height 12
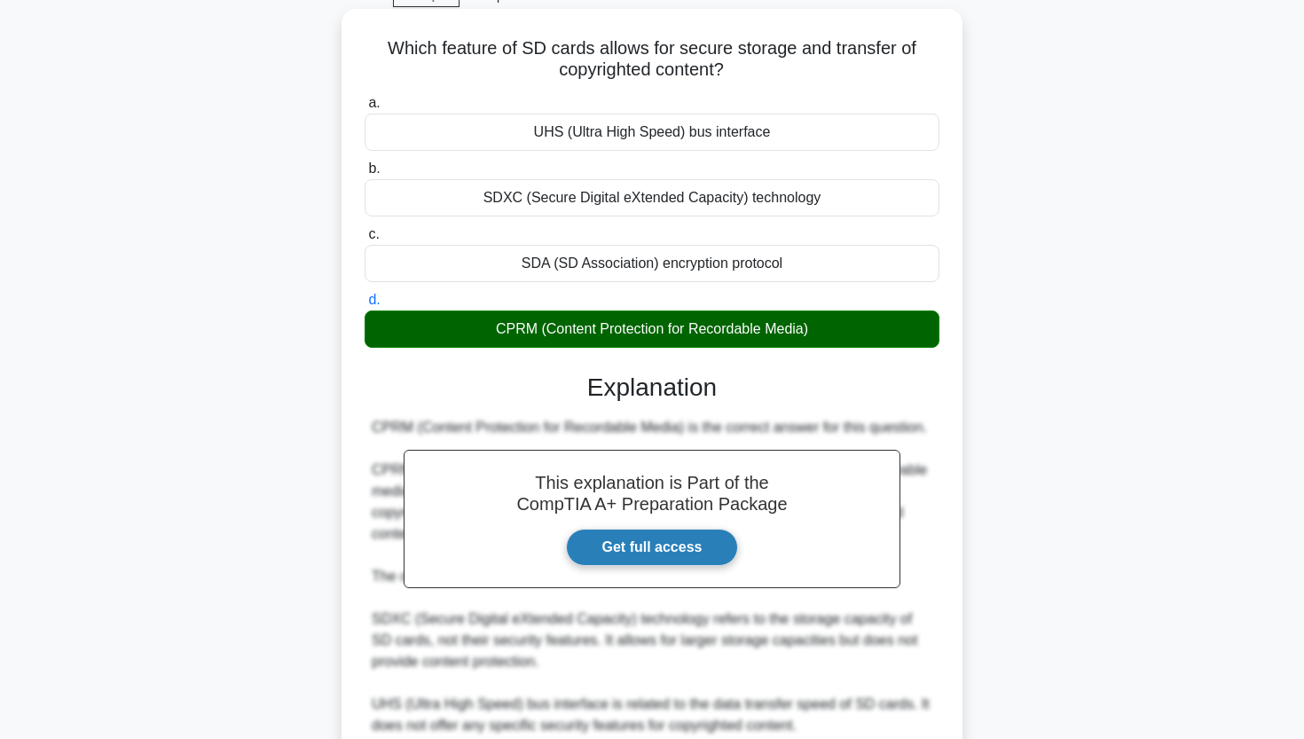
scroll to position [96, 0]
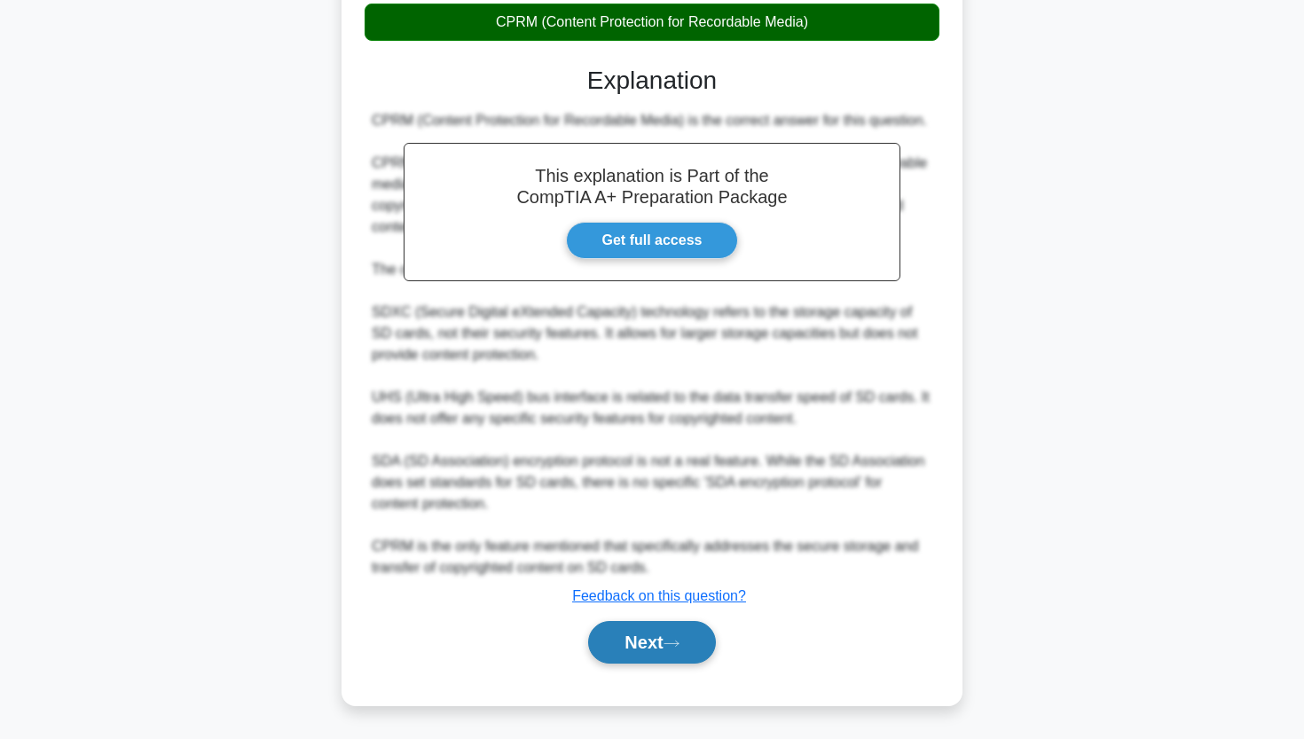
click at [598, 658] on button "Next" at bounding box center [651, 642] width 127 height 43
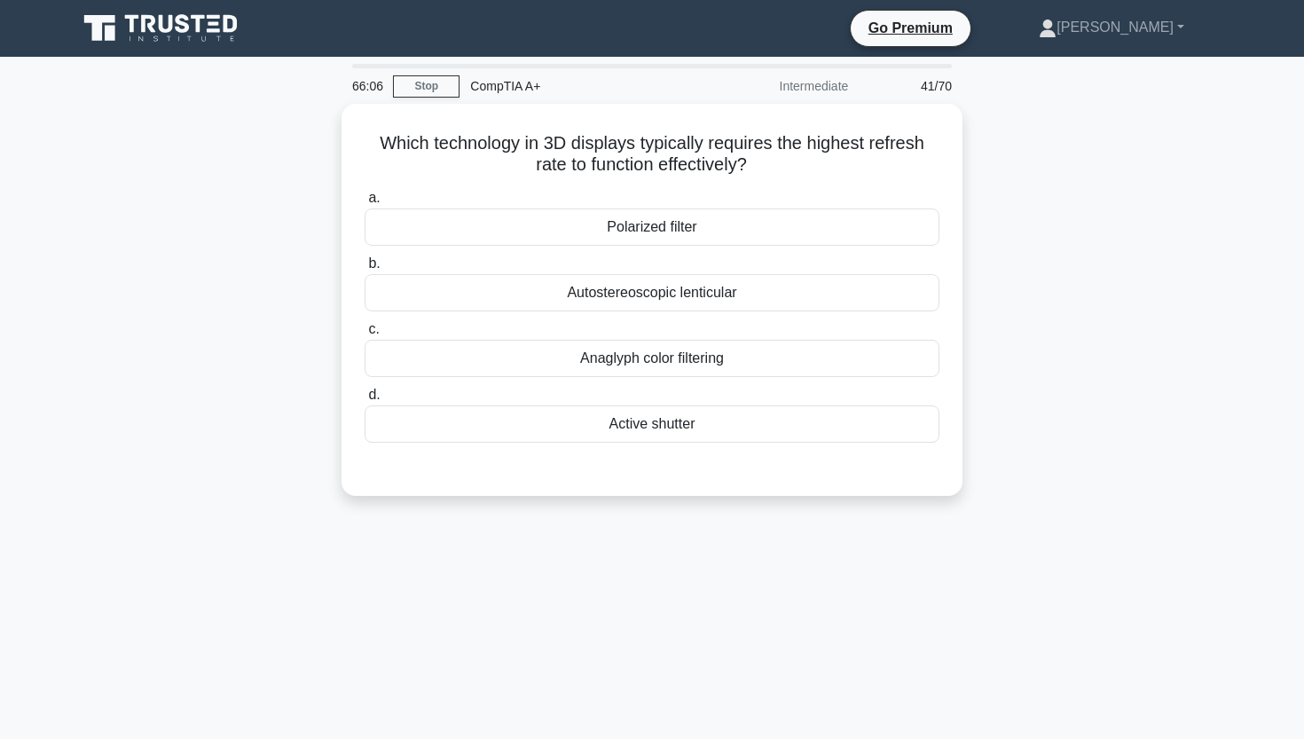
scroll to position [0, 0]
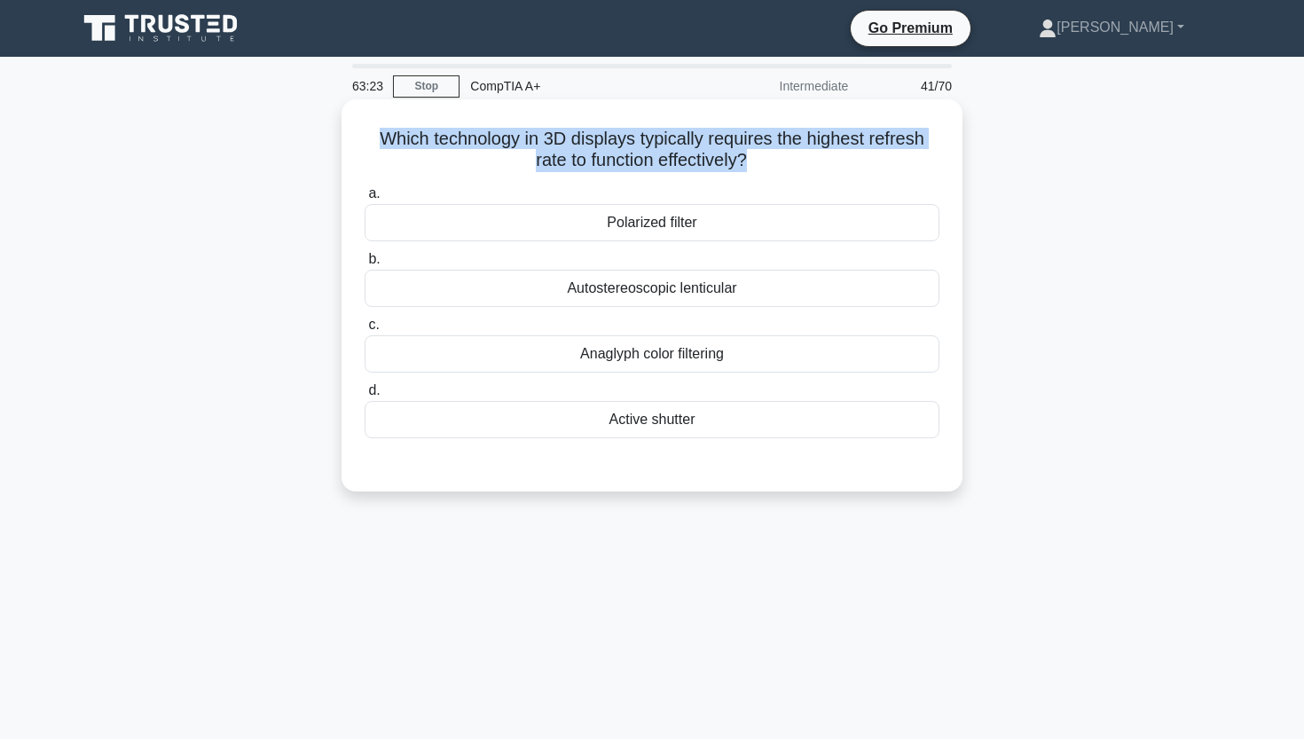
drag, startPoint x: 384, startPoint y: 138, endPoint x: 822, endPoint y: 176, distance: 439.7
click at [822, 176] on div "Which technology in 3D displays typically requires the highest refresh rate to …" at bounding box center [652, 295] width 607 height 378
copy h5 "Which technology in 3D displays typically requires the highest refresh rate to …"
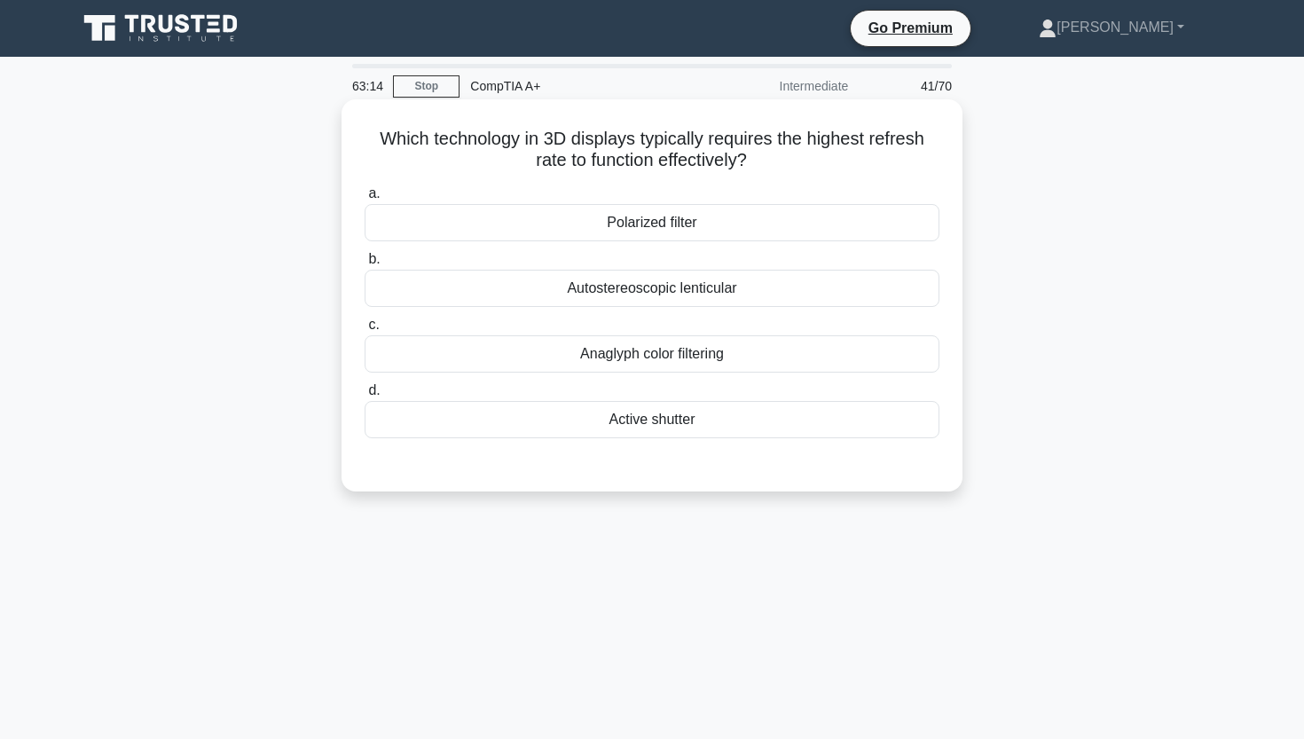
click at [685, 423] on div "Active shutter" at bounding box center [651, 419] width 575 height 37
click at [364, 396] on input "d. Active shutter" at bounding box center [364, 391] width 0 height 12
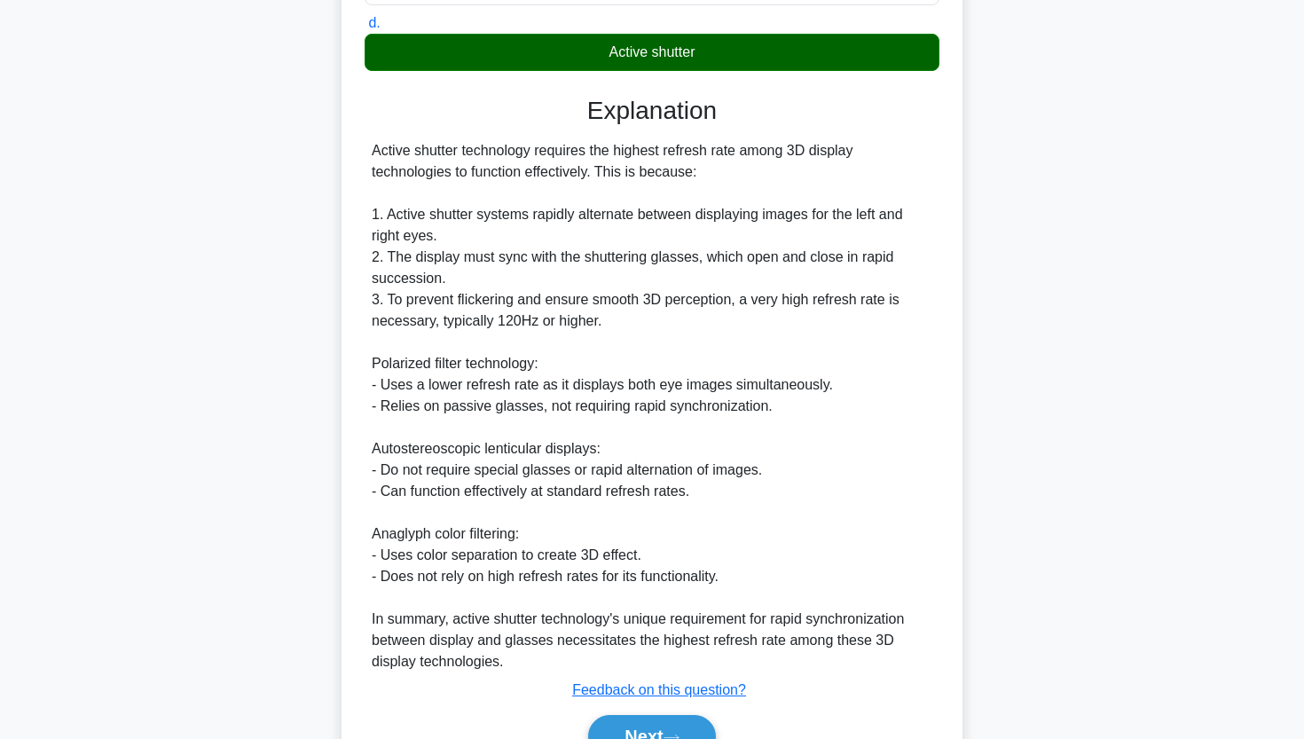
scroll to position [403, 0]
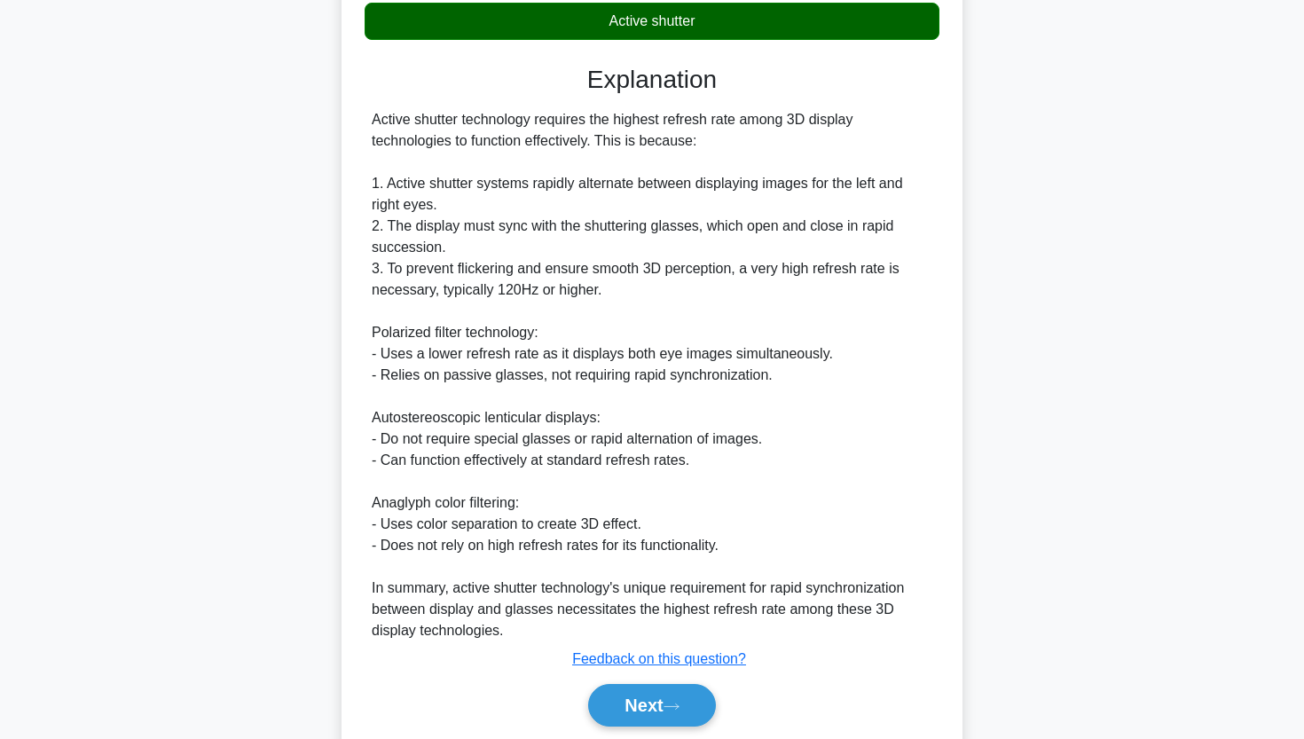
click at [1139, 584] on div "Which technology in 3D displays typically requires the highest refresh rate to …" at bounding box center [652, 245] width 1171 height 1088
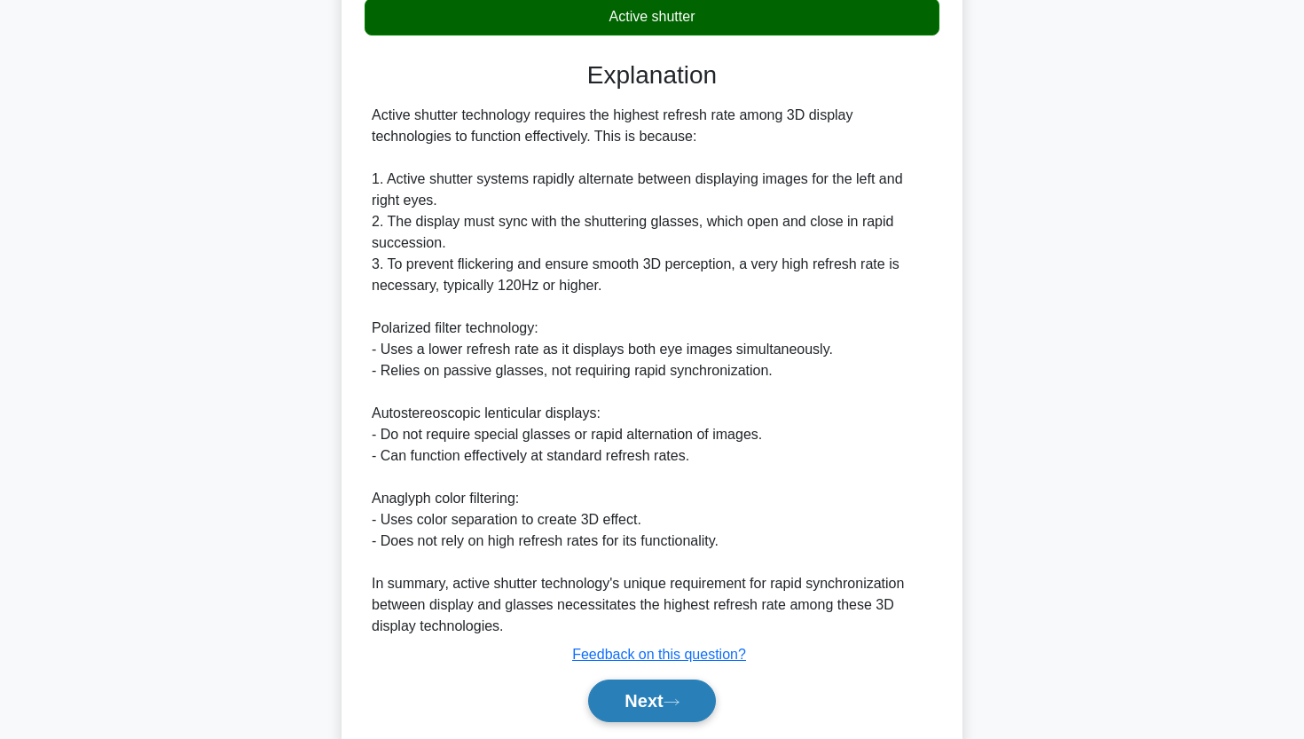
click at [686, 705] on button "Next" at bounding box center [651, 700] width 127 height 43
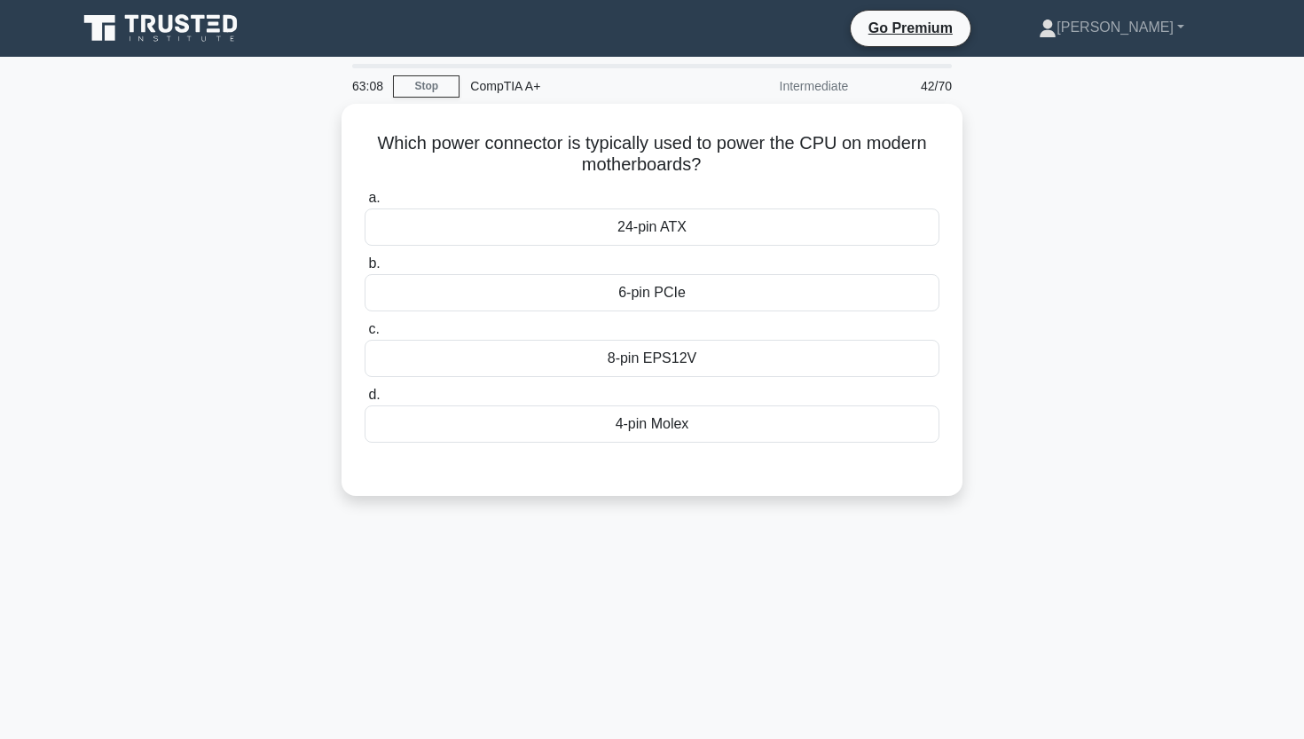
scroll to position [0, 0]
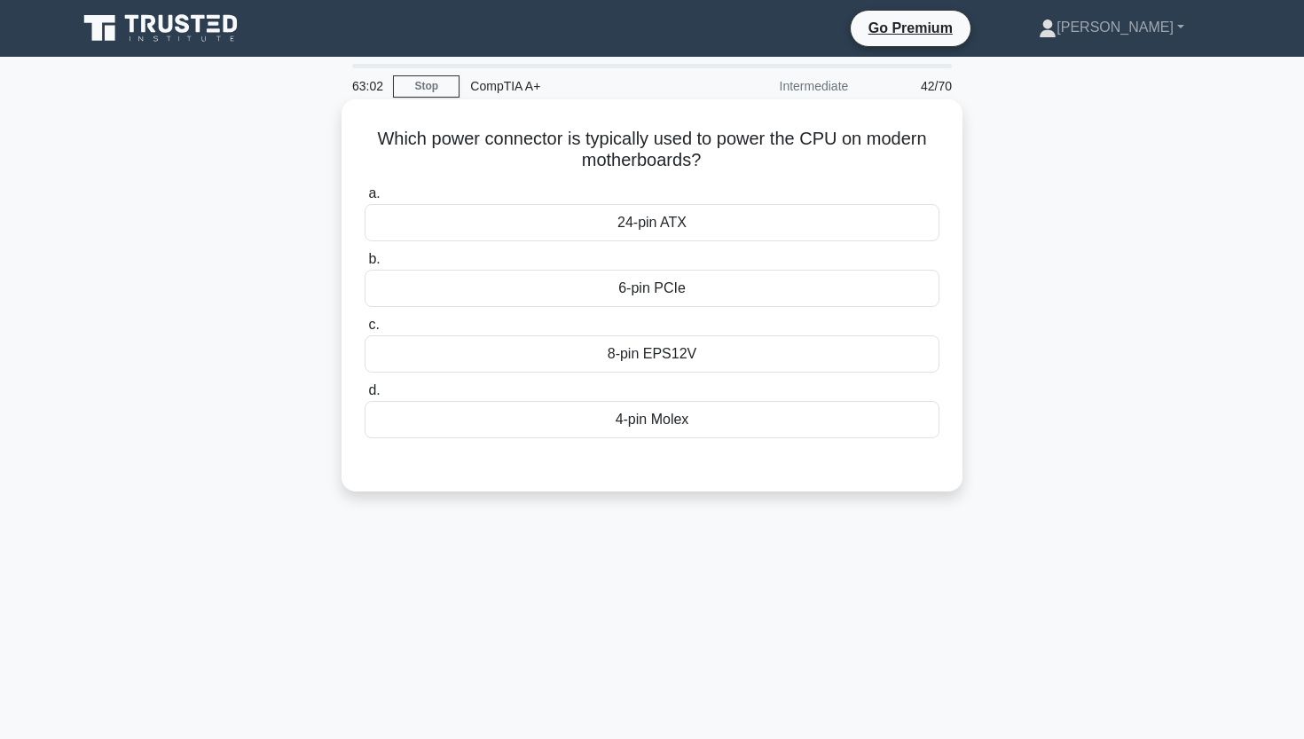
click at [722, 361] on div "8-pin EPS12V" at bounding box center [651, 353] width 575 height 37
click at [364, 331] on input "c. 8-pin EPS12V" at bounding box center [364, 325] width 0 height 12
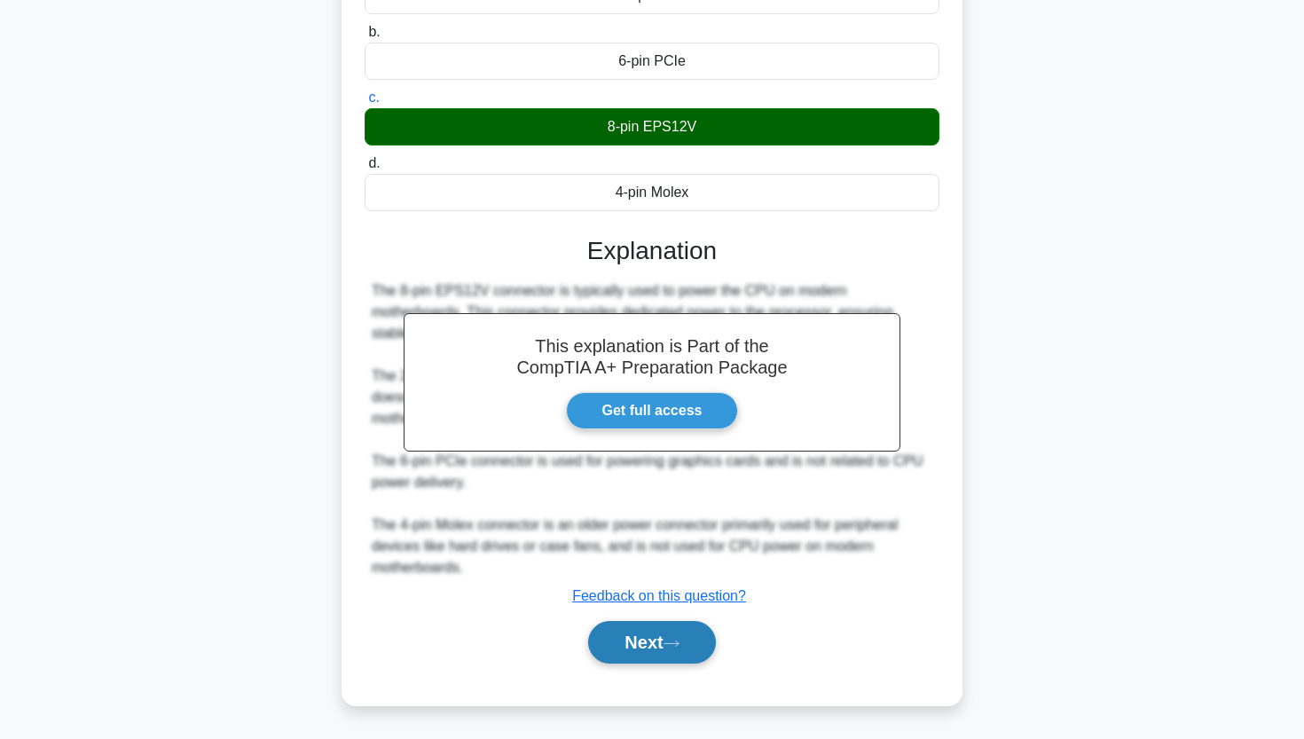
click at [639, 651] on button "Next" at bounding box center [651, 642] width 127 height 43
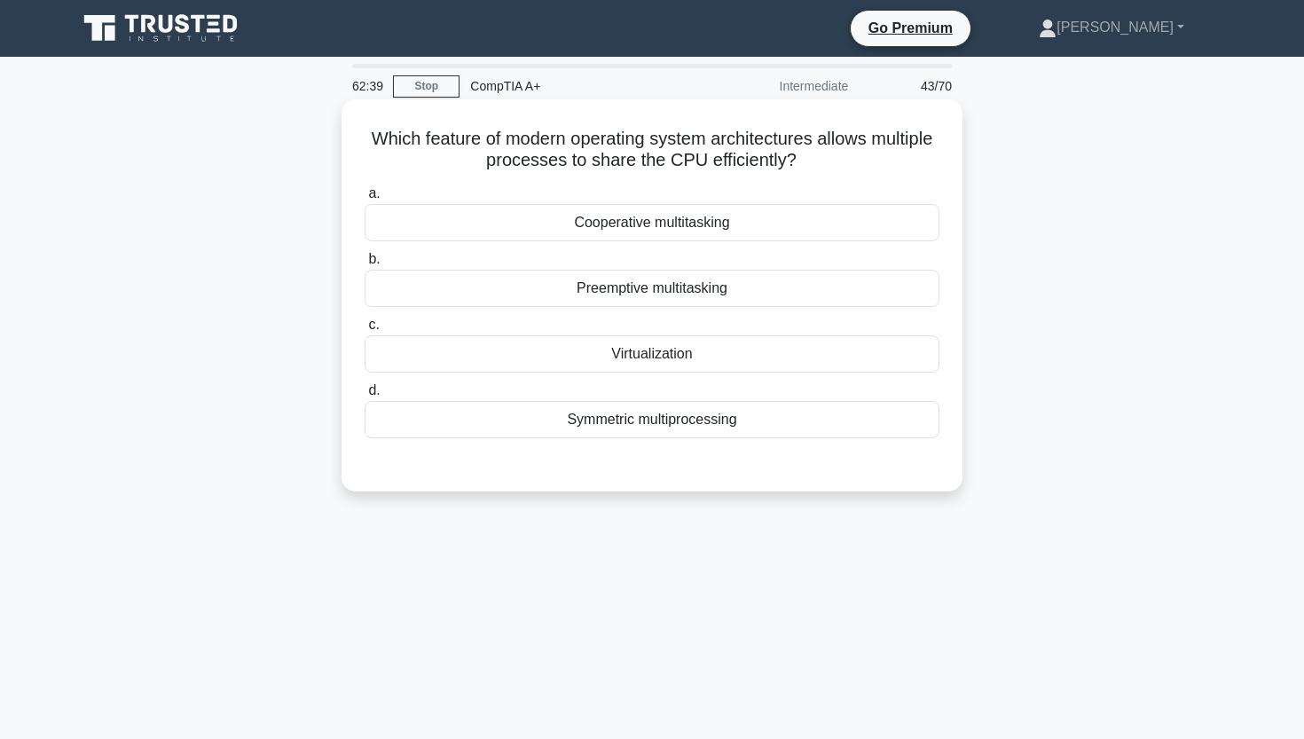
drag, startPoint x: 372, startPoint y: 137, endPoint x: 825, endPoint y: 162, distance: 453.9
click at [825, 162] on h5 "Which feature of modern operating system architectures allows multiple processe…" at bounding box center [652, 150] width 578 height 44
click at [446, 286] on div "Preemptive multitasking" at bounding box center [651, 288] width 575 height 37
click at [364, 265] on input "b. Preemptive multitasking" at bounding box center [364, 260] width 0 height 12
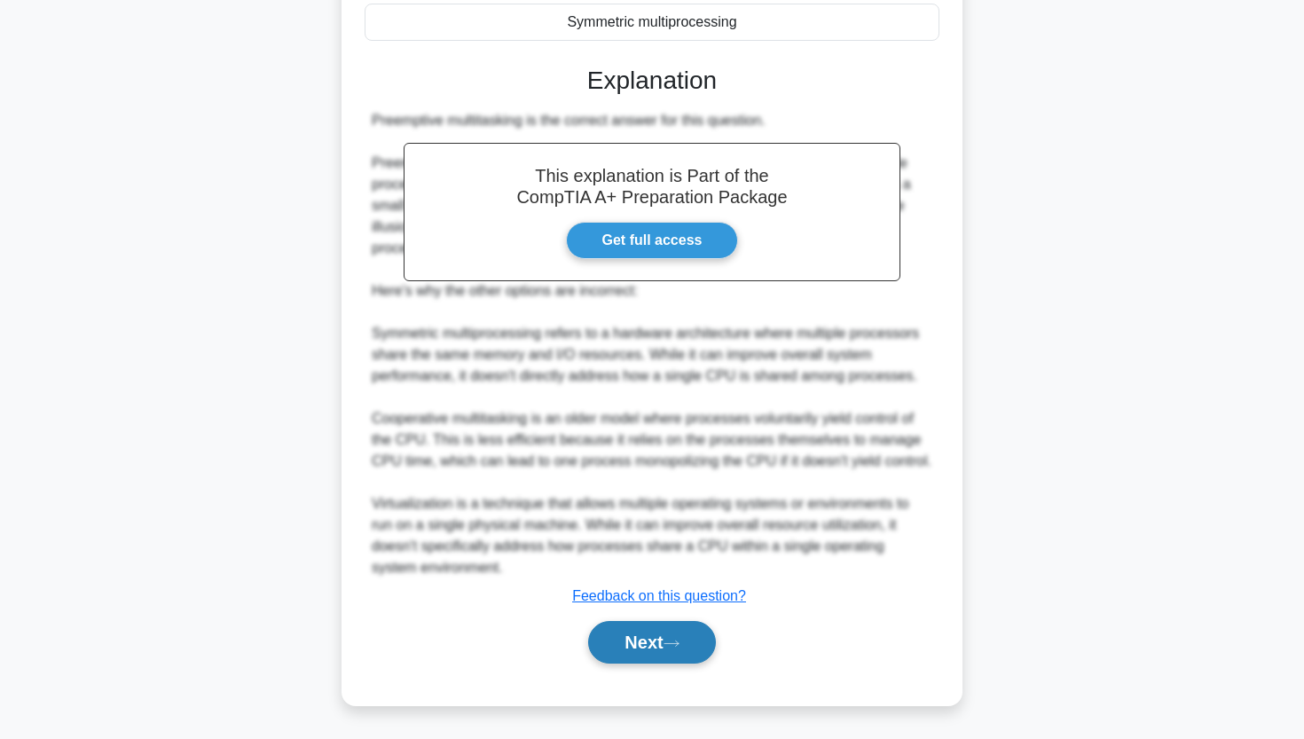
click at [610, 650] on button "Next" at bounding box center [651, 642] width 127 height 43
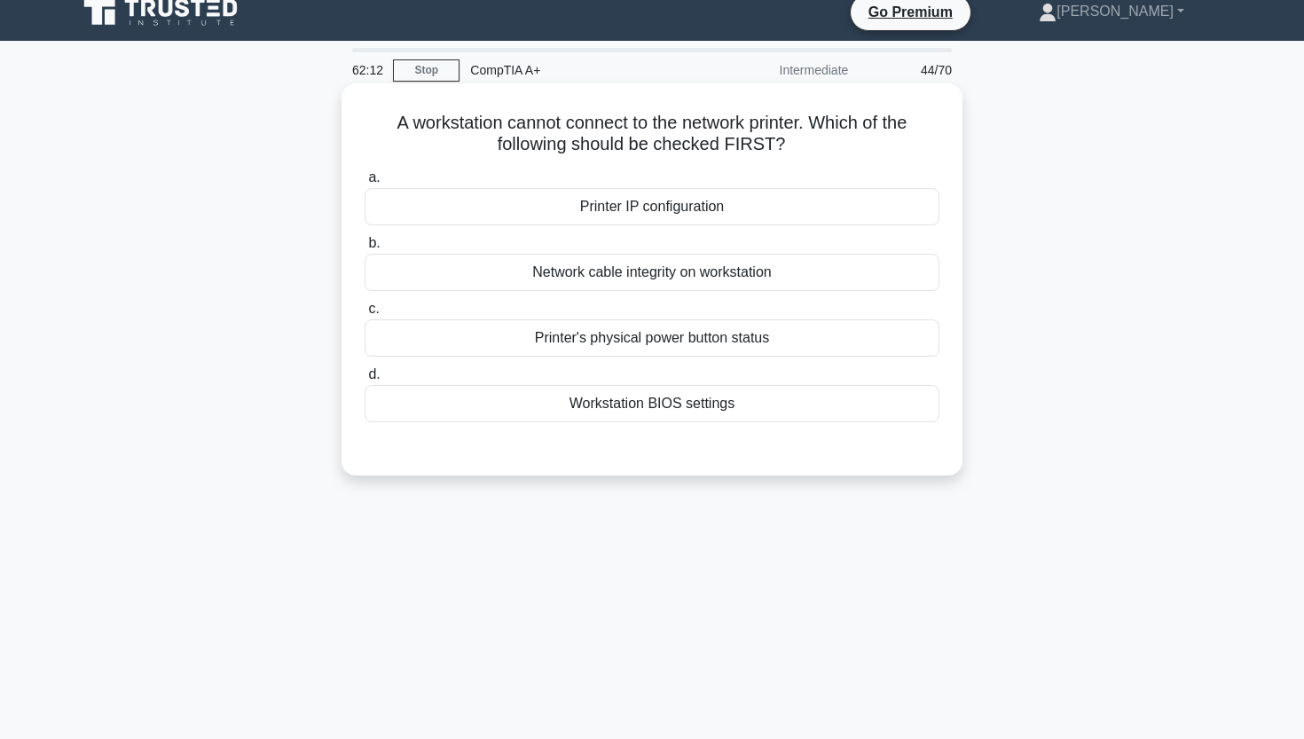
scroll to position [13, 0]
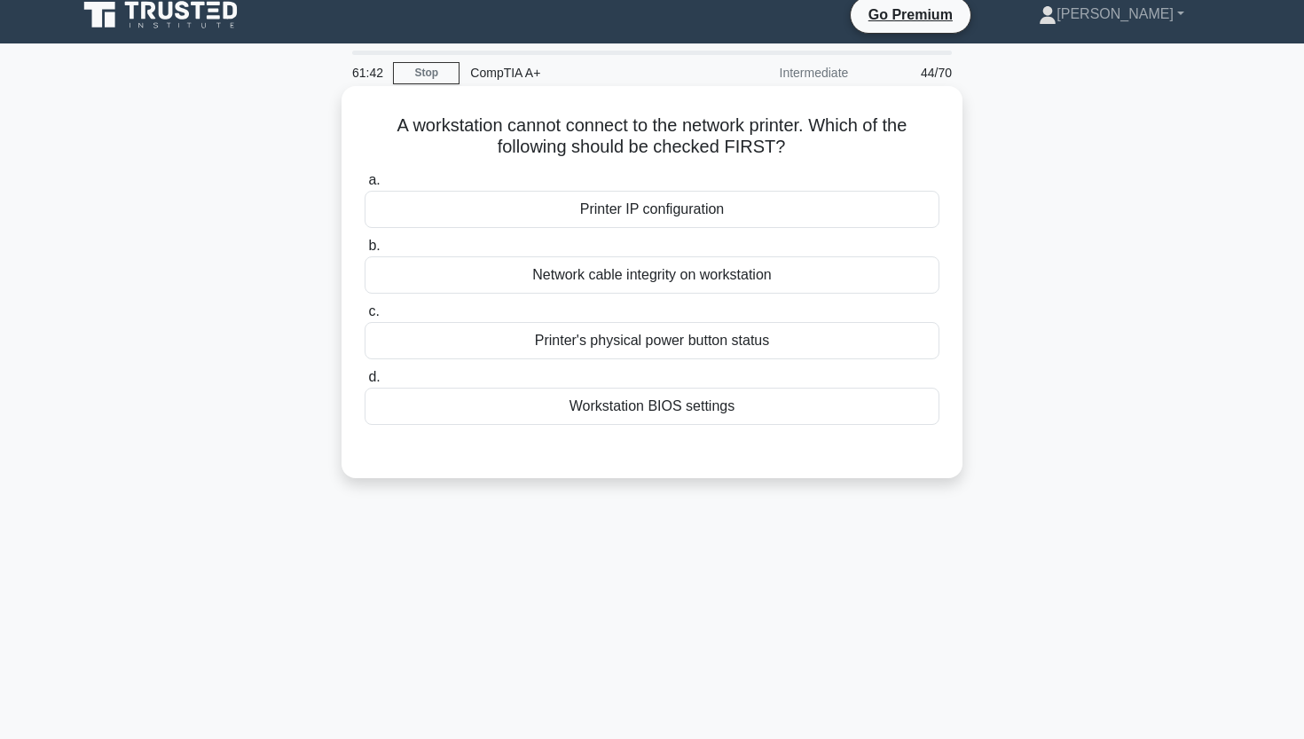
click at [623, 218] on div "Printer IP configuration" at bounding box center [651, 209] width 575 height 37
click at [364, 186] on input "a. Printer IP configuration" at bounding box center [364, 181] width 0 height 12
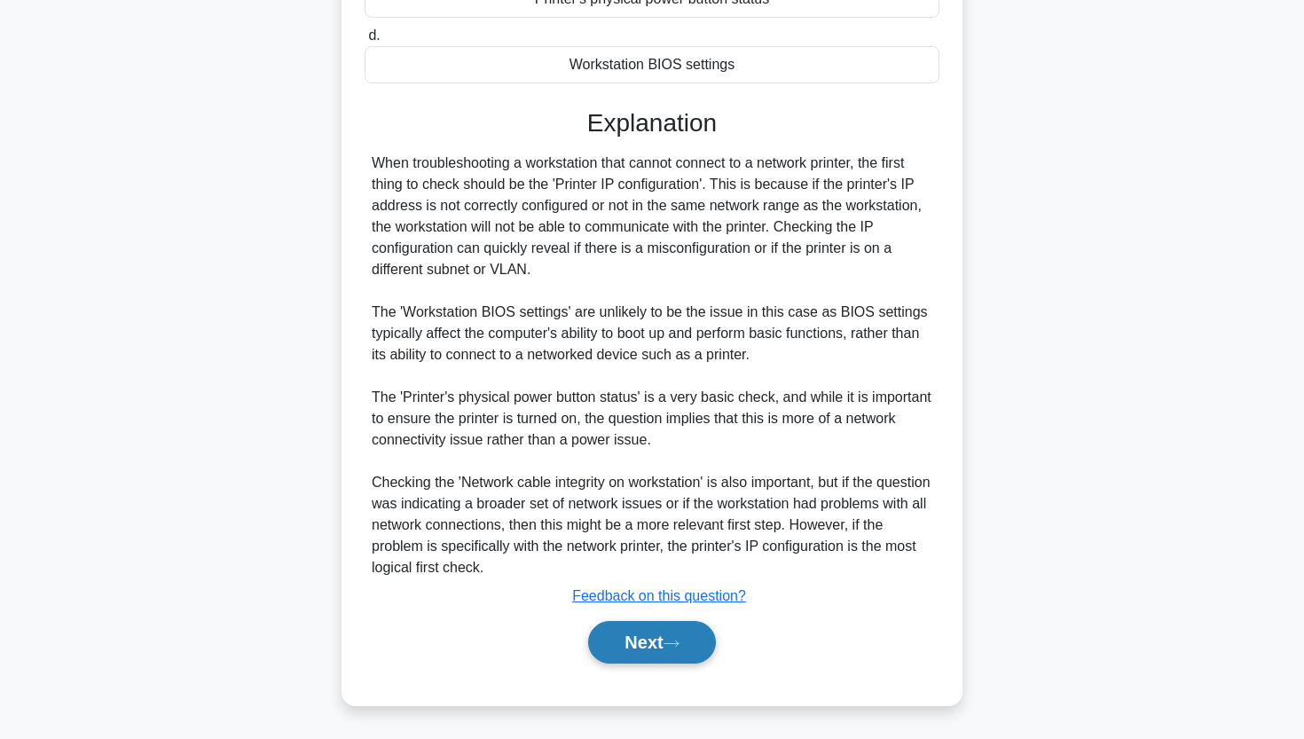
click at [619, 659] on button "Next" at bounding box center [651, 642] width 127 height 43
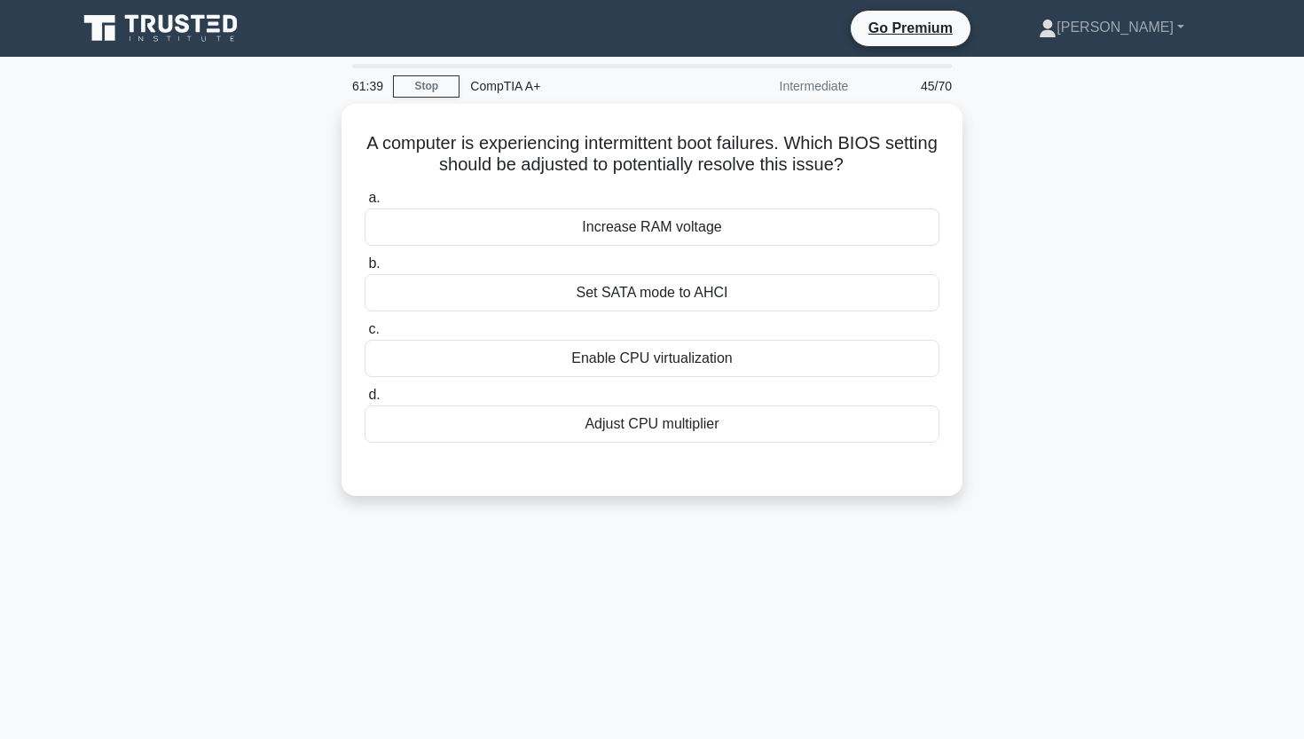
scroll to position [0, 0]
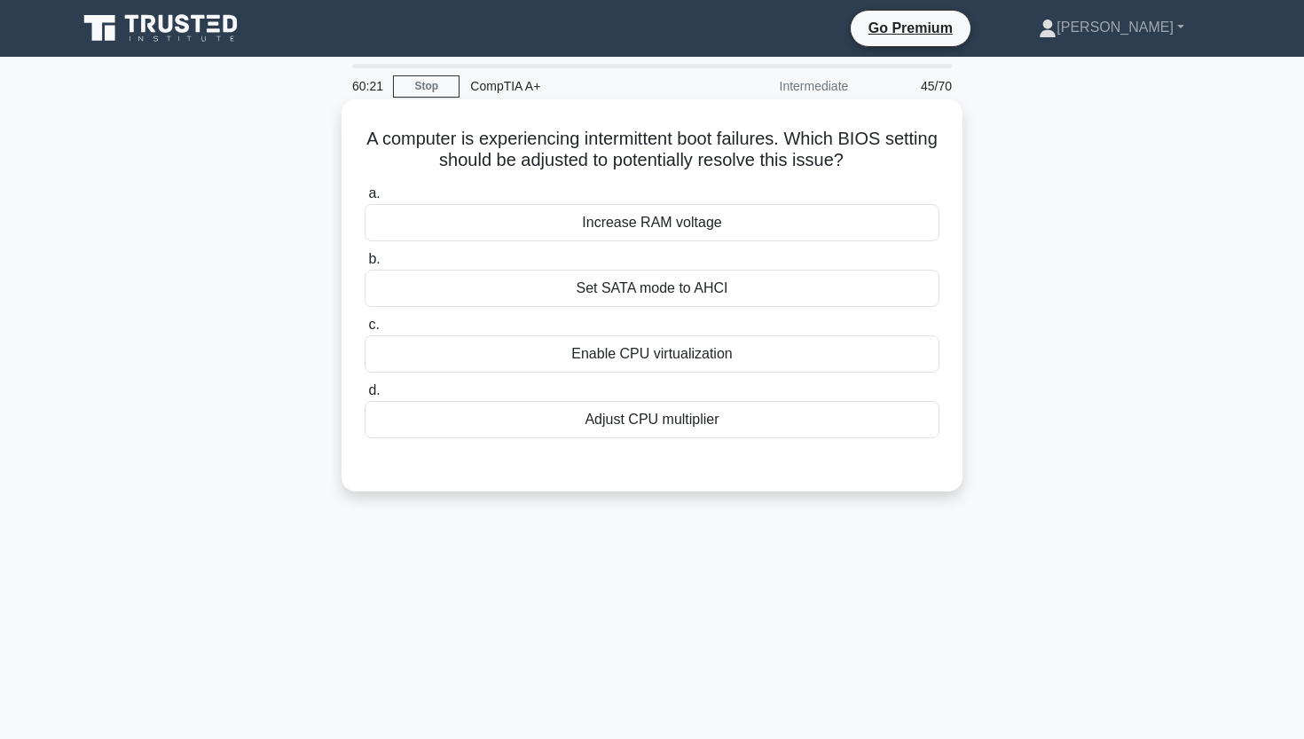
click at [695, 414] on div "Adjust CPU multiplier" at bounding box center [651, 419] width 575 height 37
click at [364, 396] on input "d. Adjust CPU multiplier" at bounding box center [364, 391] width 0 height 12
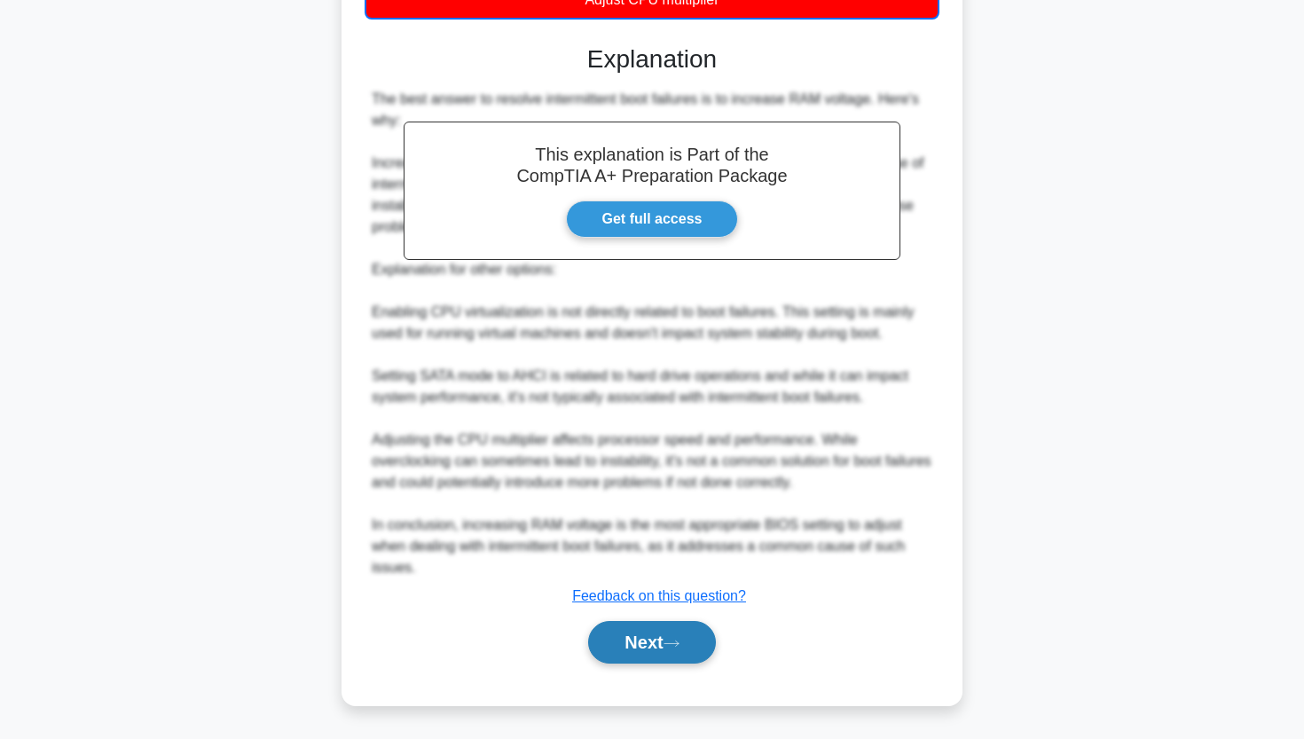
click at [661, 636] on button "Next" at bounding box center [651, 642] width 127 height 43
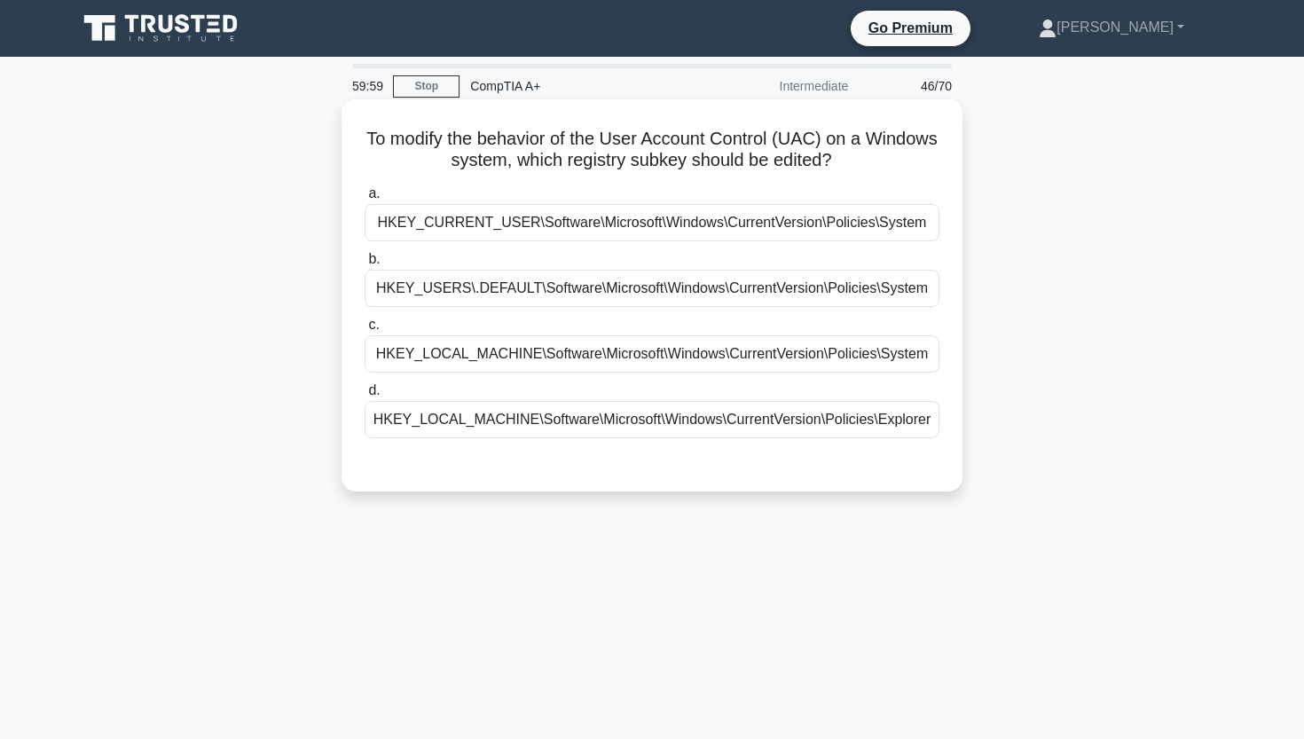
click at [812, 364] on div "HKEY_LOCAL_MACHINE\Software\Microsoft\Windows\CurrentVersion\Policies\System" at bounding box center [651, 353] width 575 height 37
click at [364, 331] on input "c. HKEY_LOCAL_MACHINE\Software\Microsoft\Windows\CurrentVersion\Policies\System" at bounding box center [364, 325] width 0 height 12
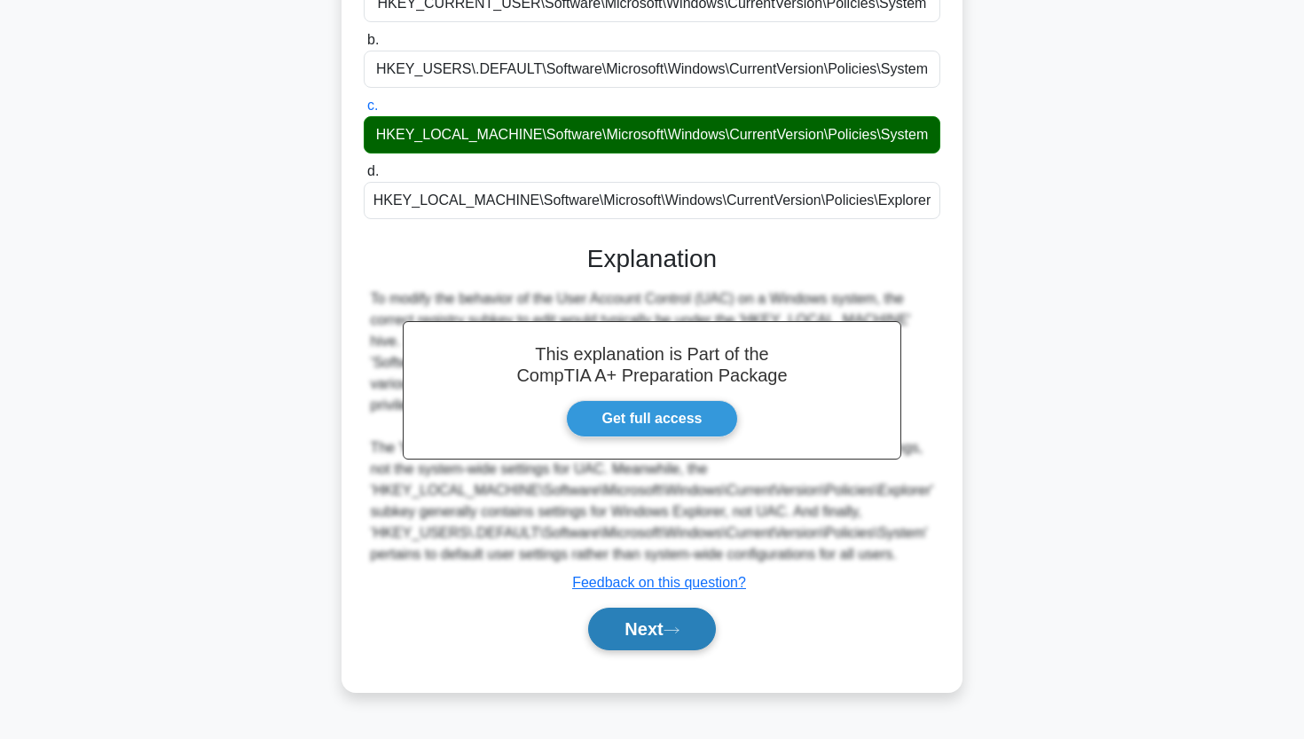
scroll to position [219, 0]
click at [673, 623] on button "Next" at bounding box center [651, 628] width 127 height 43
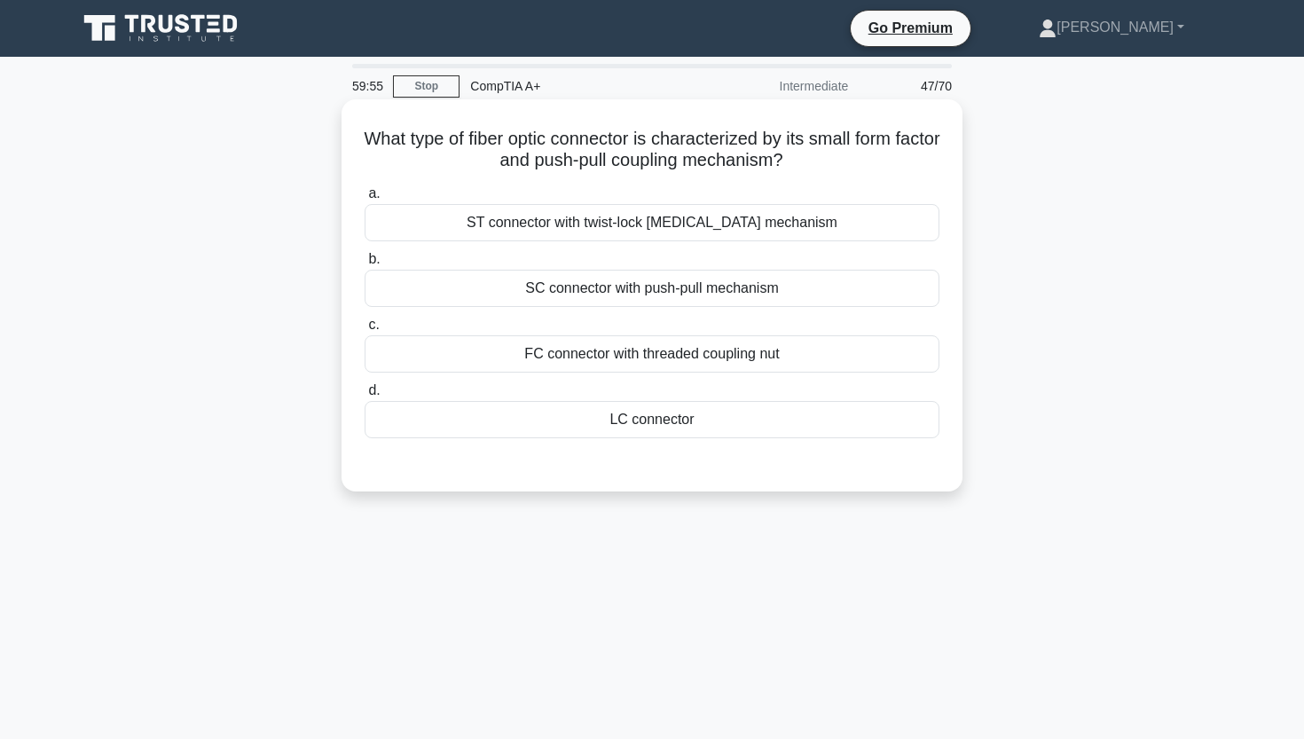
scroll to position [0, 0]
drag, startPoint x: 393, startPoint y: 138, endPoint x: 817, endPoint y: 157, distance: 424.3
click at [817, 157] on h5 "What type of fiber optic connector is characterized by its small form factor an…" at bounding box center [652, 150] width 578 height 44
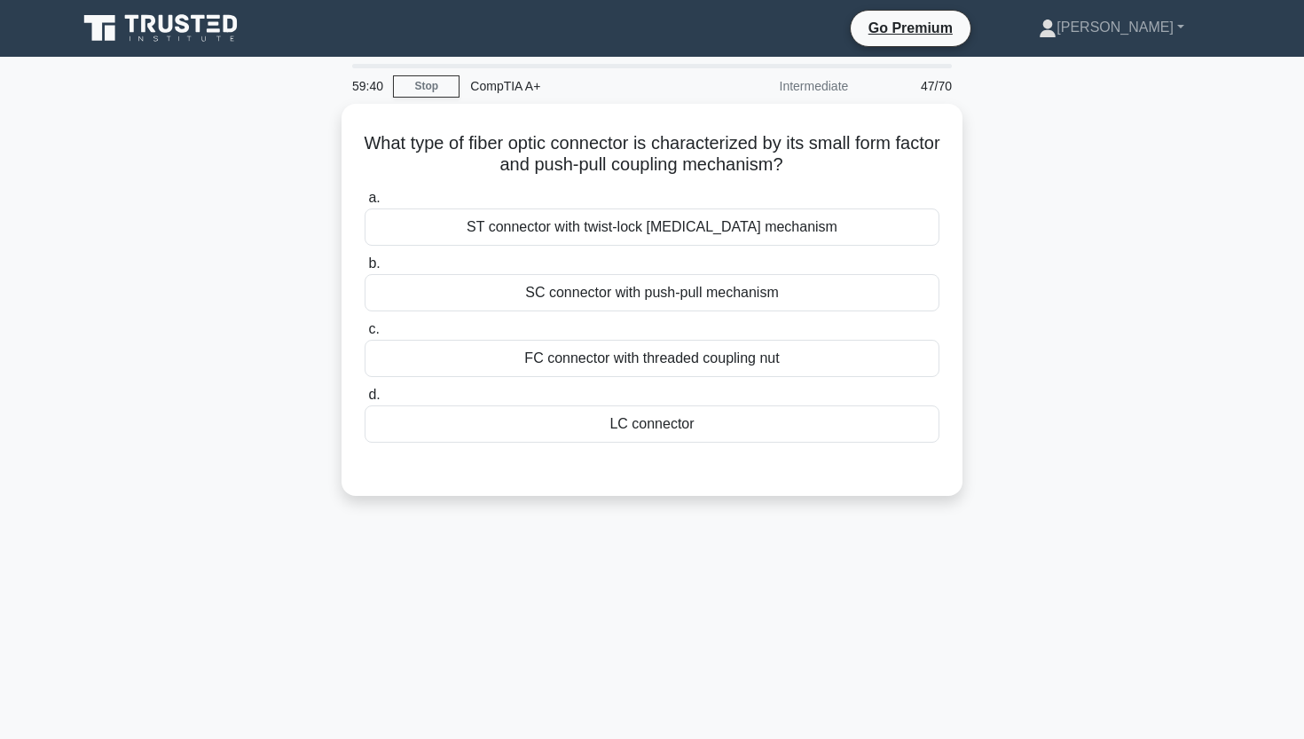
click at [181, 276] on div "What type of fiber optic connector is characterized by its small form factor an…" at bounding box center [652, 310] width 1171 height 413
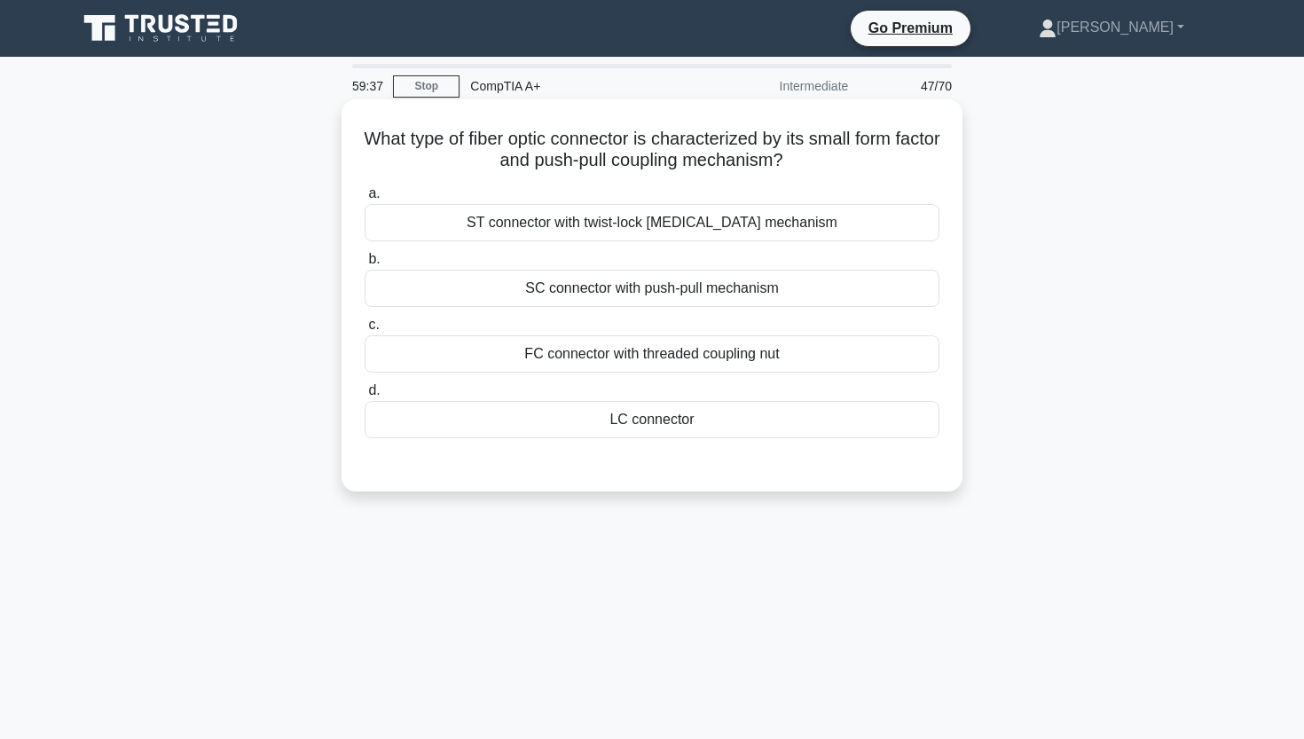
click at [617, 422] on div "LC connector" at bounding box center [651, 419] width 575 height 37
click at [364, 396] on input "d. LC connector" at bounding box center [364, 391] width 0 height 12
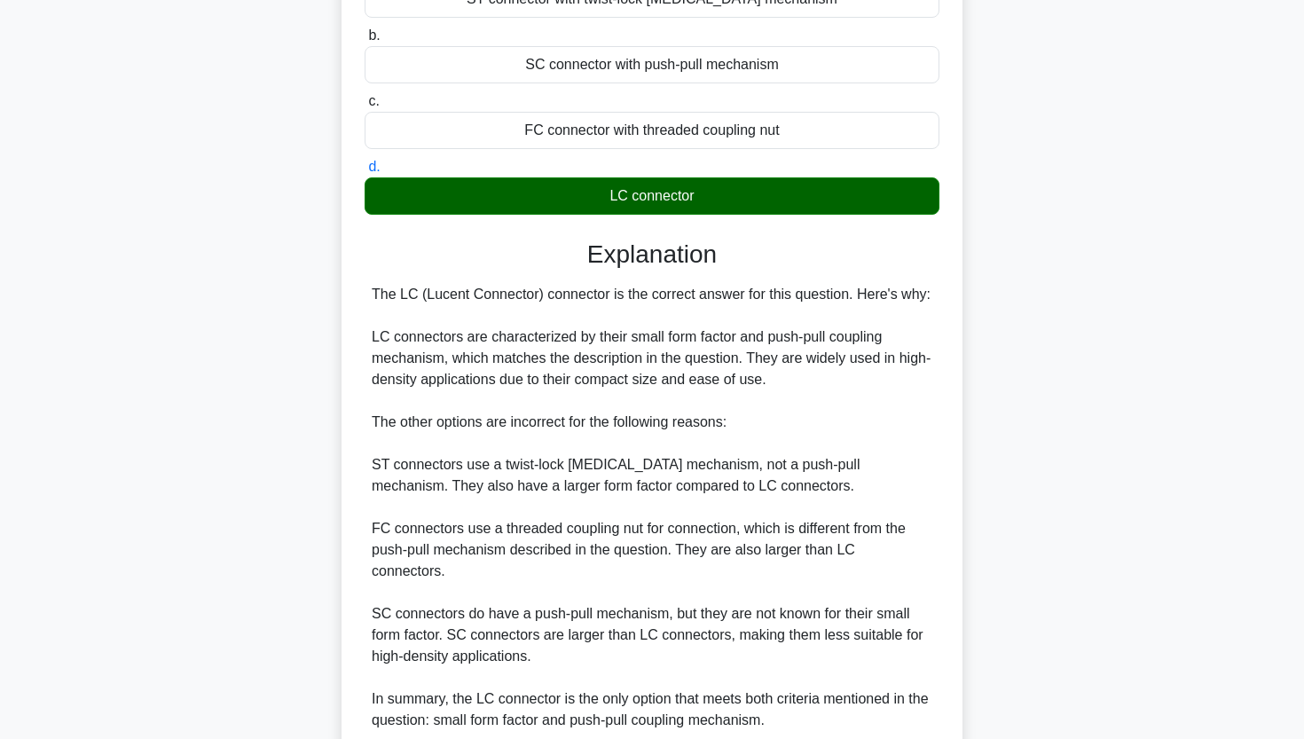
scroll to position [326, 0]
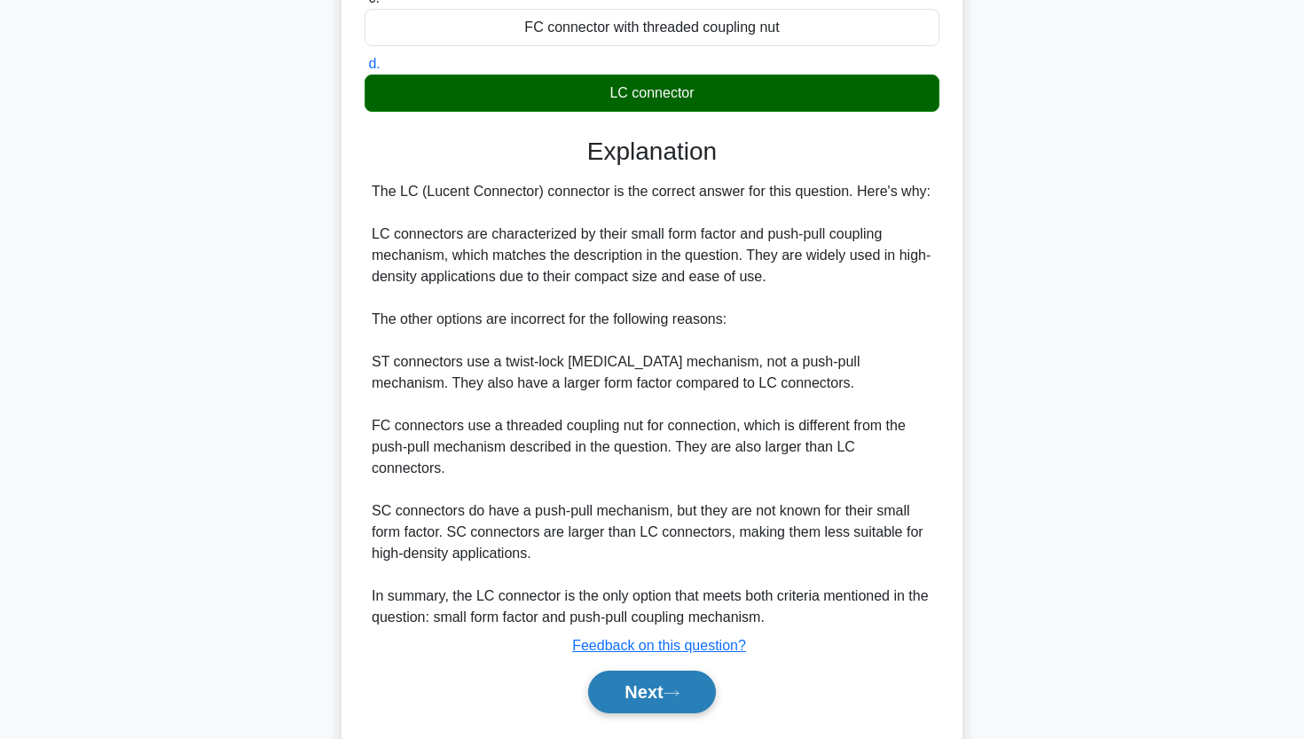
click at [675, 670] on button "Next" at bounding box center [651, 691] width 127 height 43
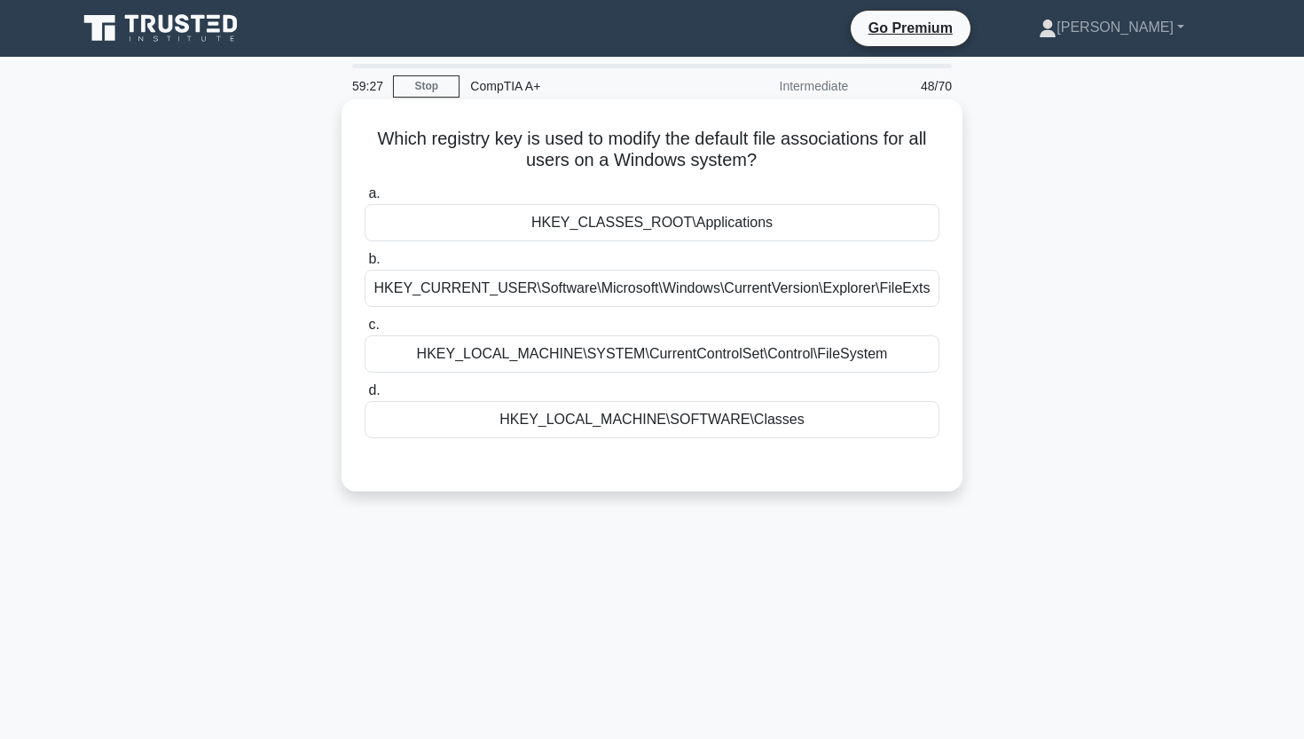
scroll to position [0, 0]
click at [602, 235] on div "HKEY_CLASSES_ROOT\Applications" at bounding box center [651, 222] width 575 height 37
click at [364, 200] on input "a. HKEY_CLASSES_ROOT\Applications" at bounding box center [364, 194] width 0 height 12
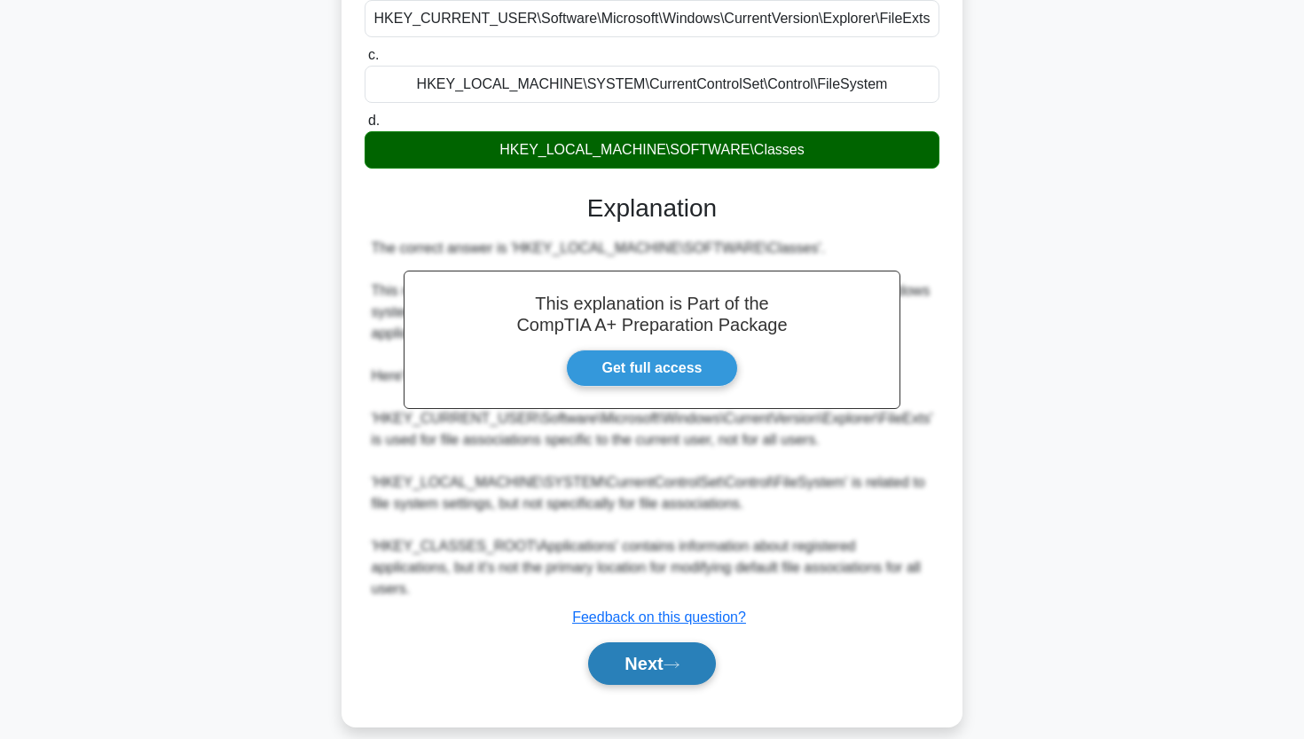
click at [603, 642] on button "Next" at bounding box center [651, 663] width 127 height 43
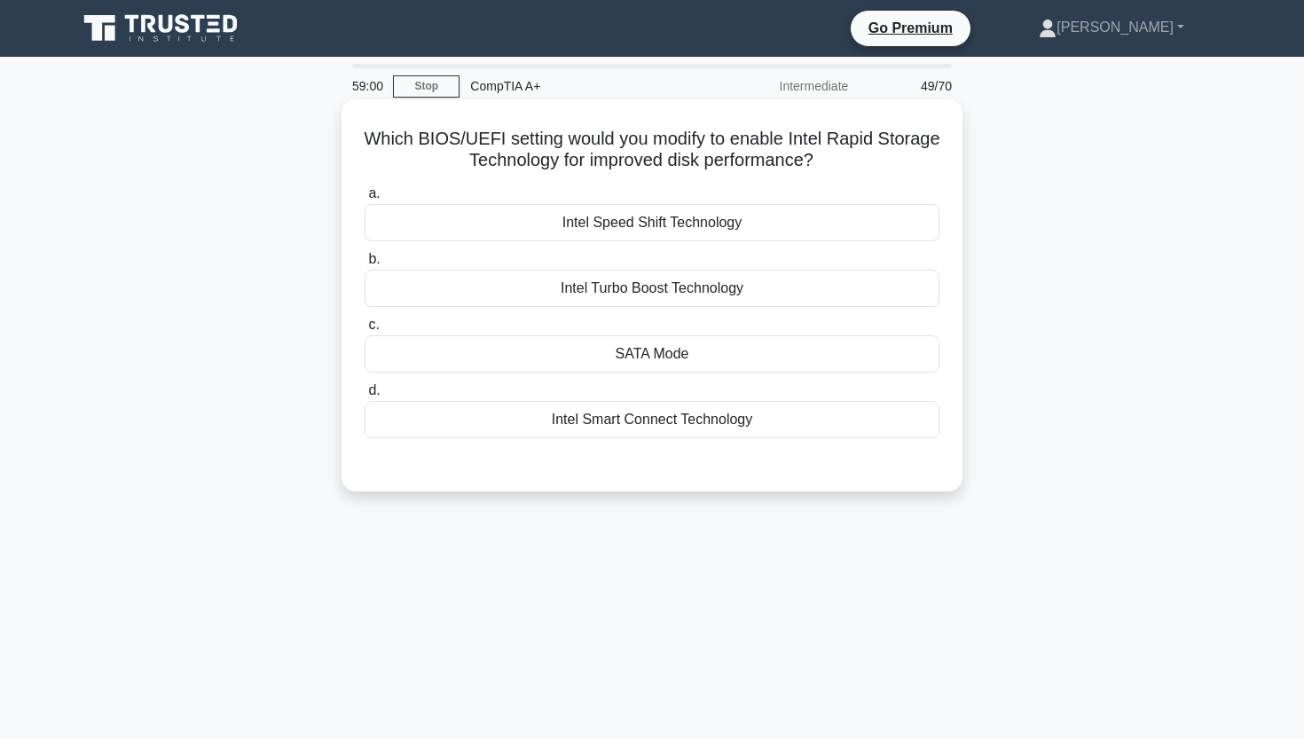
click at [672, 226] on div "Intel Speed Shift Technology" at bounding box center [651, 222] width 575 height 37
click at [364, 200] on input "a. Intel Speed Shift Technology" at bounding box center [364, 194] width 0 height 12
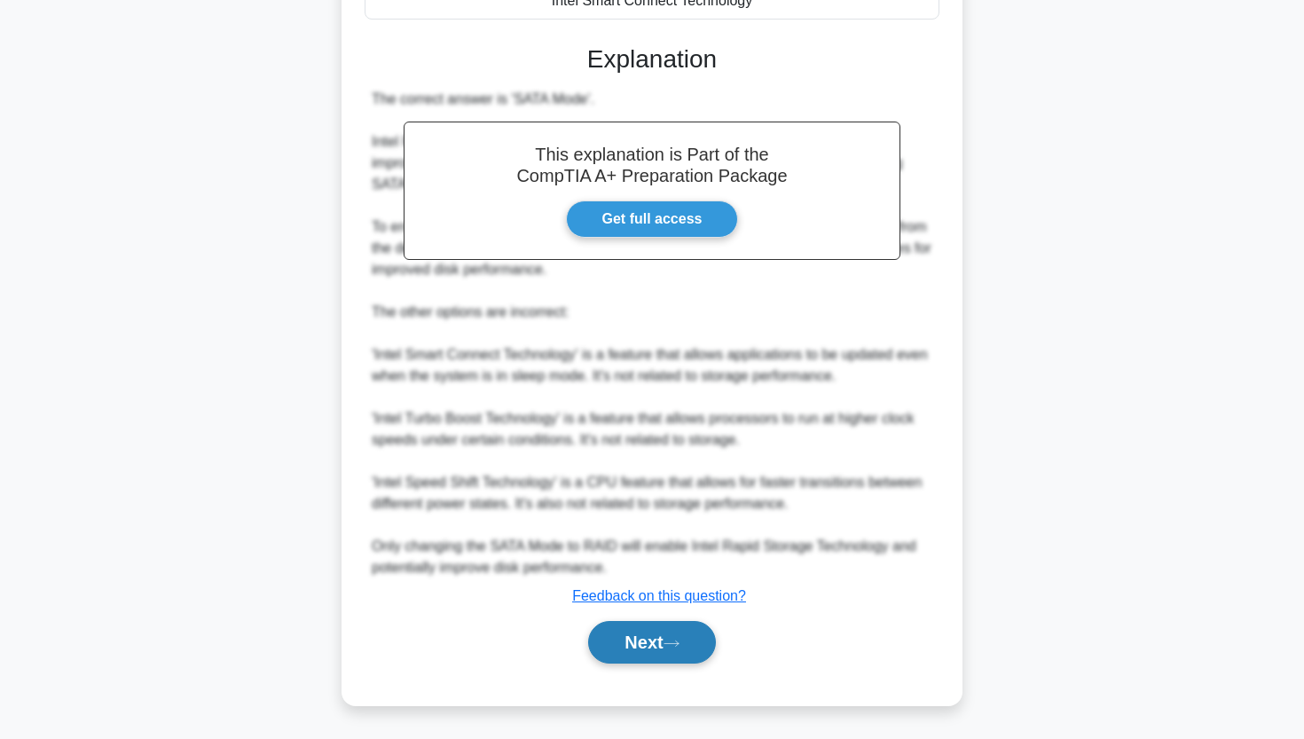
click at [638, 621] on button "Next" at bounding box center [651, 642] width 127 height 43
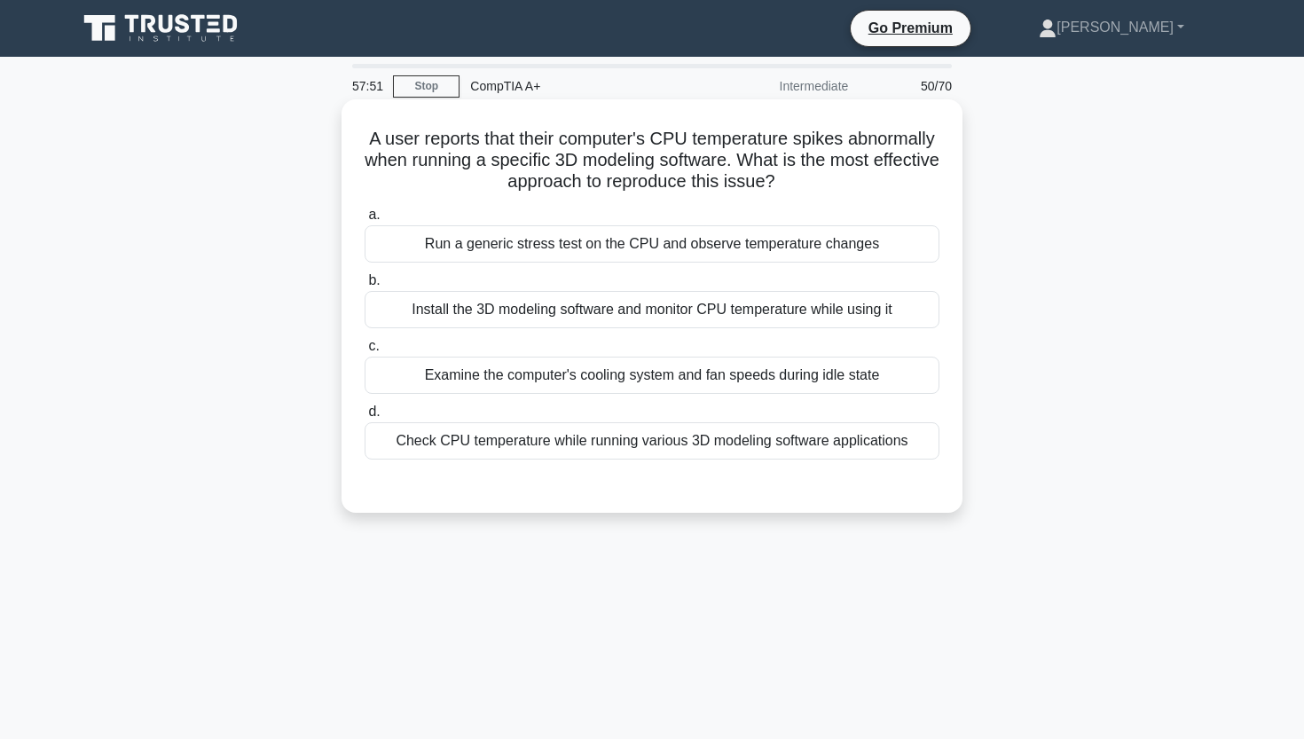
click at [529, 318] on div "Install the 3D modeling software and monitor CPU temperature while using it" at bounding box center [651, 309] width 575 height 37
click at [364, 286] on input "b. Install the 3D modeling software and monitor CPU temperature while using it" at bounding box center [364, 281] width 0 height 12
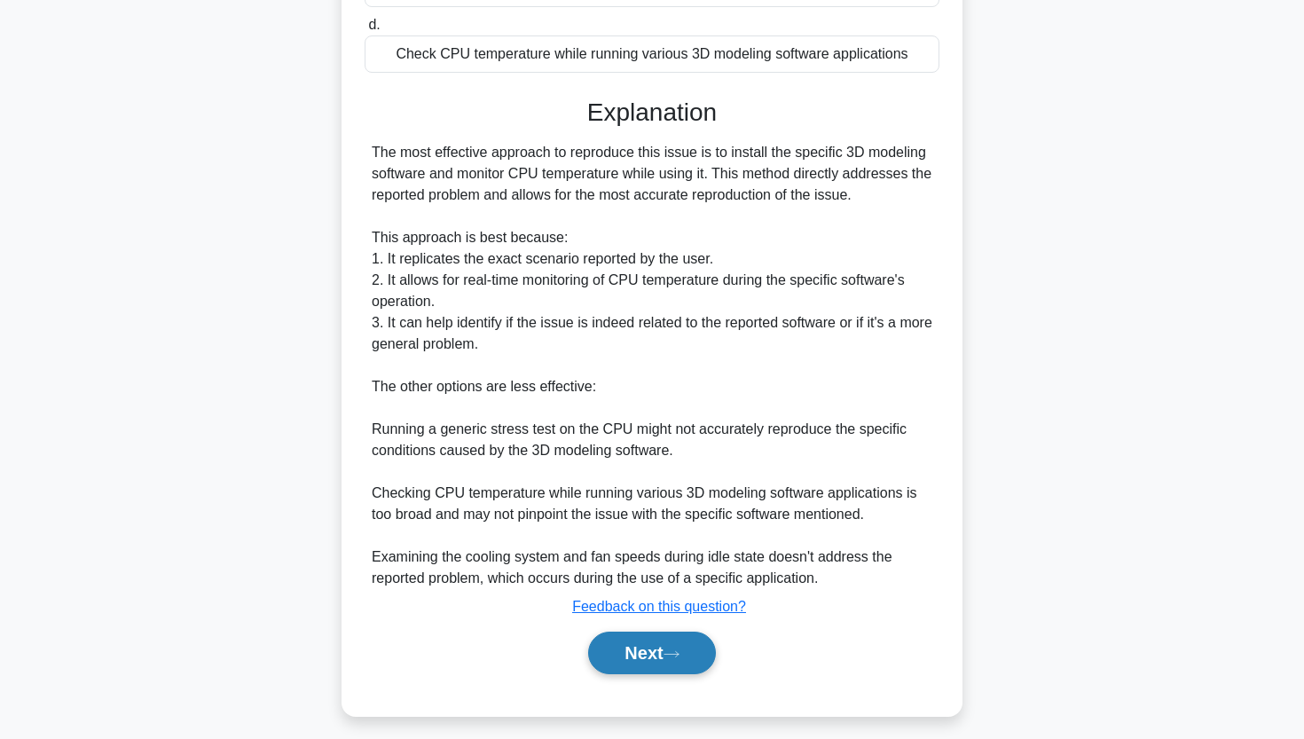
click at [678, 665] on button "Next" at bounding box center [651, 652] width 127 height 43
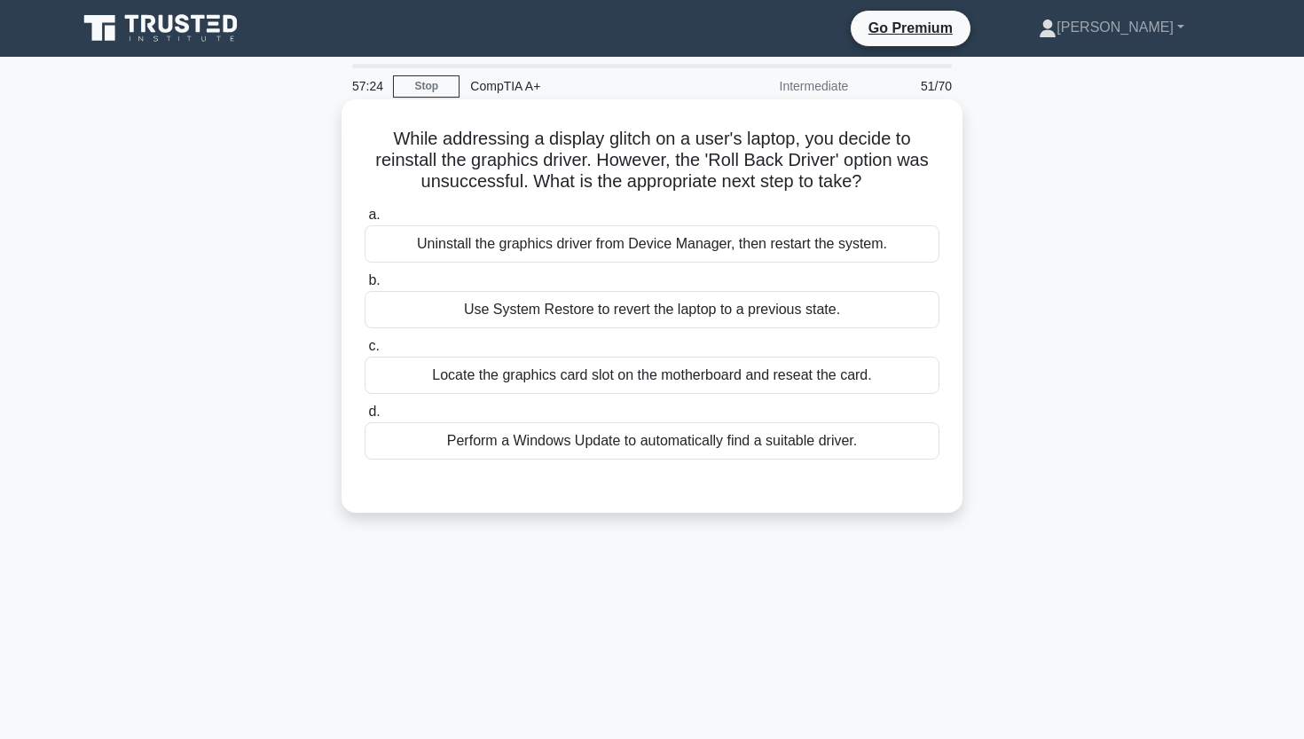
click at [678, 257] on div "Uninstall the graphics driver from Device Manager, then restart the system." at bounding box center [651, 243] width 575 height 37
click at [364, 221] on input "a. Uninstall the graphics driver from Device Manager, then restart the system." at bounding box center [364, 215] width 0 height 12
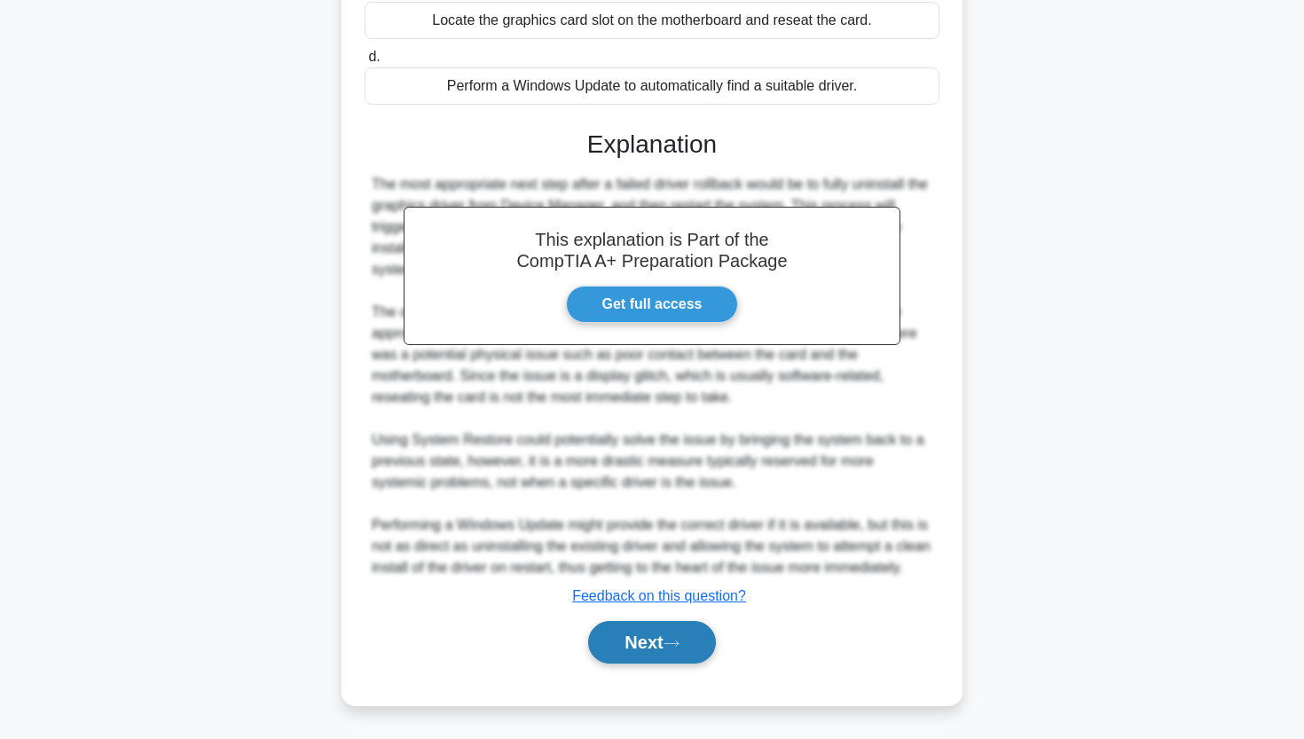
click at [610, 637] on button "Next" at bounding box center [651, 642] width 127 height 43
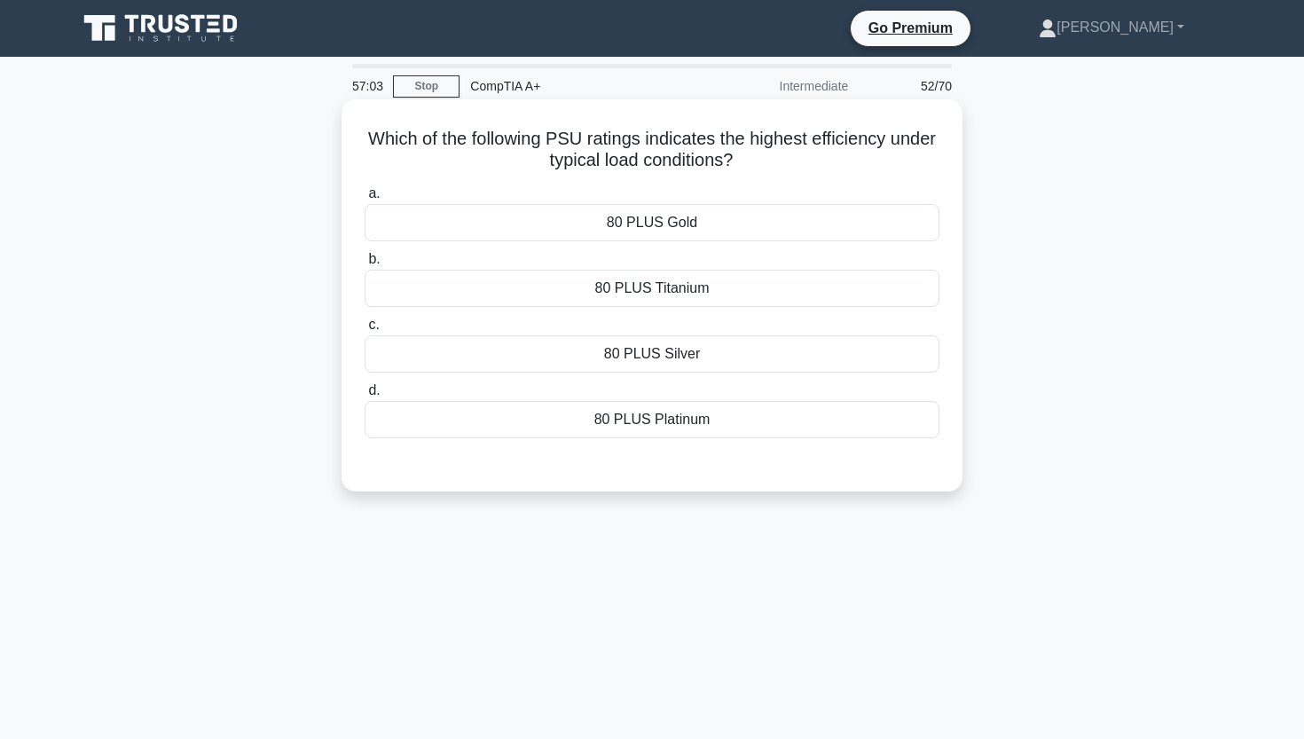
click at [687, 298] on div "80 PLUS Titanium" at bounding box center [651, 288] width 575 height 37
click at [364, 265] on input "b. 80 PLUS Titanium" at bounding box center [364, 260] width 0 height 12
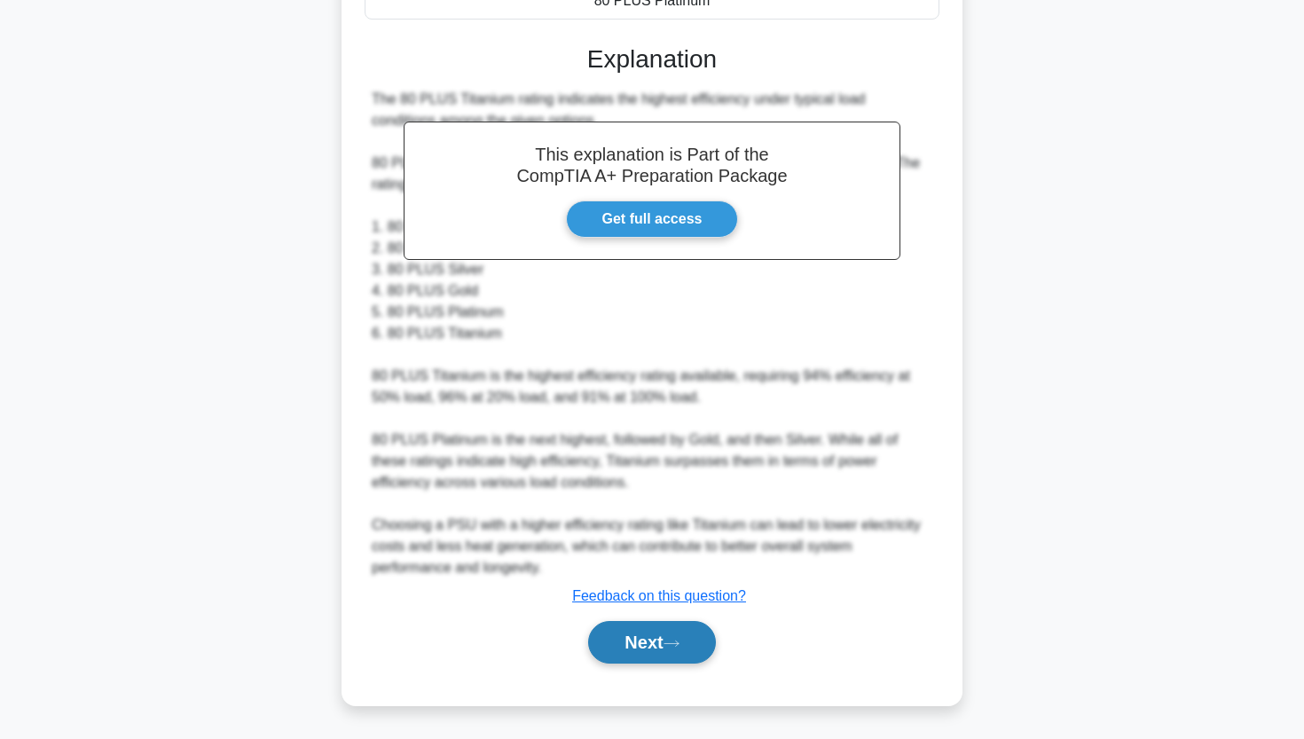
click at [610, 648] on button "Next" at bounding box center [651, 642] width 127 height 43
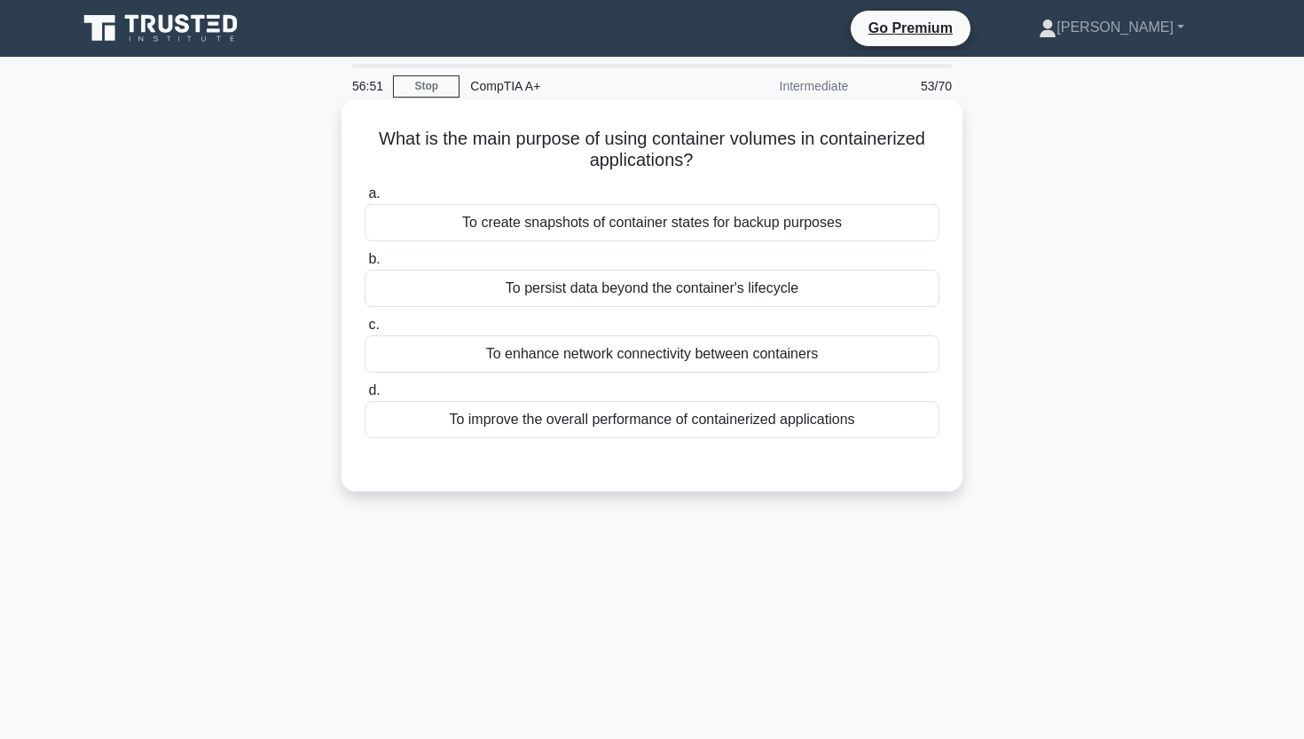
click at [628, 229] on div "To create snapshots of container states for backup purposes" at bounding box center [651, 222] width 575 height 37
click at [364, 200] on input "a. To create snapshots of container states for backup purposes" at bounding box center [364, 194] width 0 height 12
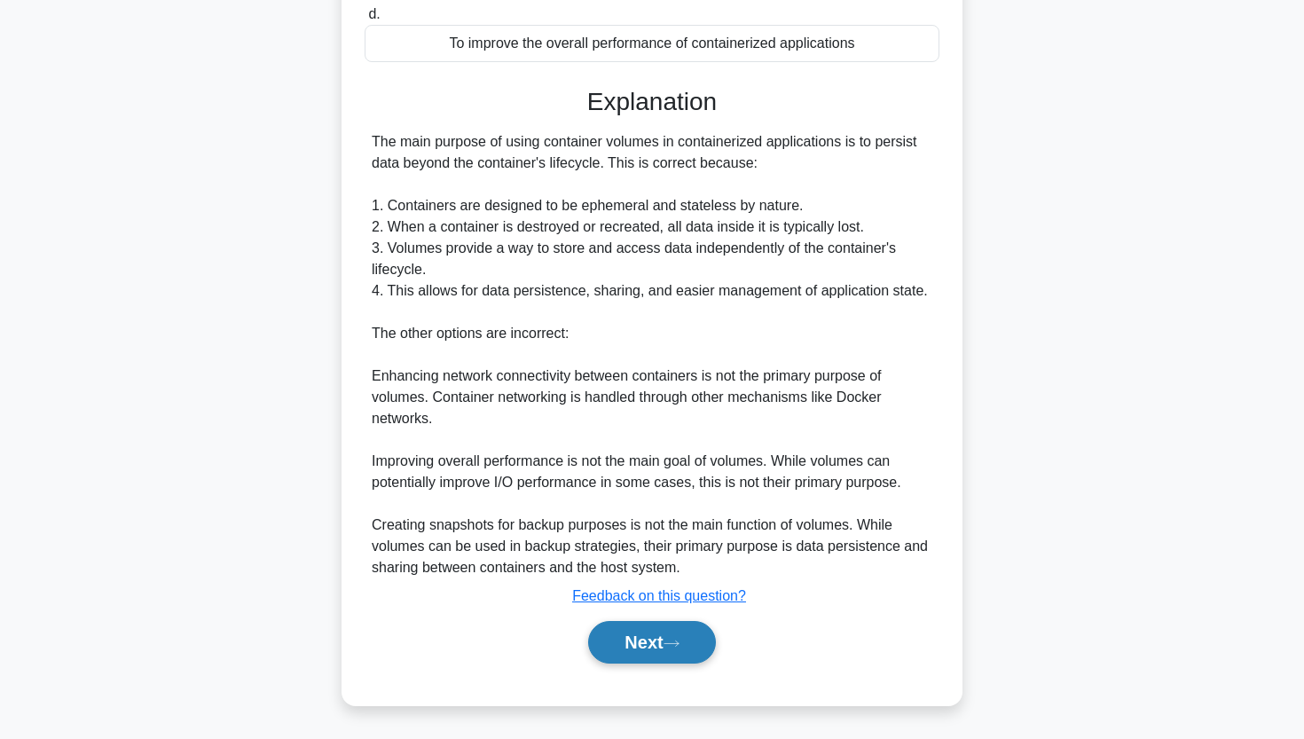
click at [605, 641] on button "Next" at bounding box center [651, 642] width 127 height 43
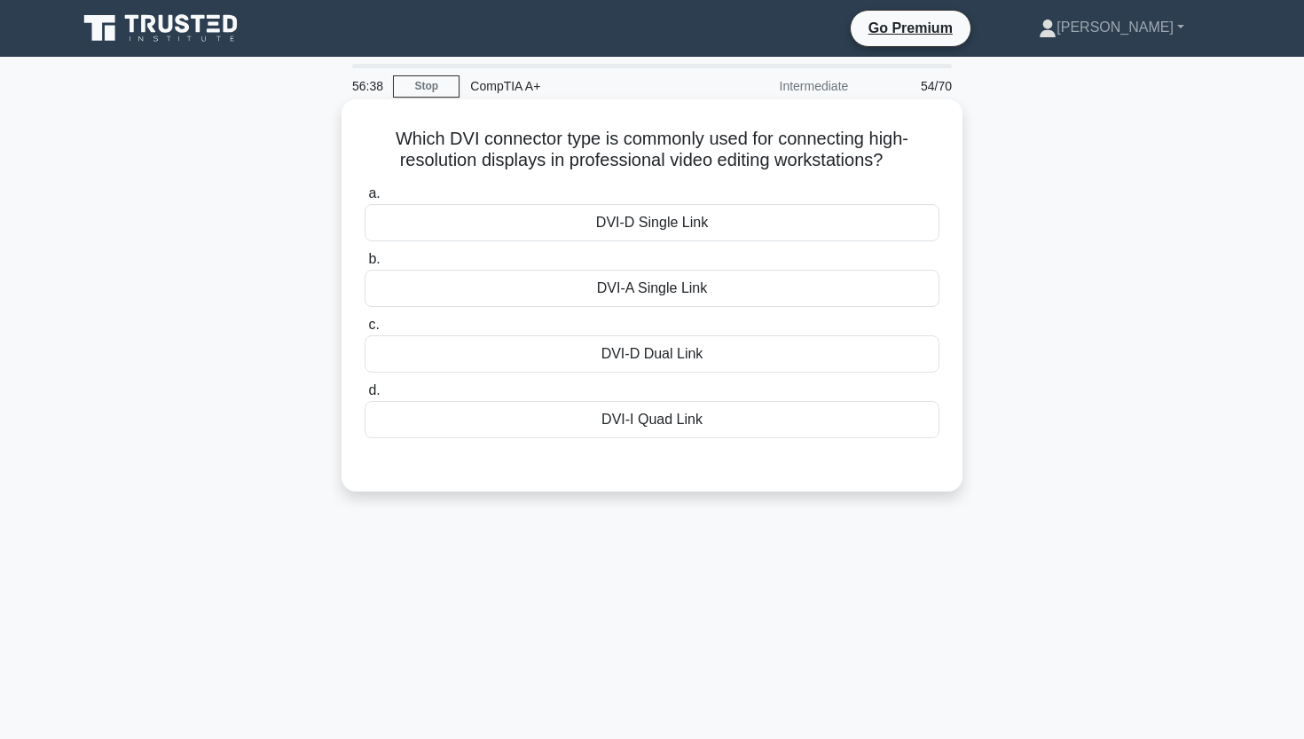
click at [749, 361] on div "DVI-D Dual Link" at bounding box center [651, 353] width 575 height 37
click at [364, 331] on input "c. DVI-D Dual Link" at bounding box center [364, 325] width 0 height 12
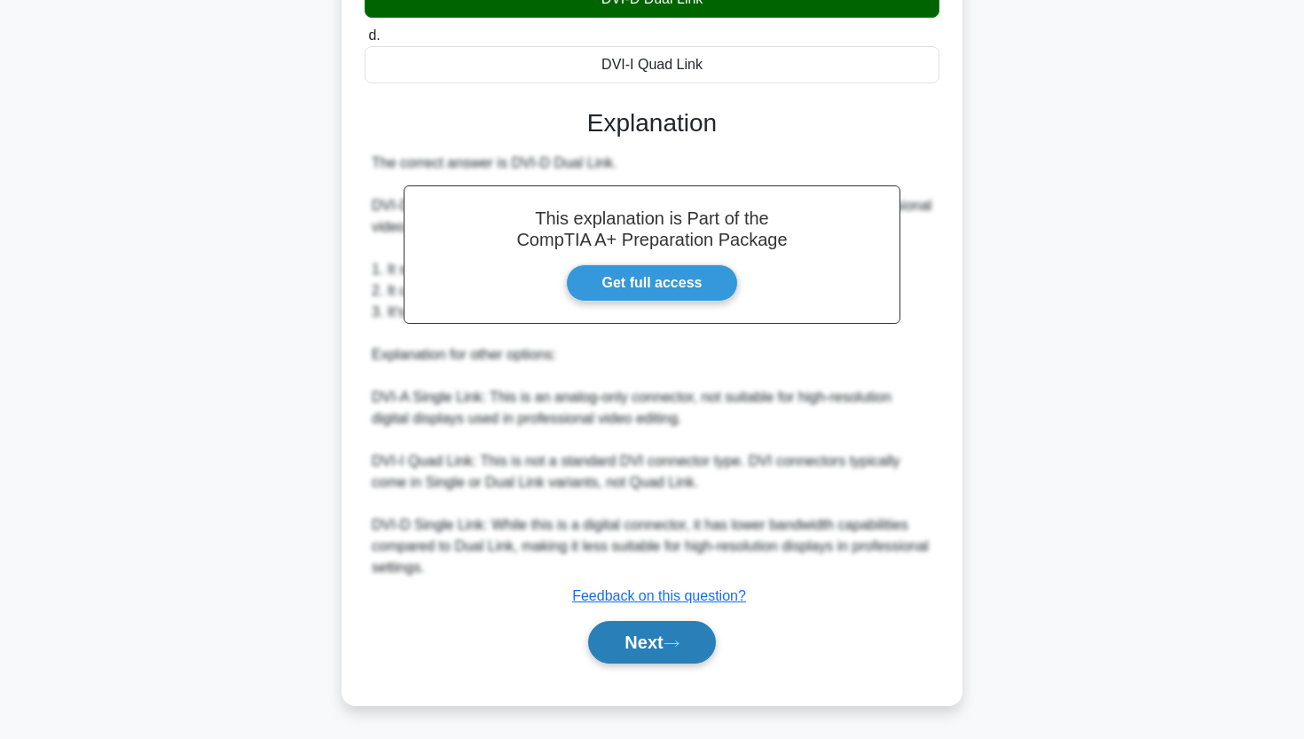
click at [624, 635] on button "Next" at bounding box center [651, 642] width 127 height 43
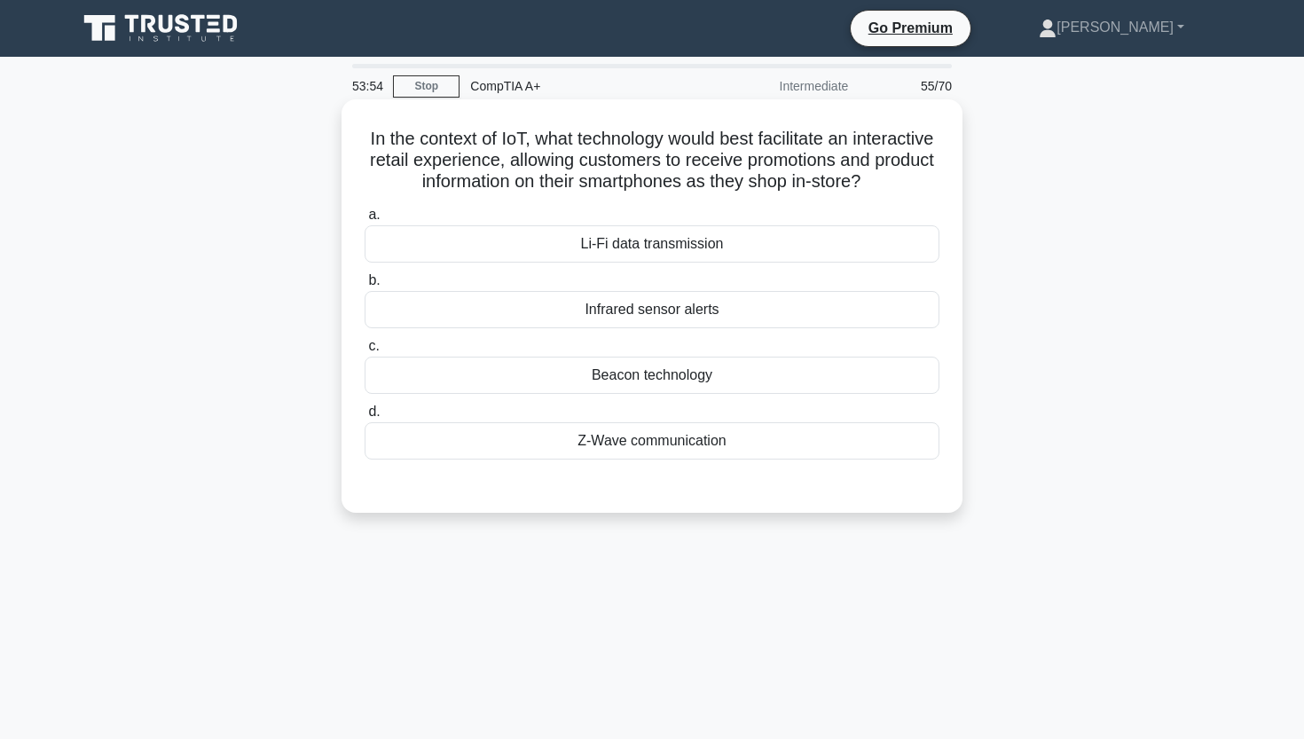
click at [604, 384] on div "Beacon technology" at bounding box center [651, 375] width 575 height 37
click at [364, 352] on input "c. Beacon technology" at bounding box center [364, 347] width 0 height 12
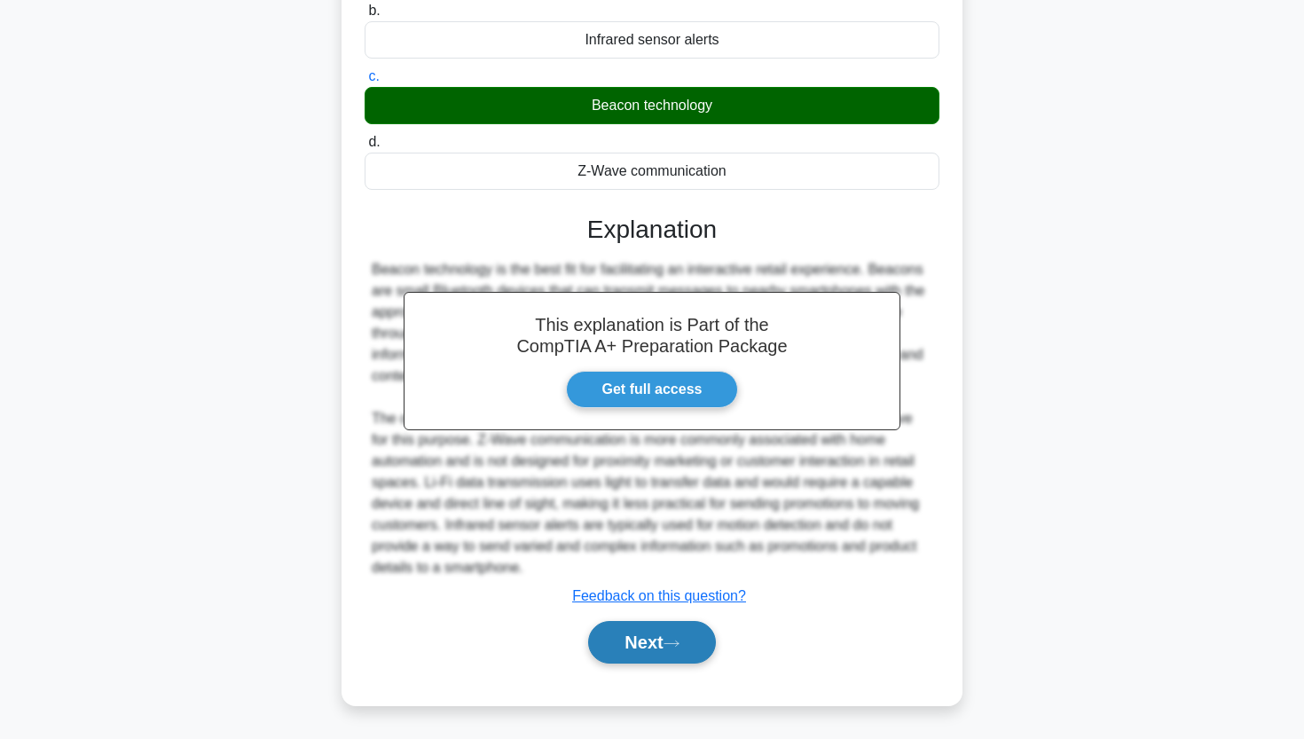
click at [640, 632] on button "Next" at bounding box center [651, 642] width 127 height 43
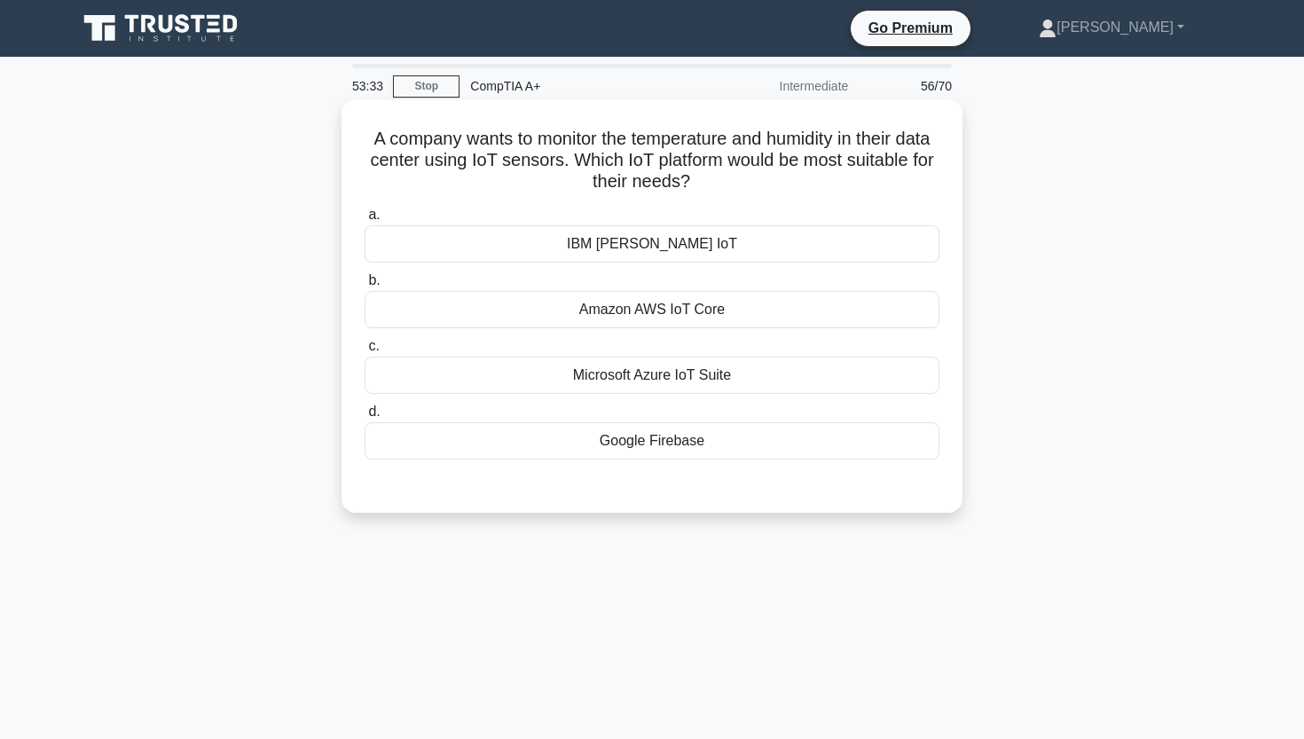
drag, startPoint x: 371, startPoint y: 137, endPoint x: 735, endPoint y: 192, distance: 368.6
click at [735, 192] on h5 "A company wants to monitor the temperature and humidity in their data center us…" at bounding box center [652, 161] width 578 height 66
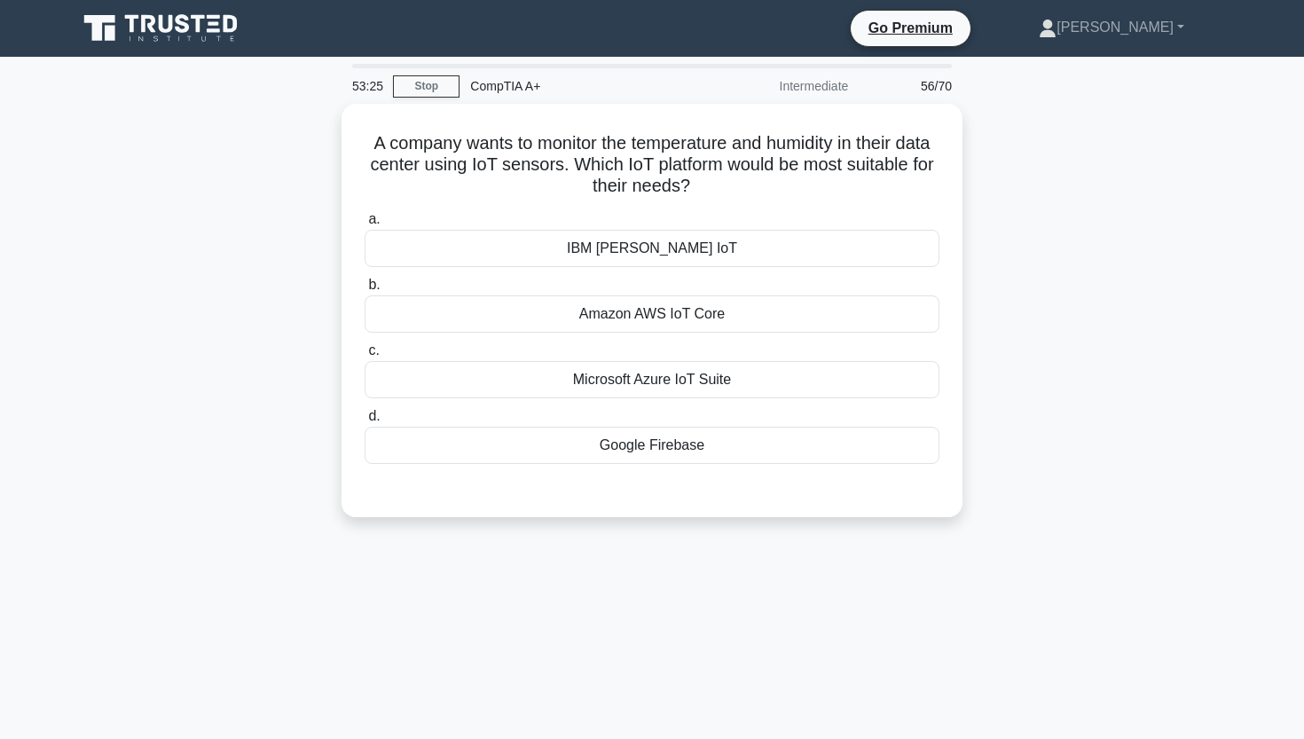
click at [193, 342] on div "A company wants to monitor the temperature and humidity in their data center us…" at bounding box center [652, 321] width 1171 height 435
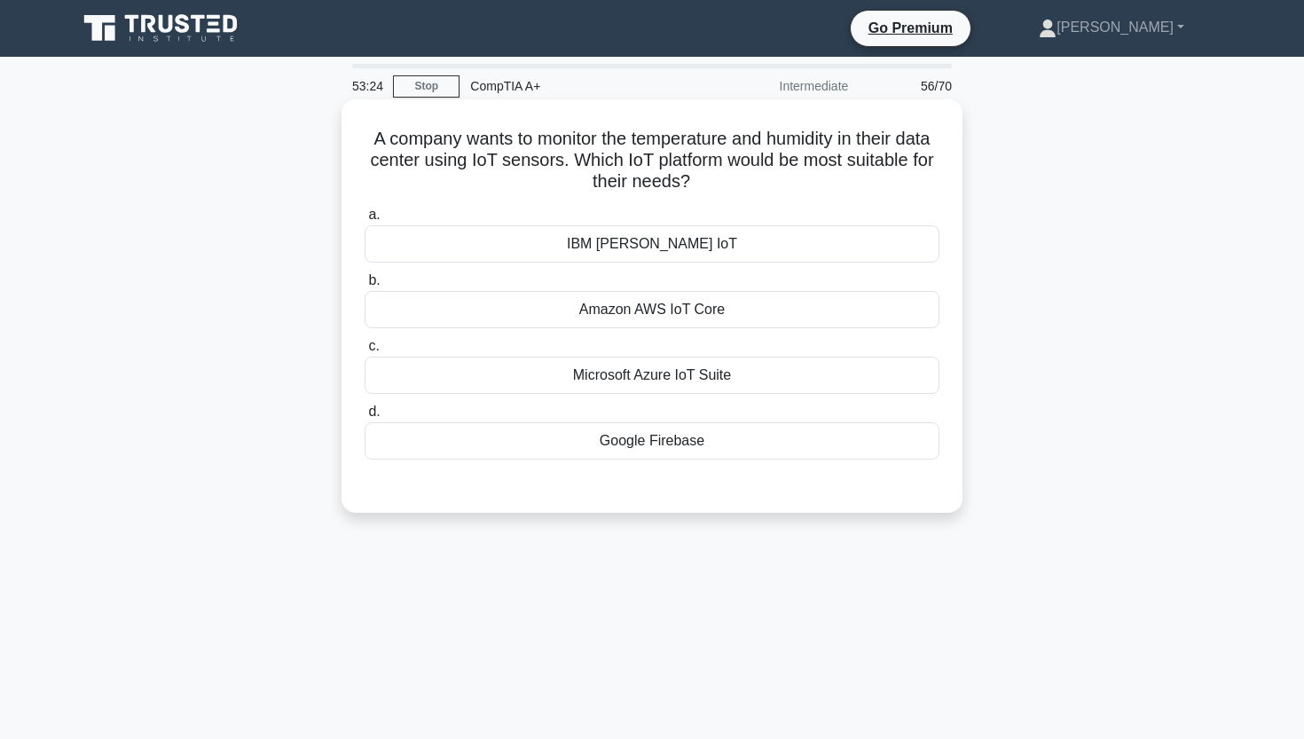
click at [667, 316] on div "Amazon AWS IoT Core" at bounding box center [651, 309] width 575 height 37
click at [364, 286] on input "b. Amazon AWS IoT Core" at bounding box center [364, 281] width 0 height 12
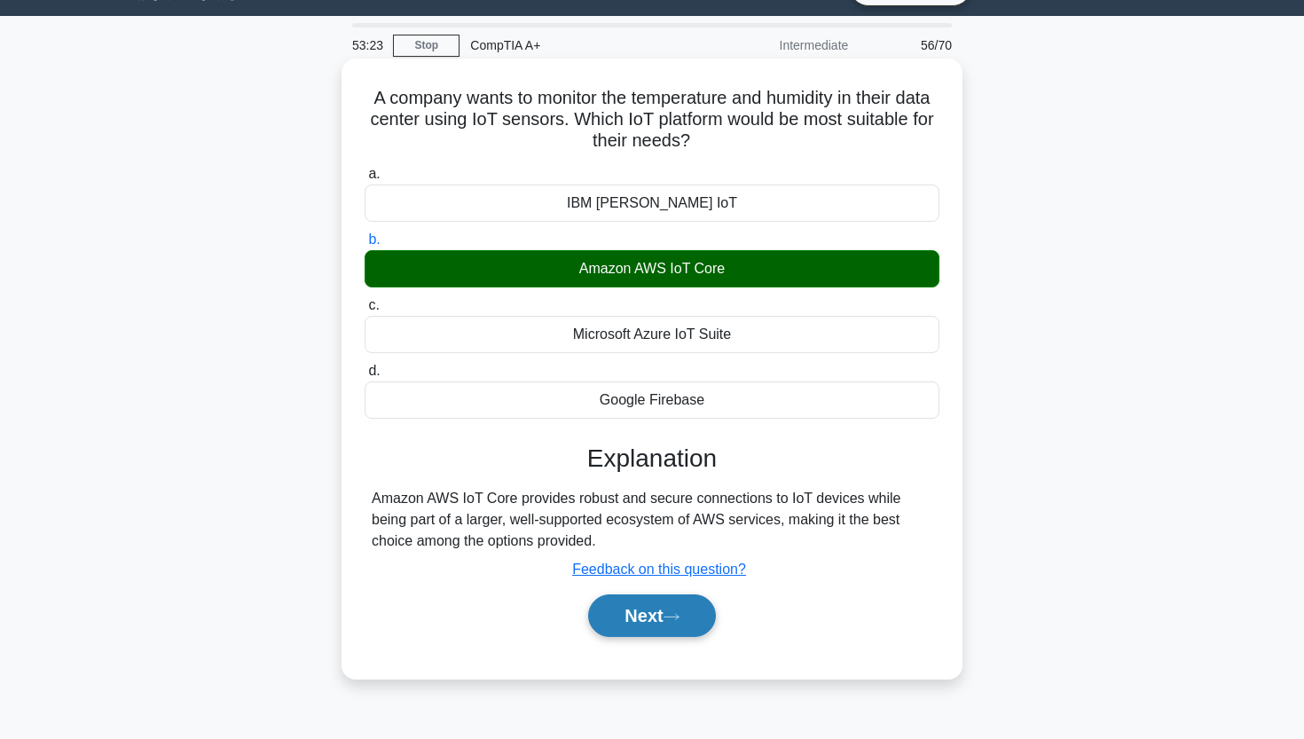
scroll to position [46, 0]
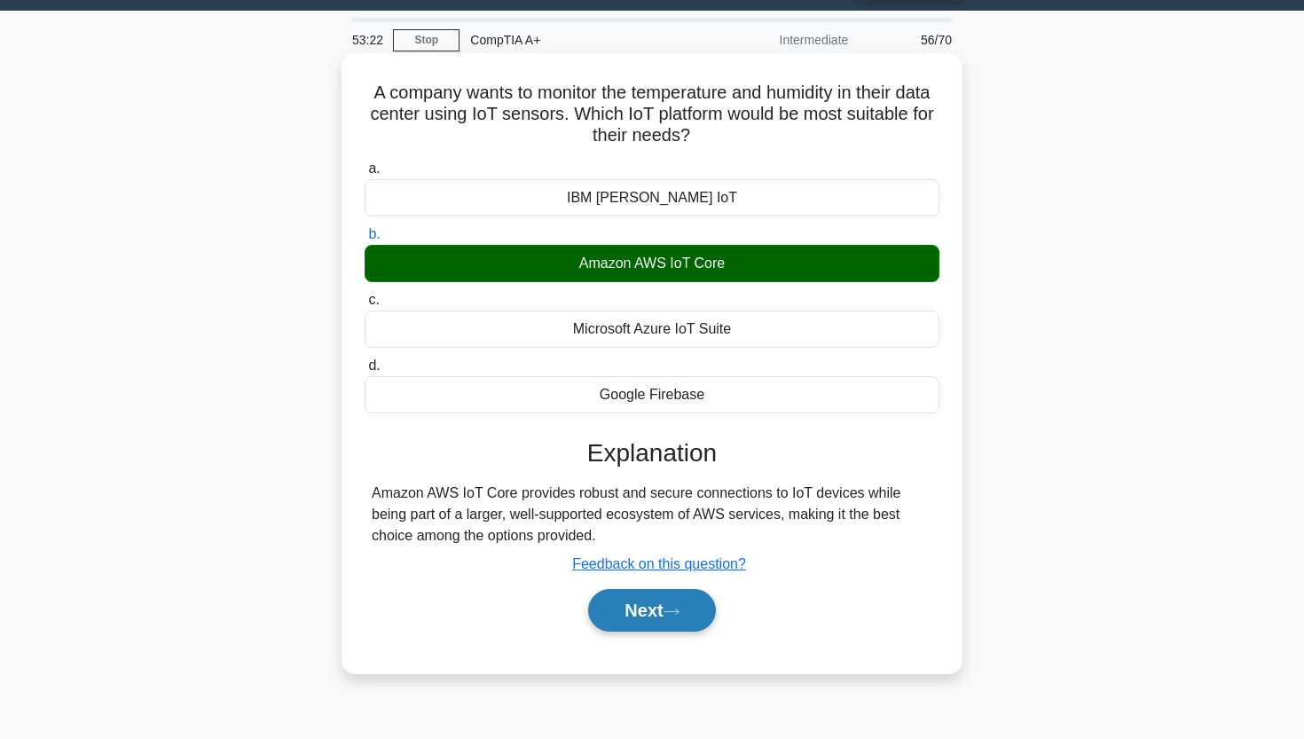
click at [635, 610] on button "Next" at bounding box center [651, 610] width 127 height 43
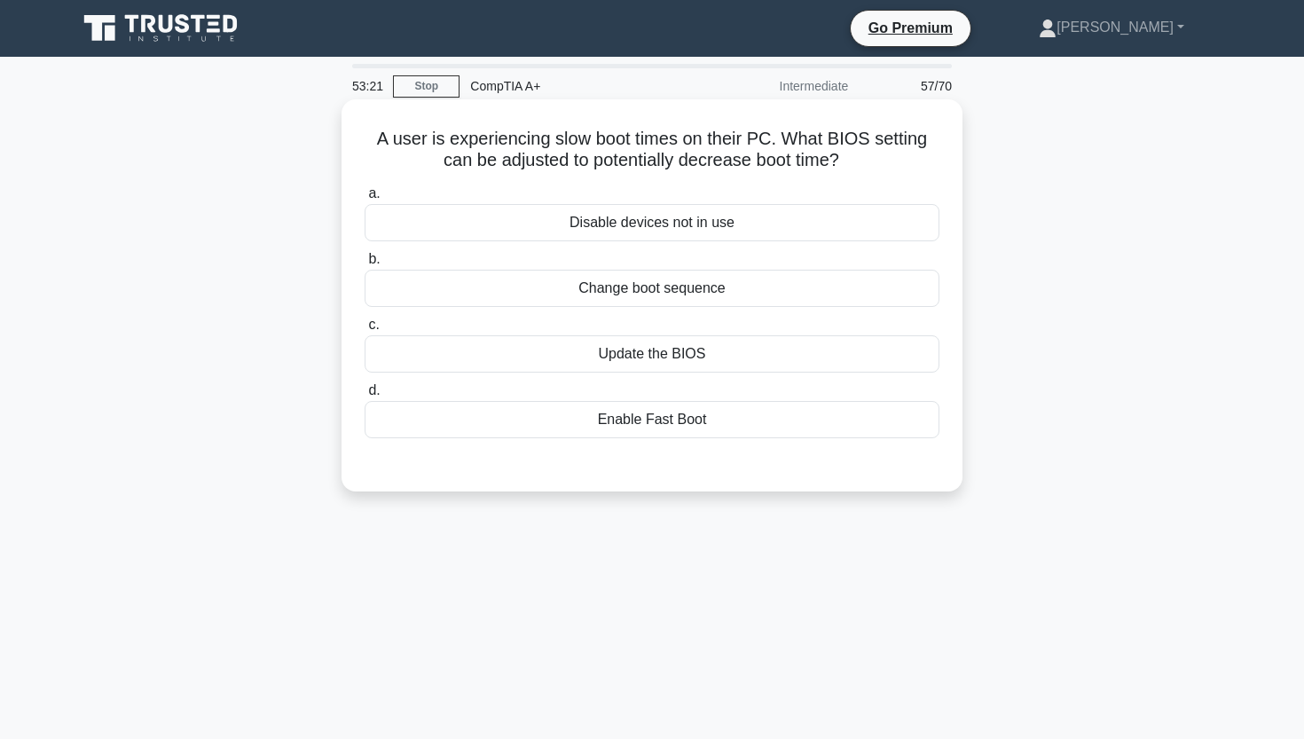
scroll to position [0, 0]
click at [505, 428] on div "Enable Fast Boot" at bounding box center [651, 419] width 575 height 37
click at [364, 396] on input "d. Enable Fast Boot" at bounding box center [364, 391] width 0 height 12
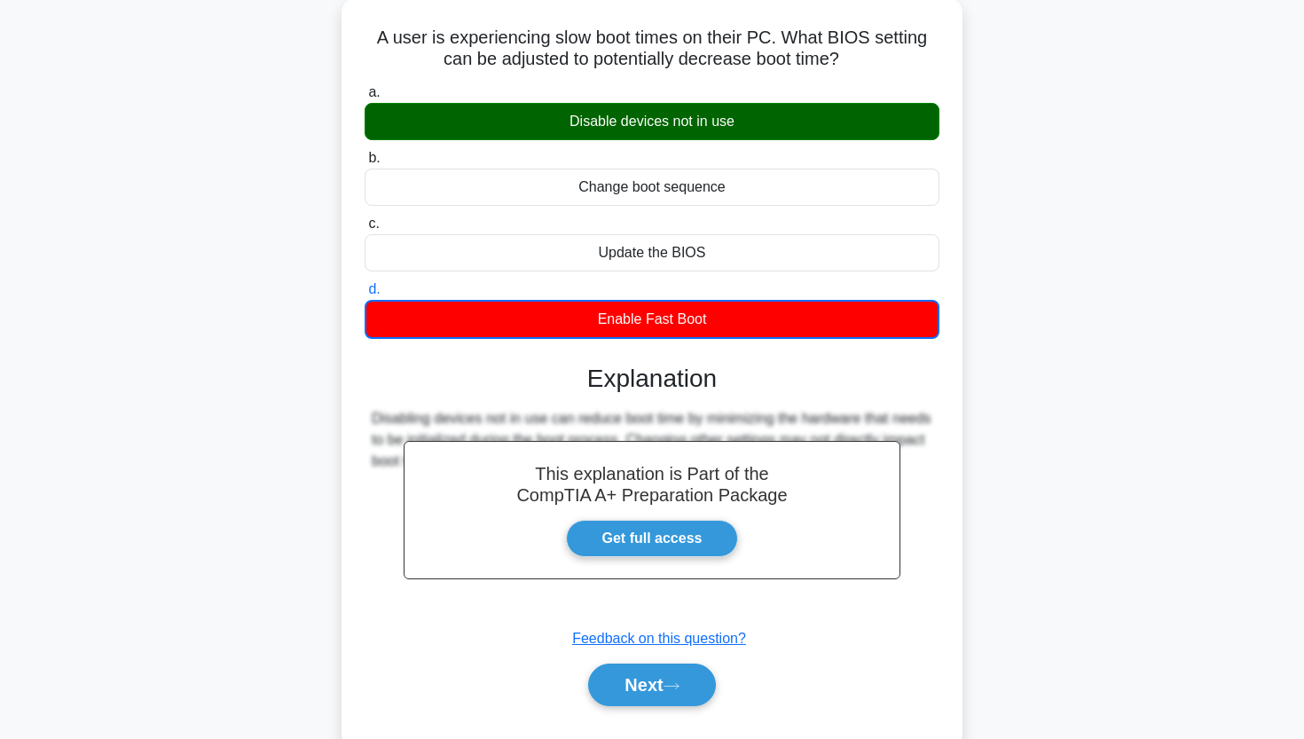
scroll to position [156, 0]
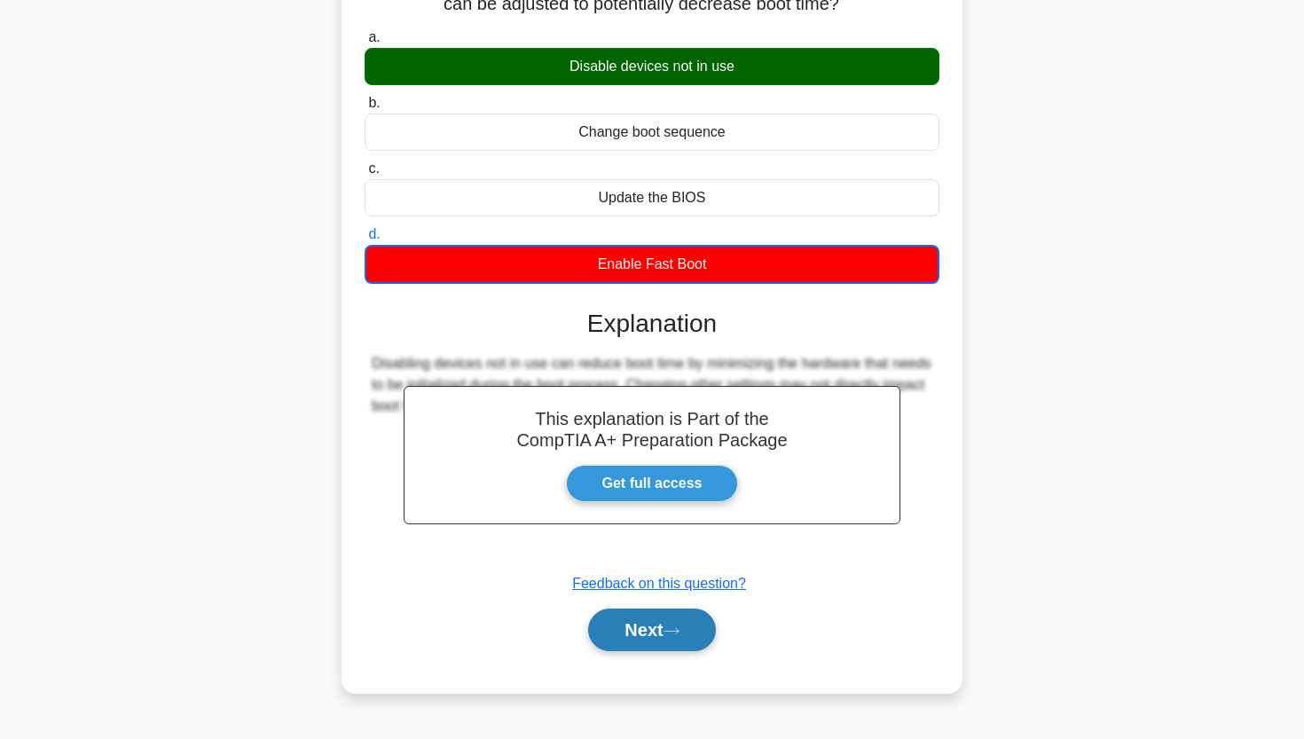
click at [621, 640] on button "Next" at bounding box center [651, 629] width 127 height 43
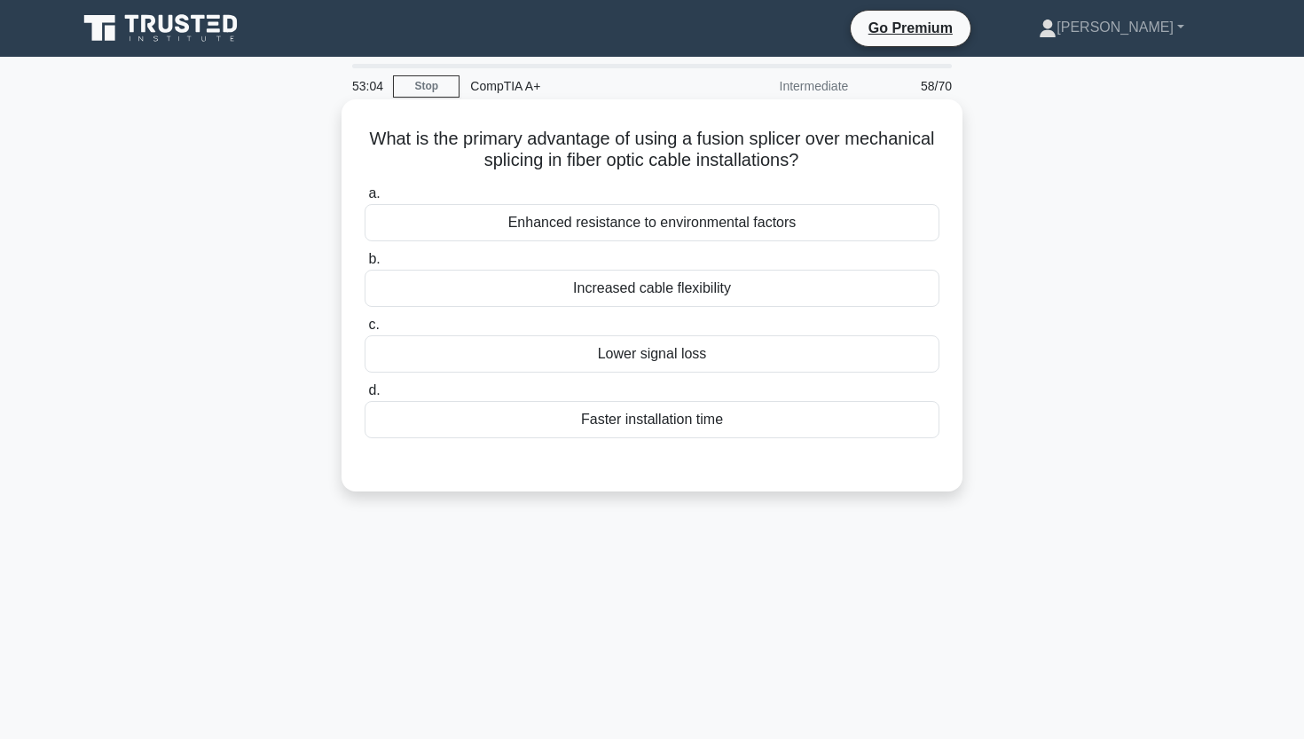
scroll to position [0, 0]
click at [642, 297] on div "Increased cable flexibility" at bounding box center [651, 288] width 575 height 37
click at [364, 265] on input "b. Increased cable flexibility" at bounding box center [364, 260] width 0 height 12
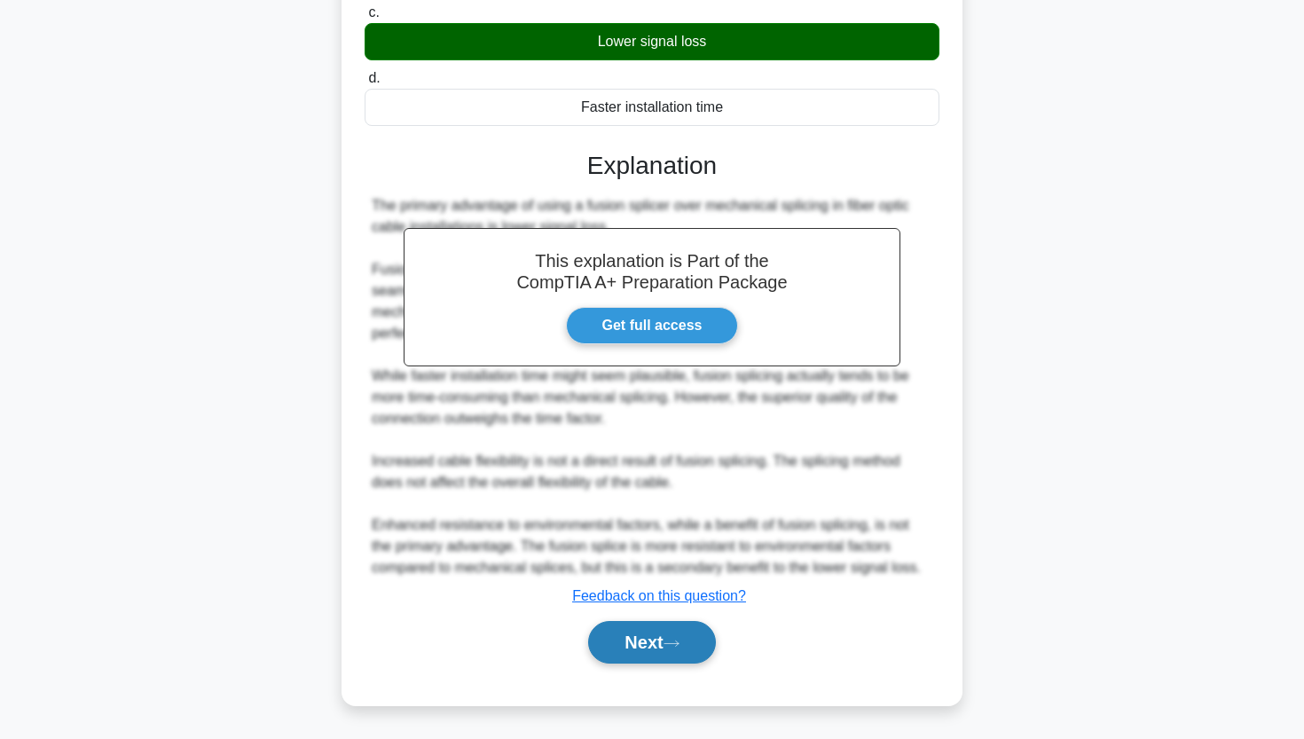
click at [678, 648] on button "Next" at bounding box center [651, 642] width 127 height 43
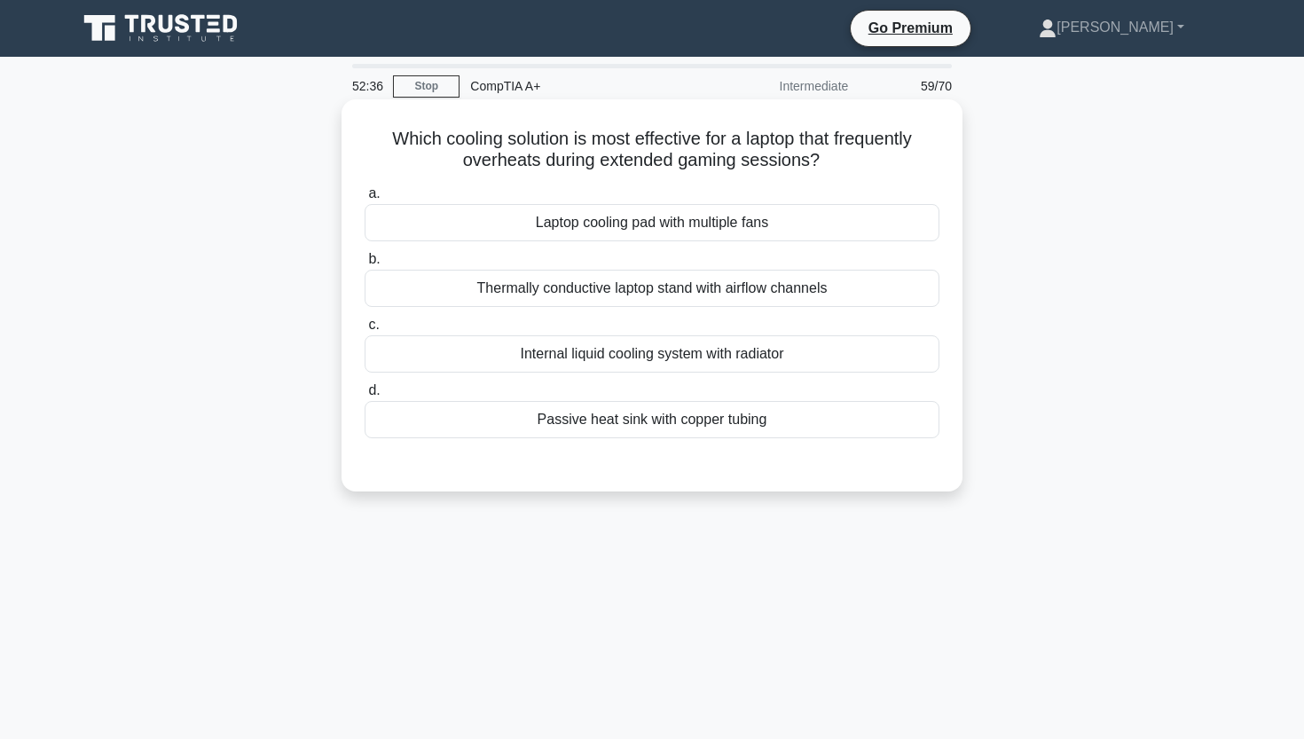
click at [568, 234] on div "Laptop cooling pad with multiple fans" at bounding box center [651, 222] width 575 height 37
click at [364, 200] on input "a. Laptop cooling pad with multiple fans" at bounding box center [364, 194] width 0 height 12
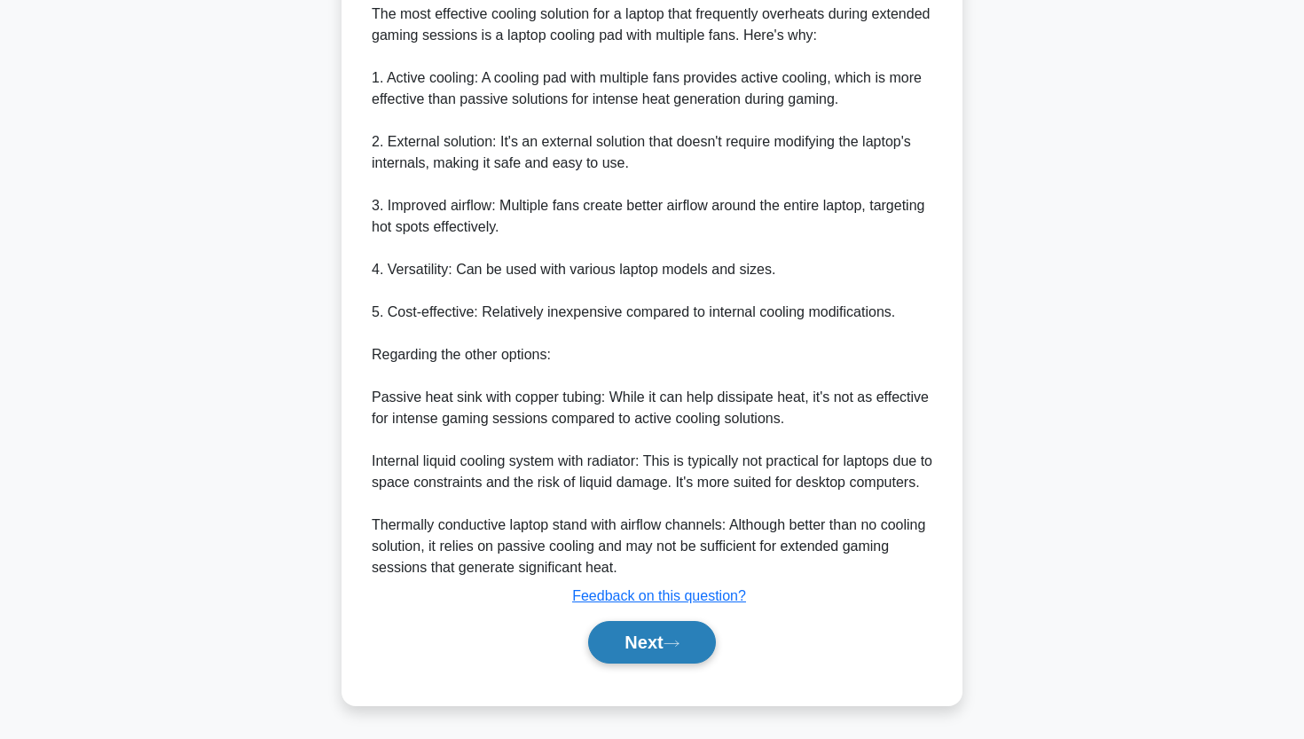
click at [628, 639] on button "Next" at bounding box center [651, 642] width 127 height 43
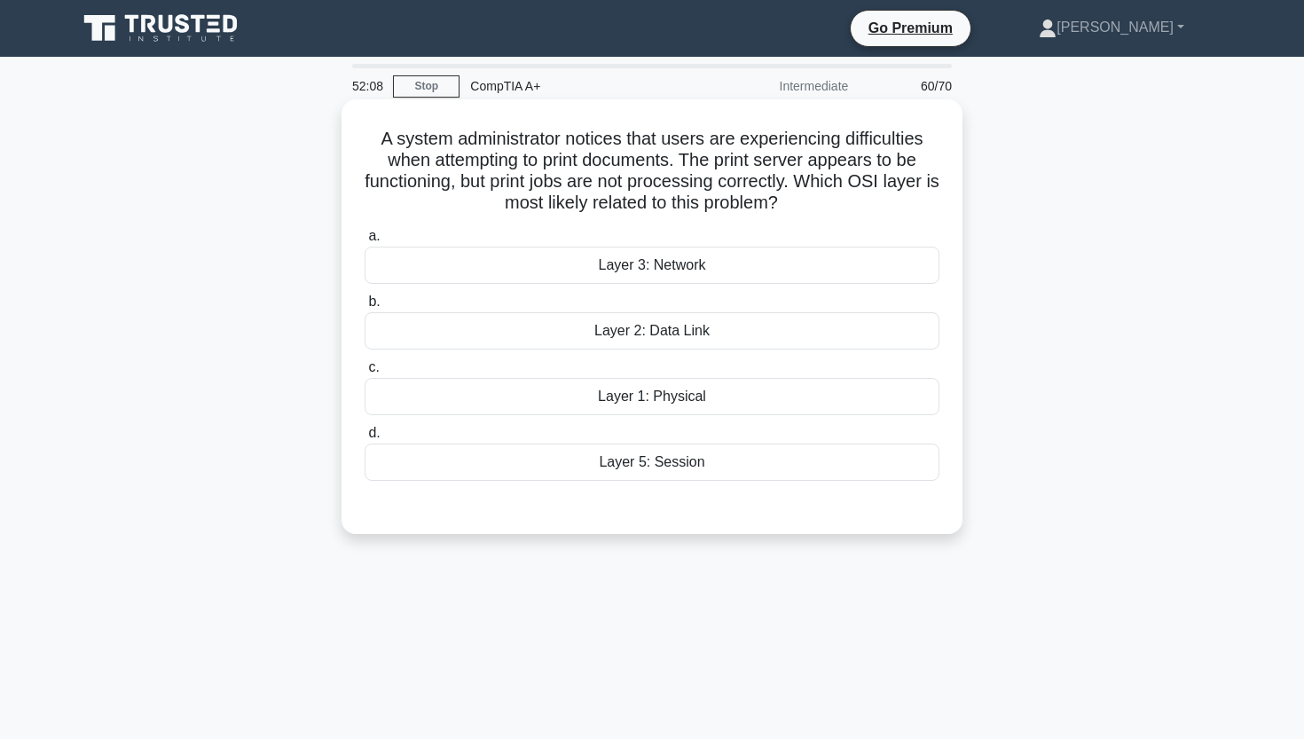
click at [653, 262] on div "Layer 3: Network" at bounding box center [651, 265] width 575 height 37
click at [364, 242] on input "a. Layer 3: Network" at bounding box center [364, 237] width 0 height 12
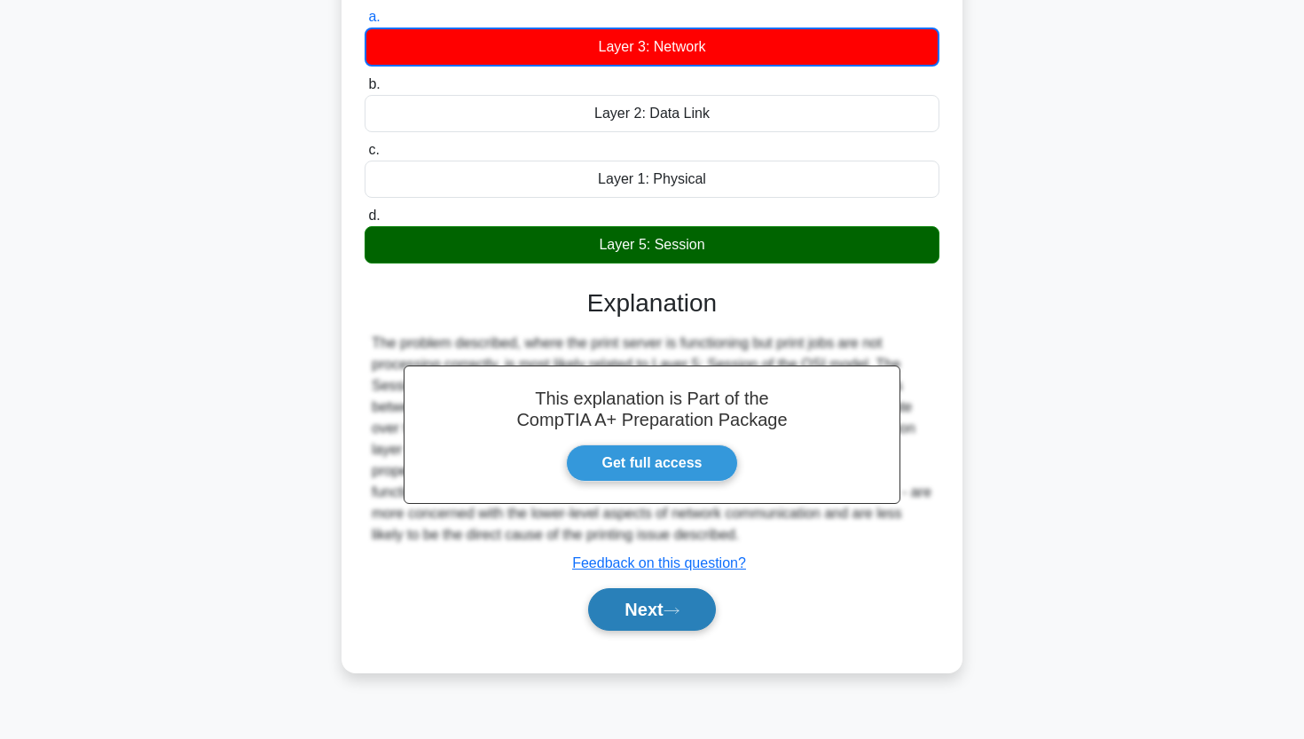
click at [630, 615] on button "Next" at bounding box center [651, 609] width 127 height 43
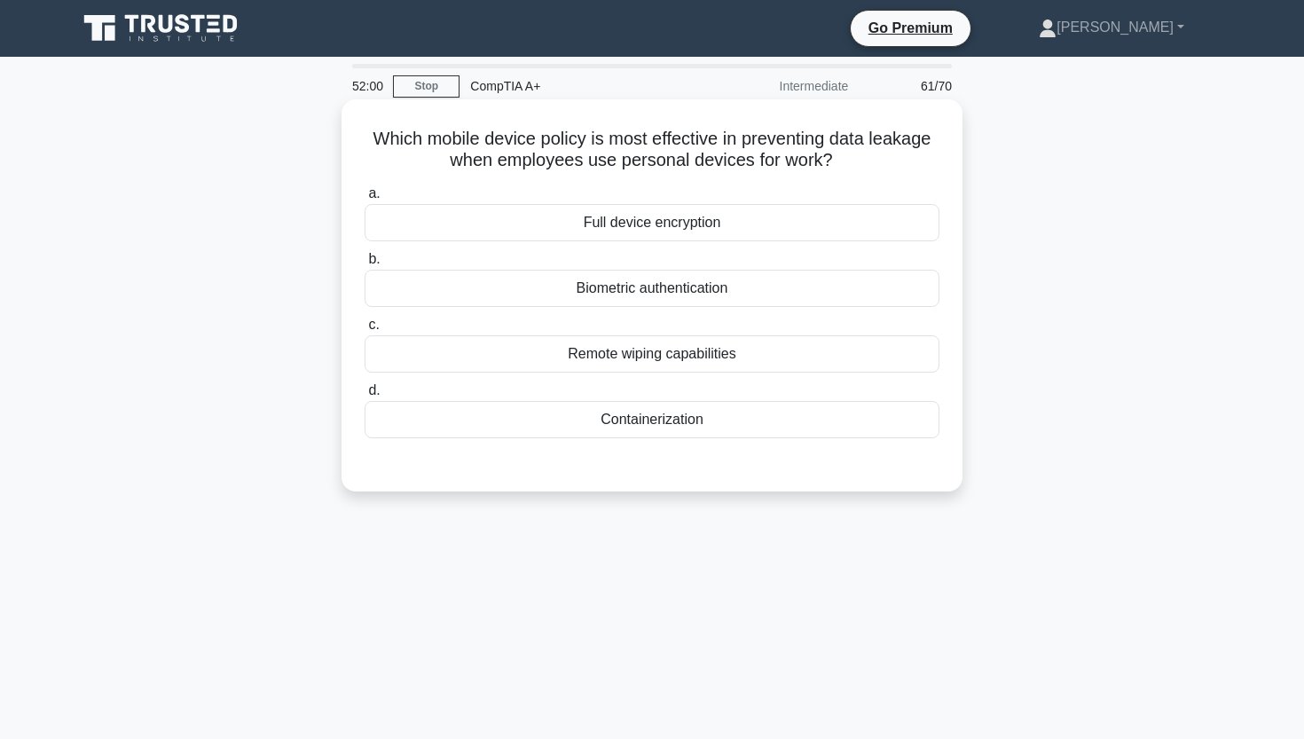
click at [721, 227] on div "Full device encryption" at bounding box center [651, 222] width 575 height 37
click at [364, 200] on input "a. Full device encryption" at bounding box center [364, 194] width 0 height 12
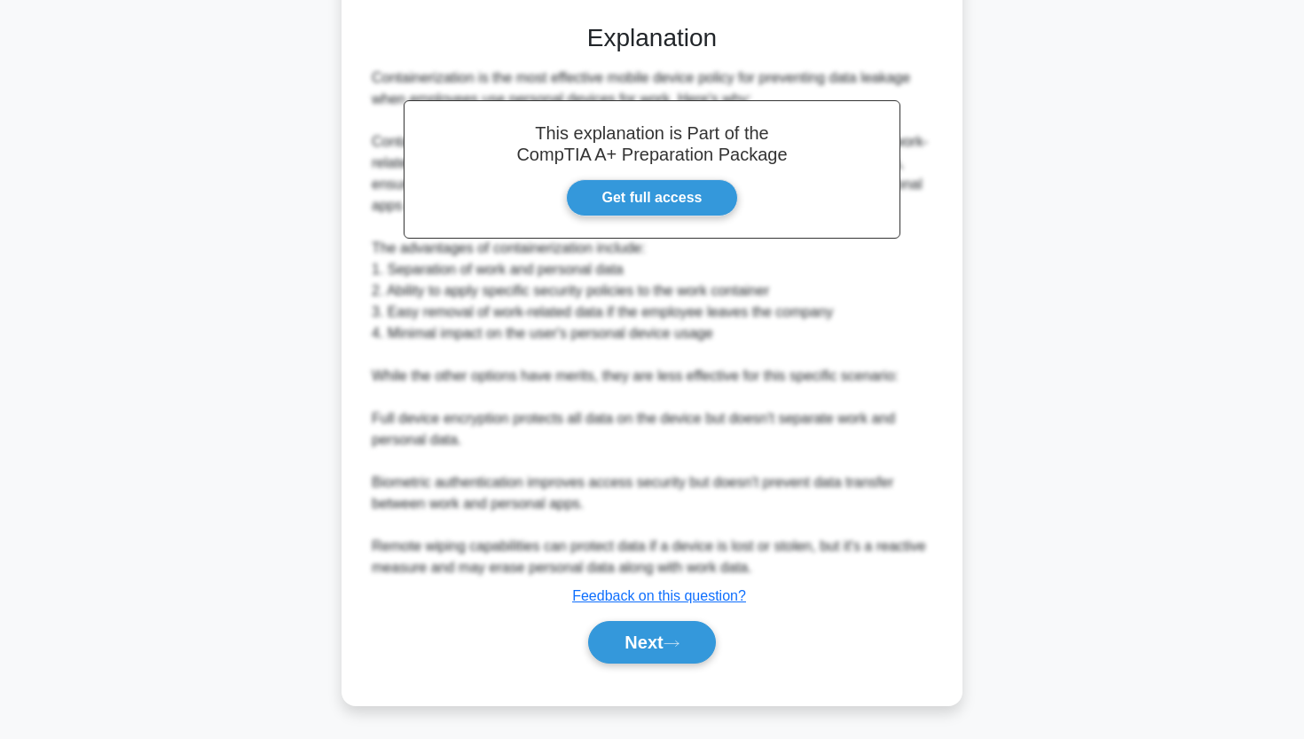
click at [617, 663] on div "Next" at bounding box center [651, 642] width 575 height 57
click at [625, 647] on button "Next" at bounding box center [651, 642] width 127 height 43
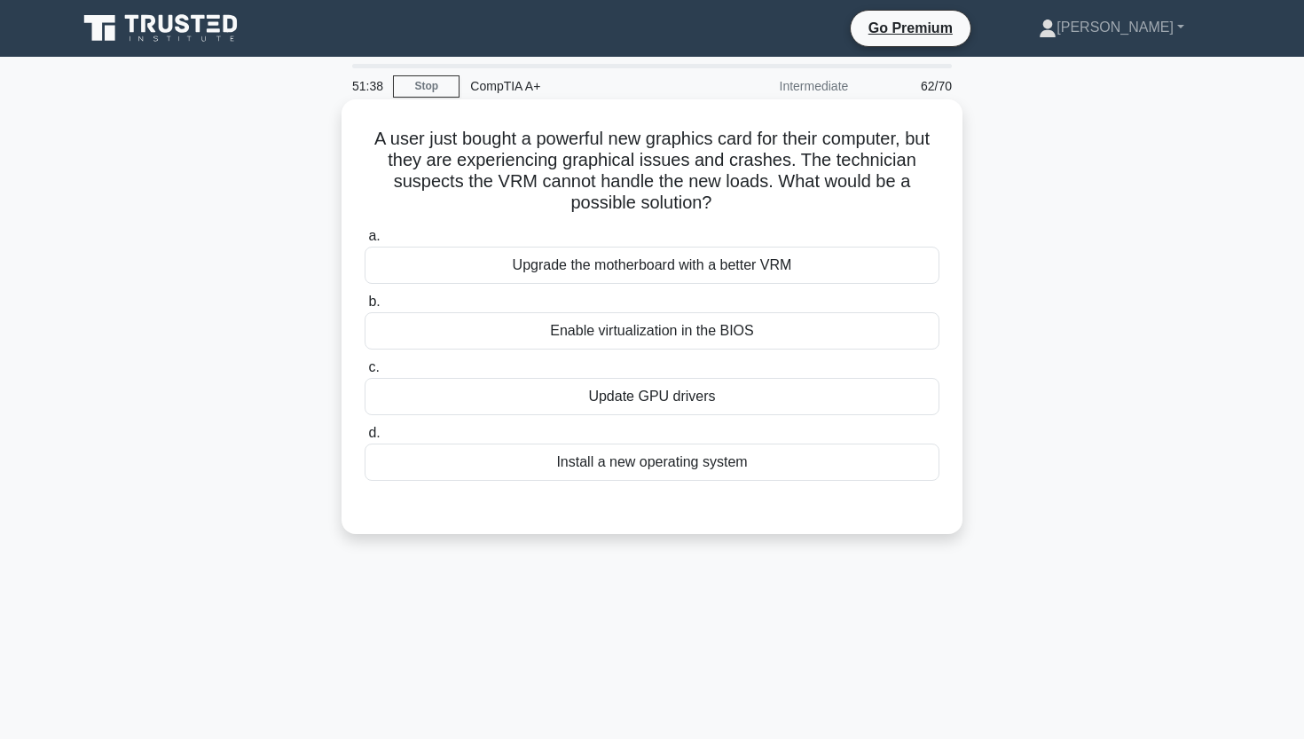
click at [608, 270] on div "Upgrade the motherboard with a better VRM" at bounding box center [651, 265] width 575 height 37
click at [364, 242] on input "a. Upgrade the motherboard with a better VRM" at bounding box center [364, 237] width 0 height 12
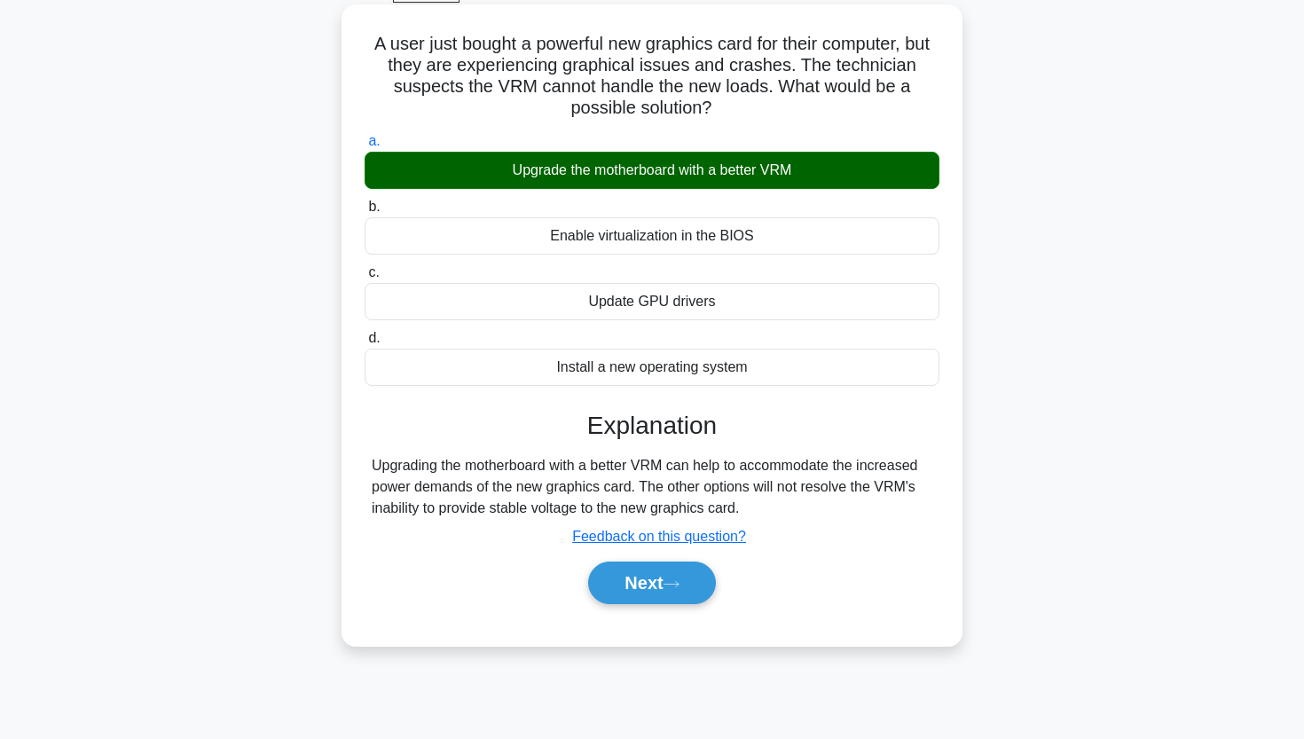
scroll to position [119, 0]
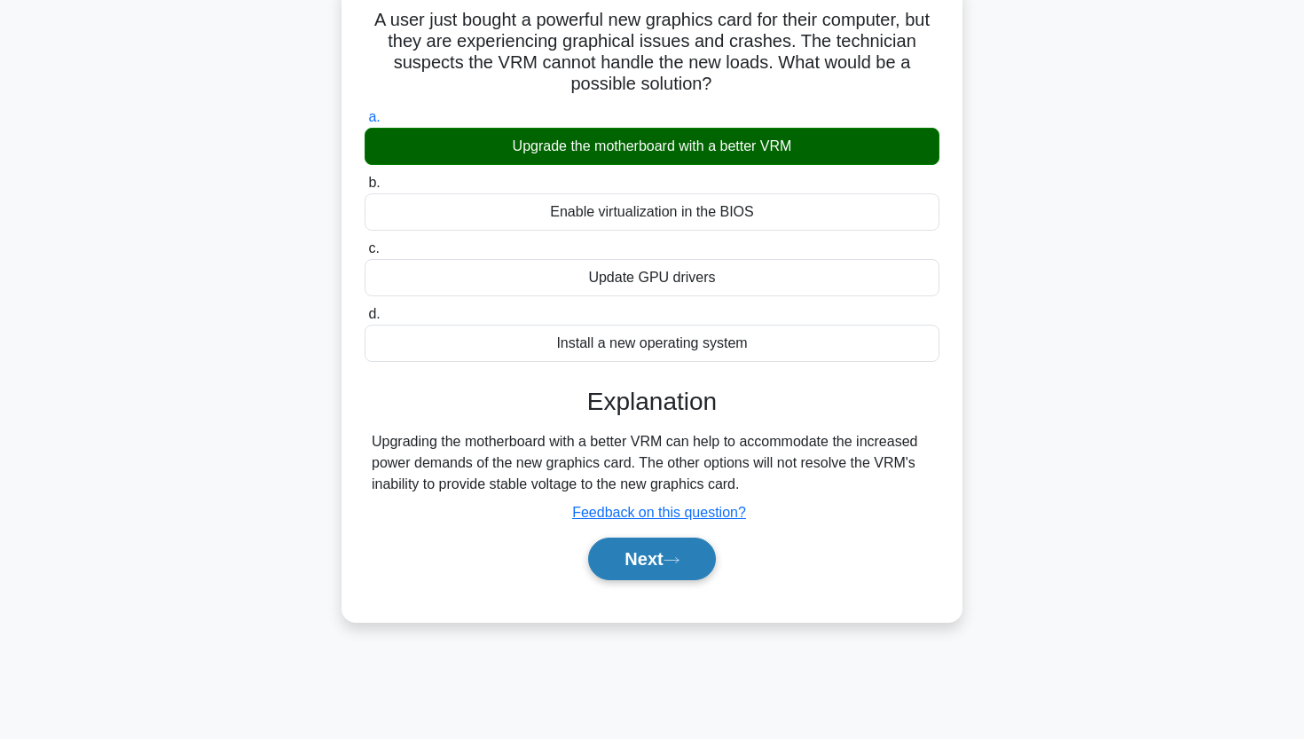
click at [612, 558] on button "Next" at bounding box center [651, 558] width 127 height 43
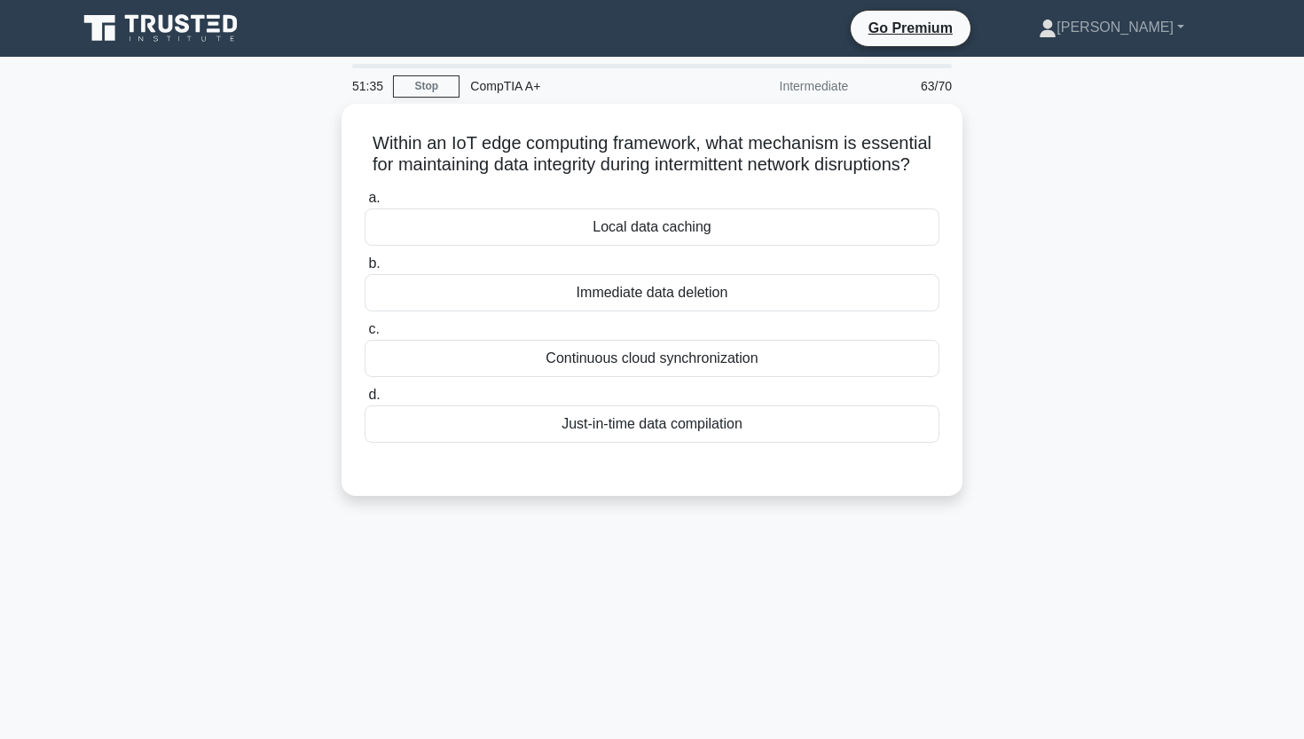
scroll to position [0, 0]
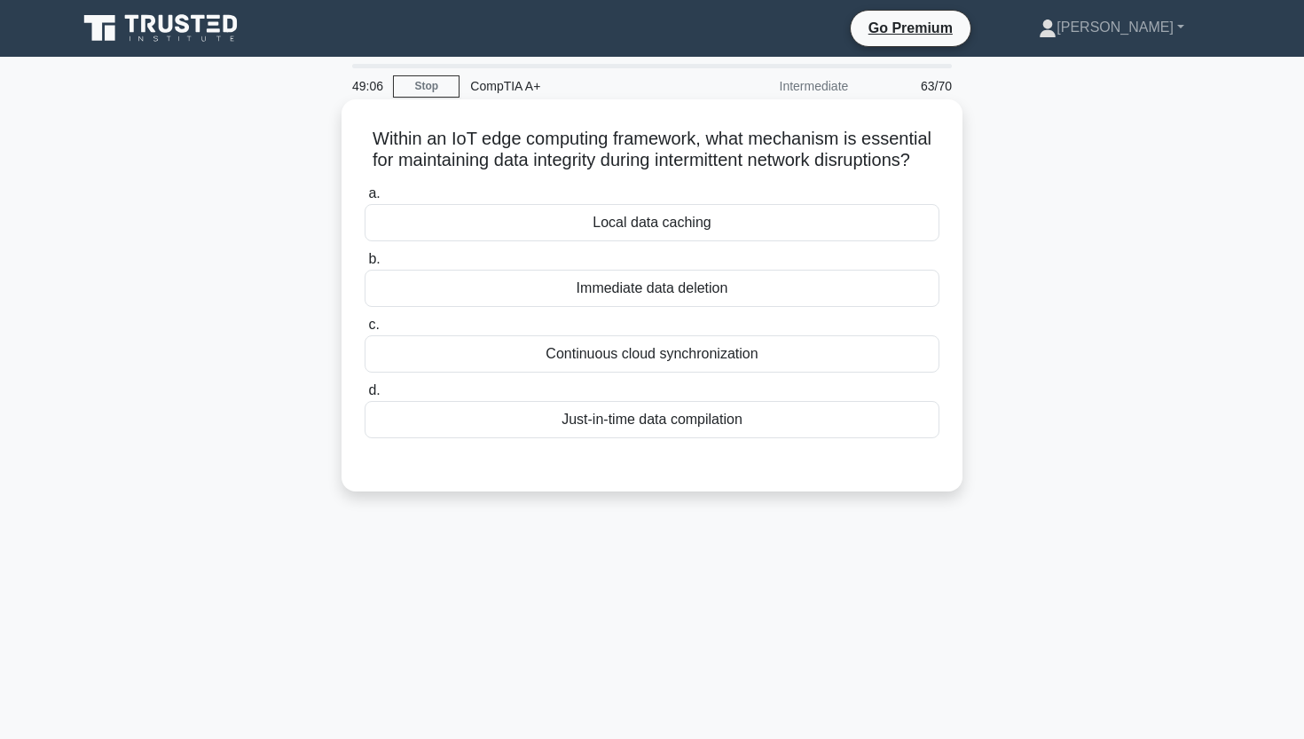
click at [623, 361] on div "Continuous cloud synchronization" at bounding box center [651, 353] width 575 height 37
click at [364, 331] on input "c. Continuous cloud synchronization" at bounding box center [364, 325] width 0 height 12
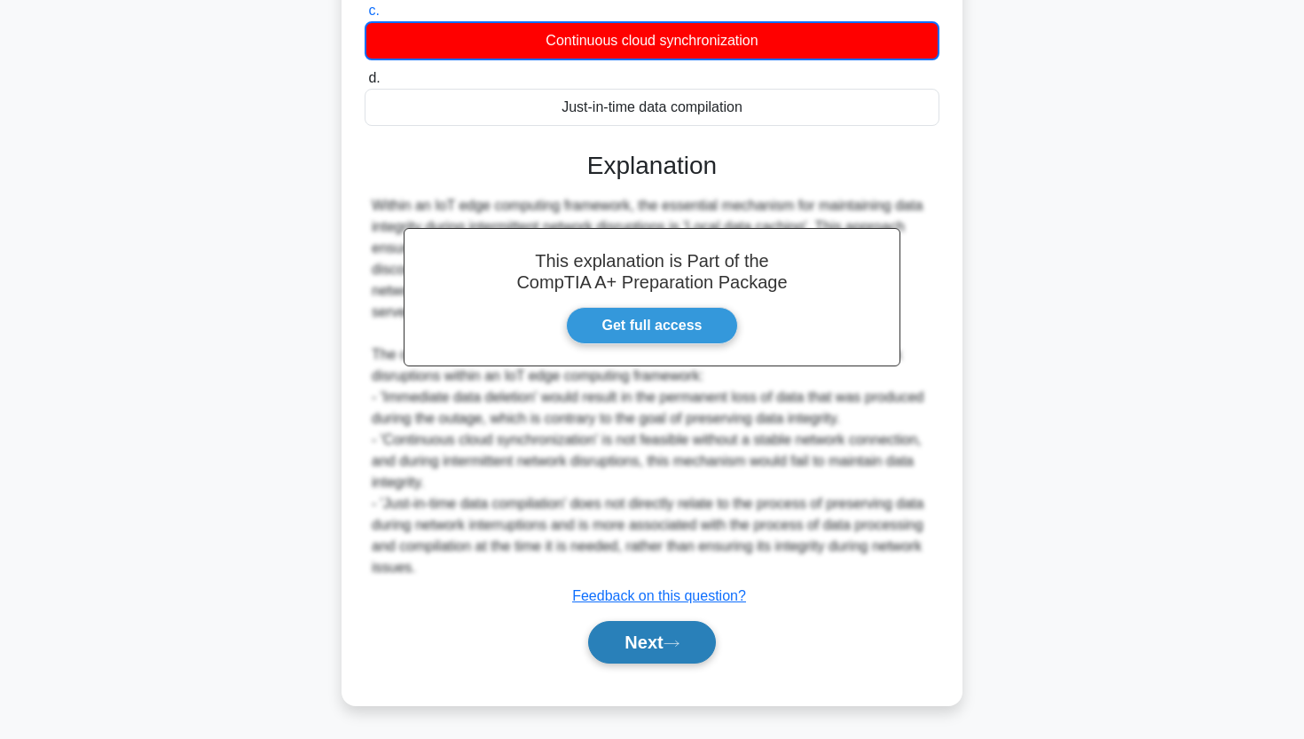
click at [632, 638] on button "Next" at bounding box center [651, 642] width 127 height 43
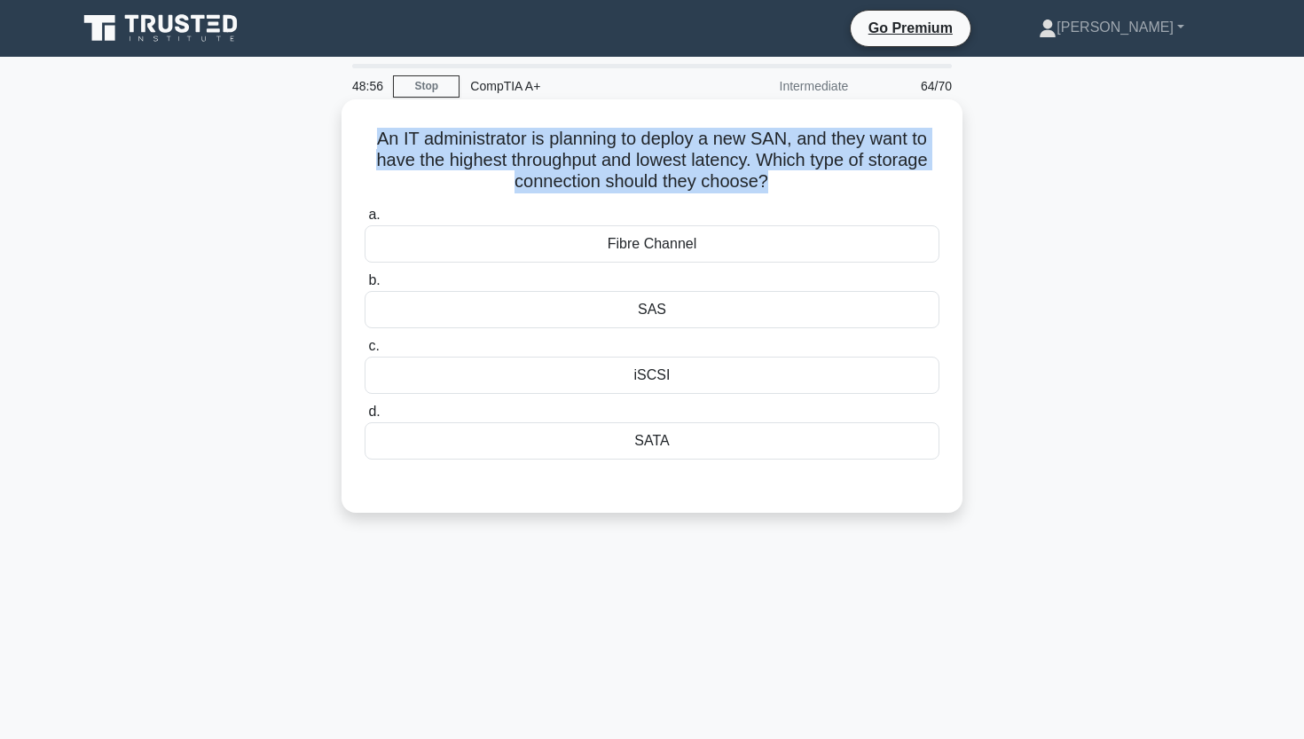
drag, startPoint x: 378, startPoint y: 137, endPoint x: 763, endPoint y: 200, distance: 390.0
click at [763, 200] on div "An IT administrator is planning to deploy a new SAN, and they want to have the …" at bounding box center [652, 305] width 607 height 399
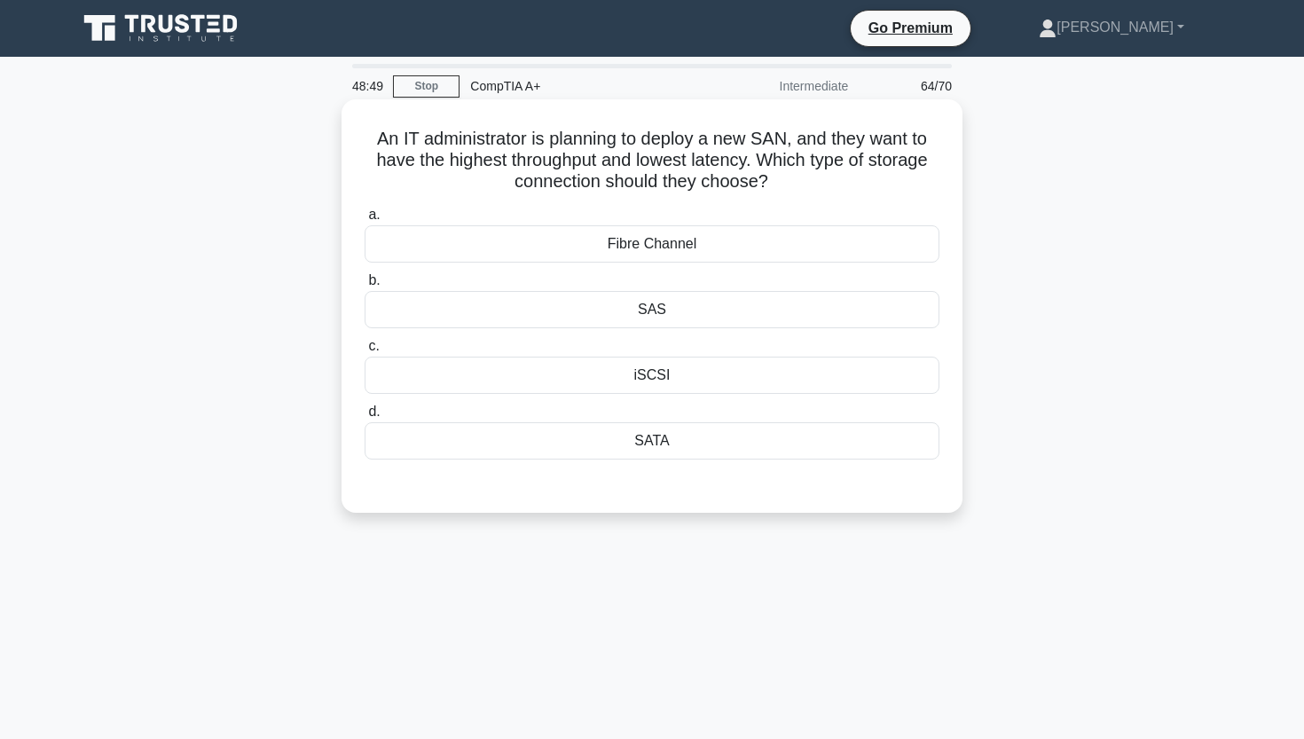
click at [529, 227] on div "Fibre Channel" at bounding box center [651, 243] width 575 height 37
click at [364, 221] on input "a. Fibre Channel" at bounding box center [364, 215] width 0 height 12
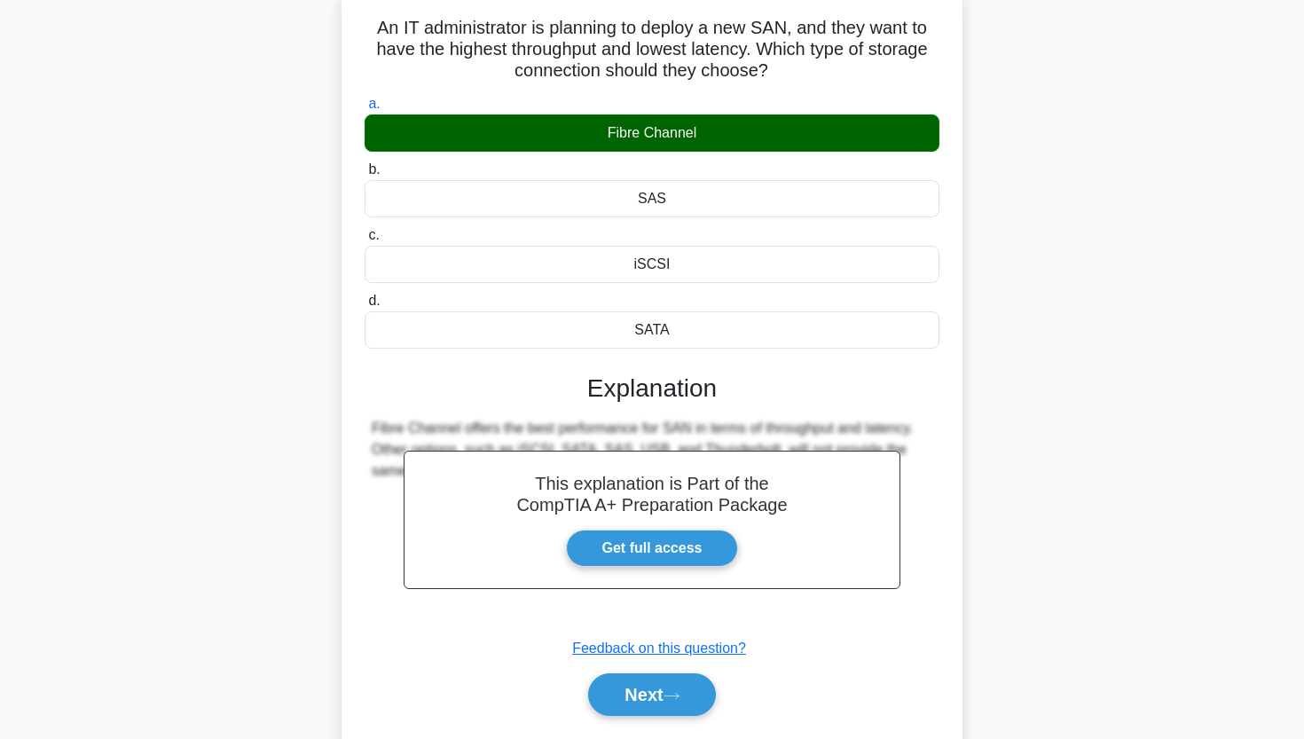
scroll to position [115, 0]
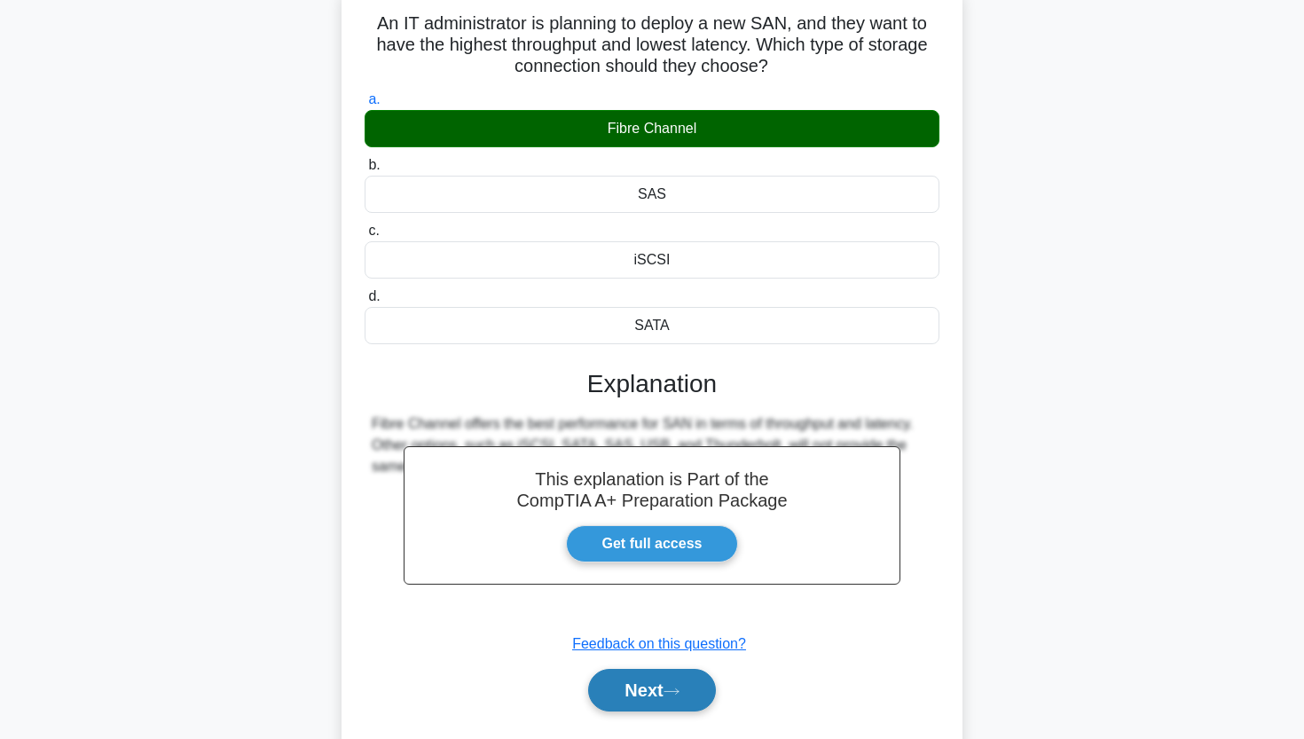
click at [666, 703] on button "Next" at bounding box center [651, 690] width 127 height 43
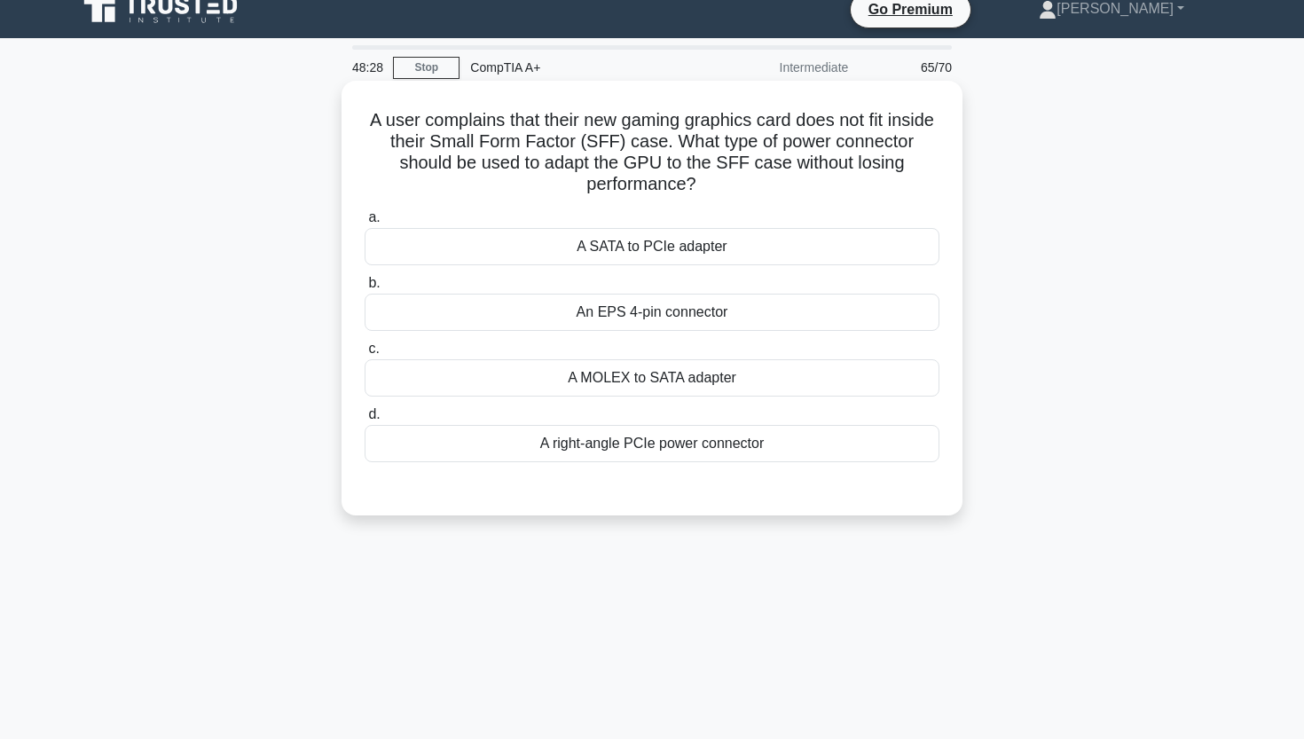
scroll to position [20, 0]
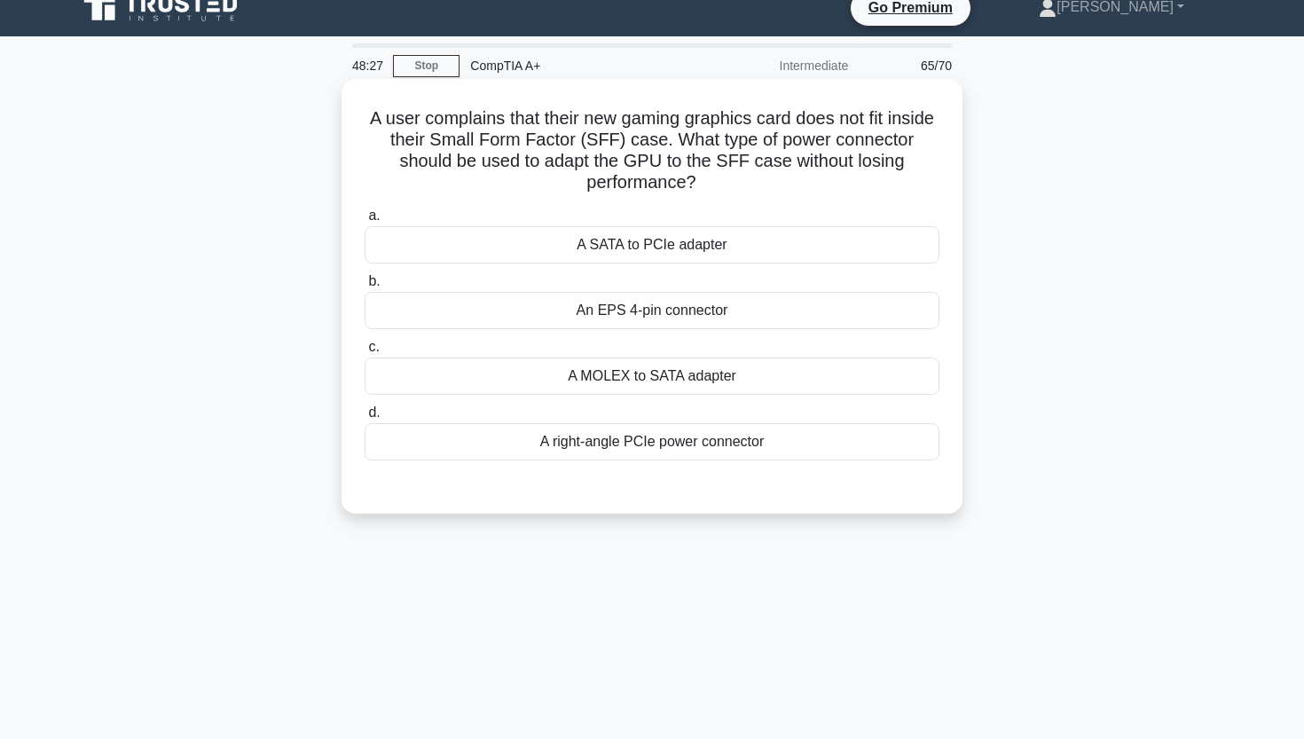
click at [623, 443] on div "A right-angle PCIe power connector" at bounding box center [651, 441] width 575 height 37
click at [364, 419] on input "d. A right-angle PCIe power connector" at bounding box center [364, 413] width 0 height 12
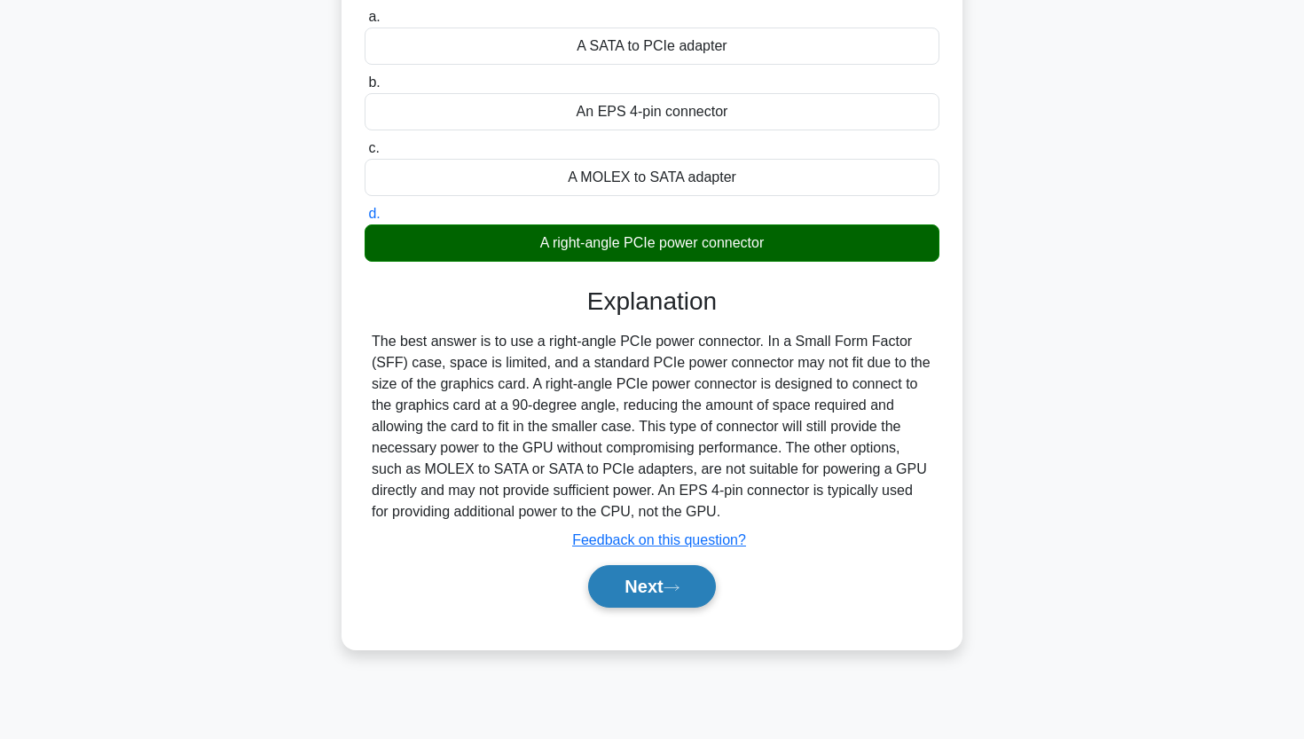
scroll to position [219, 0]
click at [667, 587] on button "Next" at bounding box center [651, 586] width 127 height 43
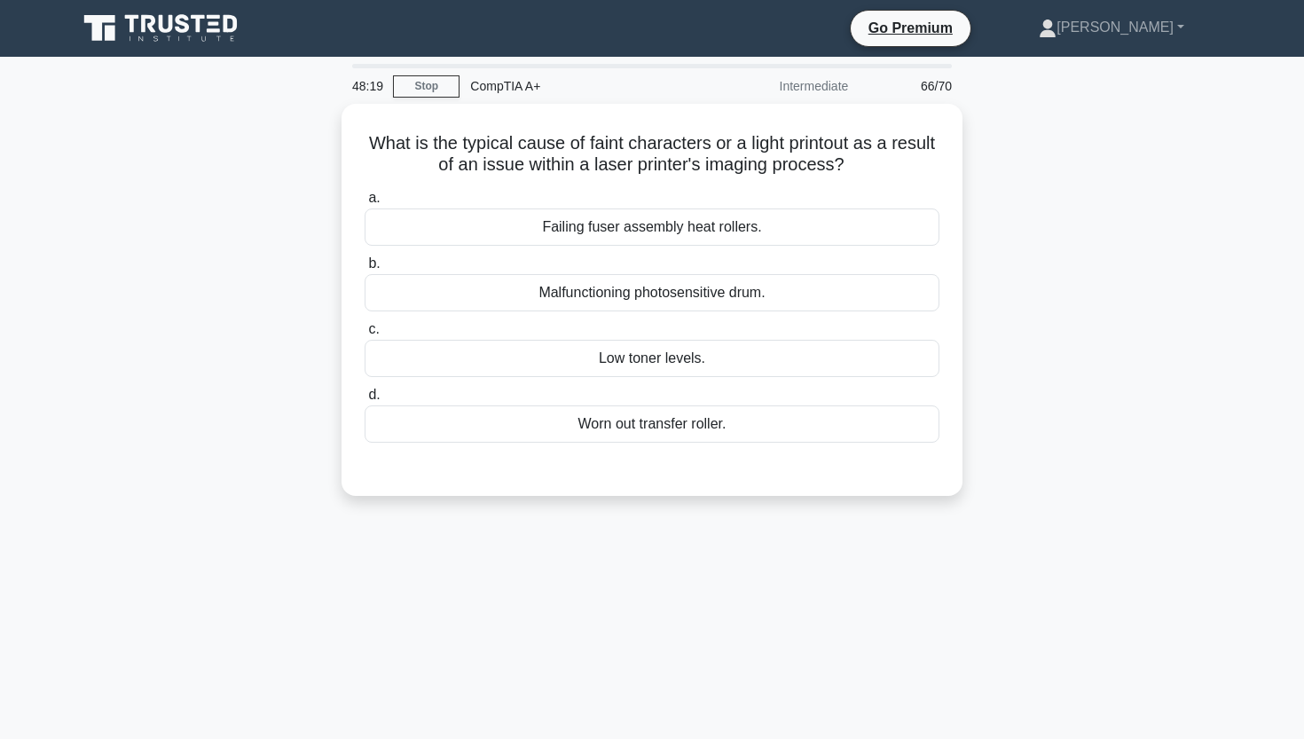
scroll to position [0, 0]
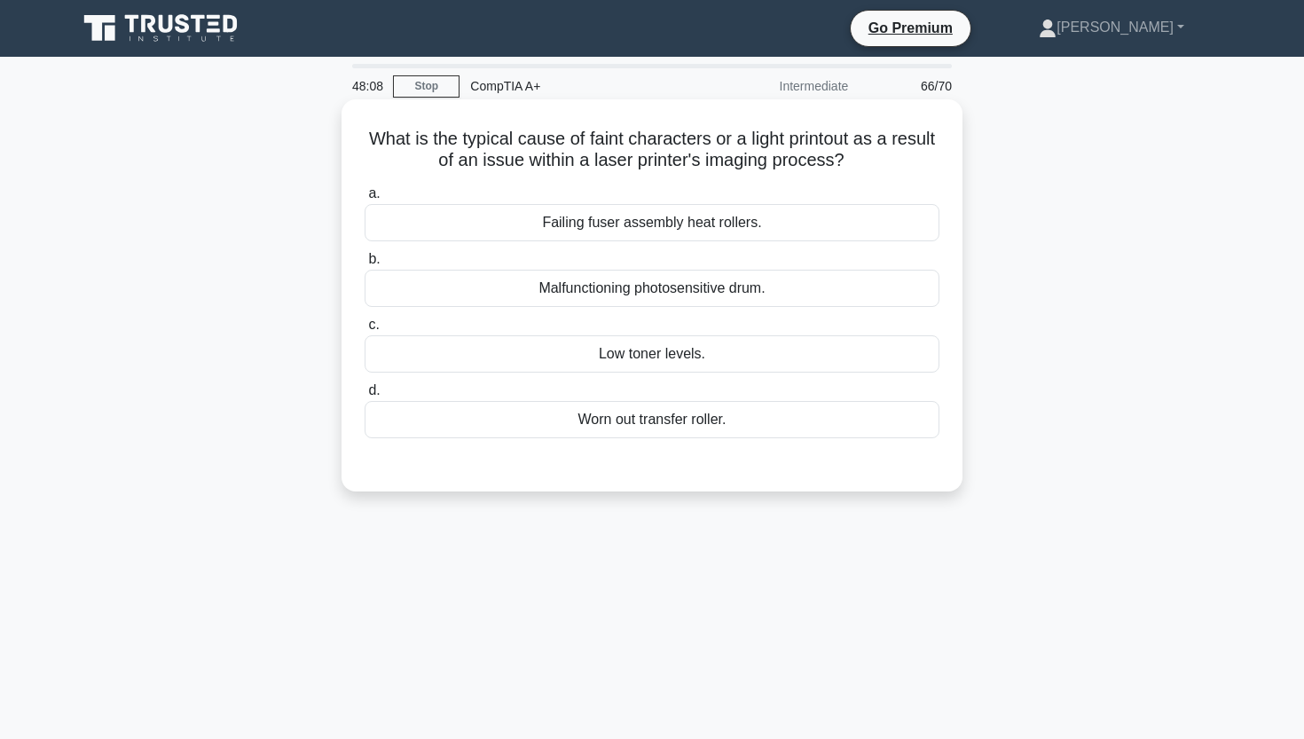
click at [723, 362] on div "Low toner levels." at bounding box center [651, 353] width 575 height 37
click at [364, 331] on input "c. Low toner levels." at bounding box center [364, 325] width 0 height 12
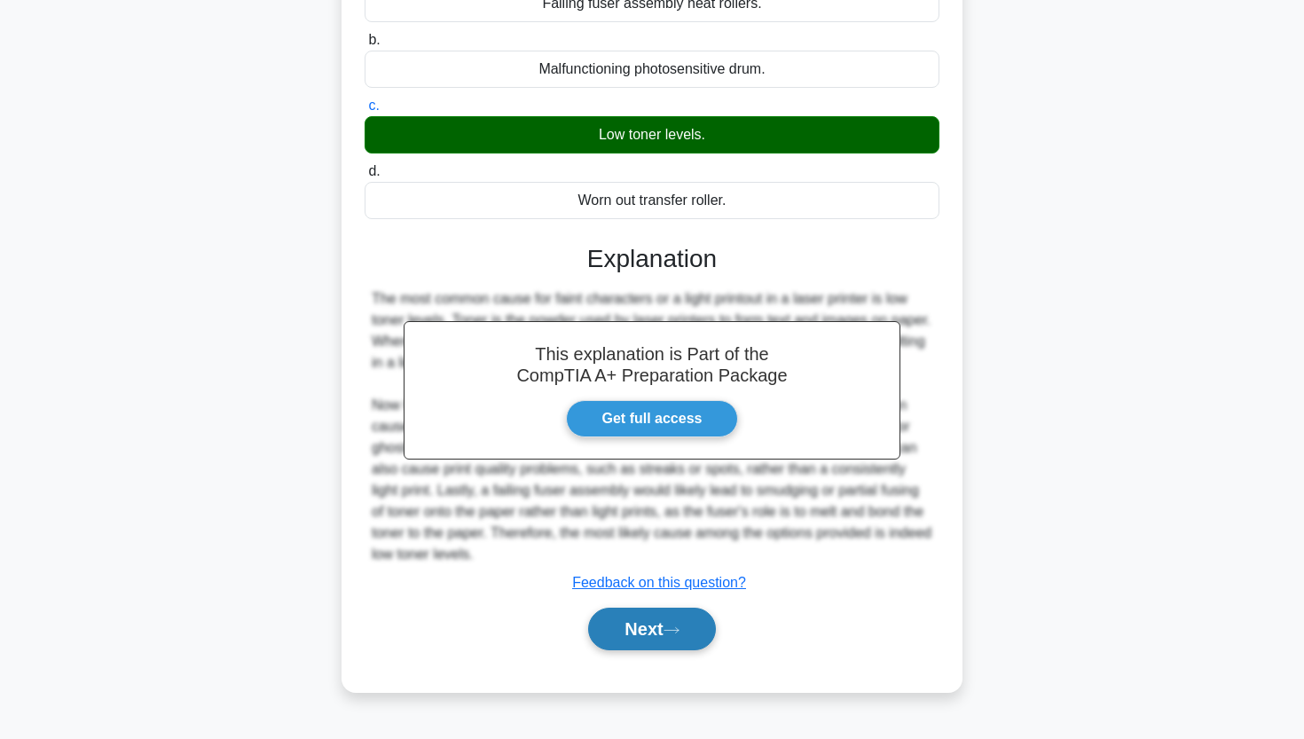
click at [631, 635] on button "Next" at bounding box center [651, 628] width 127 height 43
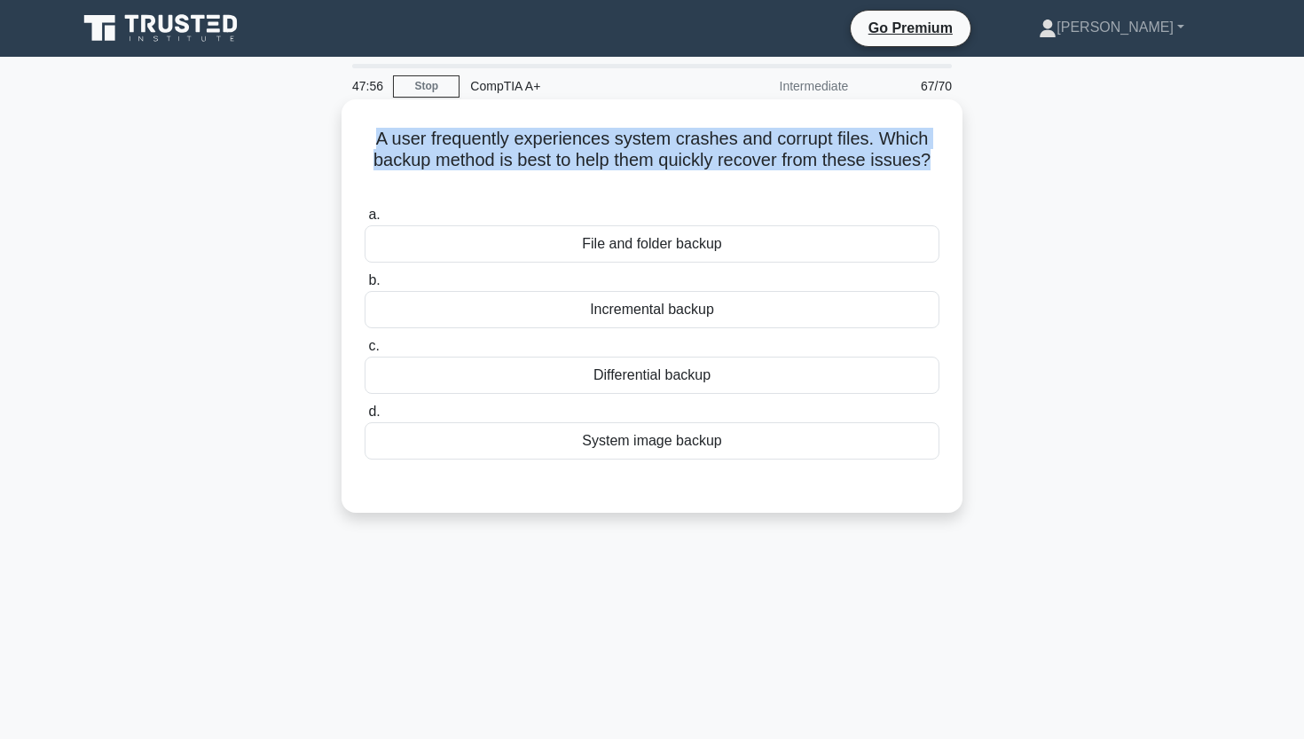
drag, startPoint x: 380, startPoint y: 137, endPoint x: 882, endPoint y: 185, distance: 504.3
click at [882, 185] on h5 "A user frequently experiences system crashes and corrupt files. Which backup me…" at bounding box center [652, 161] width 578 height 66
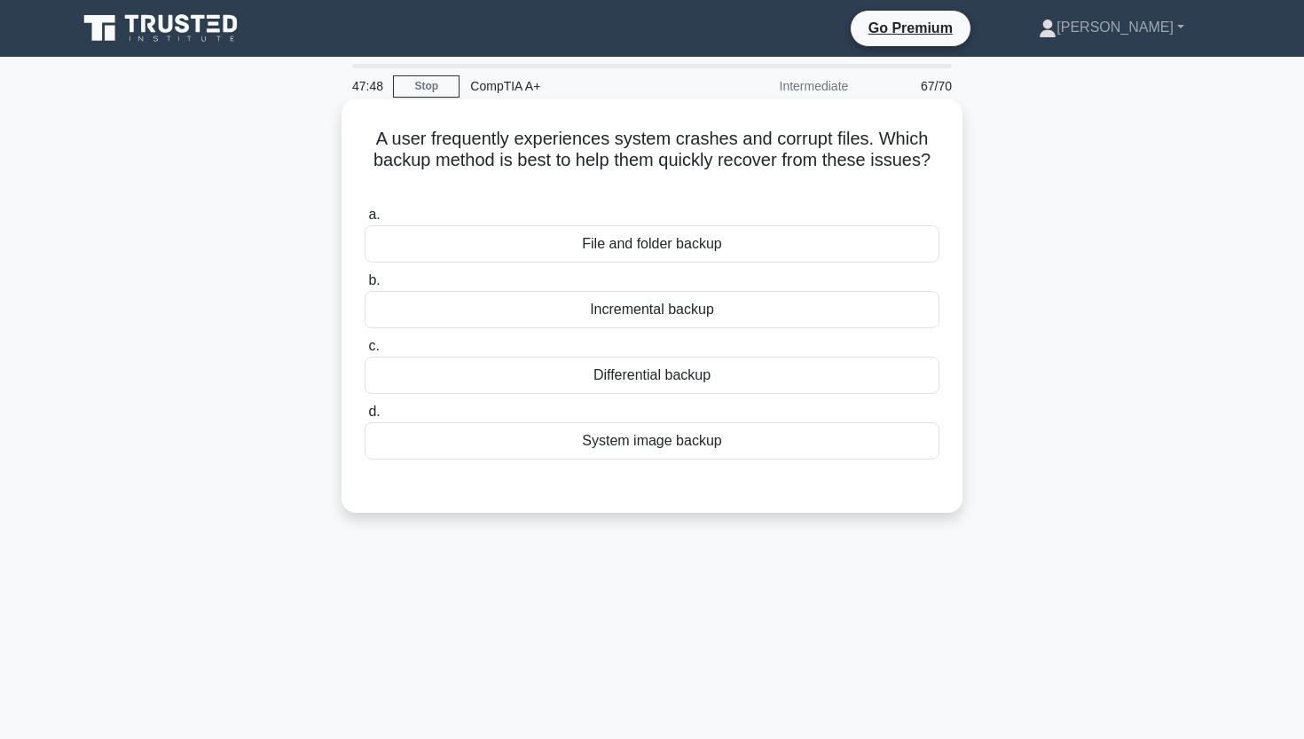
click at [549, 430] on div "System image backup" at bounding box center [651, 440] width 575 height 37
click at [364, 418] on input "d. System image backup" at bounding box center [364, 412] width 0 height 12
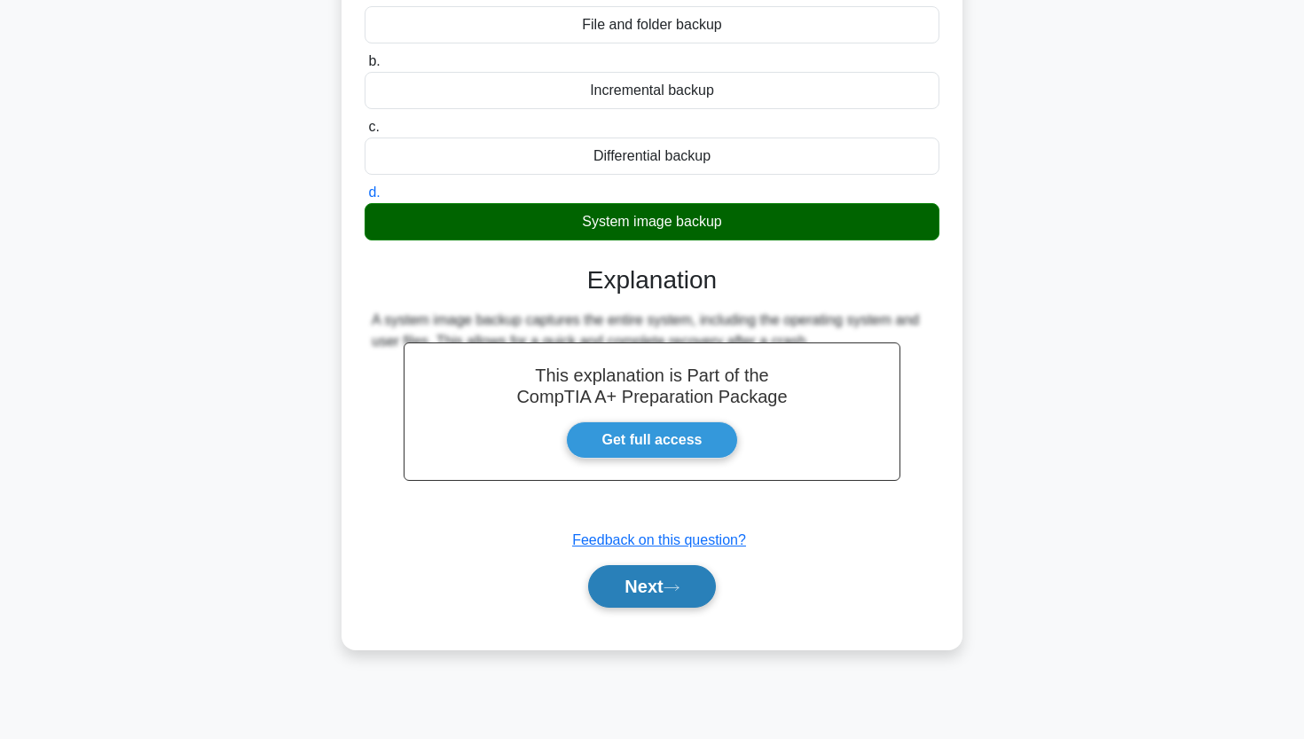
click at [630, 578] on button "Next" at bounding box center [651, 586] width 127 height 43
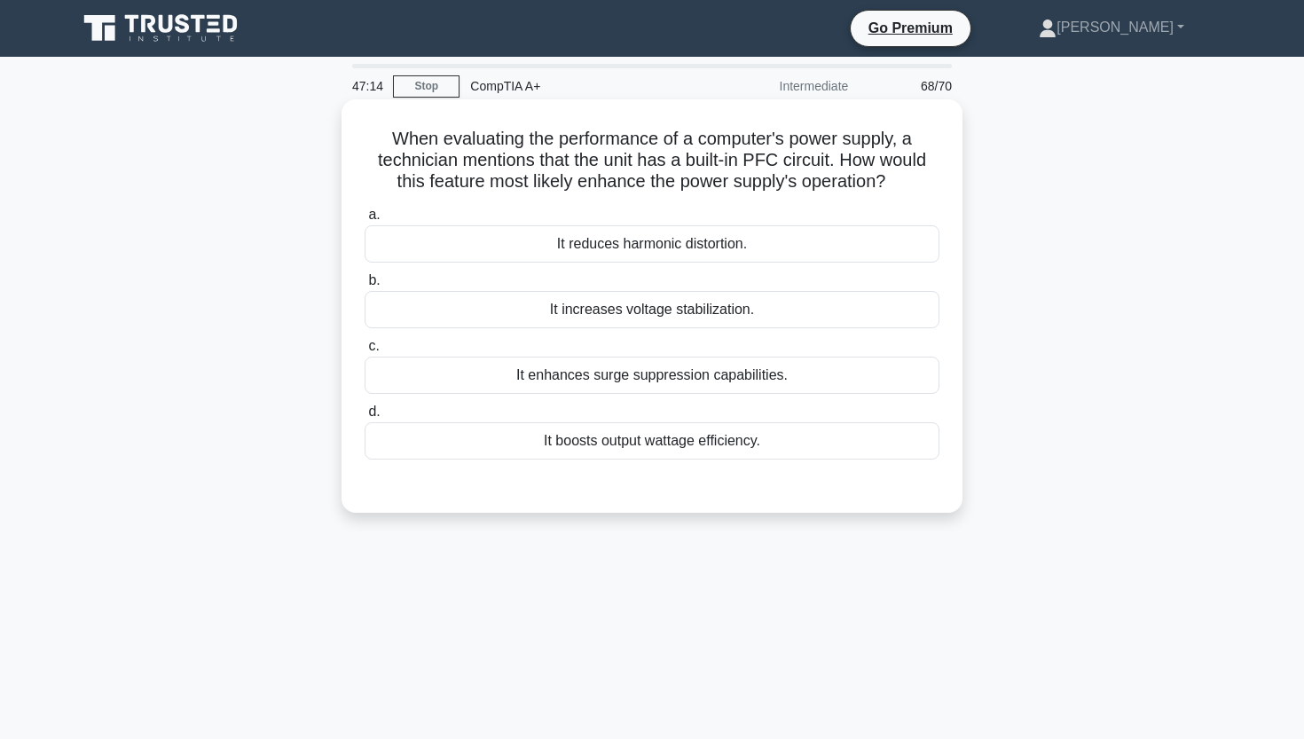
click at [703, 313] on div "It increases voltage stabilization." at bounding box center [651, 309] width 575 height 37
click at [364, 286] on input "b. It increases voltage stabilization." at bounding box center [364, 281] width 0 height 12
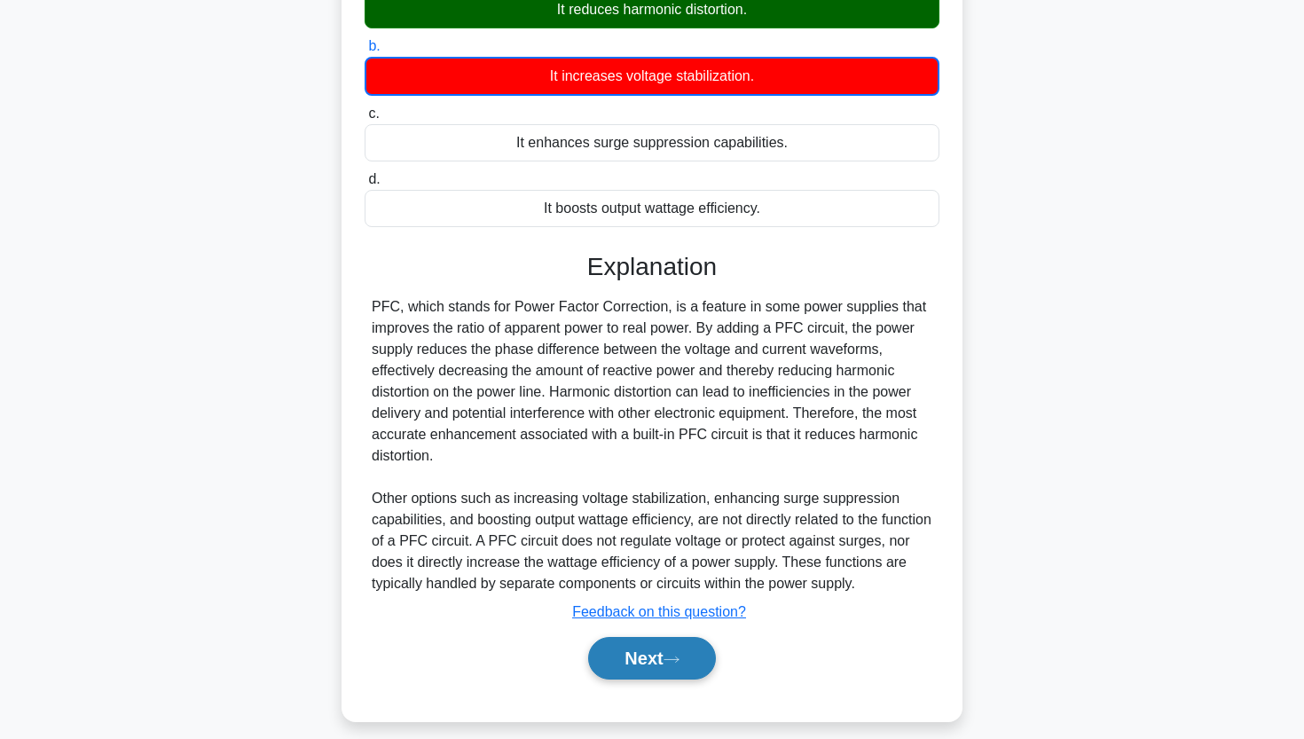
click at [617, 679] on button "Next" at bounding box center [651, 658] width 127 height 43
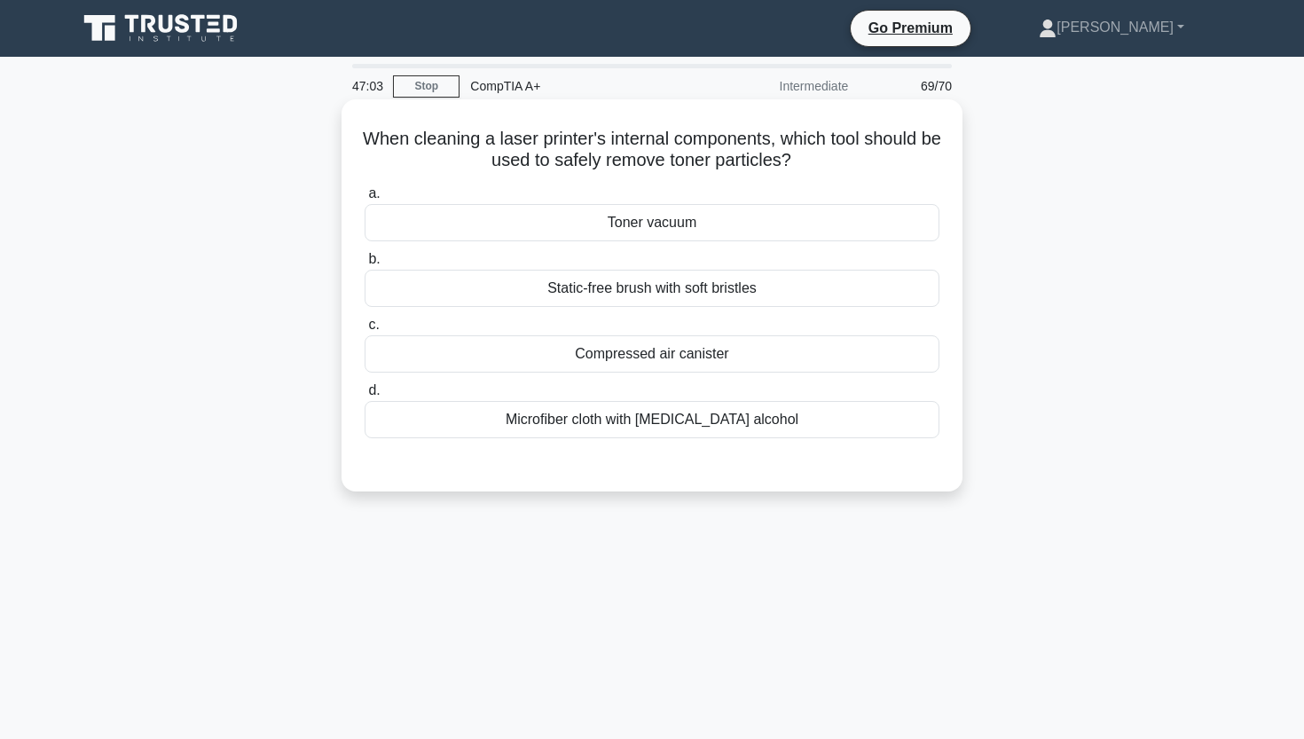
drag, startPoint x: 384, startPoint y: 135, endPoint x: 873, endPoint y: 166, distance: 489.6
click at [873, 166] on h5 "When cleaning a laser printer's internal components, which tool should be used …" at bounding box center [652, 150] width 578 height 44
click at [611, 103] on div "When cleaning a laser printer's internal components, which tool should be used …" at bounding box center [651, 295] width 621 height 392
click at [534, 239] on div "Toner vacuum" at bounding box center [651, 222] width 575 height 37
click at [364, 200] on input "a. Toner vacuum" at bounding box center [364, 194] width 0 height 12
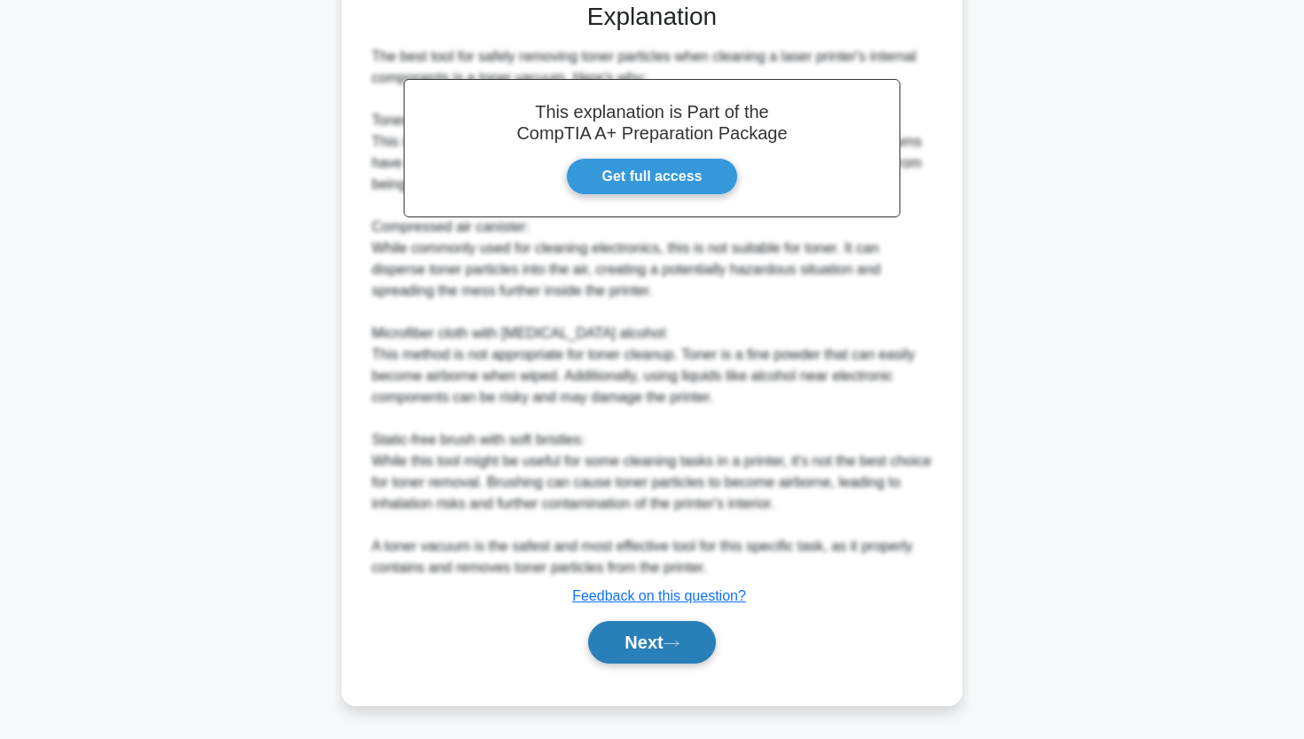
click at [618, 640] on button "Next" at bounding box center [651, 642] width 127 height 43
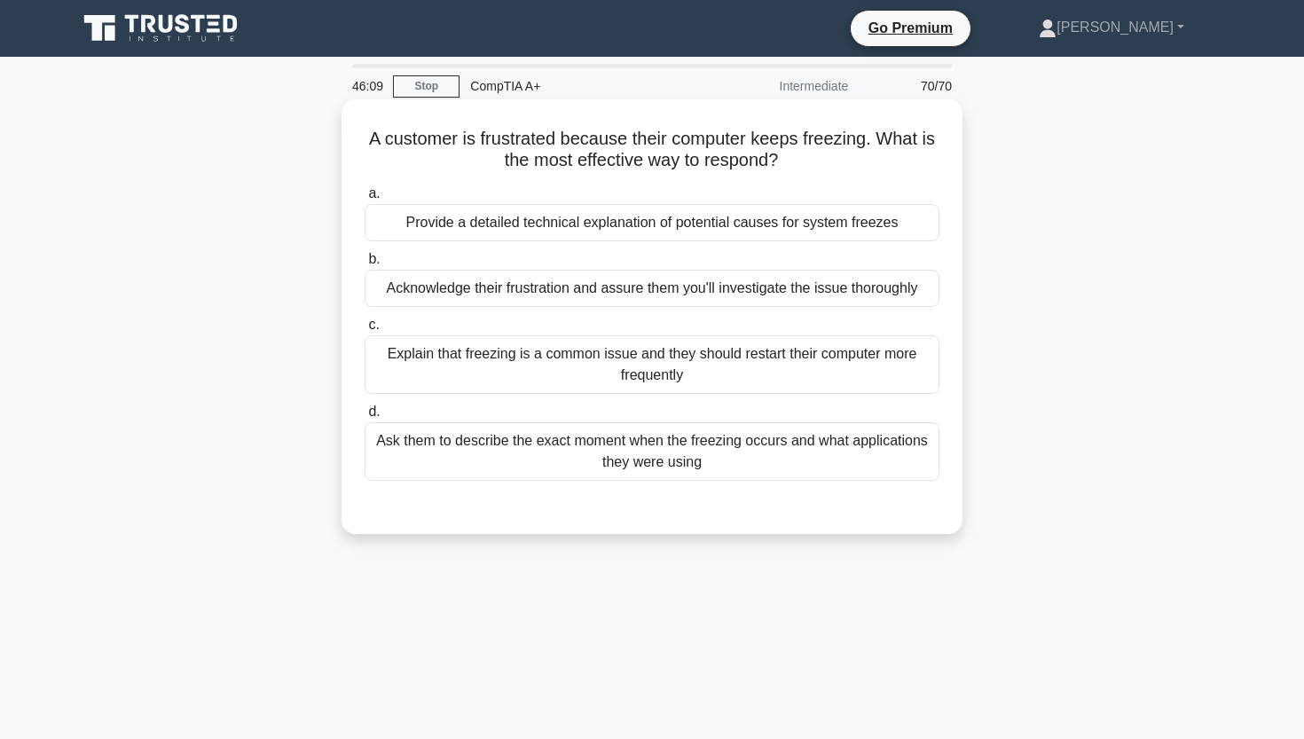
click at [638, 287] on div "Acknowledge their frustration and assure them you'll investigate the issue thor…" at bounding box center [651, 288] width 575 height 37
click at [364, 265] on input "b. Acknowledge their frustration and assure them you'll investigate the issue t…" at bounding box center [364, 260] width 0 height 12
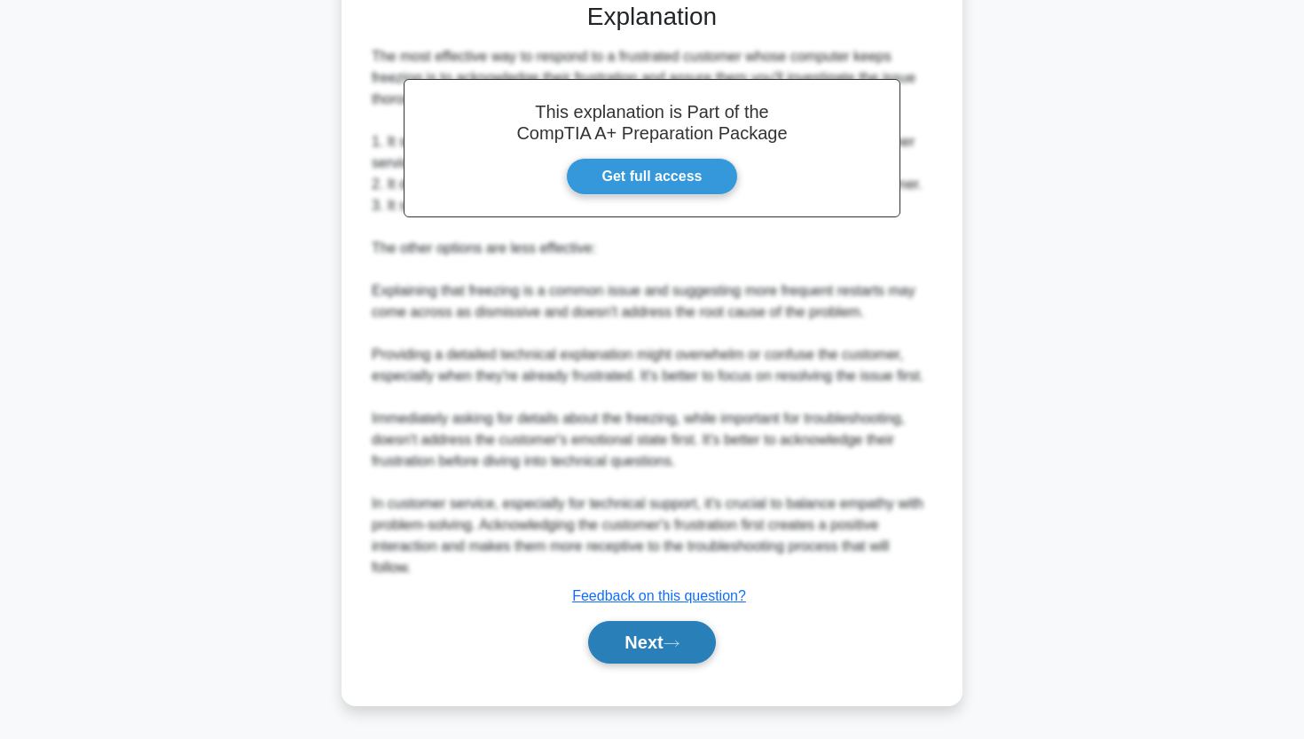
scroll to position [504, 0]
click at [617, 637] on button "Next" at bounding box center [651, 642] width 127 height 43
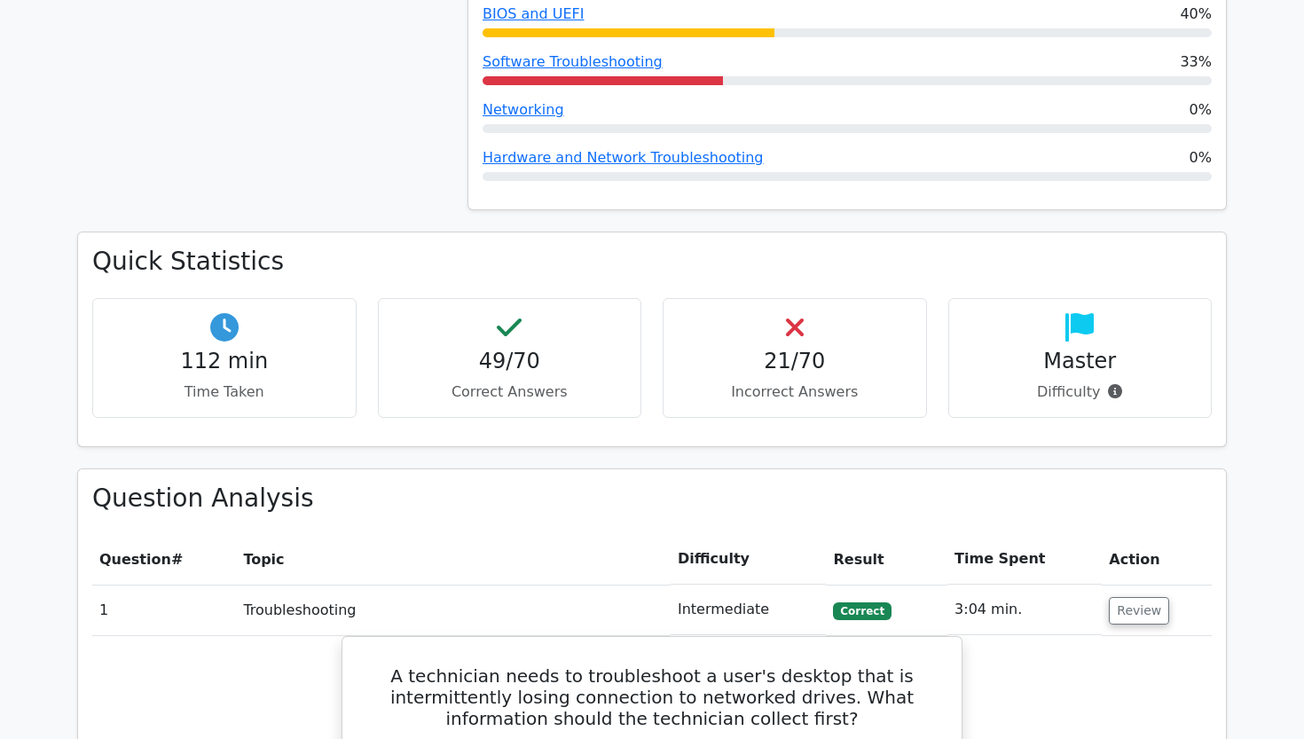
scroll to position [1736, 0]
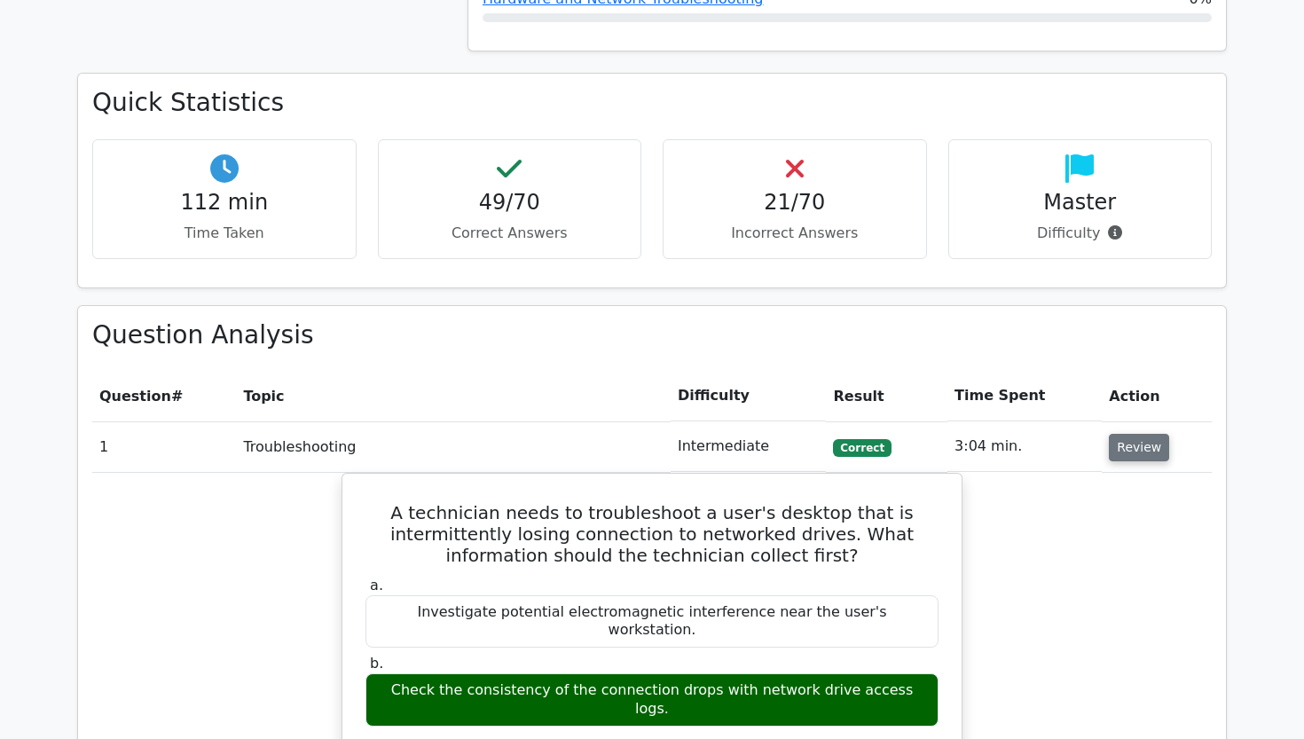
click at [1118, 434] on button "Review" at bounding box center [1139, 447] width 60 height 27
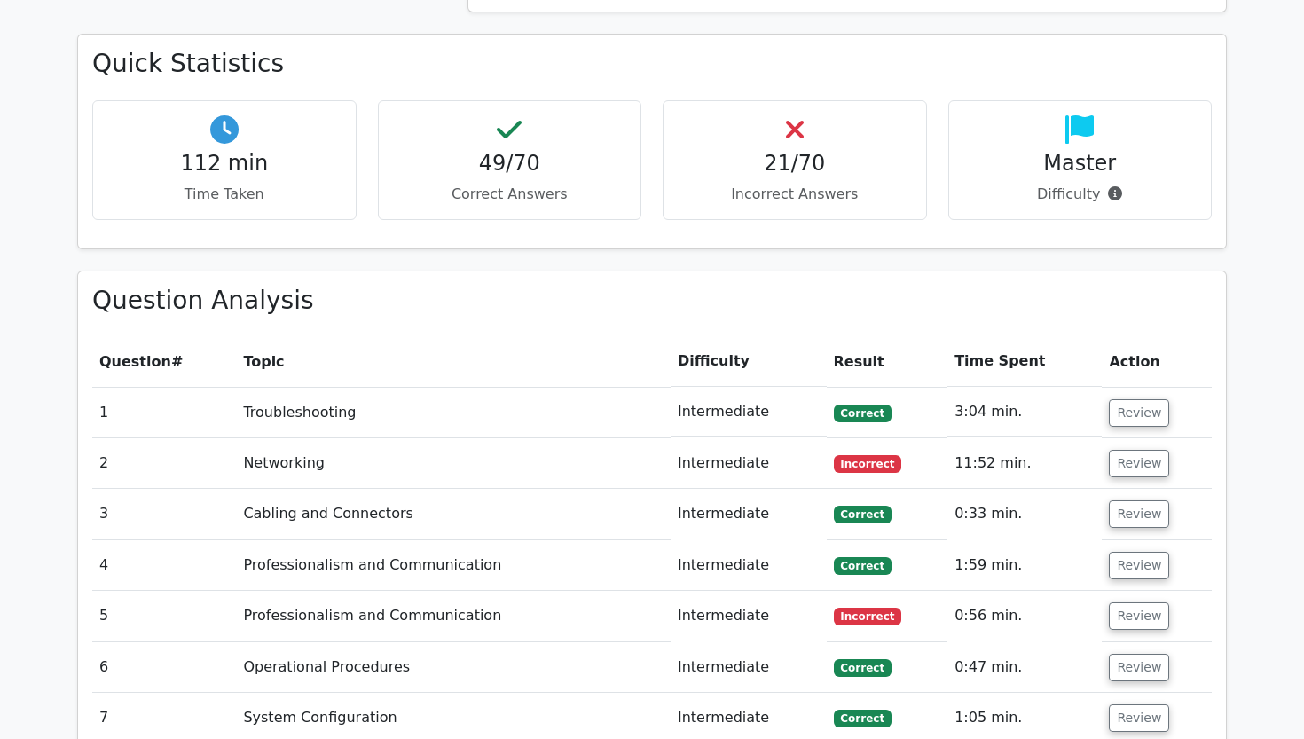
scroll to position [1771, 0]
